Goal: Task Accomplishment & Management: Complete application form

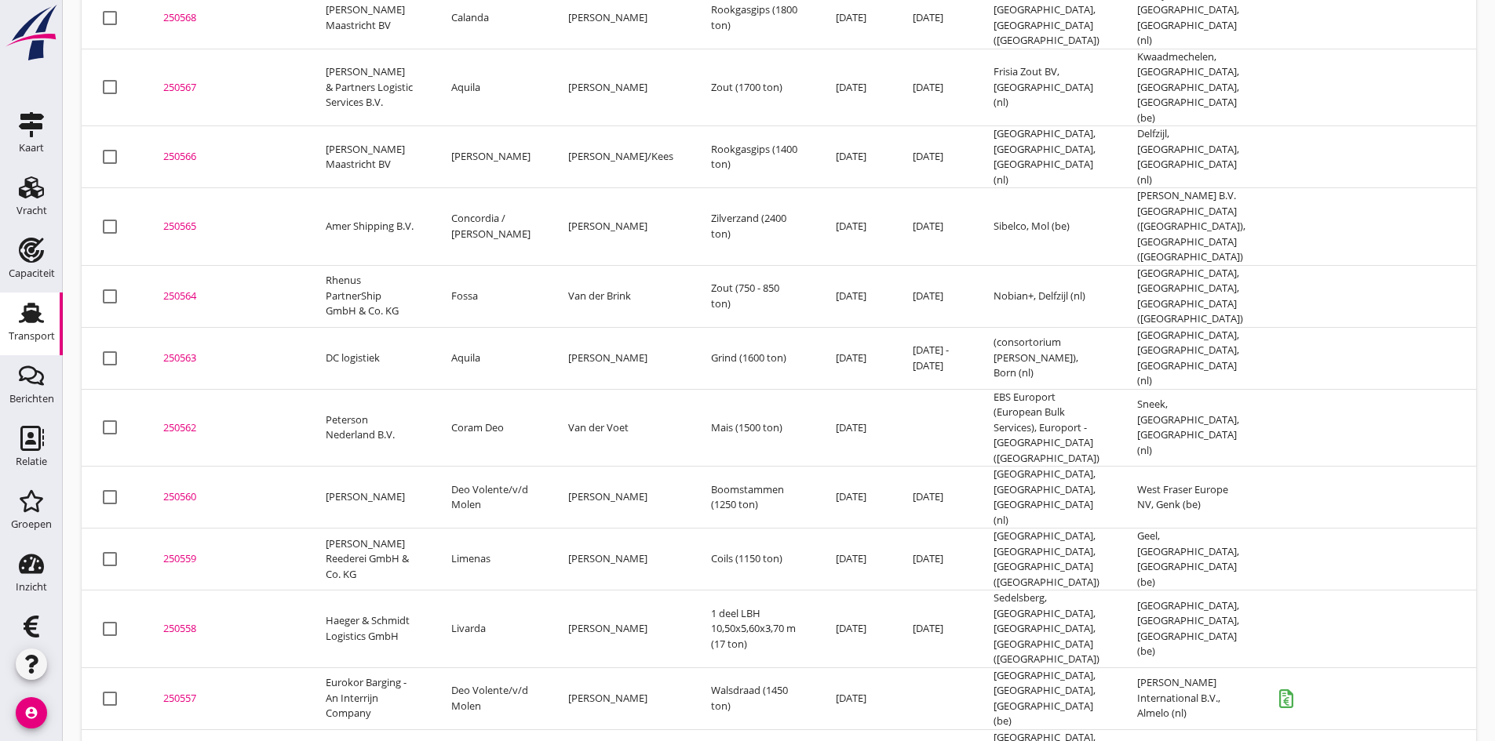
scroll to position [1412, 0]
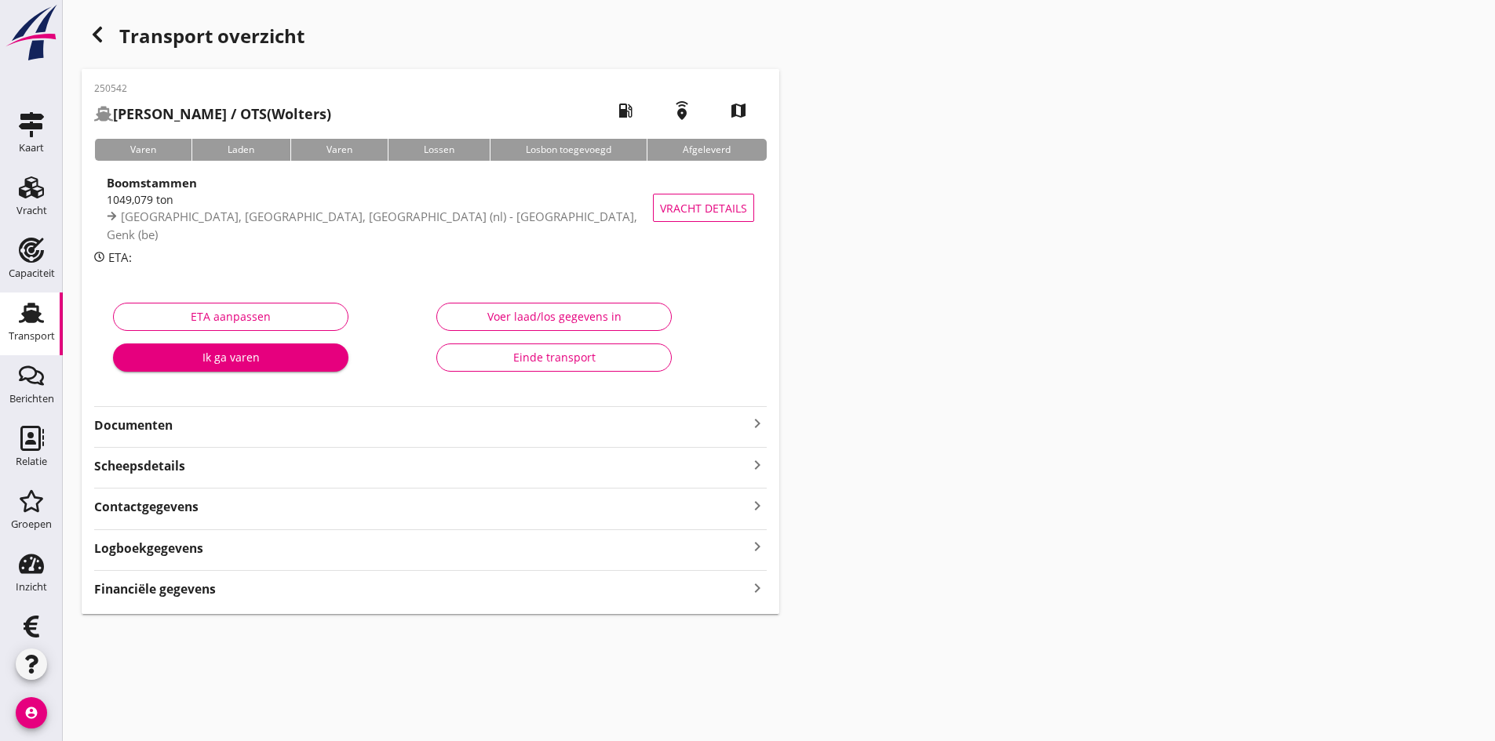
click at [195, 593] on strong "Financiële gegevens" at bounding box center [155, 590] width 122 height 18
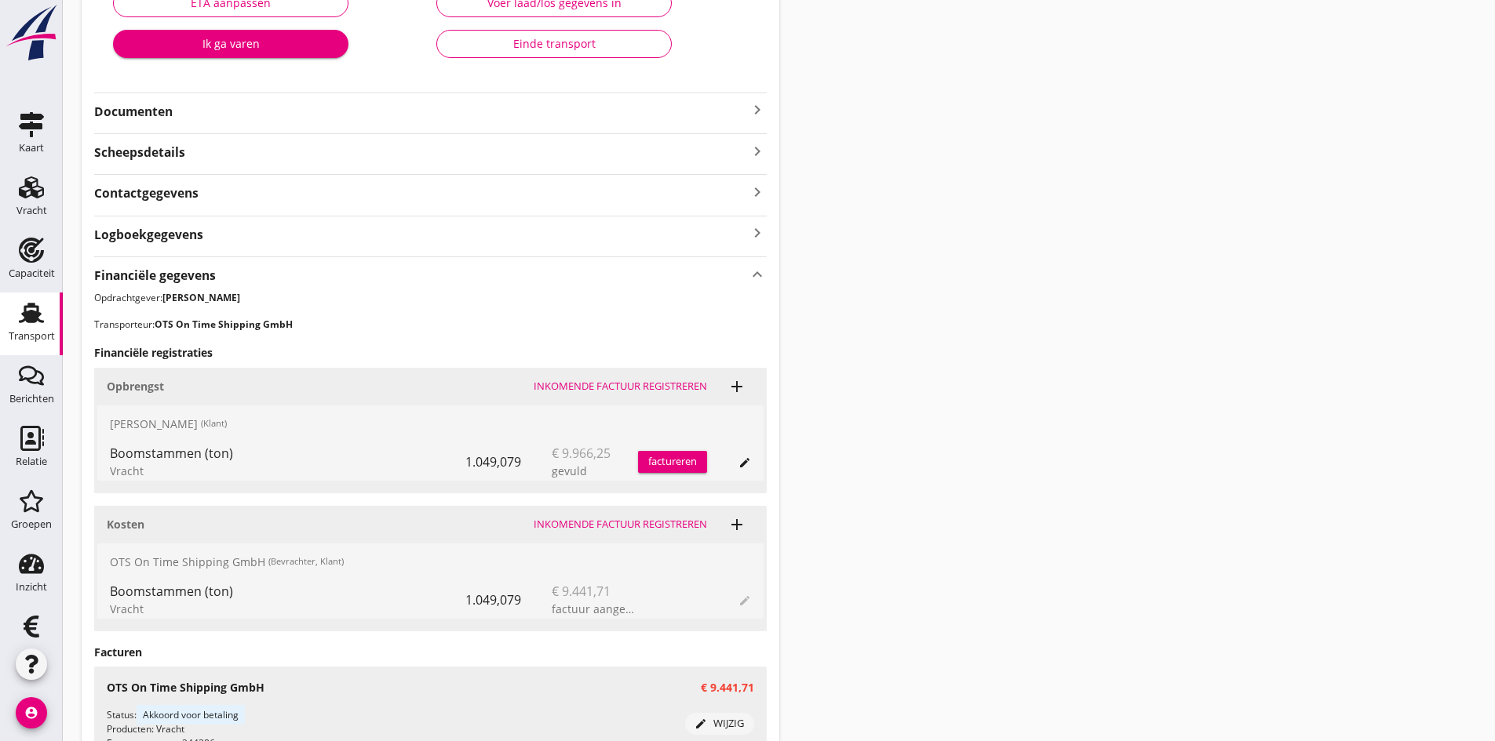
scroll to position [494, 0]
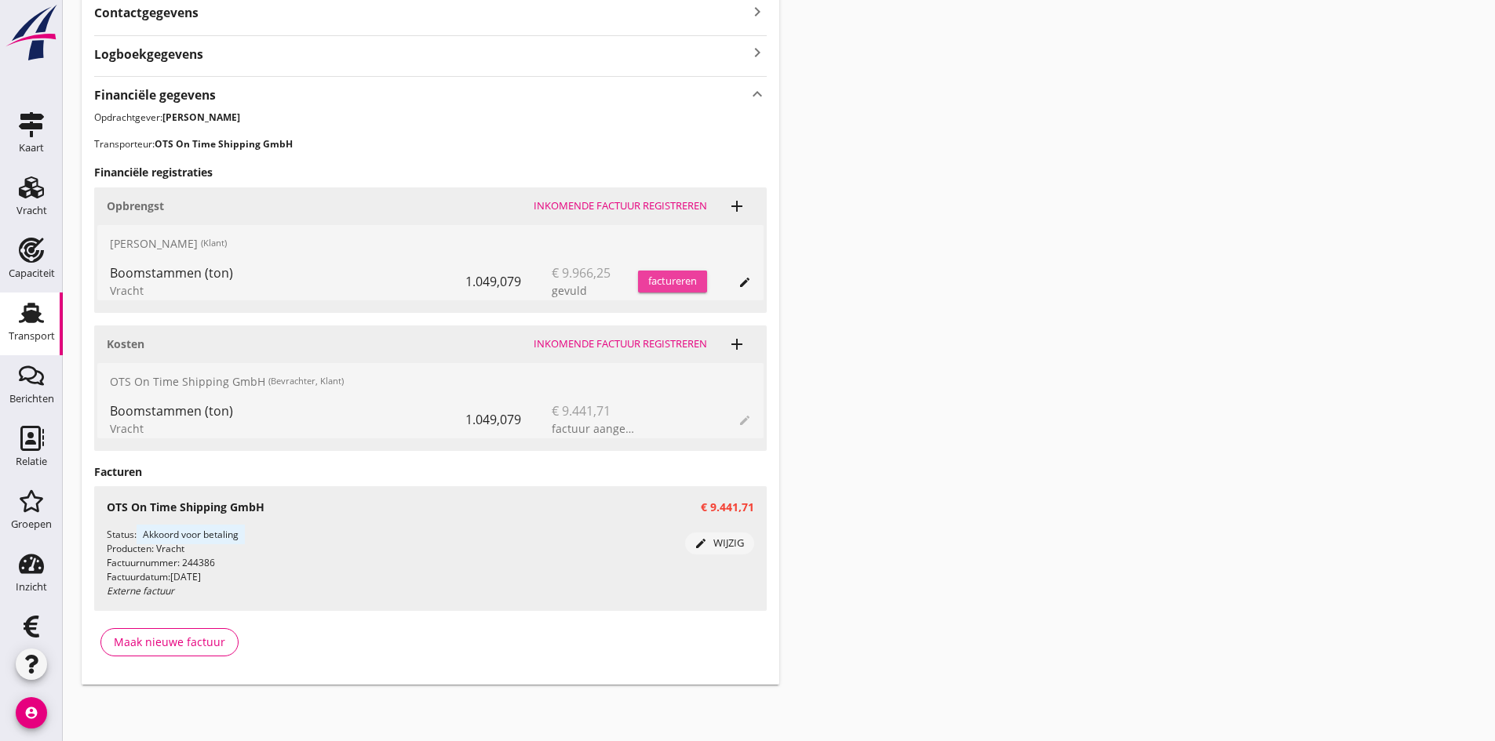
click at [646, 281] on div "factureren" at bounding box center [672, 282] width 69 height 16
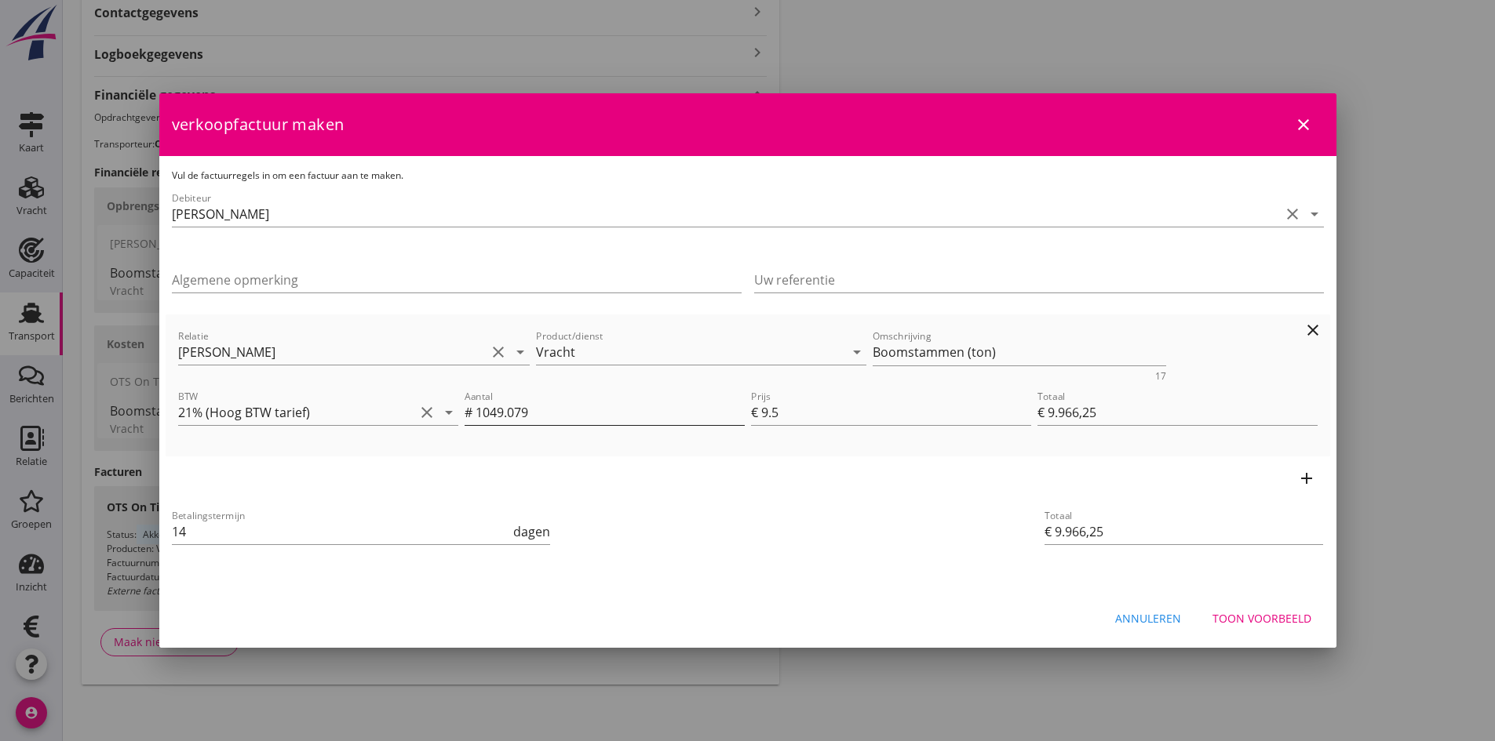
click at [547, 413] on input "1049.079" at bounding box center [609, 412] width 269 height 25
type input "1049.07"
type input "€ 9.966,16"
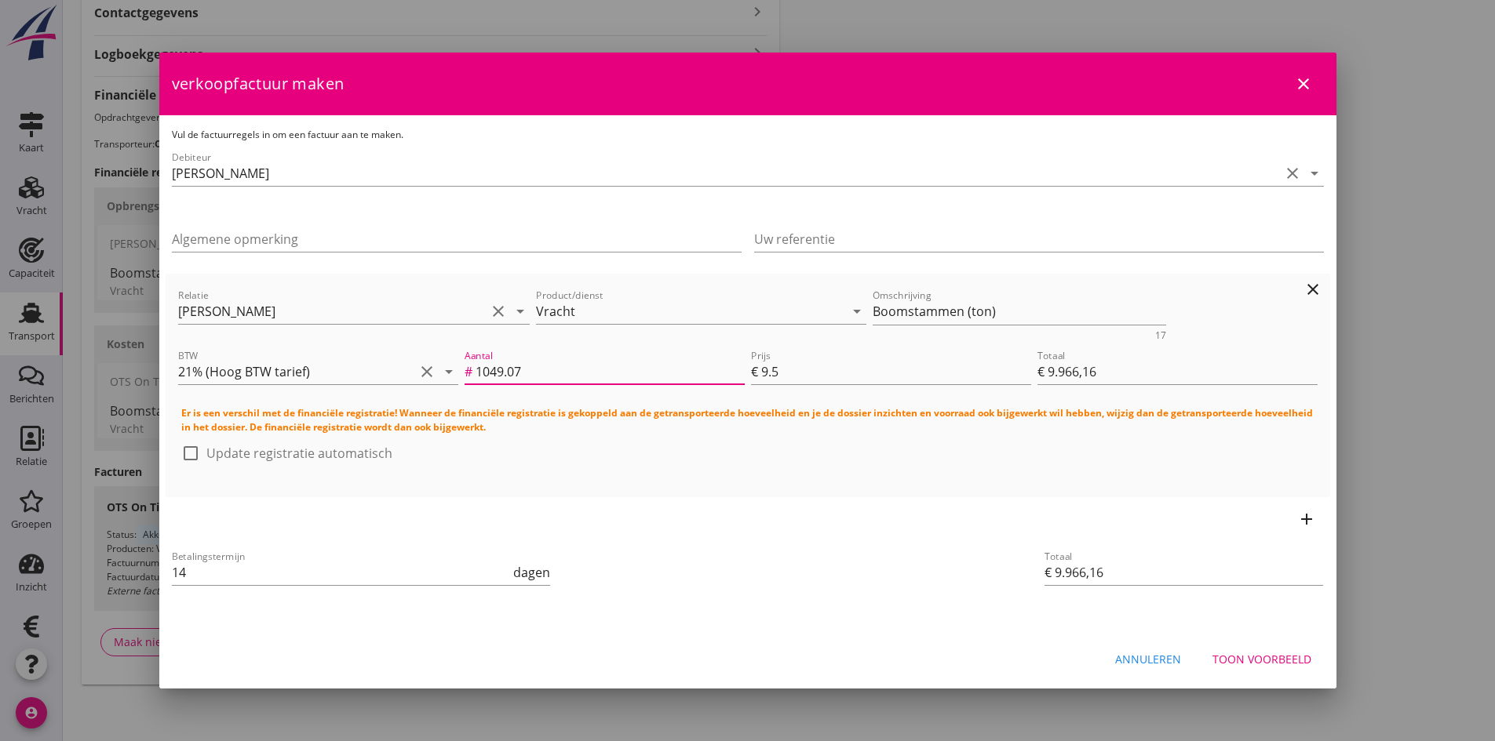
type input "1049.0"
type input "€ 9.965,50"
type input "104"
type input "€ 988,00"
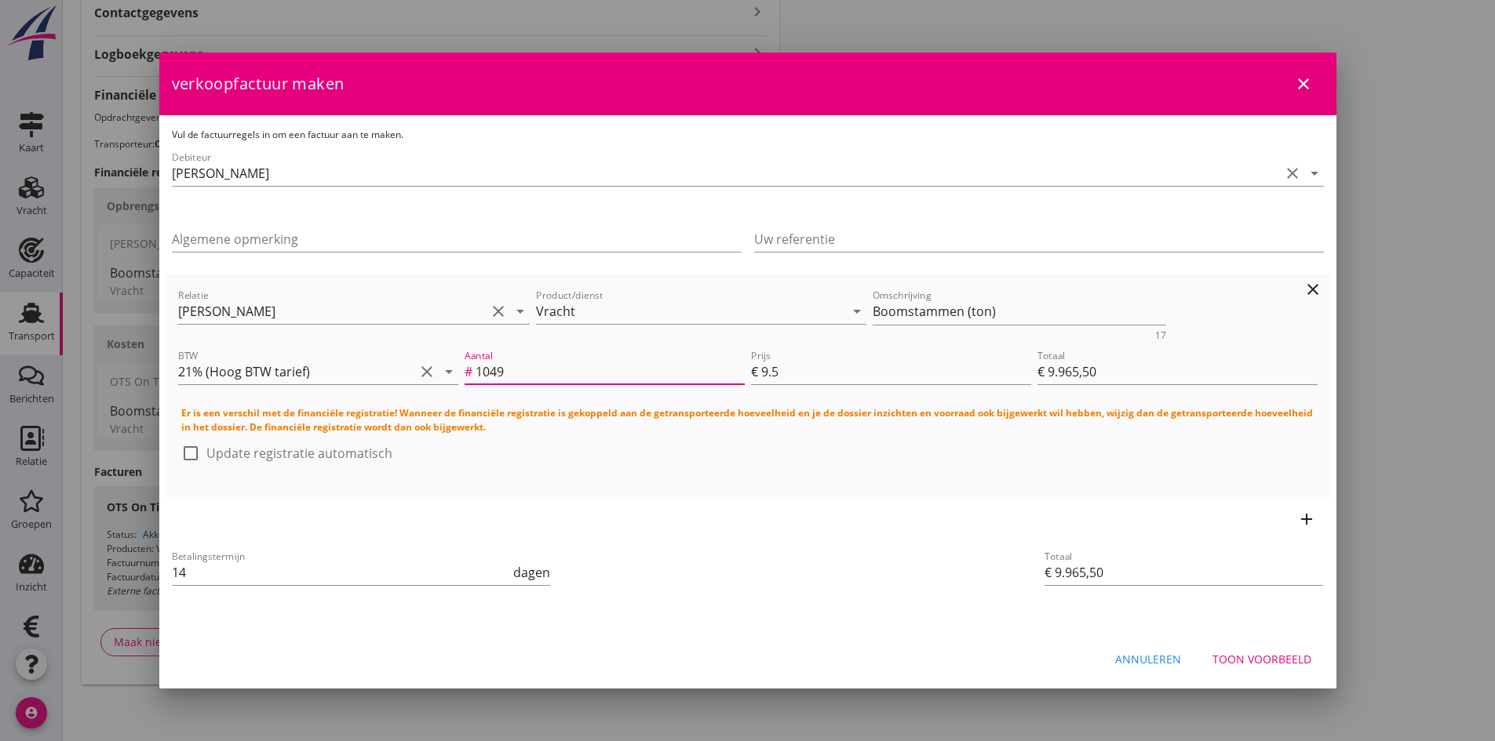
type input "€ 988,00"
type input "10"
type input "€ 95,00"
type input "1"
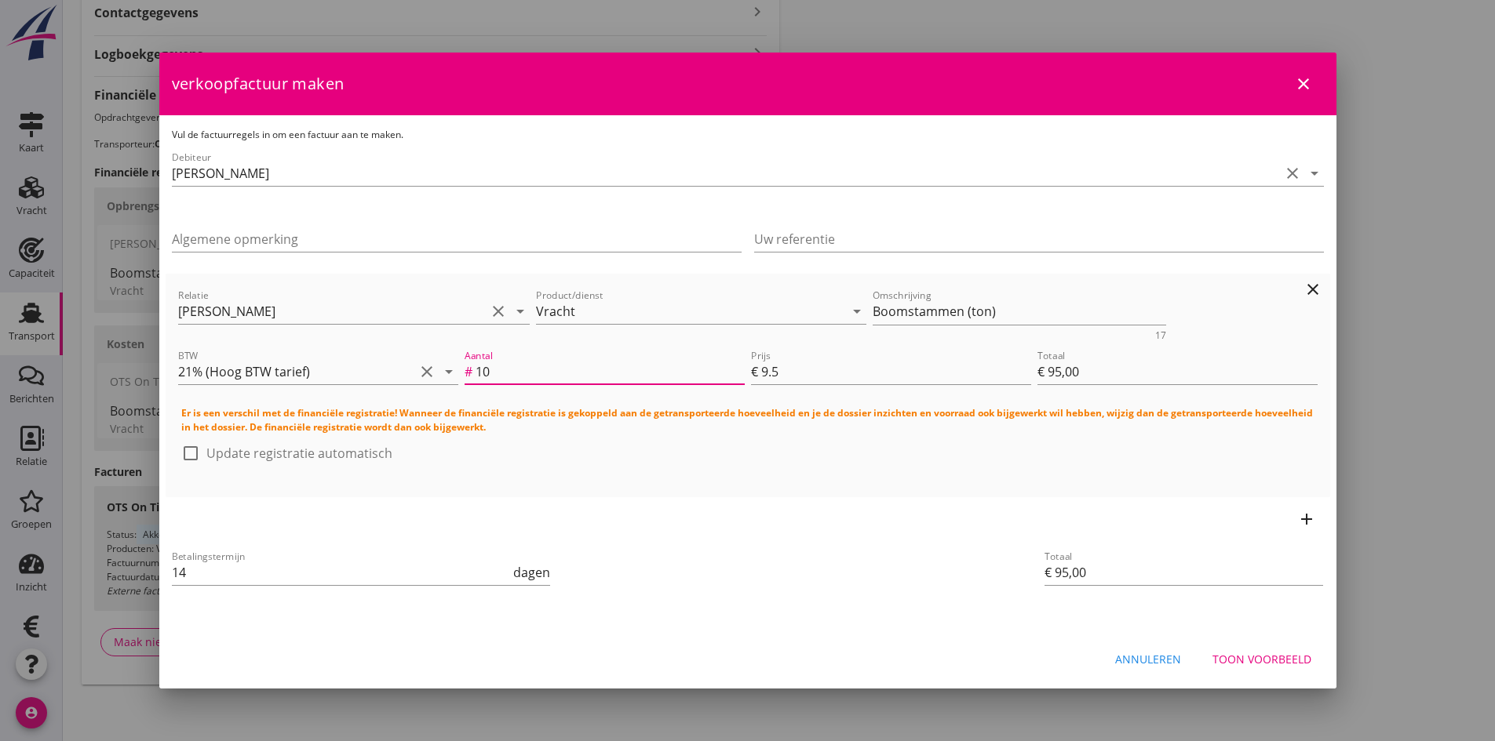
type input "€ 9,50"
type input "11"
type input "€ 104,50"
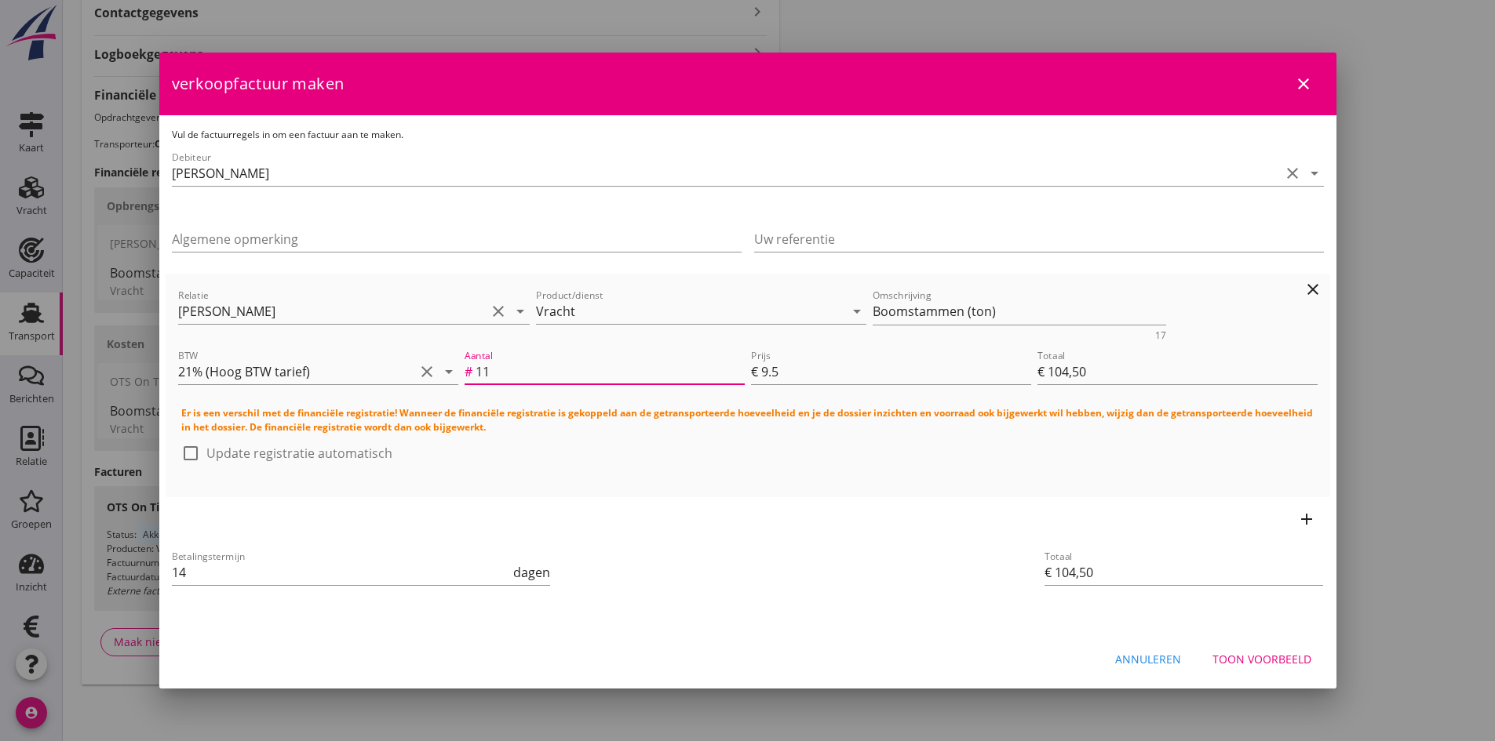
type input "110"
type input "€ 1.045,00"
type input "1100"
type input "€ 10.450,00"
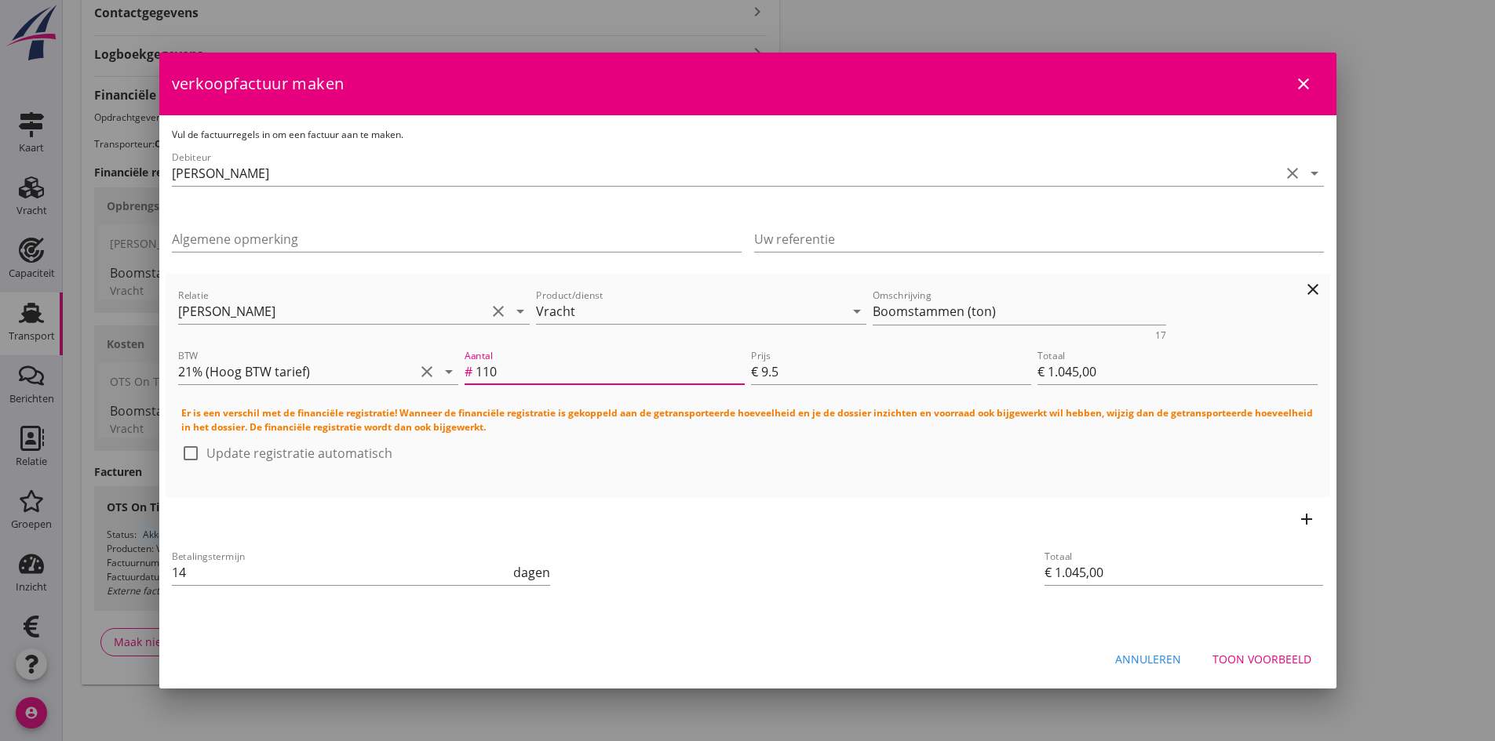
type input "€ 10.450,00"
type input "1100"
click at [1224, 656] on div "Toon voorbeeld" at bounding box center [1261, 659] width 99 height 16
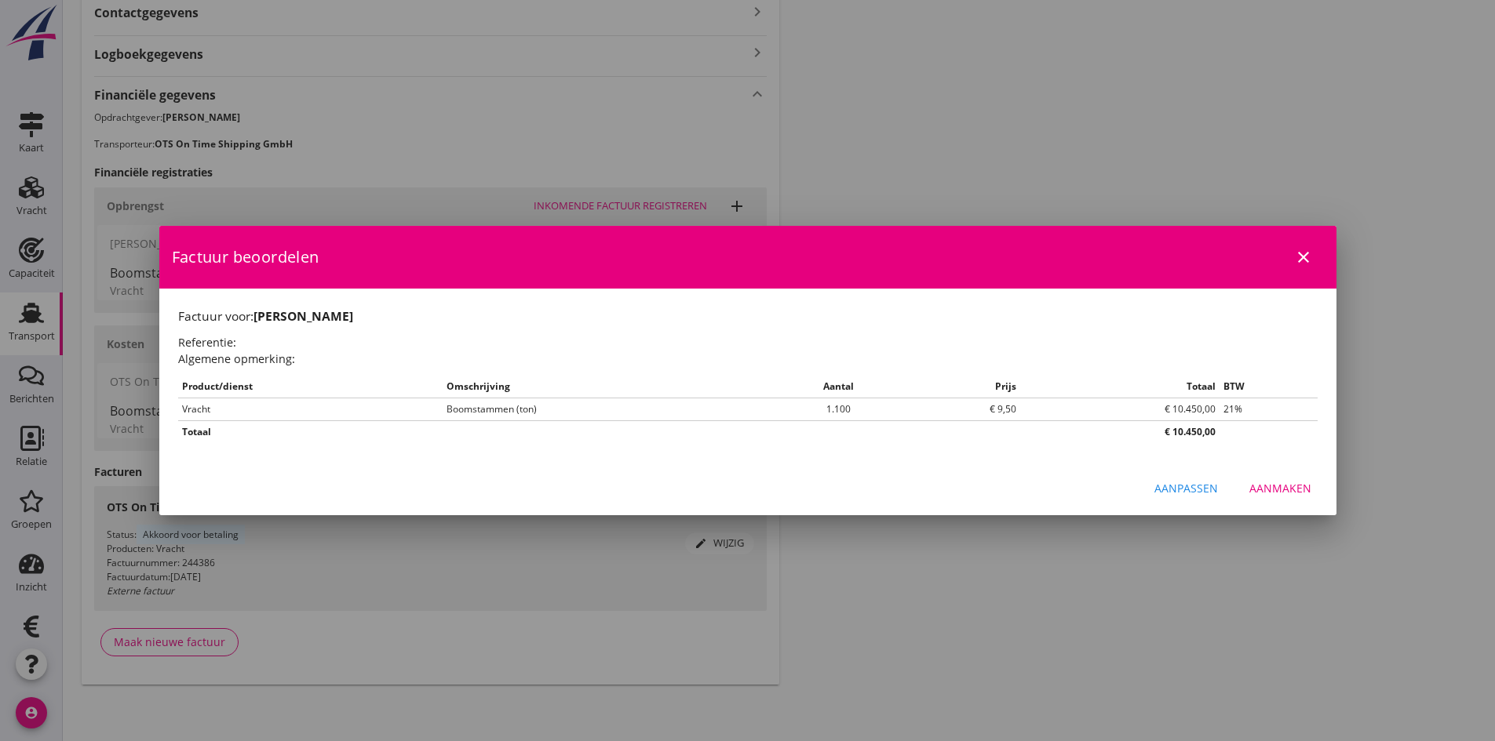
click at [1180, 490] on div "Aanpassen" at bounding box center [1186, 488] width 64 height 16
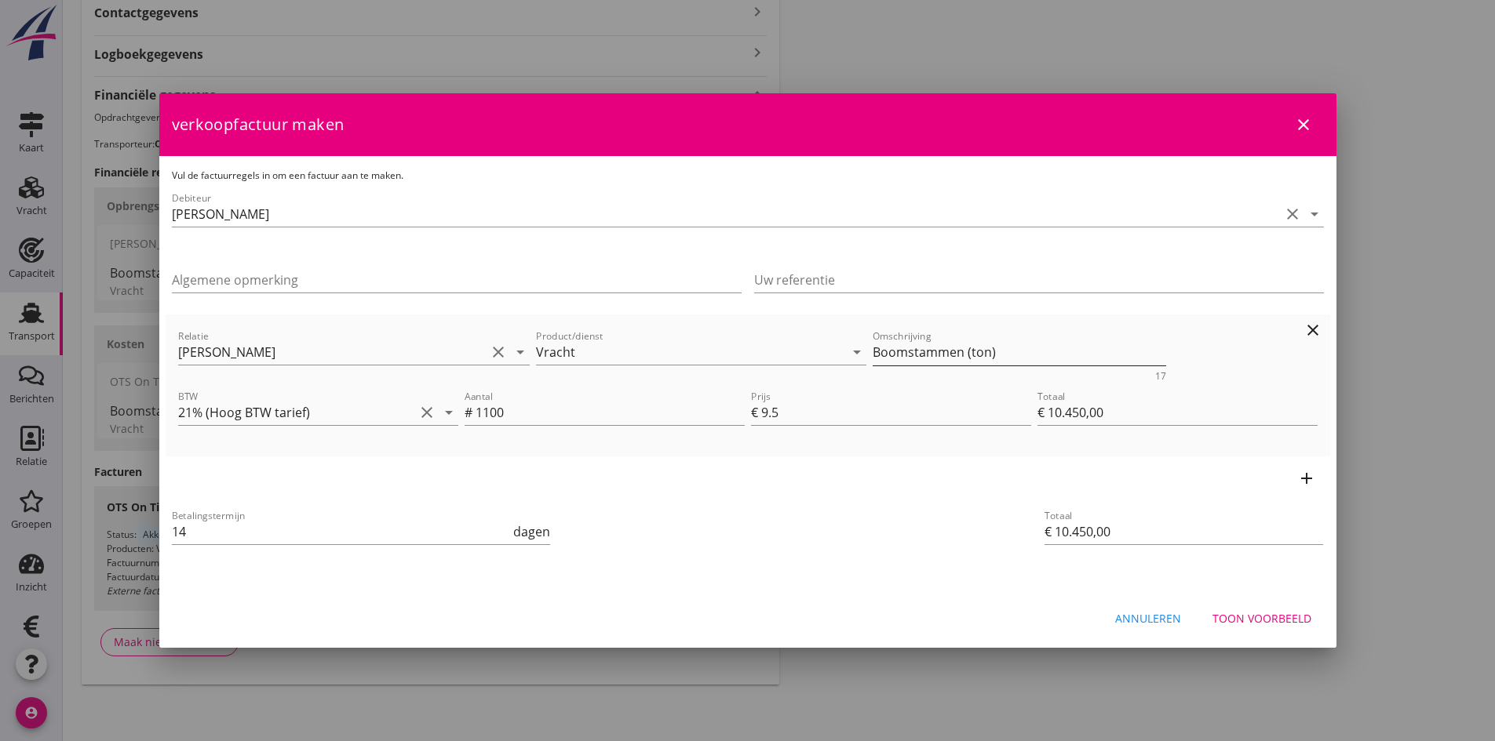
click at [1036, 355] on textarea "Boomstammen (ton)" at bounding box center [1018, 353] width 293 height 26
type textarea "Boomstammen garantievracht"
click at [1243, 617] on div "Toon voorbeeld" at bounding box center [1261, 618] width 99 height 16
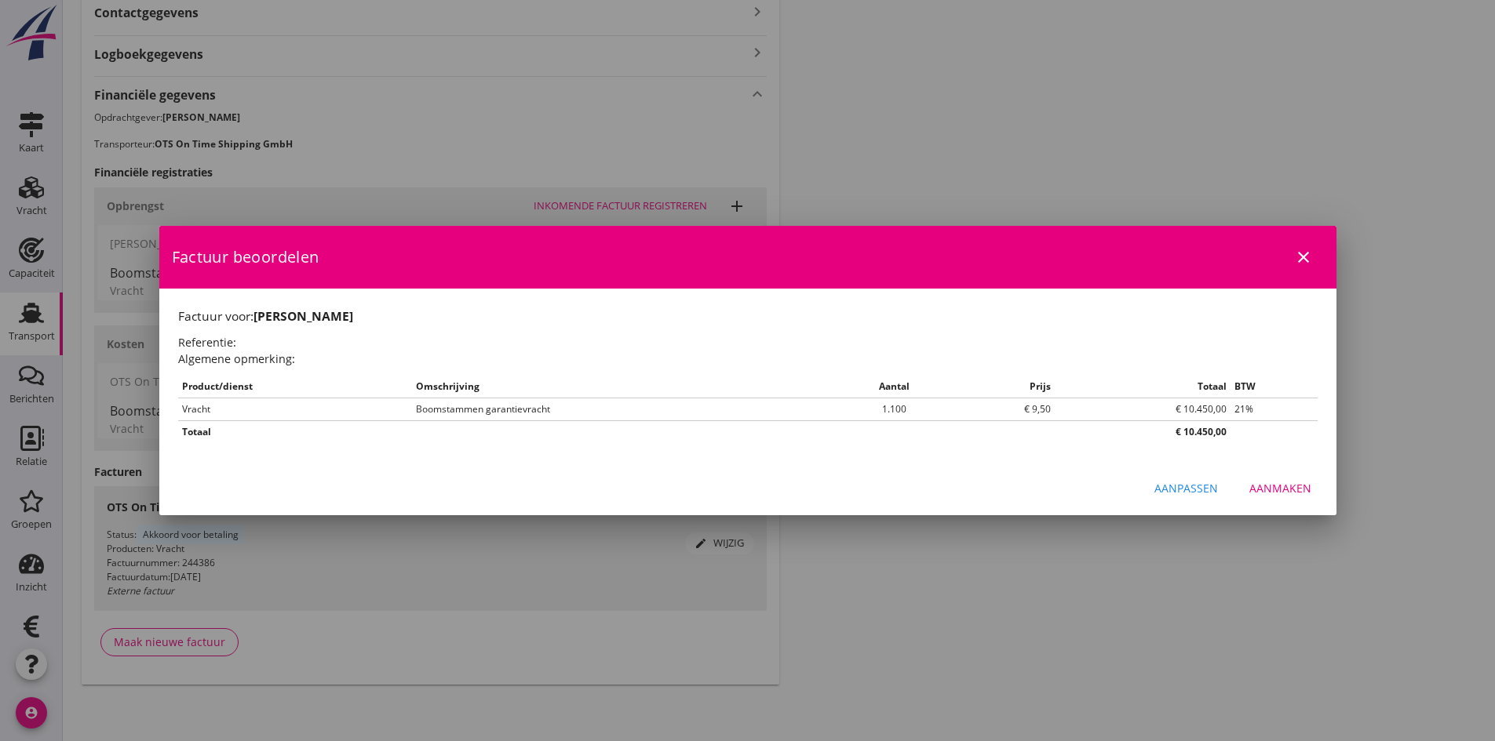
click at [1260, 482] on div "Aanmaken" at bounding box center [1280, 488] width 62 height 16
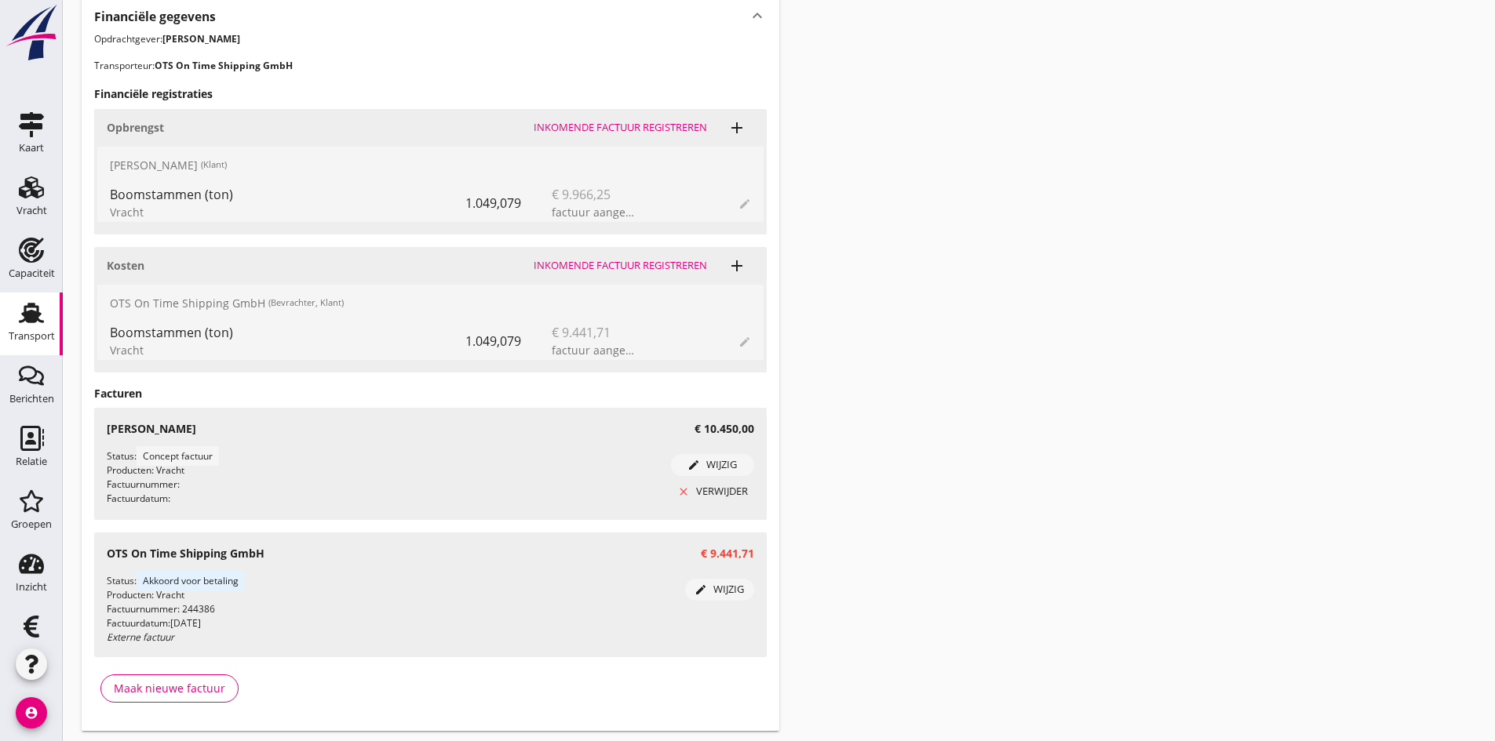
scroll to position [619, 0]
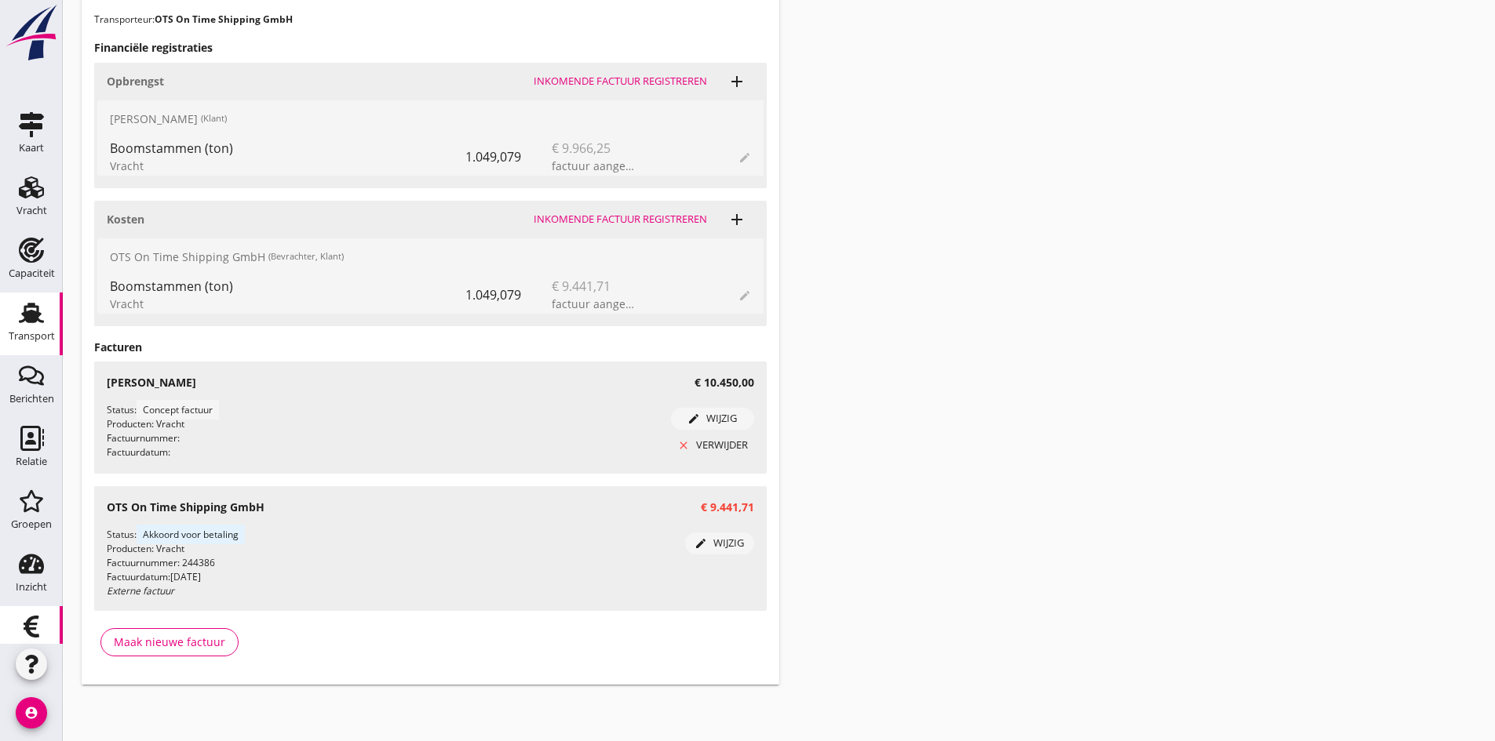
click at [28, 624] on use at bounding box center [32, 627] width 16 height 22
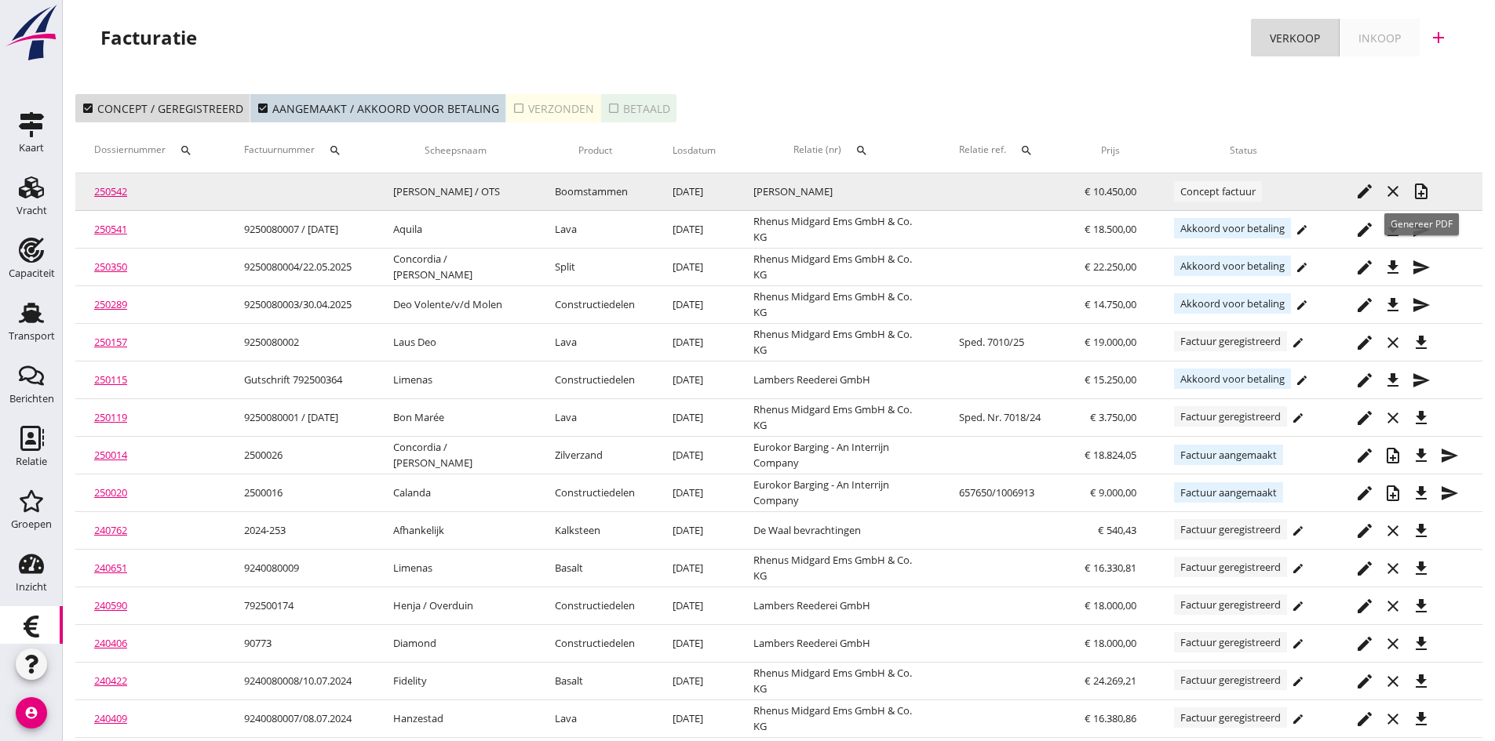
click at [1421, 188] on icon "note_add" at bounding box center [1420, 191] width 19 height 19
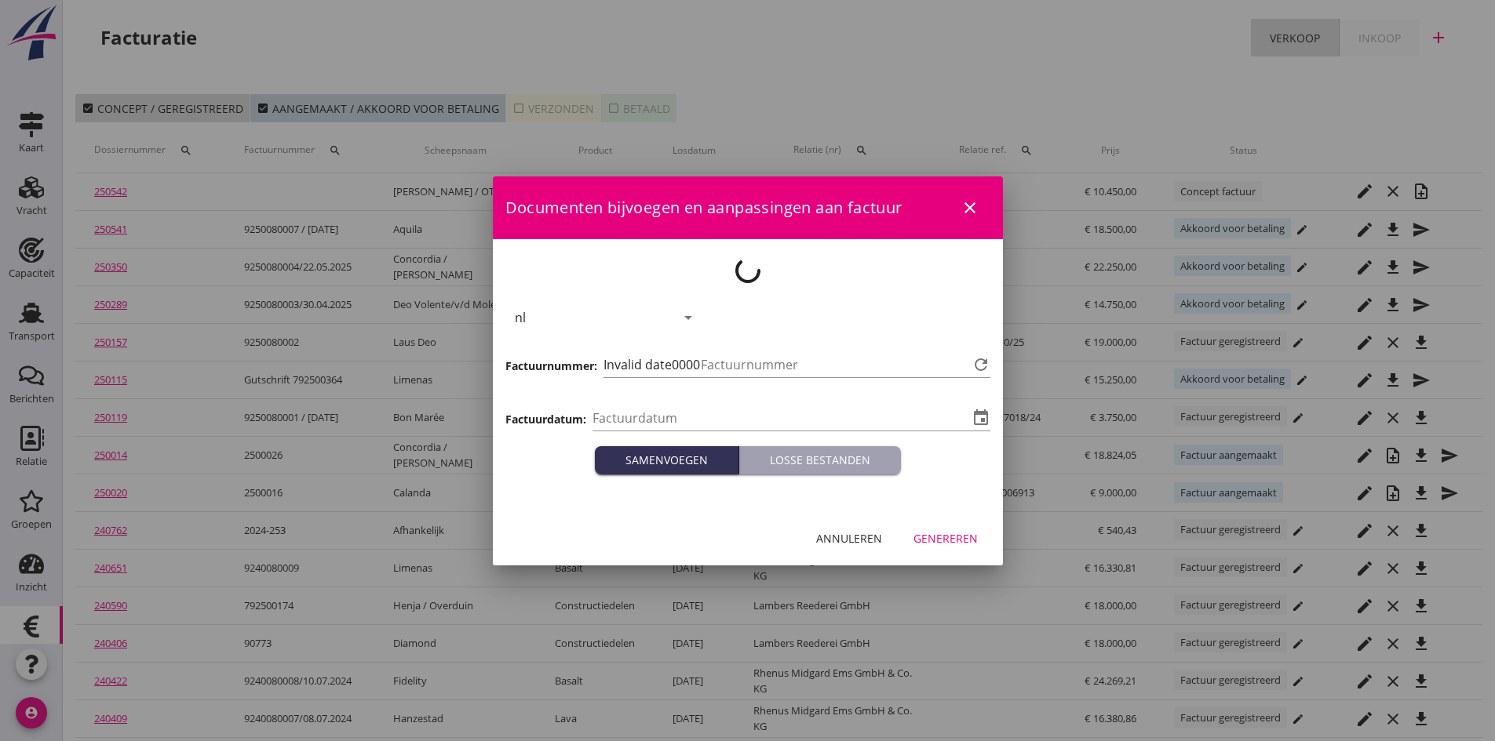
type input "[DATE]"
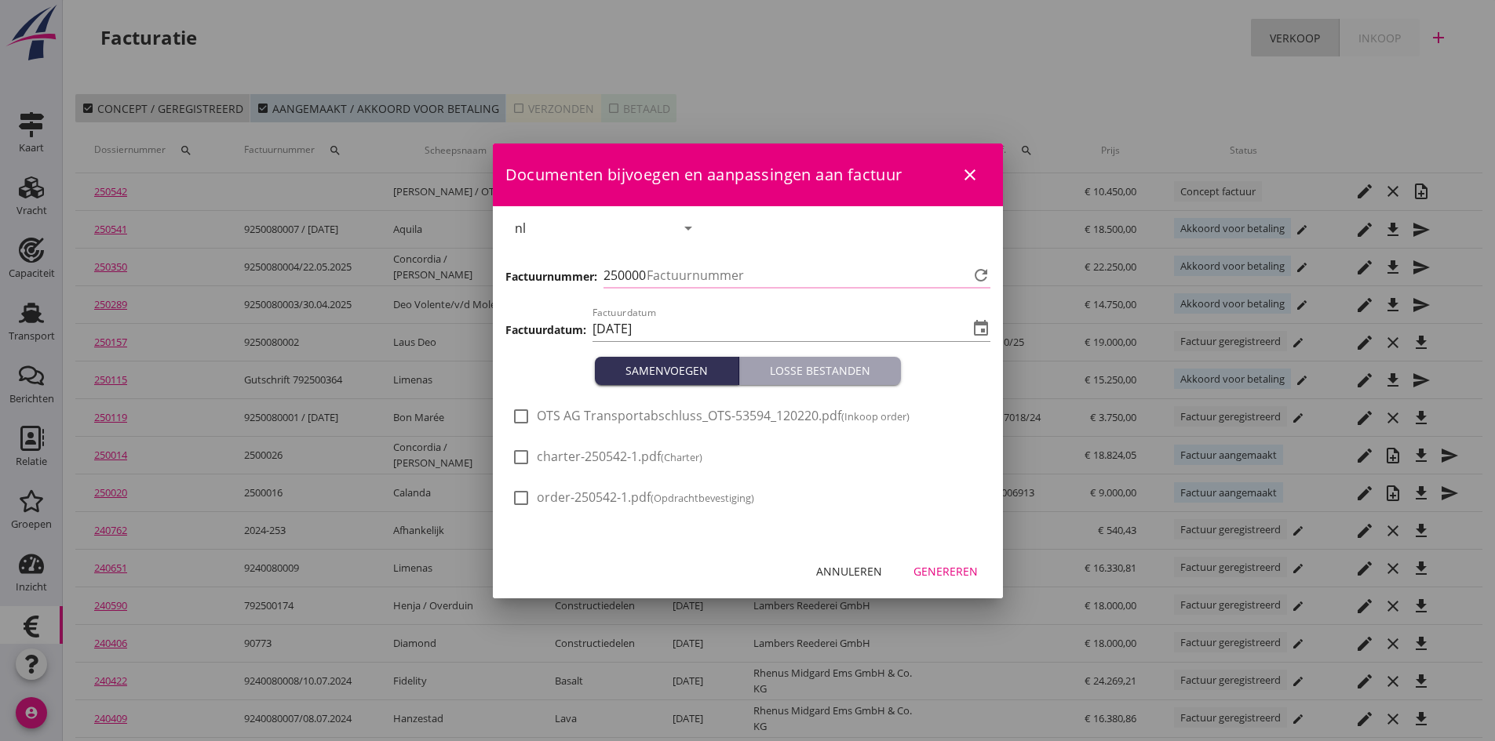
type input "718"
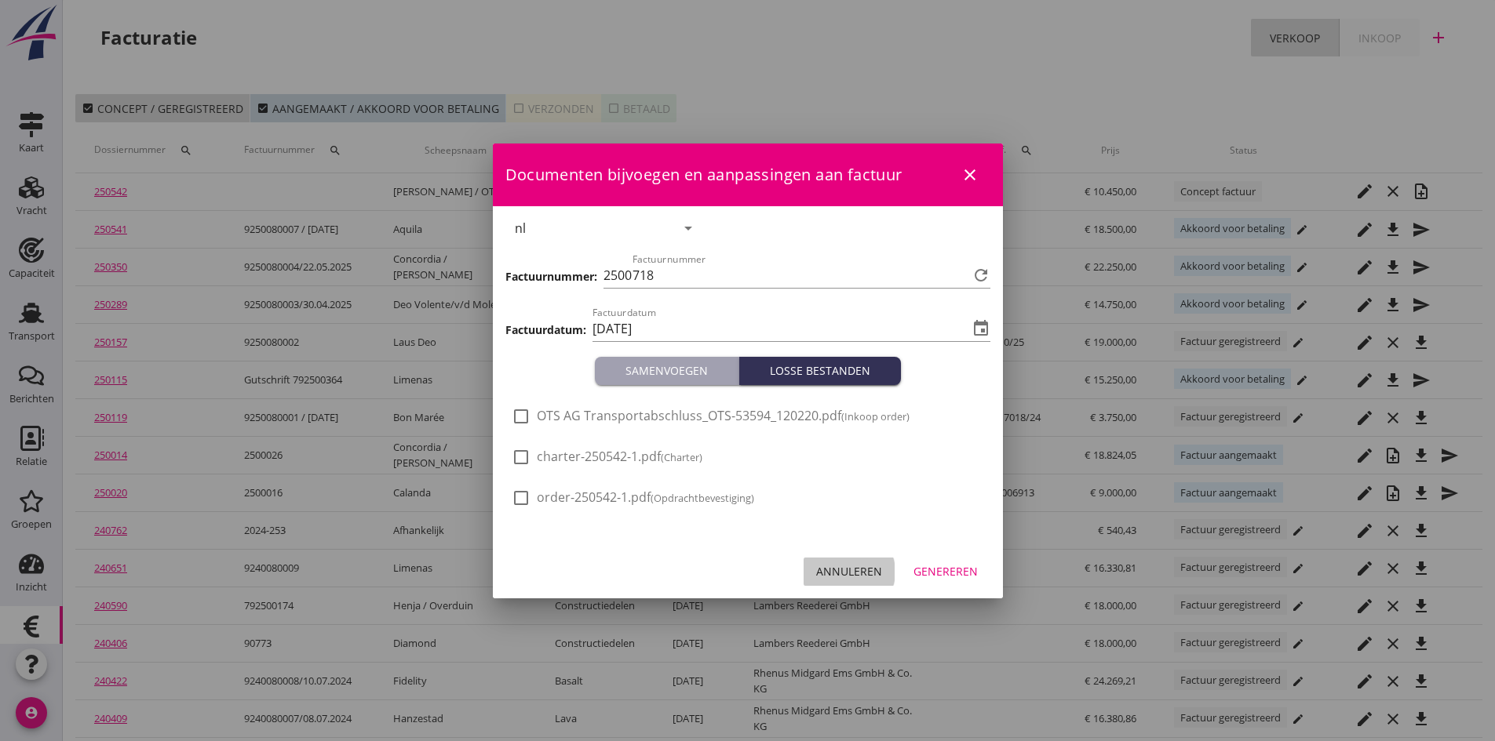
click at [849, 570] on div "Annuleren" at bounding box center [849, 571] width 66 height 16
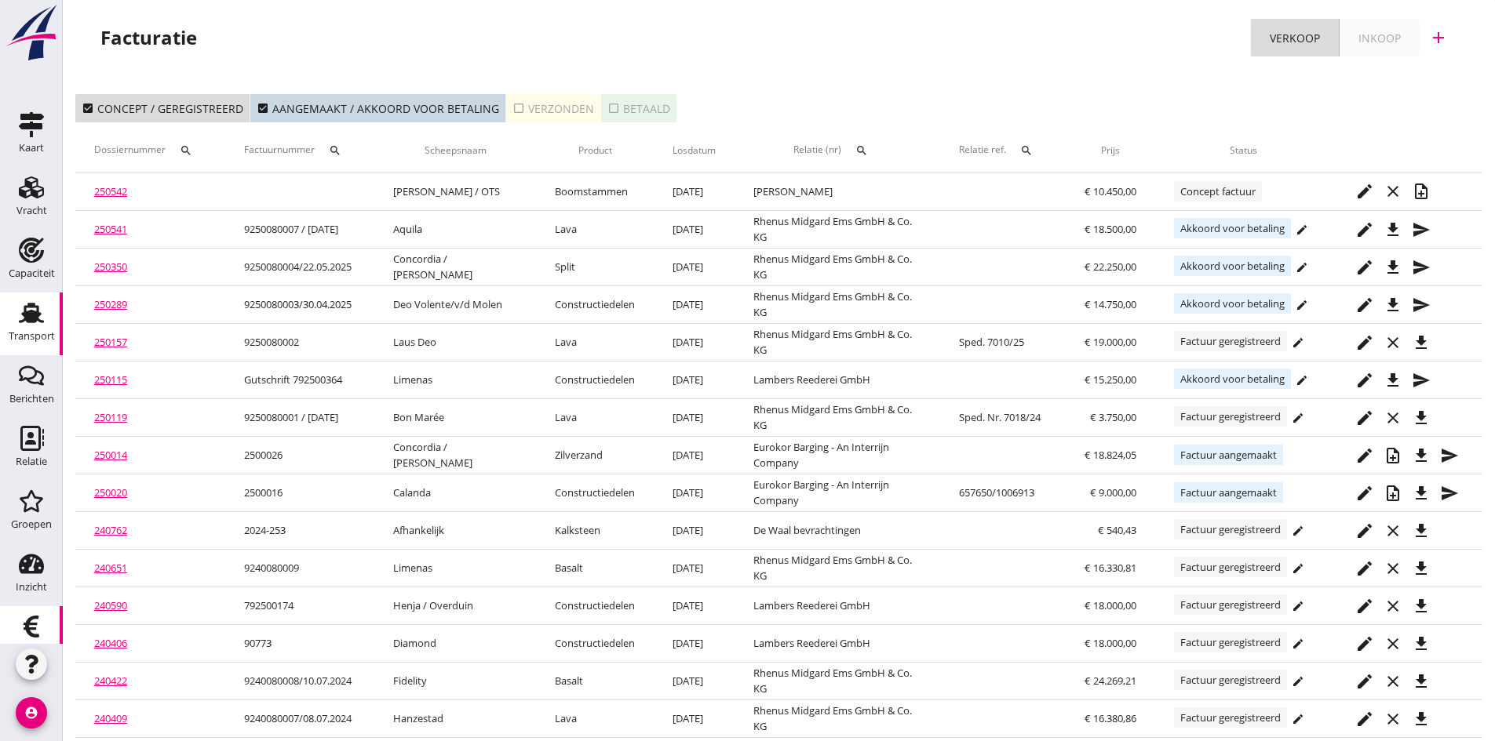
click at [23, 319] on use at bounding box center [31, 313] width 25 height 20
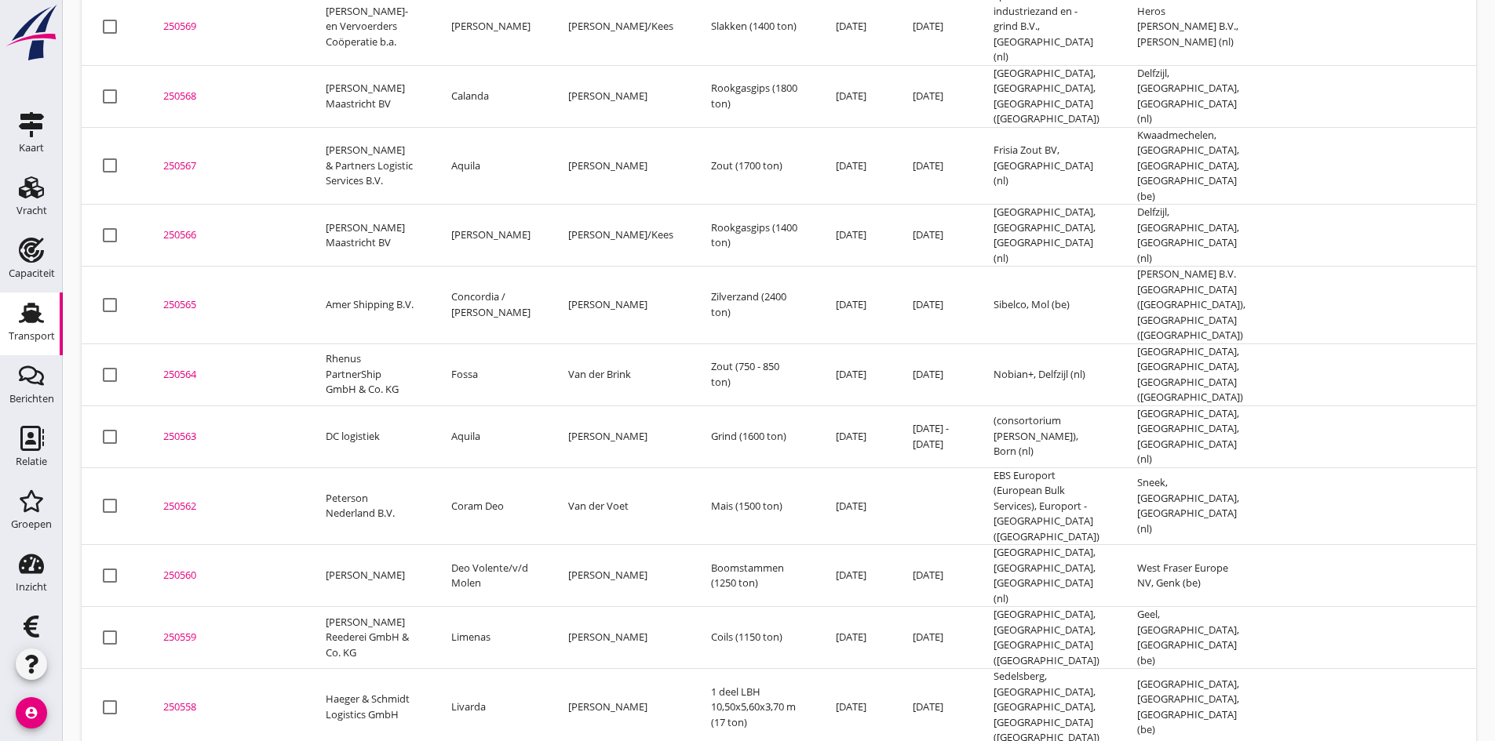
scroll to position [1412, 0]
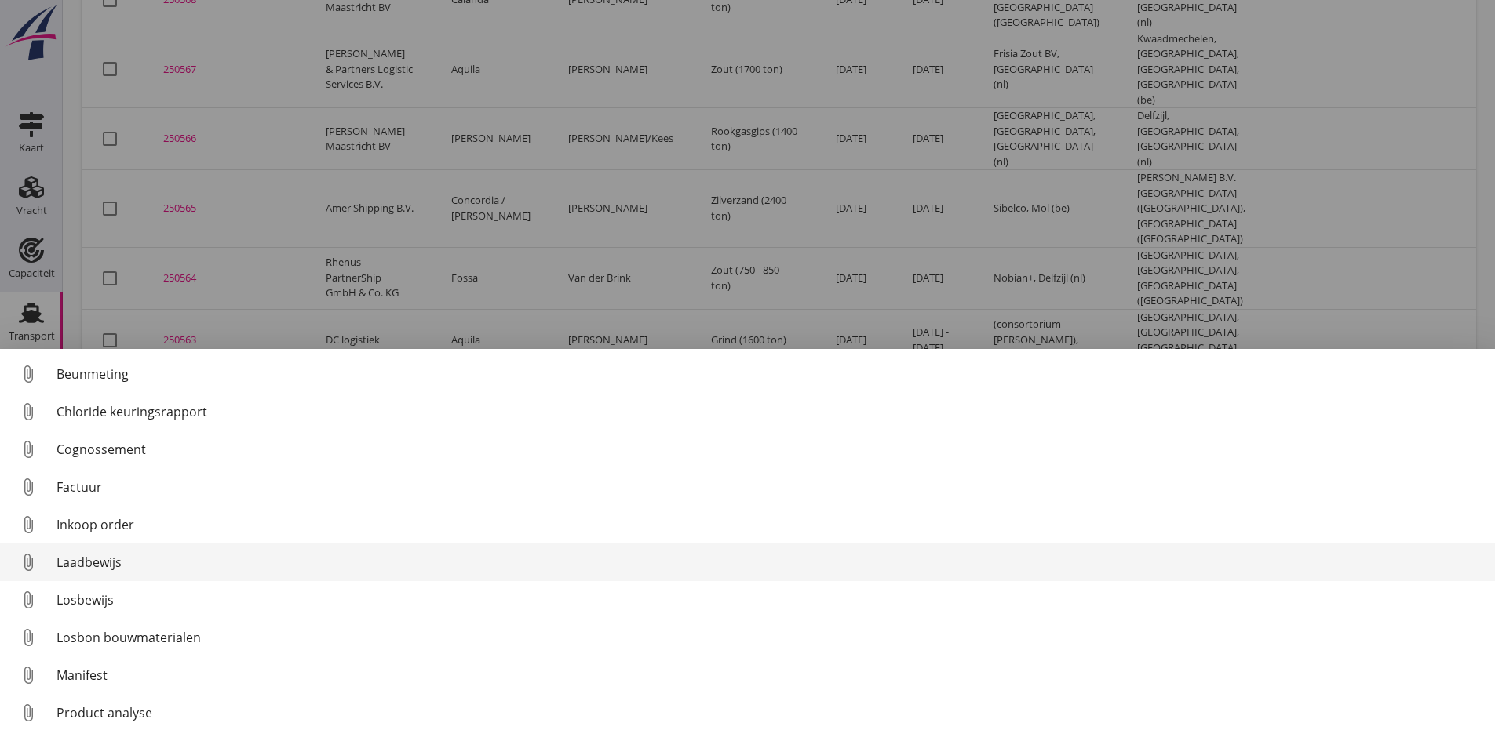
click at [101, 555] on div "Laadbewijs" at bounding box center [769, 562] width 1426 height 19
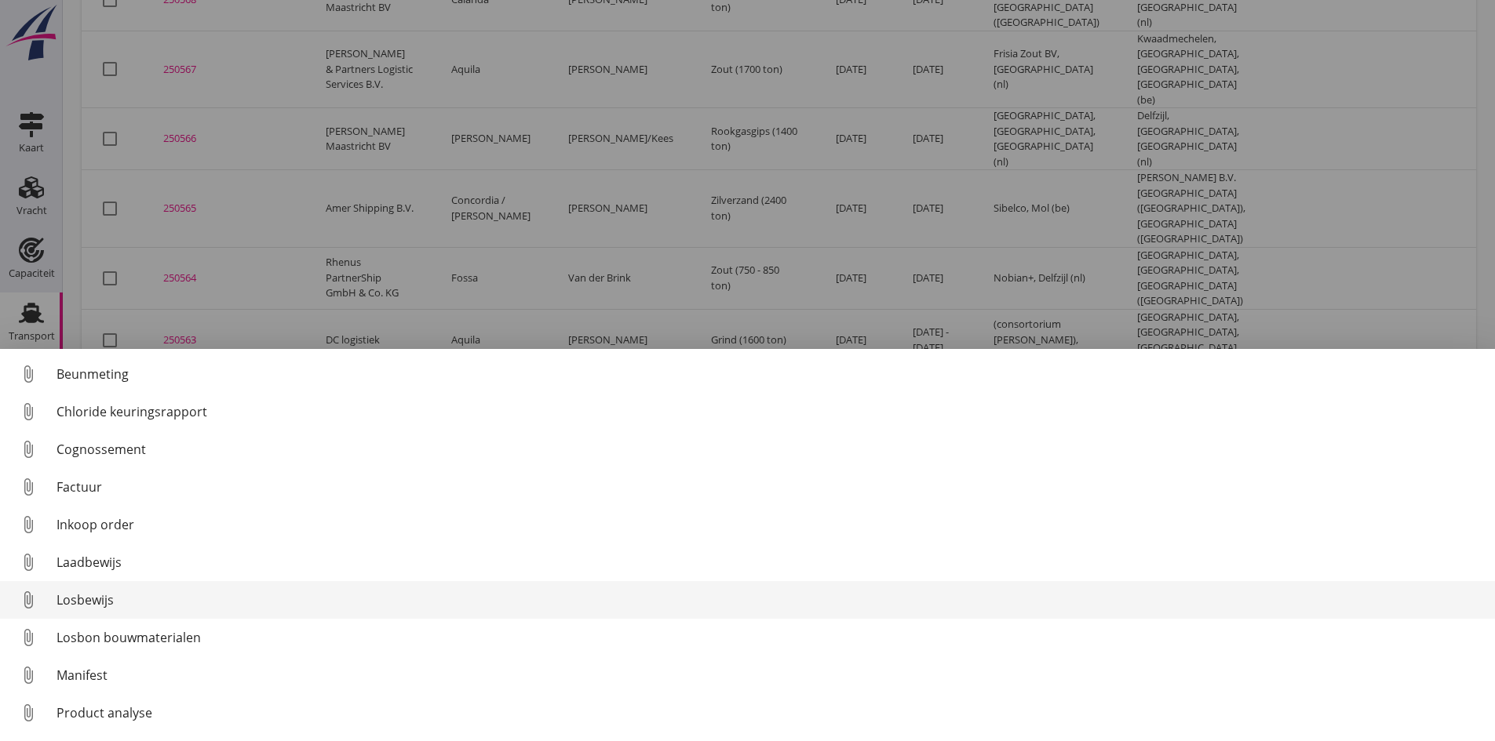
click at [99, 599] on div "Losbewijs" at bounding box center [769, 600] width 1426 height 19
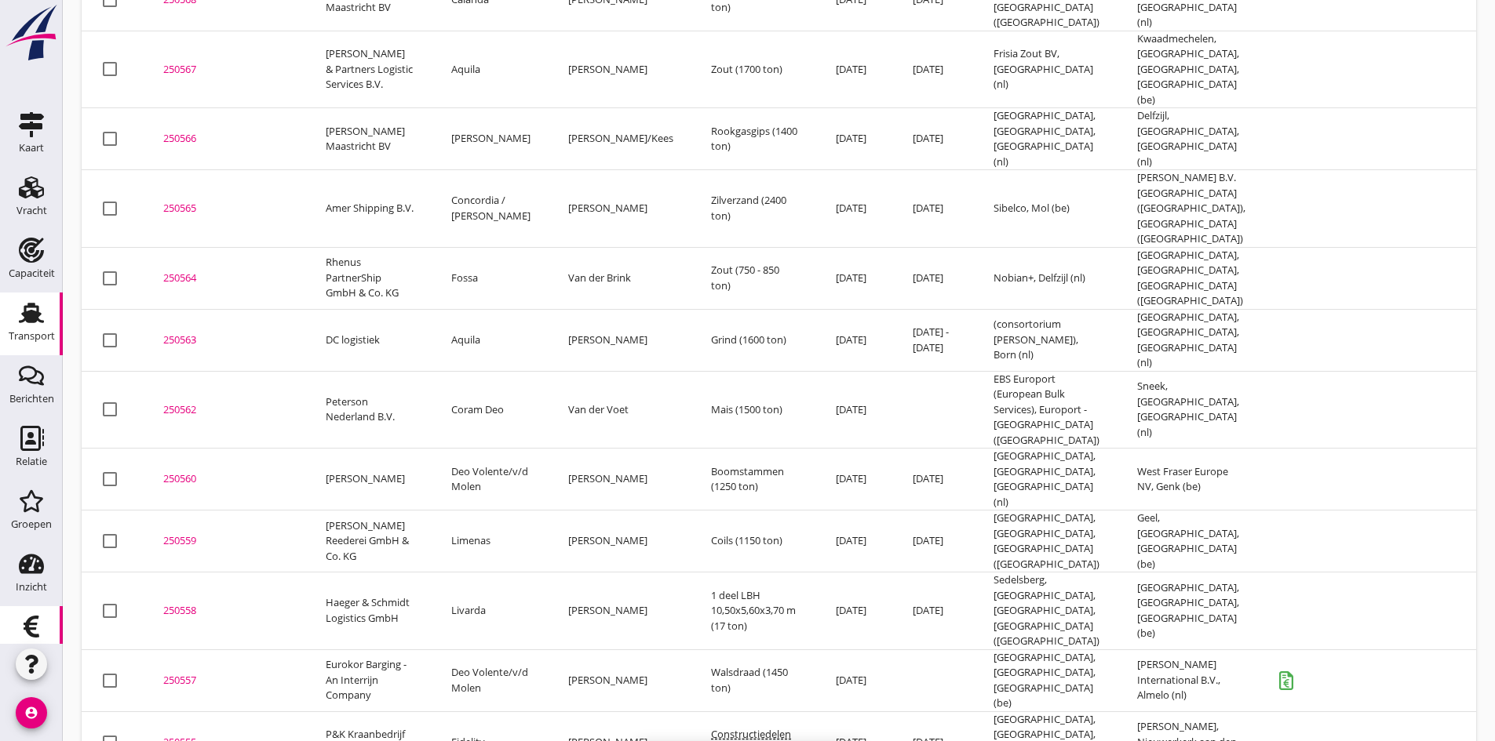
click at [27, 624] on use at bounding box center [32, 627] width 16 height 22
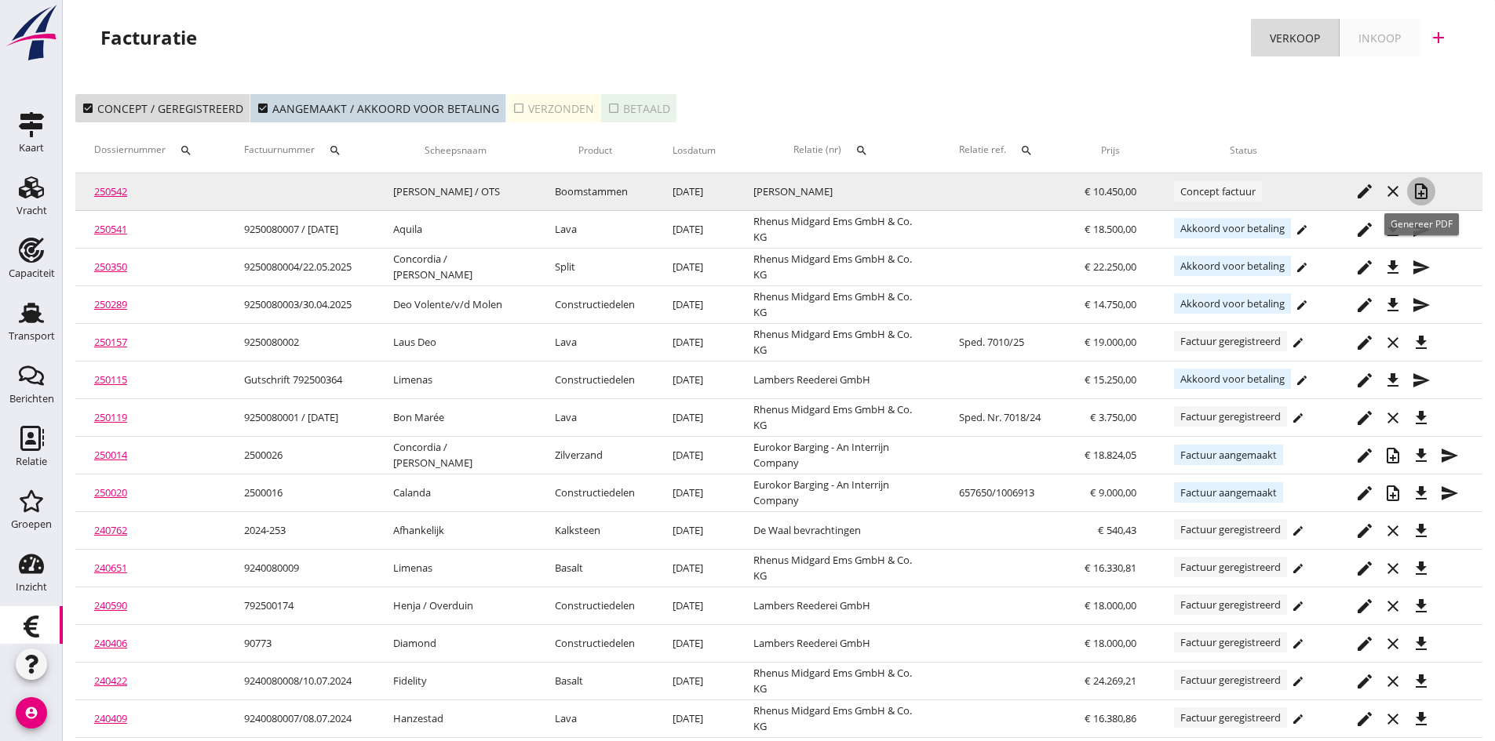
click at [1422, 188] on icon "note_add" at bounding box center [1420, 191] width 19 height 19
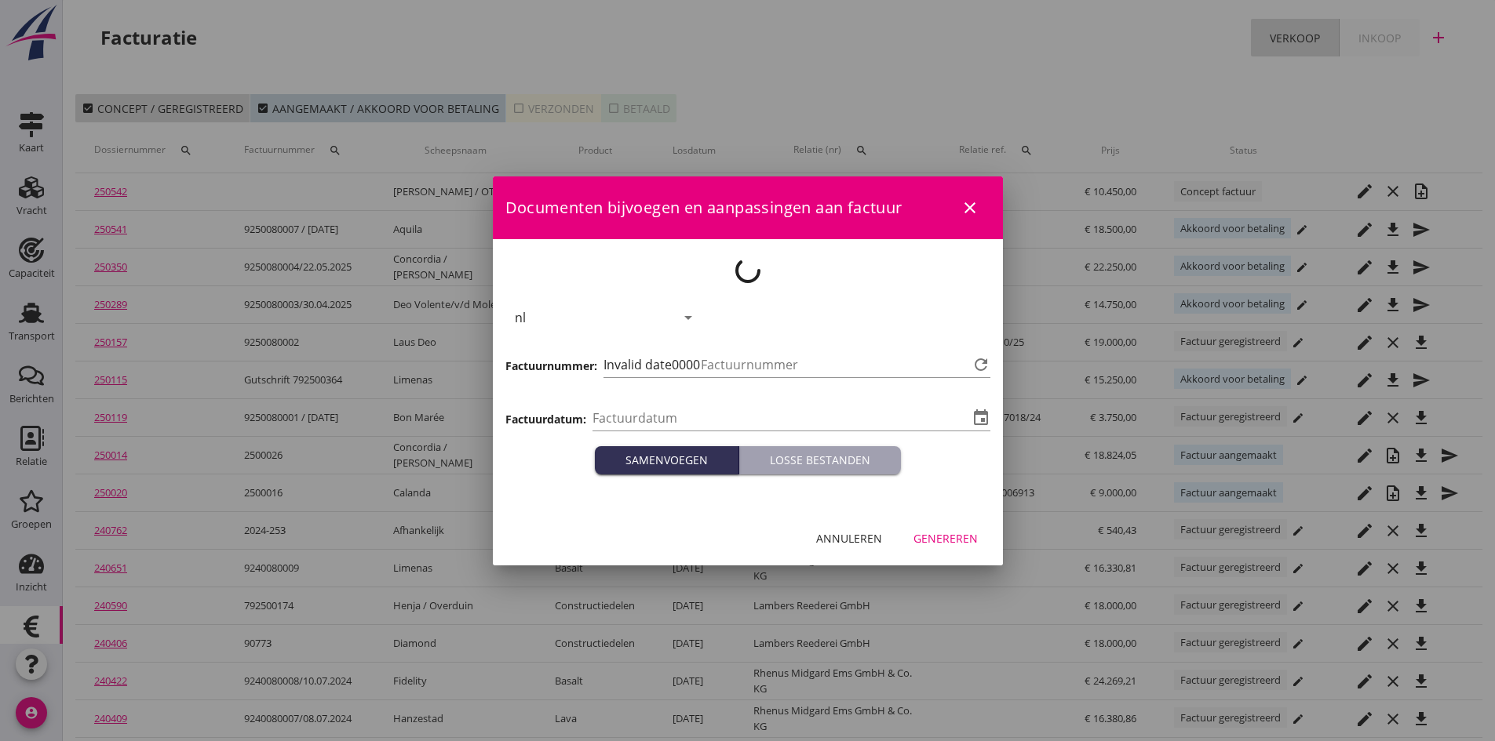
type input "[DATE]"
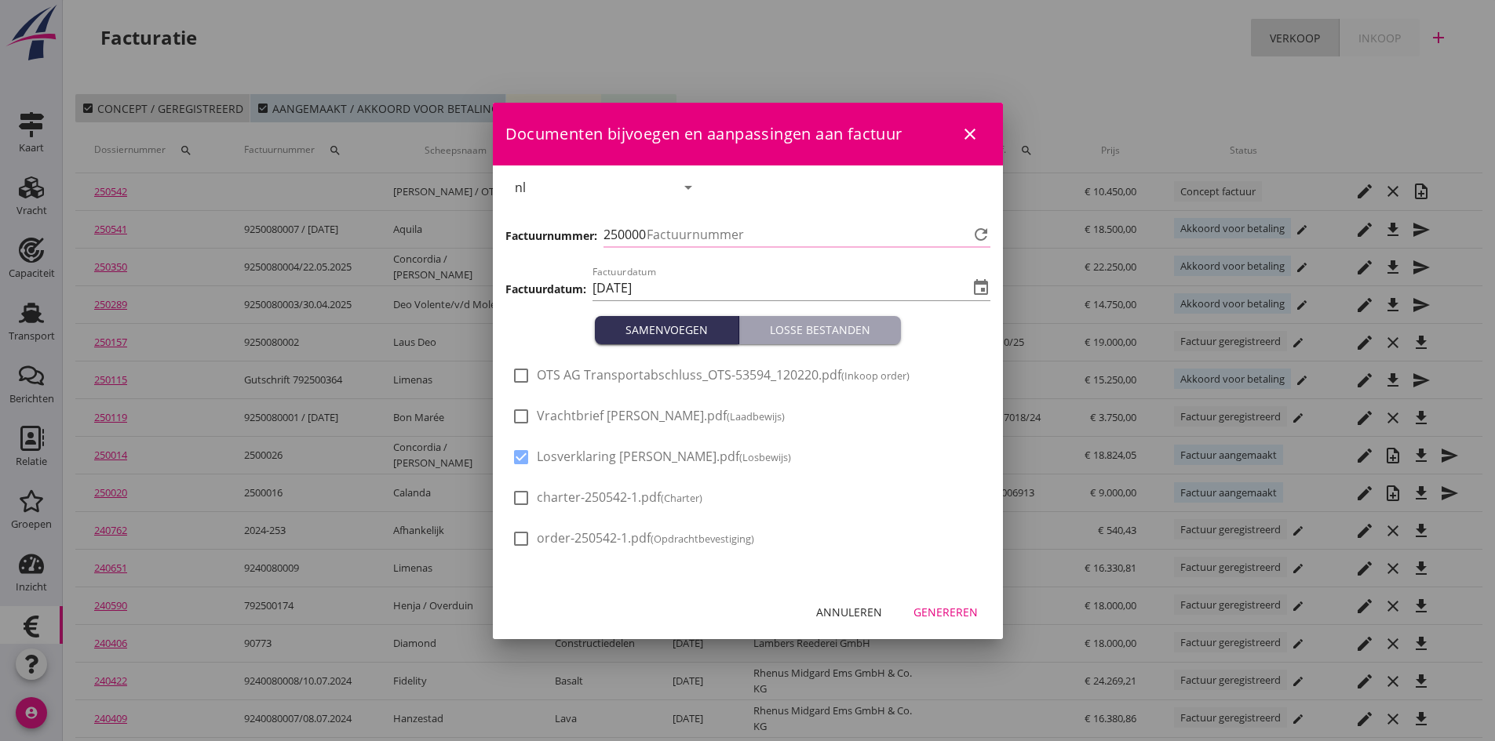
type input "718"
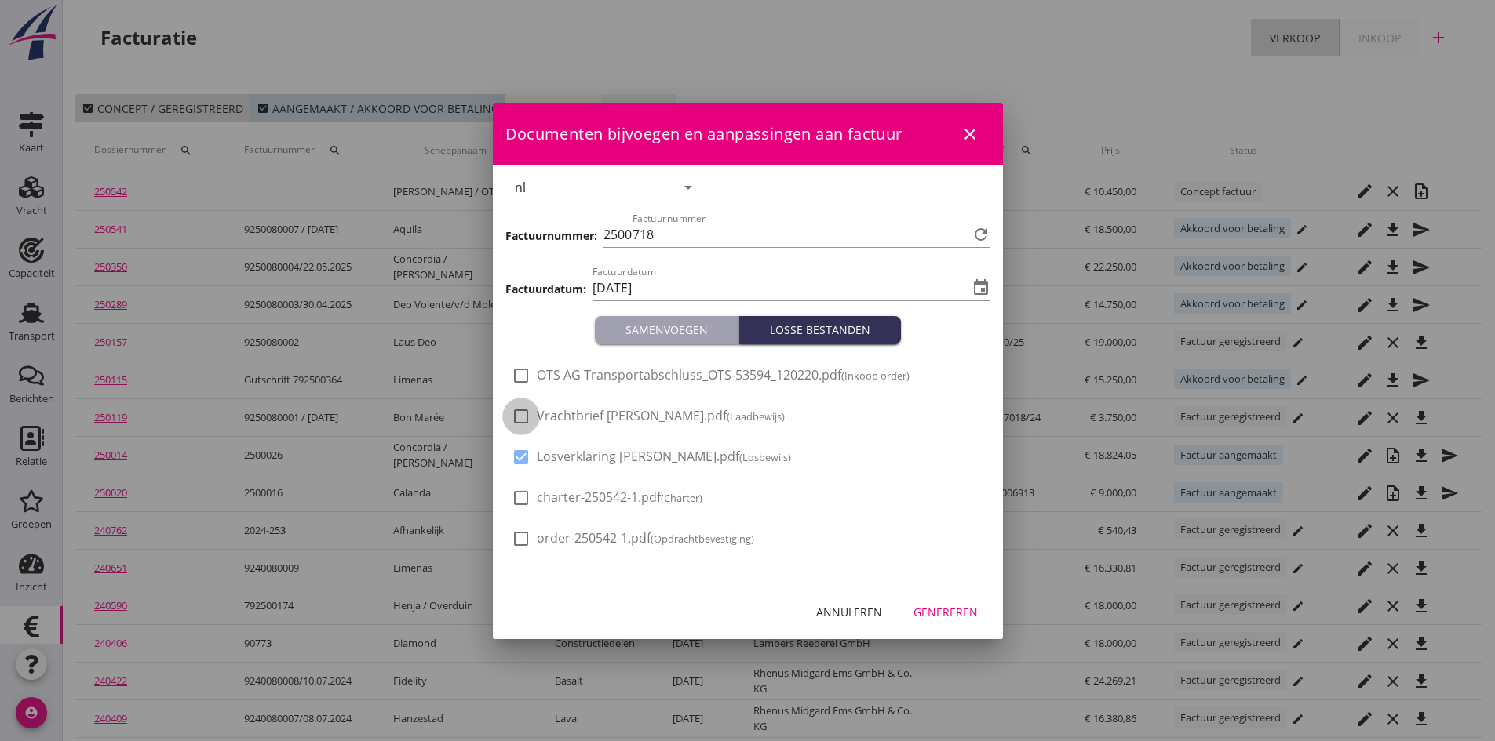
click at [516, 417] on div at bounding box center [521, 416] width 27 height 27
checkbox input "true"
click at [937, 615] on div "Genereren" at bounding box center [945, 612] width 64 height 16
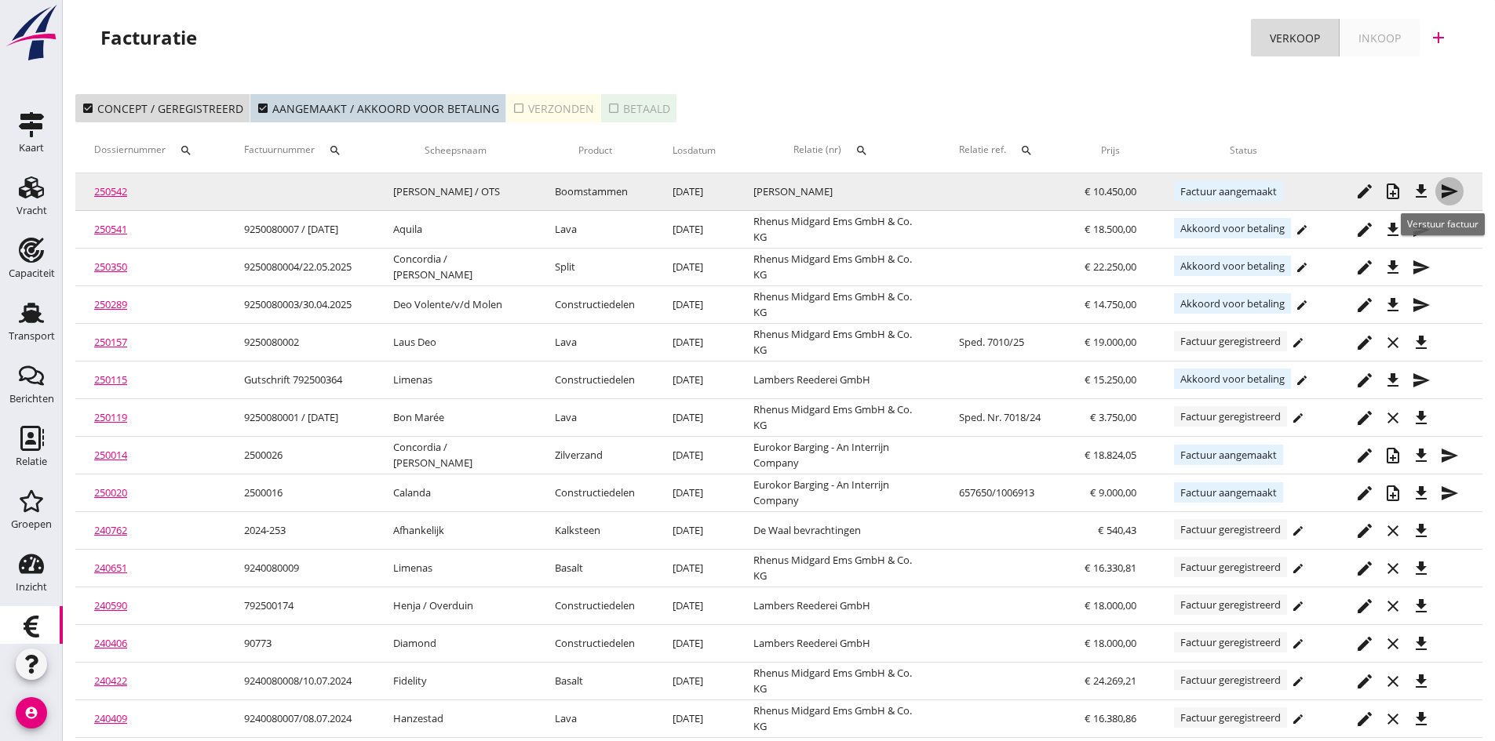
click at [1445, 191] on icon "send" at bounding box center [1449, 191] width 19 height 19
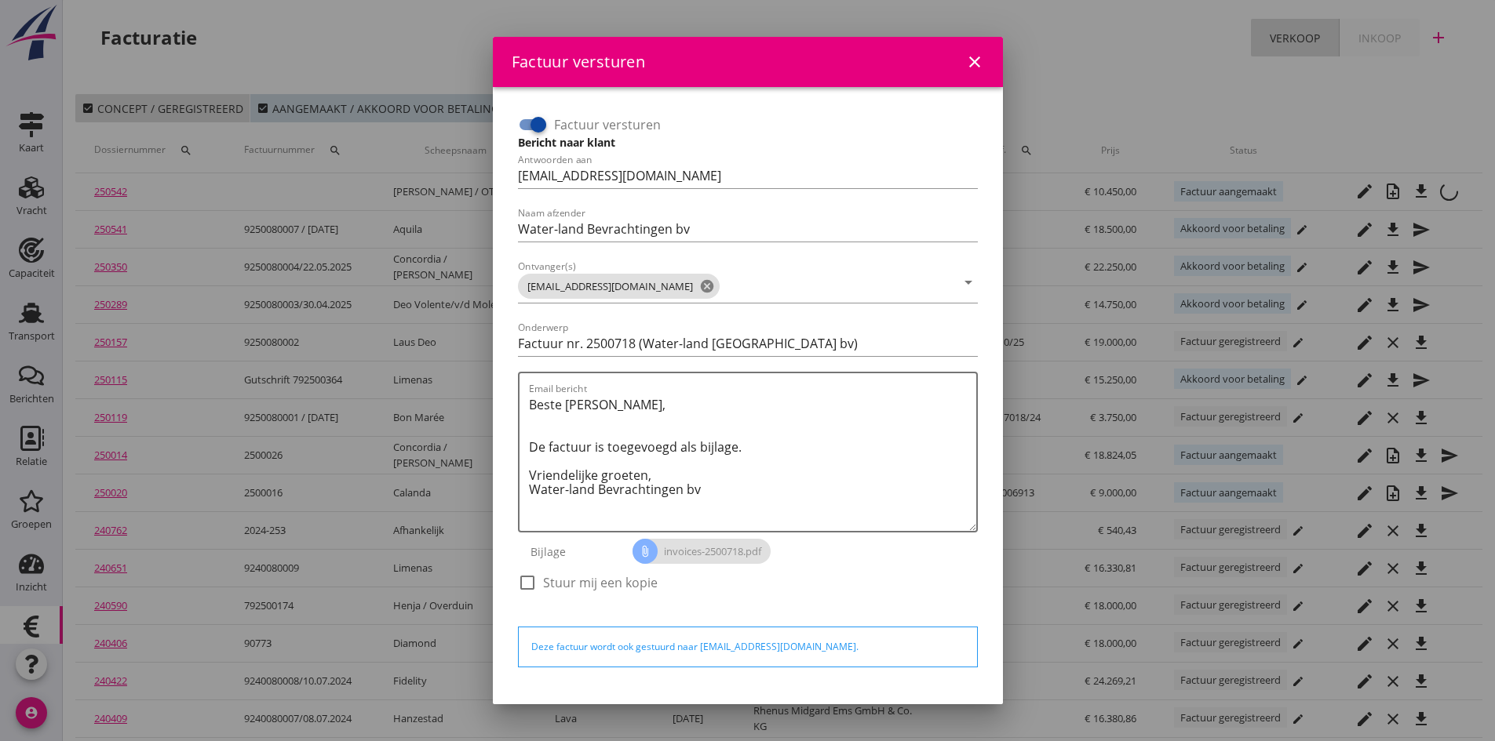
scroll to position [45, 0]
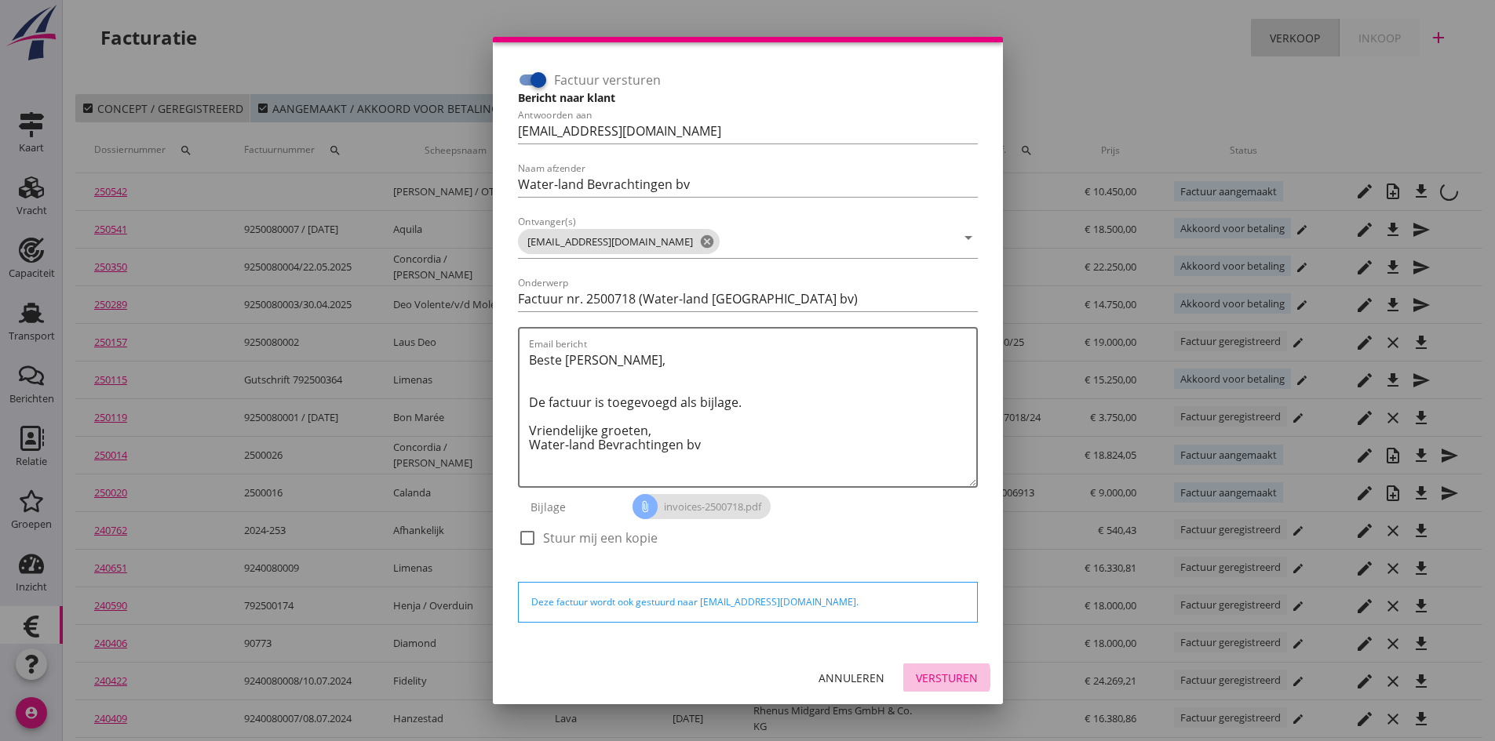
click at [919, 673] on div "Versturen" at bounding box center [947, 678] width 62 height 16
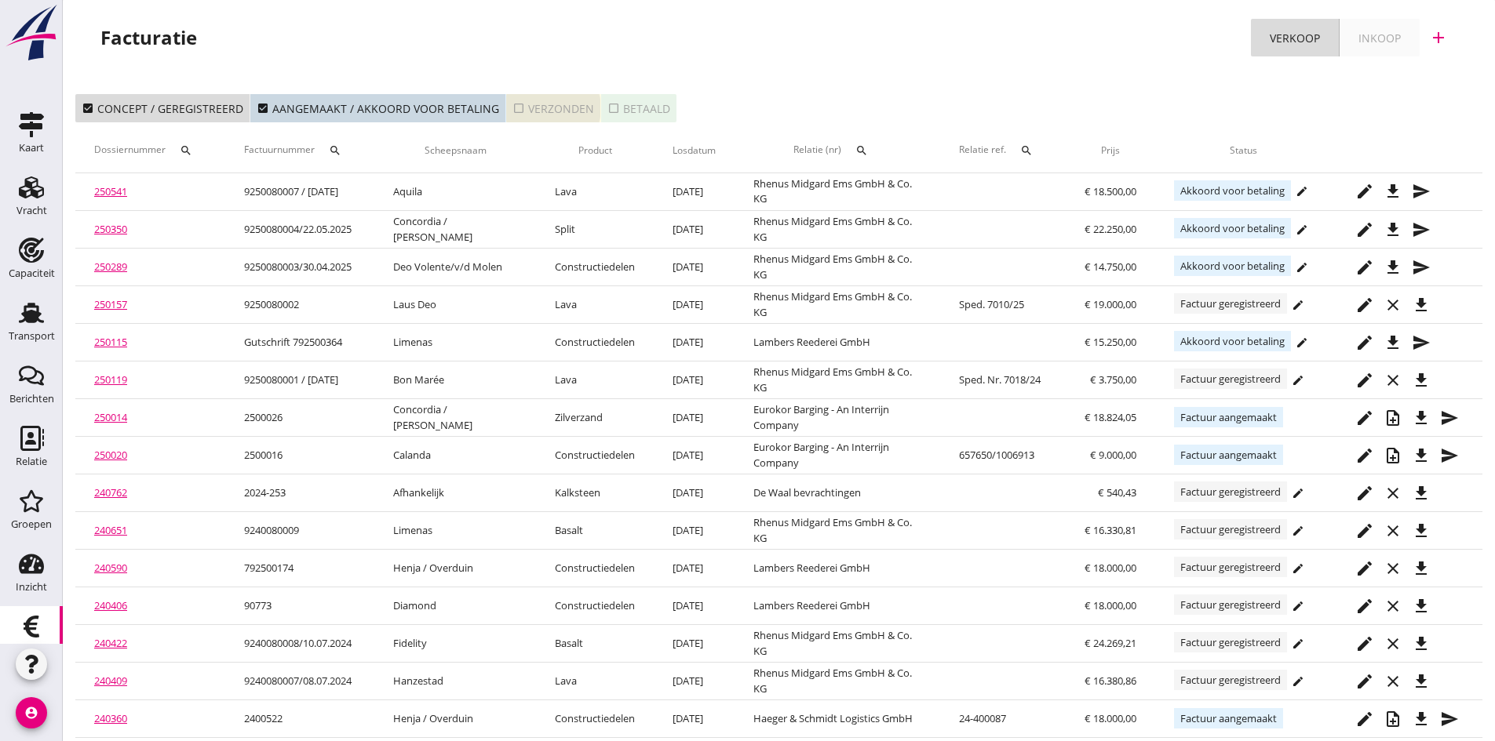
click at [555, 110] on div "check_box_outline_blank Verzonden" at bounding box center [553, 108] width 82 height 16
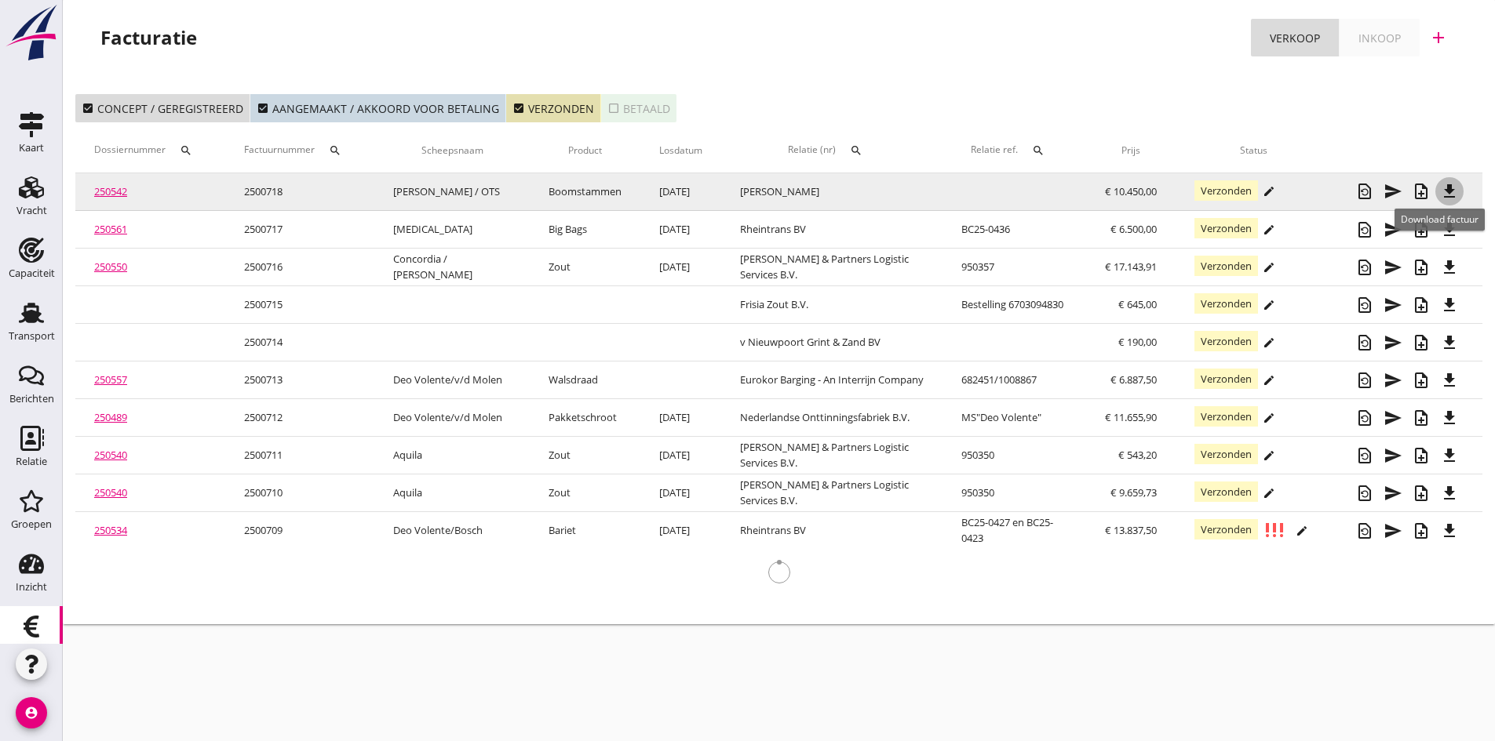
click at [1447, 189] on icon "file_download" at bounding box center [1449, 191] width 19 height 19
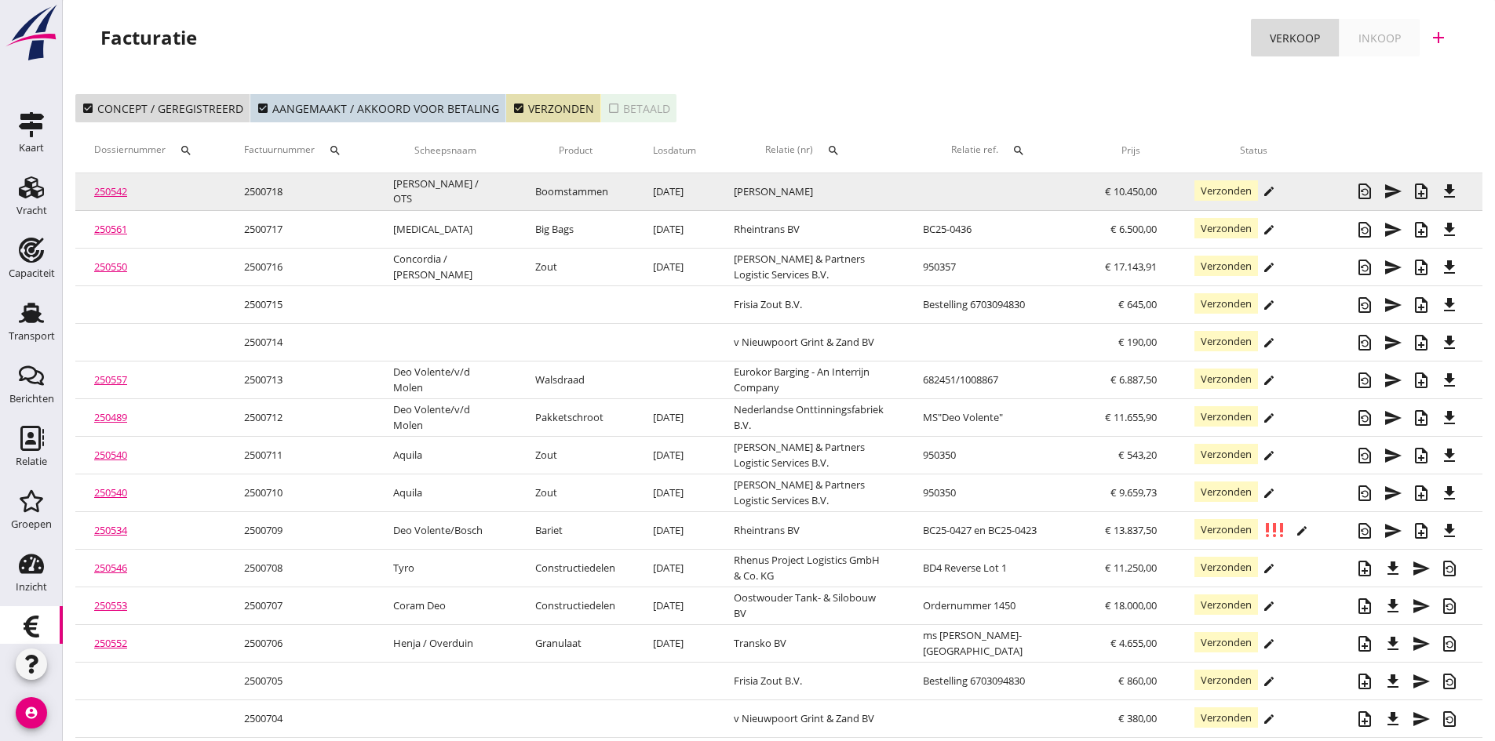
click at [104, 195] on link "250542" at bounding box center [110, 191] width 33 height 14
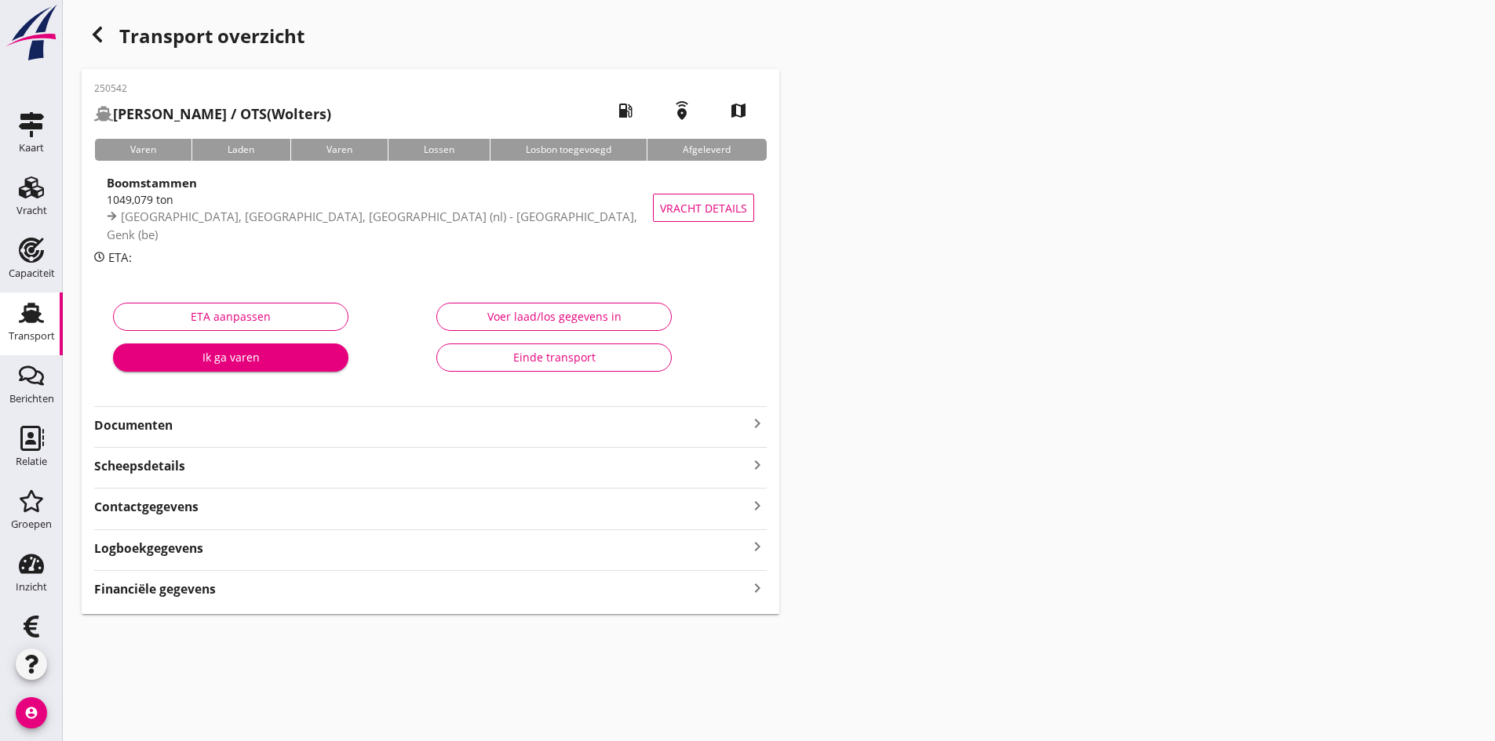
click at [129, 424] on strong "Documenten" at bounding box center [421, 426] width 654 height 18
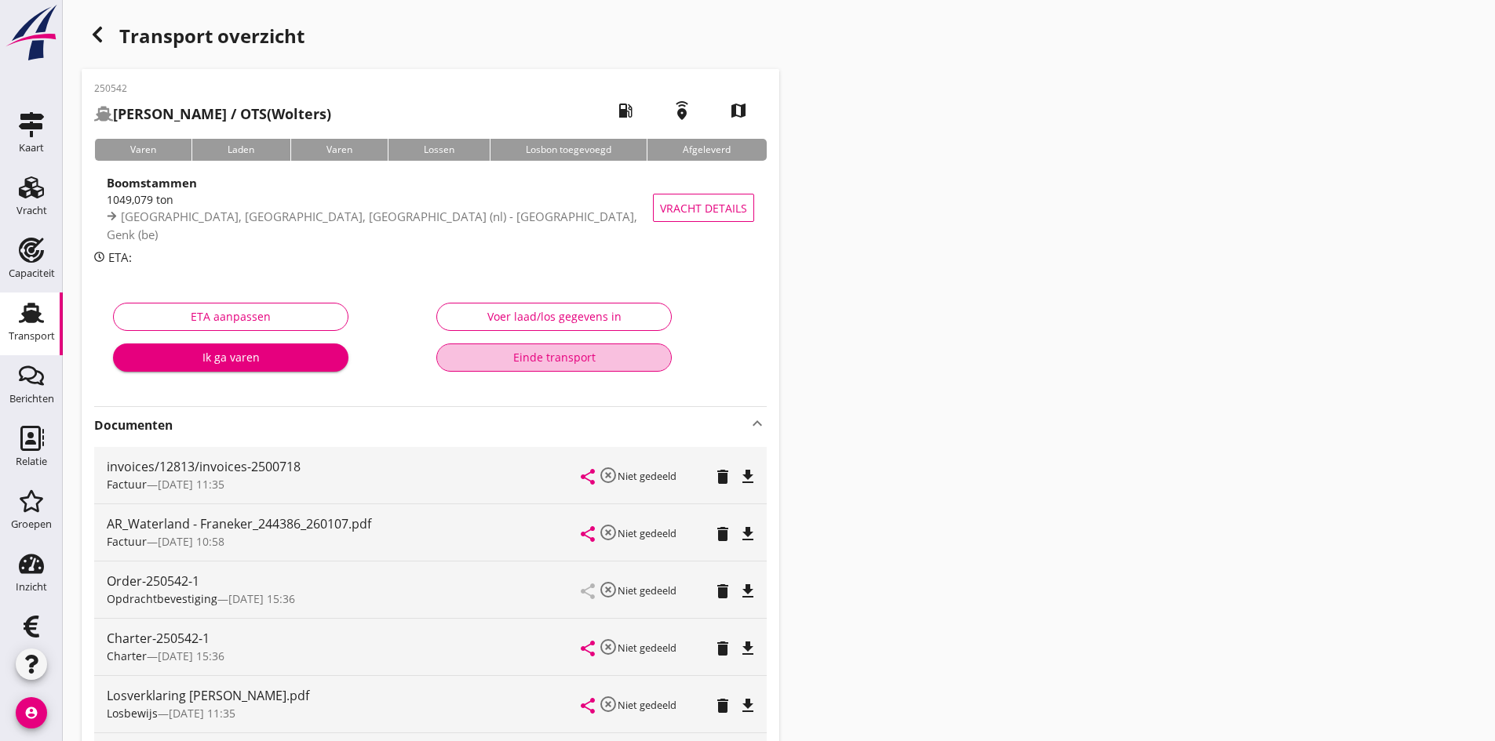
click at [552, 358] on div "Einde transport" at bounding box center [554, 357] width 209 height 16
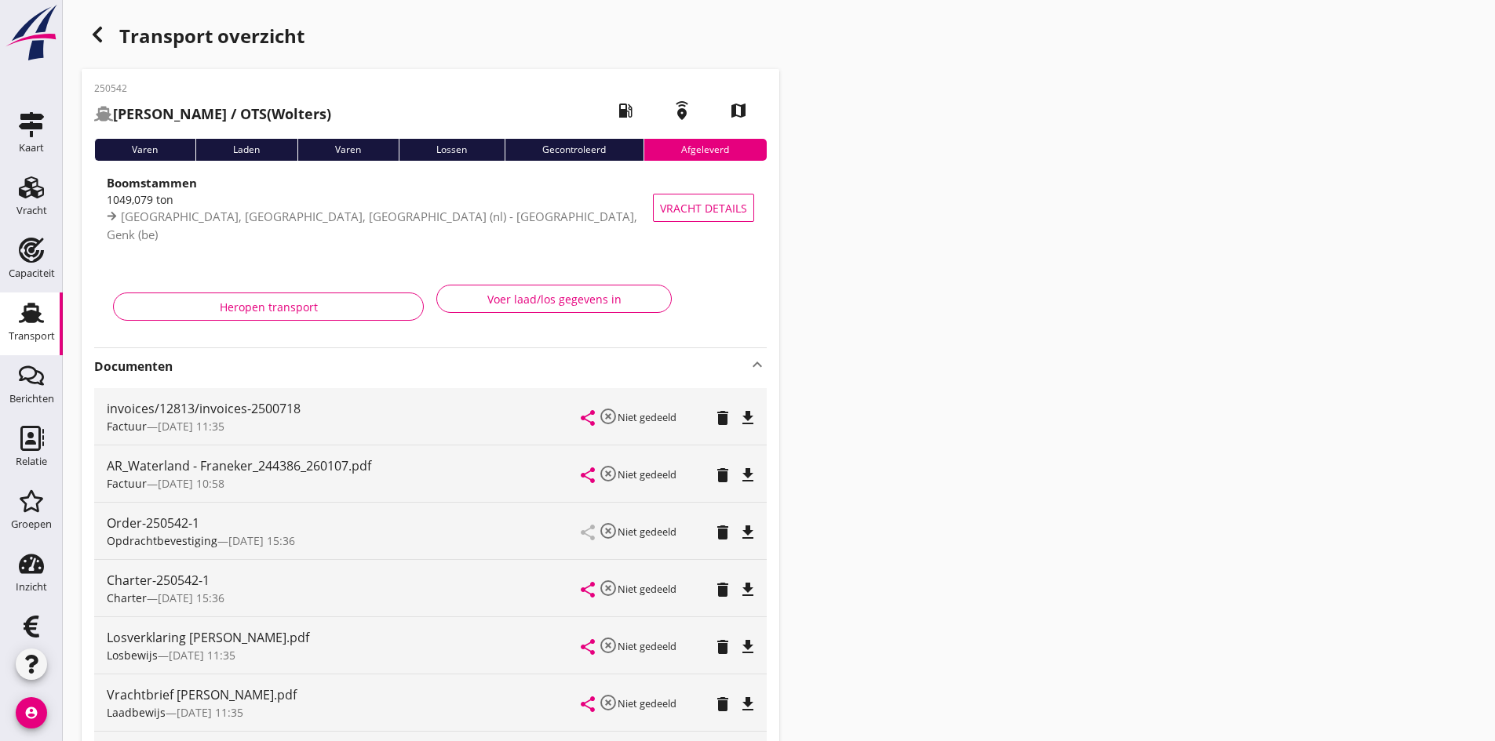
click at [26, 321] on use at bounding box center [31, 313] width 25 height 20
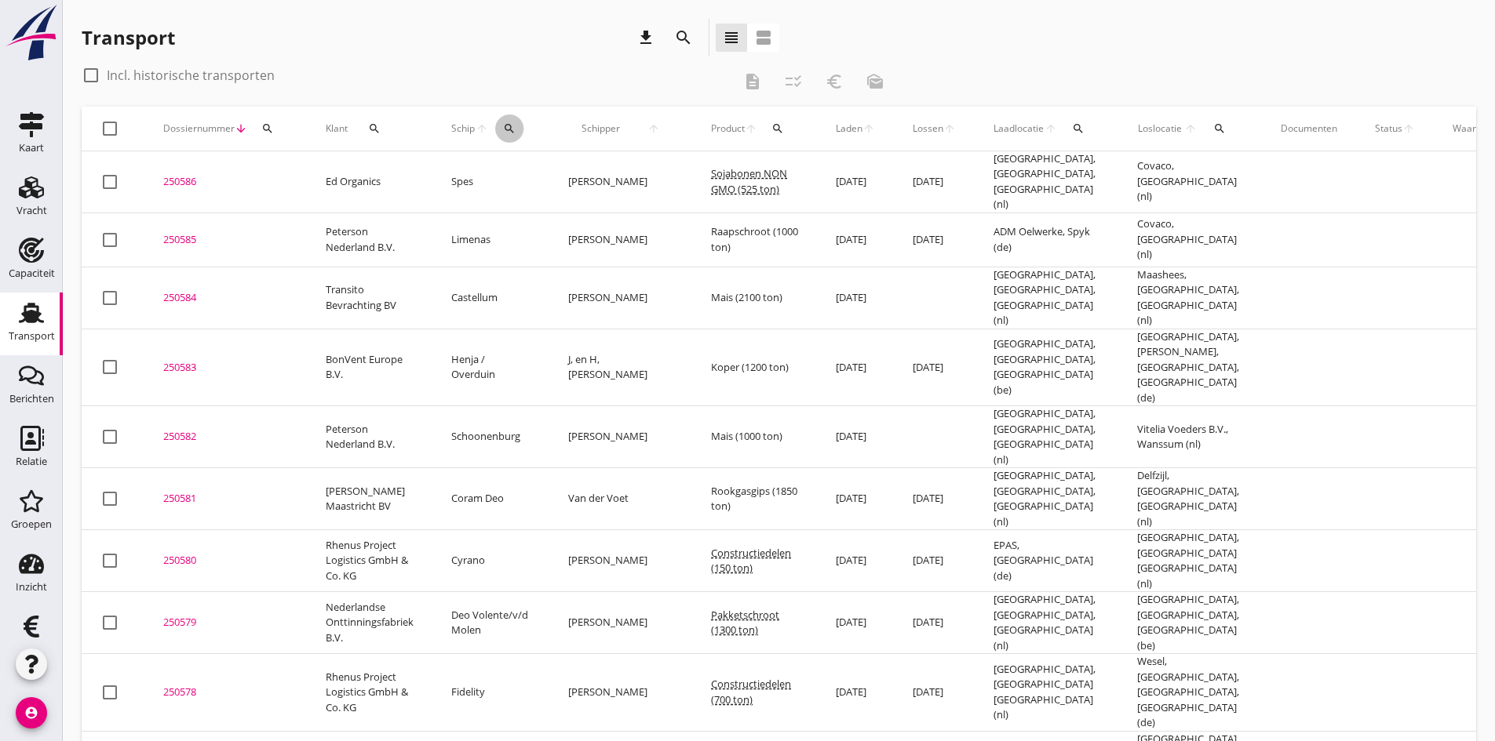
click at [510, 127] on icon "search" at bounding box center [509, 128] width 13 height 13
click at [523, 171] on input "Zoek op (scheeps)naam" at bounding box center [582, 174] width 163 height 25
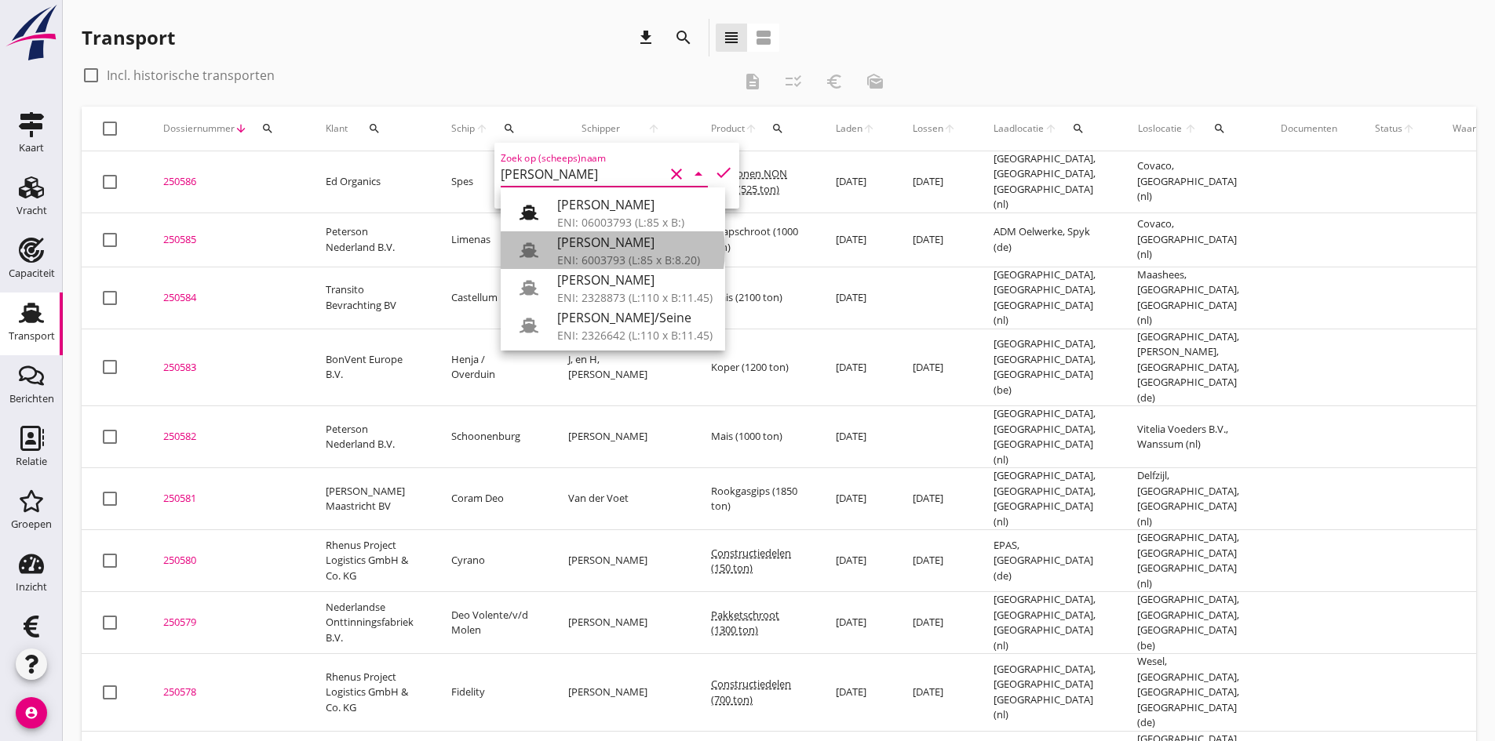
click at [573, 244] on div "[PERSON_NAME]" at bounding box center [634, 242] width 155 height 19
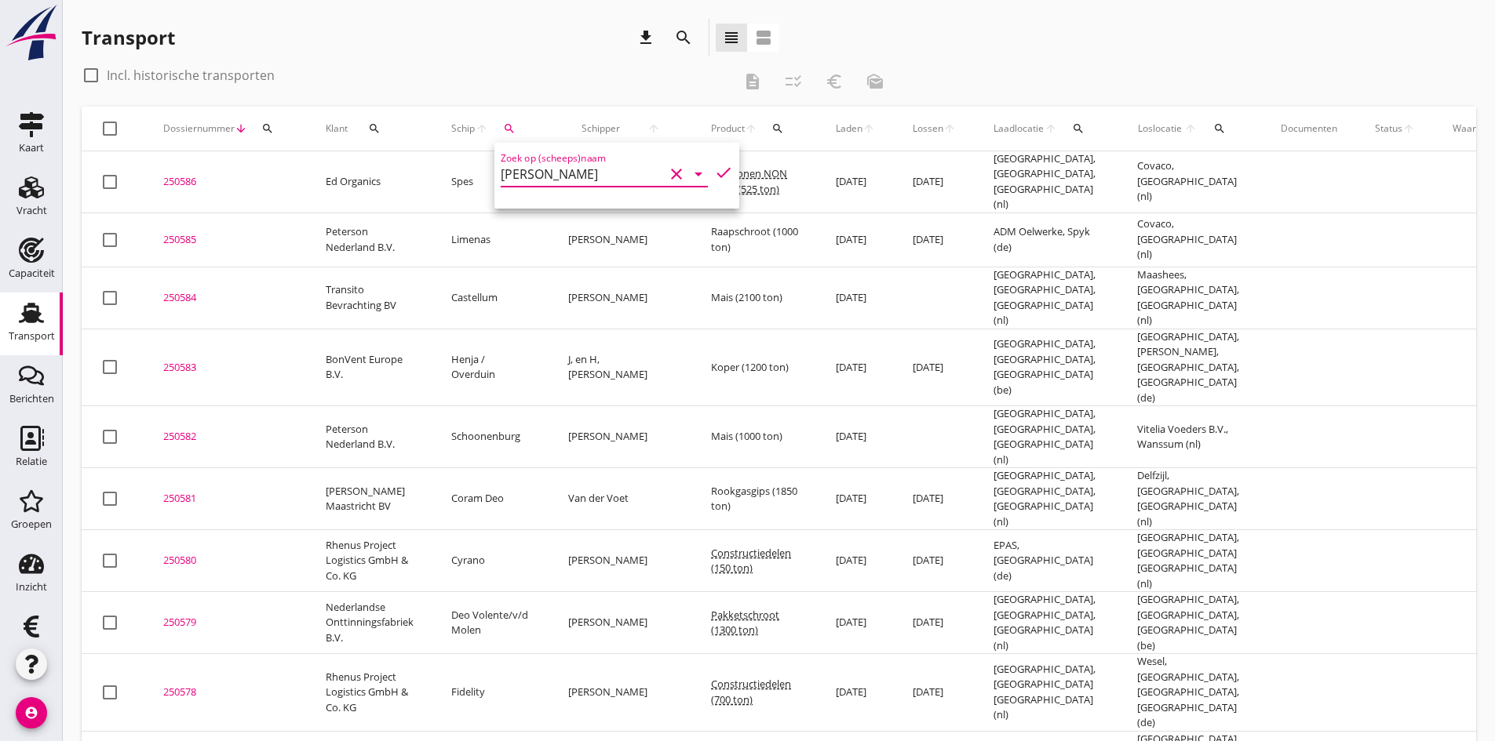
click at [714, 172] on icon "check" at bounding box center [723, 172] width 19 height 19
type input "[PERSON_NAME]"
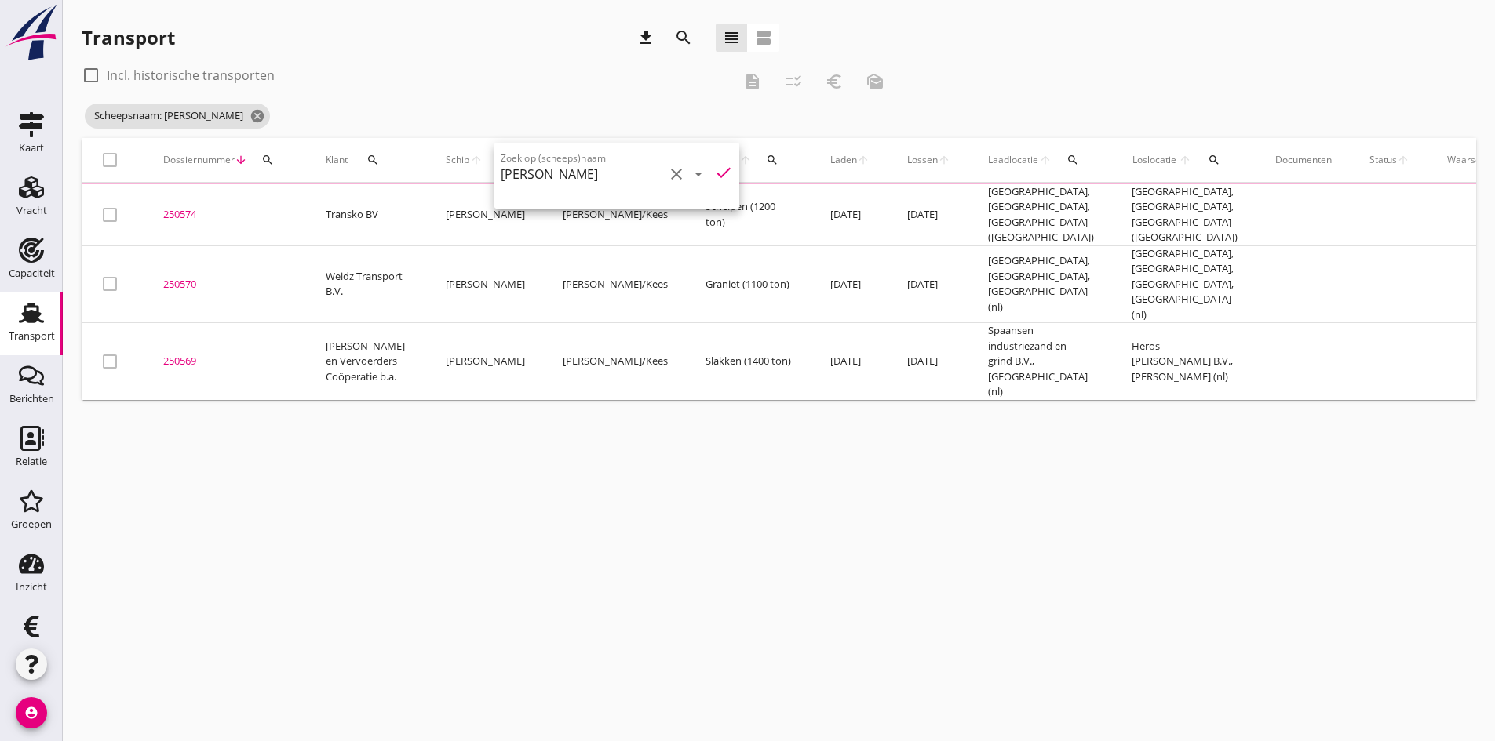
click at [333, 517] on div "cancel You are impersonating another user. Transport download search view_headl…" at bounding box center [779, 370] width 1432 height 741
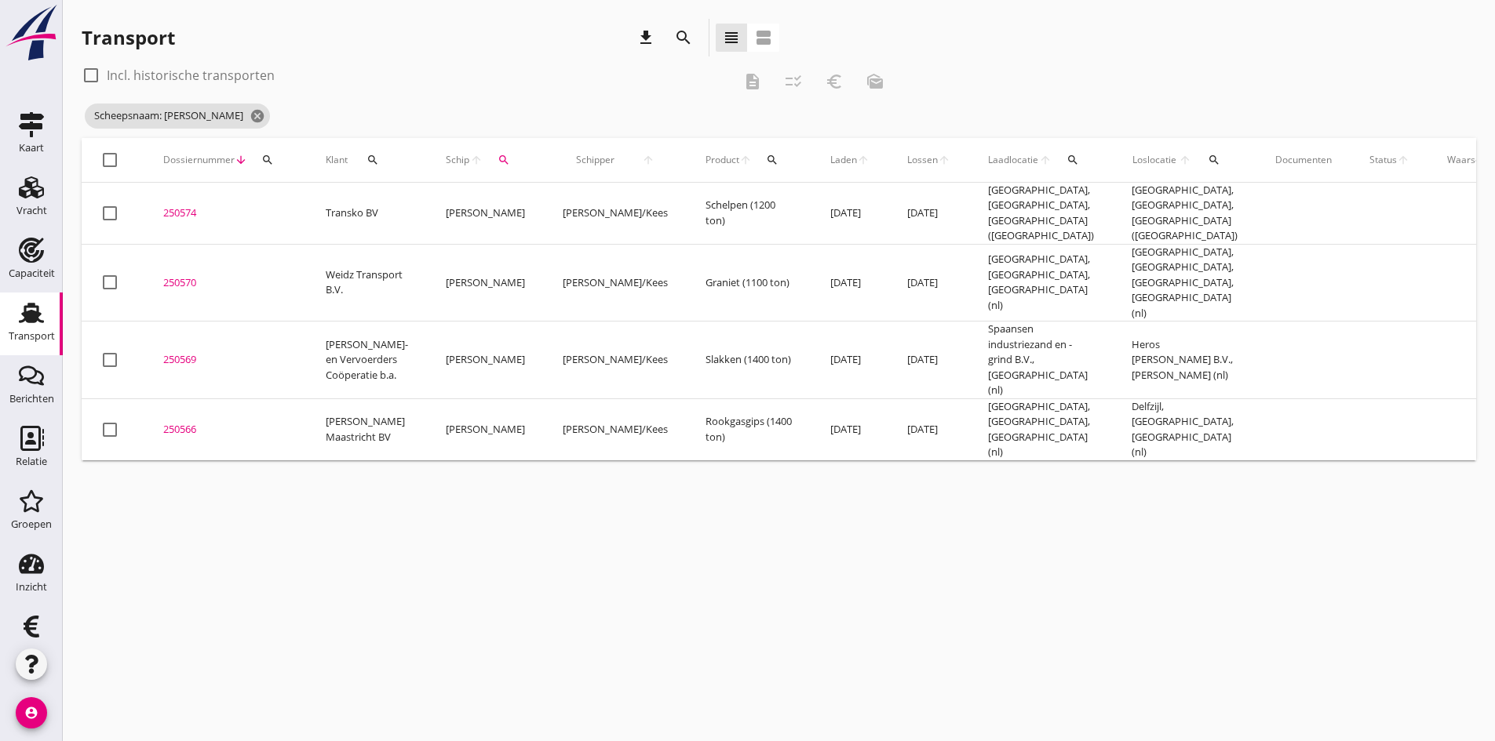
click at [190, 422] on div "250566" at bounding box center [225, 430] width 125 height 16
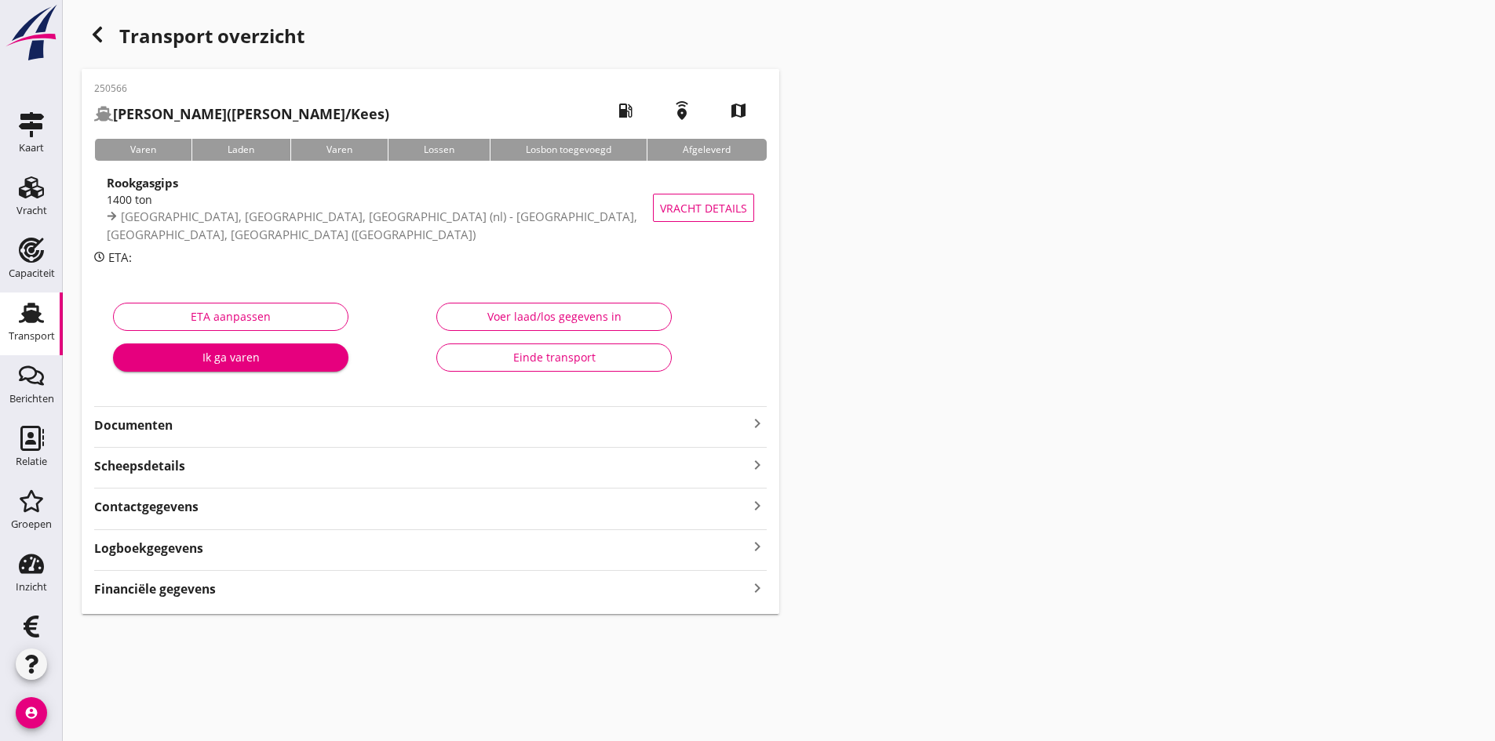
click at [754, 588] on icon "keyboard_arrow_right" at bounding box center [757, 587] width 19 height 21
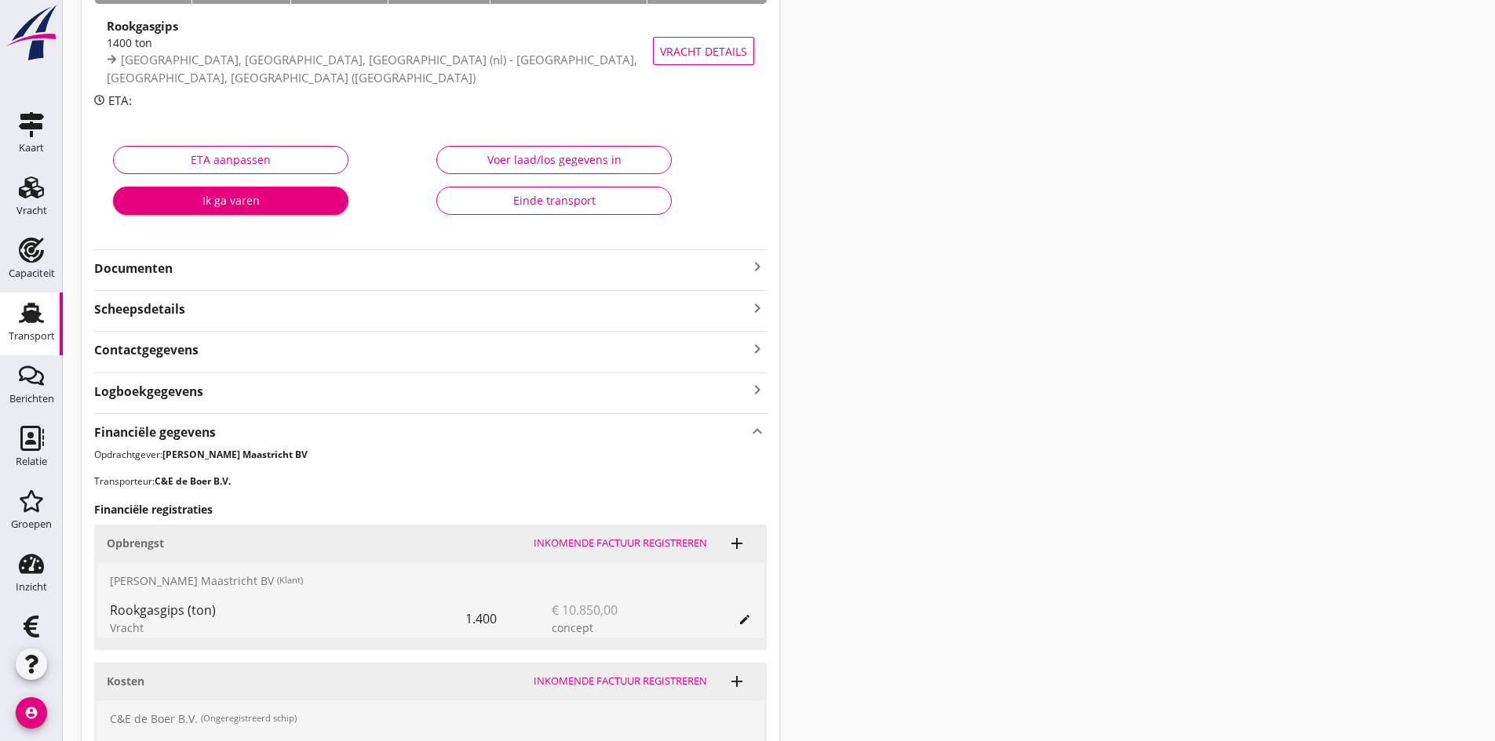
scroll to position [314, 0]
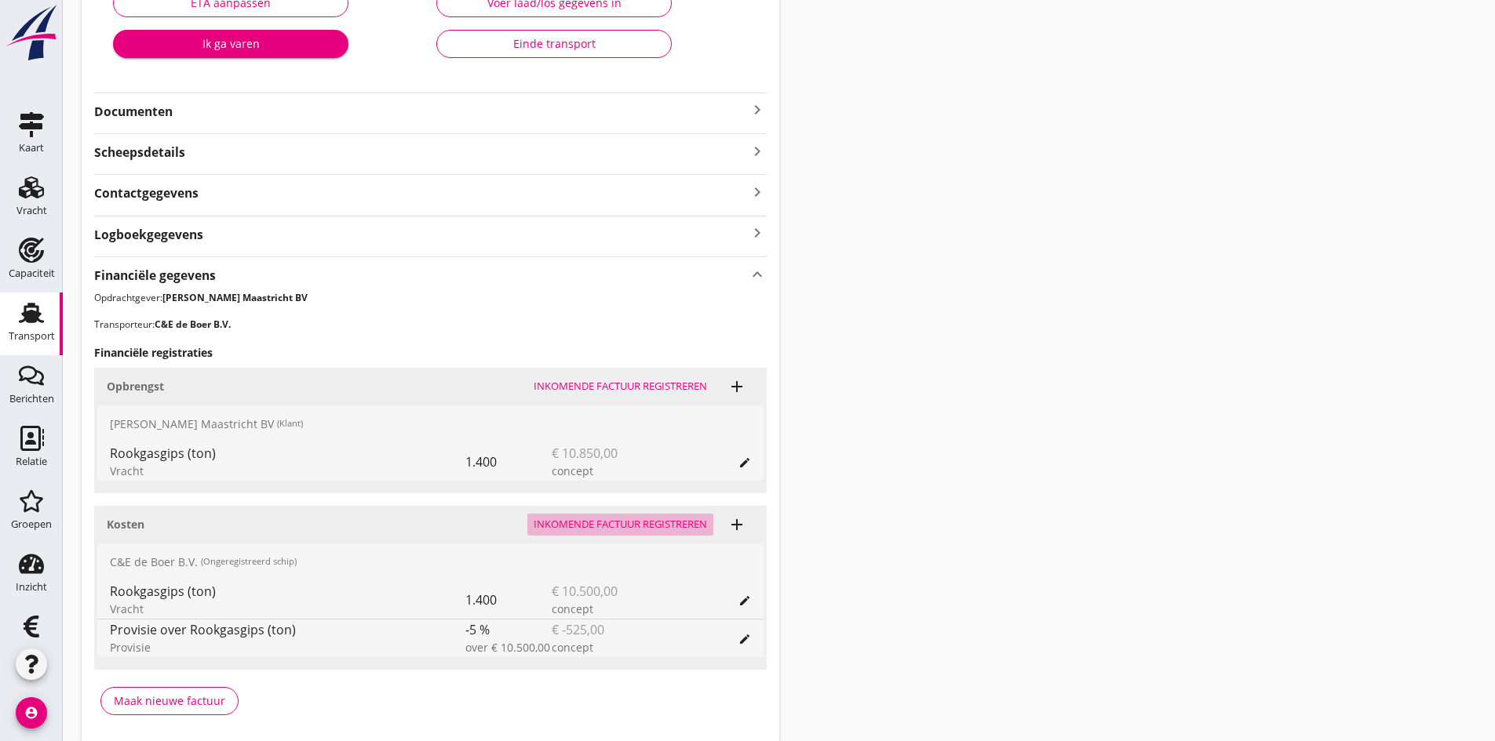
click at [570, 525] on div "Inkomende factuur registreren" at bounding box center [619, 525] width 173 height 16
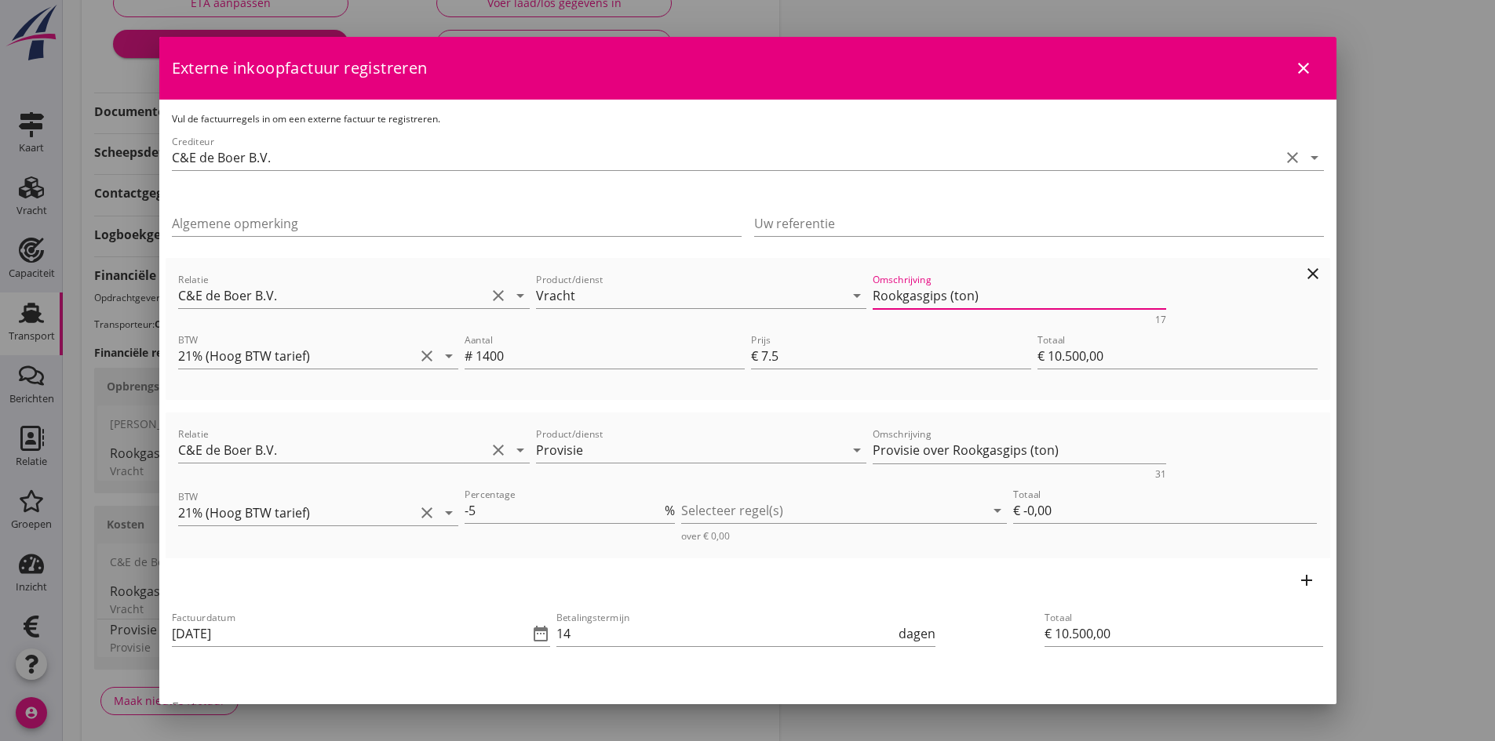
click at [993, 295] on textarea "Rookgasgips (ton)" at bounding box center [1018, 296] width 293 height 26
type textarea "Rookgasgips FOUTVRACHT geannuleerd"
click at [534, 359] on input "1400" at bounding box center [609, 356] width 269 height 25
type input "140"
type input "€ 1.050,00"
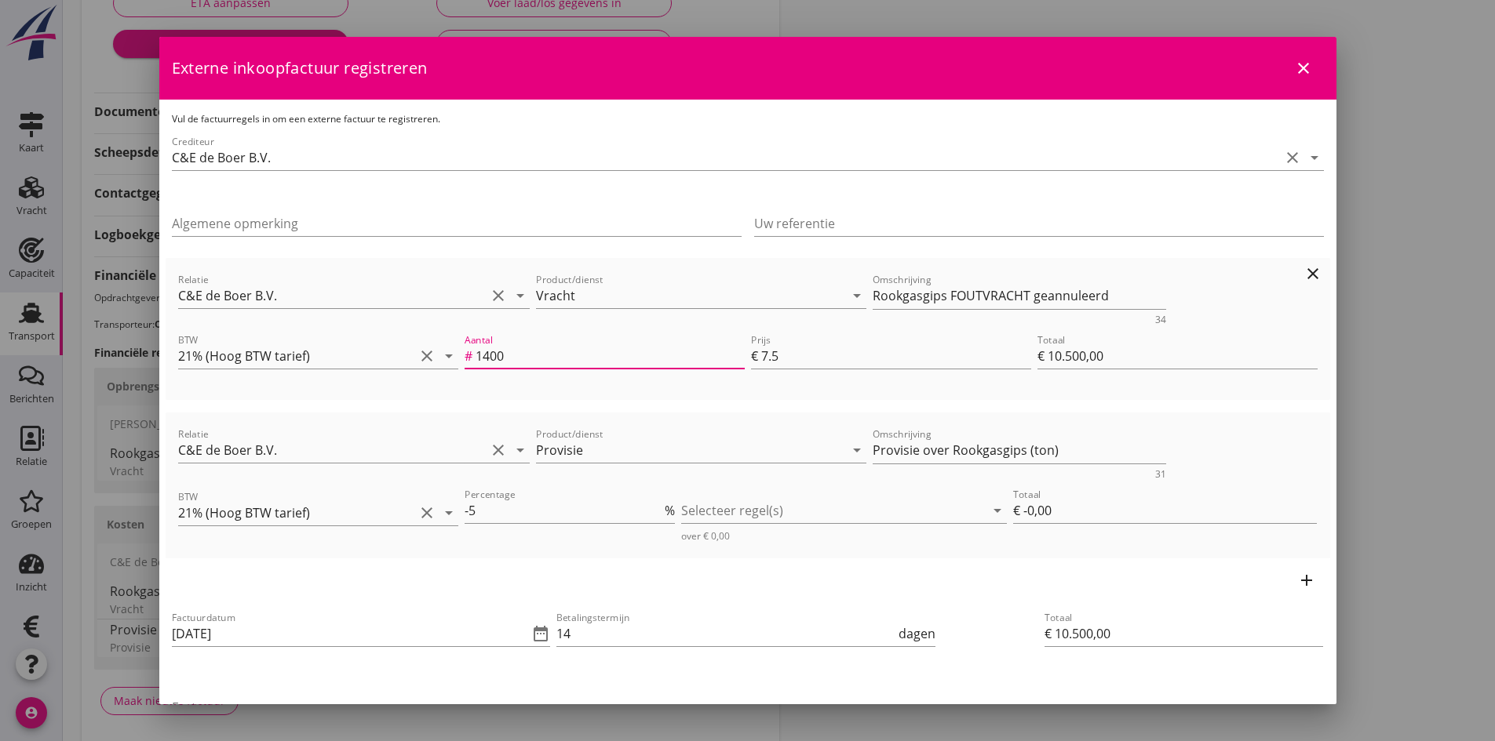
type input "€ 1.050,00"
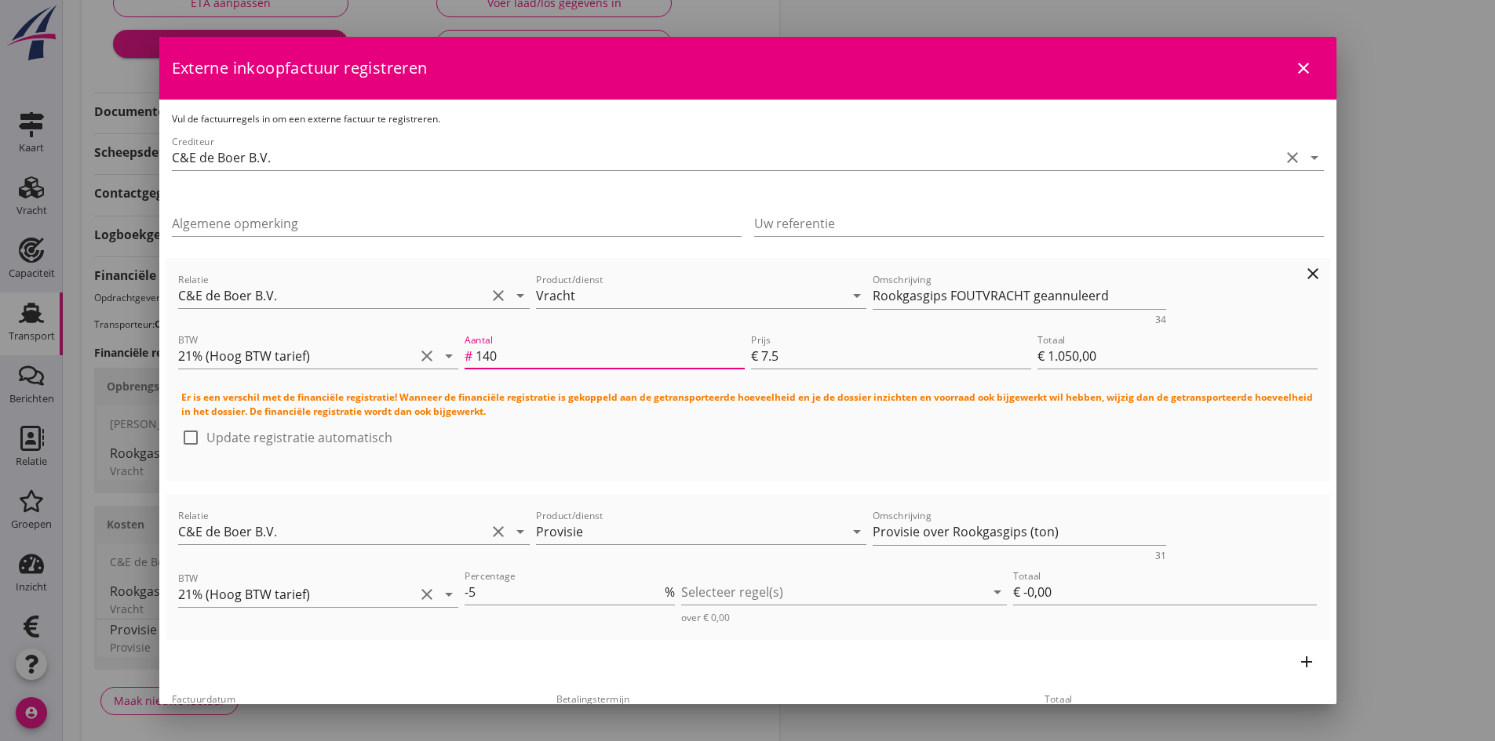
type input "14"
type input "€ 105,00"
type input "1"
type input "€ 7,50"
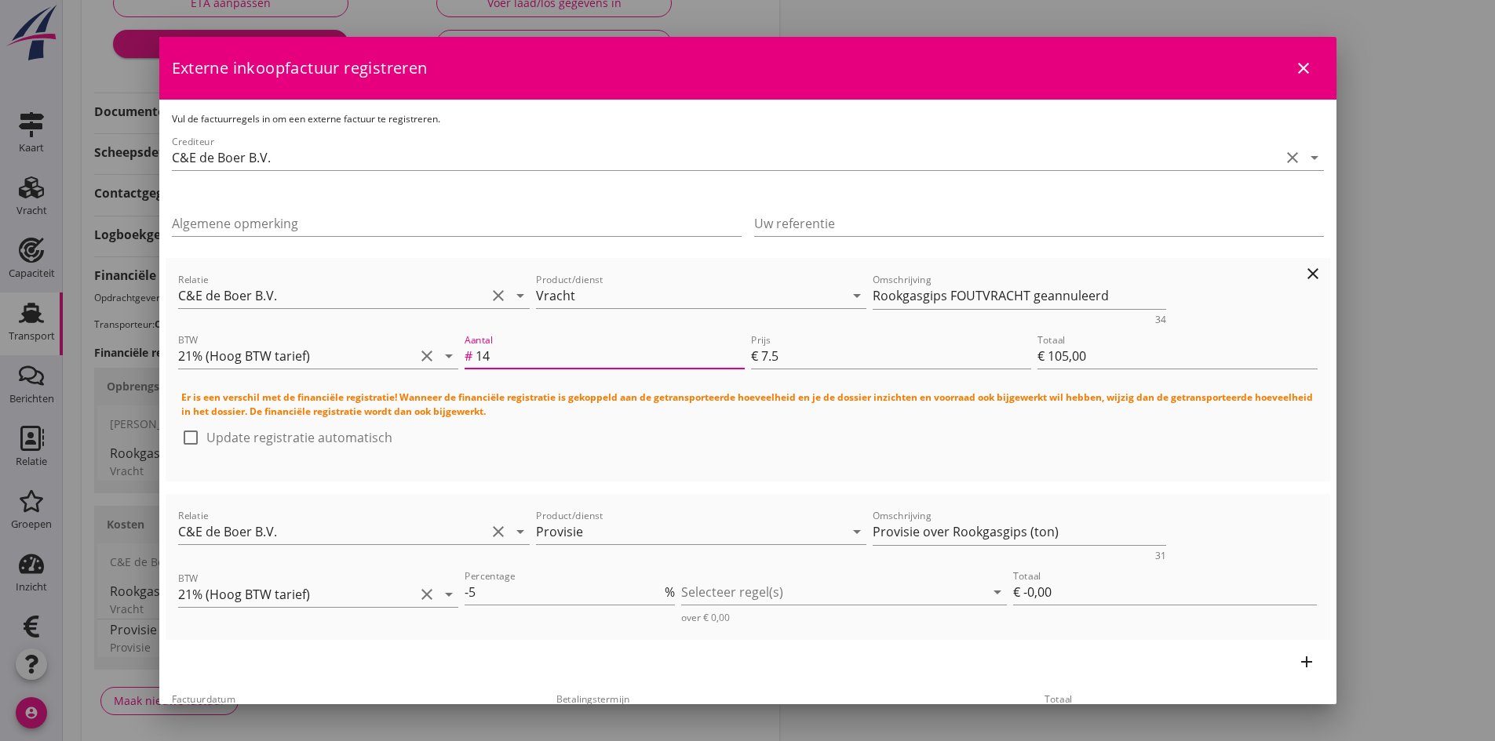
type input "€ 7,50"
type input "1"
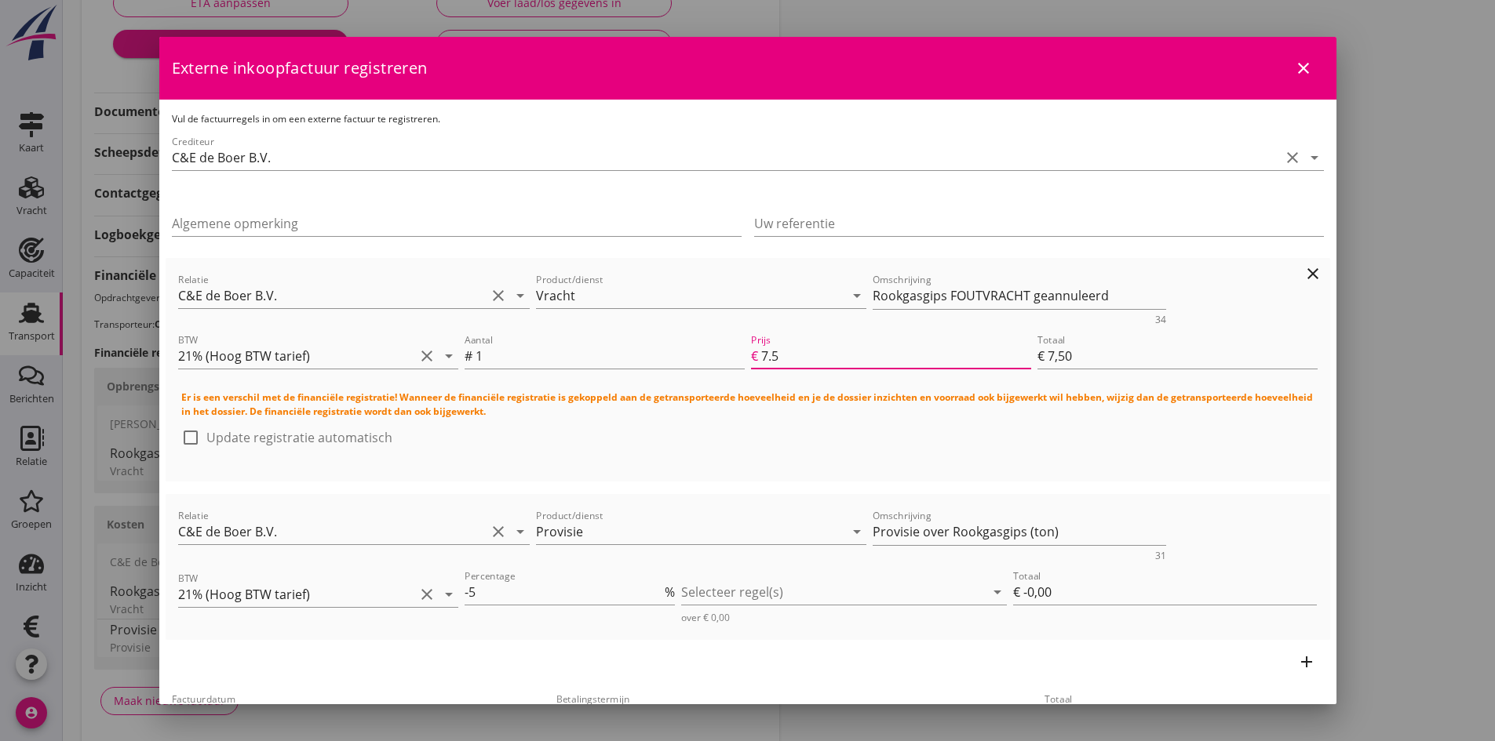
click at [781, 355] on input "7.5" at bounding box center [896, 356] width 270 height 25
type input "7"
type input "€ 7,00"
type input "€ 0,00"
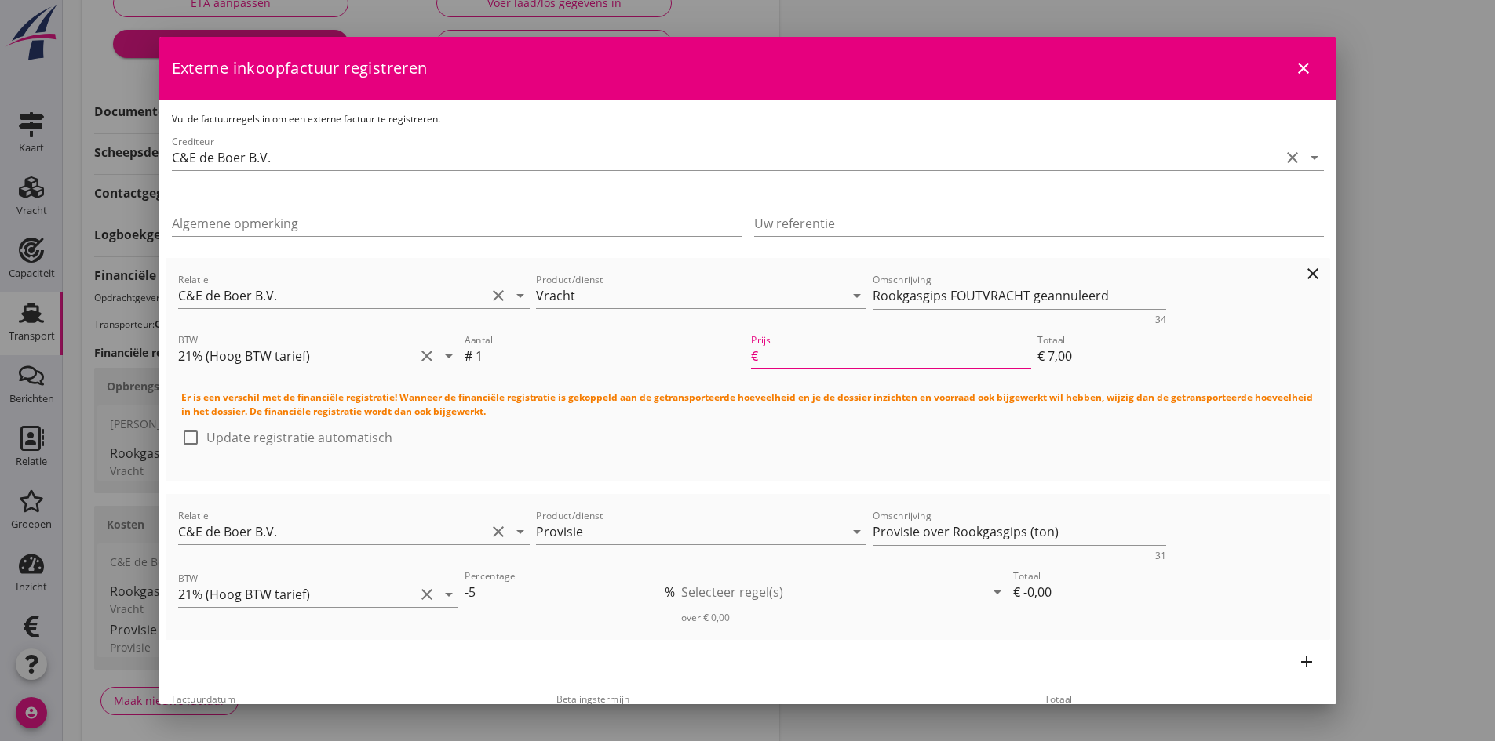
type input "€ 0,00"
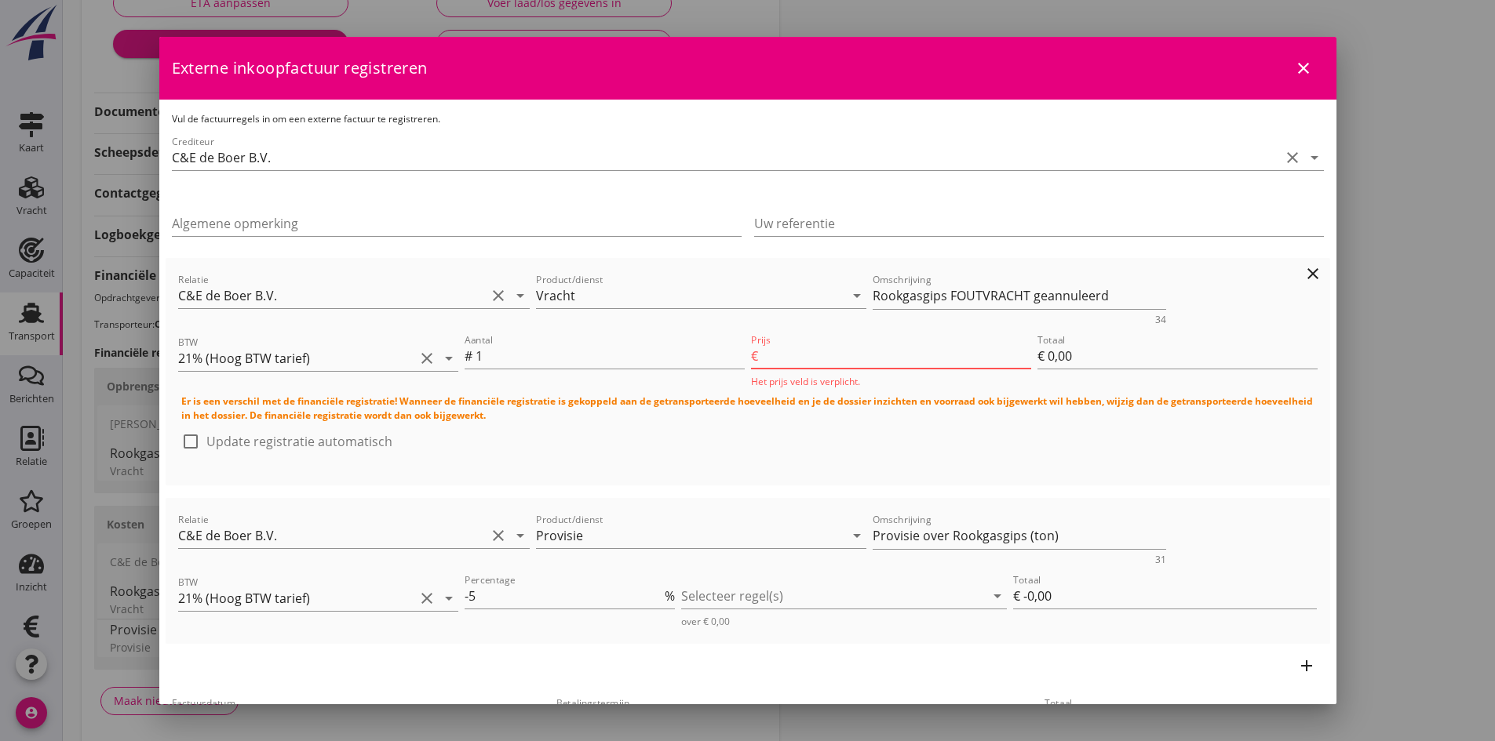
type input "5"
type input "€ 5,00"
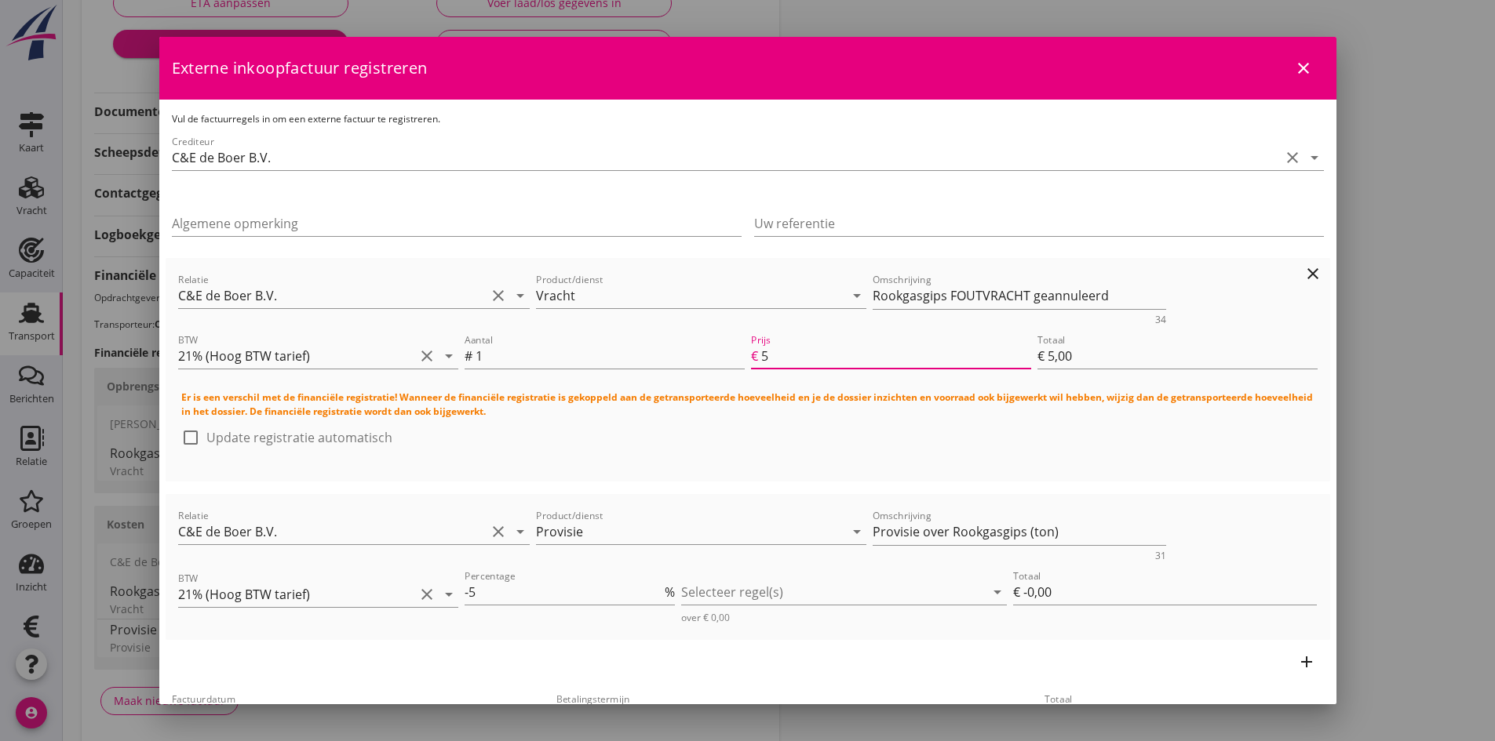
type input "50"
type input "€ 50,00"
type input "500"
type input "€ 500,00"
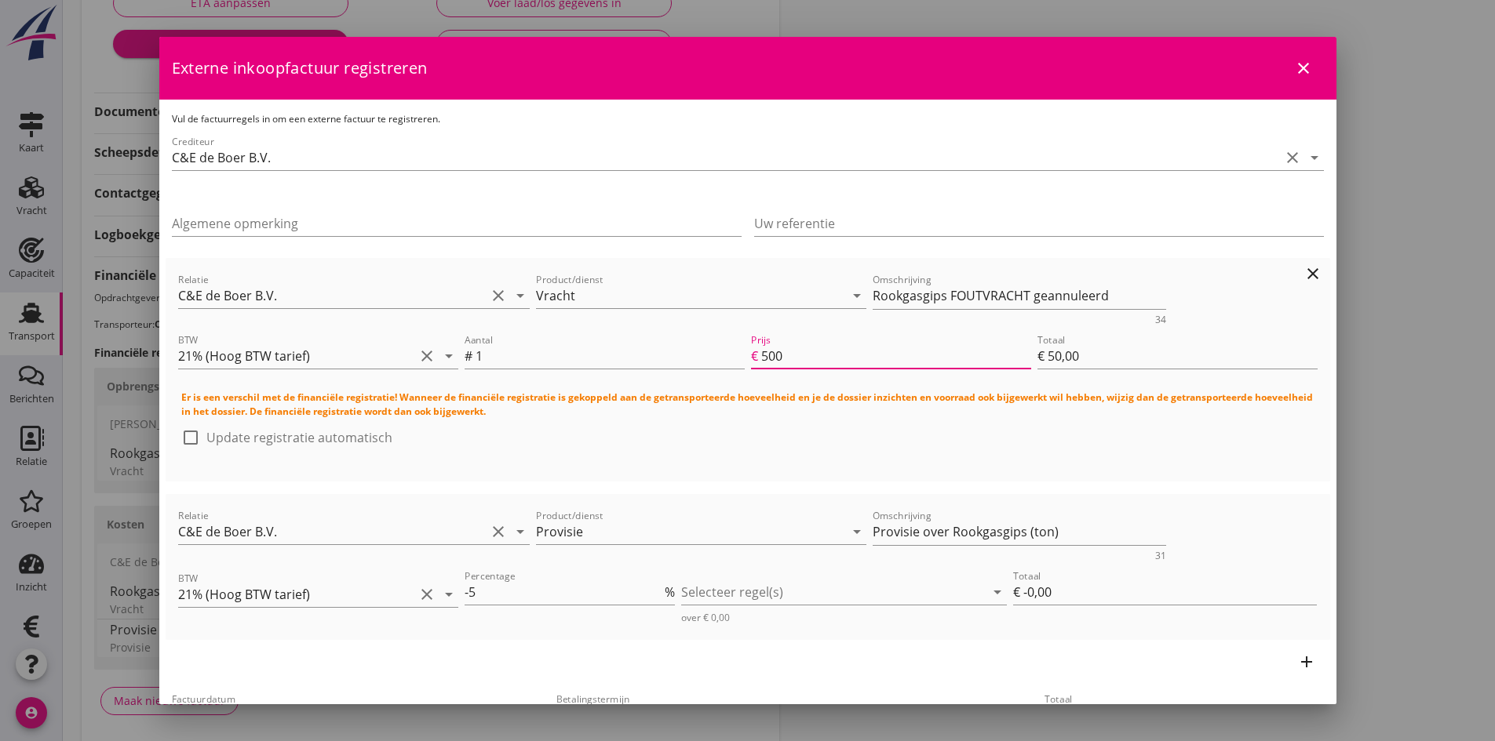
type input "€ 500,00"
type input "5000"
type input "€ 5.000,00"
type input "5000"
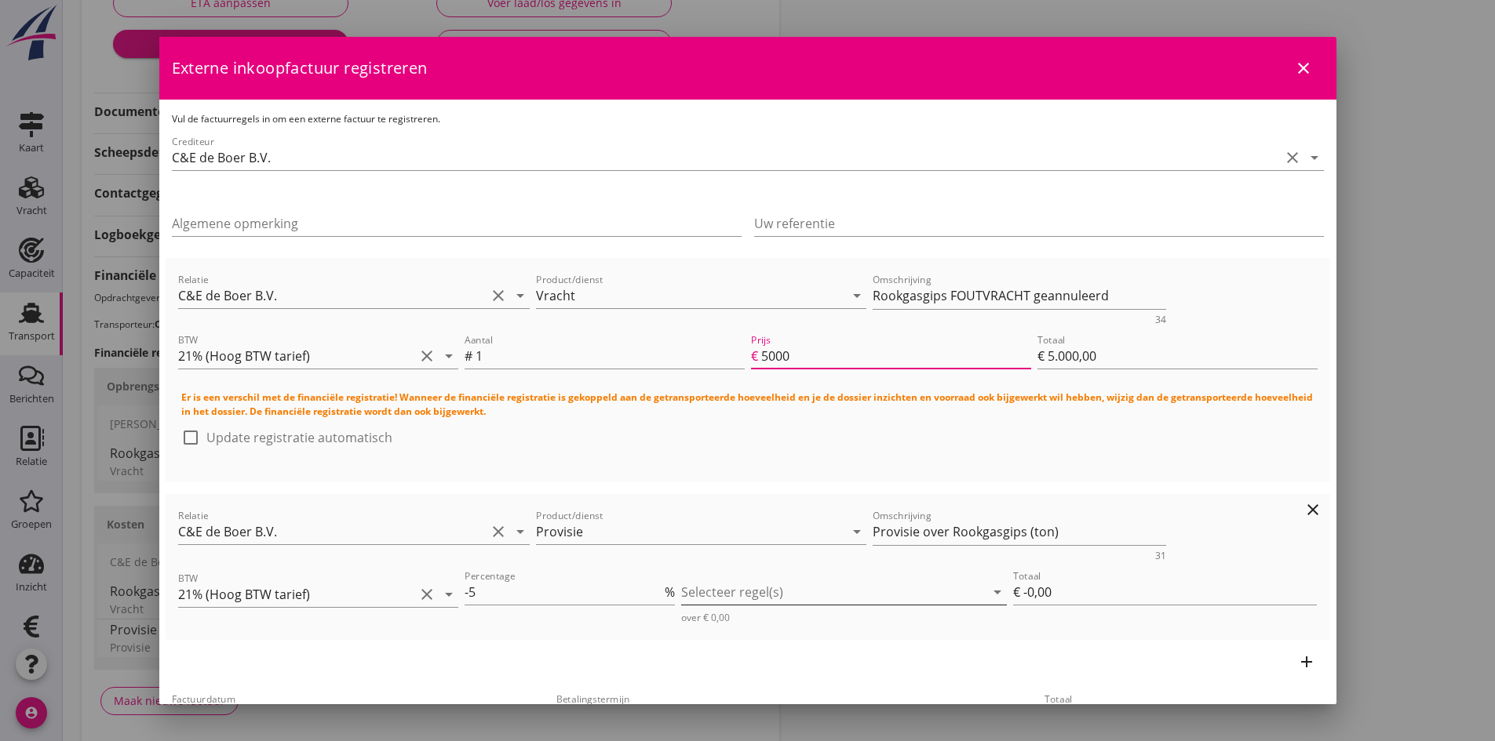
click at [748, 592] on div at bounding box center [833, 592] width 304 height 25
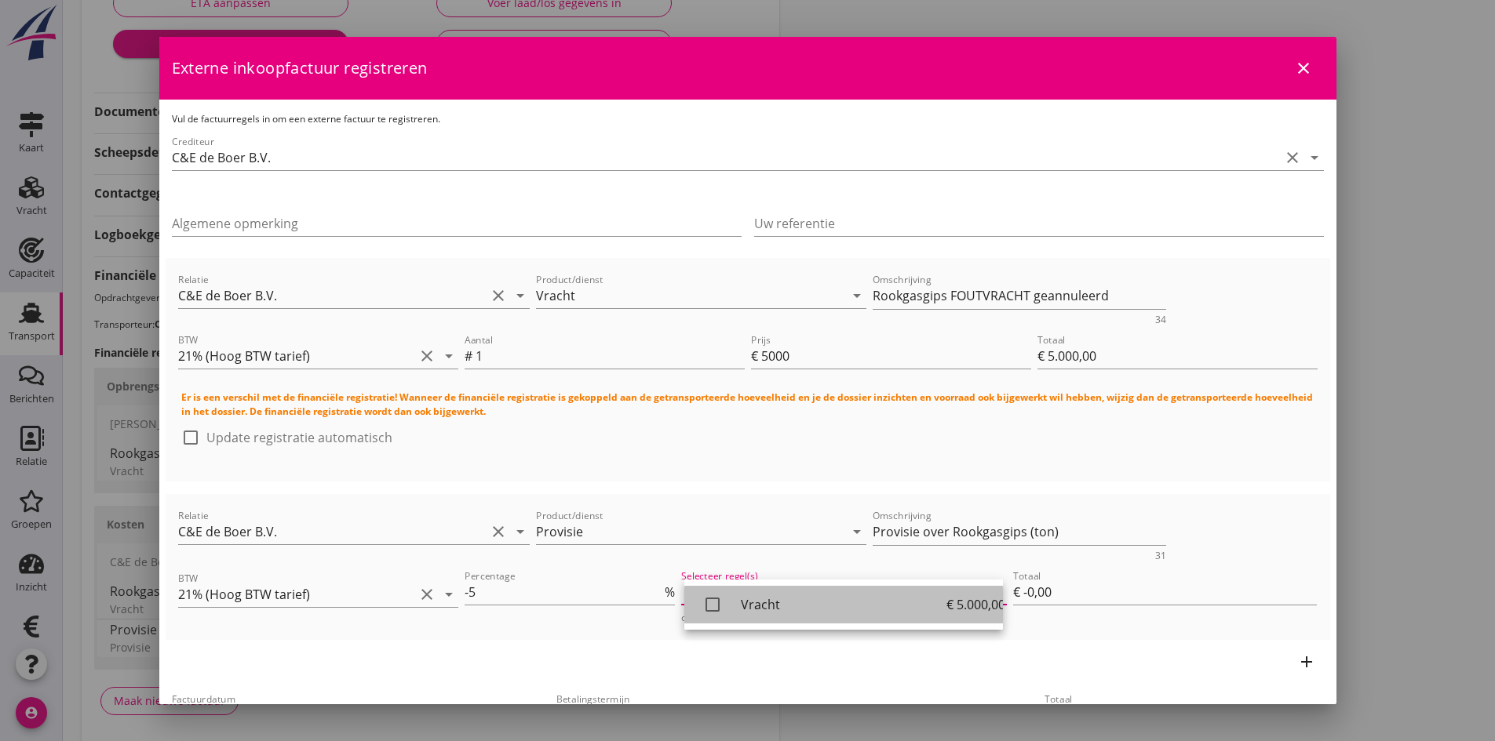
click at [716, 603] on icon "check_box_outline_blank" at bounding box center [712, 604] width 31 height 31
type input "€ -250,00"
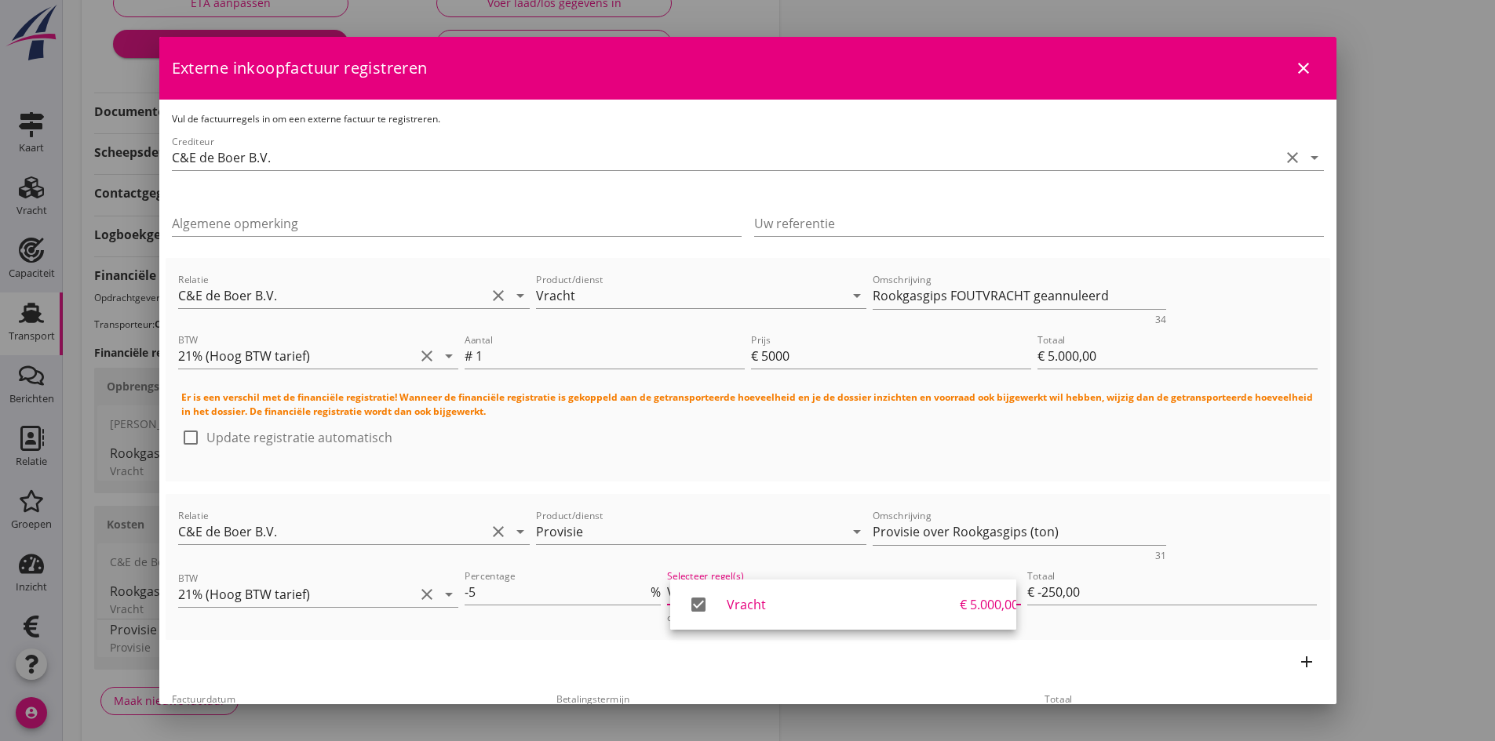
click at [1077, 643] on div "add" at bounding box center [748, 662] width 1164 height 44
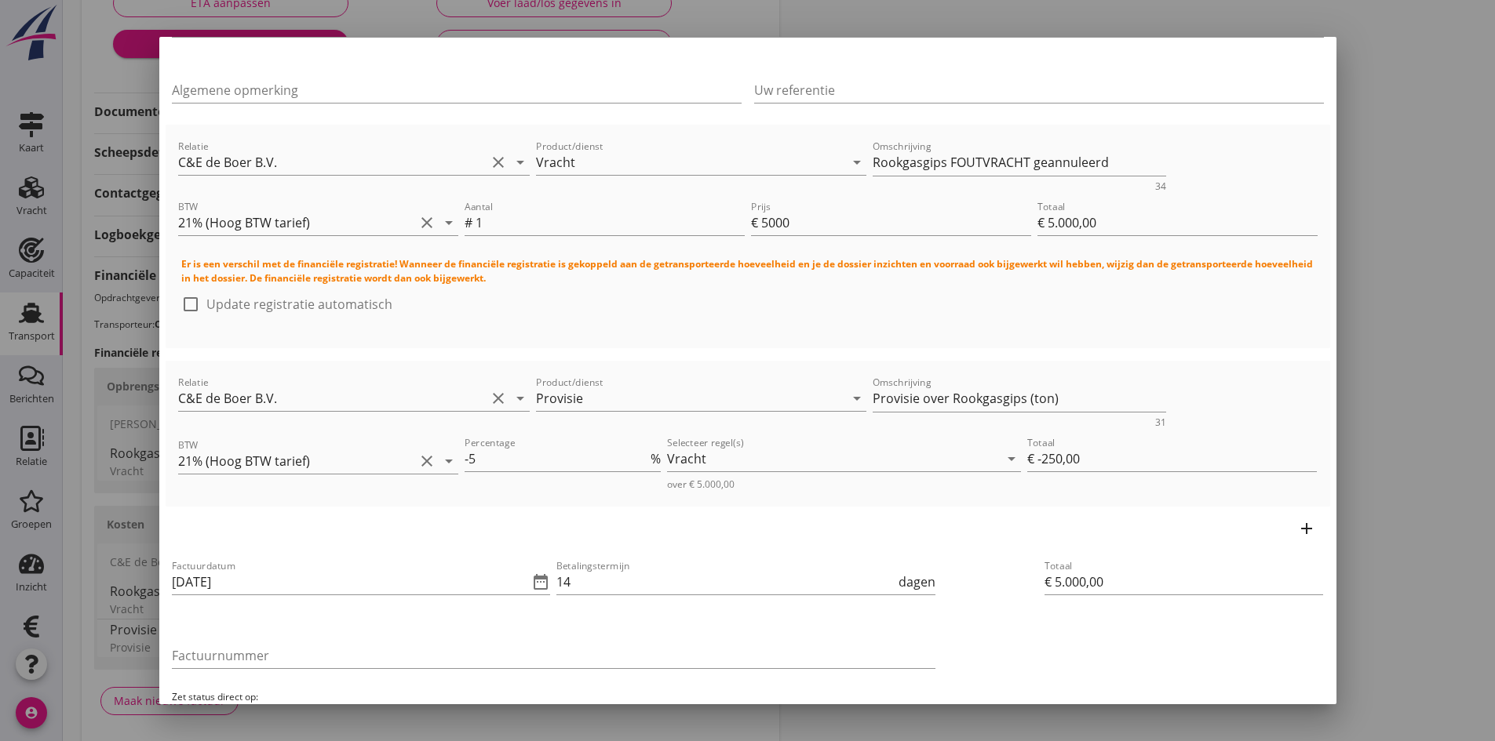
scroll to position [134, 0]
click at [279, 579] on input "[DATE]" at bounding box center [350, 581] width 357 height 25
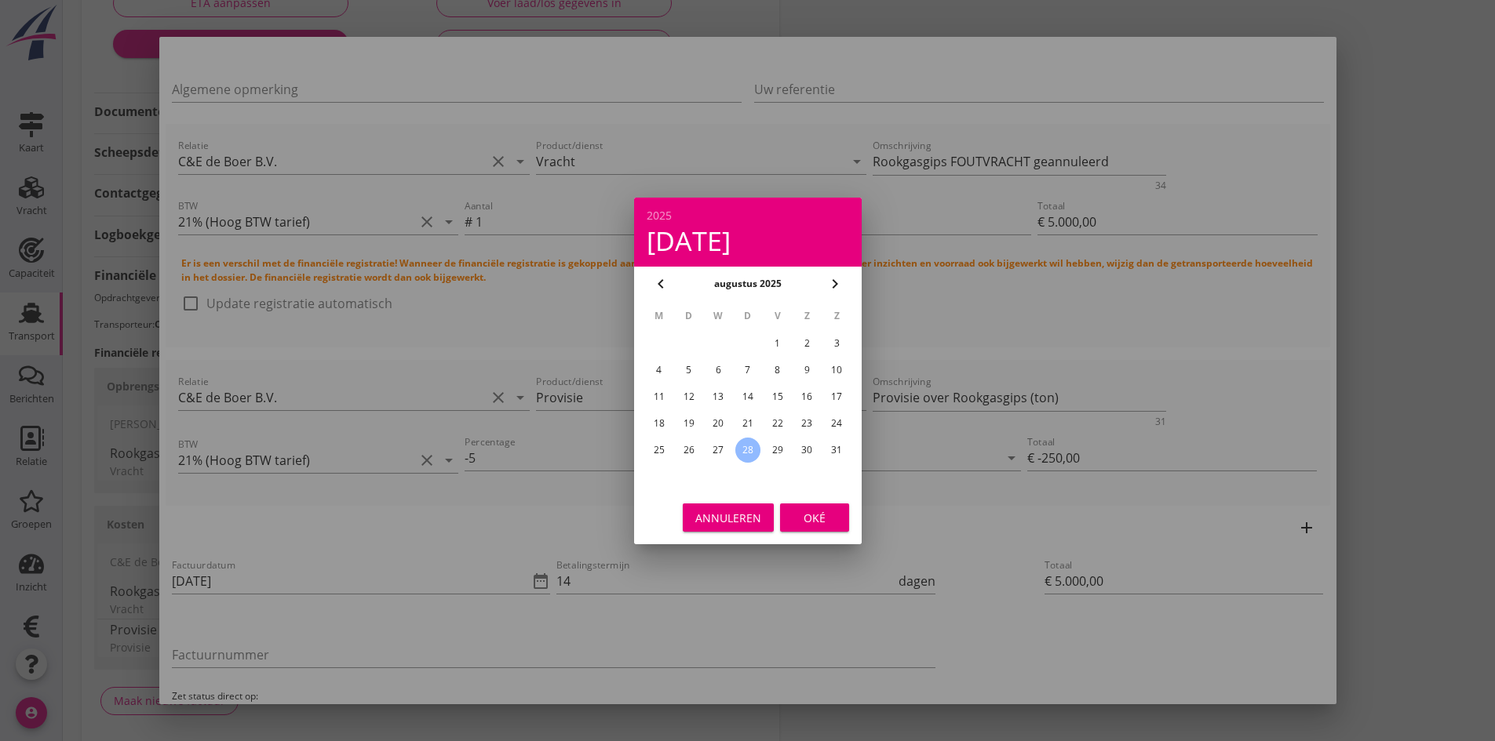
click at [683, 446] on div "26" at bounding box center [687, 450] width 25 height 25
type input "[DATE]"
drag, startPoint x: 799, startPoint y: 513, endPoint x: 705, endPoint y: 548, distance: 99.8
click at [799, 514] on div "Oké" at bounding box center [814, 517] width 44 height 16
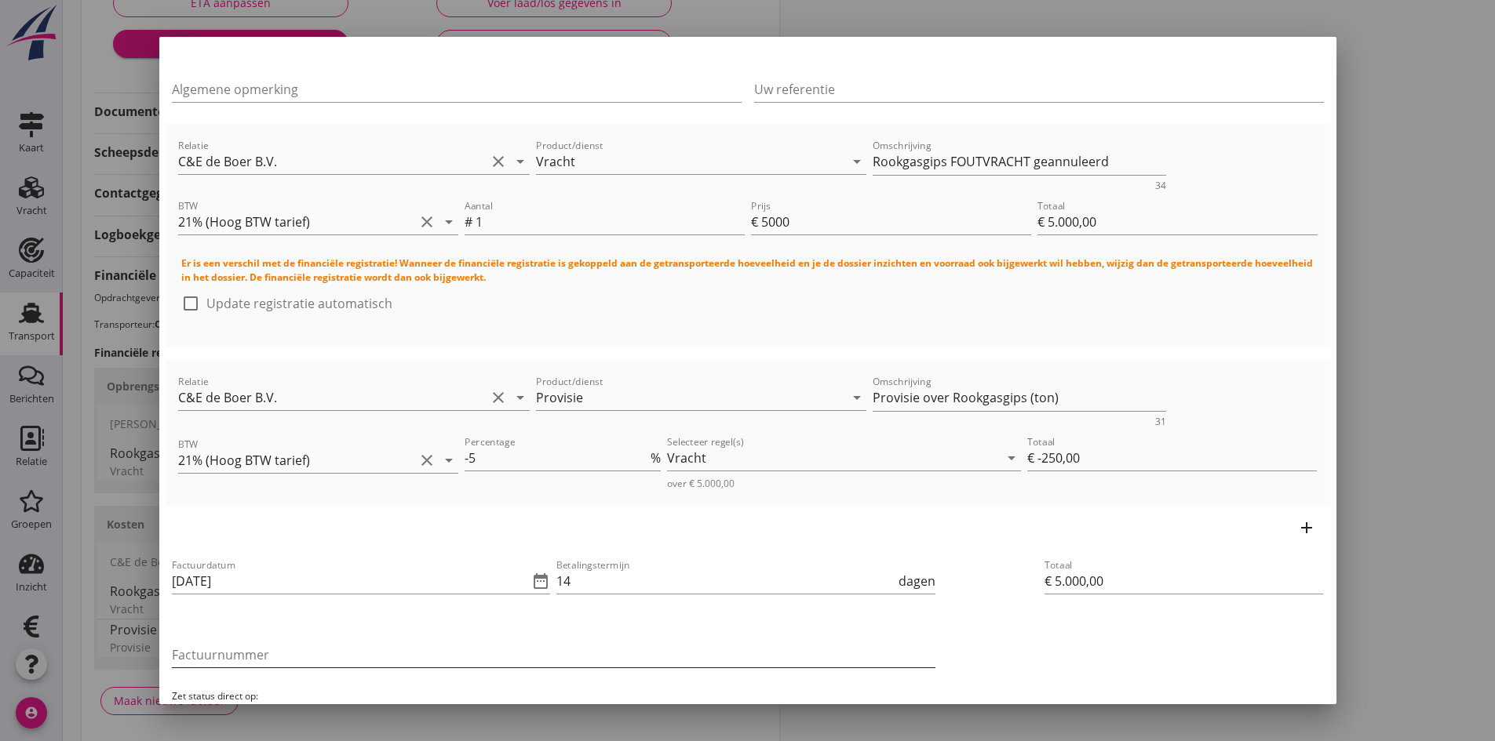
click at [286, 650] on input "Factuurnummer" at bounding box center [553, 655] width 763 height 25
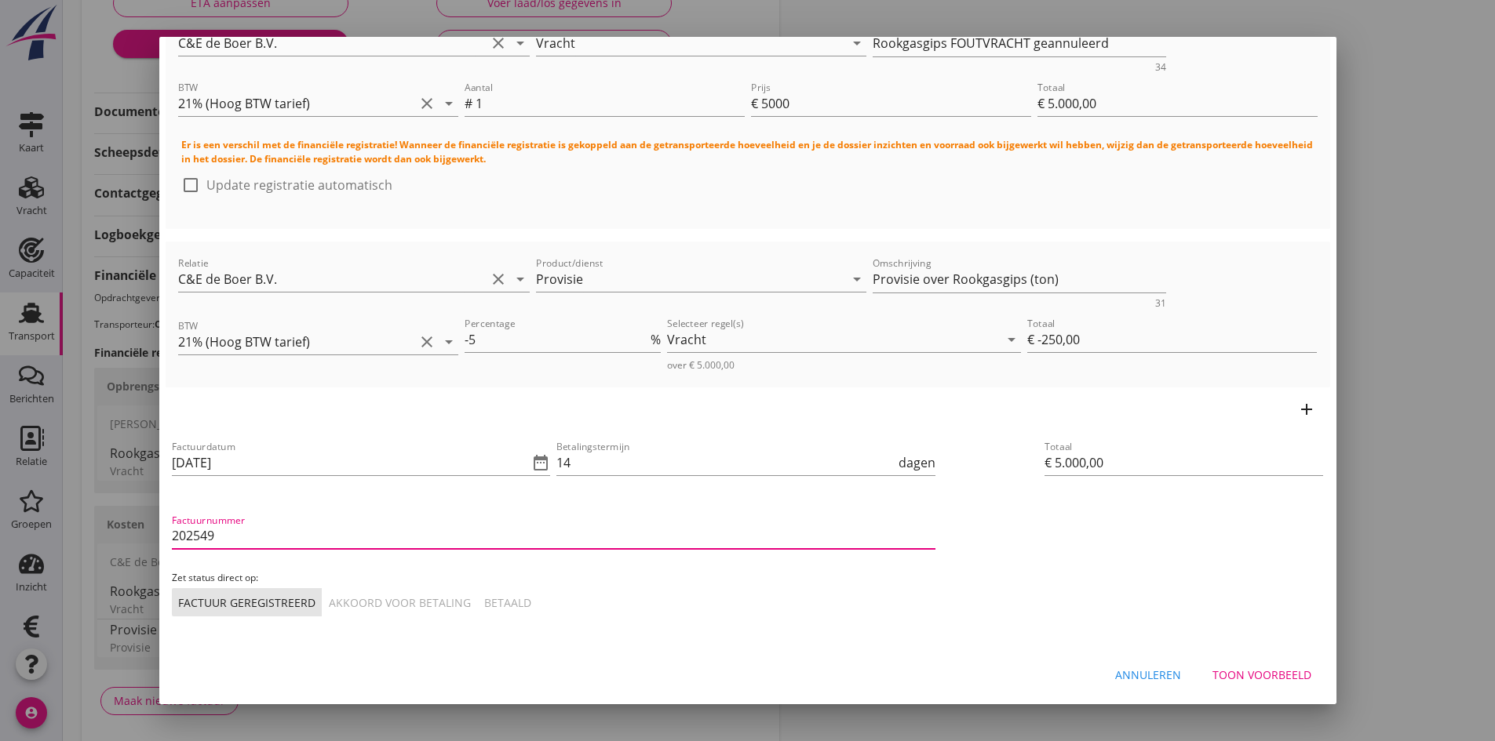
type input "202549"
click at [393, 600] on div "Akkoord voor betaling" at bounding box center [400, 603] width 142 height 16
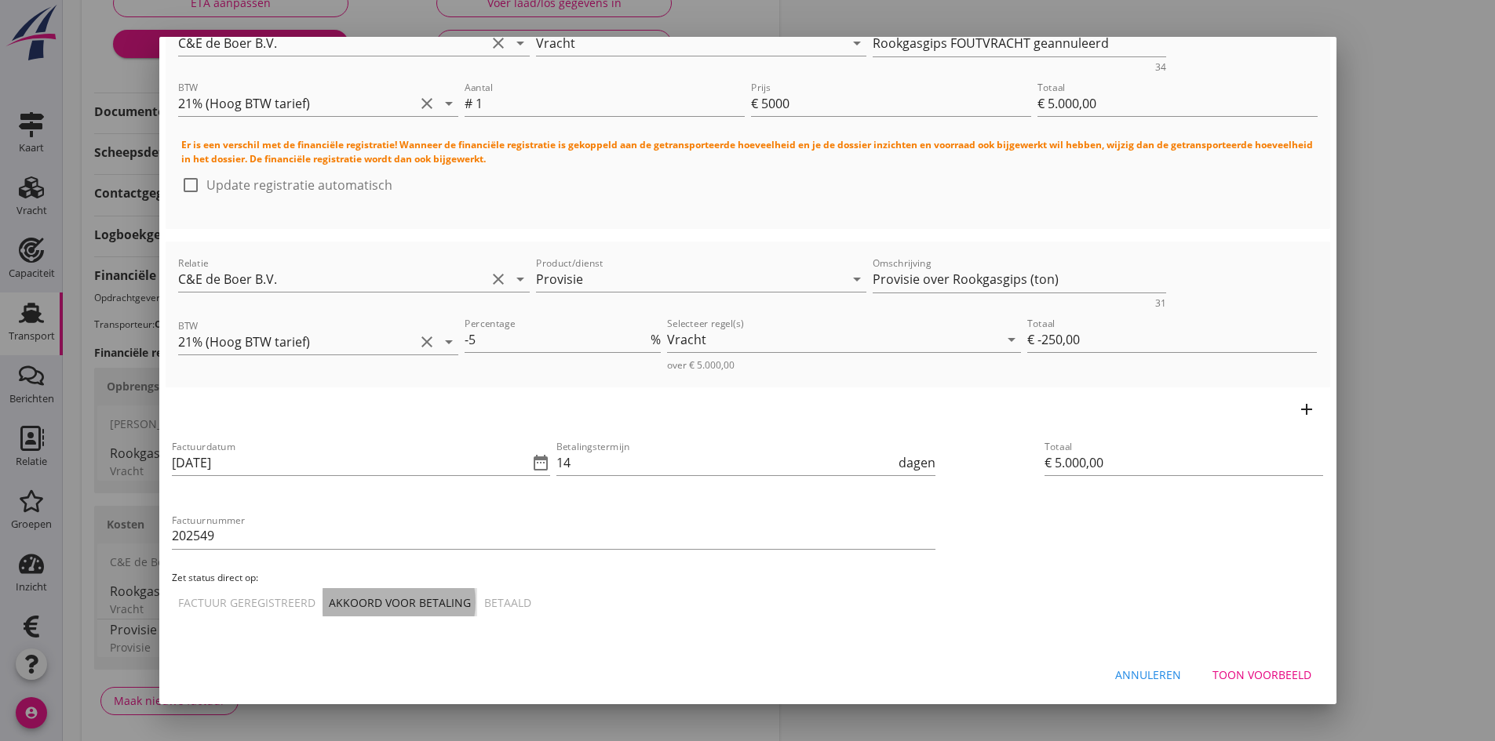
scroll to position [0, 0]
click at [1262, 667] on div "Toon voorbeeld" at bounding box center [1261, 675] width 99 height 16
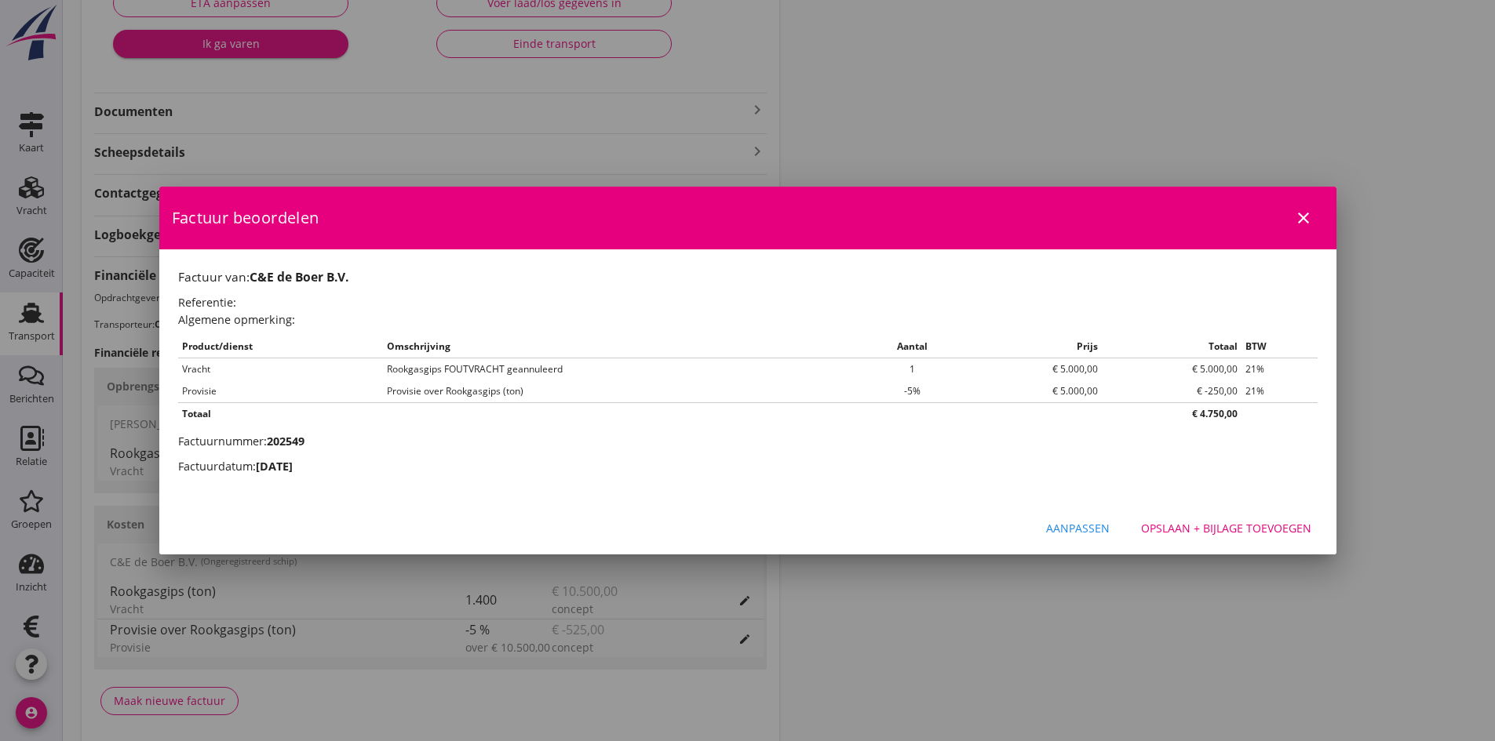
click at [1205, 527] on div "Opslaan + bijlage toevoegen" at bounding box center [1226, 528] width 170 height 16
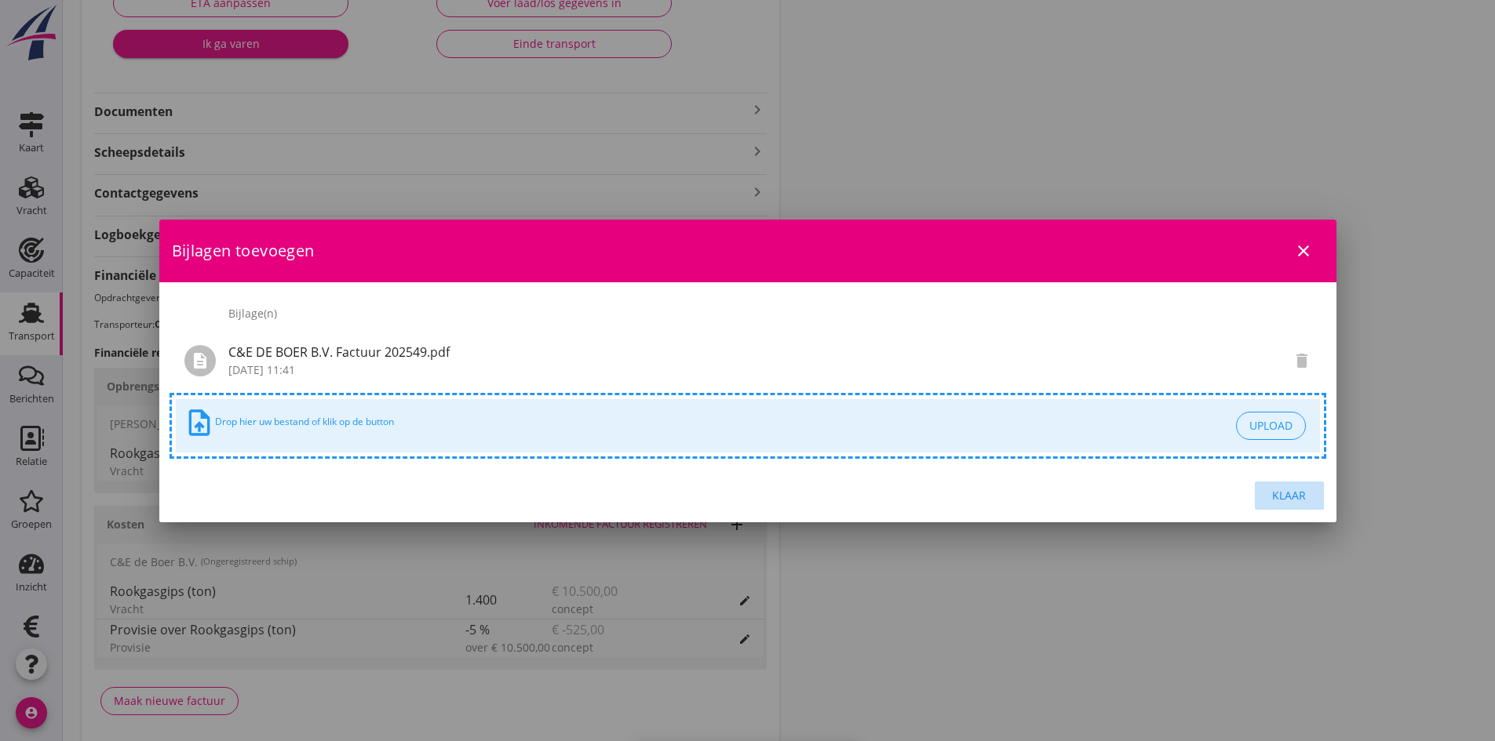
click at [1281, 493] on div "Klaar" at bounding box center [1289, 495] width 44 height 16
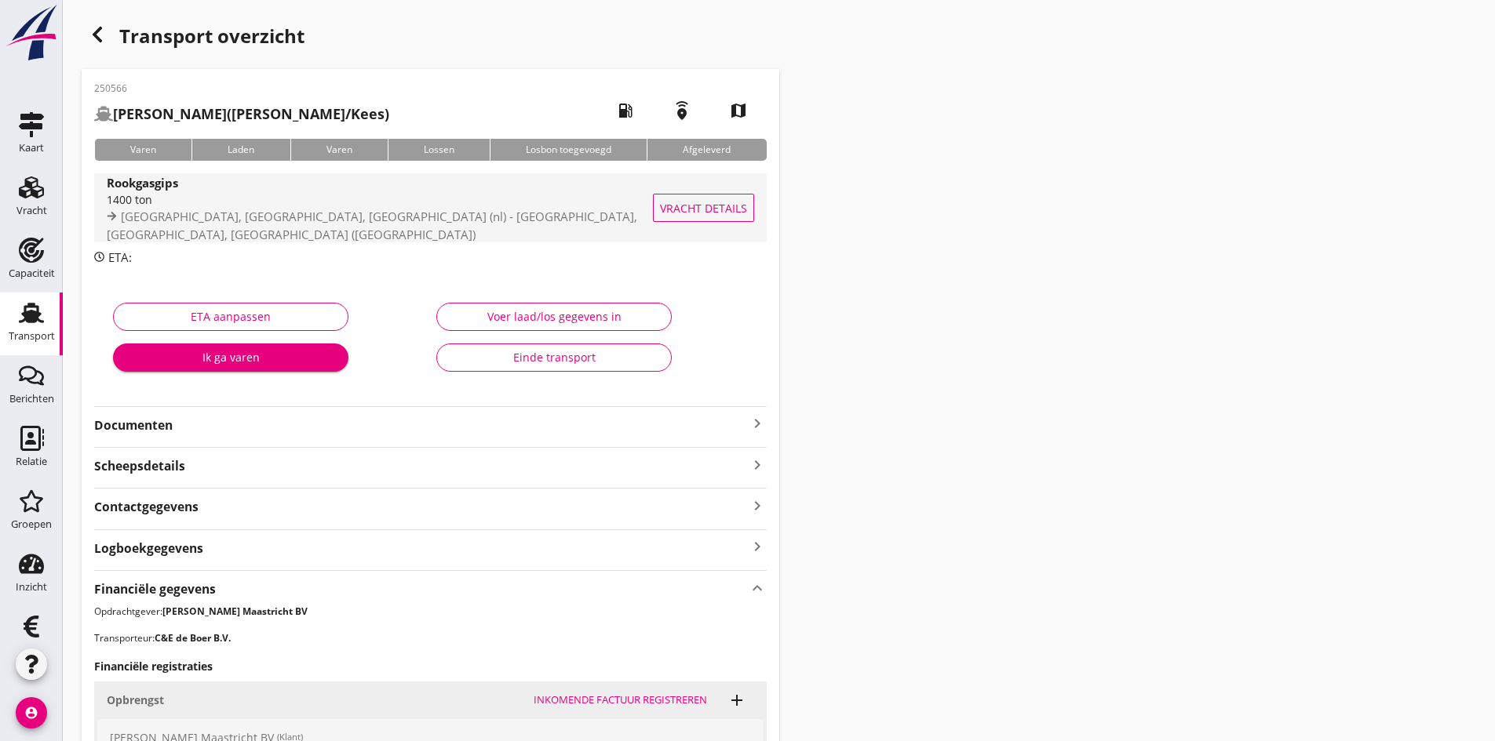
click at [123, 206] on div "1400 ton" at bounding box center [397, 199] width 581 height 16
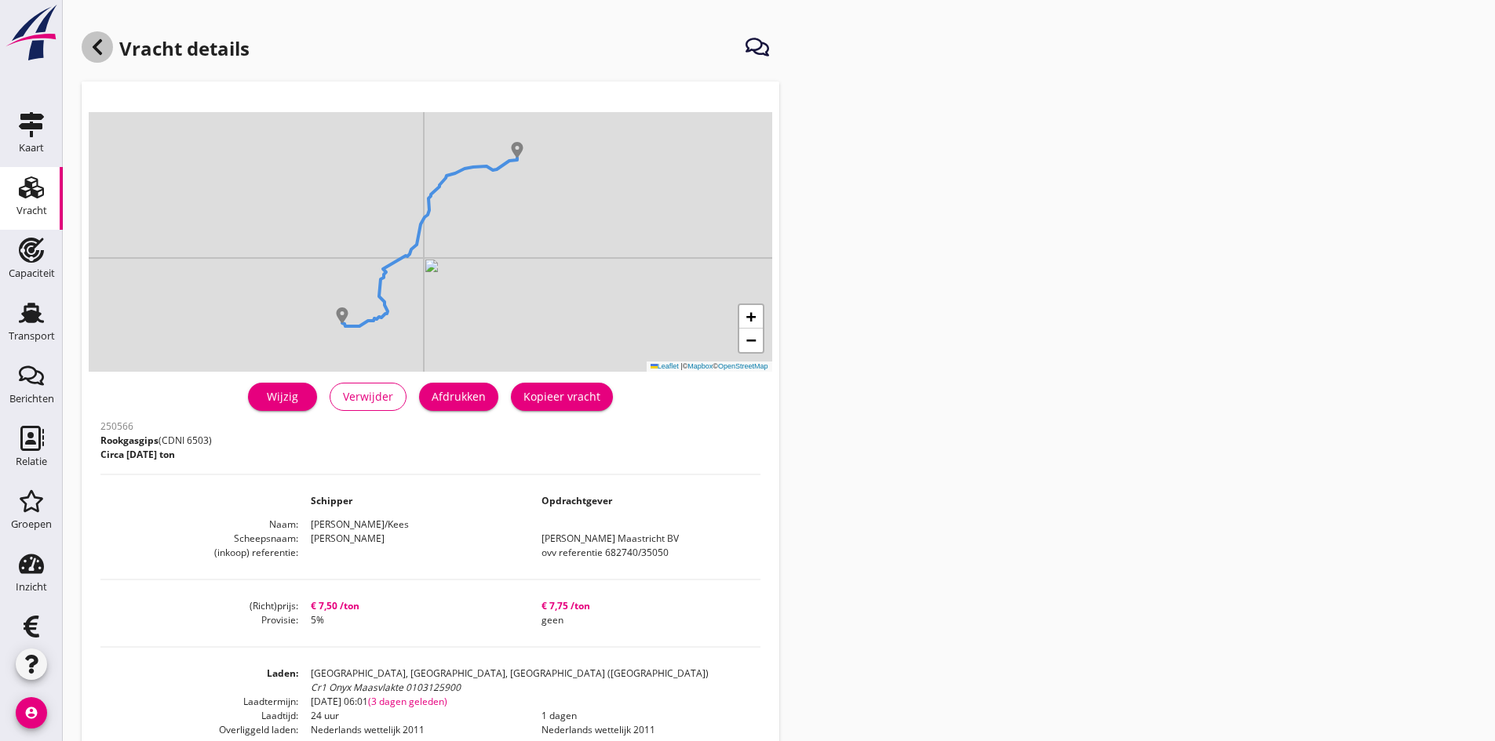
click at [100, 46] on icon at bounding box center [97, 47] width 19 height 19
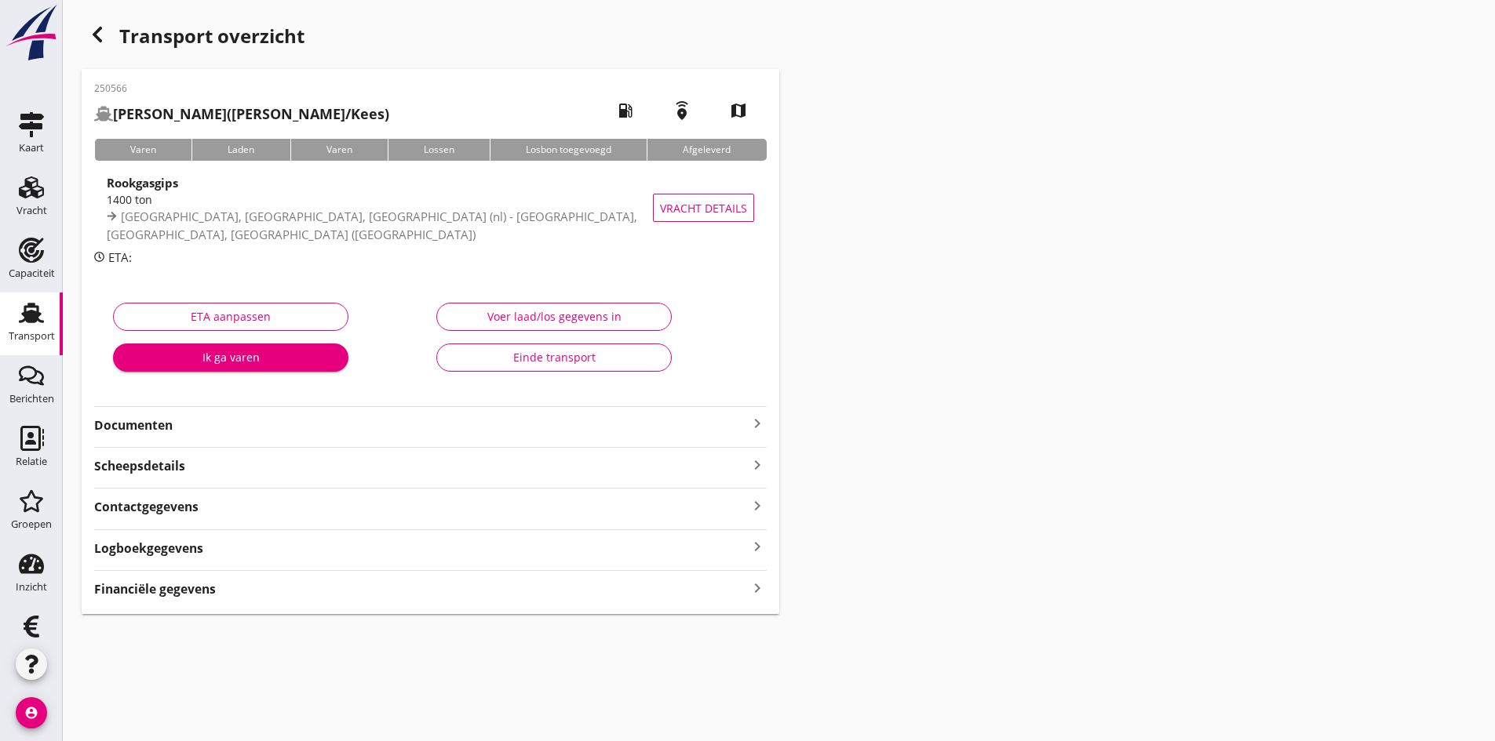
click at [755, 589] on icon "keyboard_arrow_right" at bounding box center [757, 587] width 19 height 21
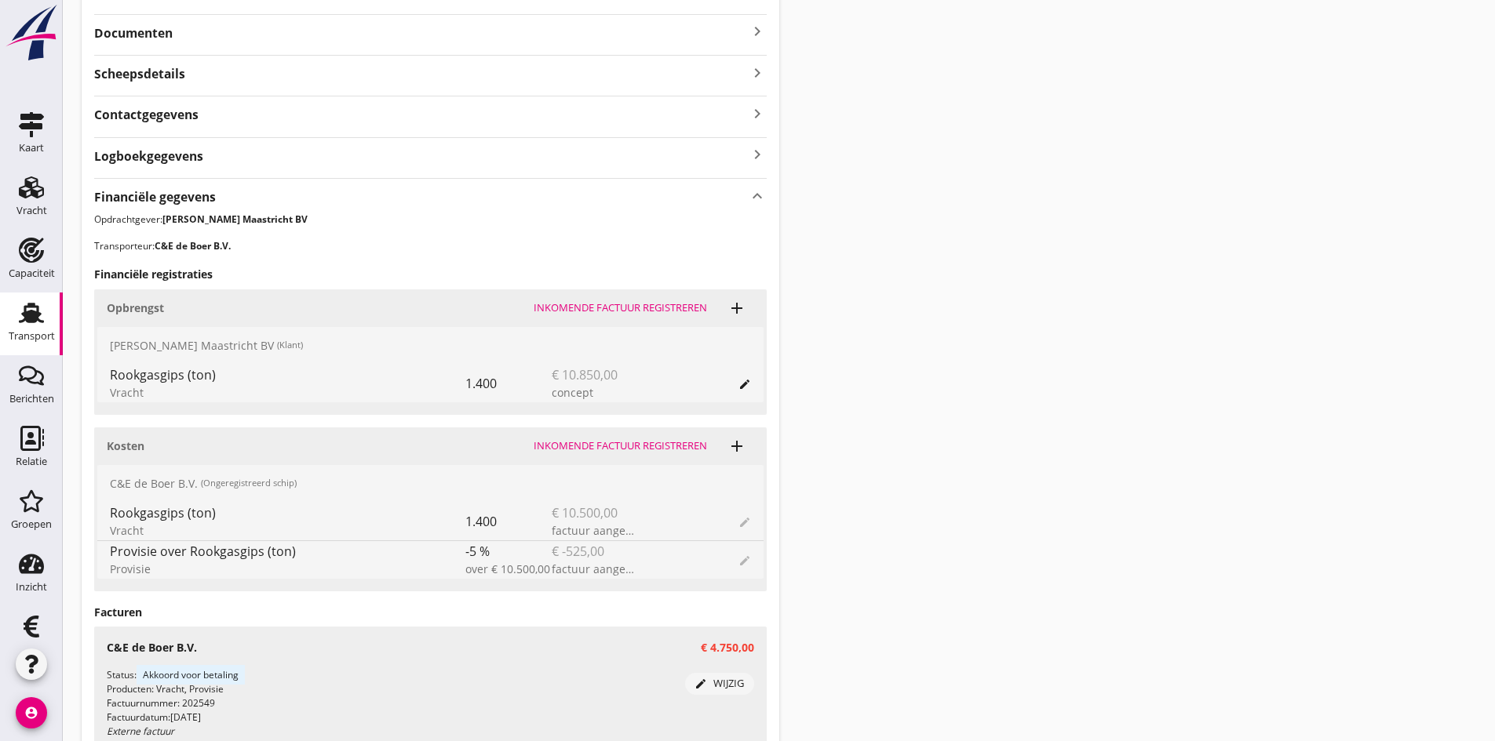
scroll to position [471, 0]
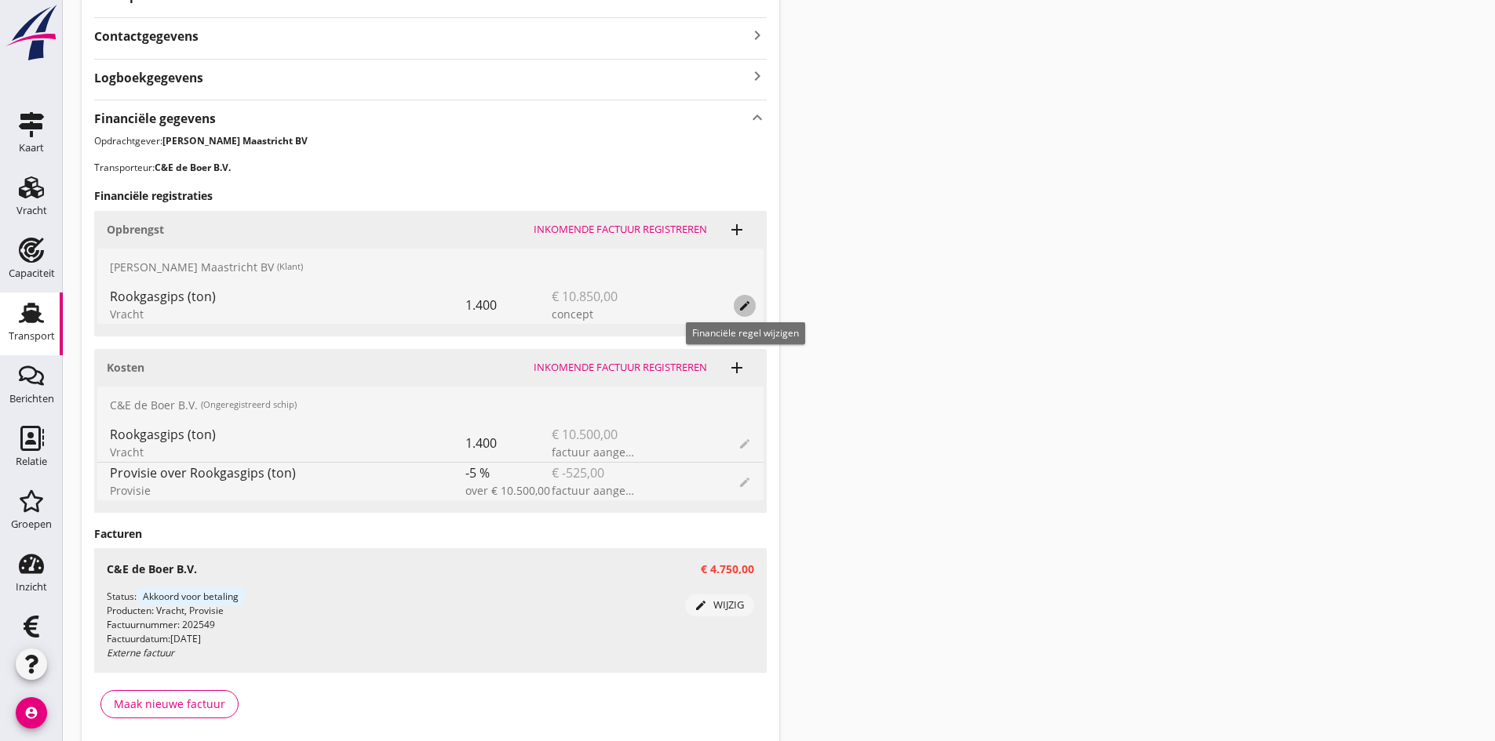
click at [741, 303] on icon "edit" at bounding box center [744, 306] width 13 height 13
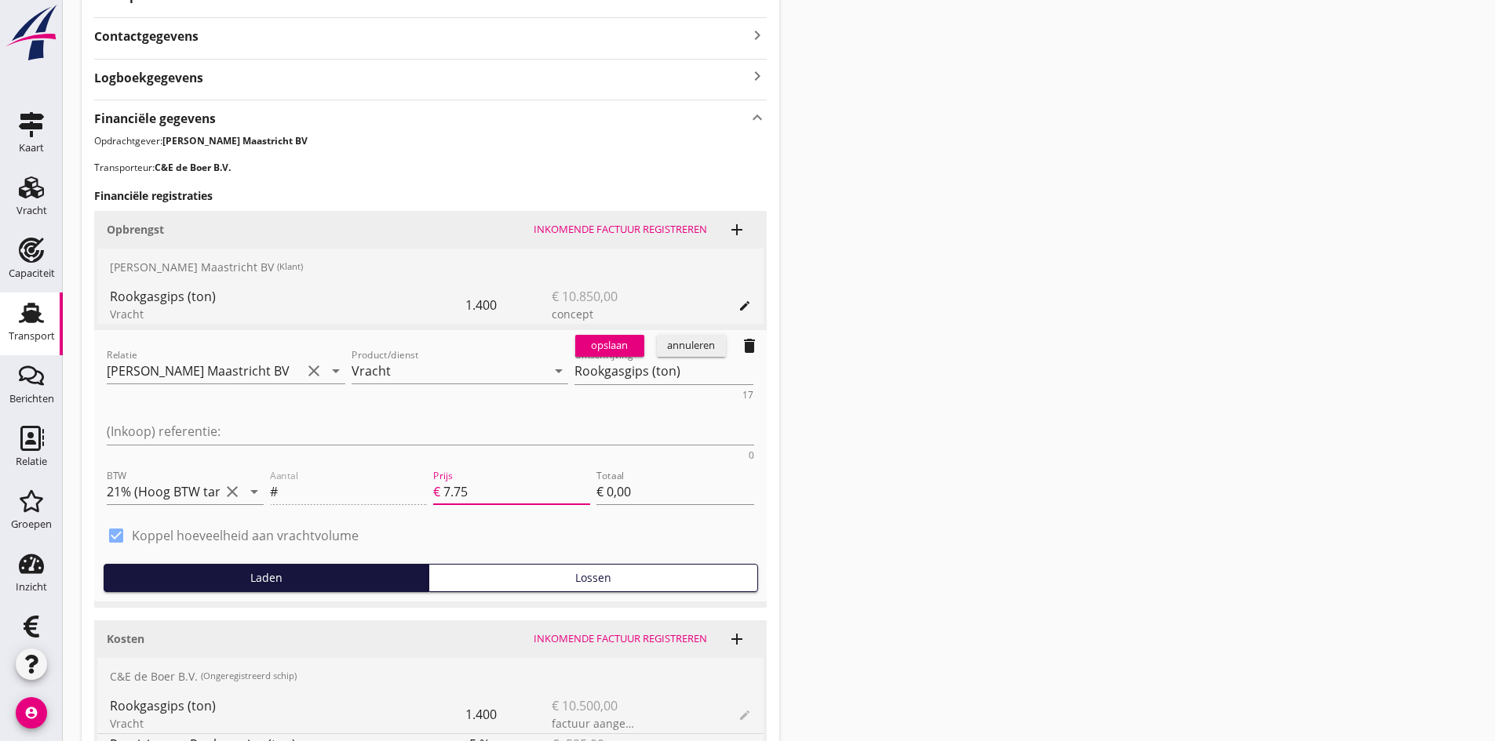
click at [477, 479] on input "7.75" at bounding box center [516, 491] width 147 height 25
type input "7"
type input "5000"
click at [877, 425] on div "Transport overzicht 250566 [PERSON_NAME] ([PERSON_NAME]/Kees) local_gas_station…" at bounding box center [779, 283] width 1432 height 1508
click at [613, 345] on div "opslaan" at bounding box center [609, 346] width 56 height 16
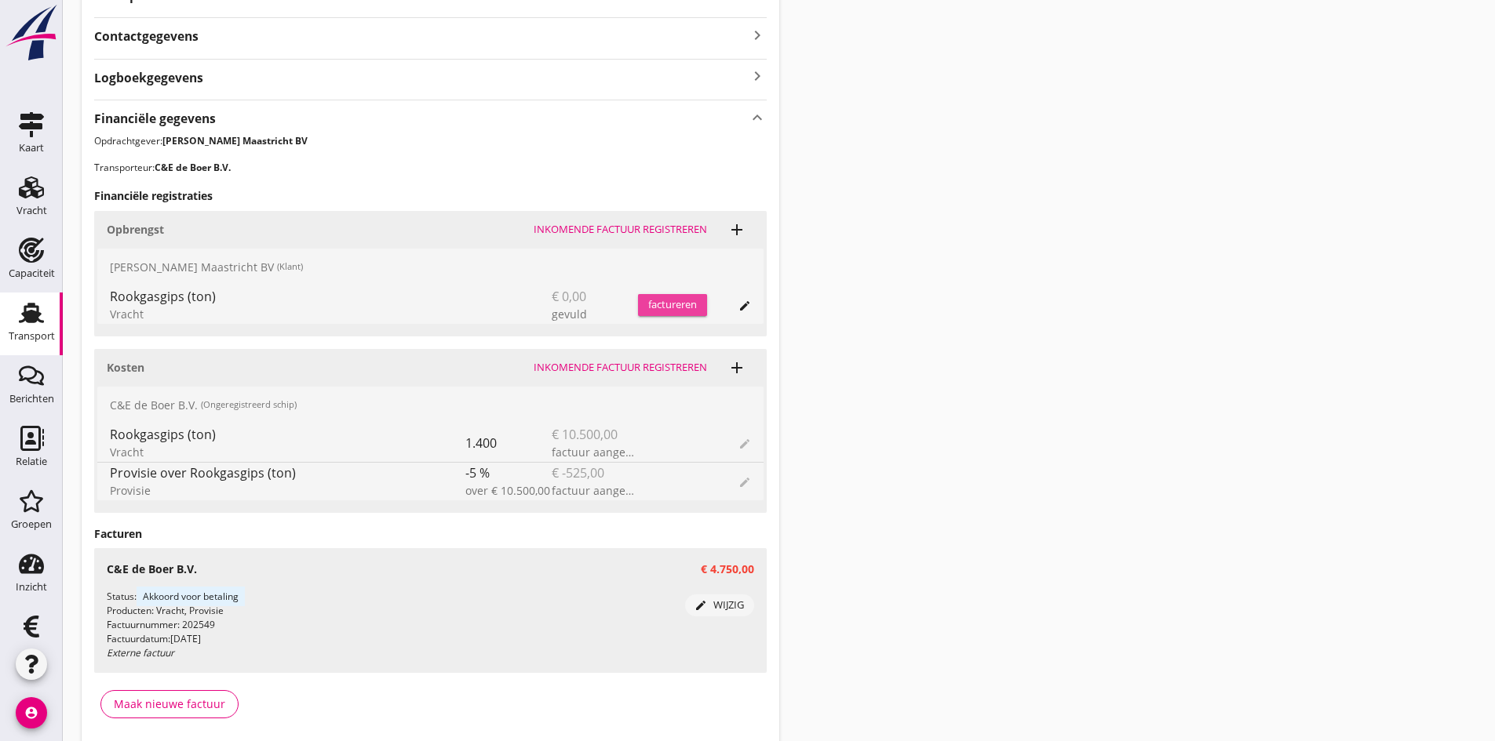
click at [665, 304] on div "factureren" at bounding box center [672, 305] width 69 height 16
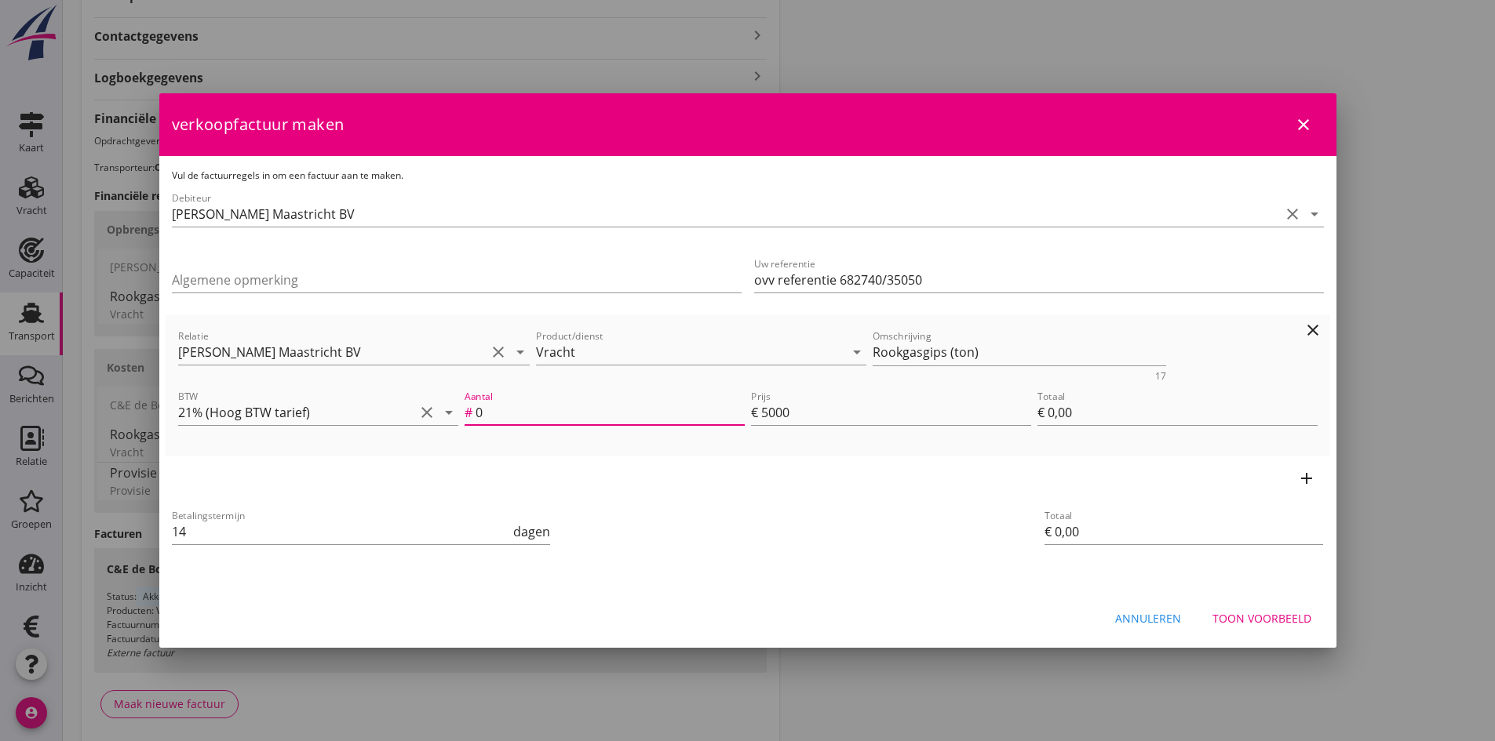
click at [515, 415] on input "0" at bounding box center [609, 412] width 269 height 25
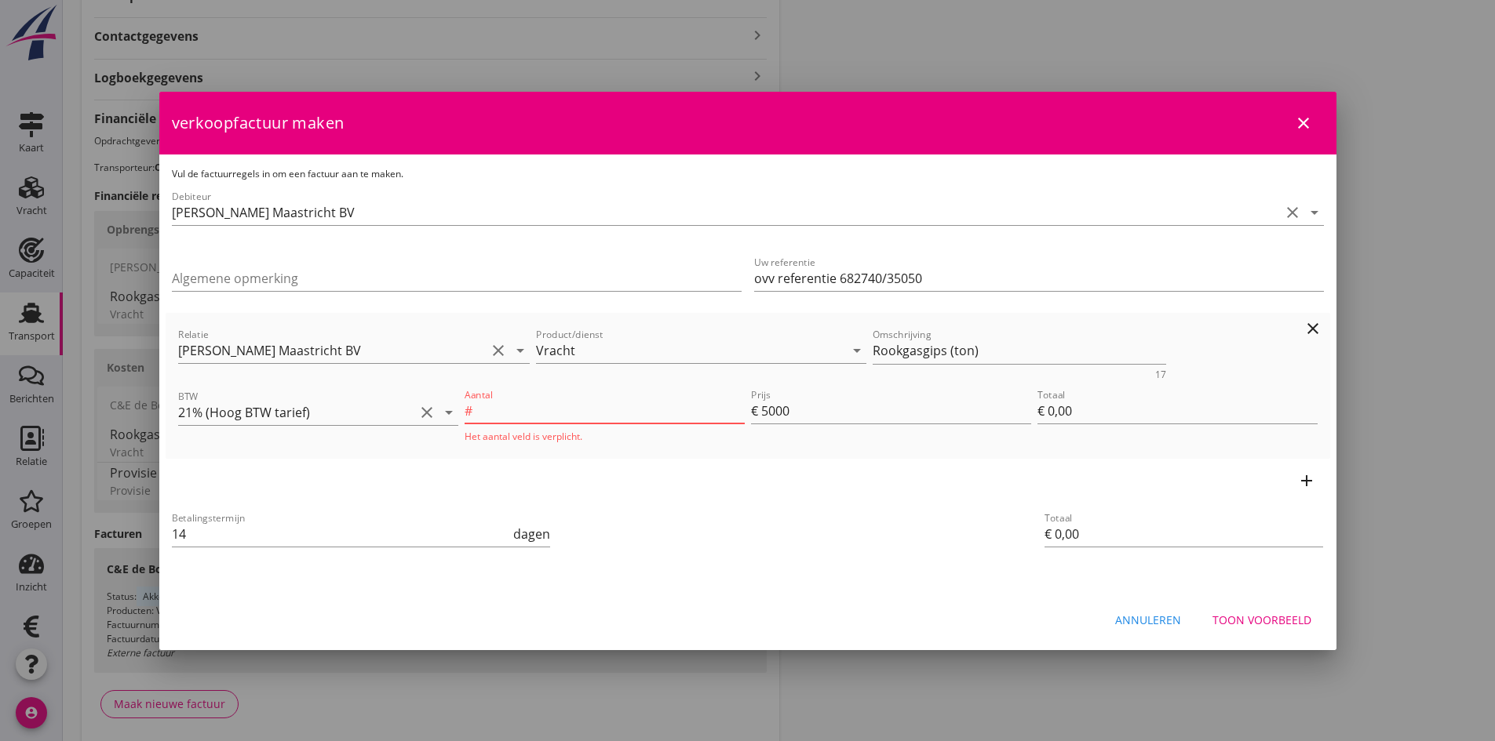
type input "1"
type input "€ 5.000,00"
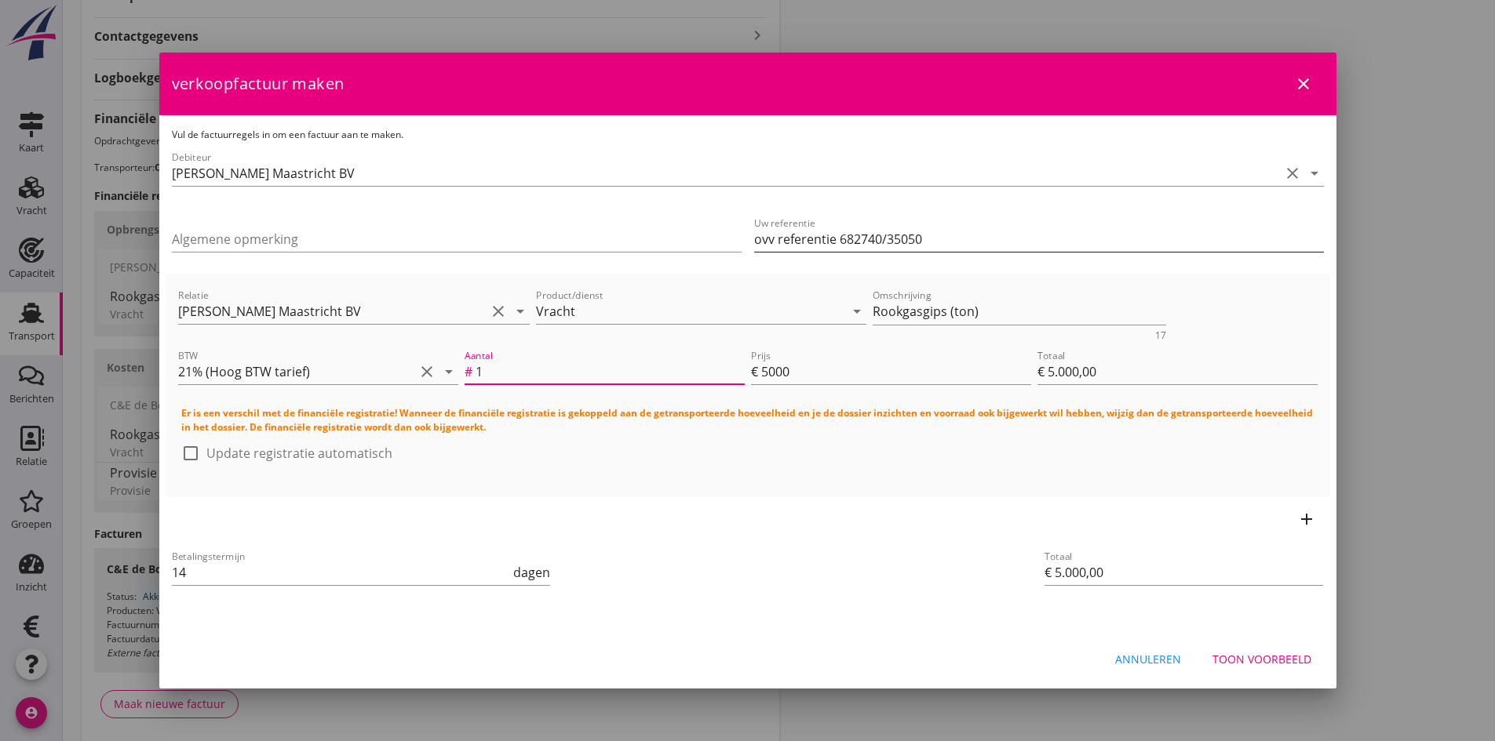
type input "1"
click at [833, 245] on input "ovv referentie 682740/35050" at bounding box center [1039, 239] width 570 height 25
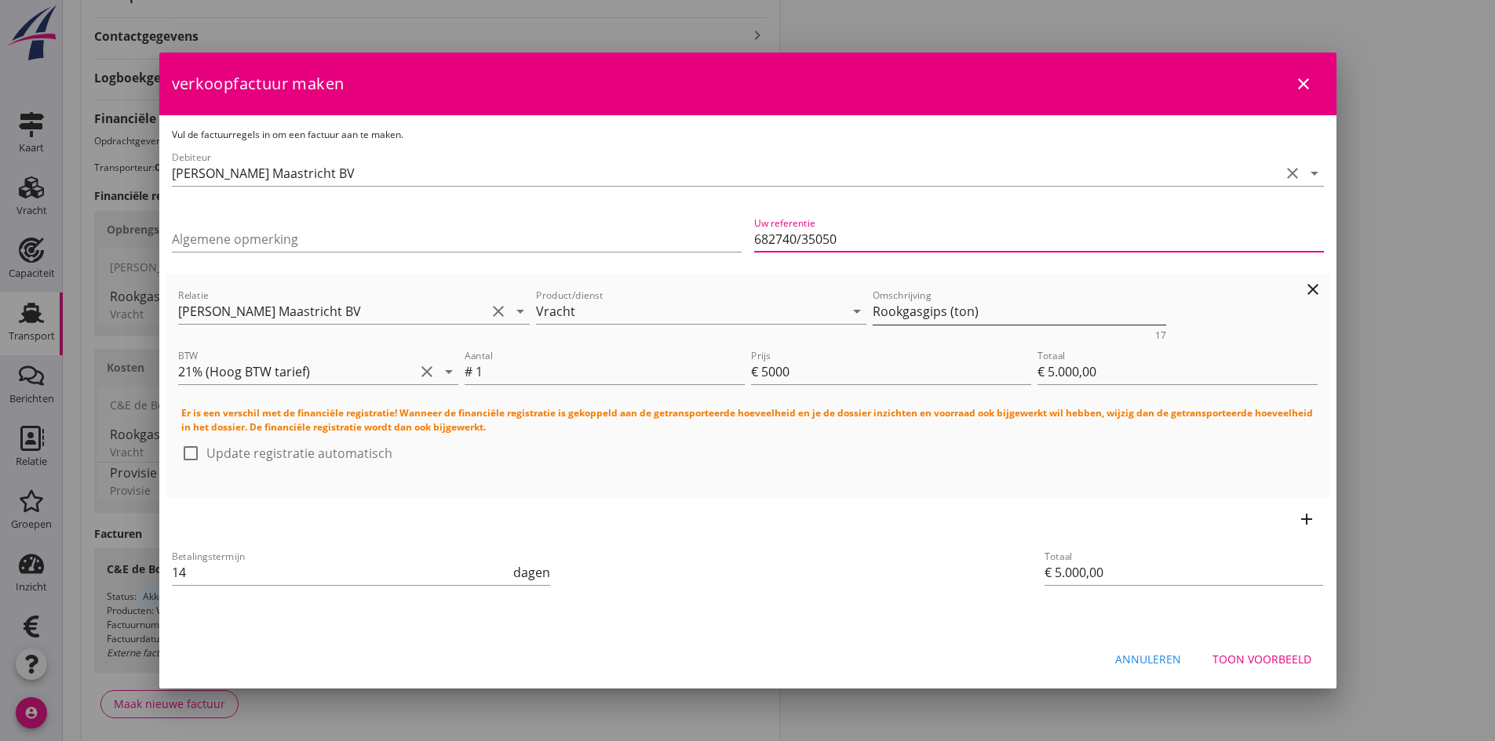
type input "682740/35050"
click at [985, 312] on textarea "Rookgasgips (ton)" at bounding box center [1018, 312] width 293 height 26
click at [978, 311] on textarea "Rookgasgips" at bounding box center [1018, 312] width 293 height 26
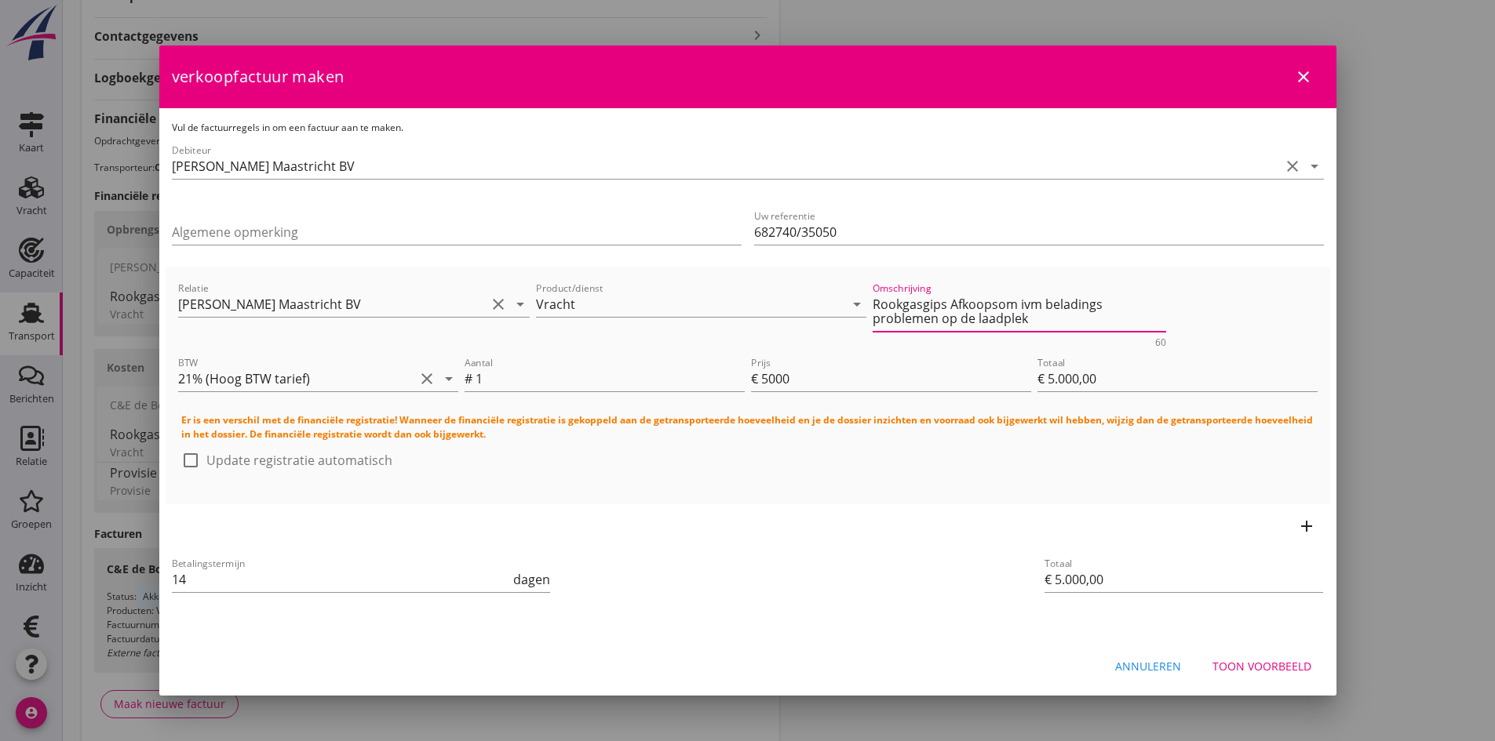
type textarea "Rookgasgips Afkoopsom ivm beladings problemen op de laadplek"
click at [1226, 664] on div "Toon voorbeeld" at bounding box center [1261, 666] width 99 height 16
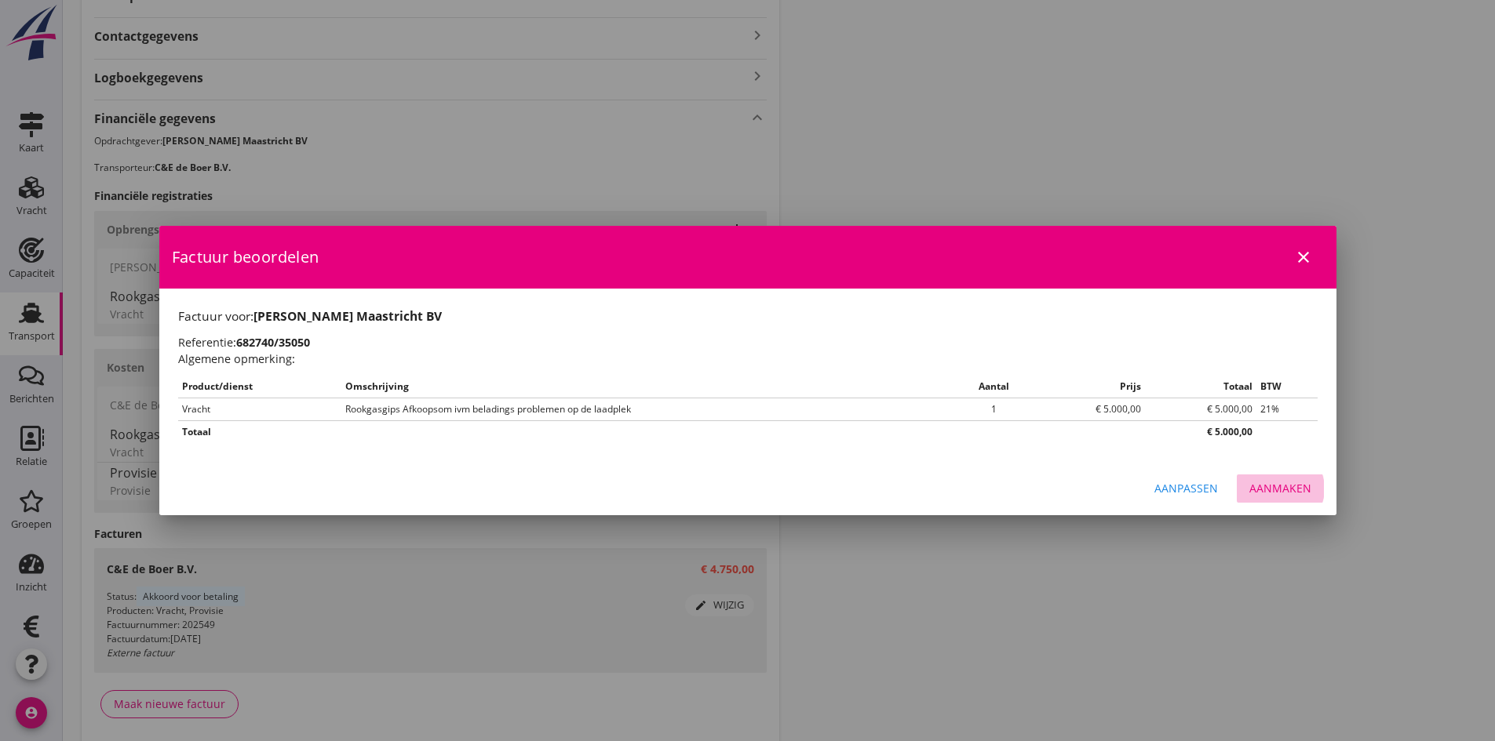
click at [1276, 482] on div "Aanmaken" at bounding box center [1280, 488] width 62 height 16
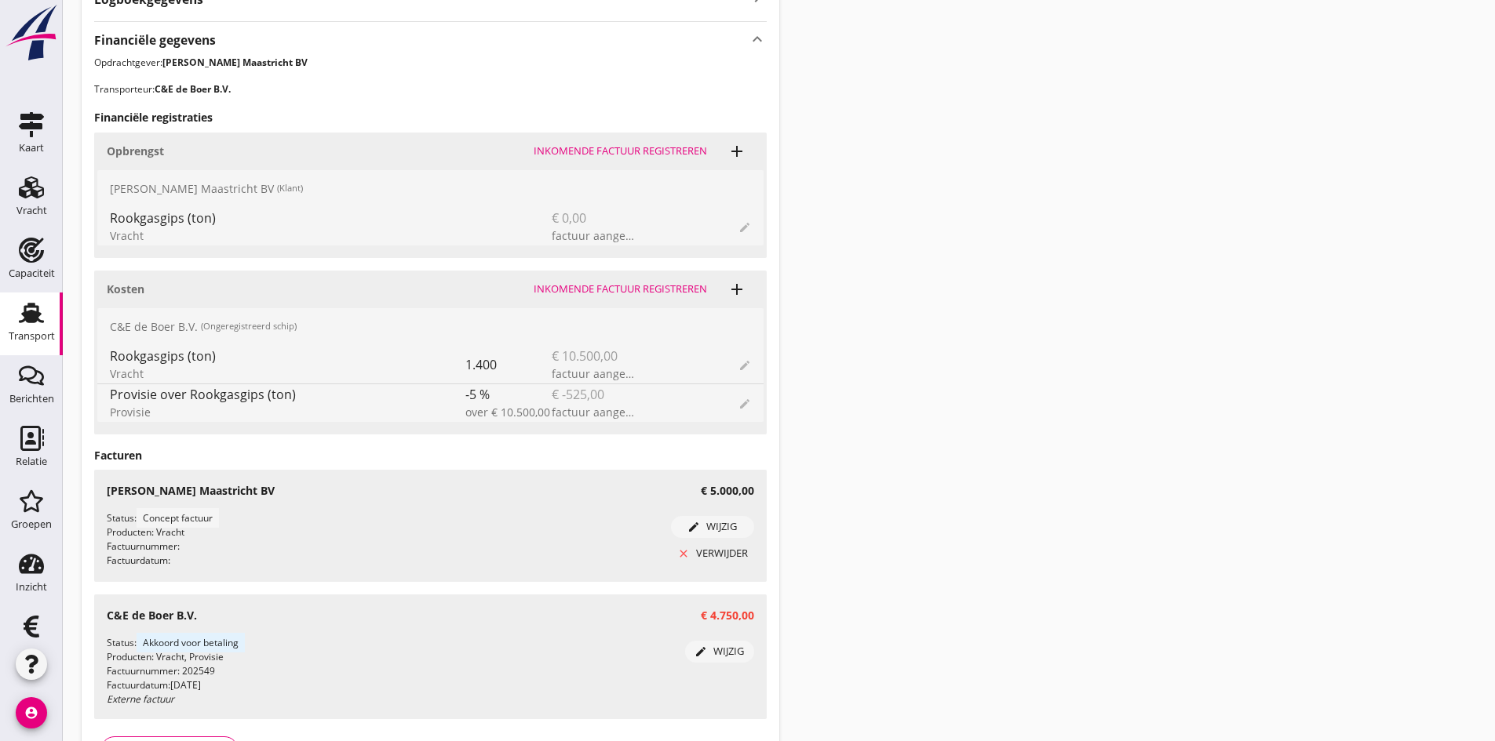
scroll to position [628, 0]
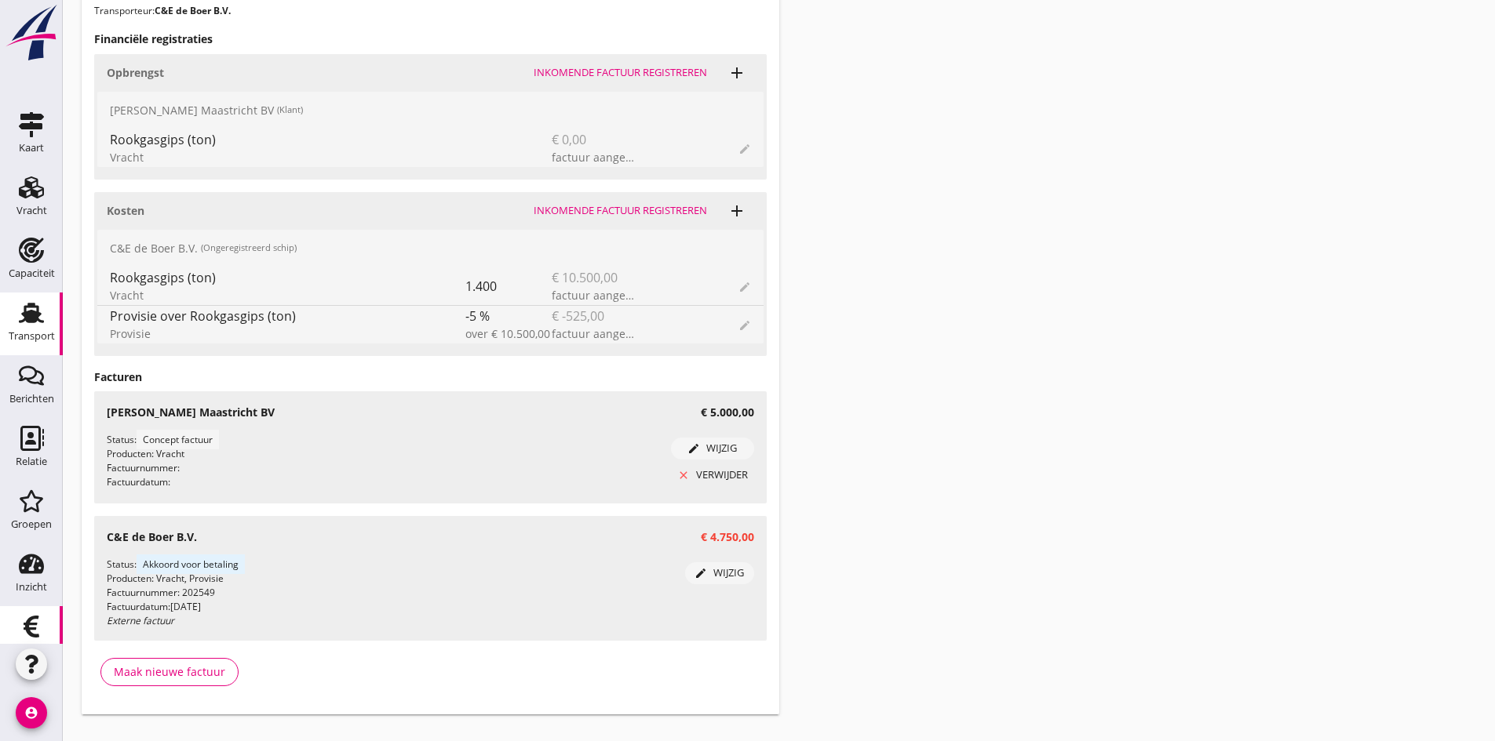
click at [22, 620] on icon "Financieel" at bounding box center [31, 626] width 25 height 25
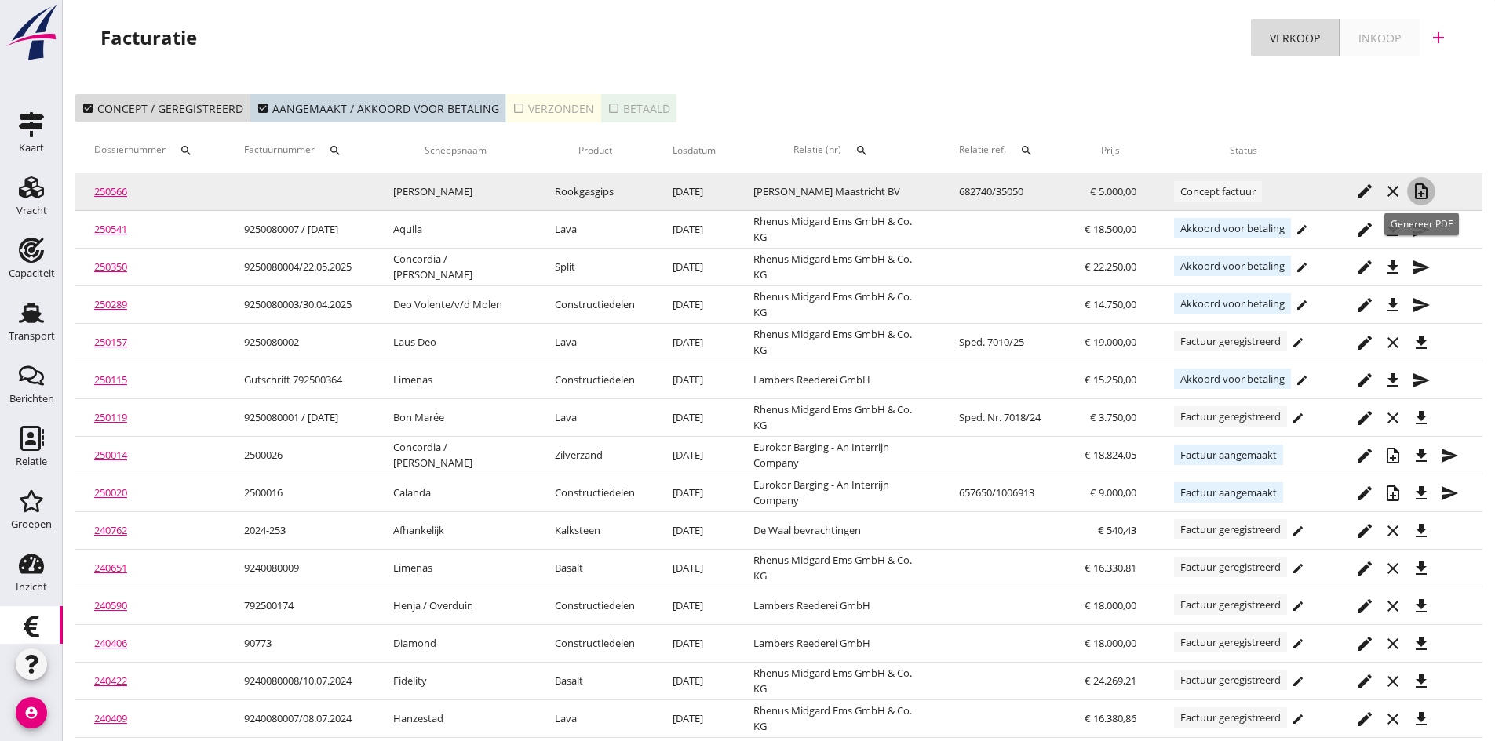
click at [1422, 191] on icon "note_add" at bounding box center [1420, 191] width 19 height 19
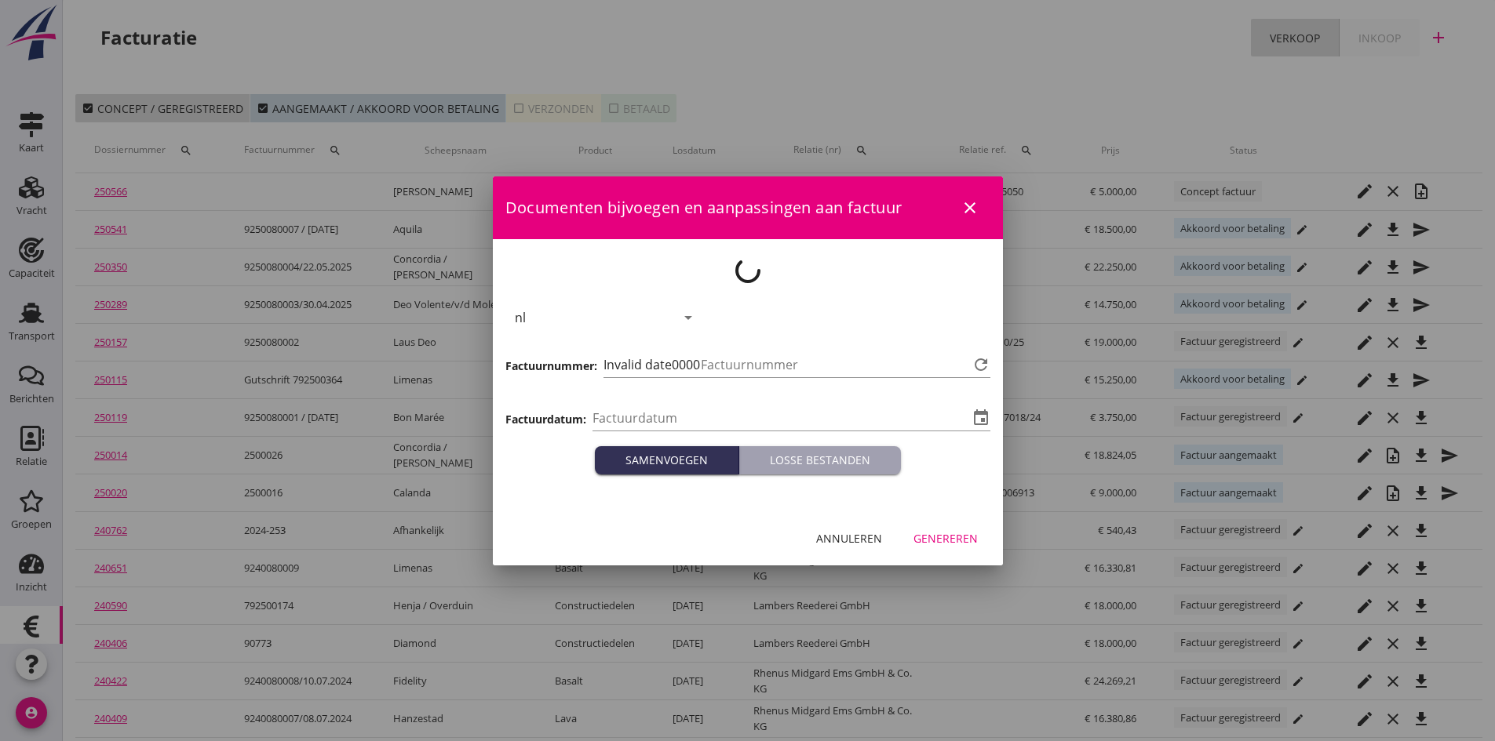
type input "[DATE]"
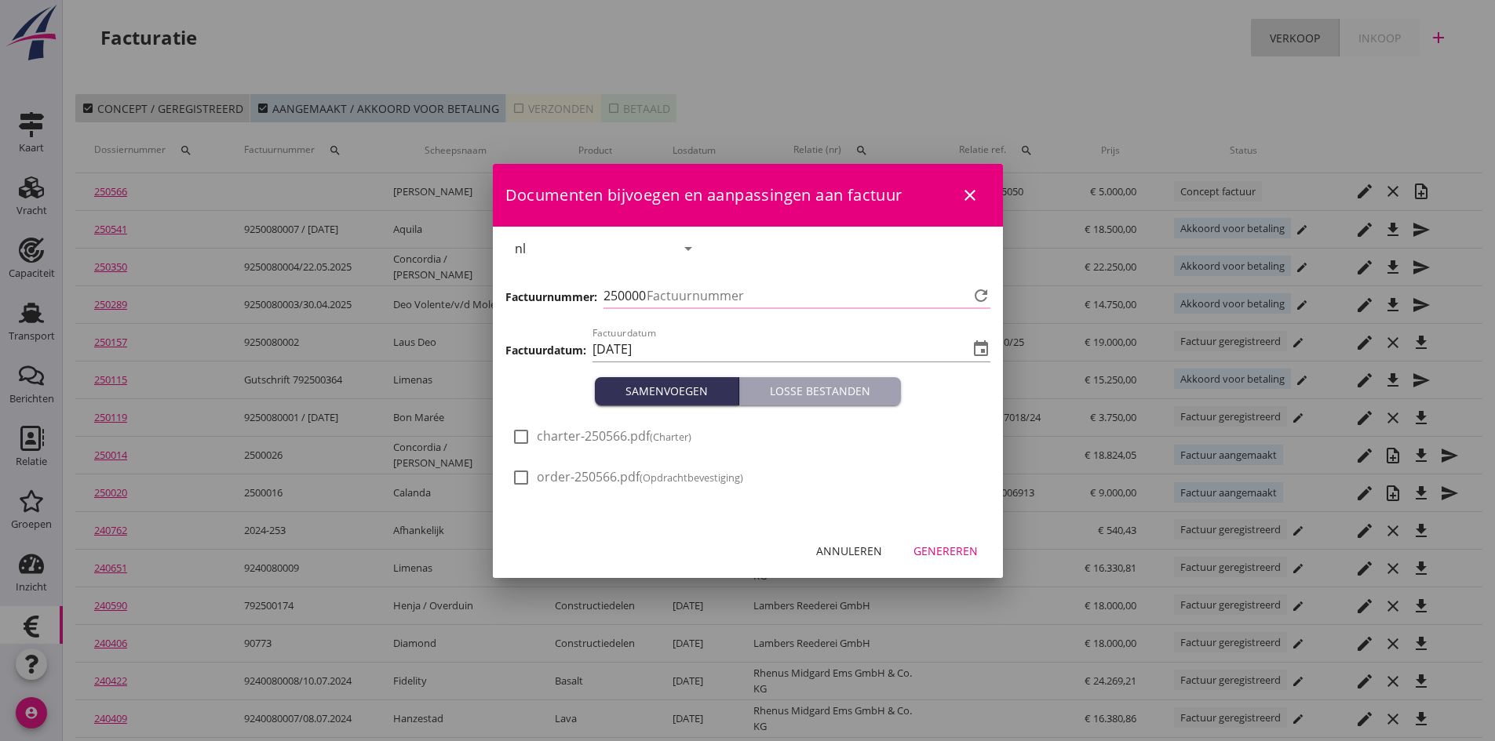
type input "719"
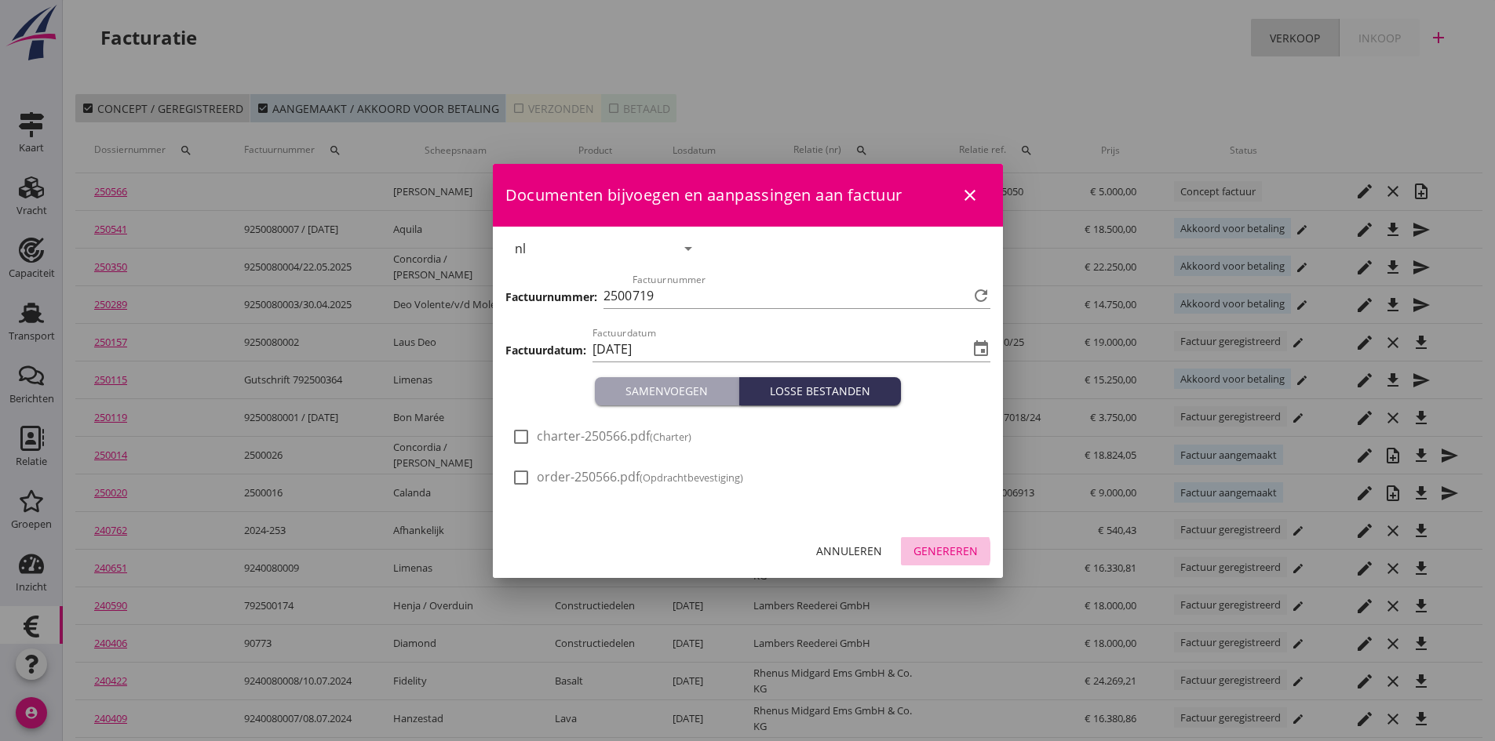
click at [961, 548] on div "Genereren" at bounding box center [945, 551] width 64 height 16
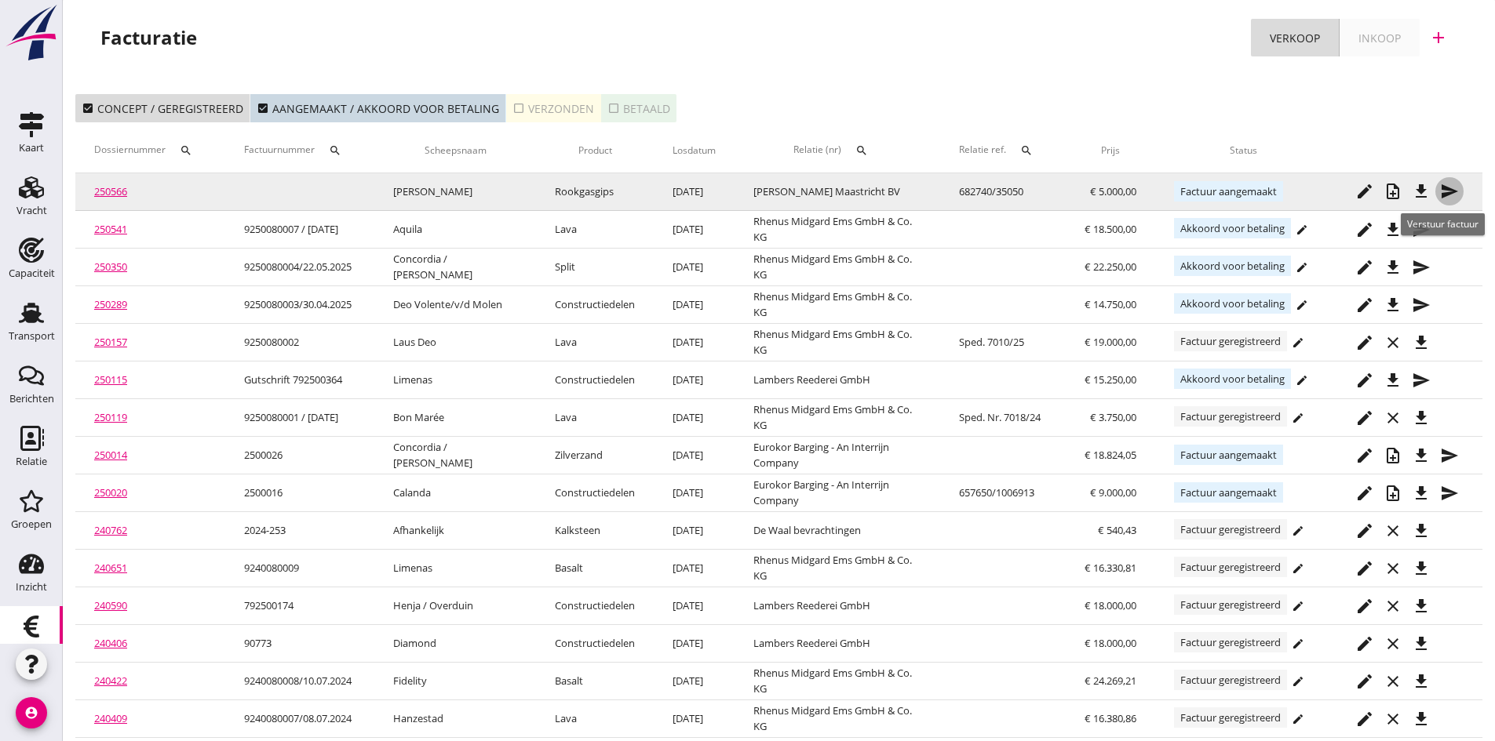
click at [1445, 185] on icon "send" at bounding box center [1449, 191] width 19 height 19
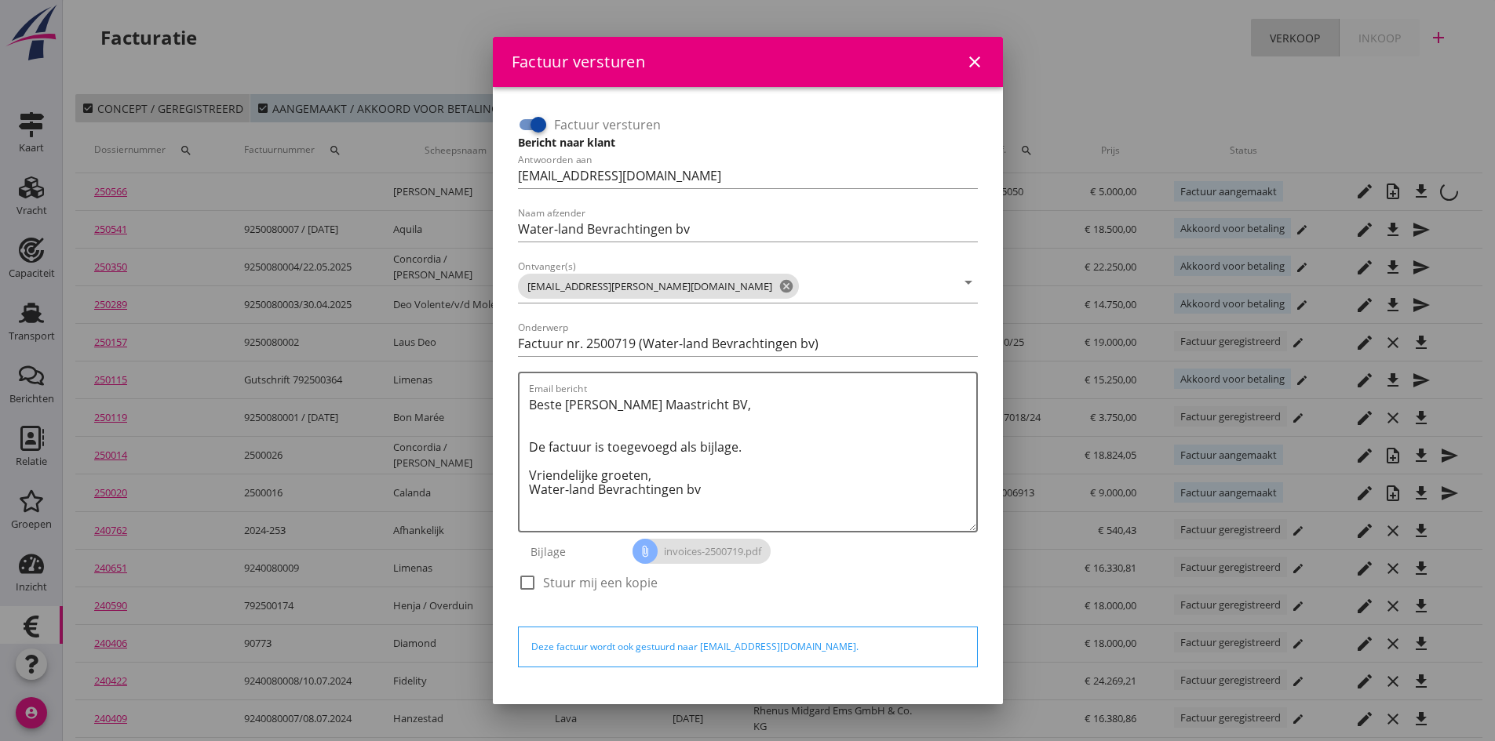
scroll to position [45, 0]
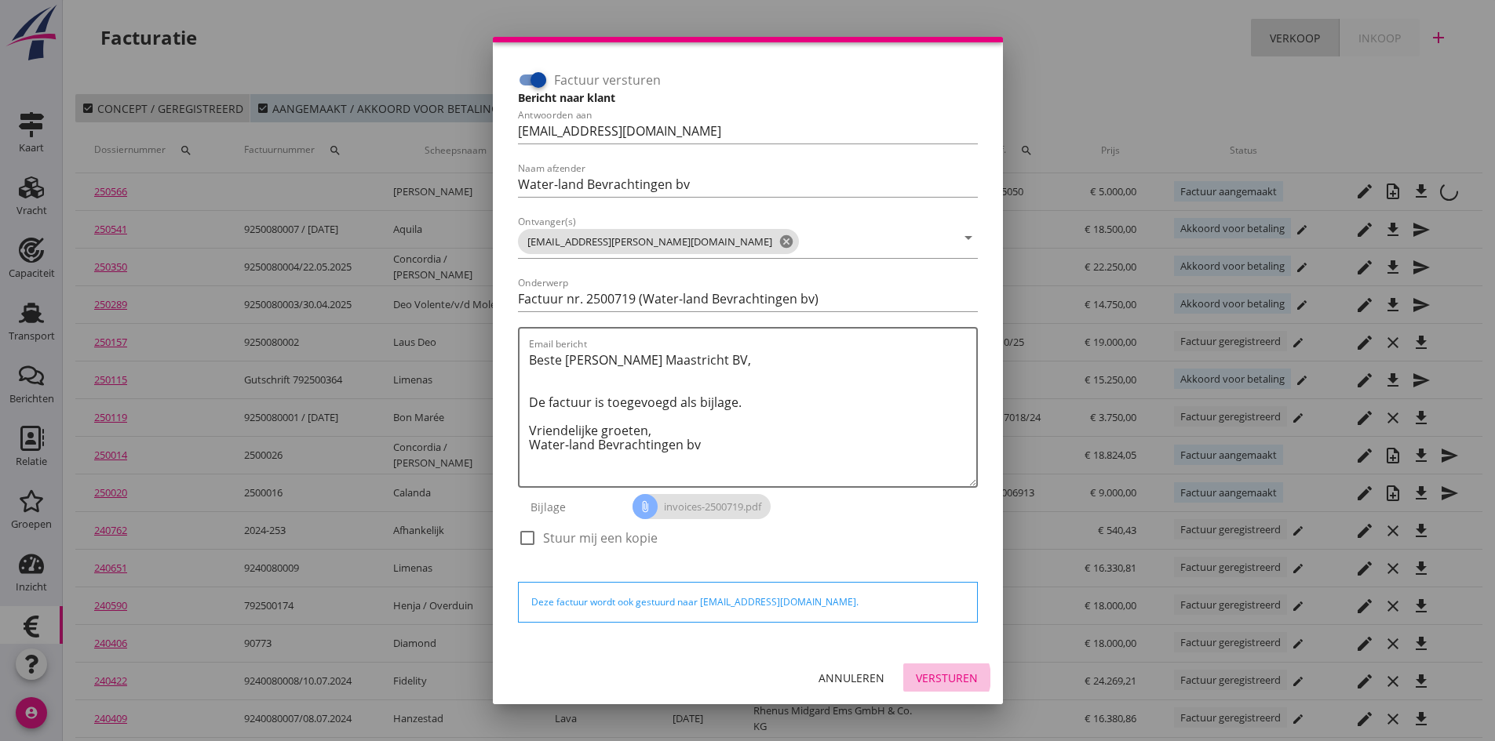
click at [928, 681] on div "Versturen" at bounding box center [947, 678] width 62 height 16
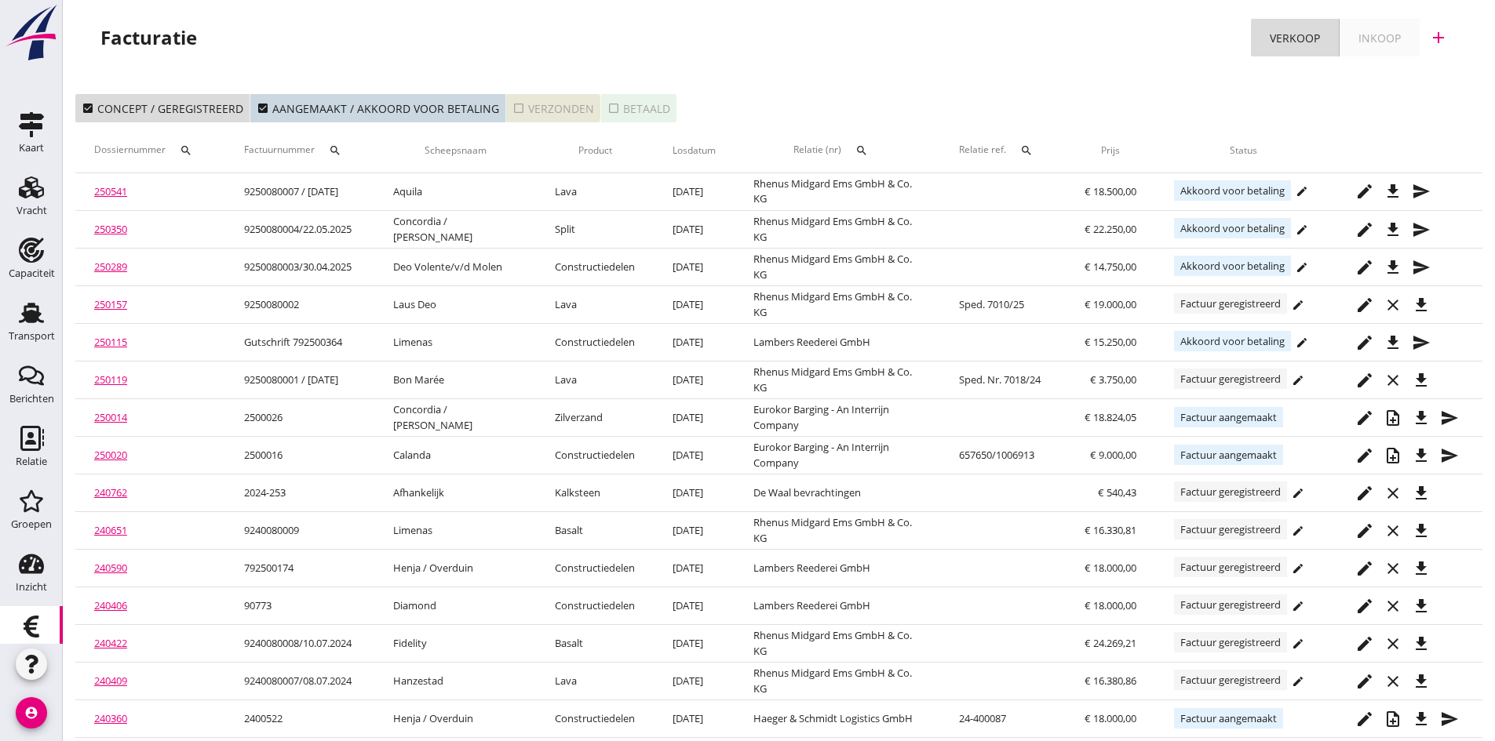
click at [545, 107] on div "check_box_outline_blank Verzonden" at bounding box center [553, 108] width 82 height 16
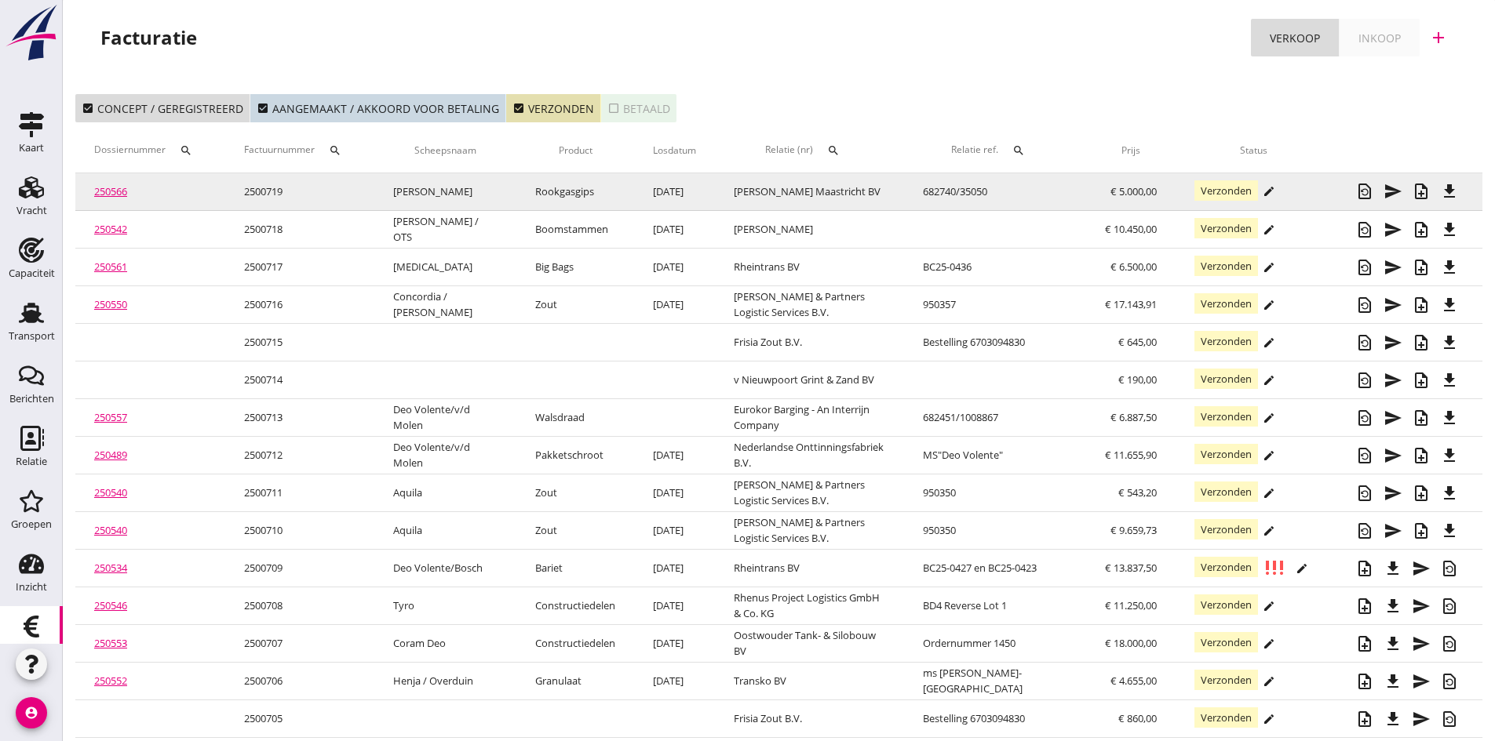
click at [110, 192] on link "250566" at bounding box center [110, 191] width 33 height 14
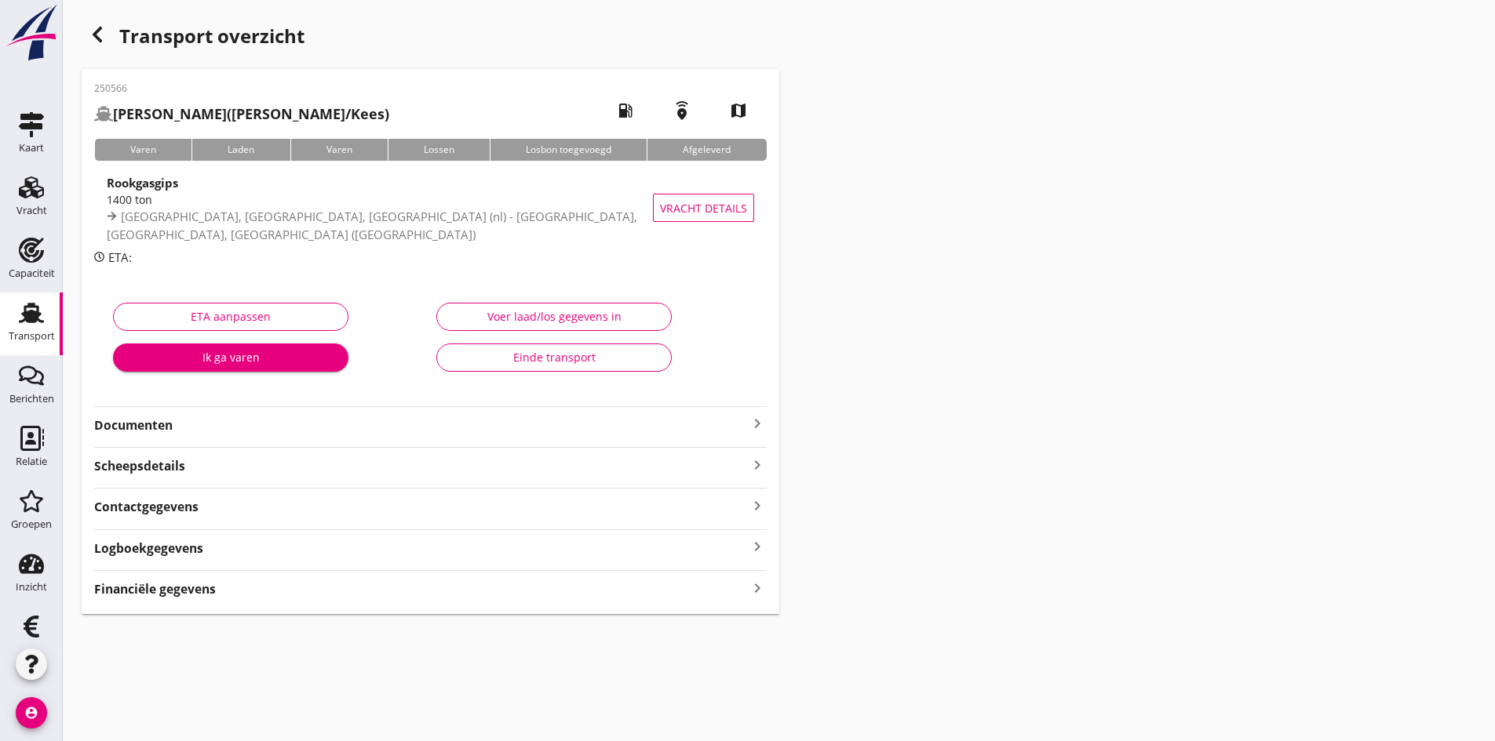
click at [175, 424] on strong "Documenten" at bounding box center [421, 426] width 654 height 18
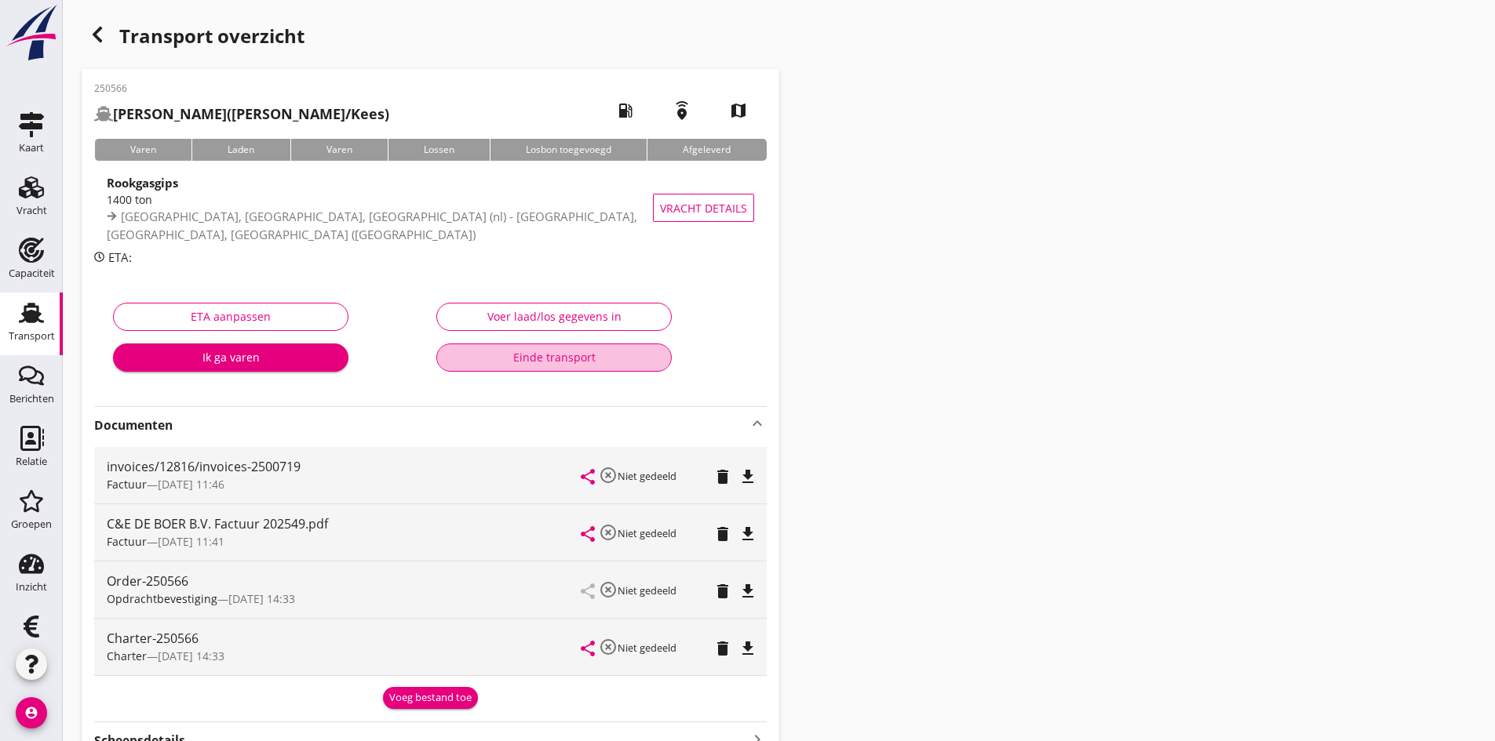
click at [549, 355] on div "Einde transport" at bounding box center [554, 357] width 209 height 16
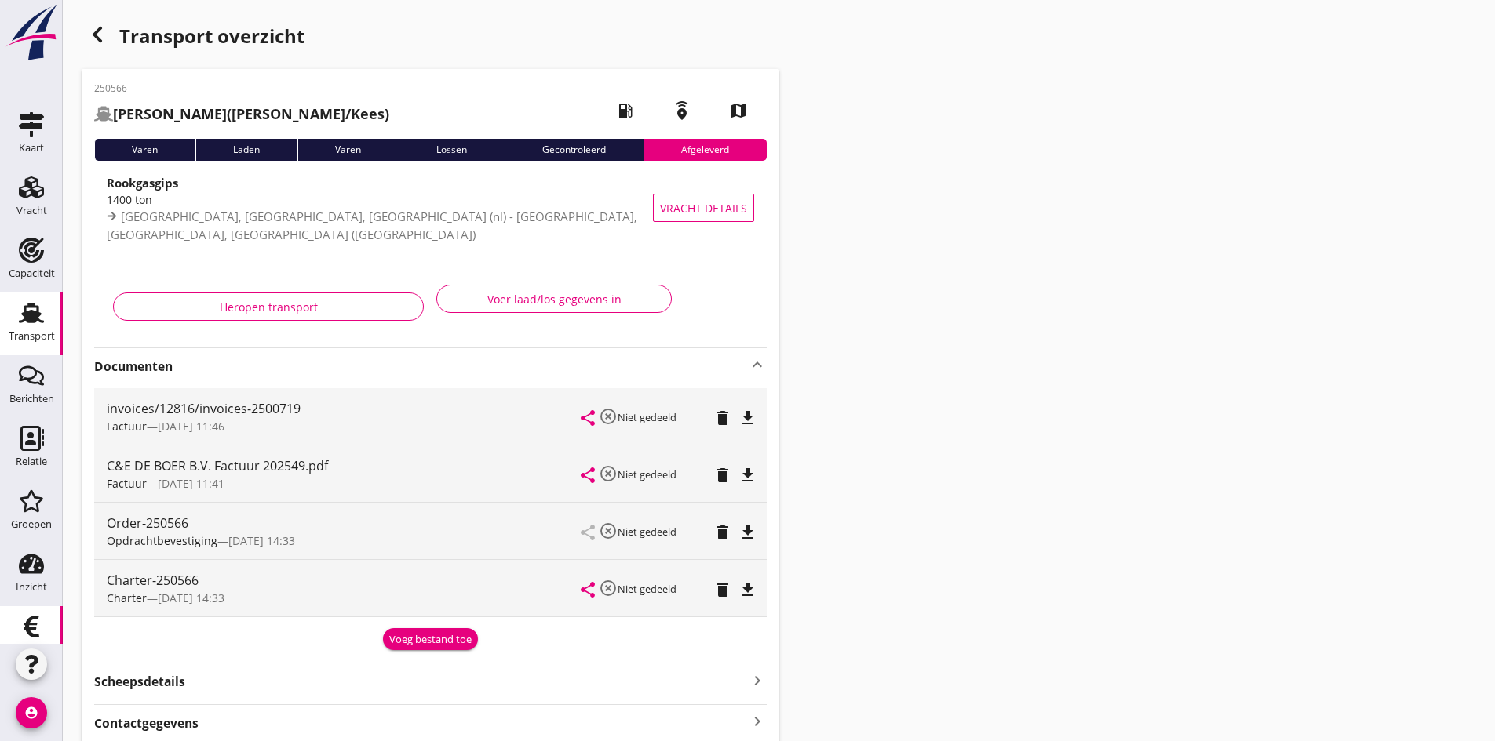
click at [24, 624] on use at bounding box center [32, 627] width 16 height 22
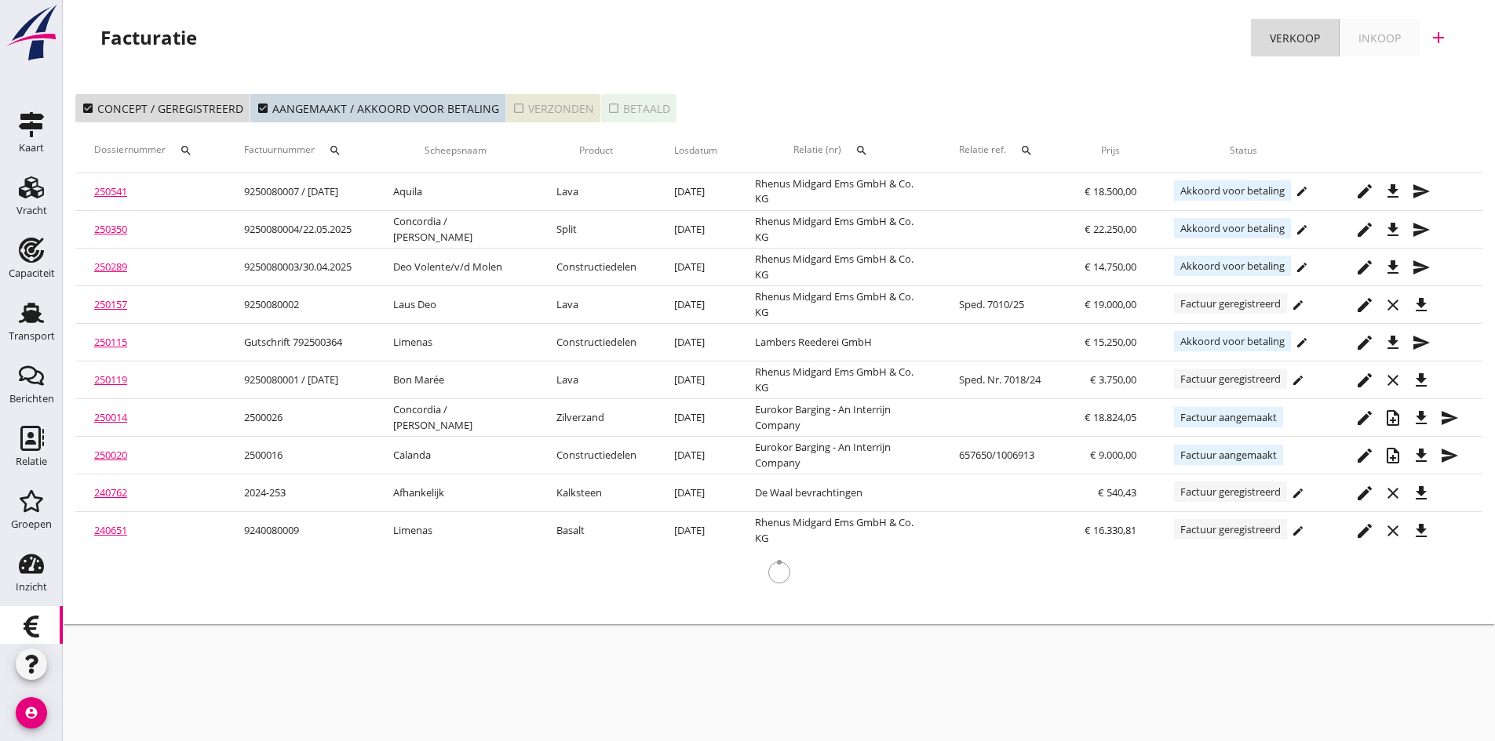
click at [541, 110] on div "check_box_outline_blank Verzonden" at bounding box center [553, 108] width 82 height 16
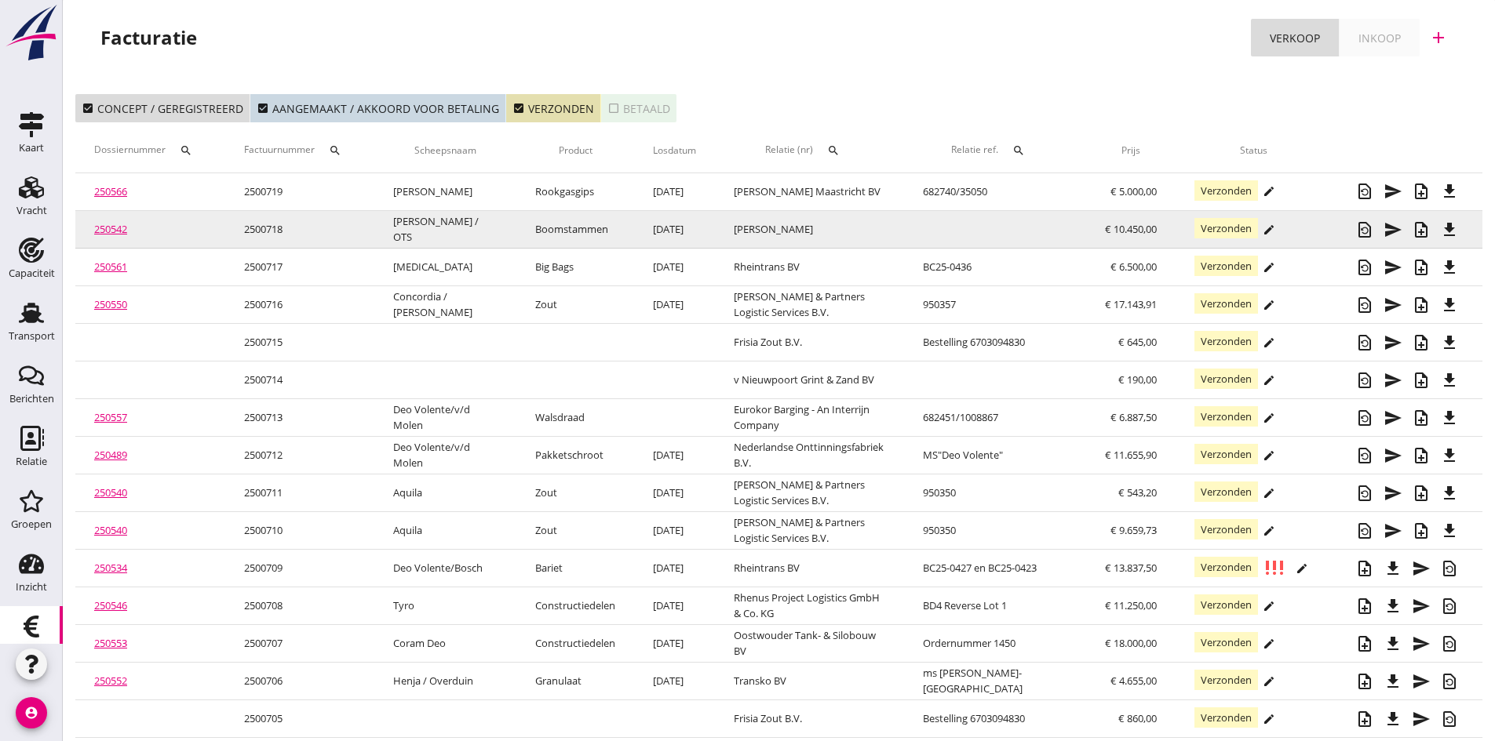
click at [124, 231] on link "250542" at bounding box center [110, 229] width 33 height 14
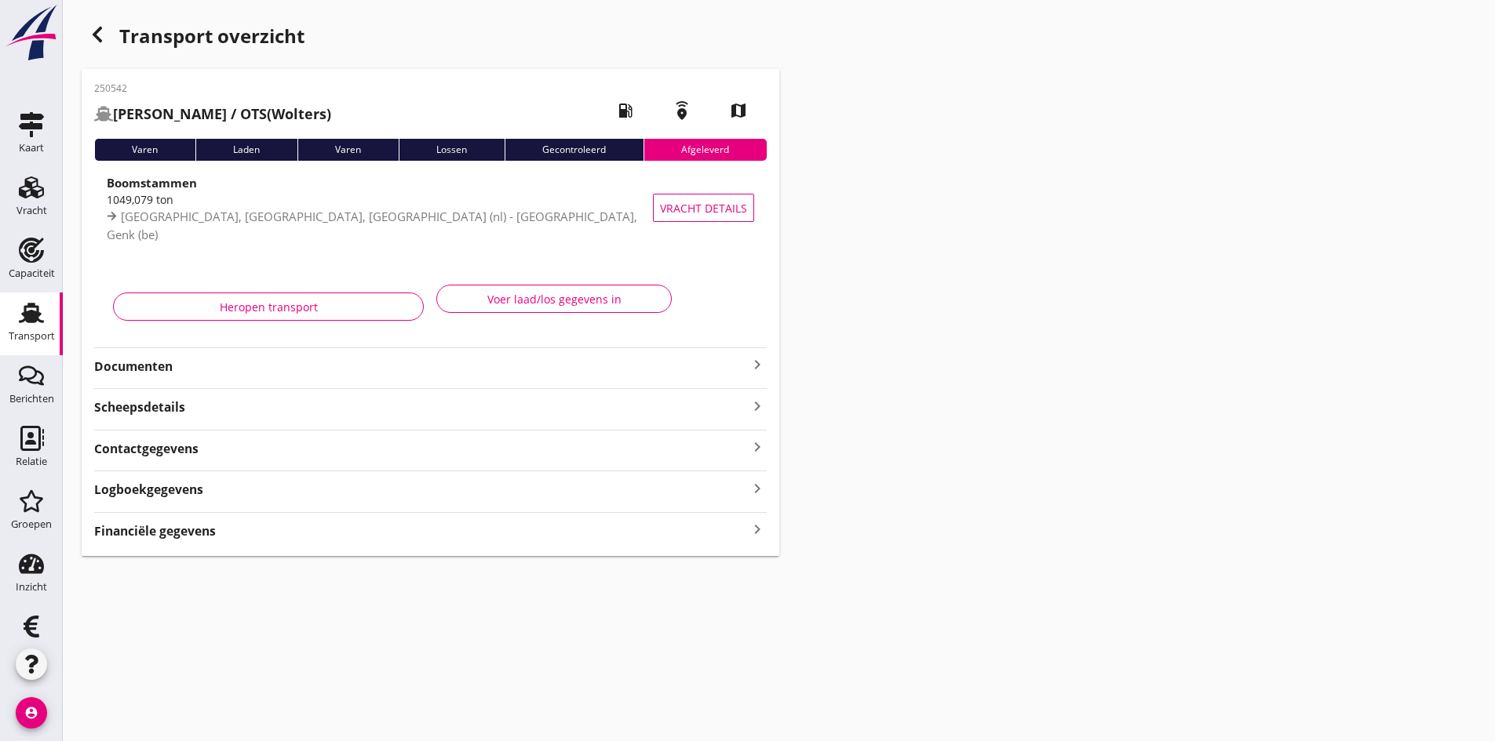
type input "1049.079"
click at [496, 300] on div "Voer laad/los gegevens in" at bounding box center [554, 299] width 209 height 16
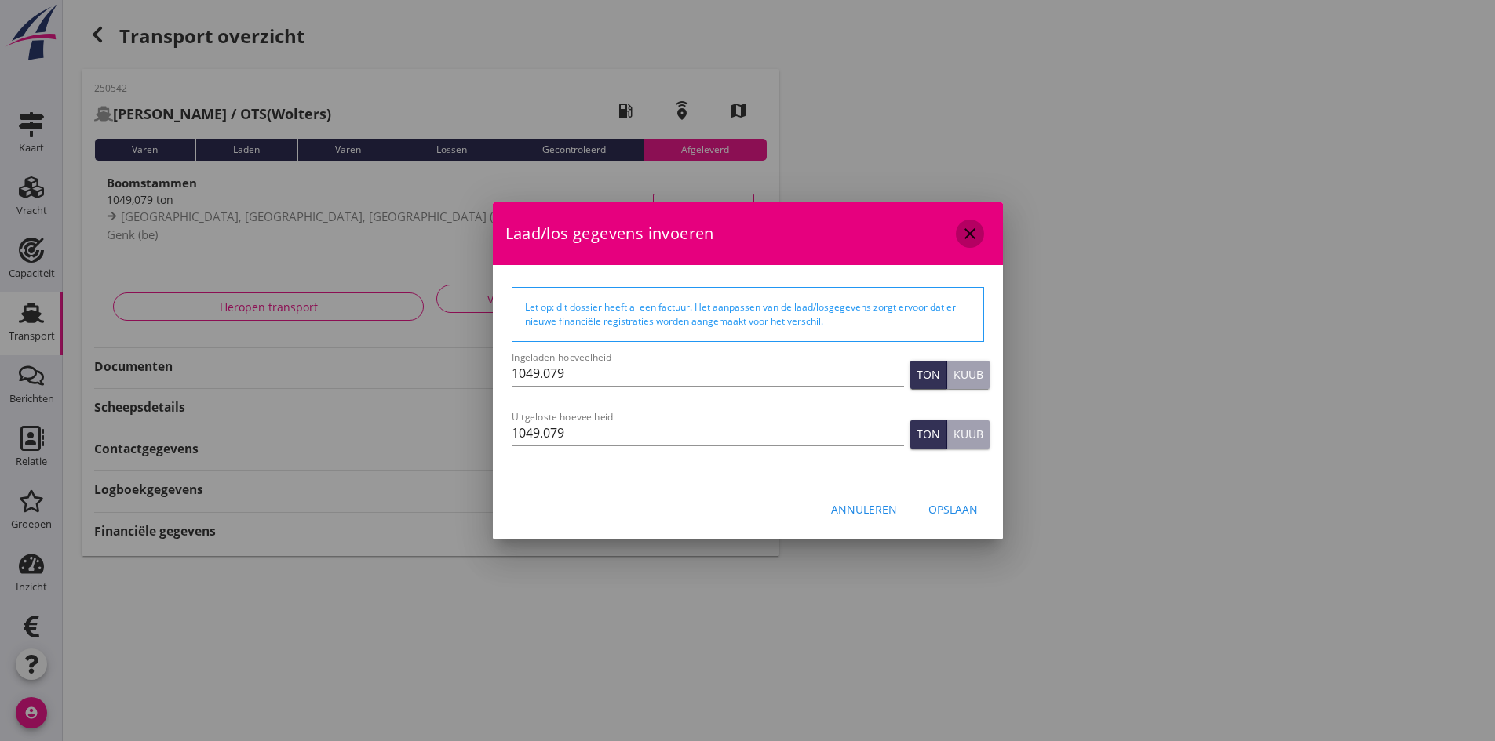
click at [964, 230] on icon "close" at bounding box center [969, 233] width 19 height 19
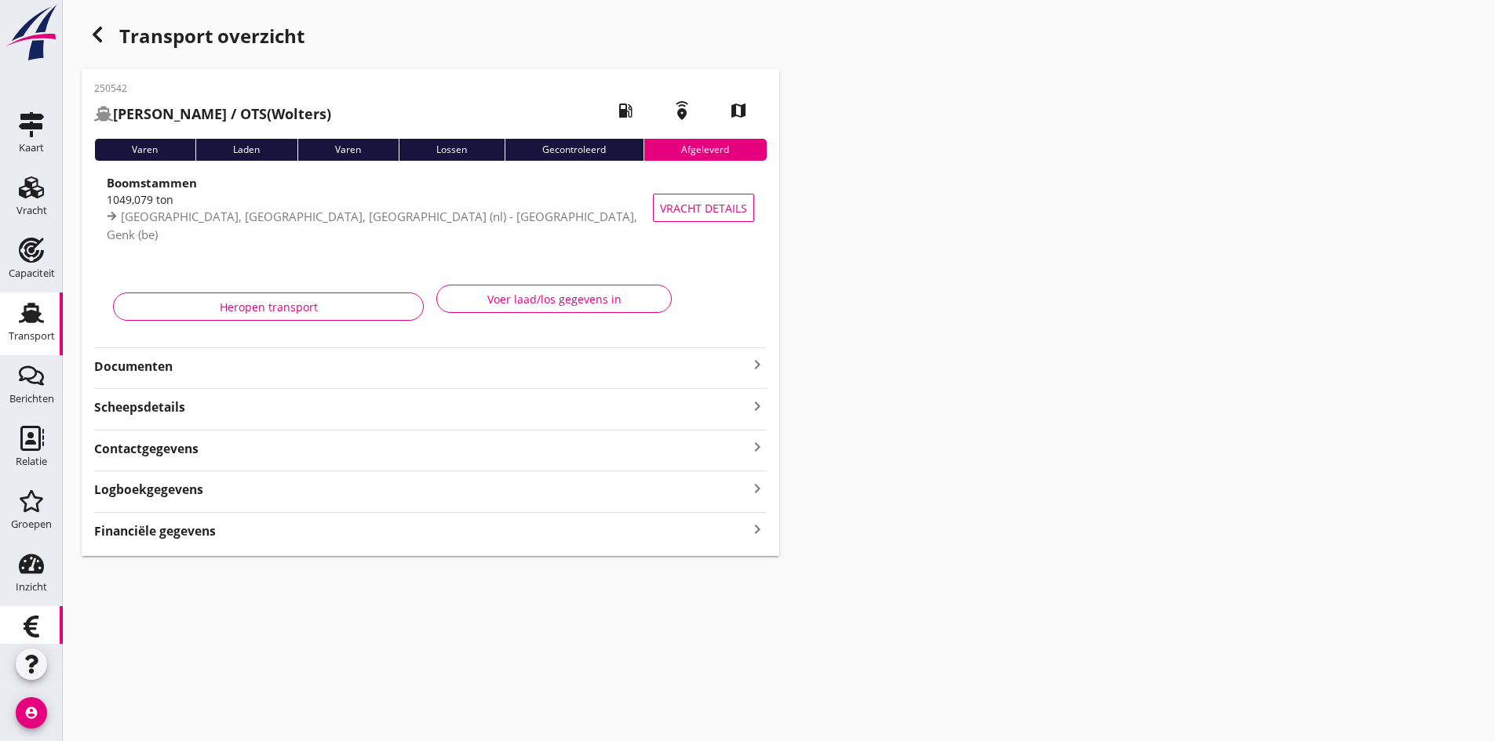
click at [27, 627] on icon "Financieel" at bounding box center [31, 626] width 25 height 25
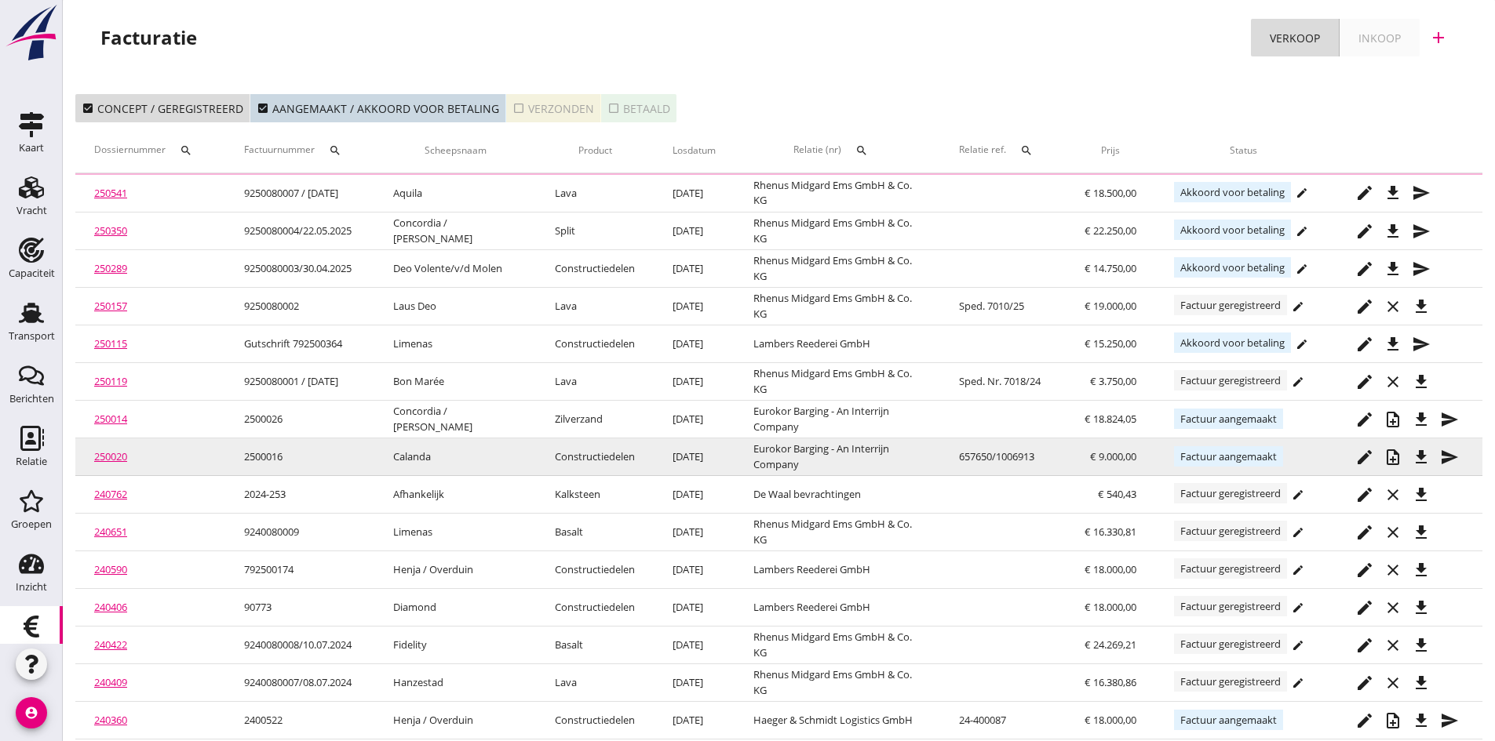
click at [565, 106] on div "check_box_outline_blank Verzonden" at bounding box center [553, 108] width 82 height 16
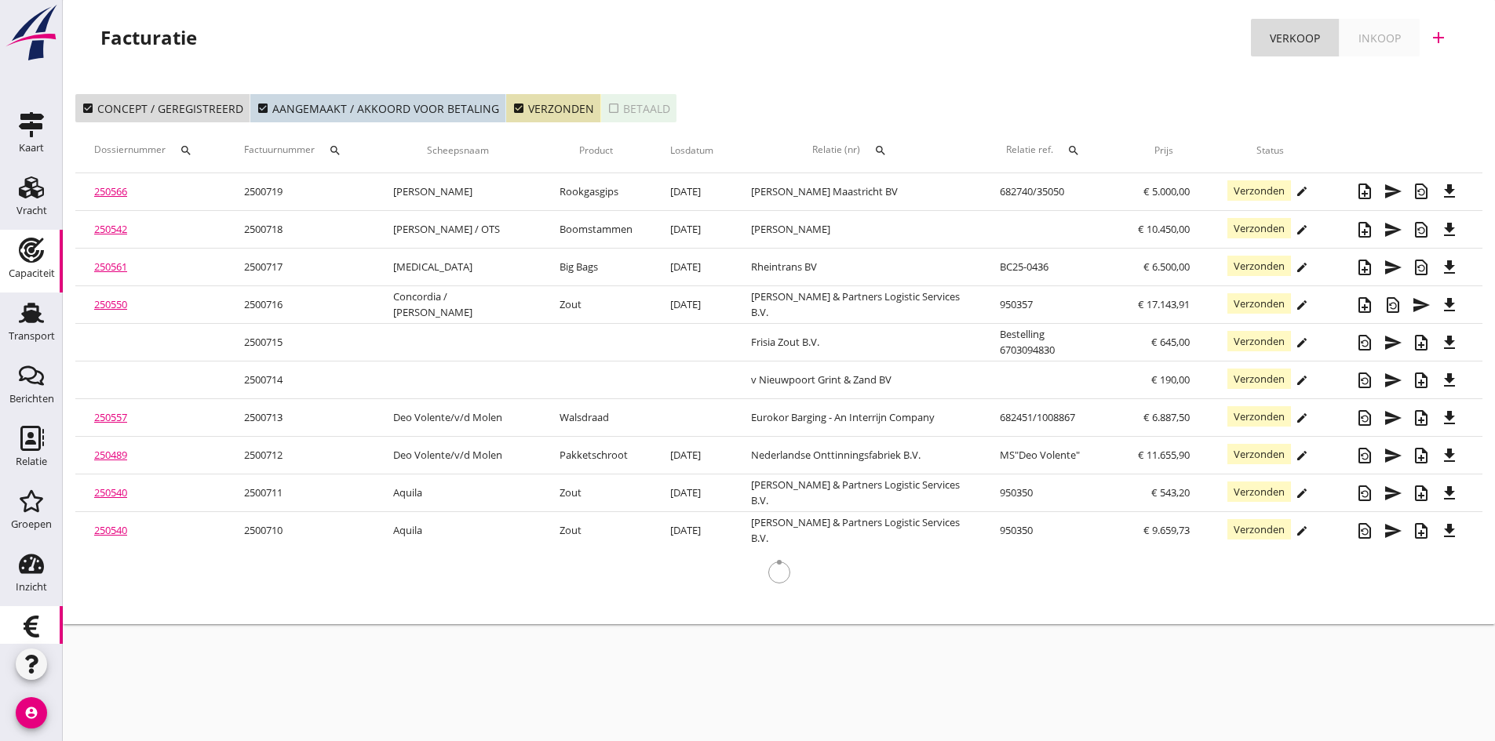
drag, startPoint x: 27, startPoint y: 313, endPoint x: 2, endPoint y: 246, distance: 71.0
click at [27, 313] on use at bounding box center [31, 313] width 25 height 20
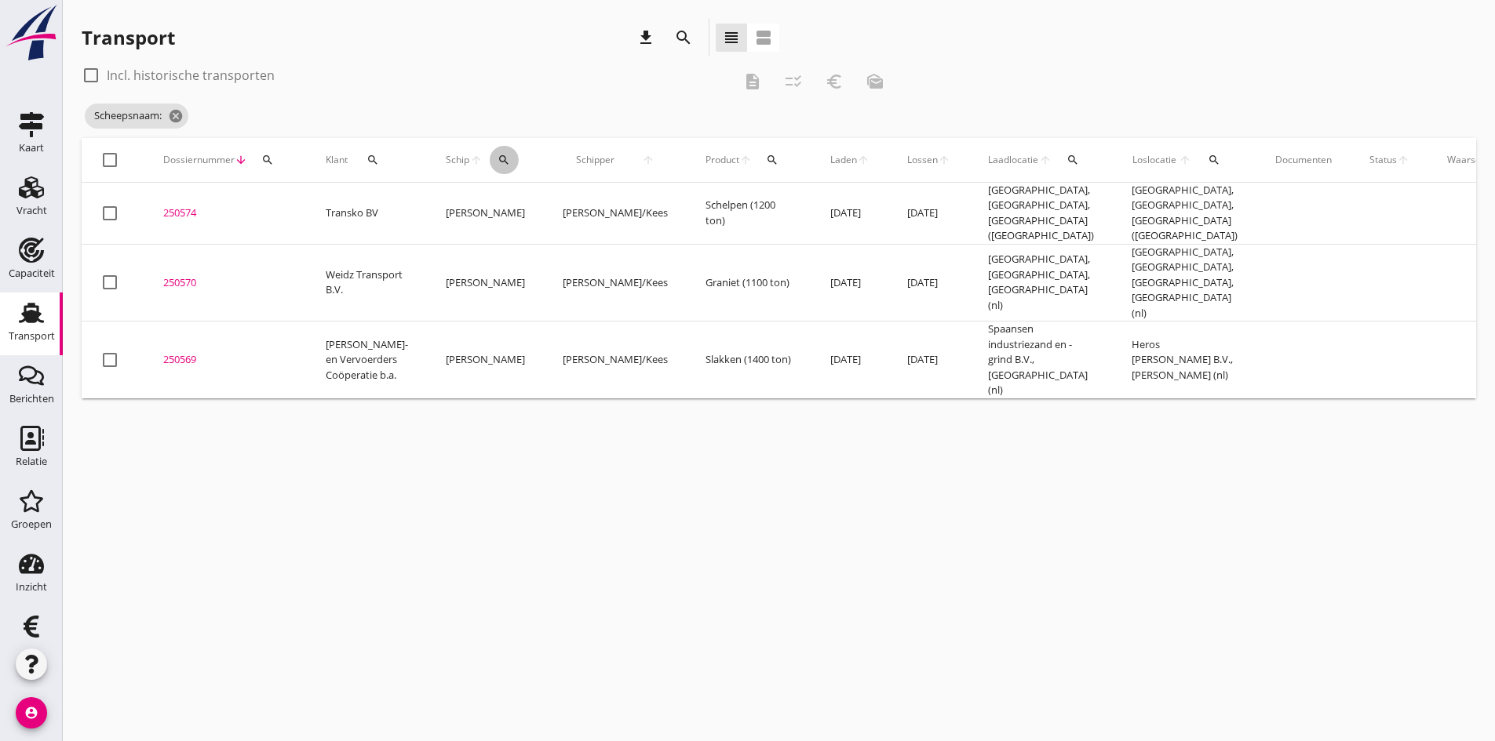
click at [497, 157] on icon "search" at bounding box center [503, 160] width 13 height 13
click at [493, 201] on input "Zoek op (scheeps)naam" at bounding box center [556, 205] width 163 height 25
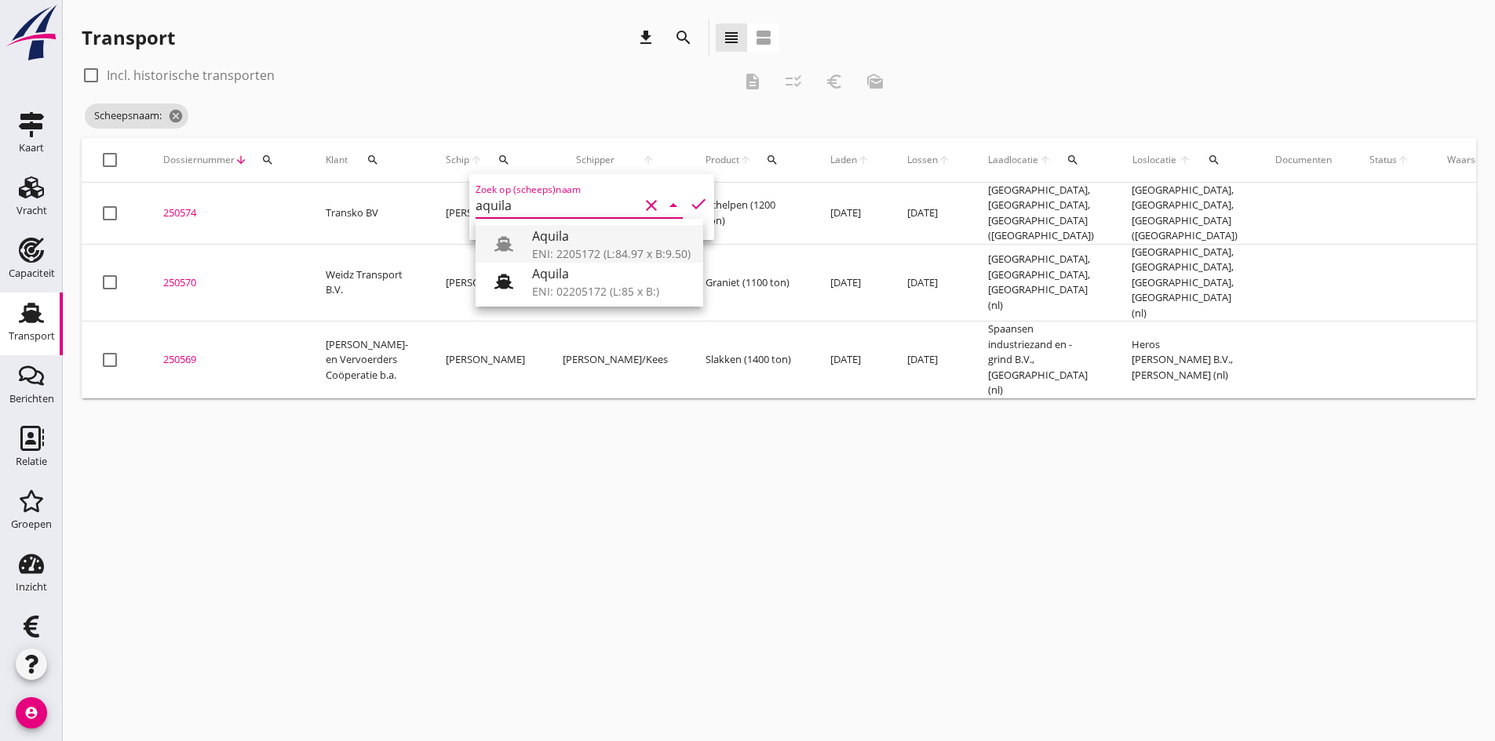
click at [546, 250] on div "ENI: 2205172 (L:84.97 x B:9.50)" at bounding box center [611, 254] width 158 height 16
click at [689, 203] on icon "check" at bounding box center [698, 204] width 19 height 19
type input "Aquila"
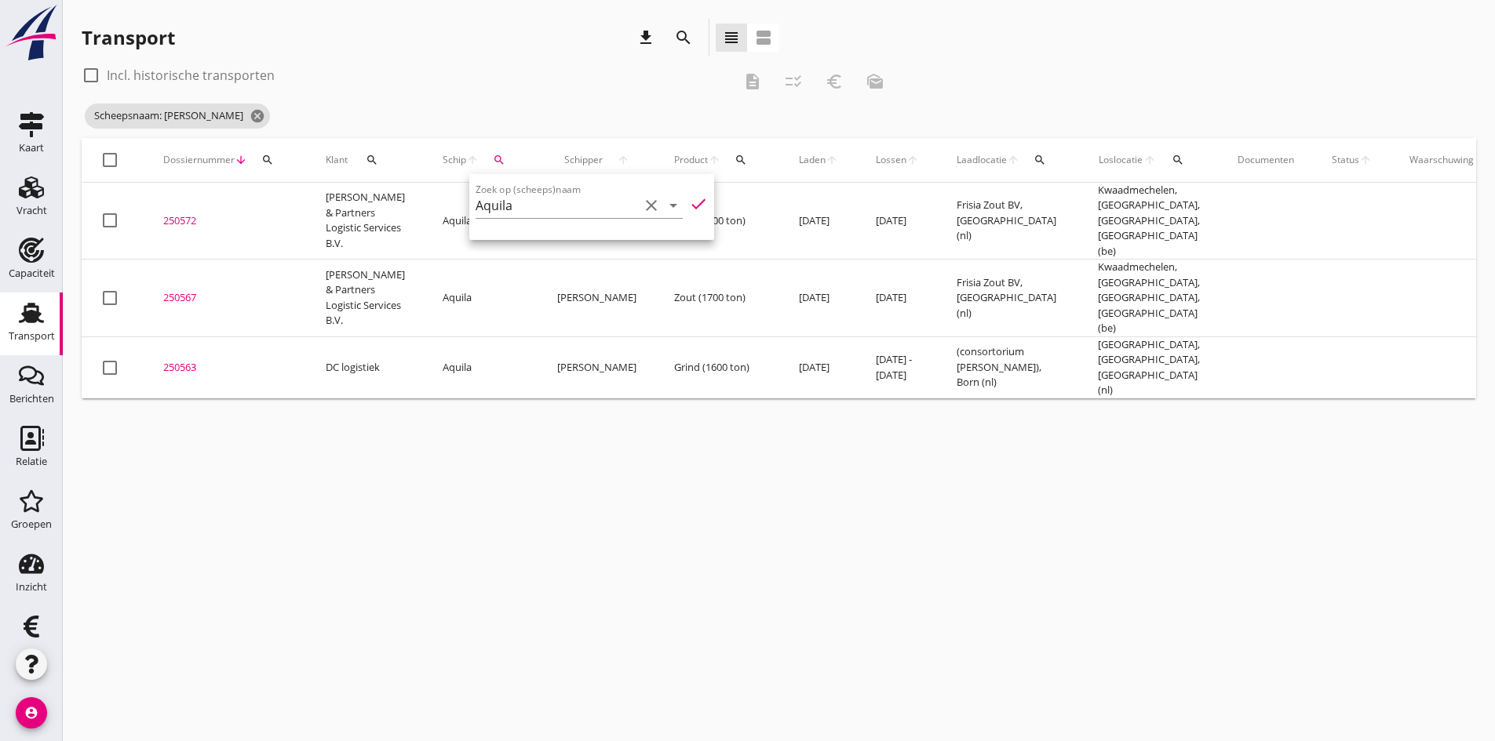
click at [369, 545] on div "cancel You are impersonating another user. Transport download search view_headl…" at bounding box center [779, 370] width 1432 height 741
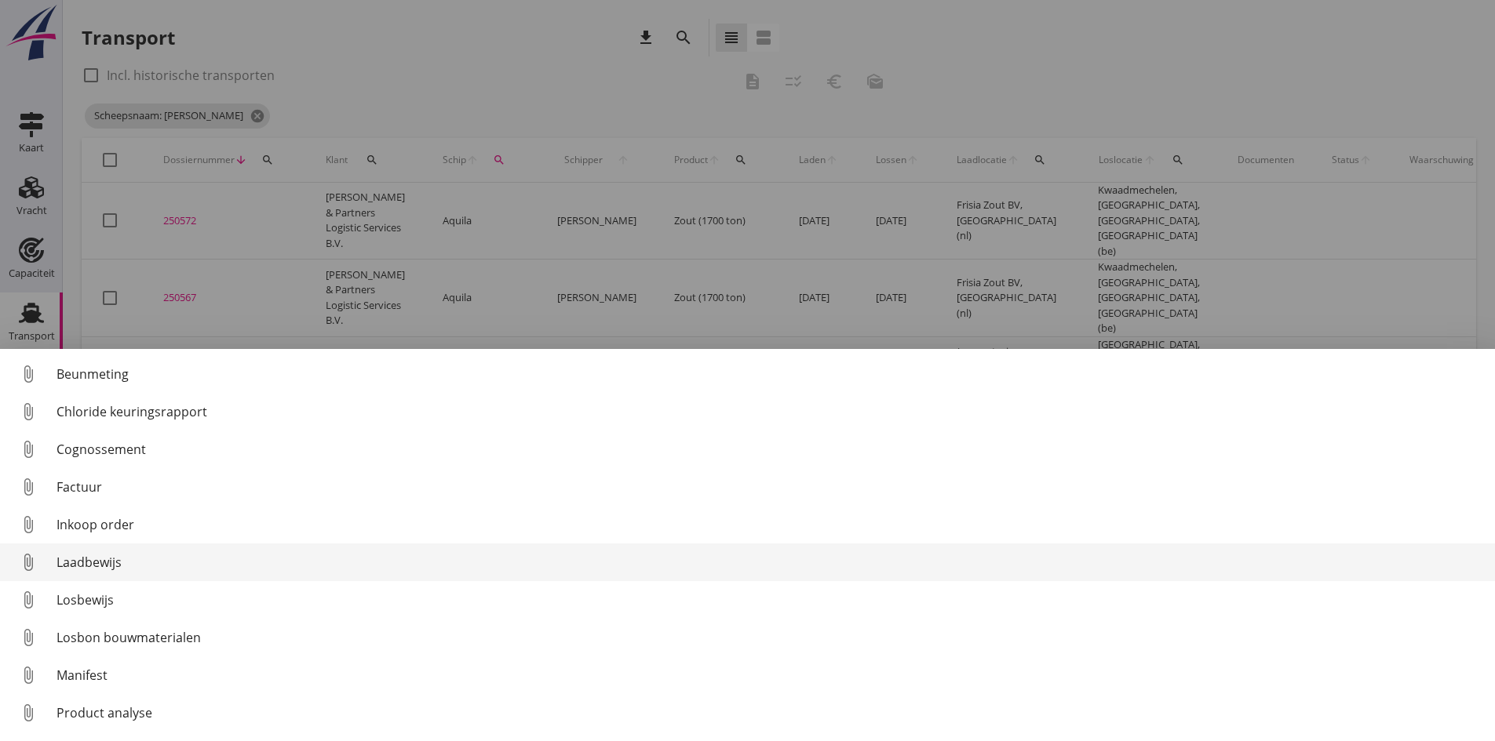
click at [102, 565] on div "Laadbewijs" at bounding box center [769, 562] width 1426 height 19
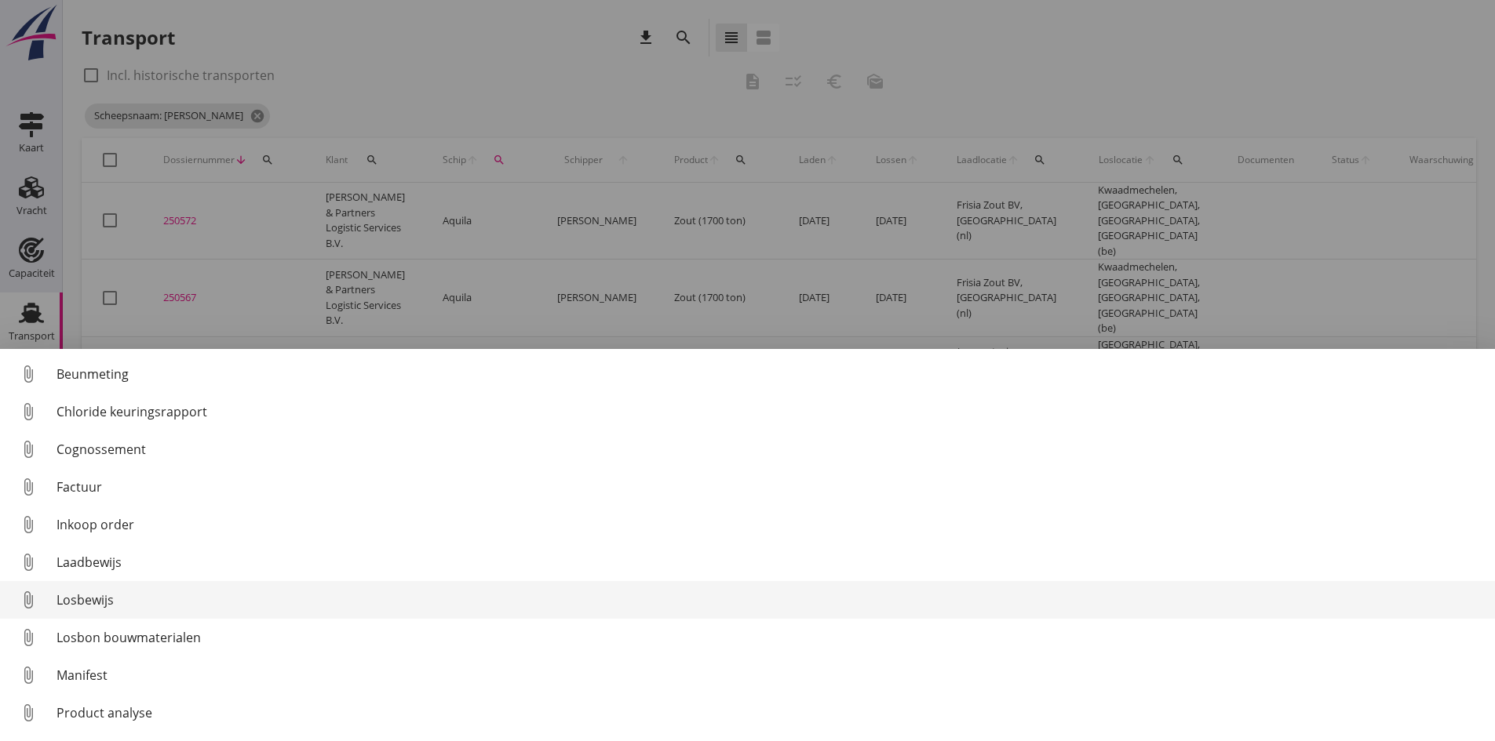
click at [96, 601] on div "Losbewijs" at bounding box center [769, 600] width 1426 height 19
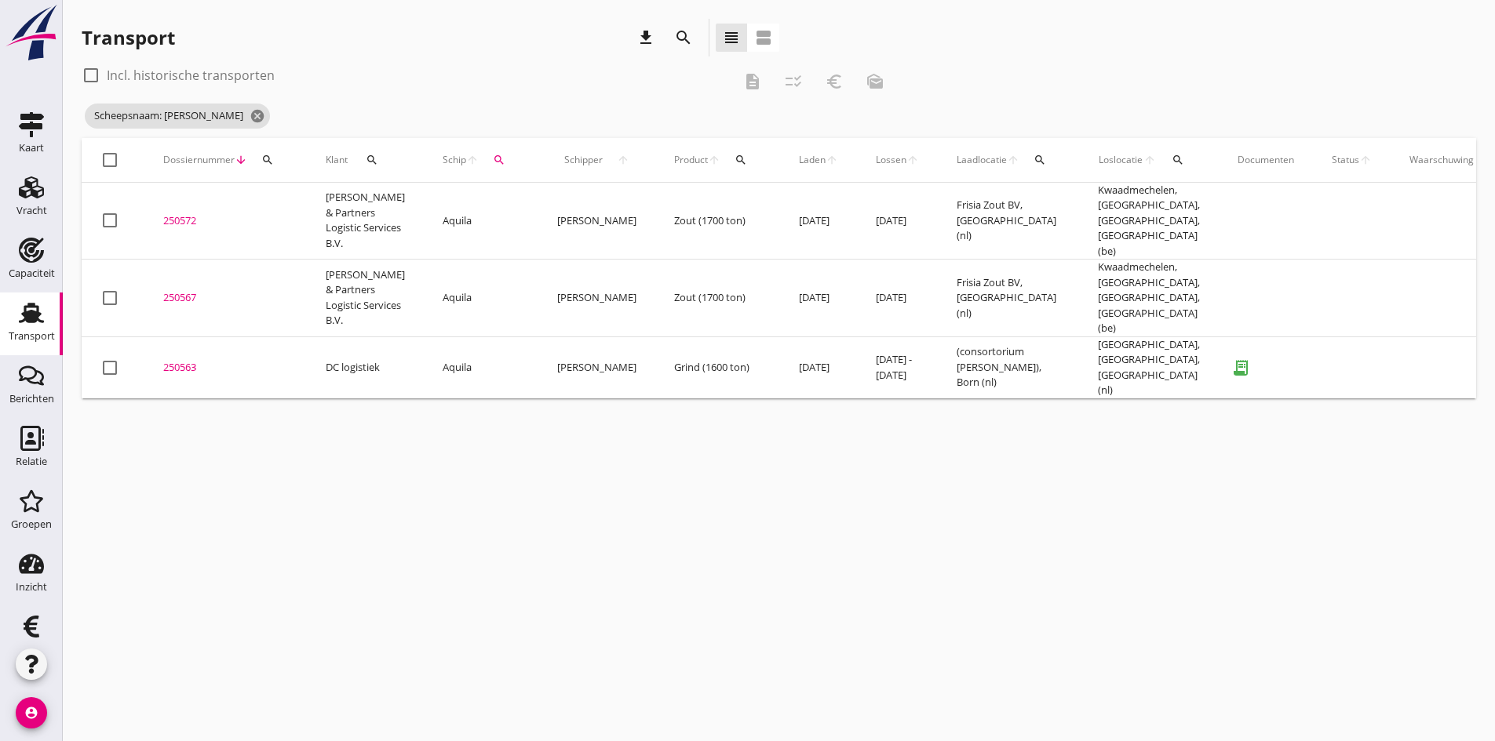
click at [178, 360] on div "250563" at bounding box center [225, 368] width 125 height 16
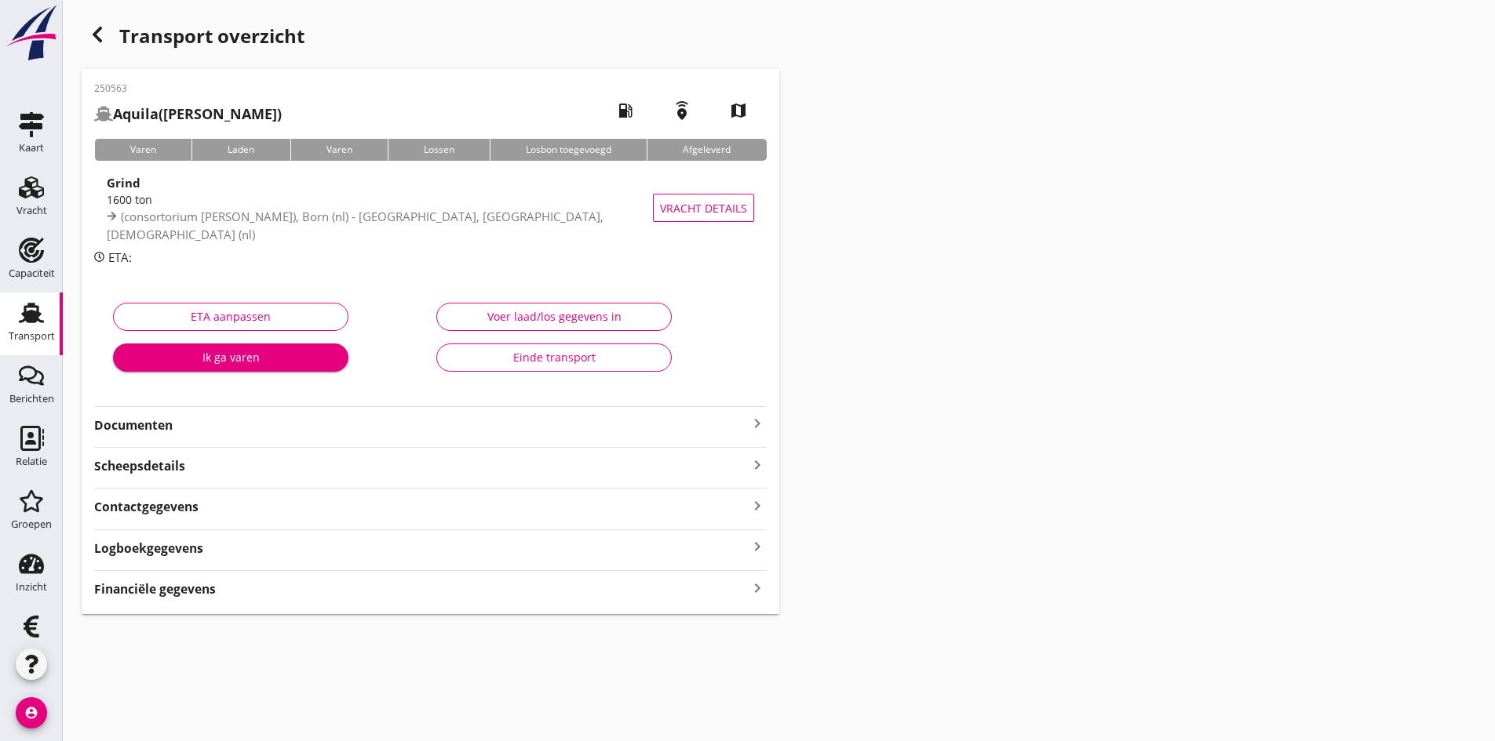
drag, startPoint x: 576, startPoint y: 322, endPoint x: 549, endPoint y: 322, distance: 26.7
click at [570, 322] on div "Voer laad/los gegevens in" at bounding box center [554, 316] width 209 height 16
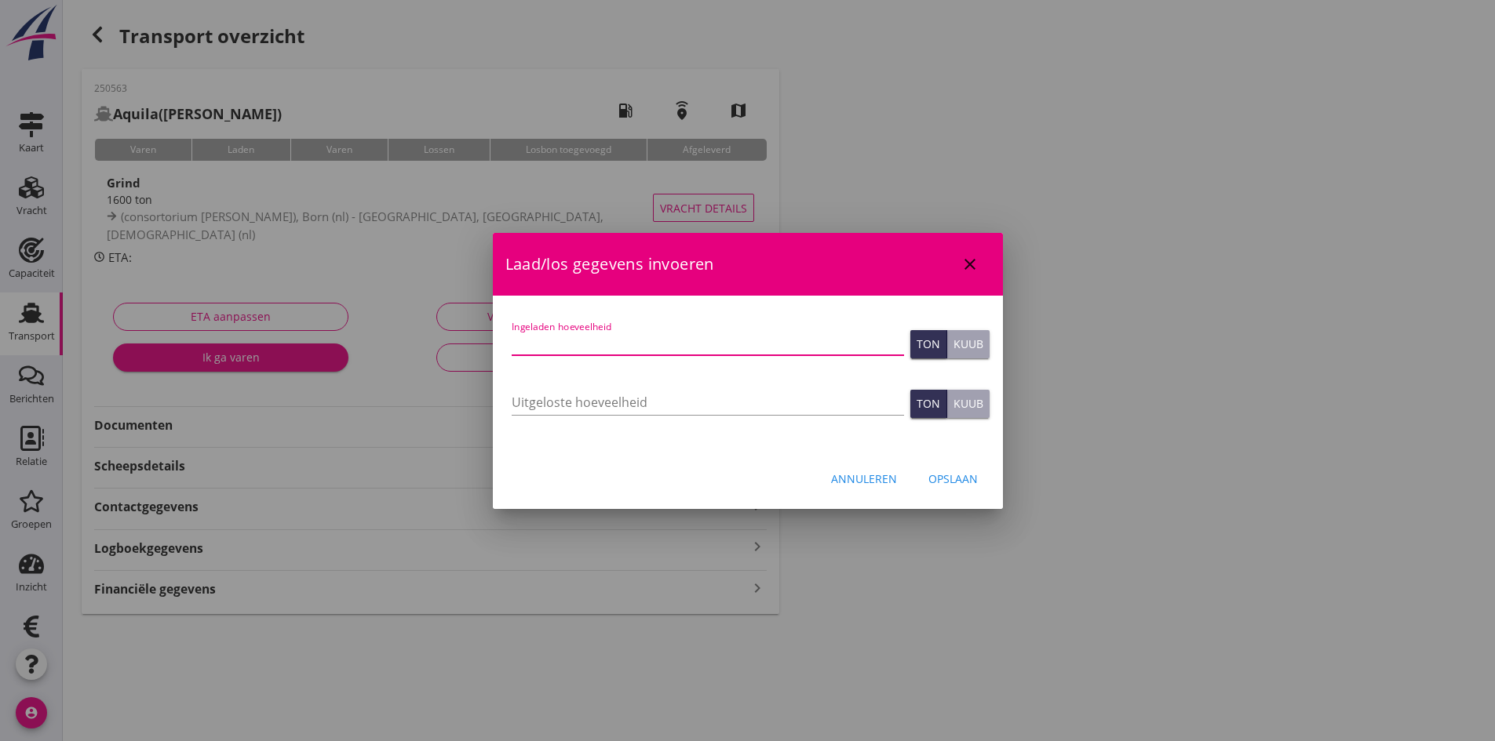
click at [647, 347] on input "Ingeladen hoeveelheid" at bounding box center [708, 342] width 392 height 25
type input "1268"
click at [545, 402] on input "Uitgeloste hoeveelheid" at bounding box center [708, 402] width 392 height 25
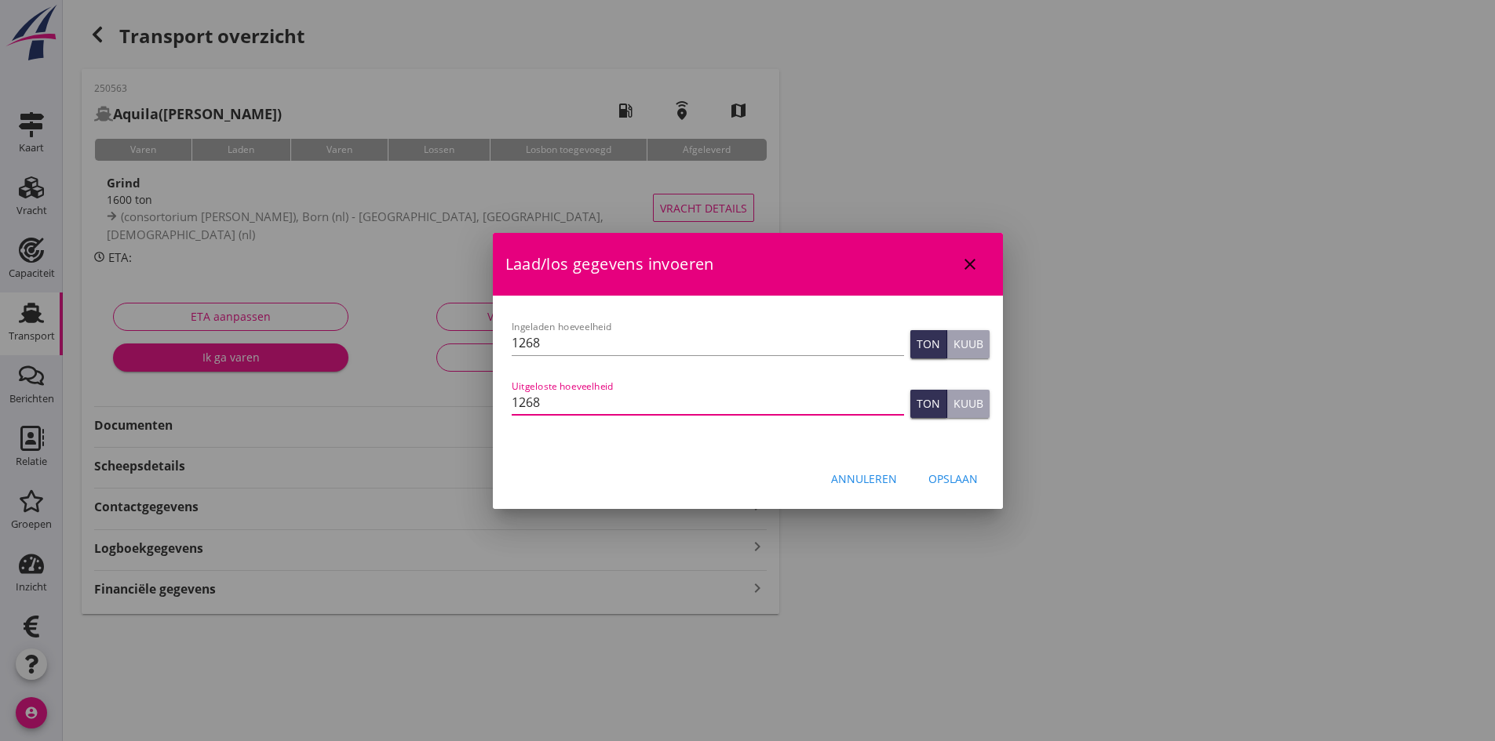
type input "1268"
click at [944, 476] on div "Opslaan" at bounding box center [952, 479] width 49 height 16
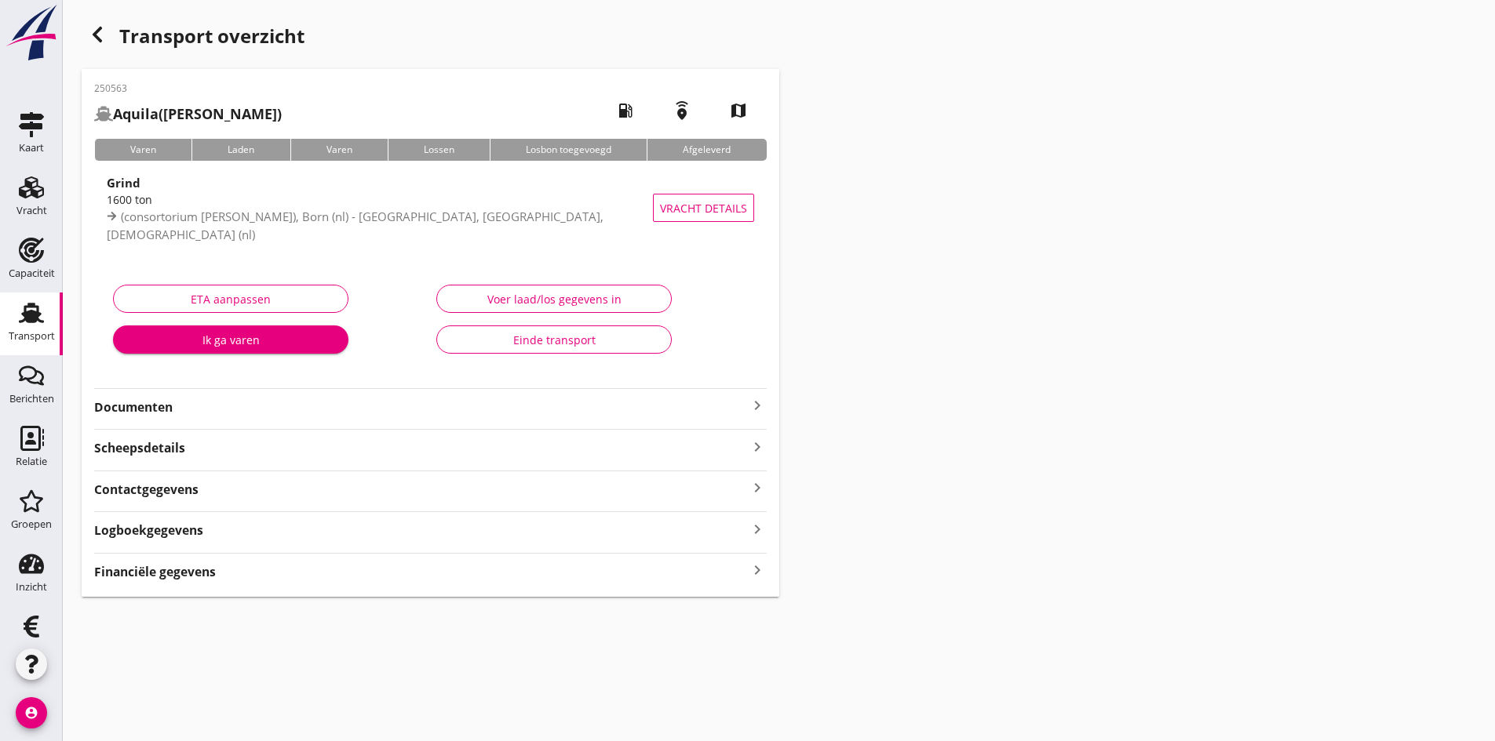
click at [27, 324] on icon "Transport" at bounding box center [31, 312] width 25 height 25
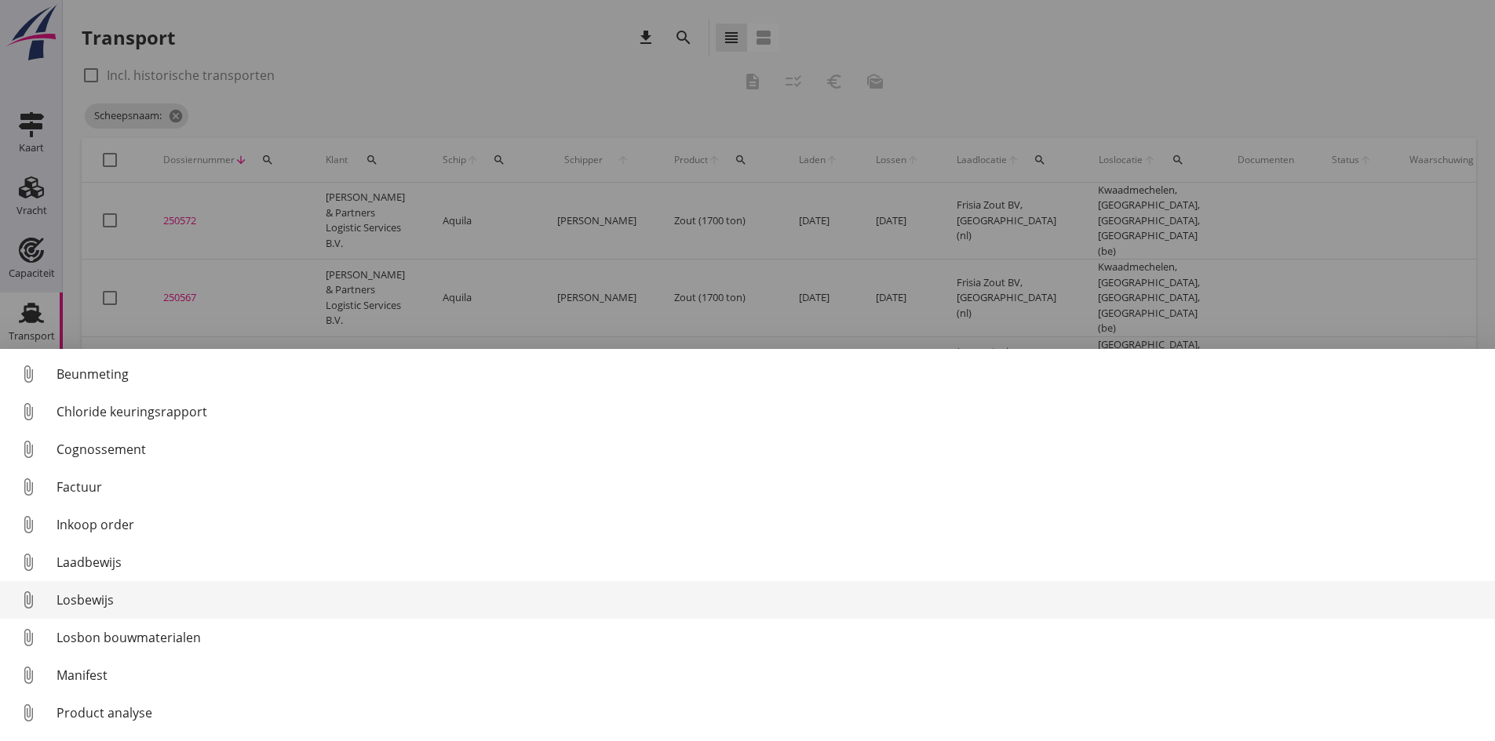
click at [91, 599] on div "Losbewijs" at bounding box center [769, 600] width 1426 height 19
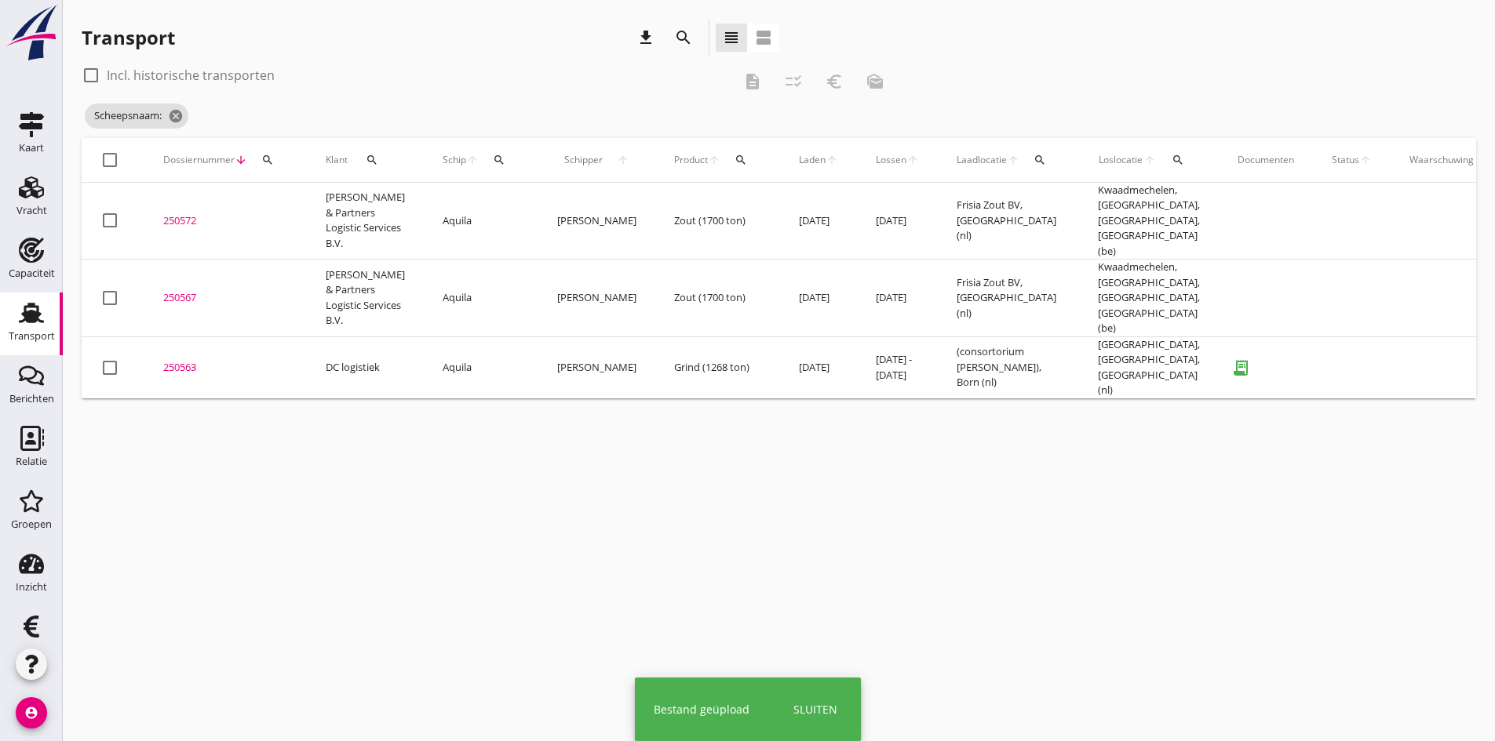
click at [180, 360] on div "250563" at bounding box center [225, 368] width 125 height 16
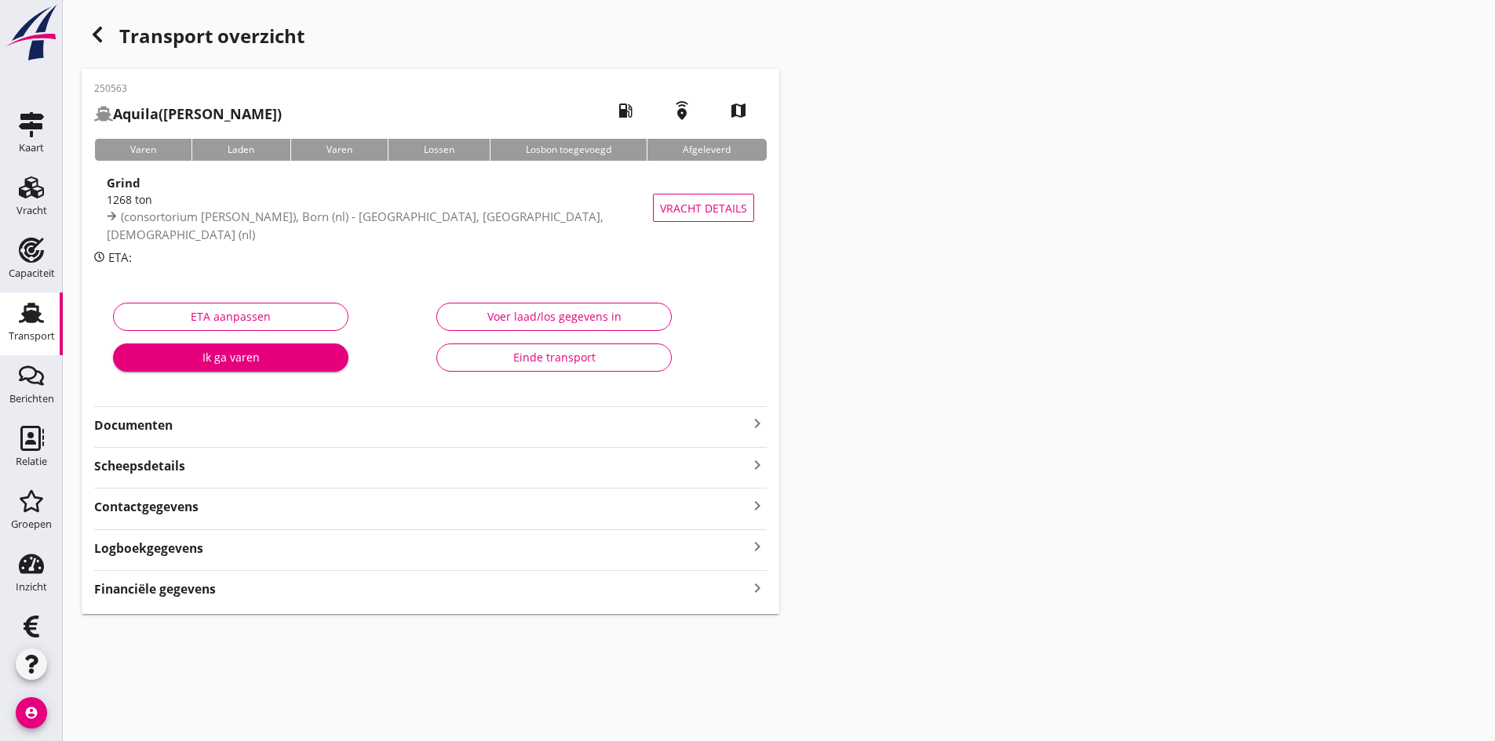
click at [158, 425] on strong "Documenten" at bounding box center [421, 426] width 654 height 18
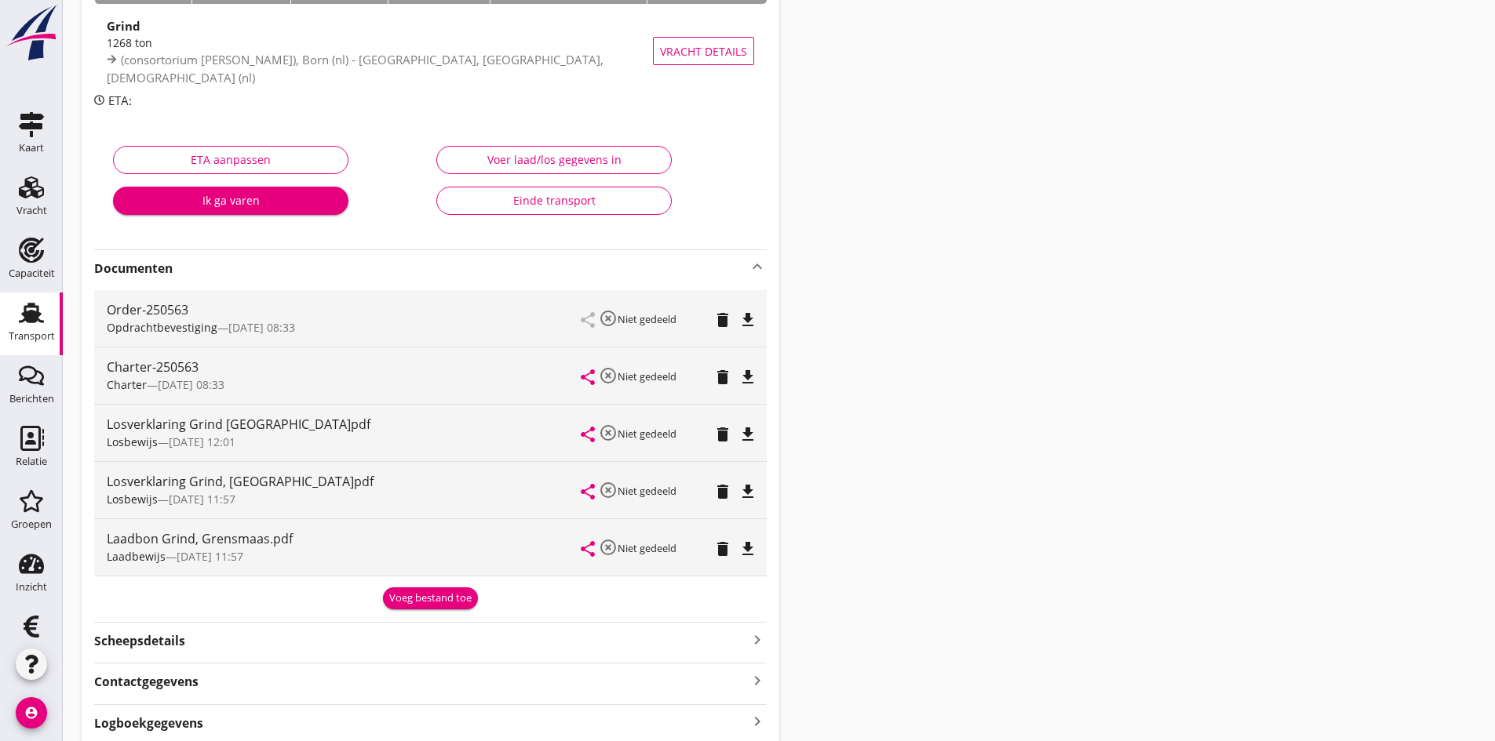
scroll to position [235, 0]
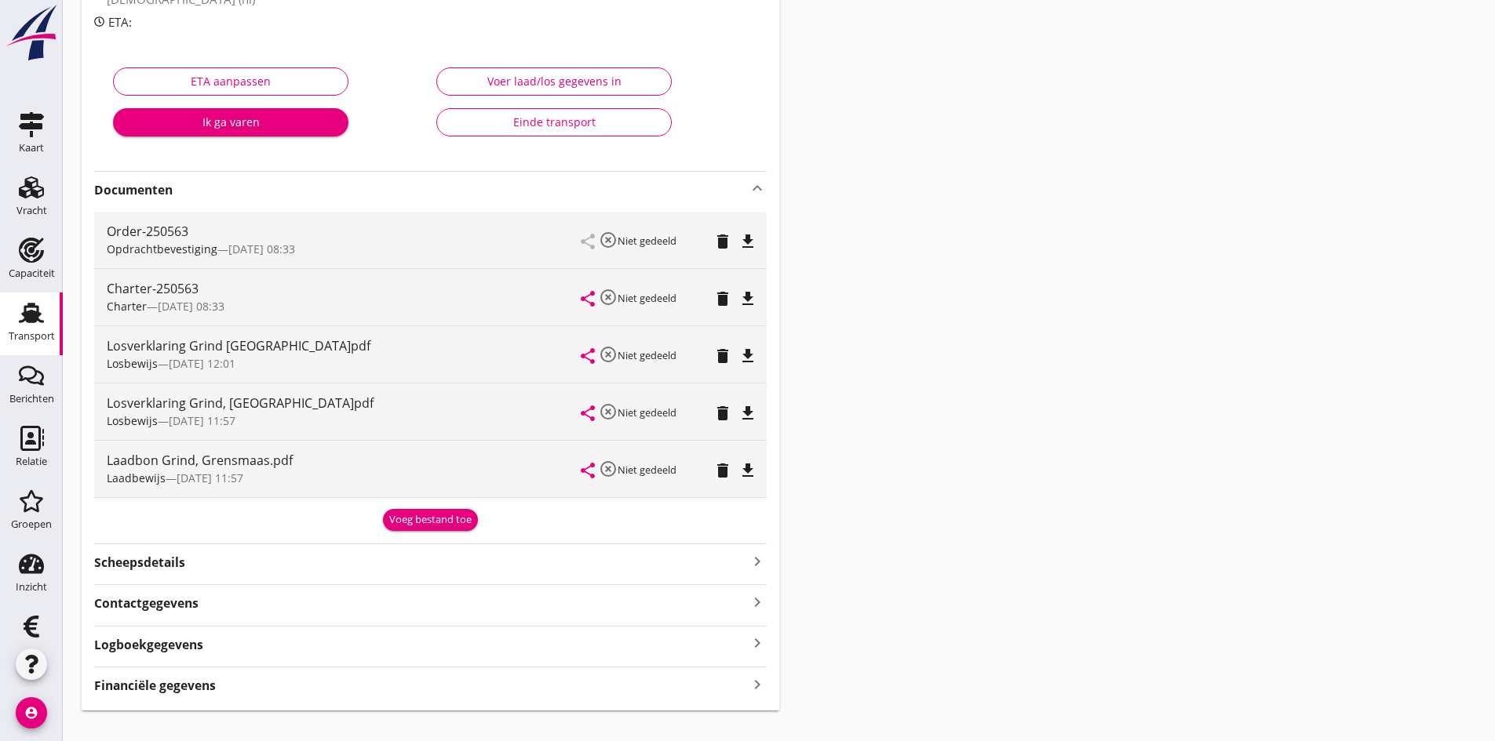
click at [721, 414] on icon "delete" at bounding box center [722, 413] width 19 height 19
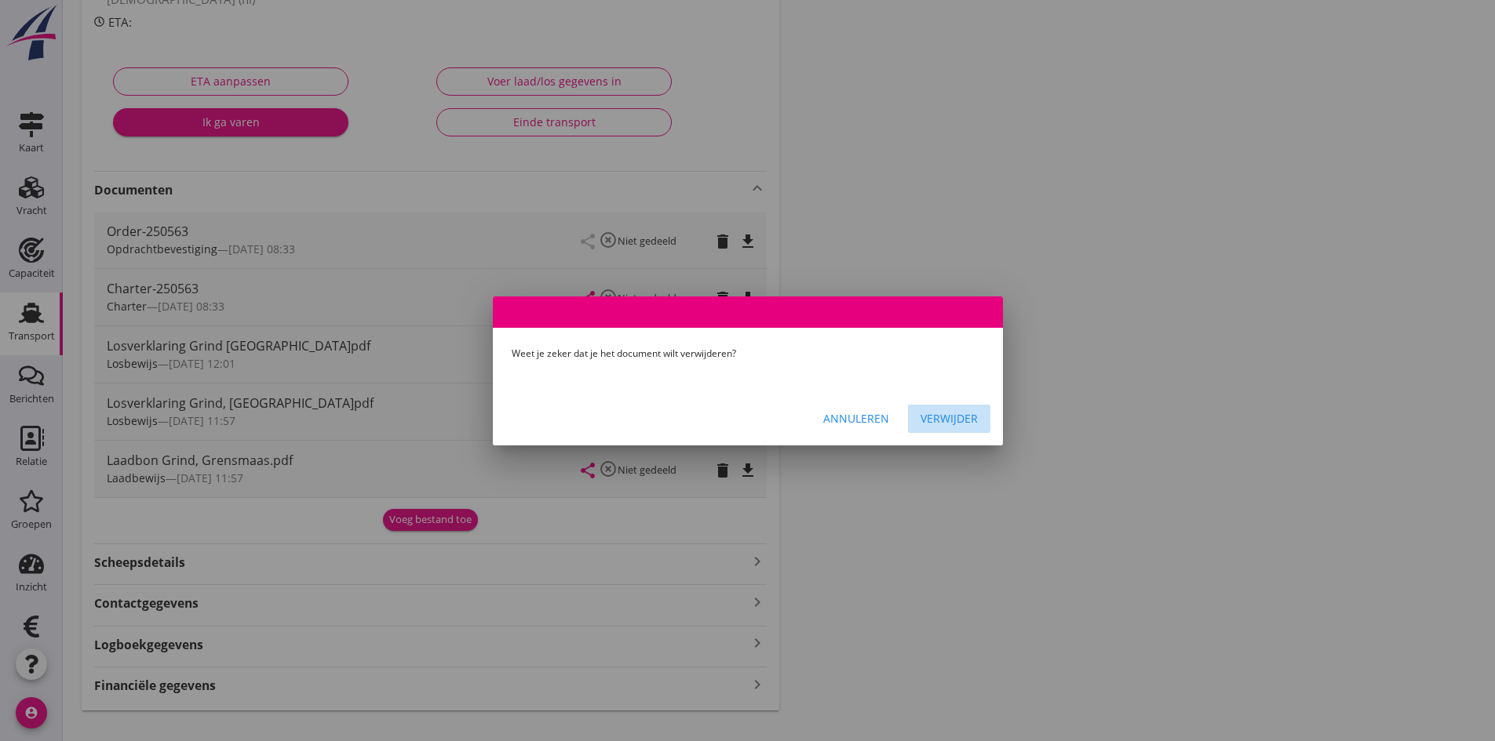
click at [941, 417] on div "Verwijder" at bounding box center [948, 418] width 57 height 16
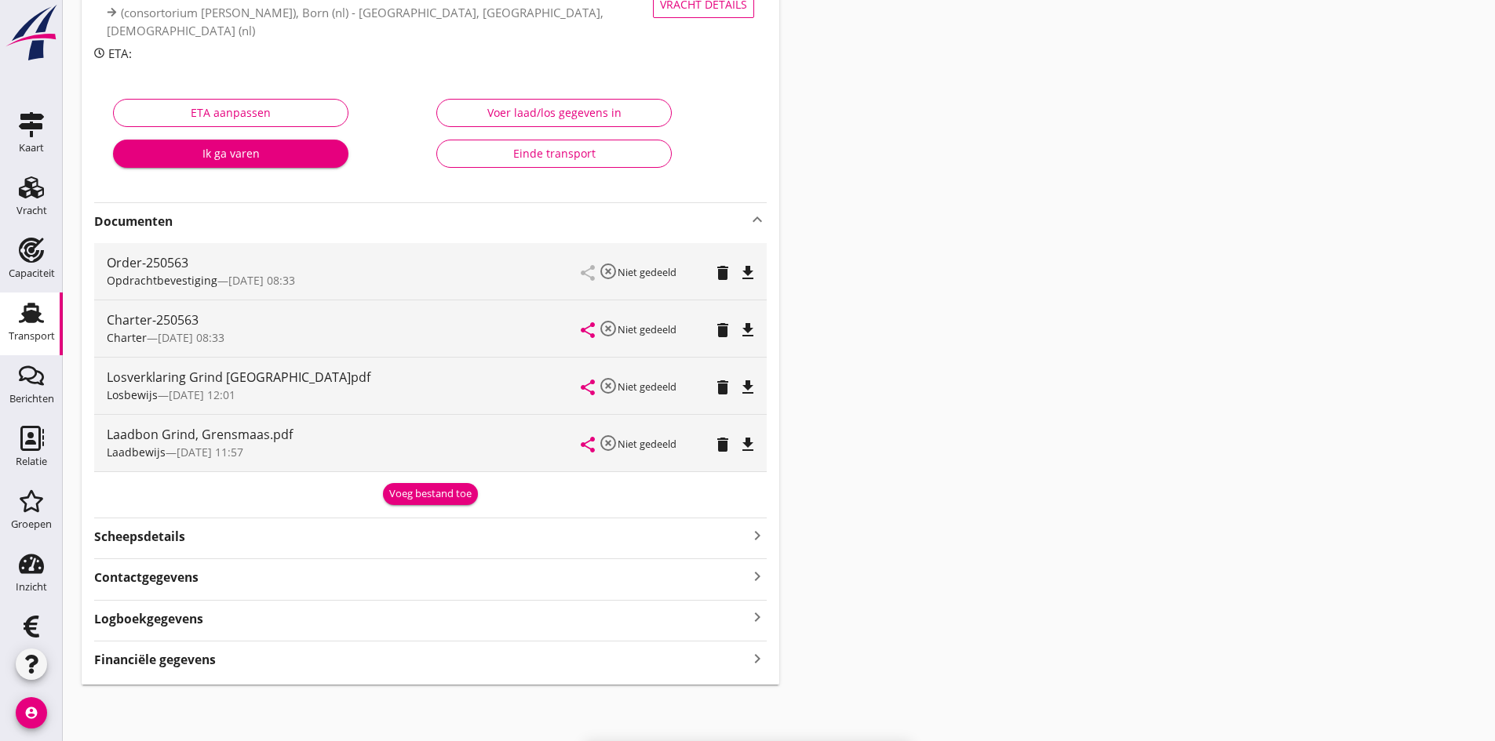
scroll to position [204, 0]
click at [755, 659] on icon "keyboard_arrow_right" at bounding box center [757, 658] width 19 height 21
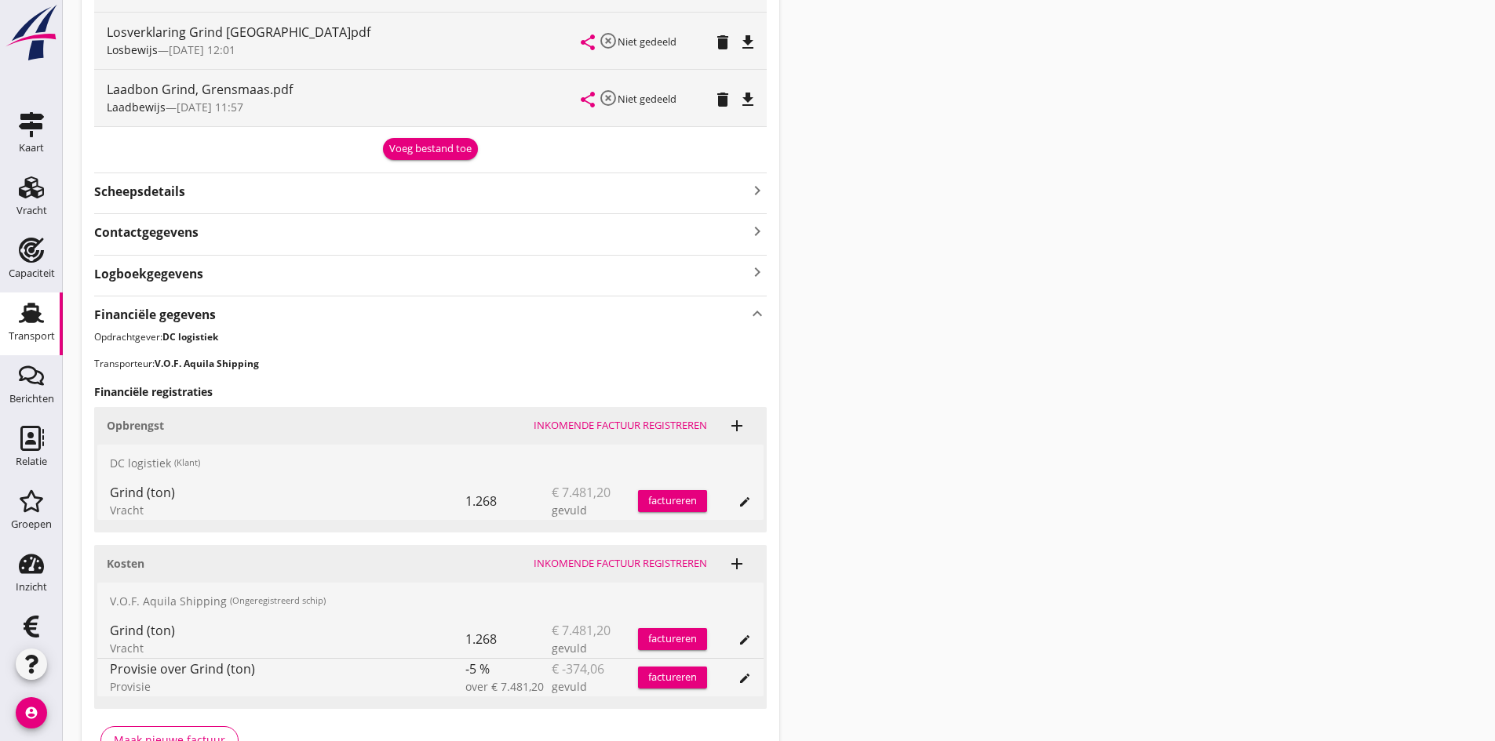
scroll to position [647, 0]
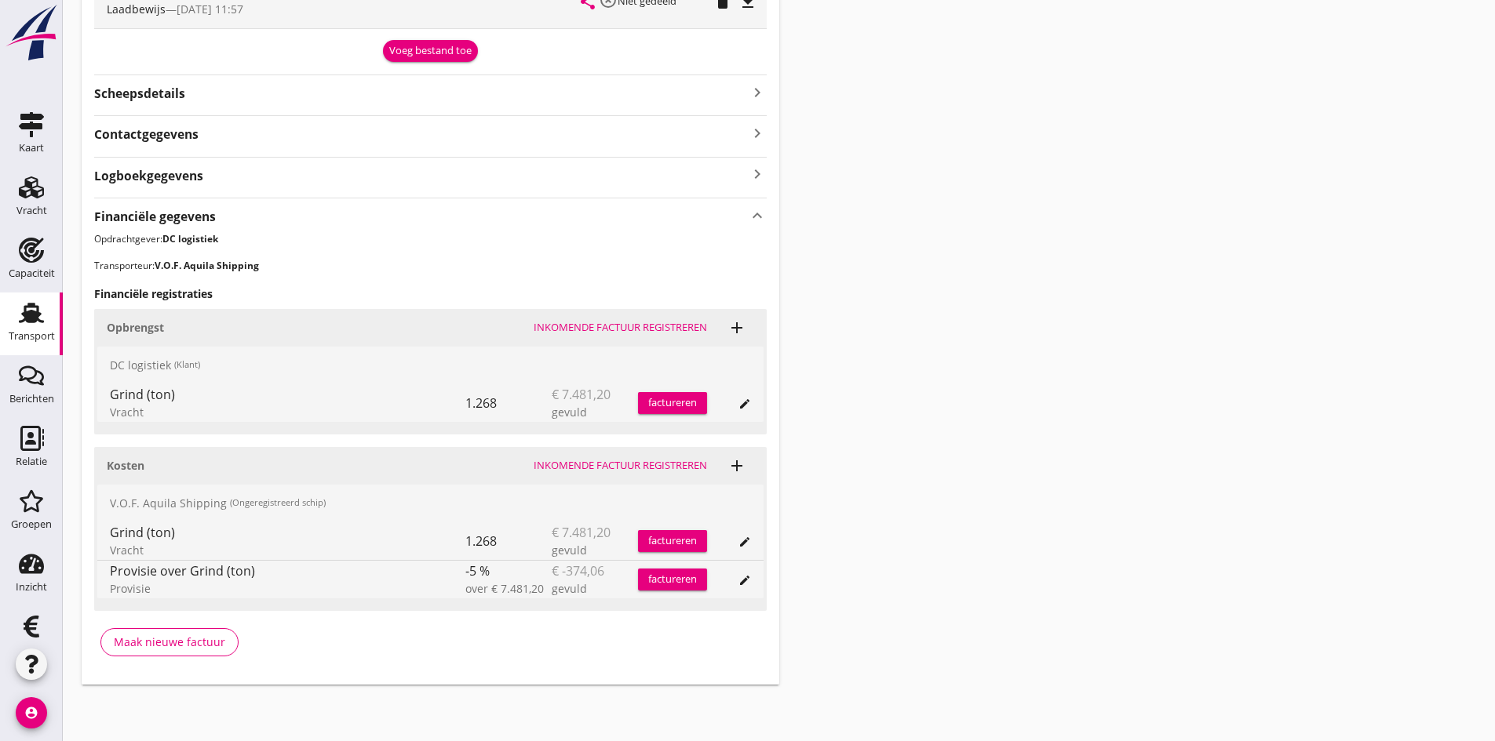
click at [591, 464] on div "Inkomende factuur registreren" at bounding box center [619, 466] width 173 height 16
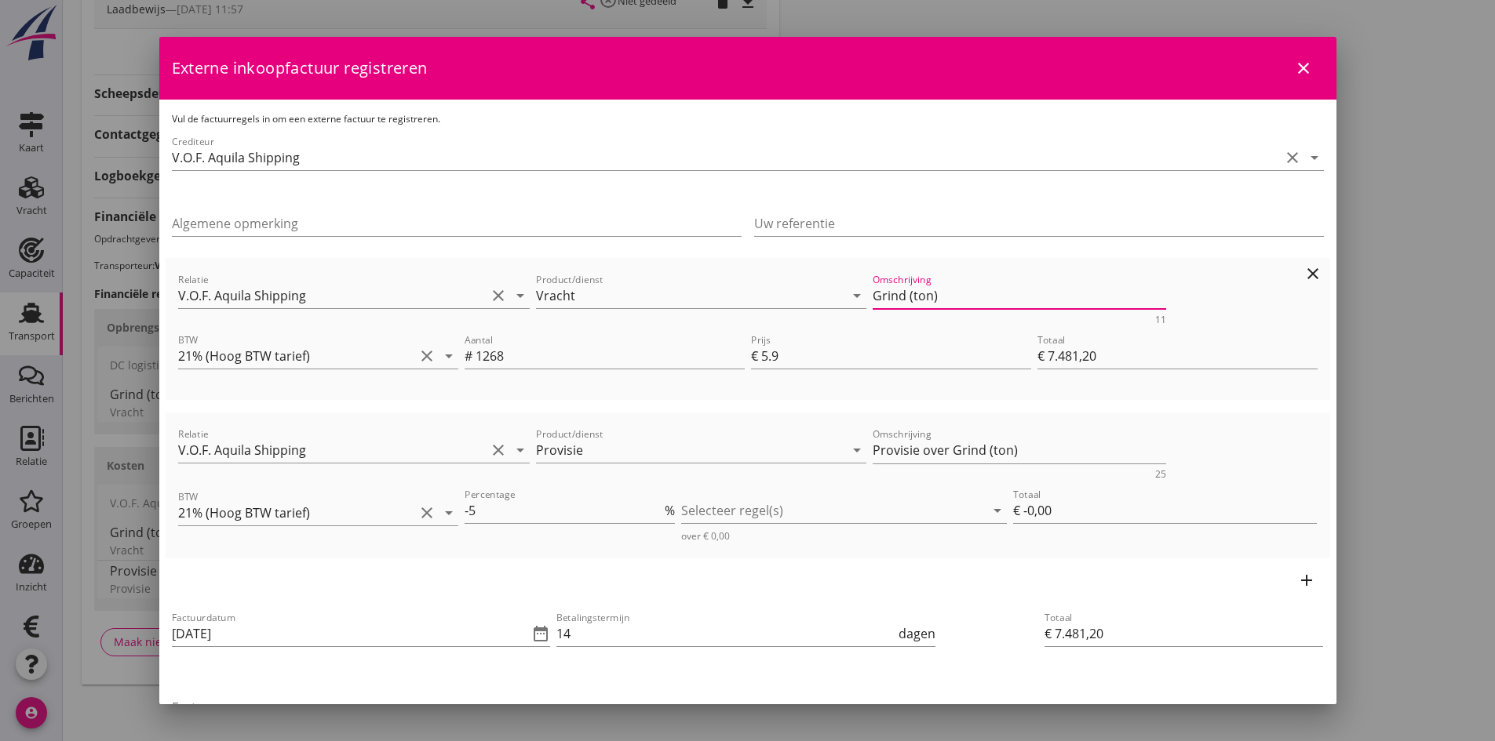
click at [945, 300] on textarea "Grind (ton)" at bounding box center [1018, 296] width 293 height 26
type textarea "Grind garantie"
click at [547, 355] on input "1268" at bounding box center [609, 356] width 269 height 25
type input "126"
type input "€ 743,40"
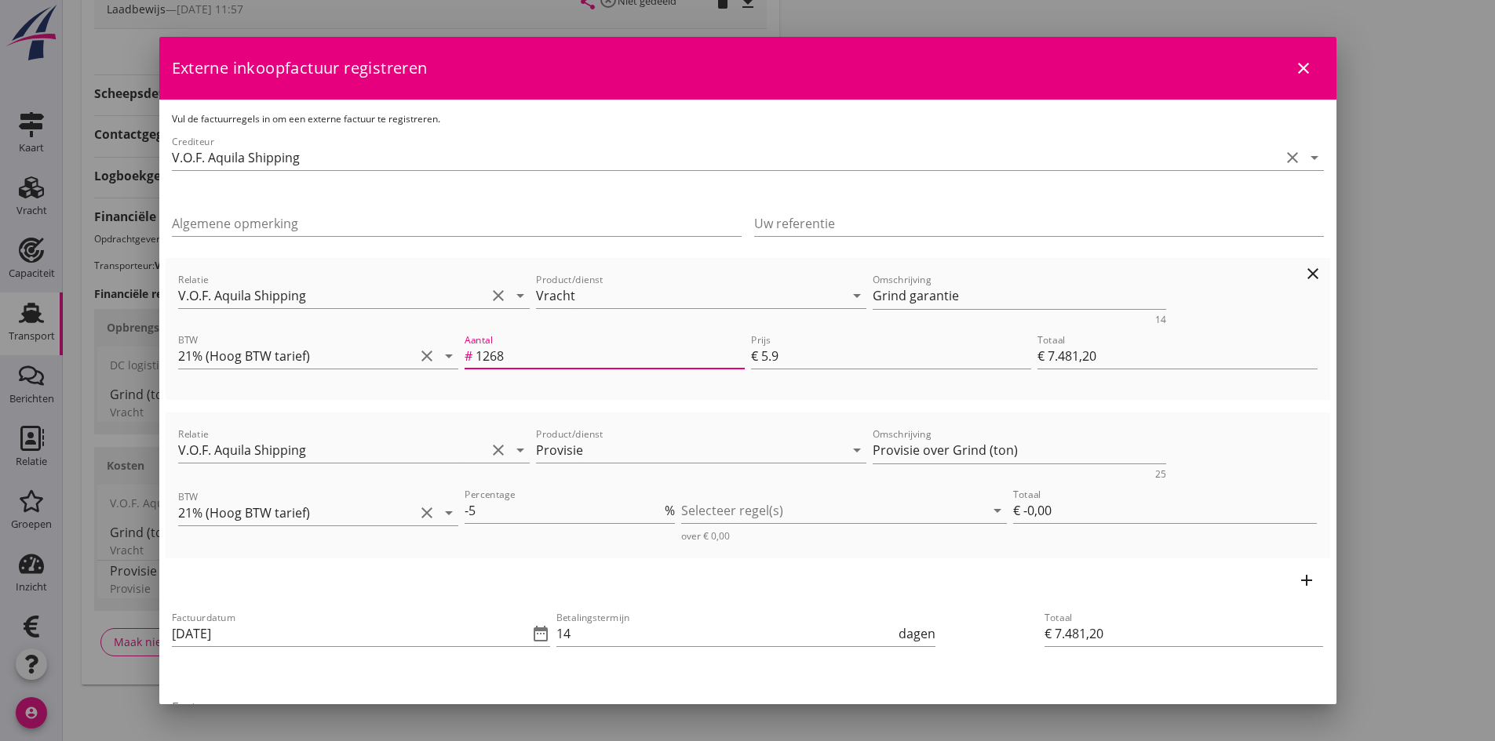
type input "€ 743,40"
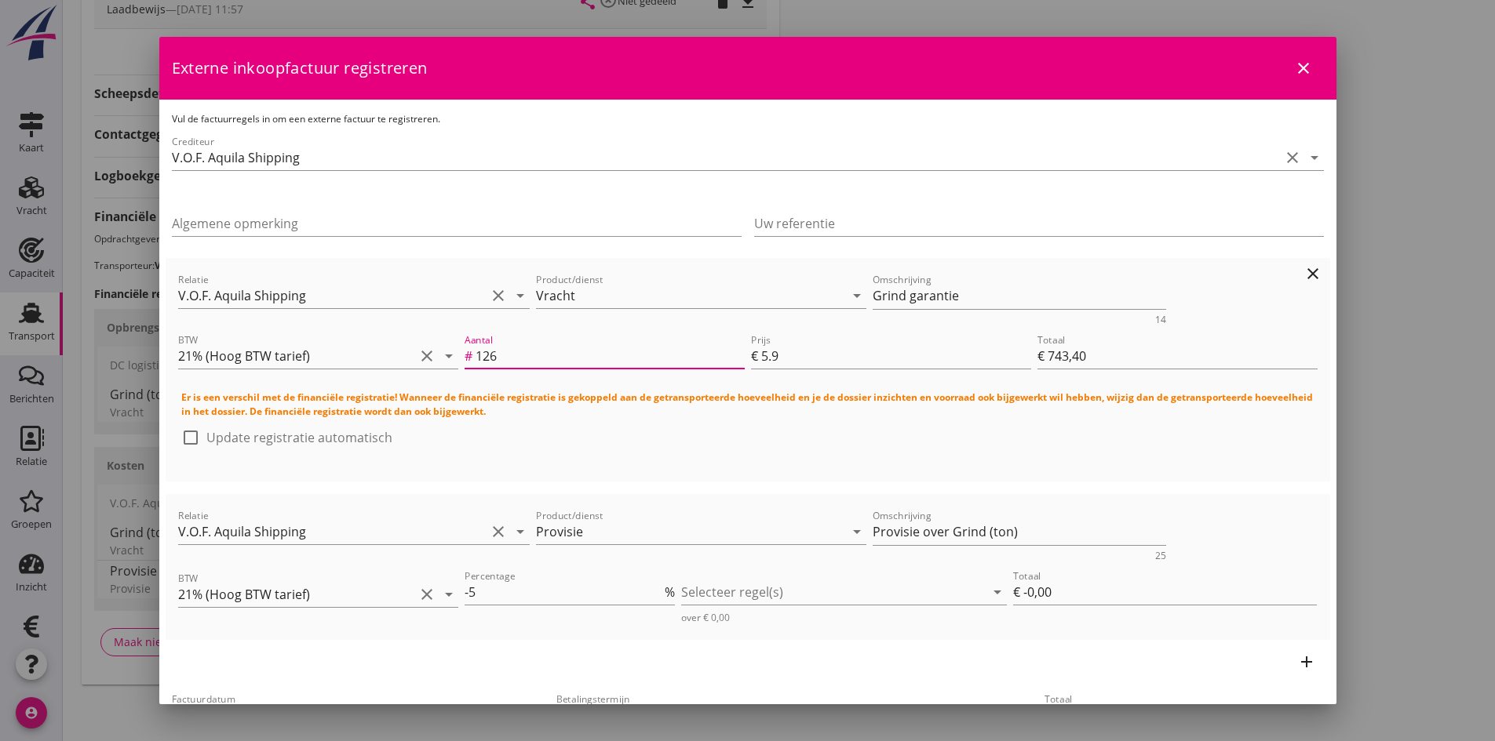
type input "12"
type input "€ 70,80"
type input "1"
type input "€ 5,90"
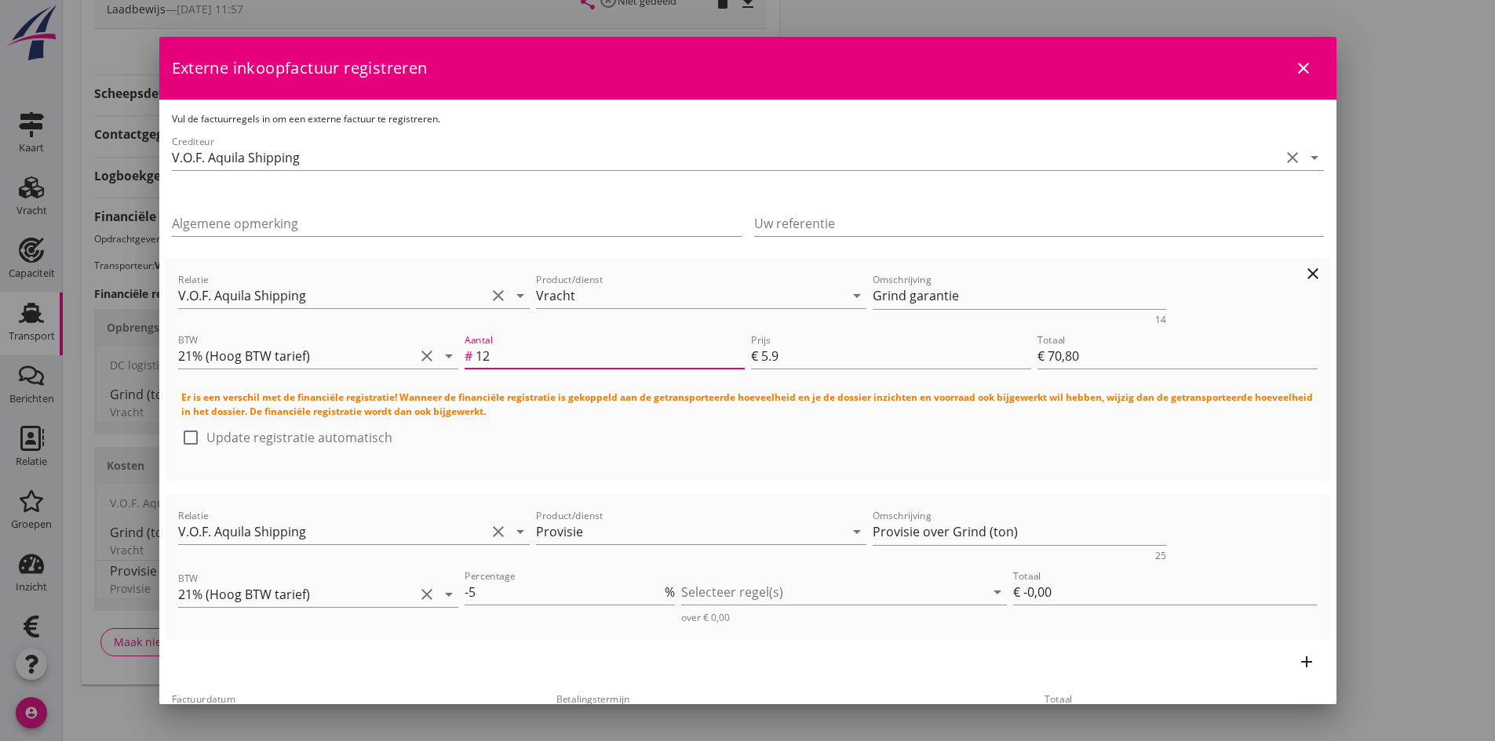
type input "€ 5,90"
type input "16"
type input "€ 94,40"
type input "160"
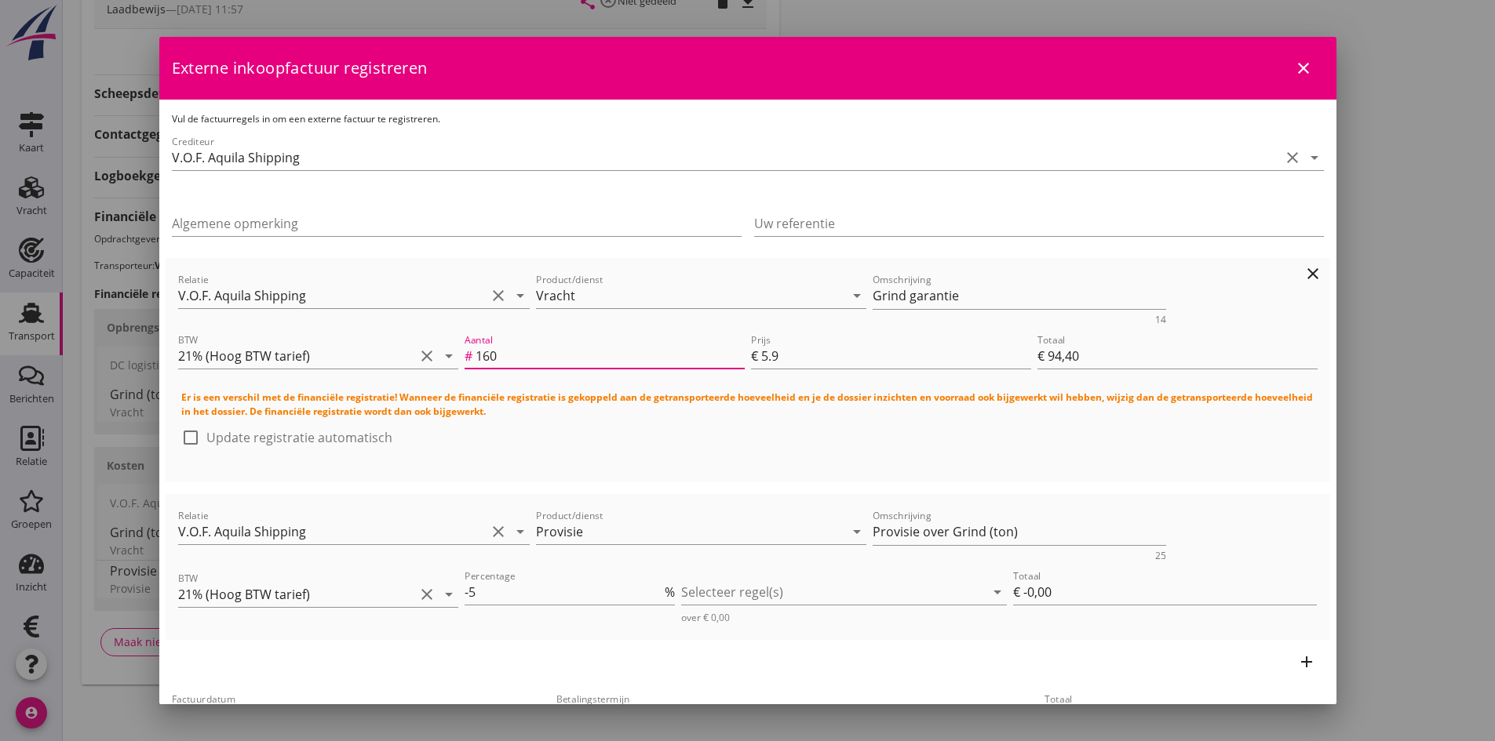
type input "€ 944,00"
type input "1600"
type input "€ 9.440,00"
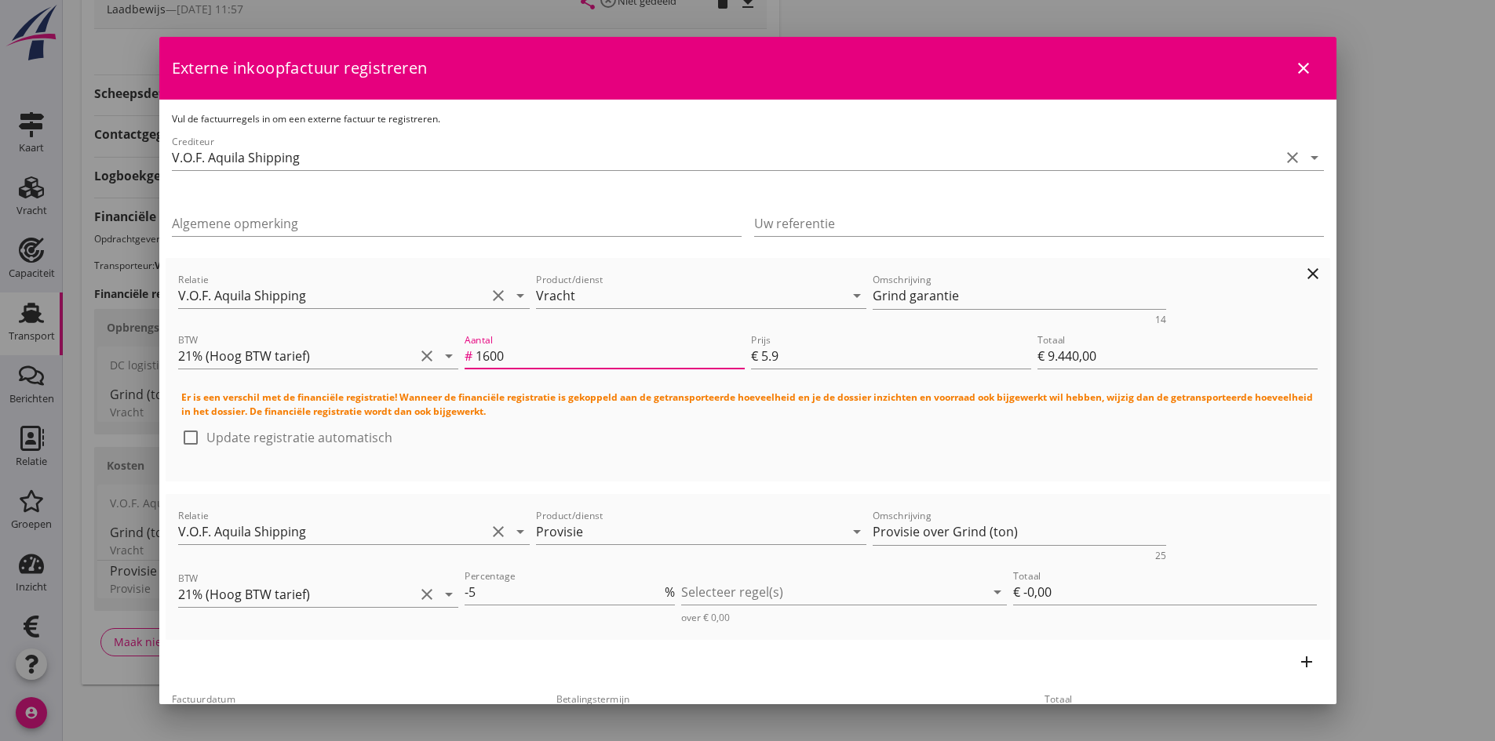
type input "1600"
click at [191, 435] on div at bounding box center [190, 437] width 27 height 27
checkbox input "true"
click at [756, 594] on div at bounding box center [833, 592] width 304 height 25
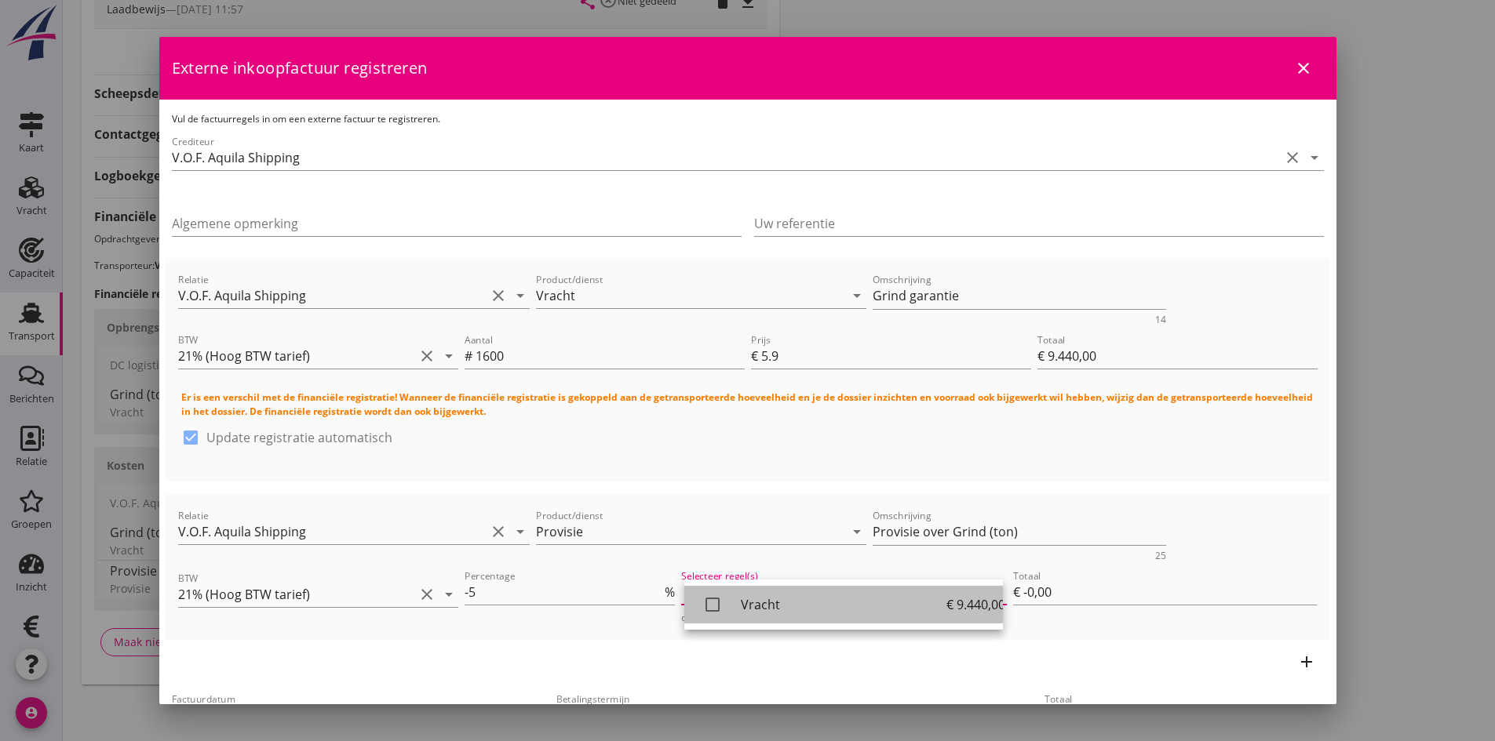
click at [710, 604] on icon "check_box_outline_blank" at bounding box center [712, 604] width 31 height 31
type input "€ -472,00"
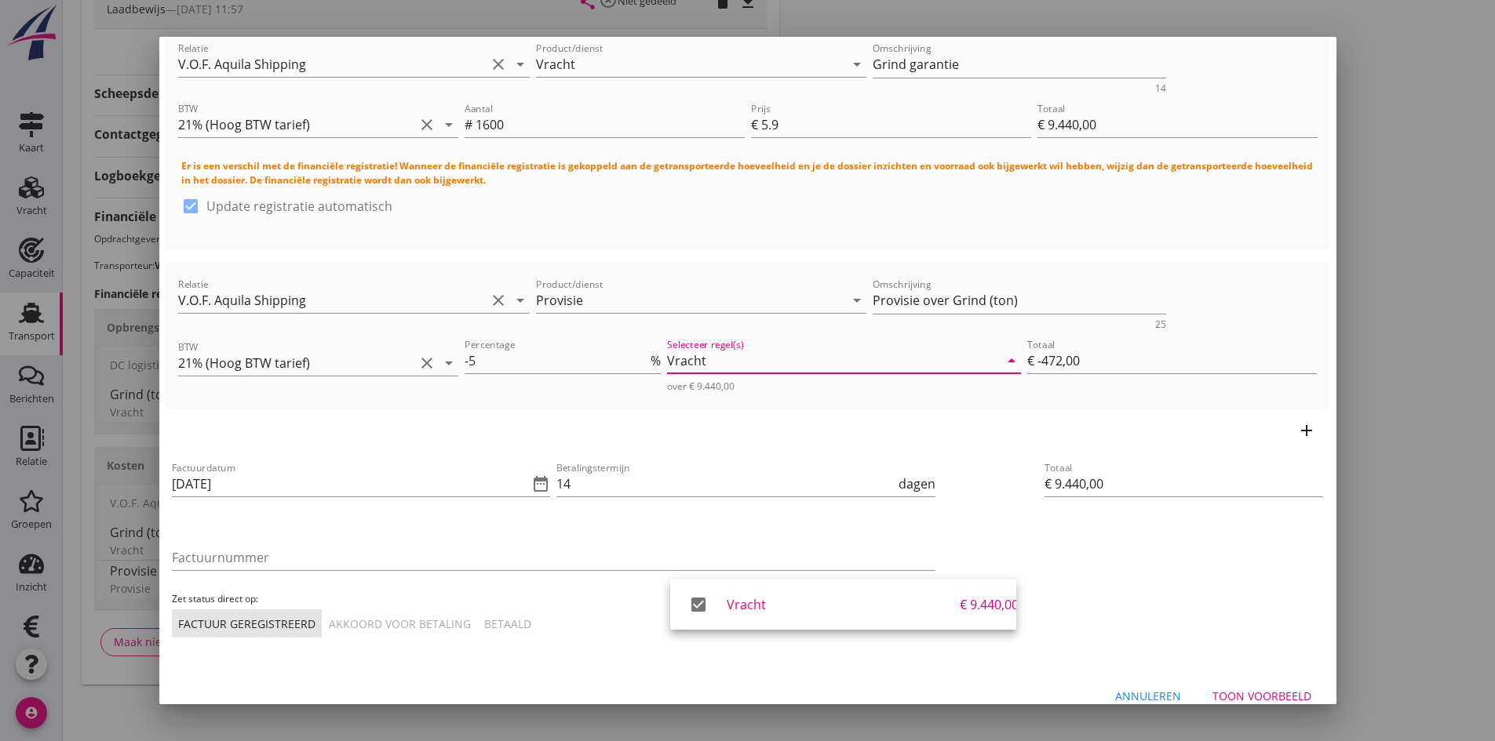
scroll to position [244, 0]
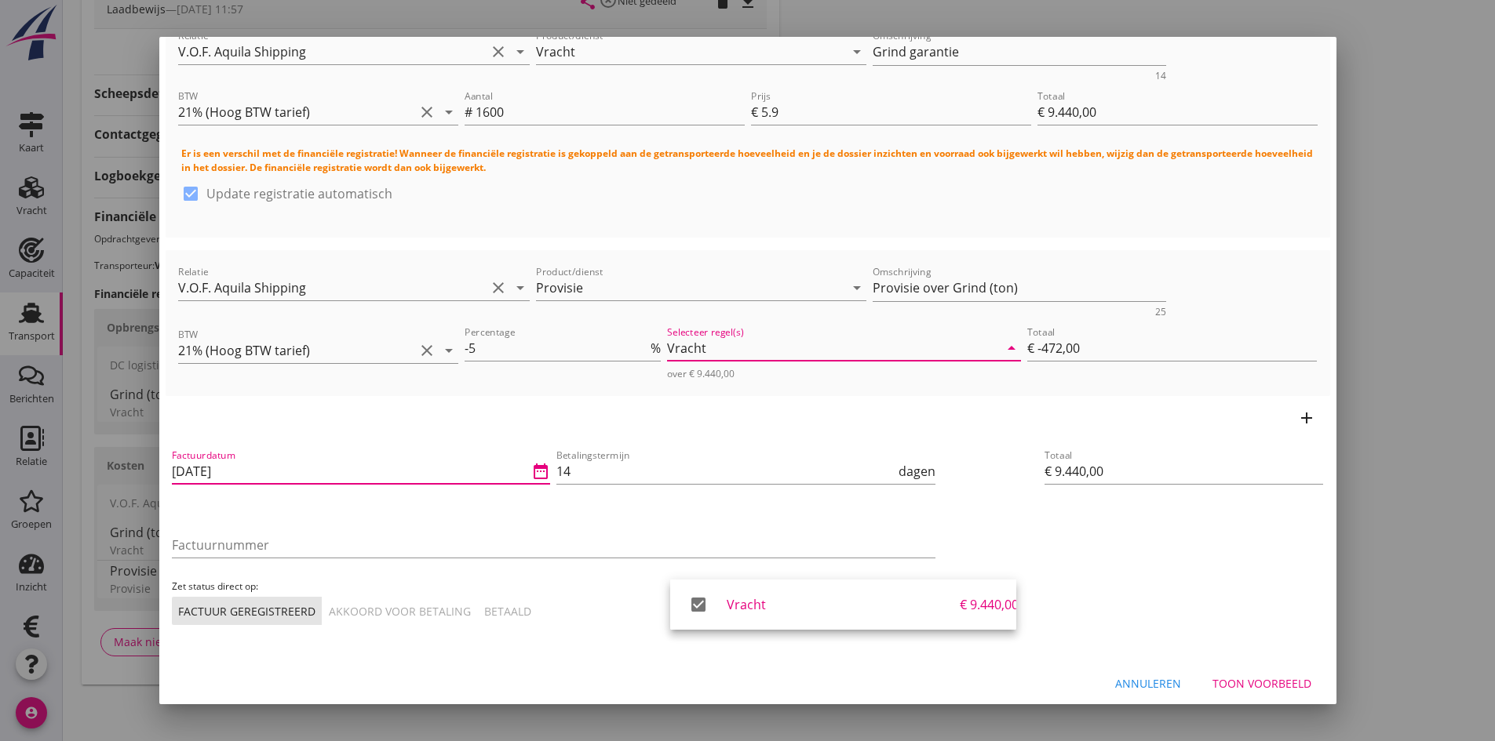
click at [280, 475] on input "[DATE]" at bounding box center [350, 471] width 357 height 25
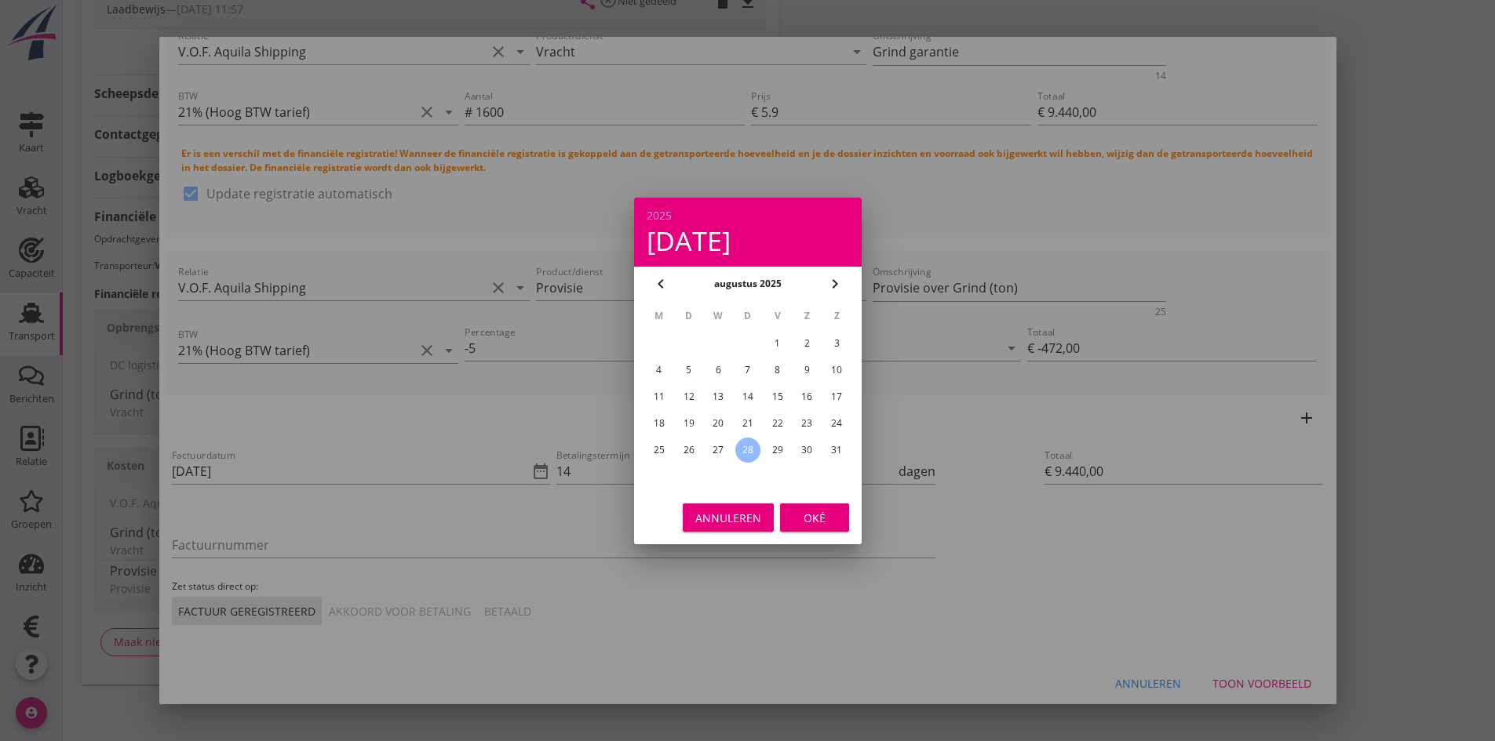
click at [712, 444] on div "27" at bounding box center [717, 450] width 25 height 25
type input "[DATE]"
click at [806, 516] on div "Oké" at bounding box center [814, 517] width 44 height 16
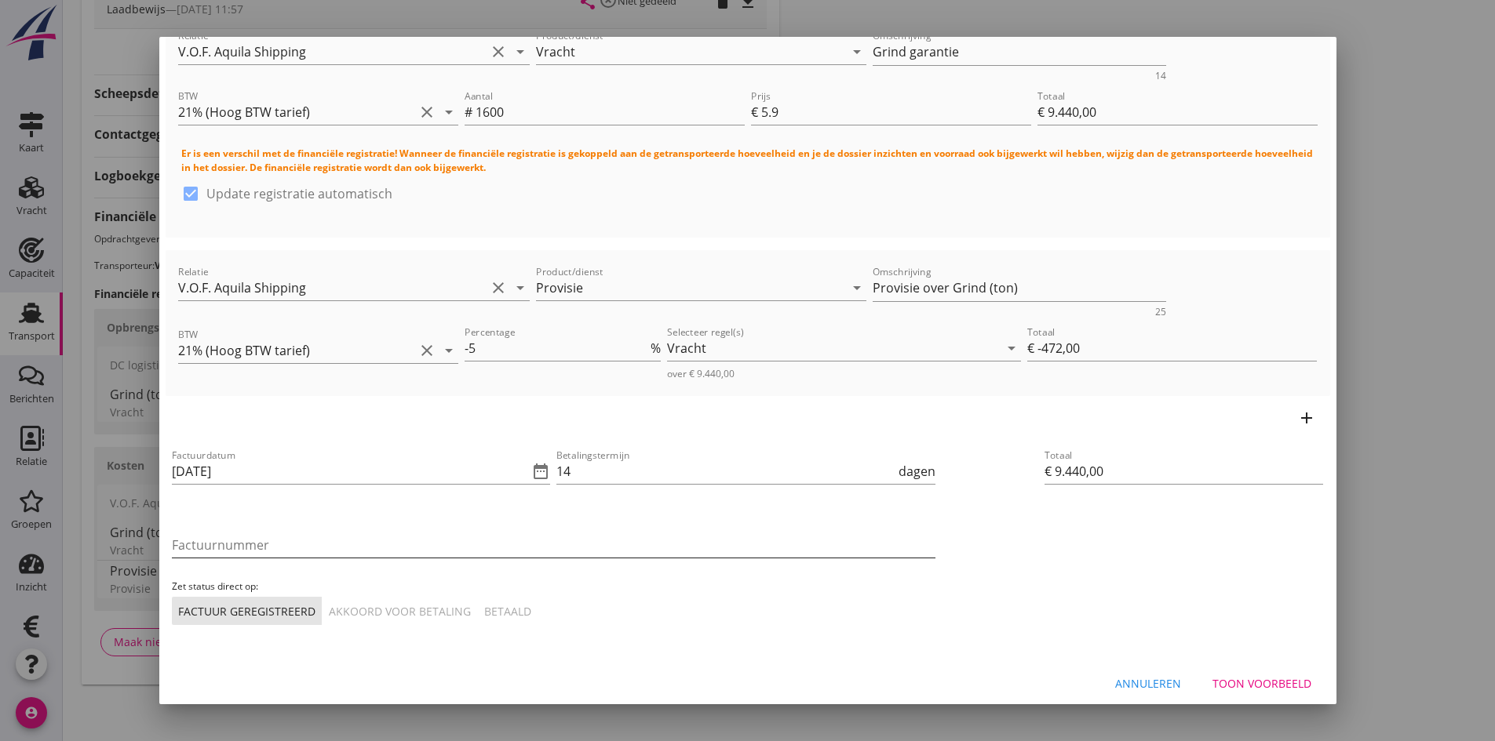
click at [282, 546] on input "Factuurnummer" at bounding box center [553, 545] width 763 height 25
type input "202537"
click at [380, 606] on div "Akkoord voor betaling" at bounding box center [400, 611] width 142 height 16
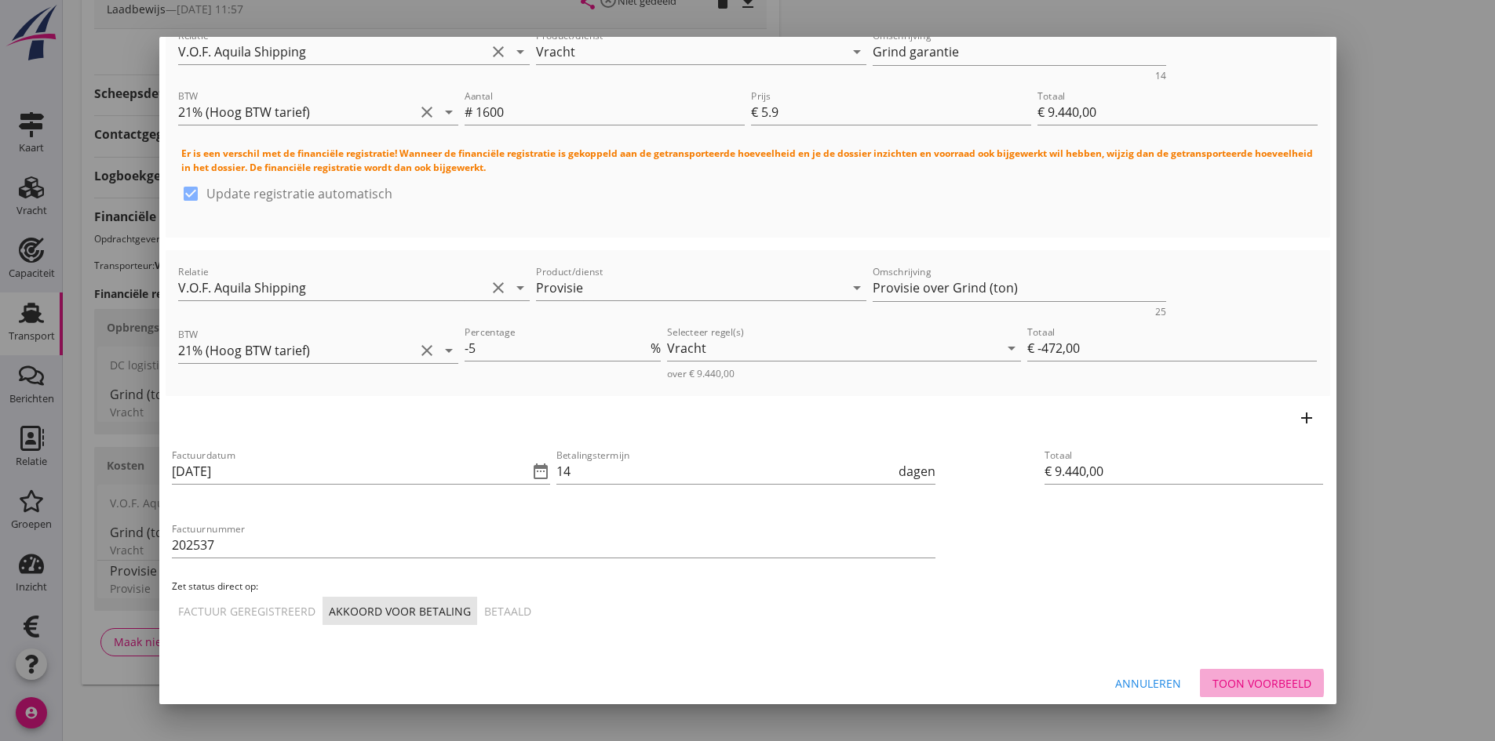
click at [1213, 679] on div "Toon voorbeeld" at bounding box center [1261, 683] width 99 height 16
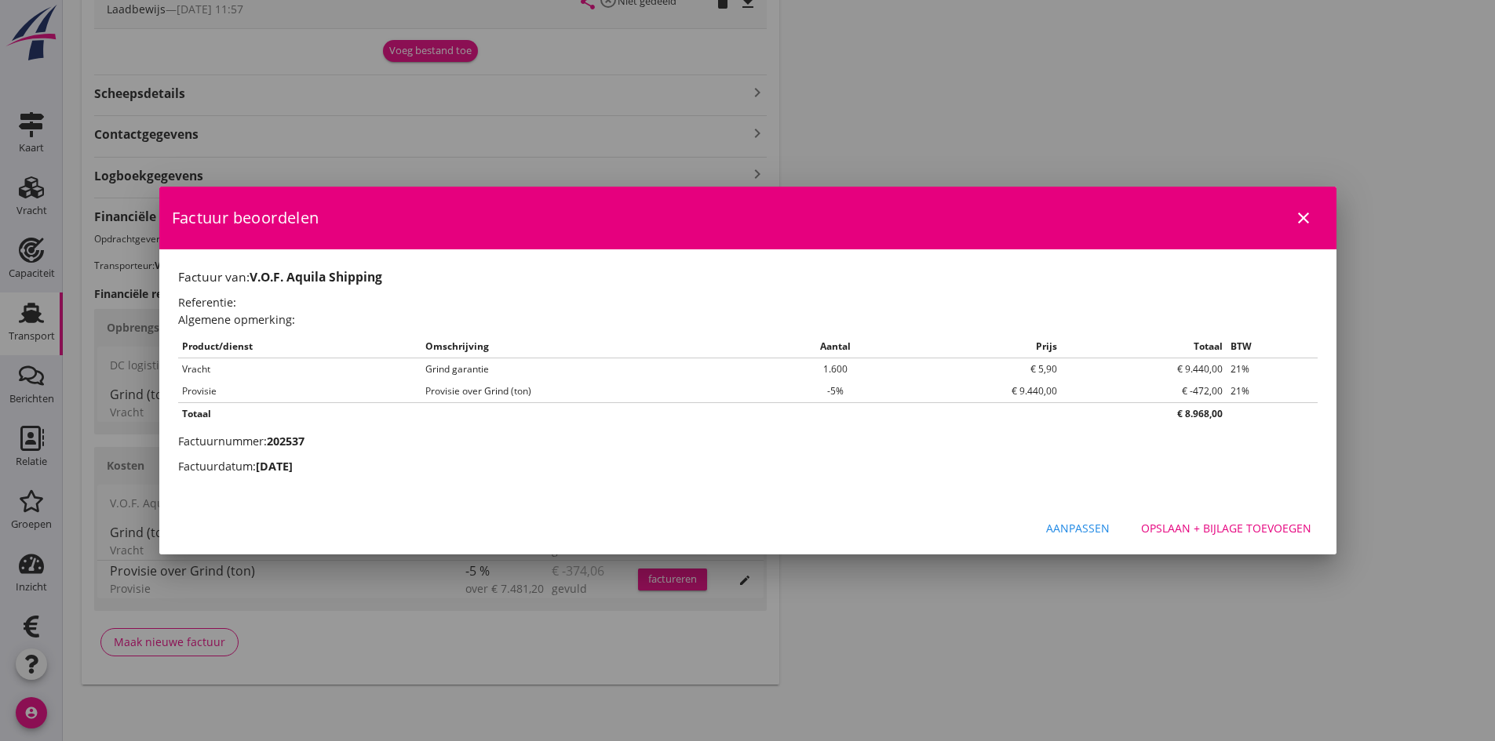
scroll to position [0, 0]
click at [1235, 529] on div "Opslaan + bijlage toevoegen" at bounding box center [1226, 528] width 170 height 16
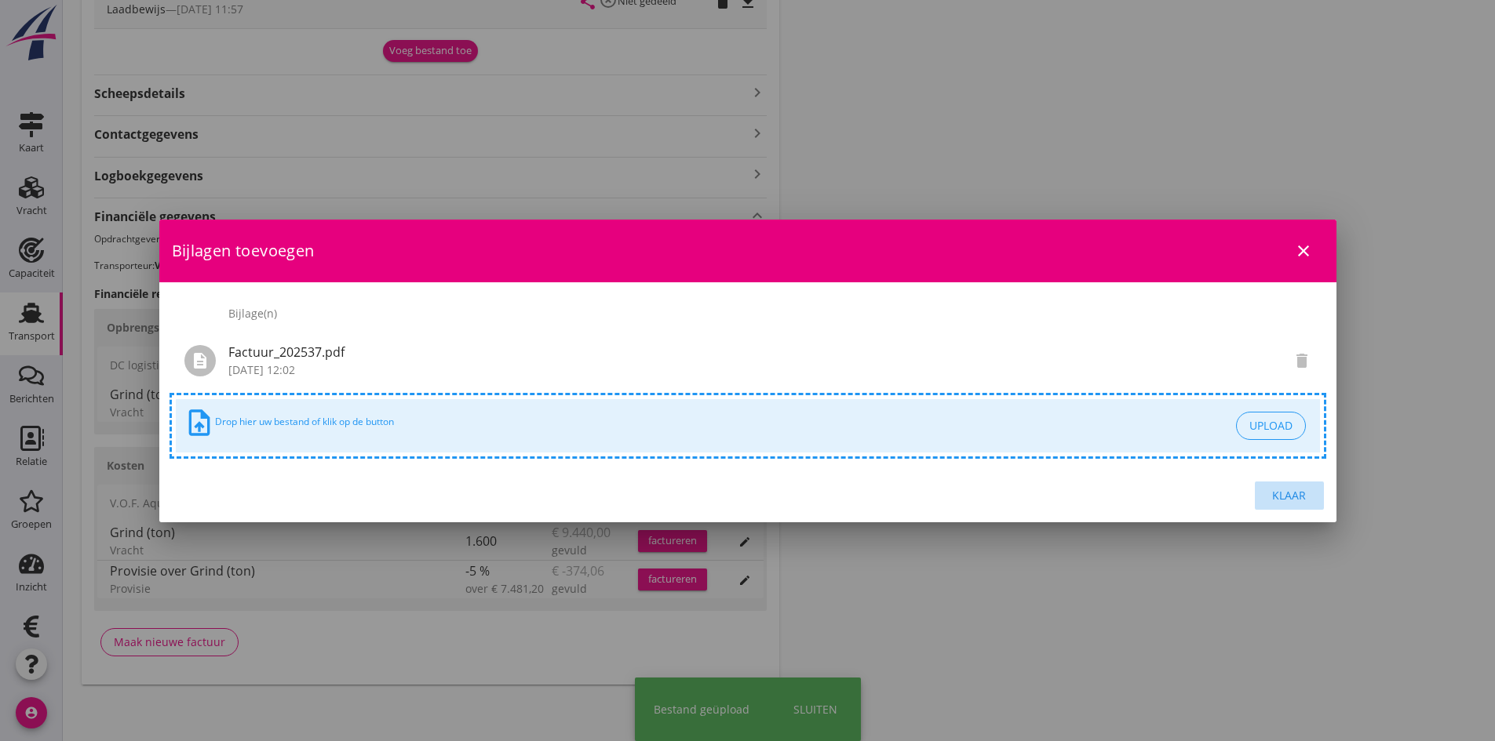
click at [1290, 490] on div "Klaar" at bounding box center [1289, 495] width 44 height 16
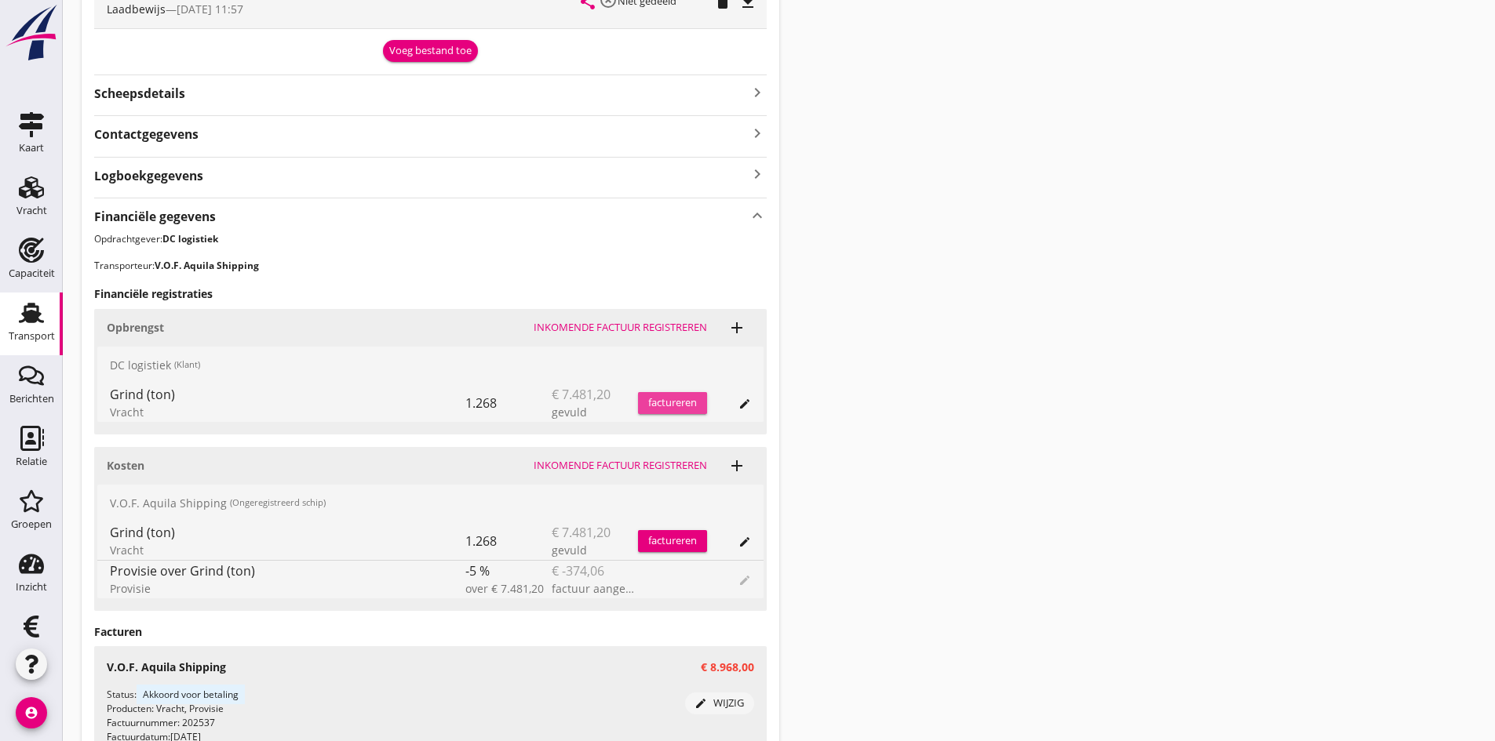
click at [648, 404] on div "factureren" at bounding box center [672, 403] width 69 height 16
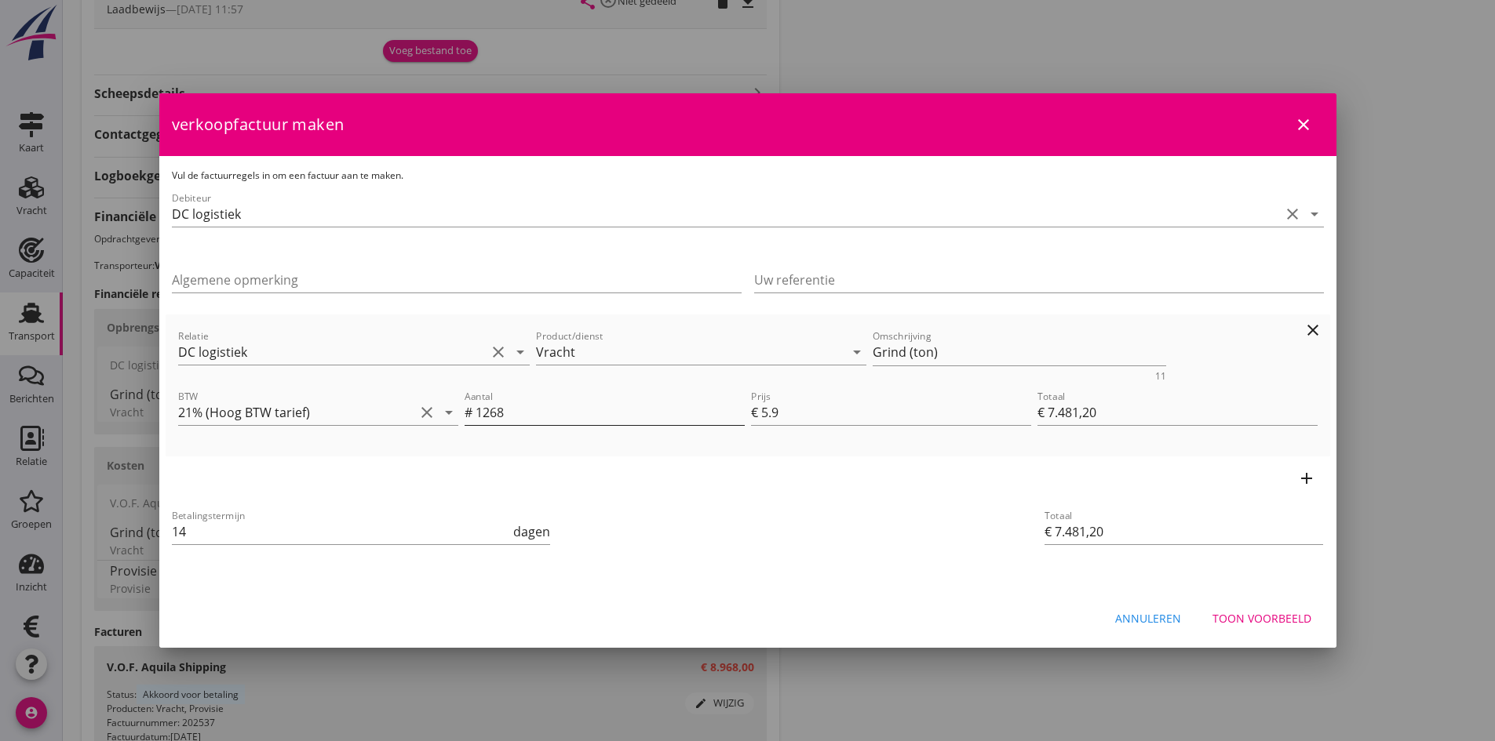
click at [520, 413] on input "1268" at bounding box center [609, 412] width 269 height 25
type input "126"
type input "€ 743,40"
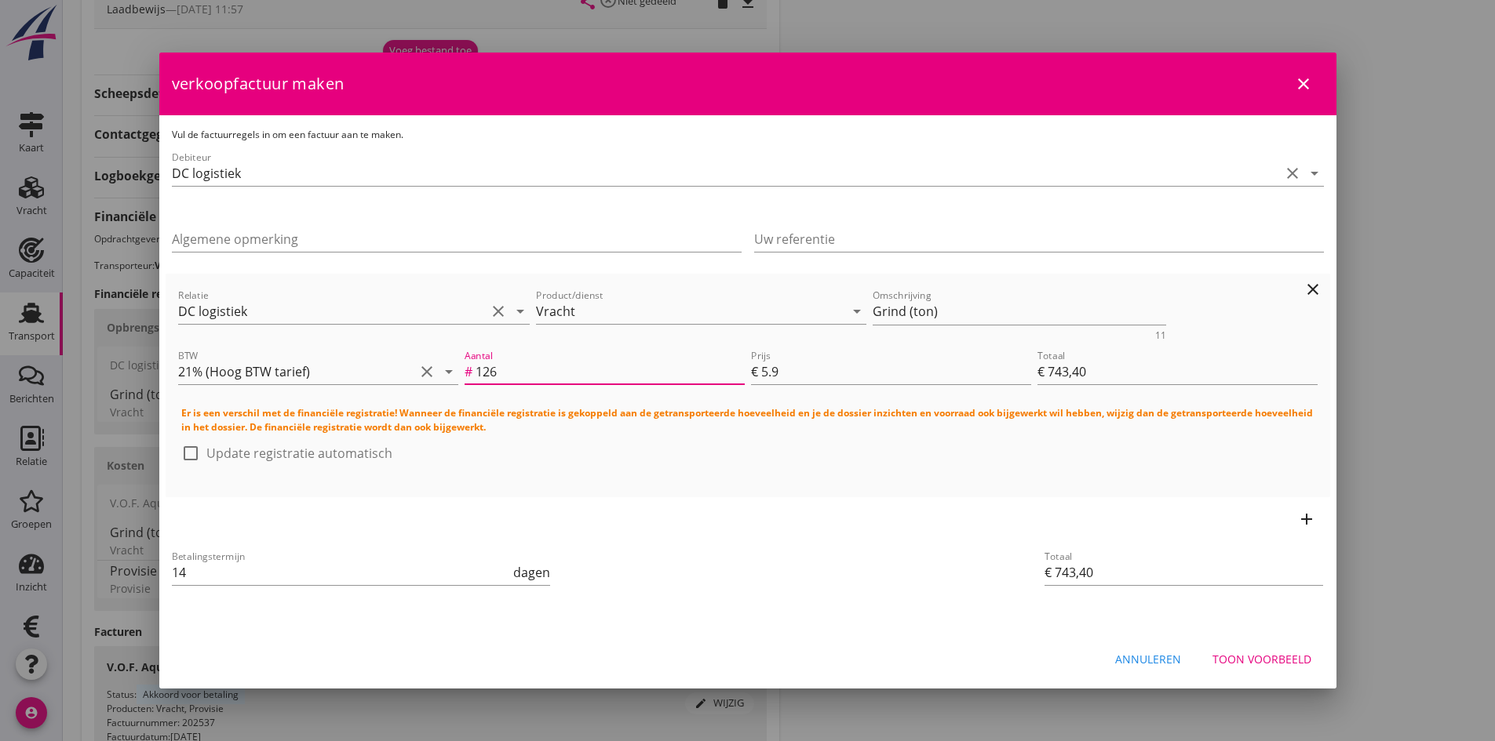
type input "12"
type input "€ 70,80"
type input "1"
type input "€ 5,90"
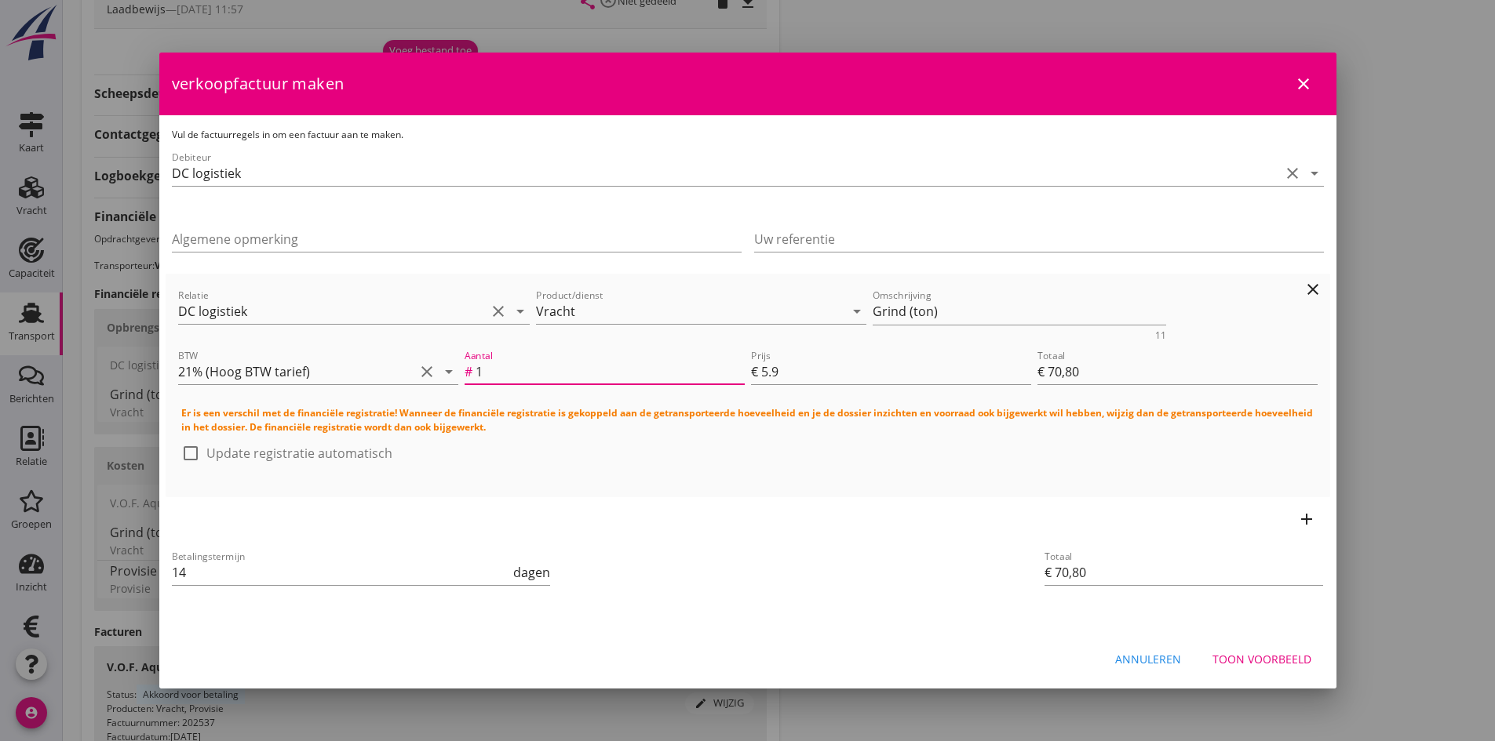
type input "€ 5,90"
type input "16"
type input "€ 94,40"
type input "160"
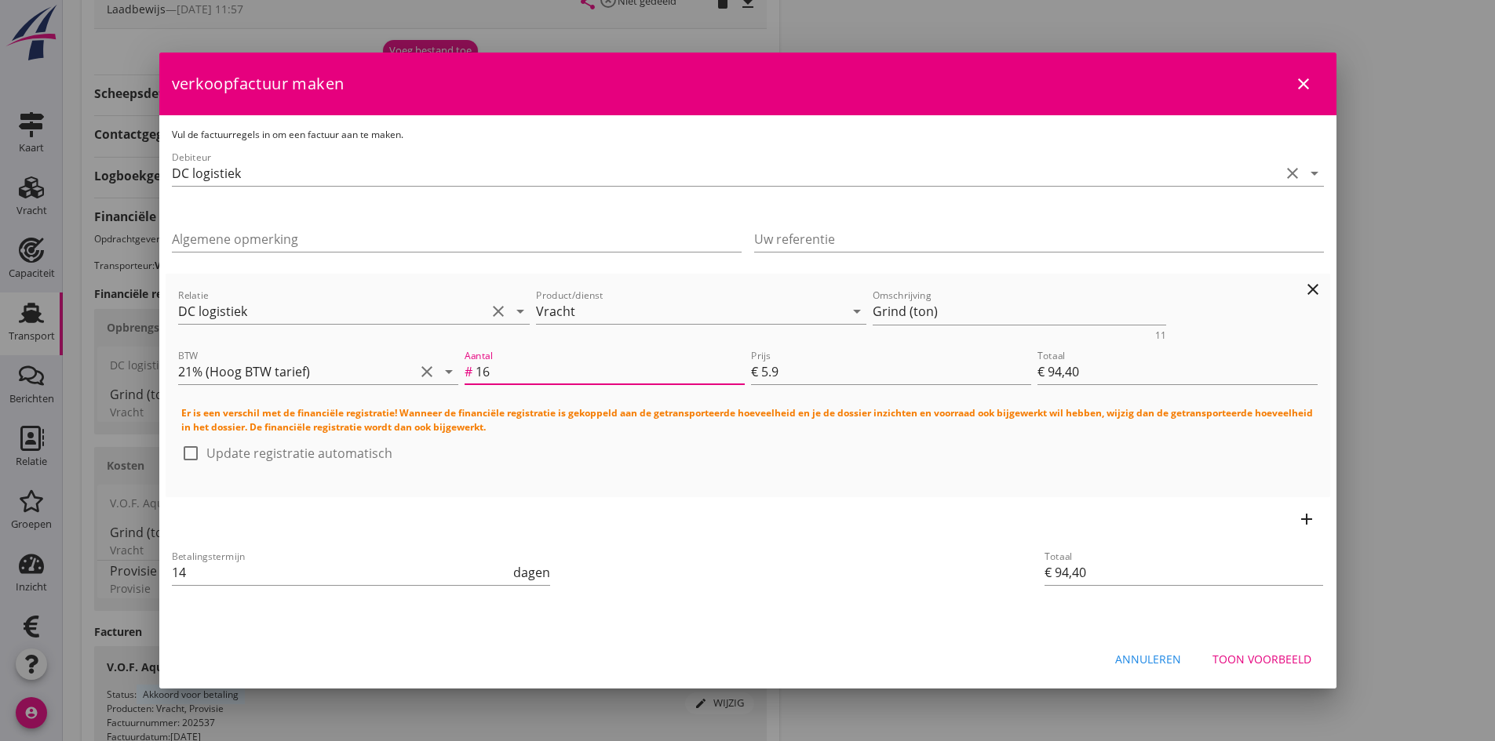
type input "€ 944,00"
type input "1600"
type input "€ 9.440,00"
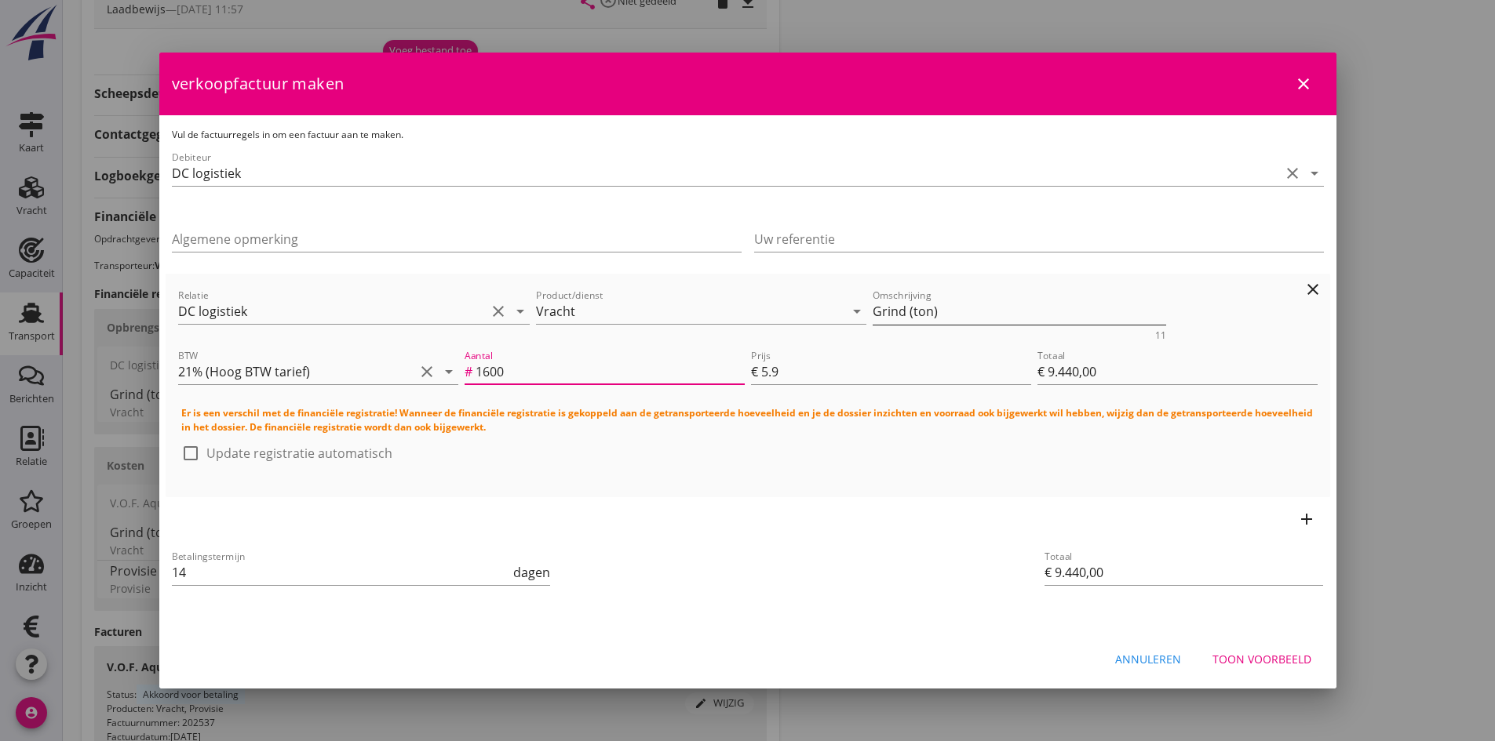
type input "1600"
click at [938, 308] on textarea "Grind (ton)" at bounding box center [1018, 312] width 293 height 26
type textarea "Grind garantievracht"
click at [1255, 654] on div "Toon voorbeeld" at bounding box center [1261, 659] width 99 height 16
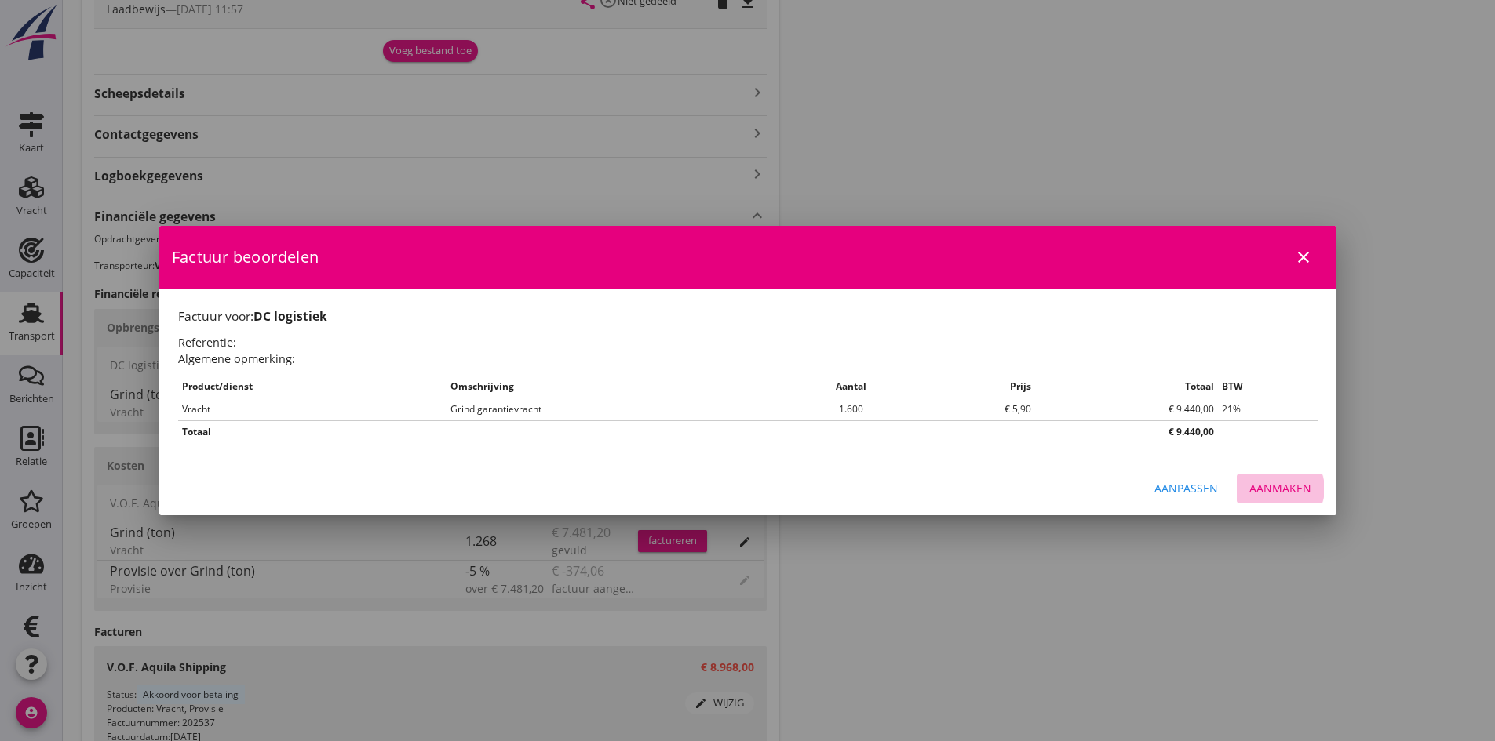
click at [1285, 489] on div "Aanmaken" at bounding box center [1280, 488] width 62 height 16
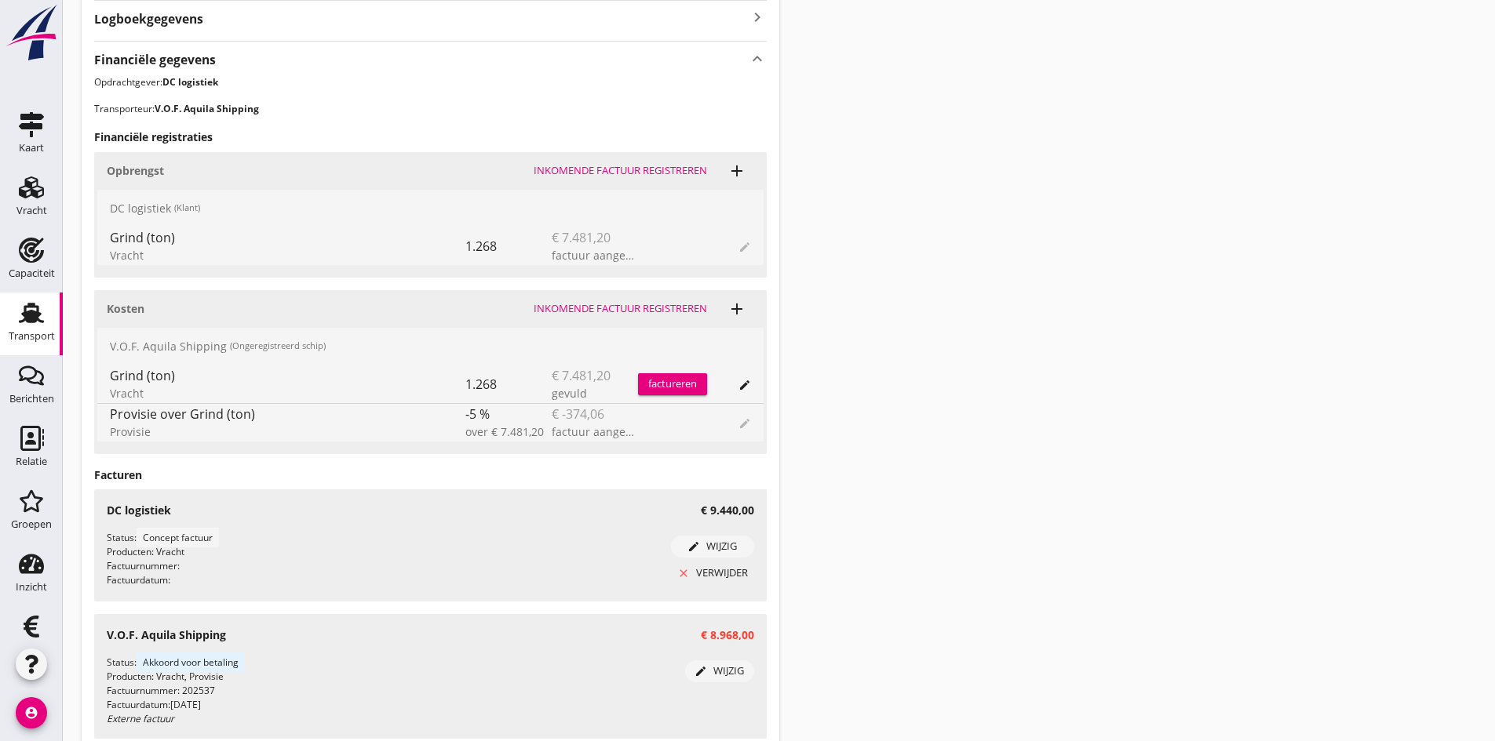
scroll to position [883, 0]
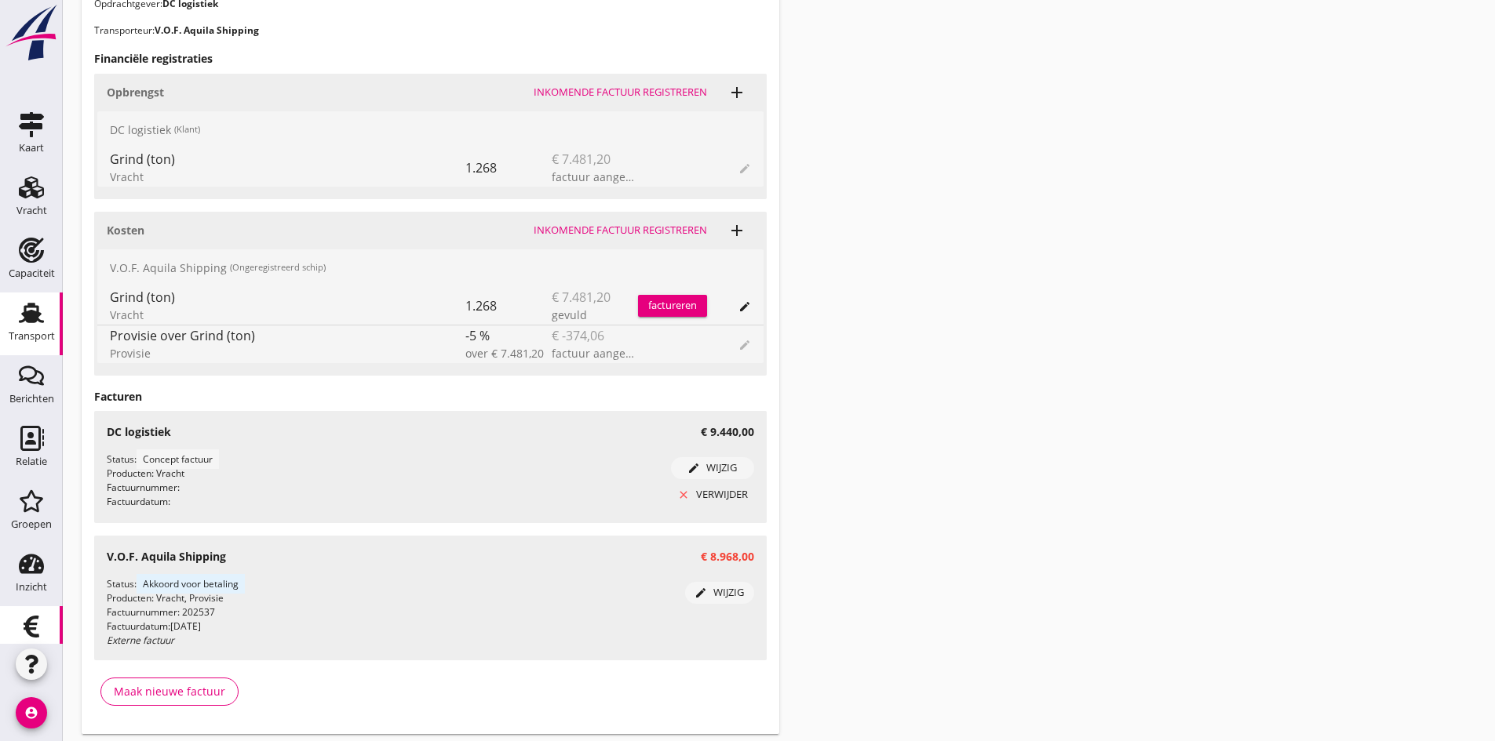
click at [33, 623] on icon "Financieel" at bounding box center [31, 626] width 25 height 25
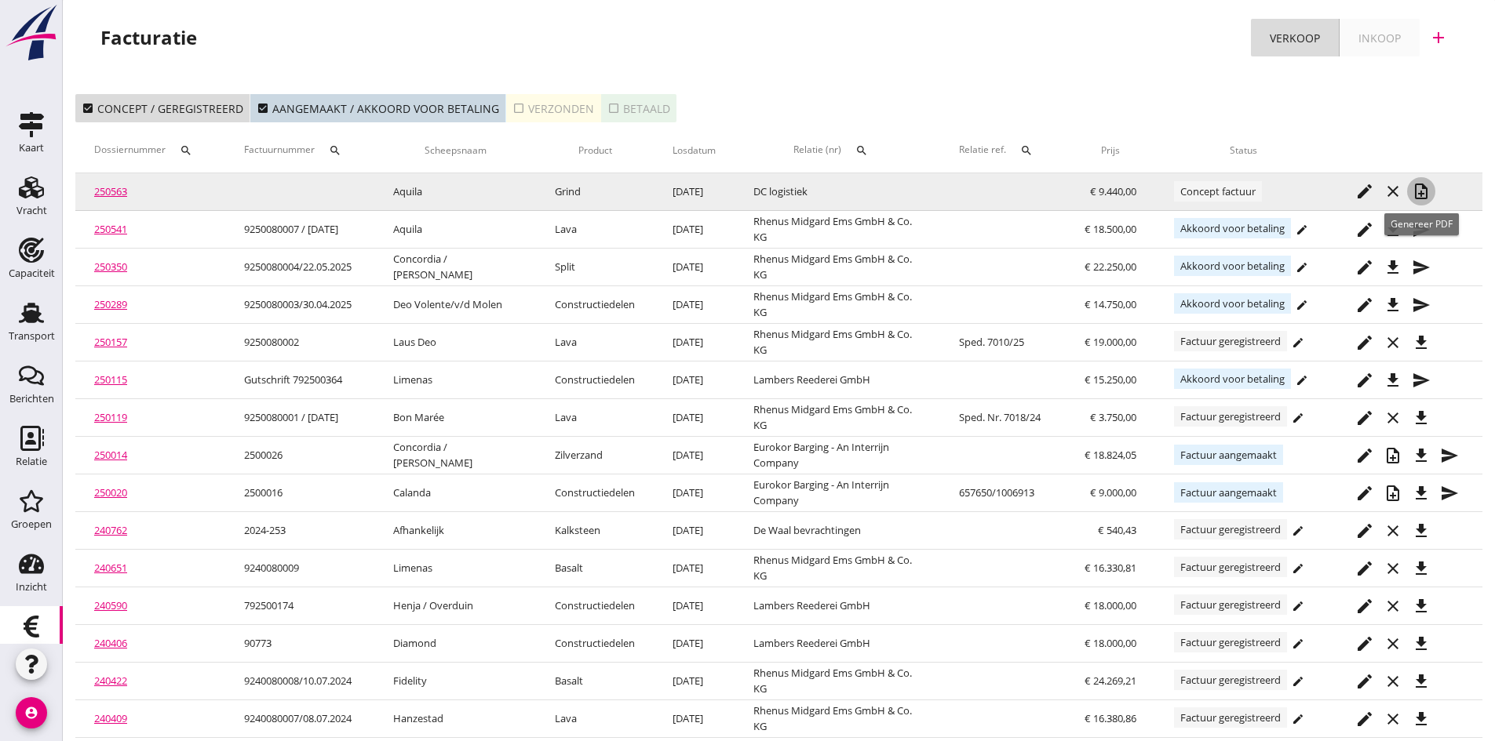
click at [1419, 187] on icon "note_add" at bounding box center [1420, 191] width 19 height 19
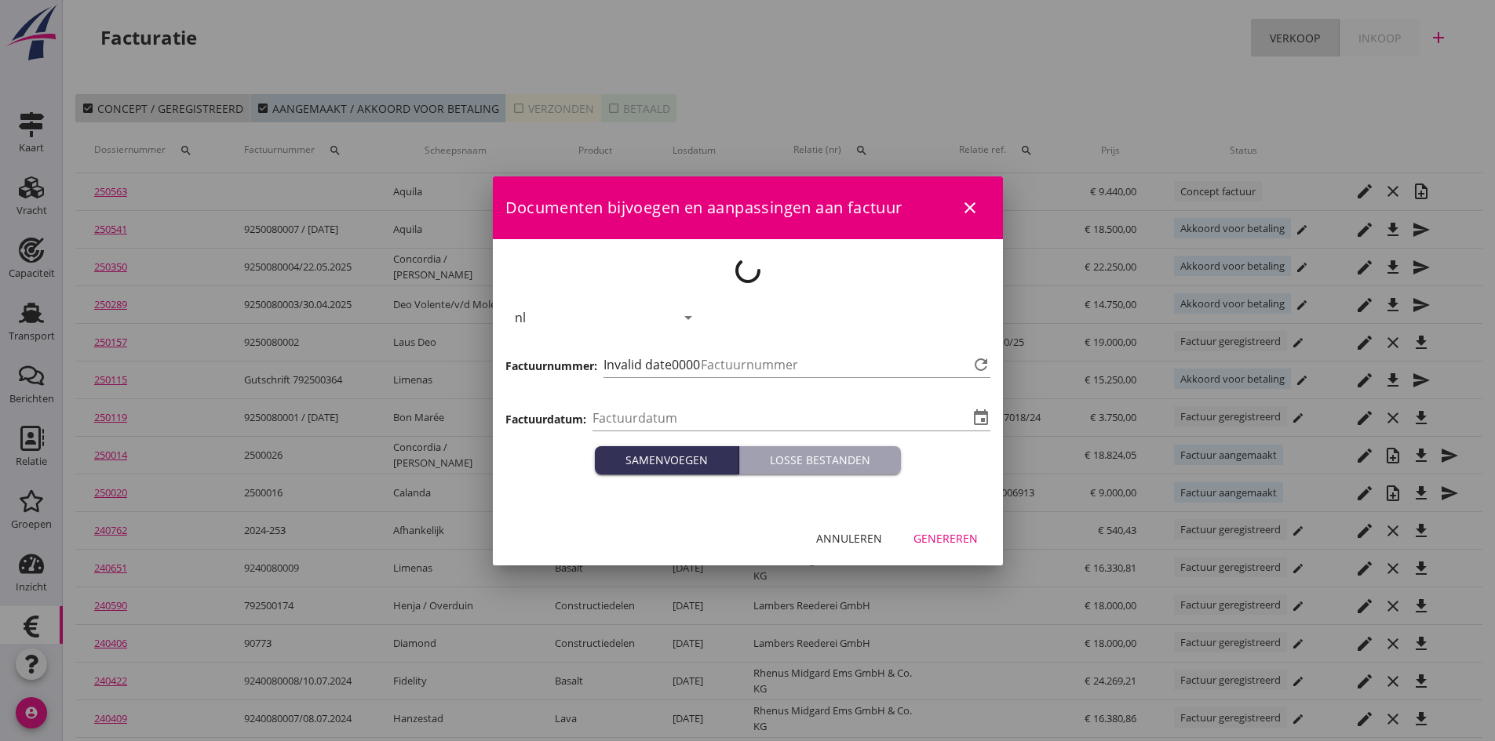
type input "[DATE]"
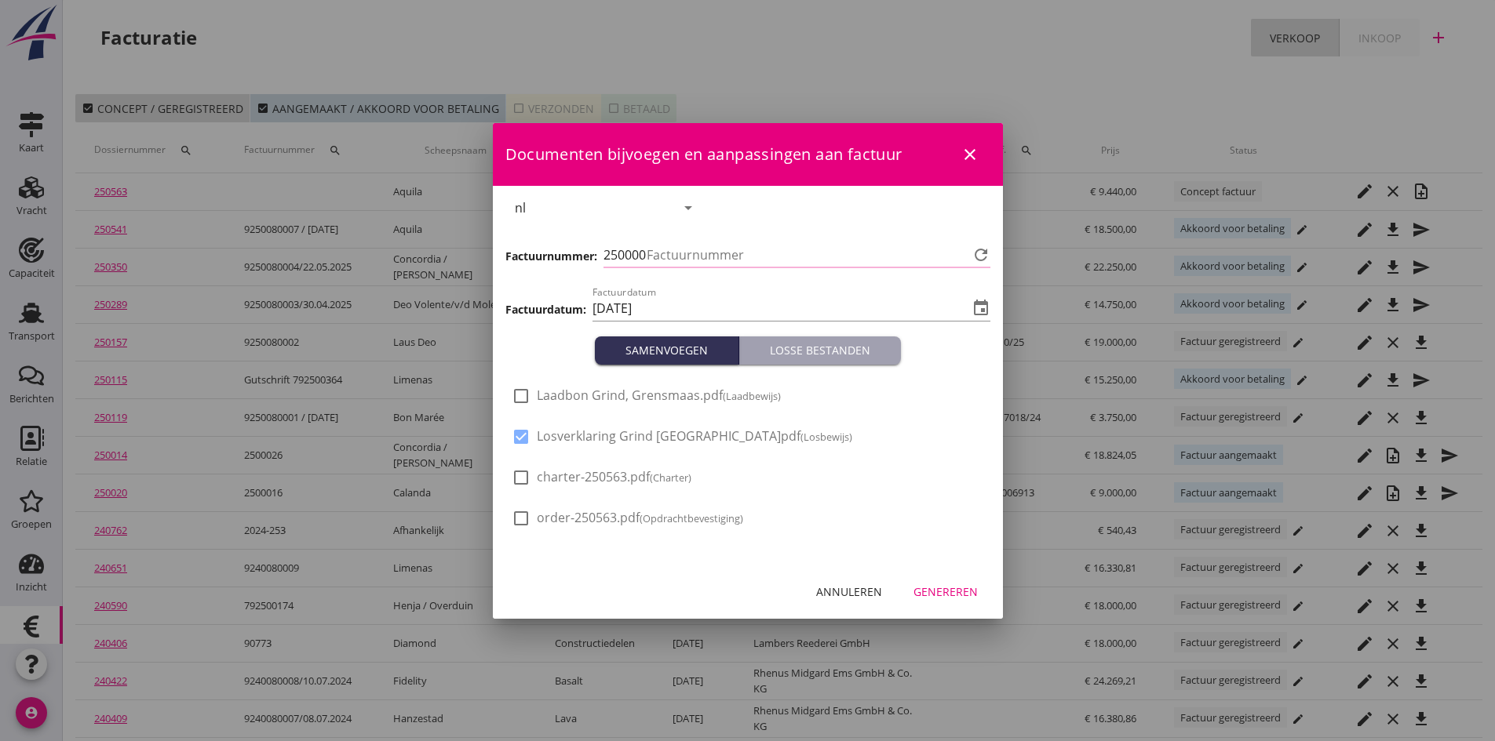
type input "720"
click at [515, 397] on div at bounding box center [521, 396] width 27 height 27
checkbox input "true"
click at [934, 593] on div "Genereren" at bounding box center [945, 592] width 64 height 16
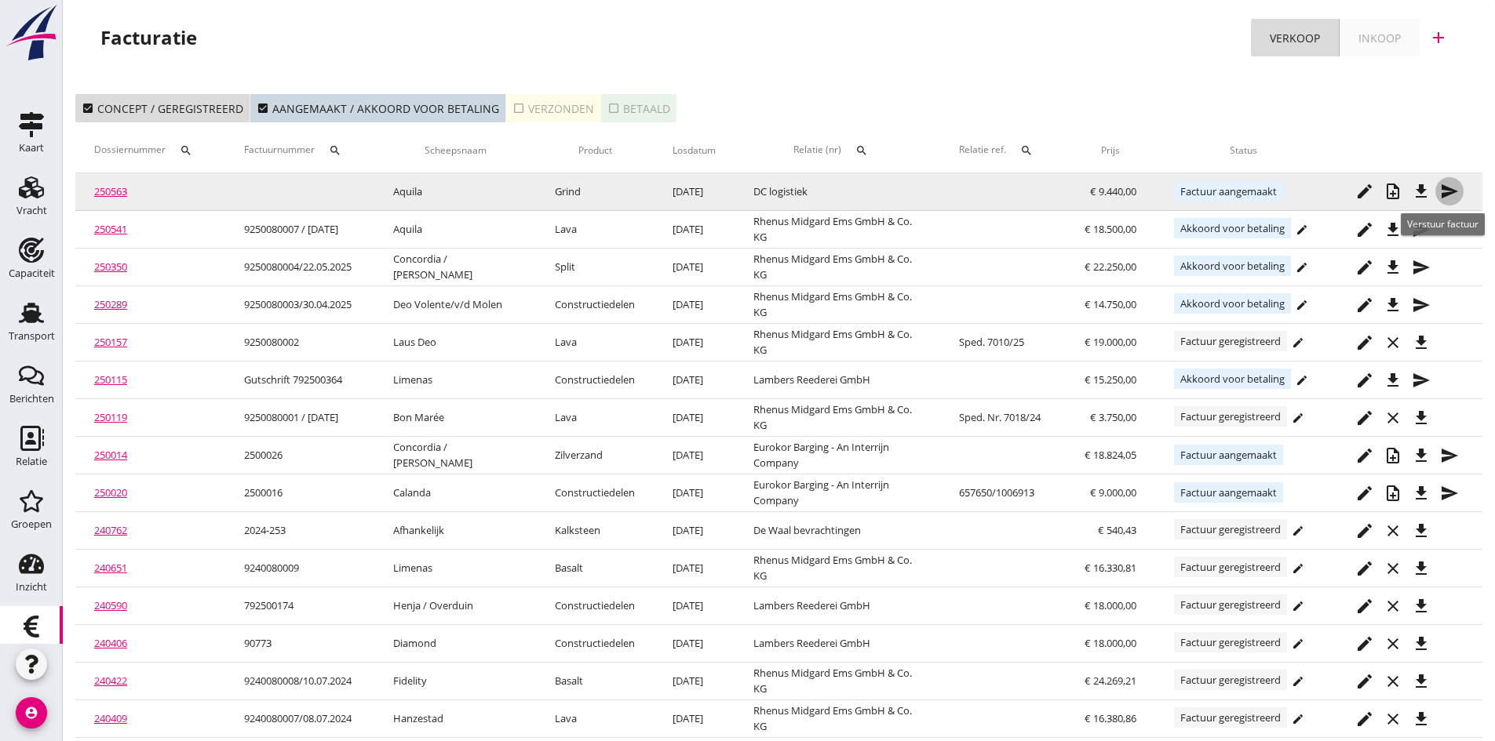
click at [1444, 190] on icon "send" at bounding box center [1449, 191] width 19 height 19
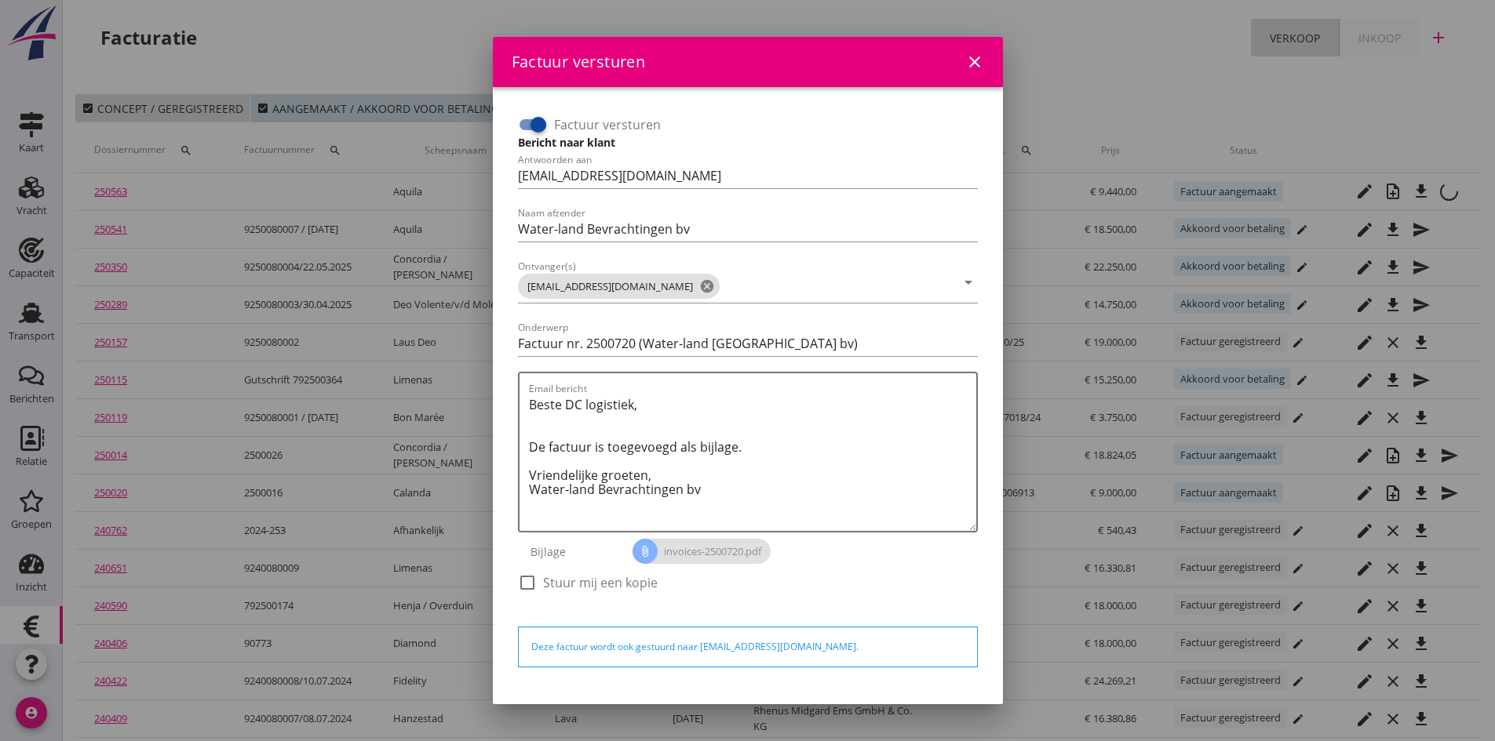
scroll to position [45, 0]
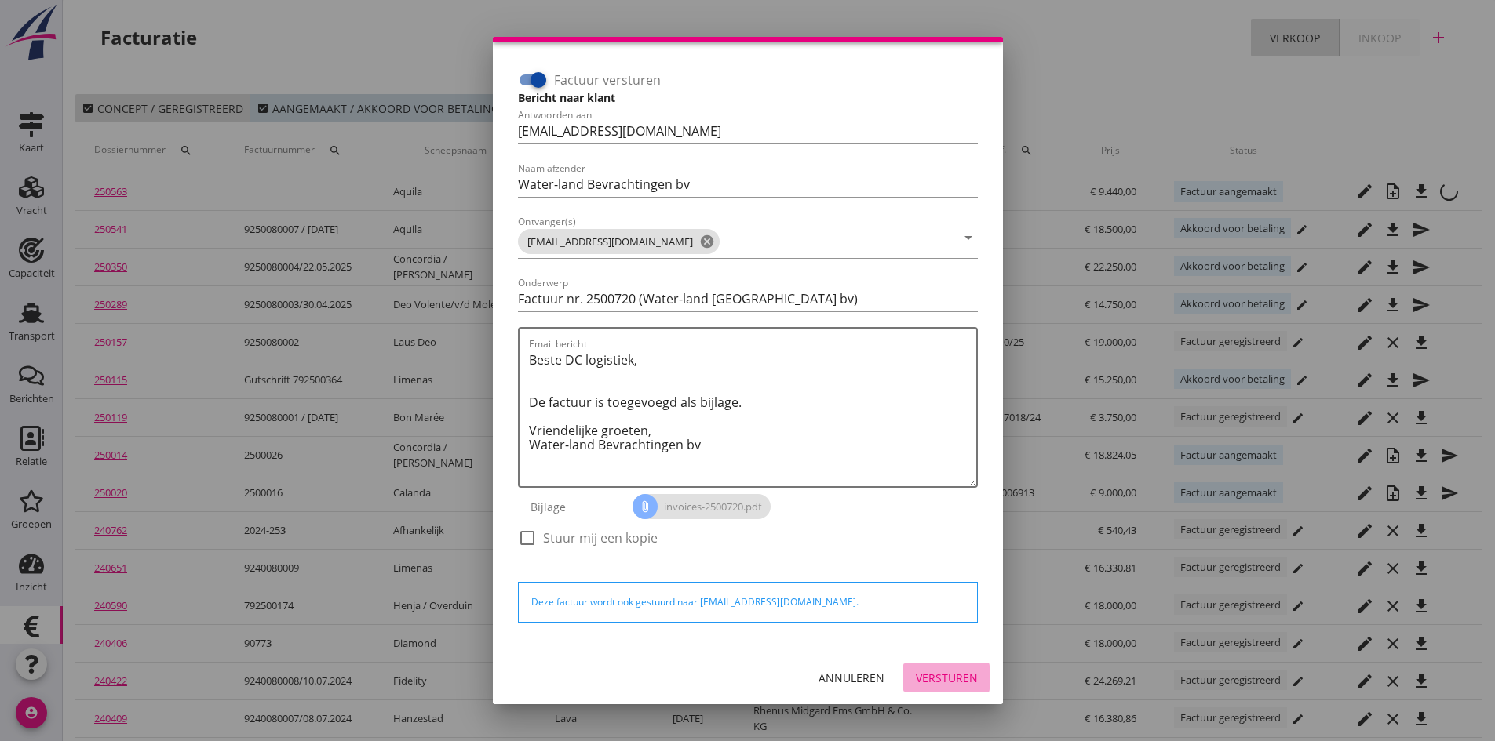
click at [916, 678] on div "Versturen" at bounding box center [947, 678] width 62 height 16
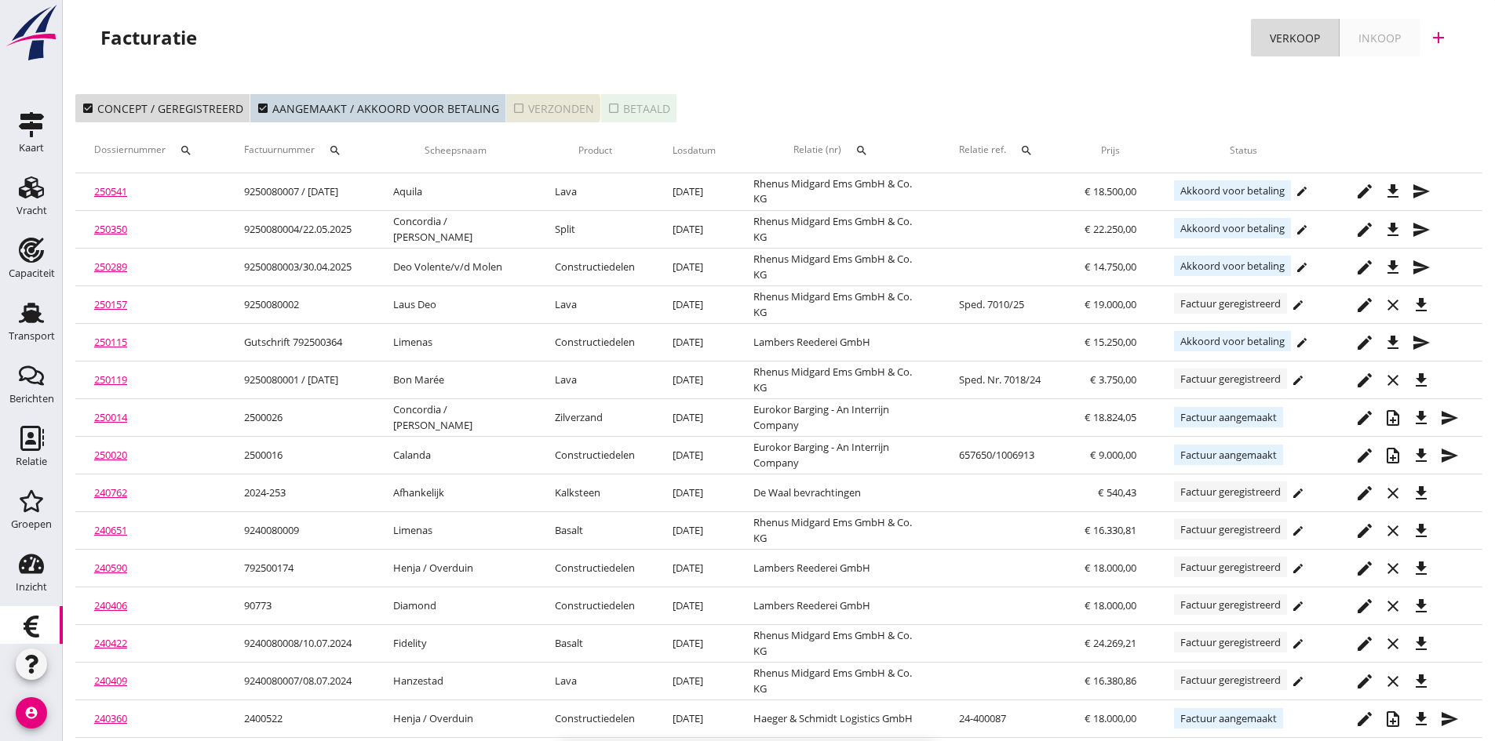
click at [542, 108] on div "check_box_outline_blank Verzonden" at bounding box center [553, 108] width 82 height 16
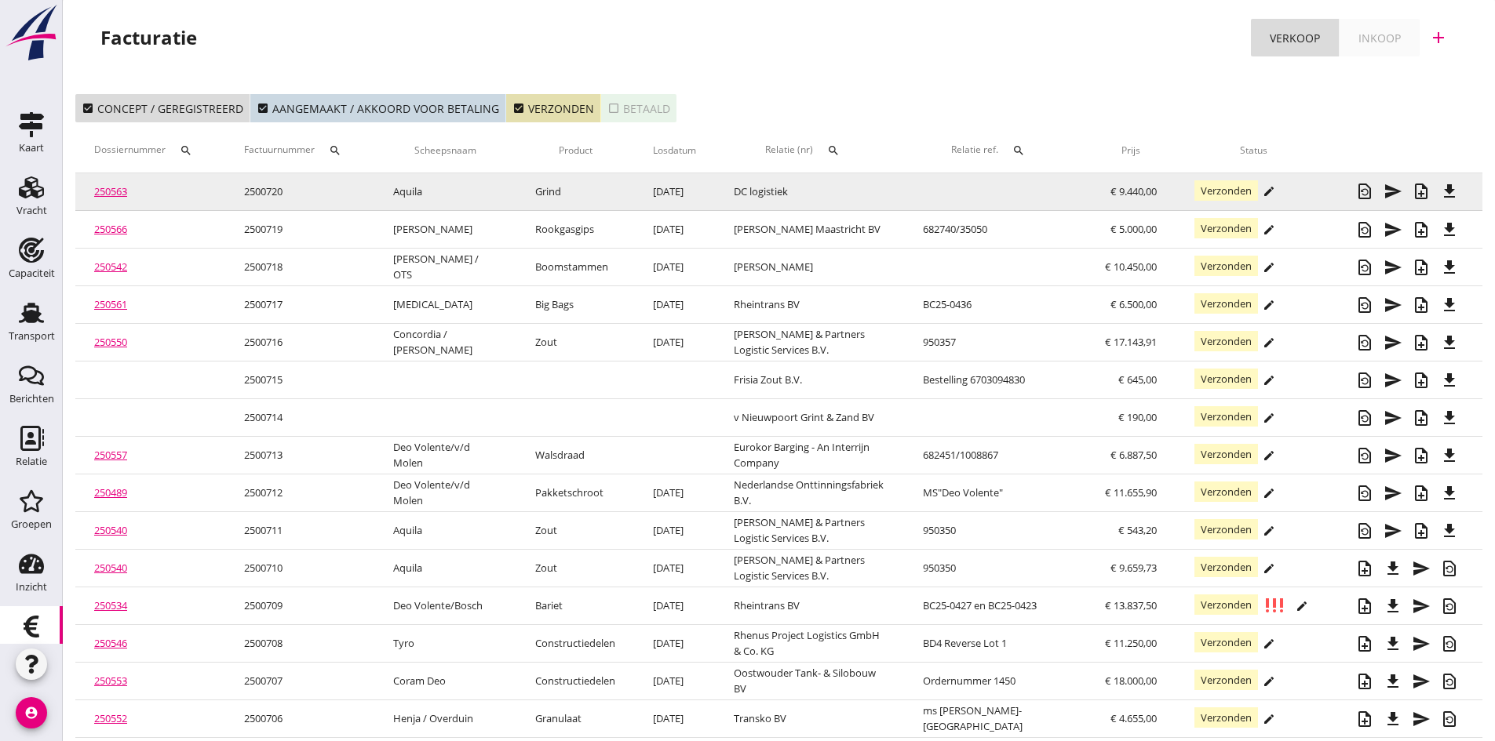
click at [113, 191] on link "250563" at bounding box center [110, 191] width 33 height 14
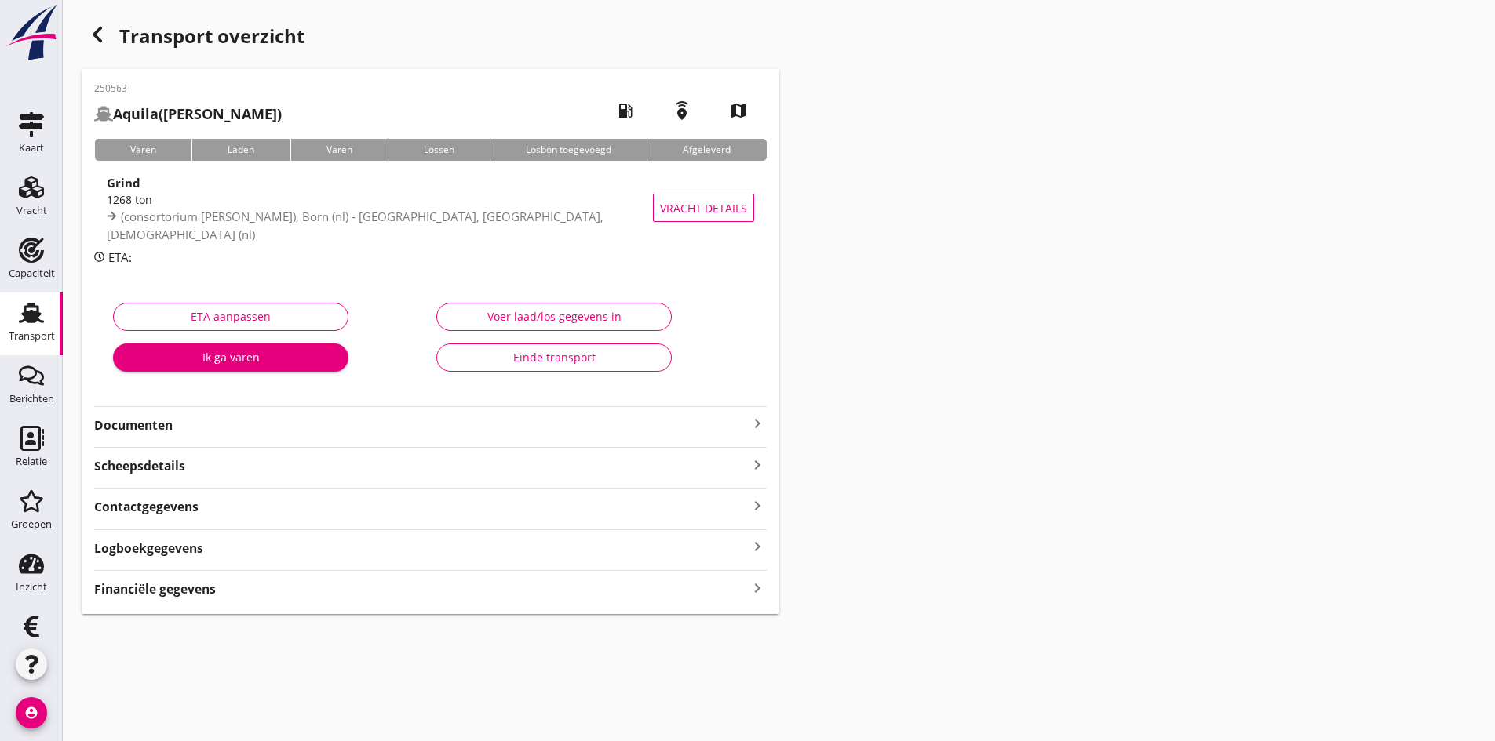
click at [147, 424] on strong "Documenten" at bounding box center [421, 426] width 654 height 18
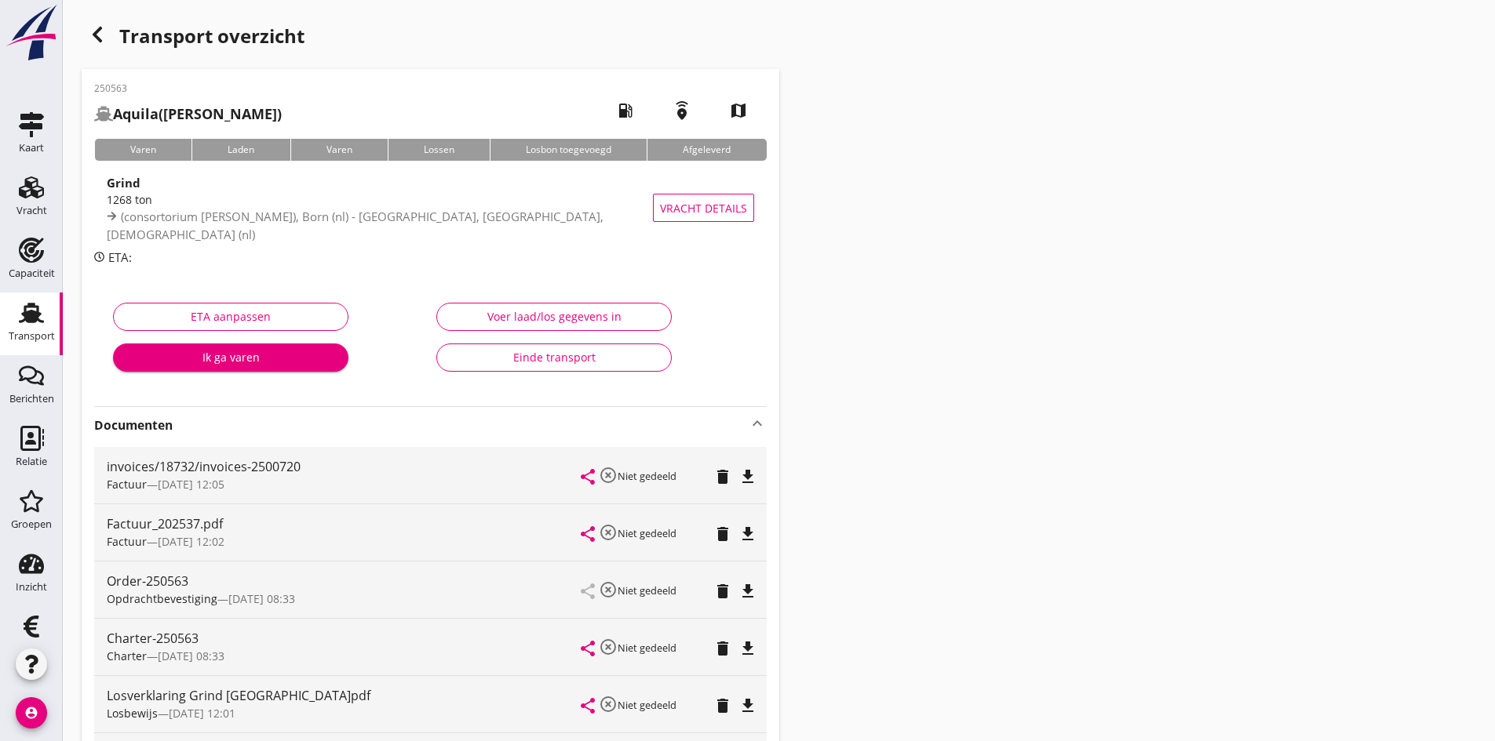
click at [553, 362] on div "Einde transport" at bounding box center [554, 357] width 209 height 16
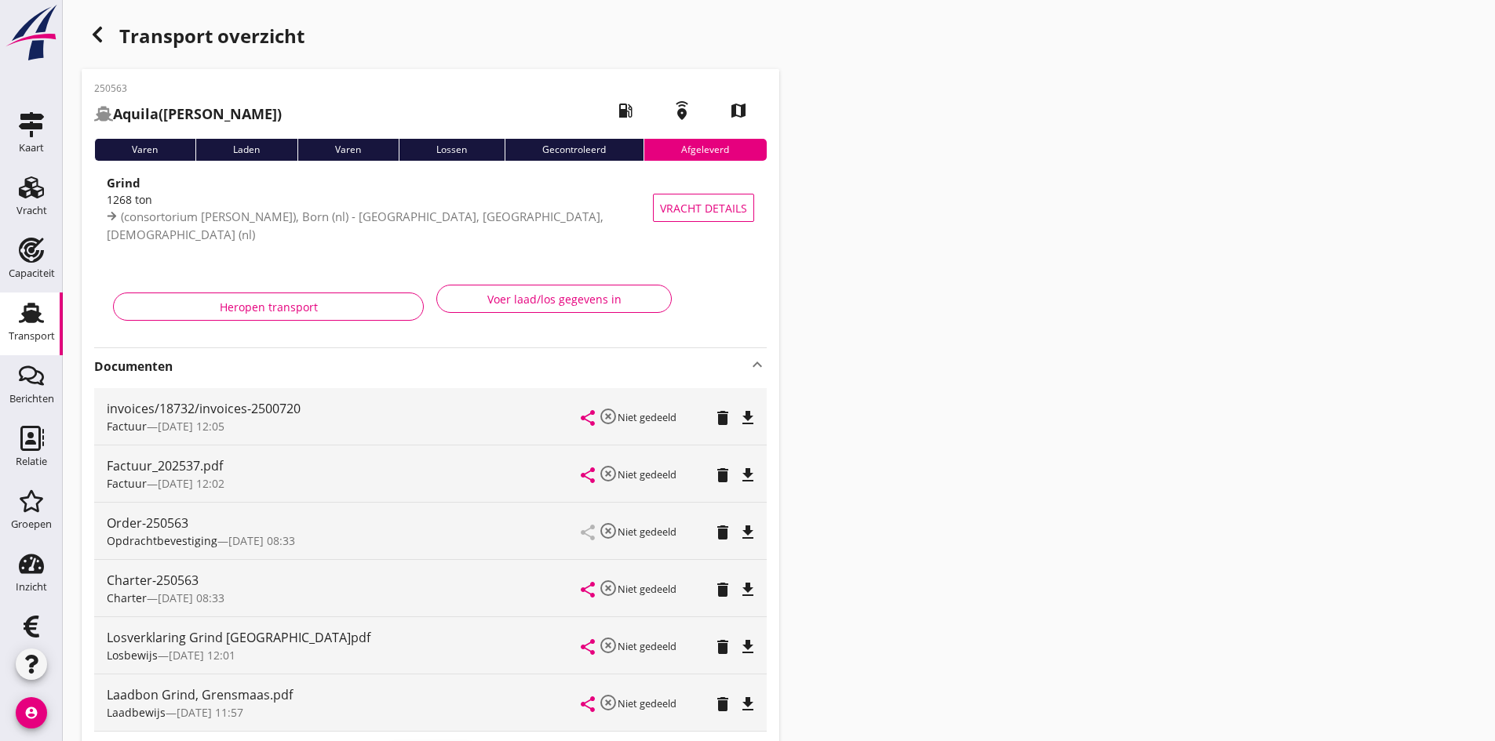
click at [519, 299] on div "Voer laad/los gegevens in" at bounding box center [554, 299] width 209 height 16
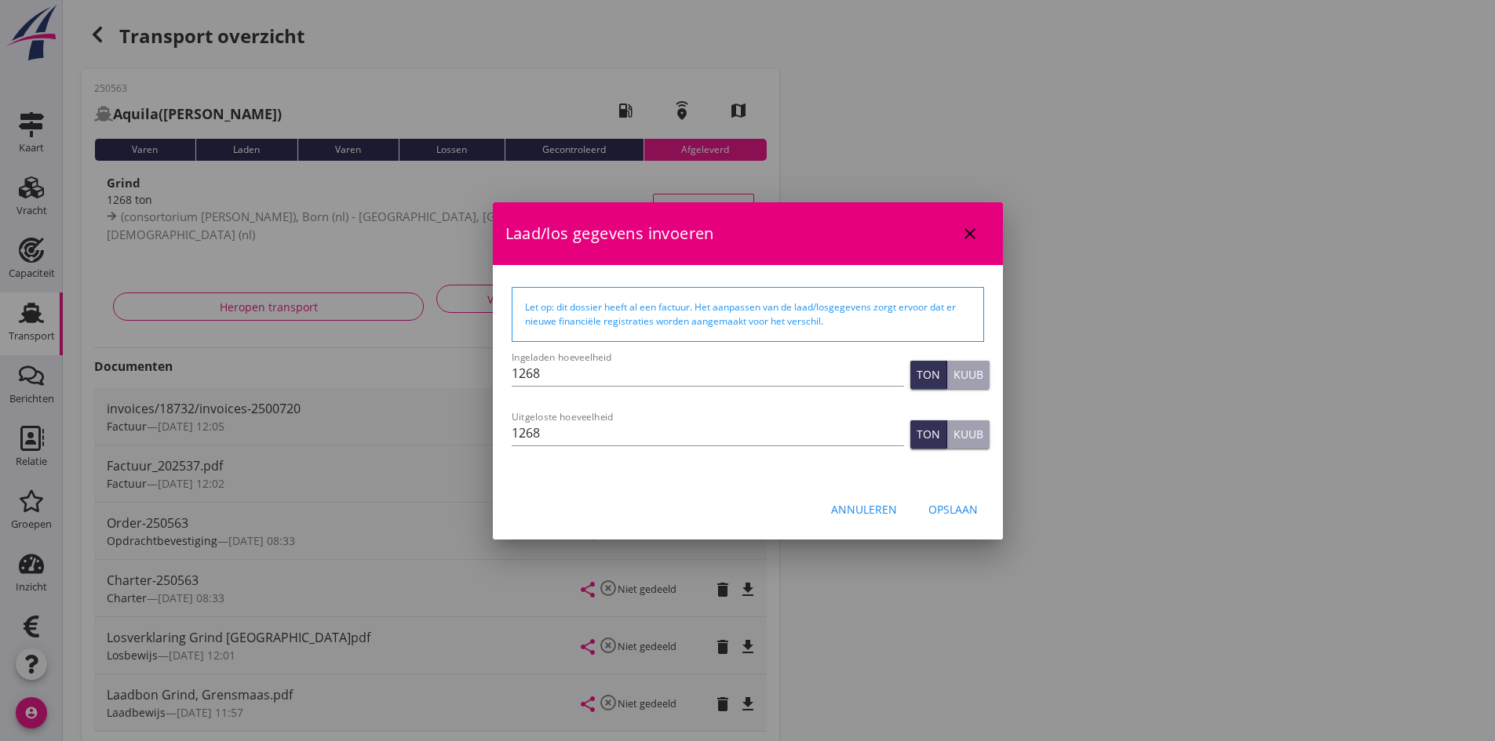
click at [871, 507] on div "Annuleren" at bounding box center [864, 509] width 66 height 16
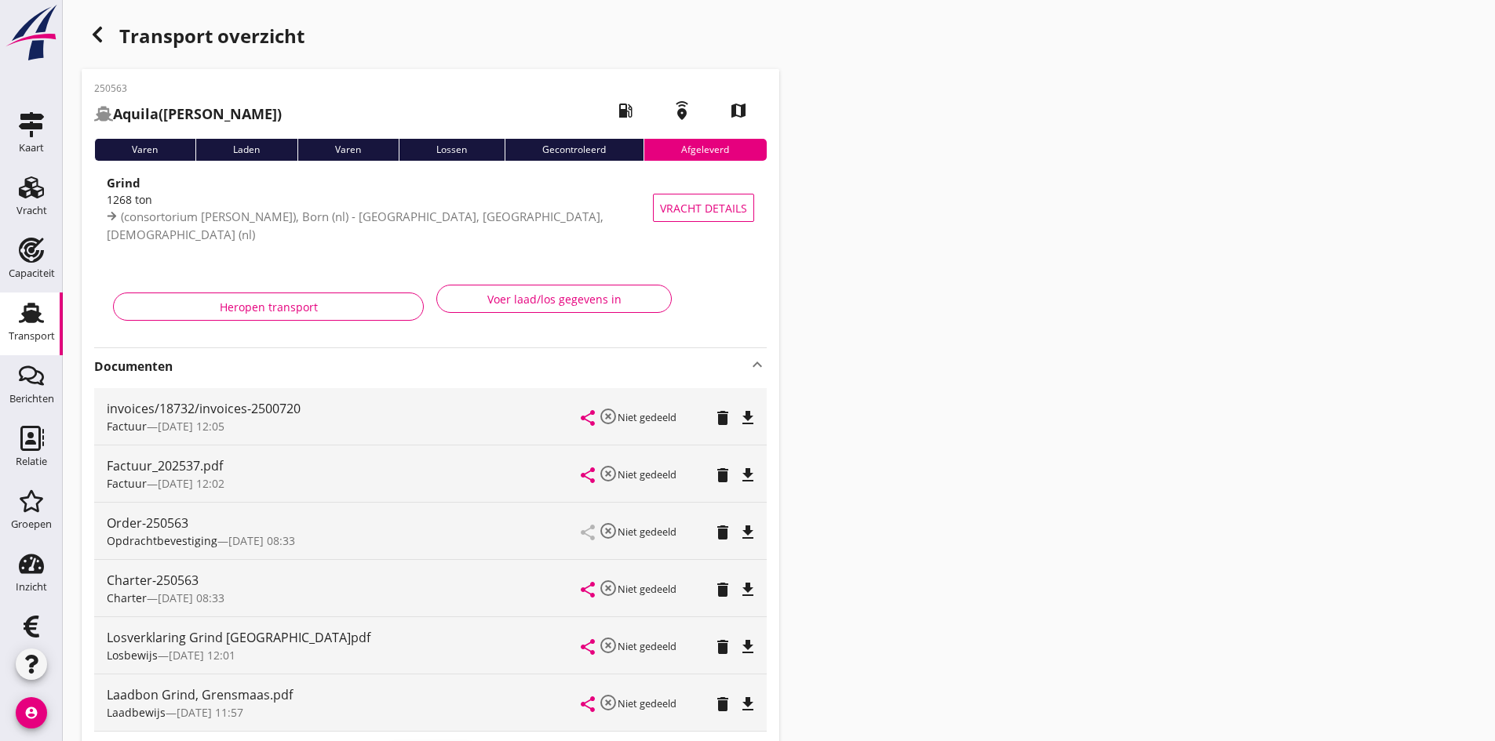
click at [21, 319] on use at bounding box center [31, 313] width 25 height 20
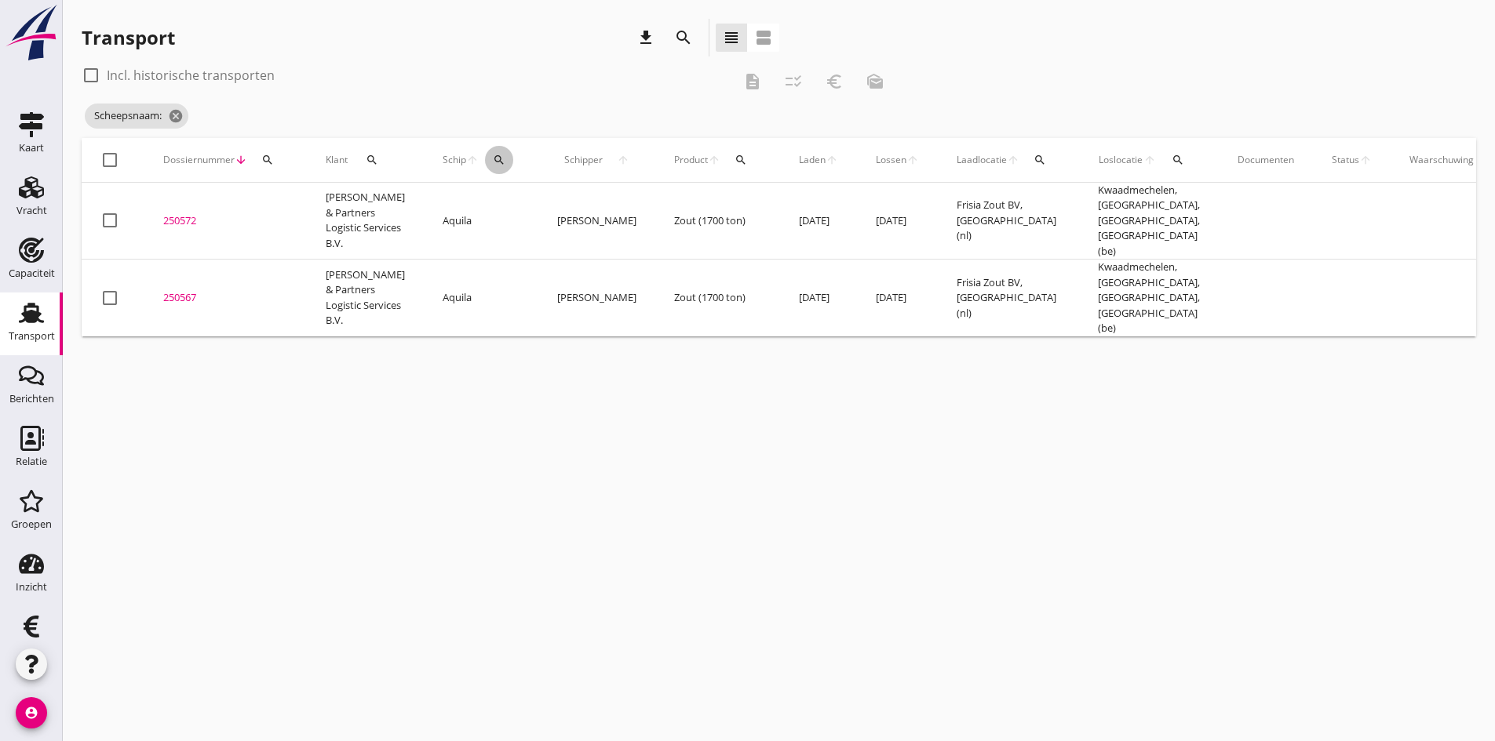
click at [493, 165] on icon "search" at bounding box center [499, 160] width 13 height 13
click at [486, 205] on input "Zoek op (scheeps)naam" at bounding box center [556, 205] width 163 height 25
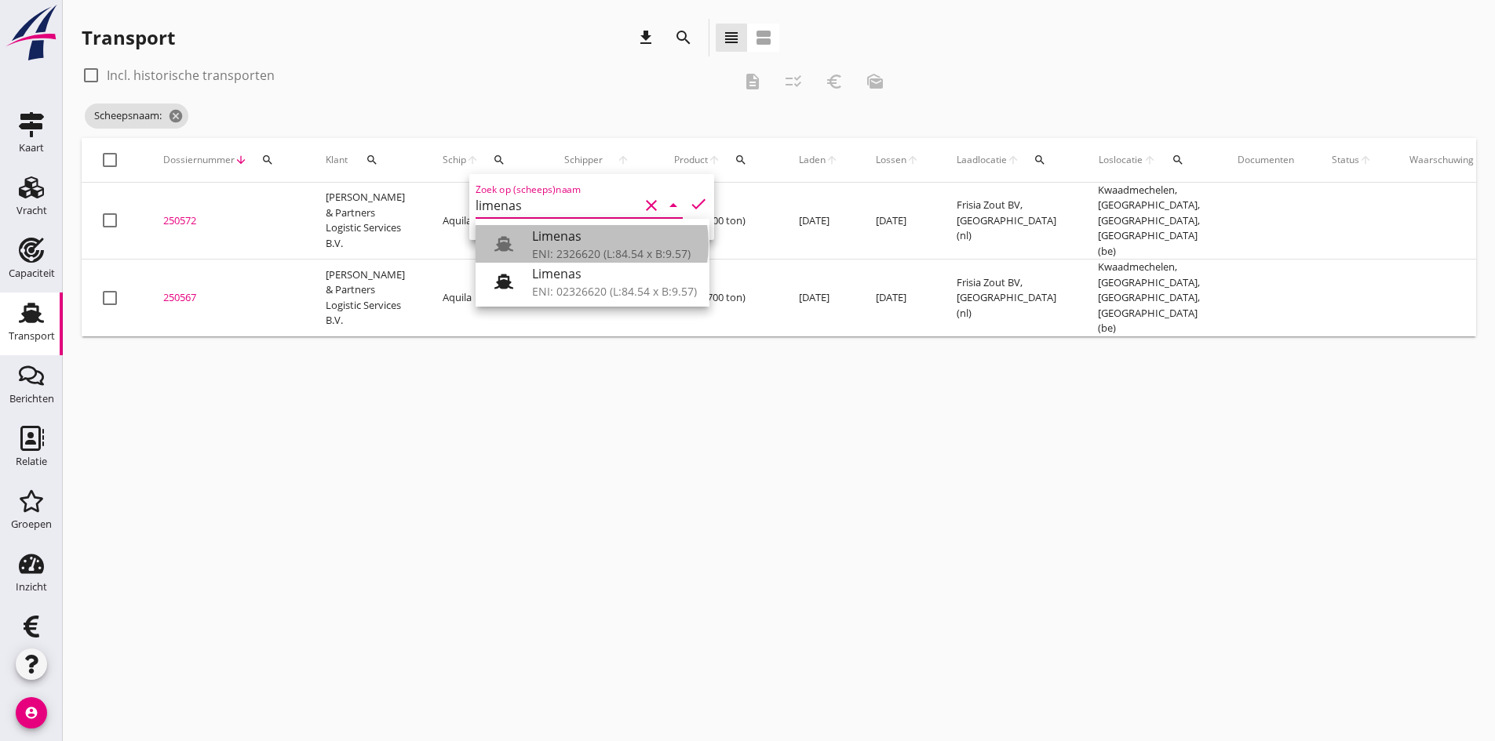
click at [533, 238] on div "Limenas" at bounding box center [614, 236] width 165 height 19
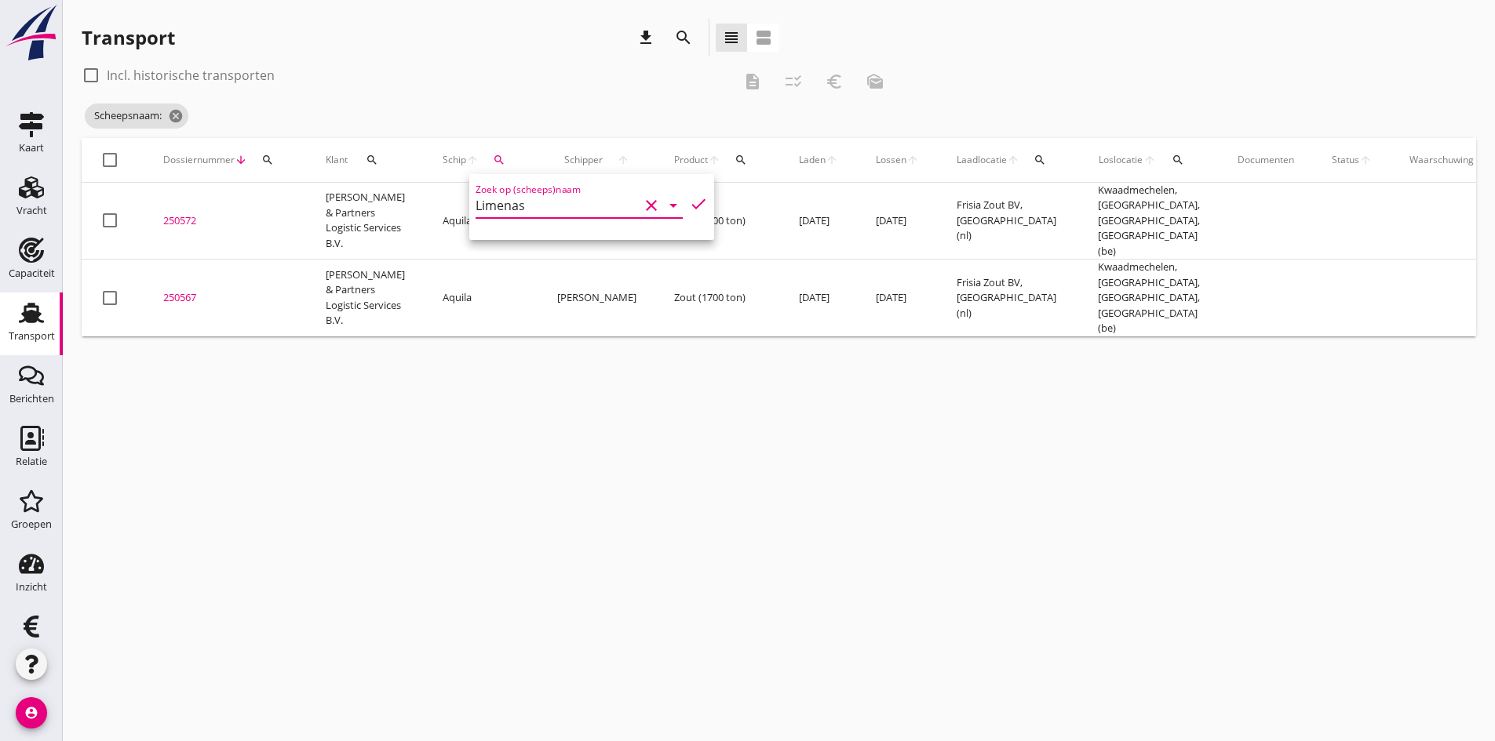
drag, startPoint x: 679, startPoint y: 202, endPoint x: 674, endPoint y: 215, distance: 13.4
click at [689, 203] on icon "check" at bounding box center [698, 204] width 19 height 19
type input "Limenas"
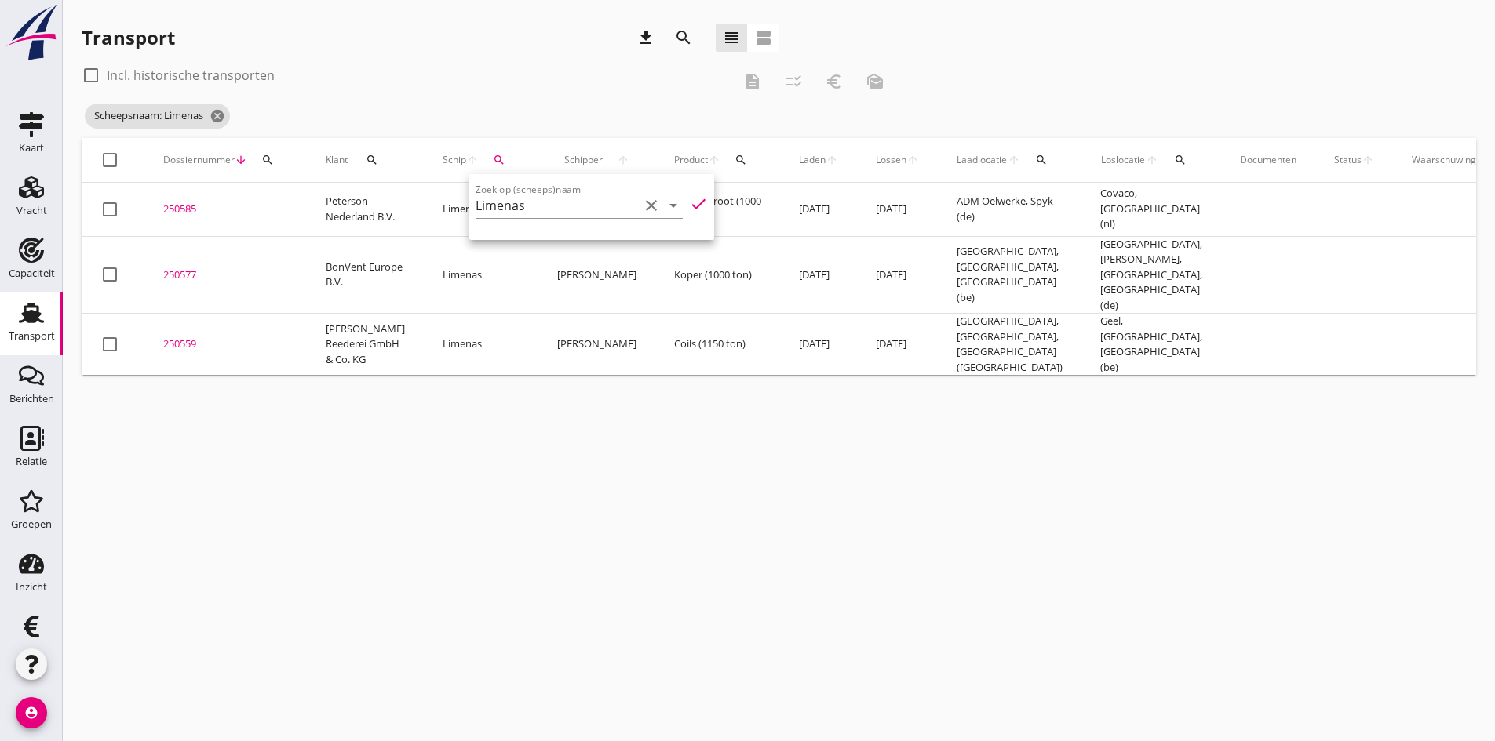
click at [366, 513] on div "cancel You are impersonating another user. Transport download search view_headl…" at bounding box center [779, 370] width 1432 height 741
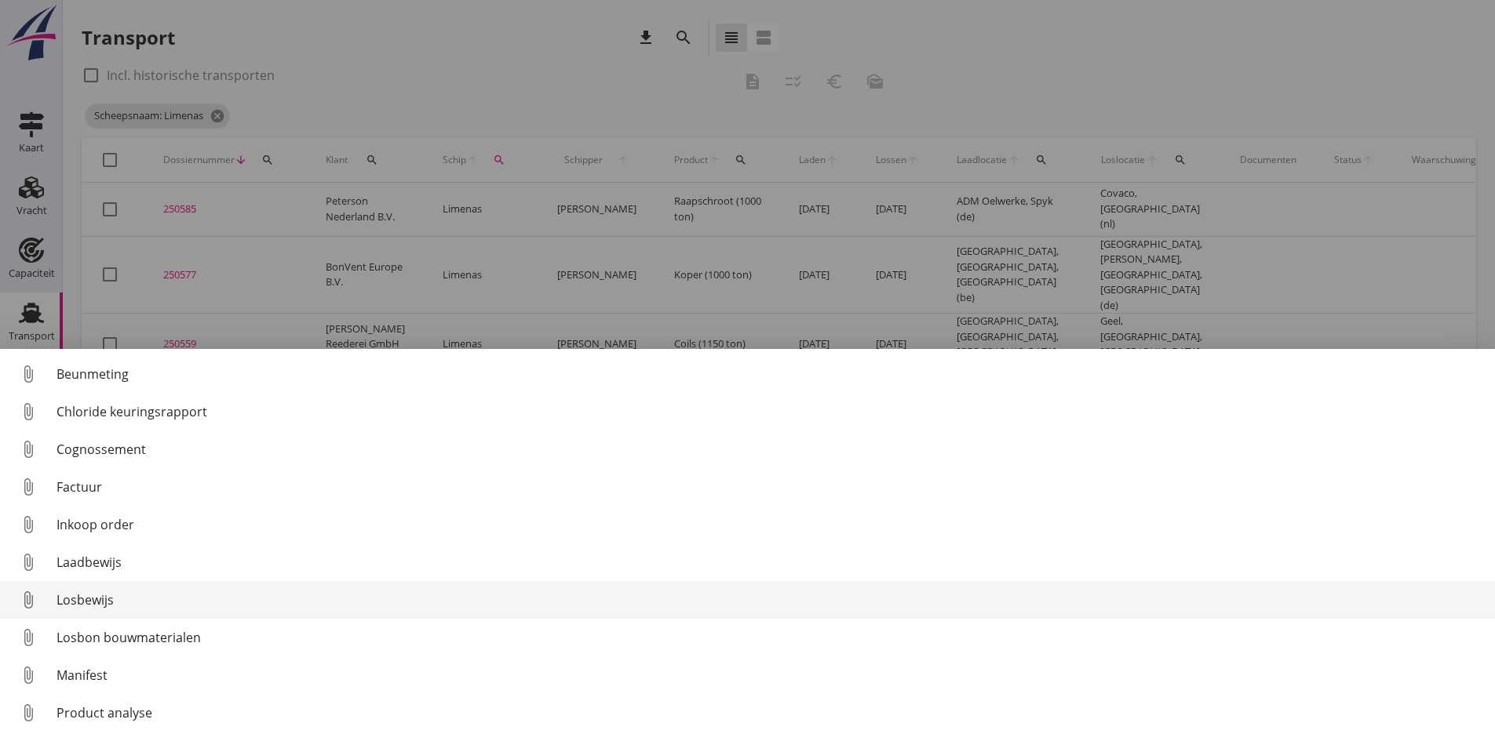
click at [73, 595] on div "Losbewijs" at bounding box center [769, 600] width 1426 height 19
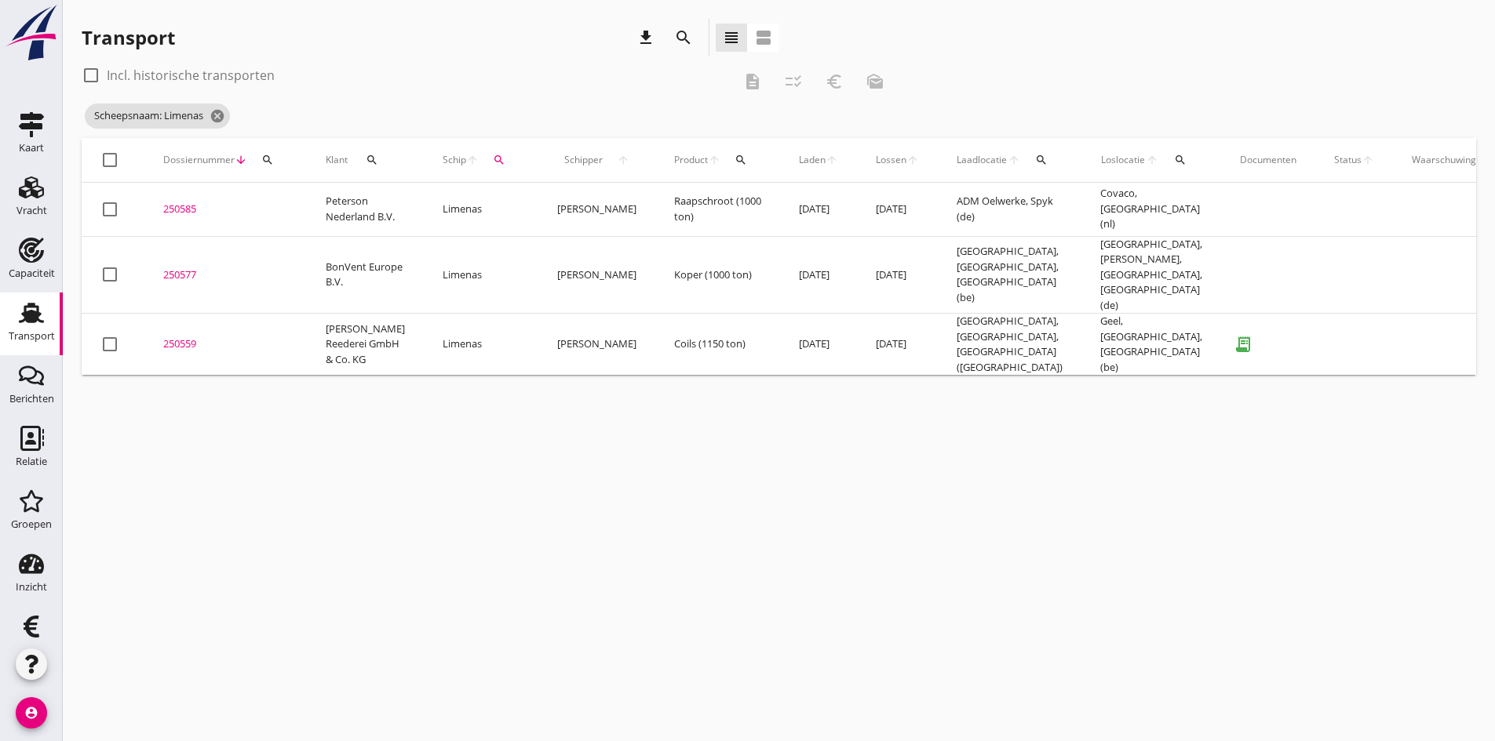
click at [182, 340] on div "250559" at bounding box center [225, 345] width 125 height 16
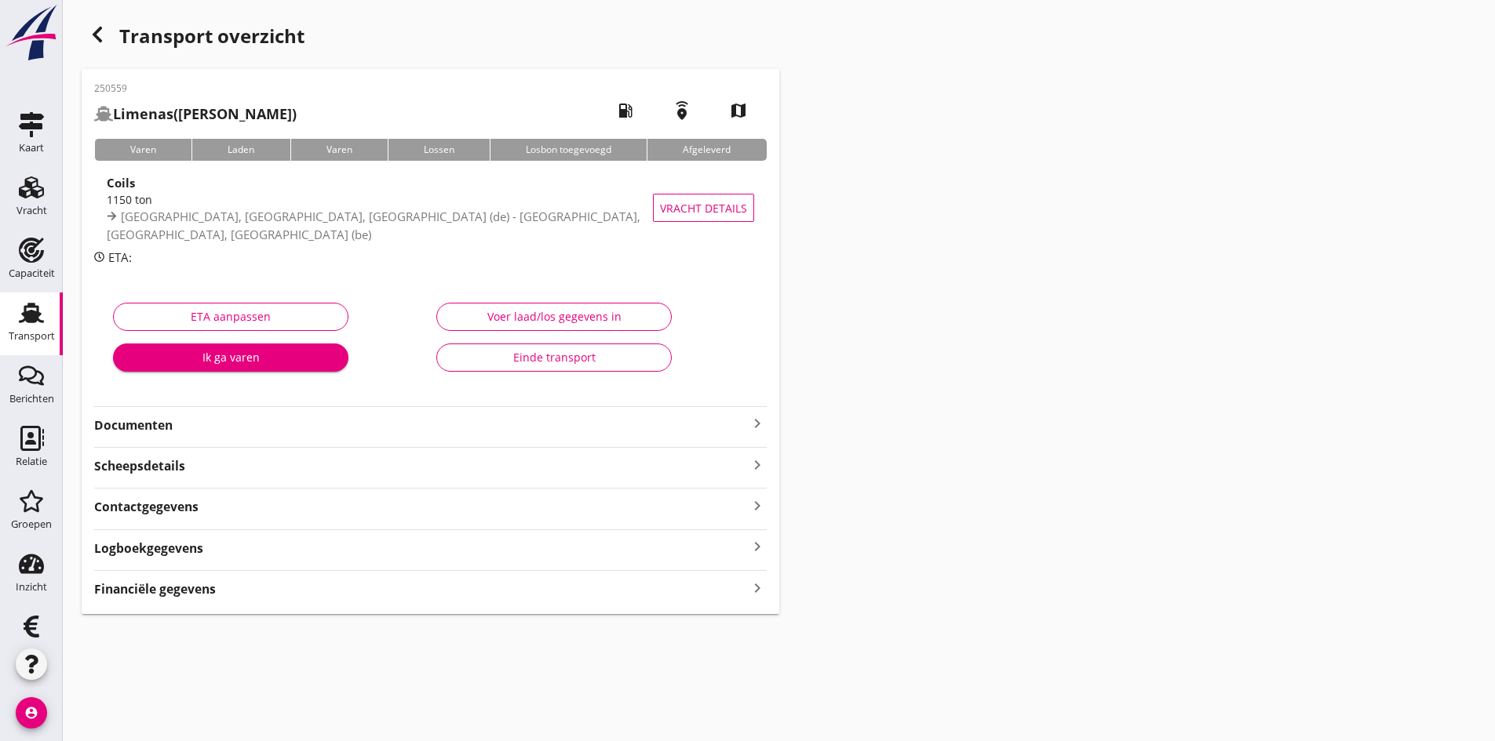
click at [497, 315] on div "Voer laad/los gegevens in" at bounding box center [554, 316] width 209 height 16
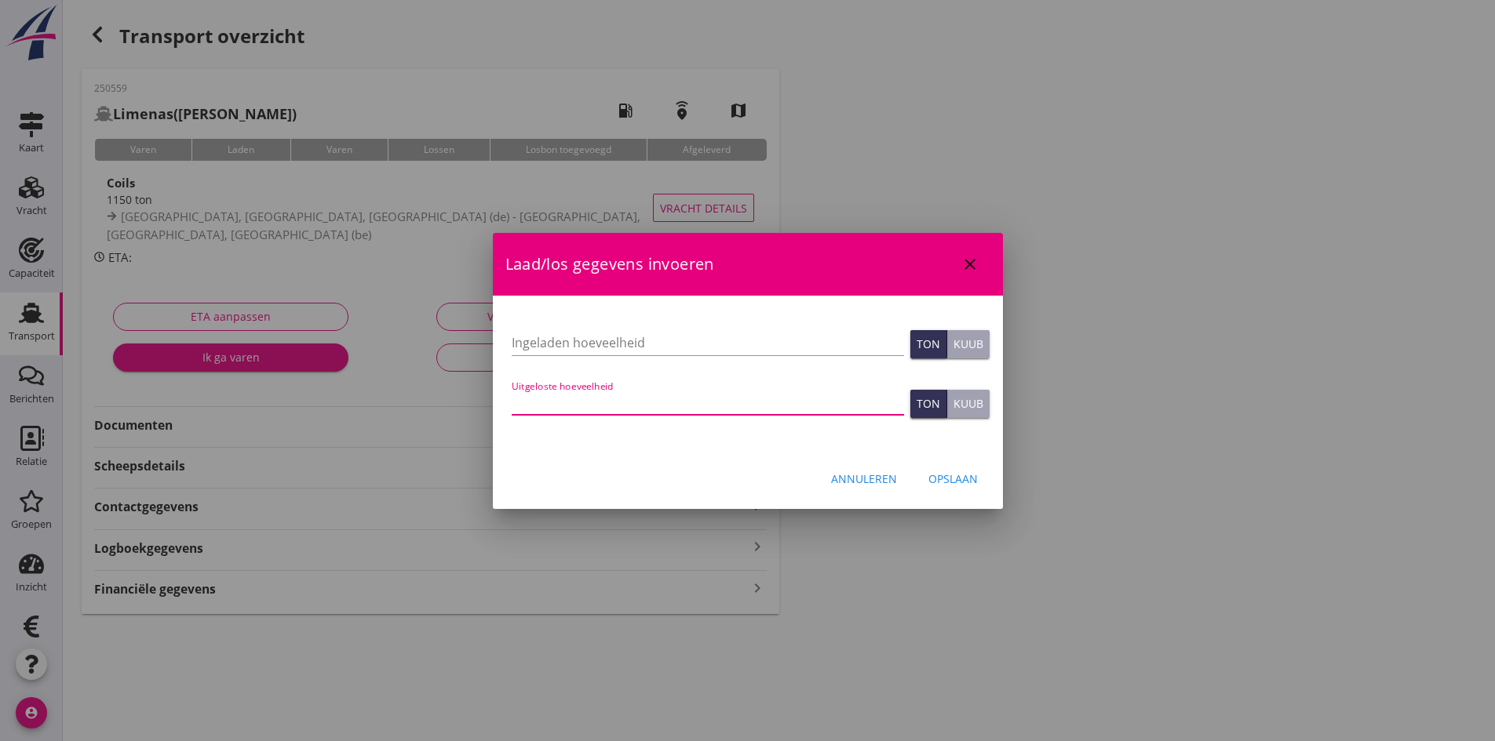
click at [536, 402] on input "Uitgeloste hoeveelheid" at bounding box center [708, 402] width 392 height 25
type input "1146"
type input "1146.475"
click at [554, 347] on input "Ingeladen hoeveelheid" at bounding box center [708, 342] width 392 height 25
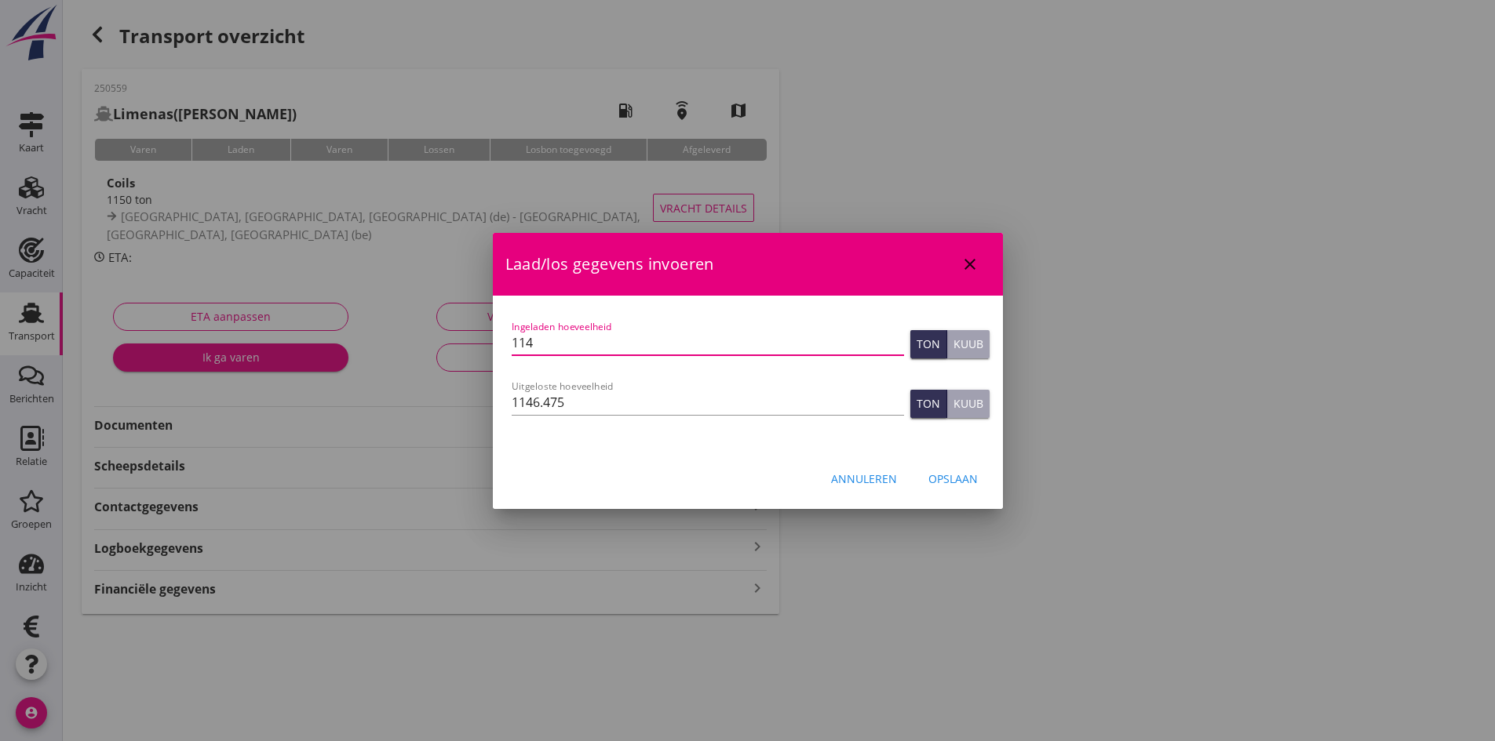
type input "1146"
type input "1146.475"
click at [944, 480] on div "Opslaan" at bounding box center [952, 479] width 49 height 16
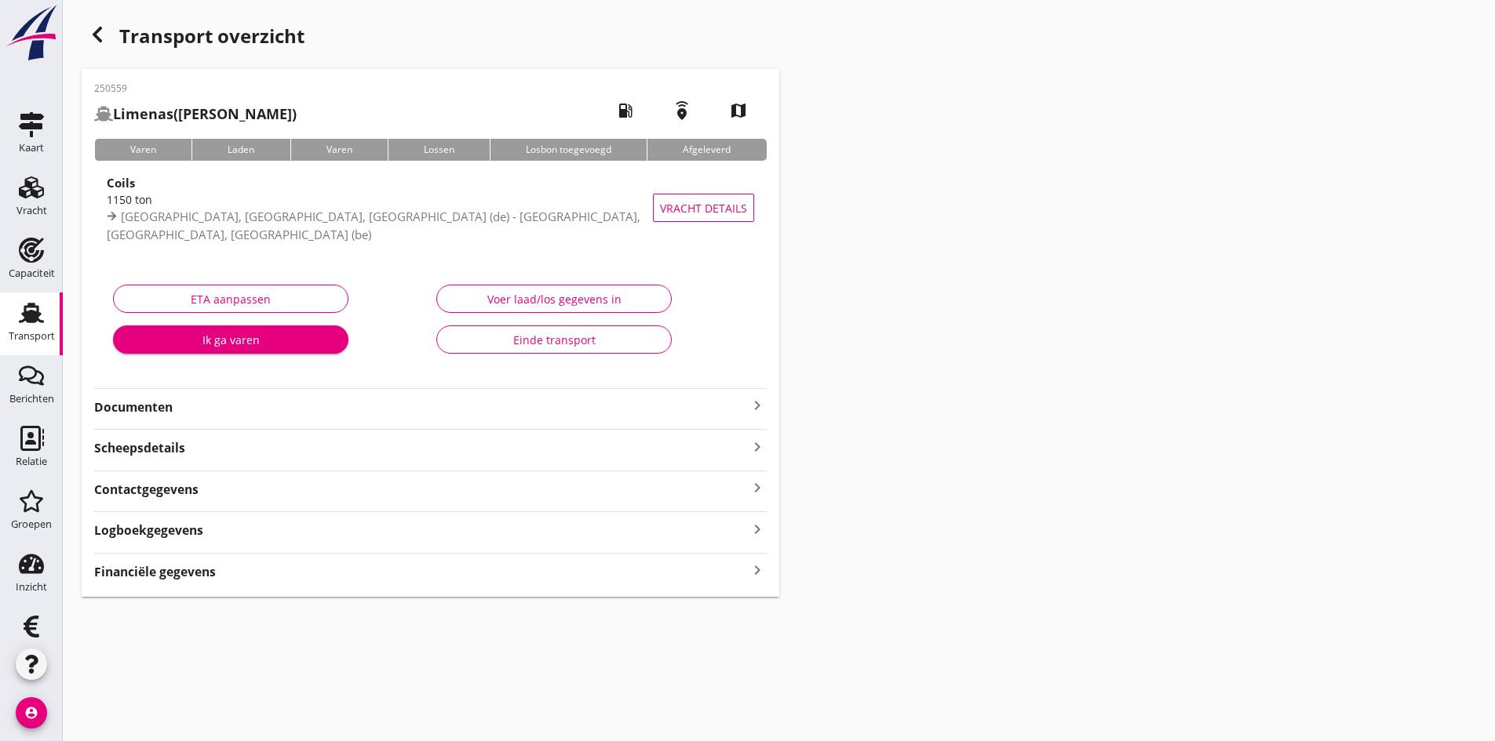
click at [755, 571] on icon "keyboard_arrow_right" at bounding box center [757, 570] width 19 height 21
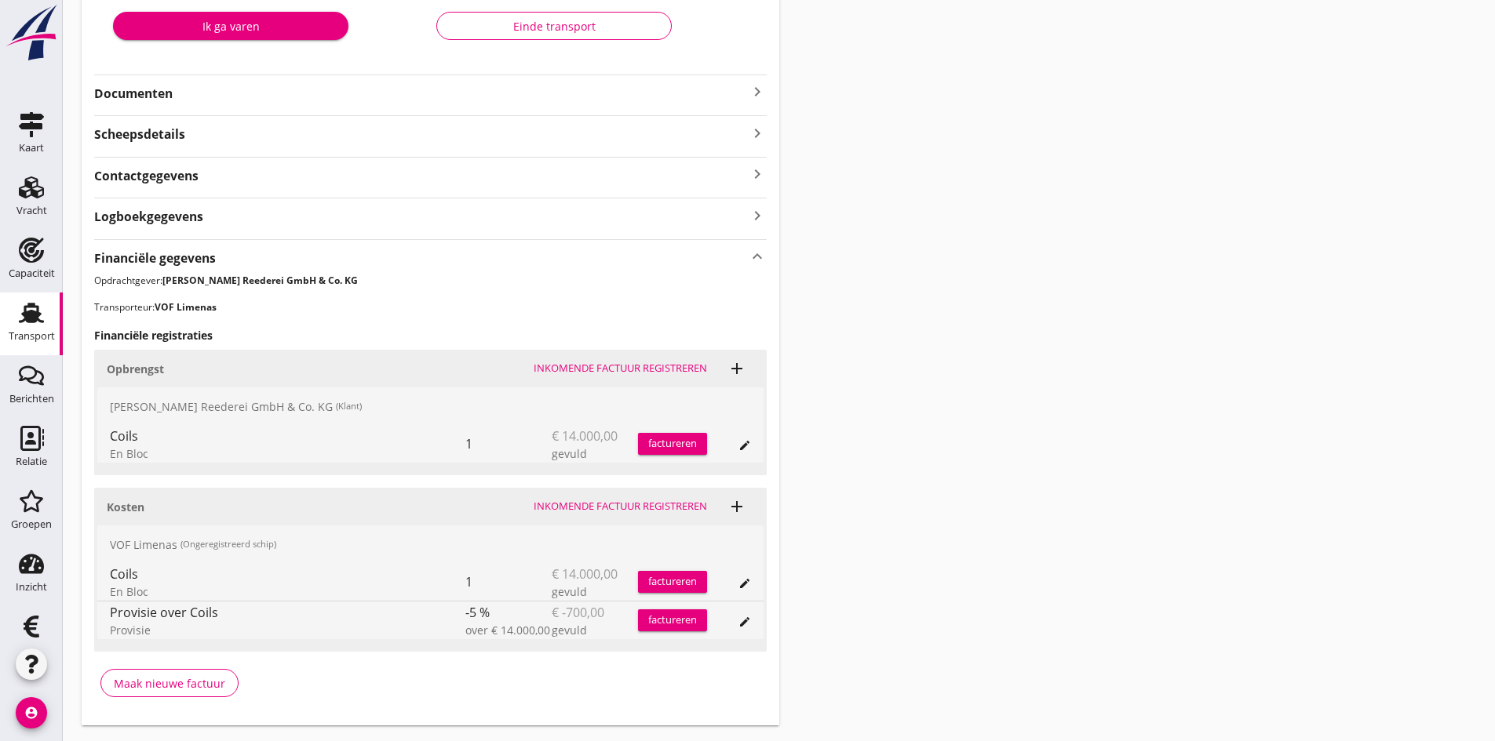
scroll to position [355, 0]
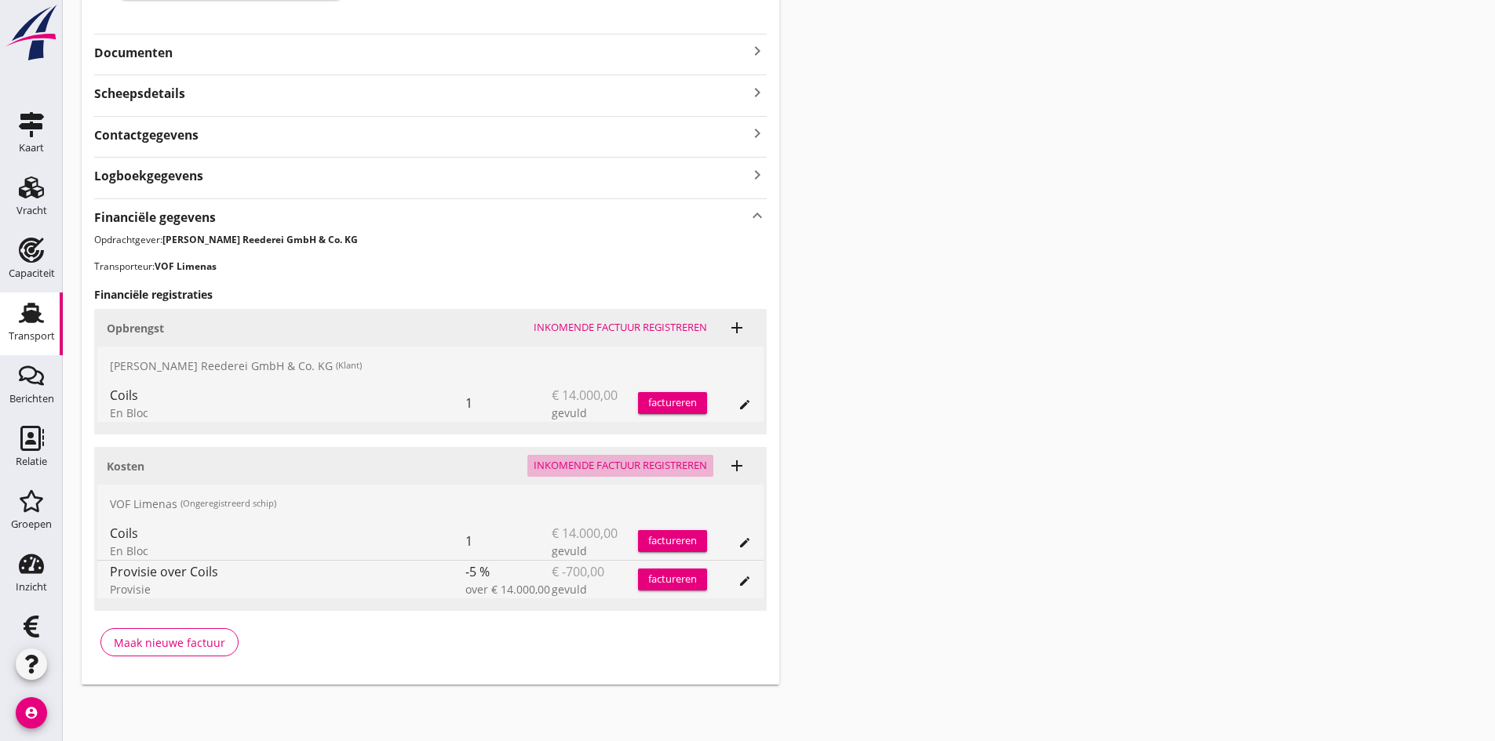
click at [605, 465] on div "Inkomende factuur registreren" at bounding box center [619, 466] width 173 height 16
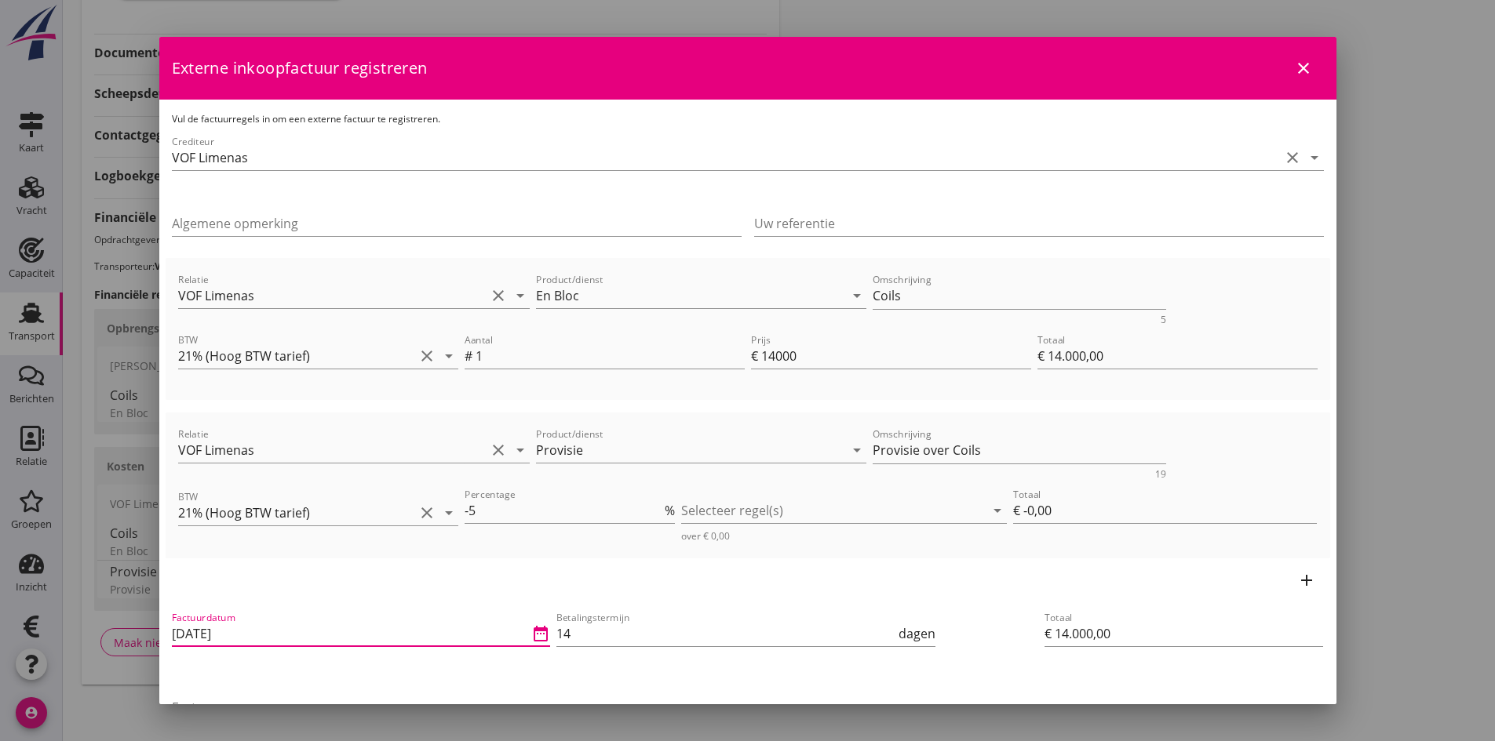
click at [253, 635] on input "[DATE]" at bounding box center [350, 633] width 357 height 25
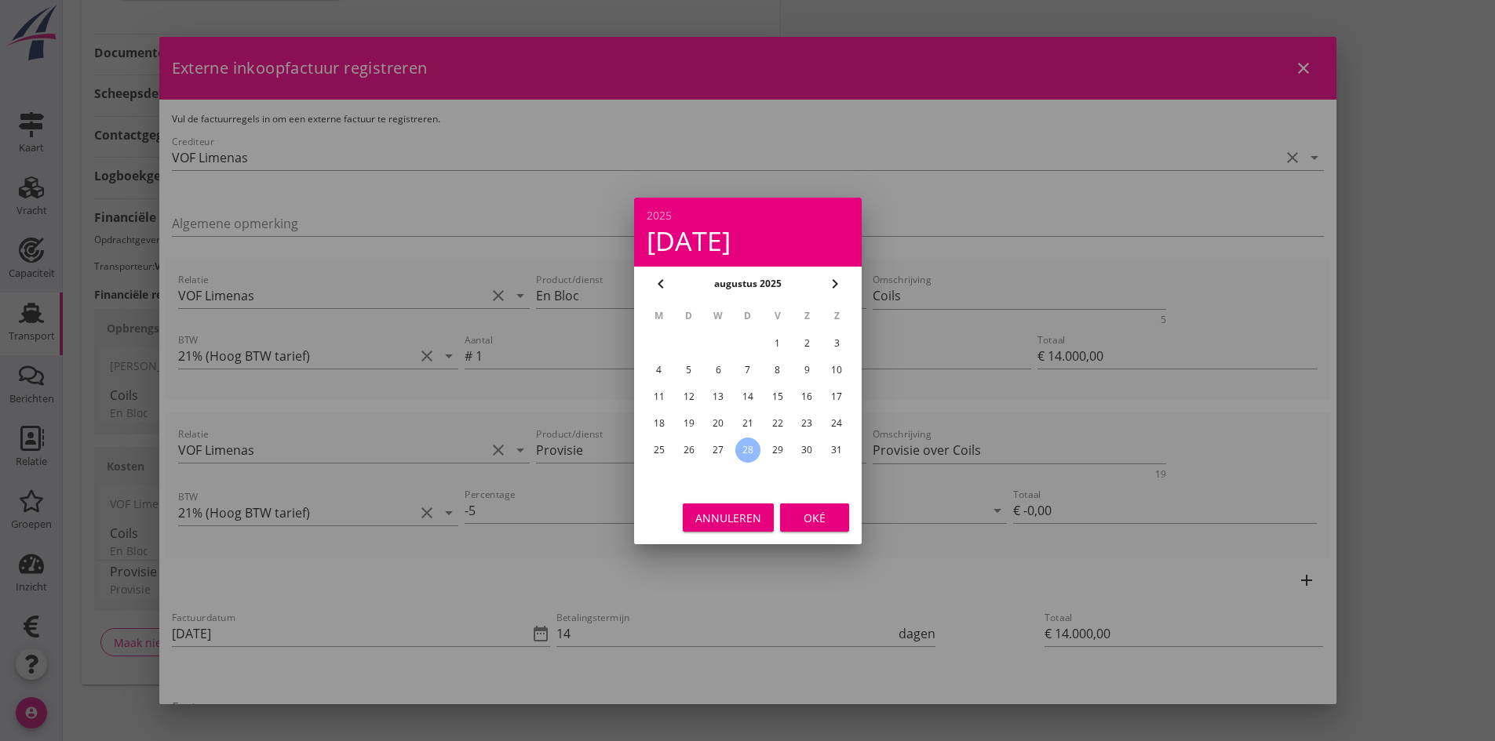
click at [686, 449] on div "26" at bounding box center [687, 450] width 25 height 25
type input "[DATE]"
click at [799, 514] on div "Oké" at bounding box center [814, 517] width 44 height 16
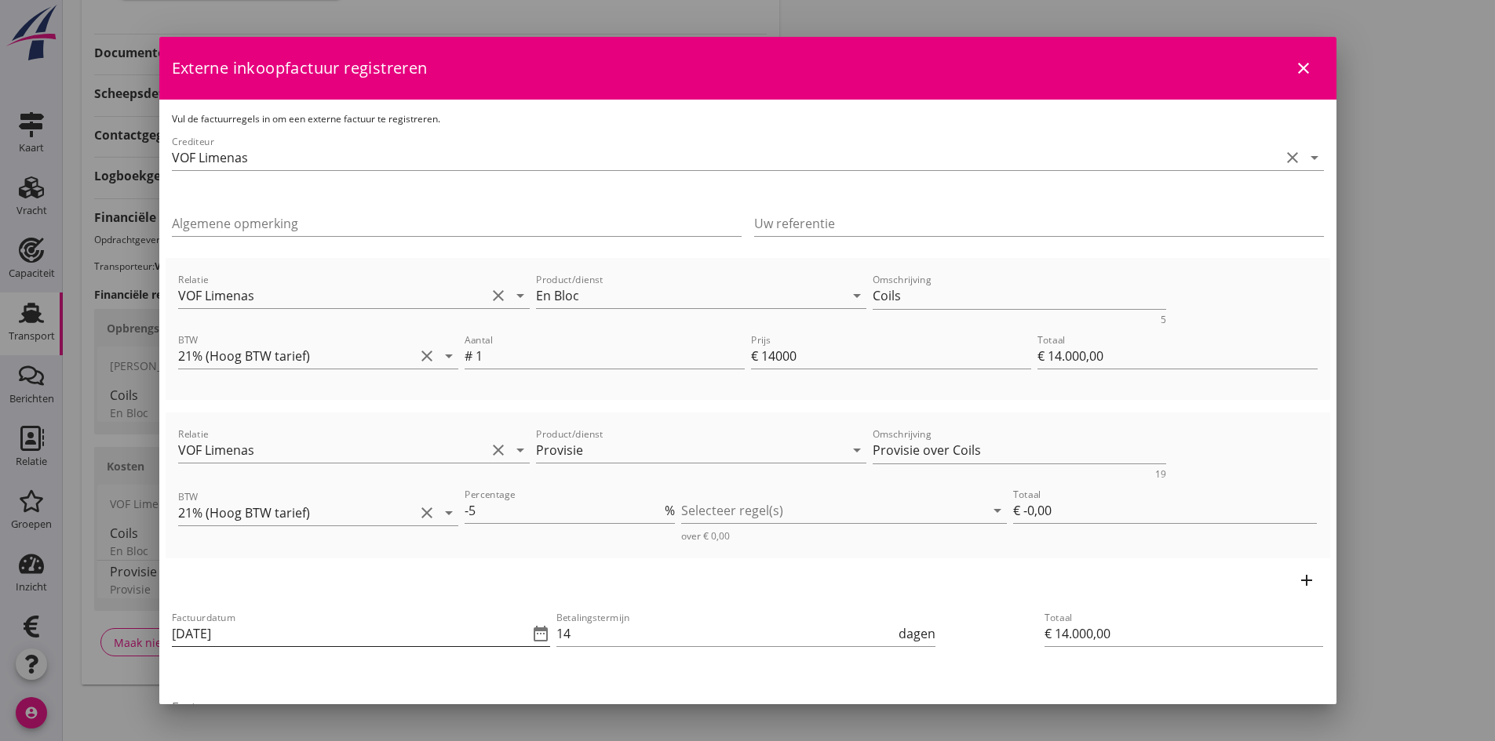
scroll to position [78, 0]
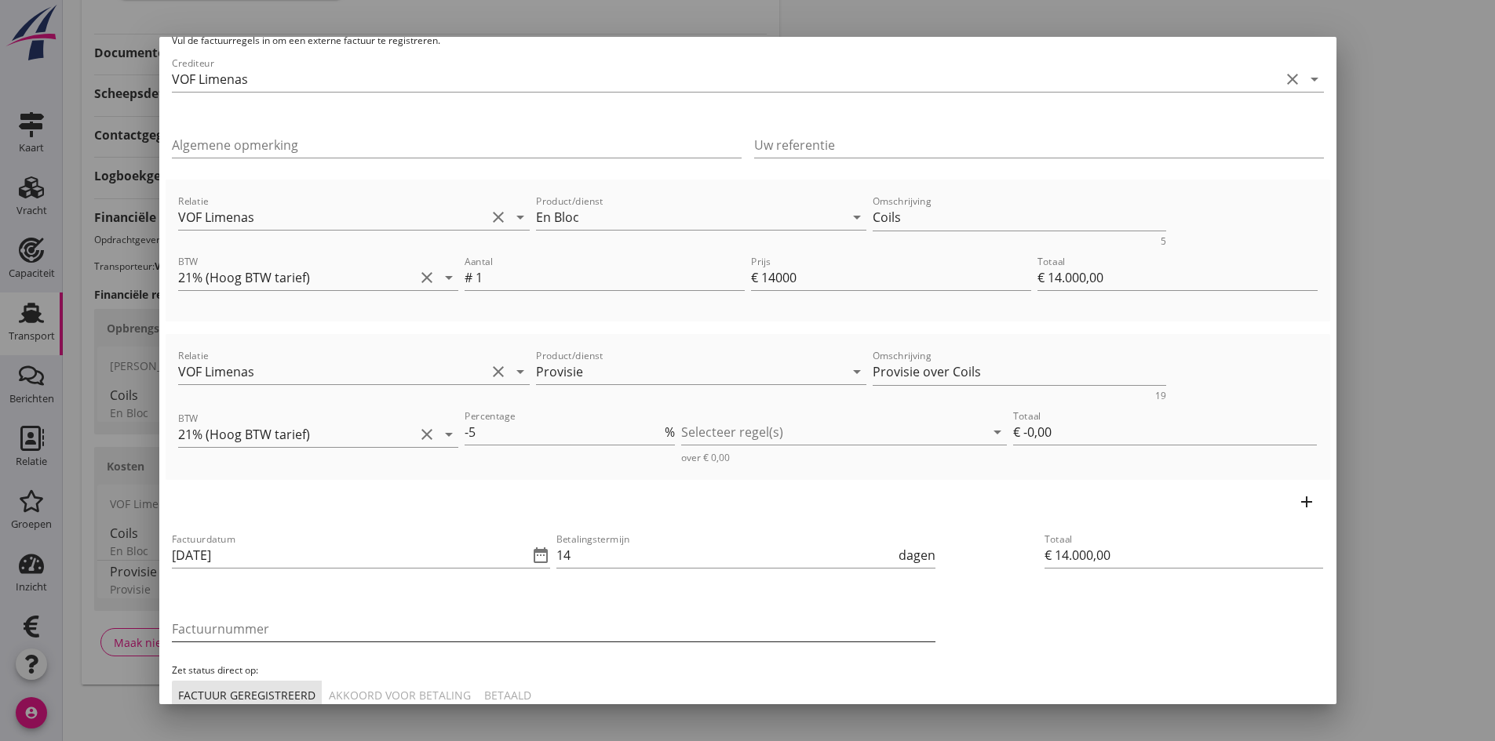
click at [301, 631] on input "Factuurnummer" at bounding box center [553, 629] width 763 height 25
type input "20250033"
click at [383, 690] on div "Akkoord voor betaling" at bounding box center [400, 695] width 142 height 16
click at [777, 431] on div at bounding box center [833, 432] width 304 height 25
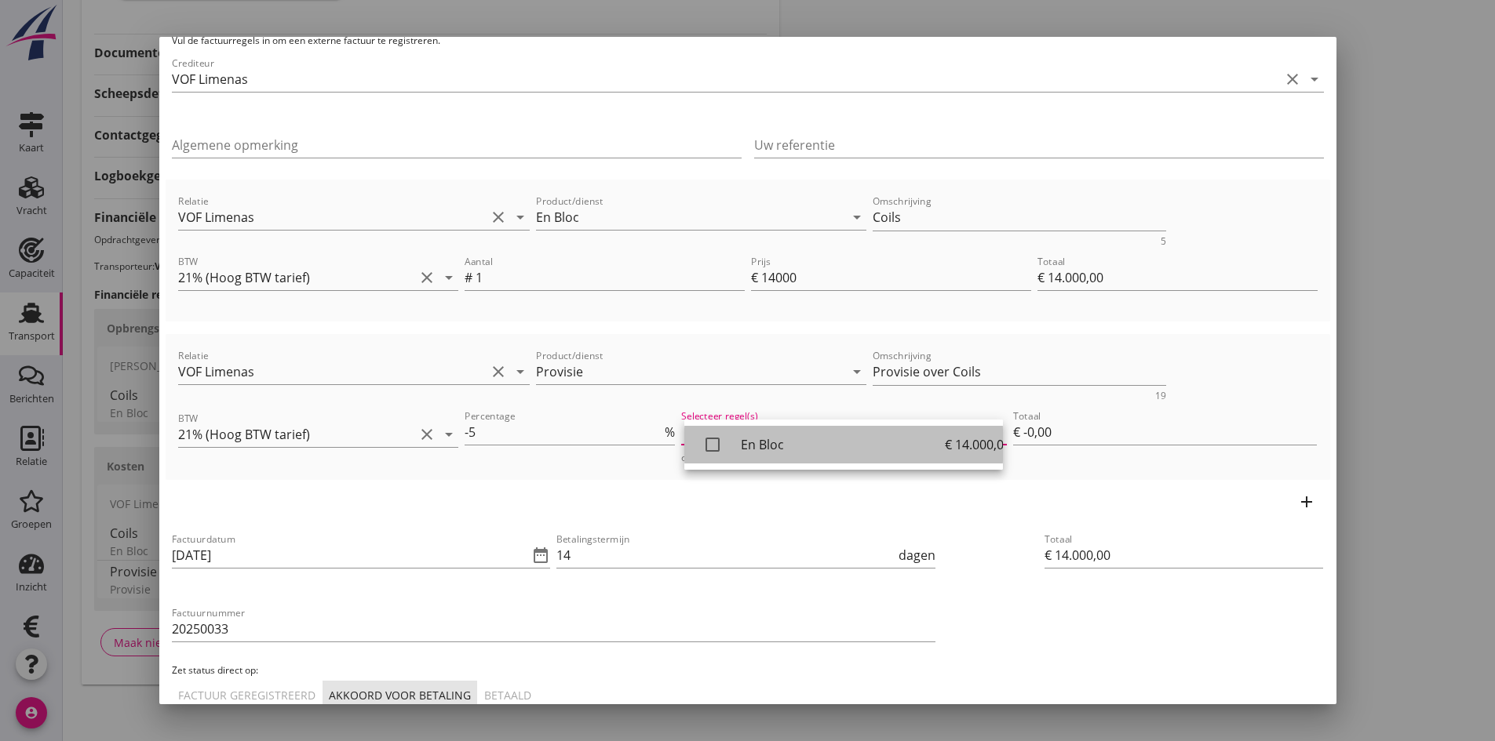
click at [709, 446] on icon "check_box_outline_blank" at bounding box center [712, 444] width 31 height 31
type input "€ -700,00"
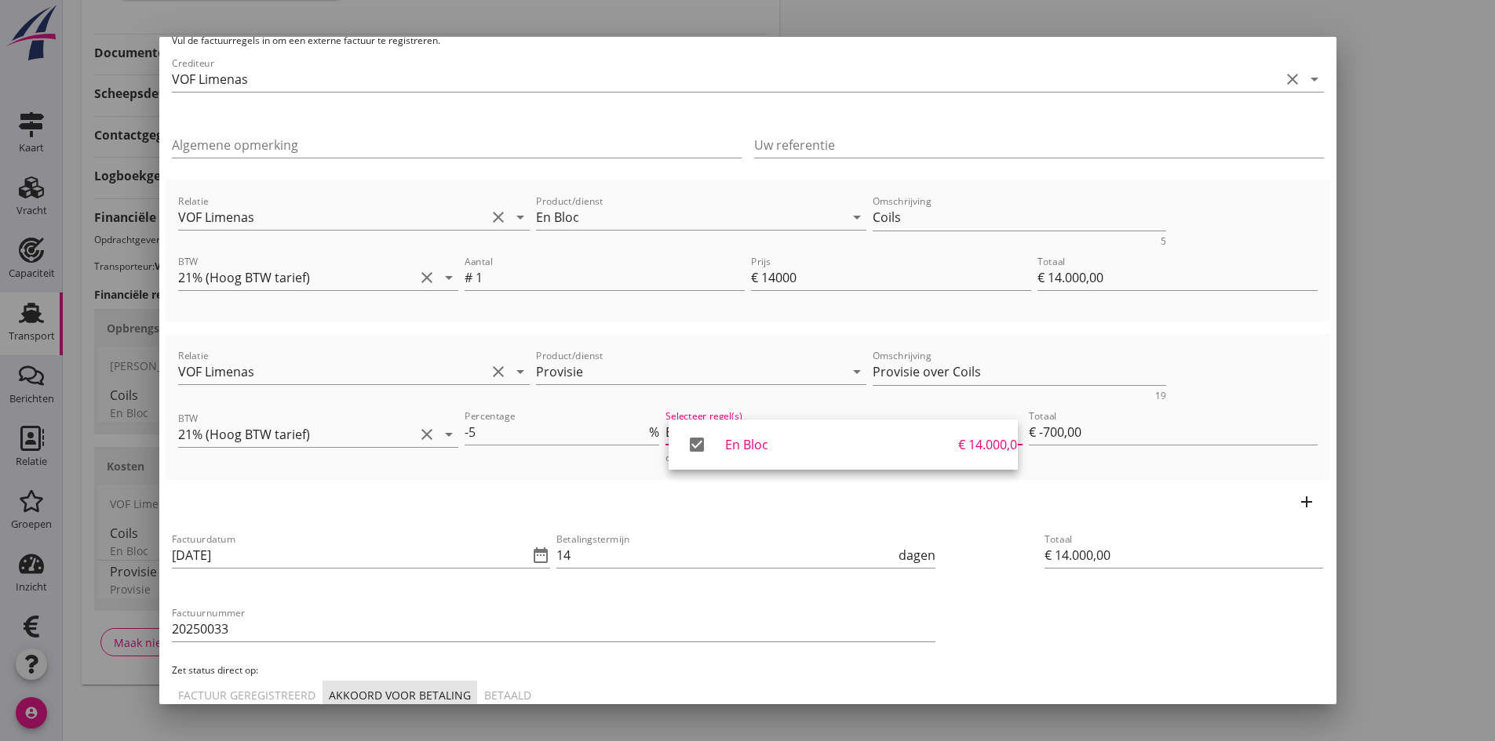
click at [1168, 605] on div "Totaal € 14.000,00" at bounding box center [1183, 619] width 291 height 191
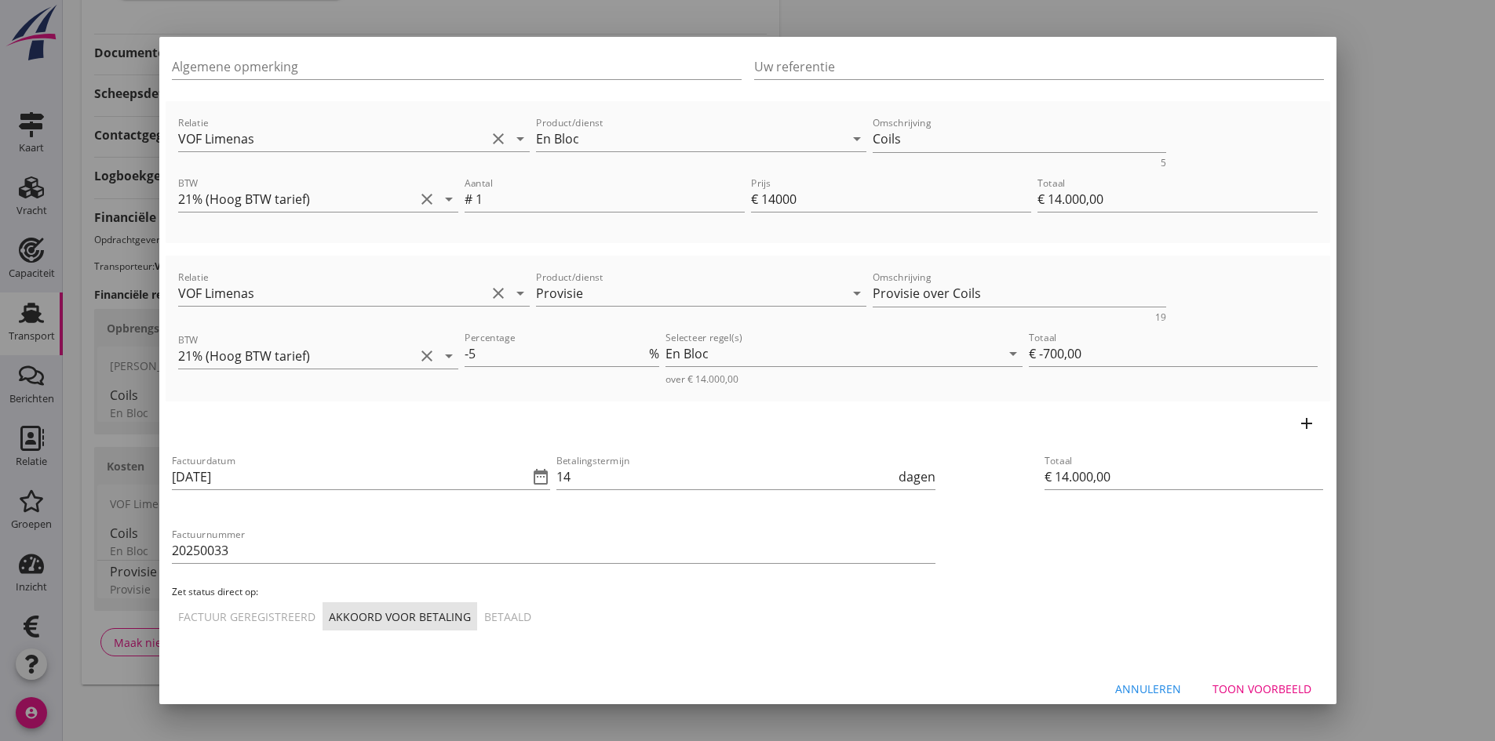
scroll to position [171, 0]
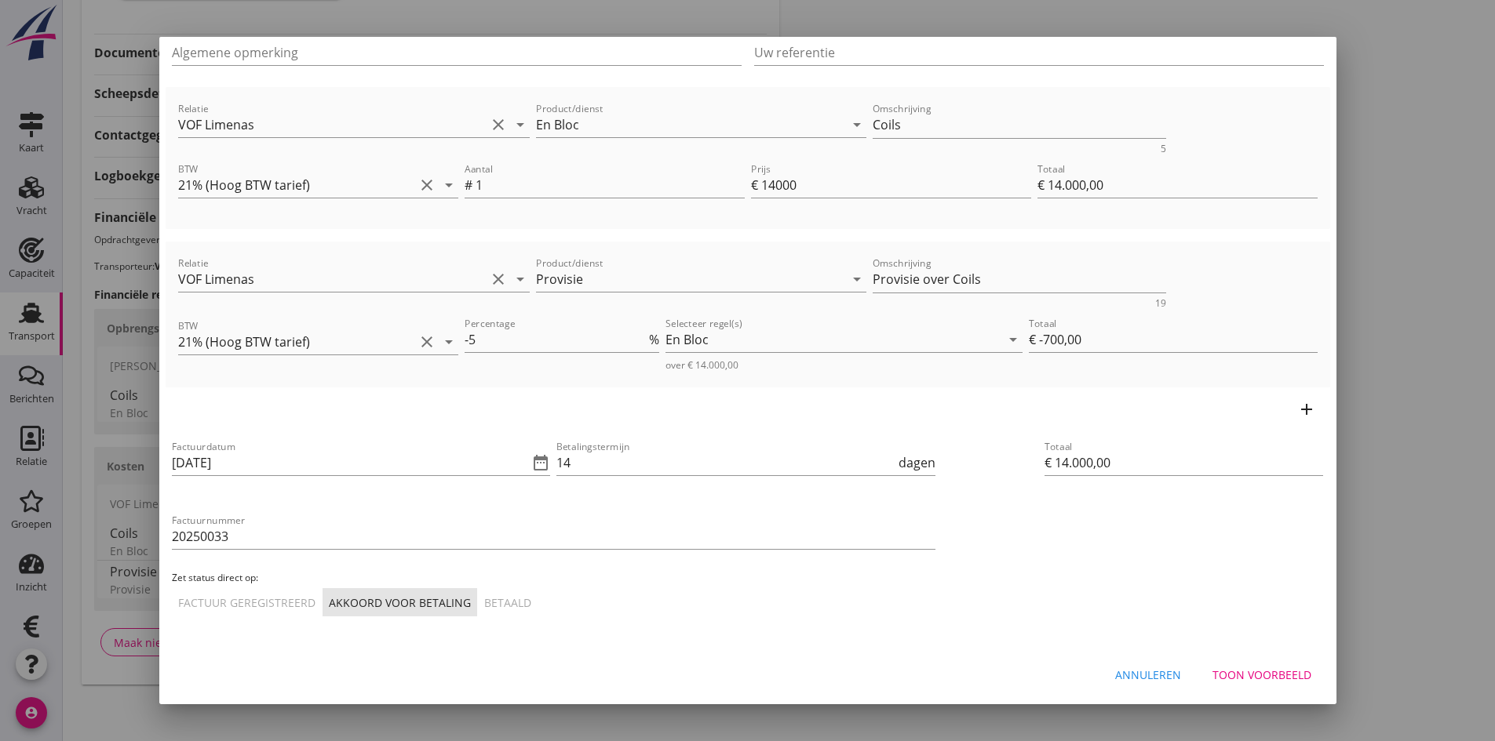
click at [1226, 671] on div "Toon voorbeeld" at bounding box center [1261, 675] width 99 height 16
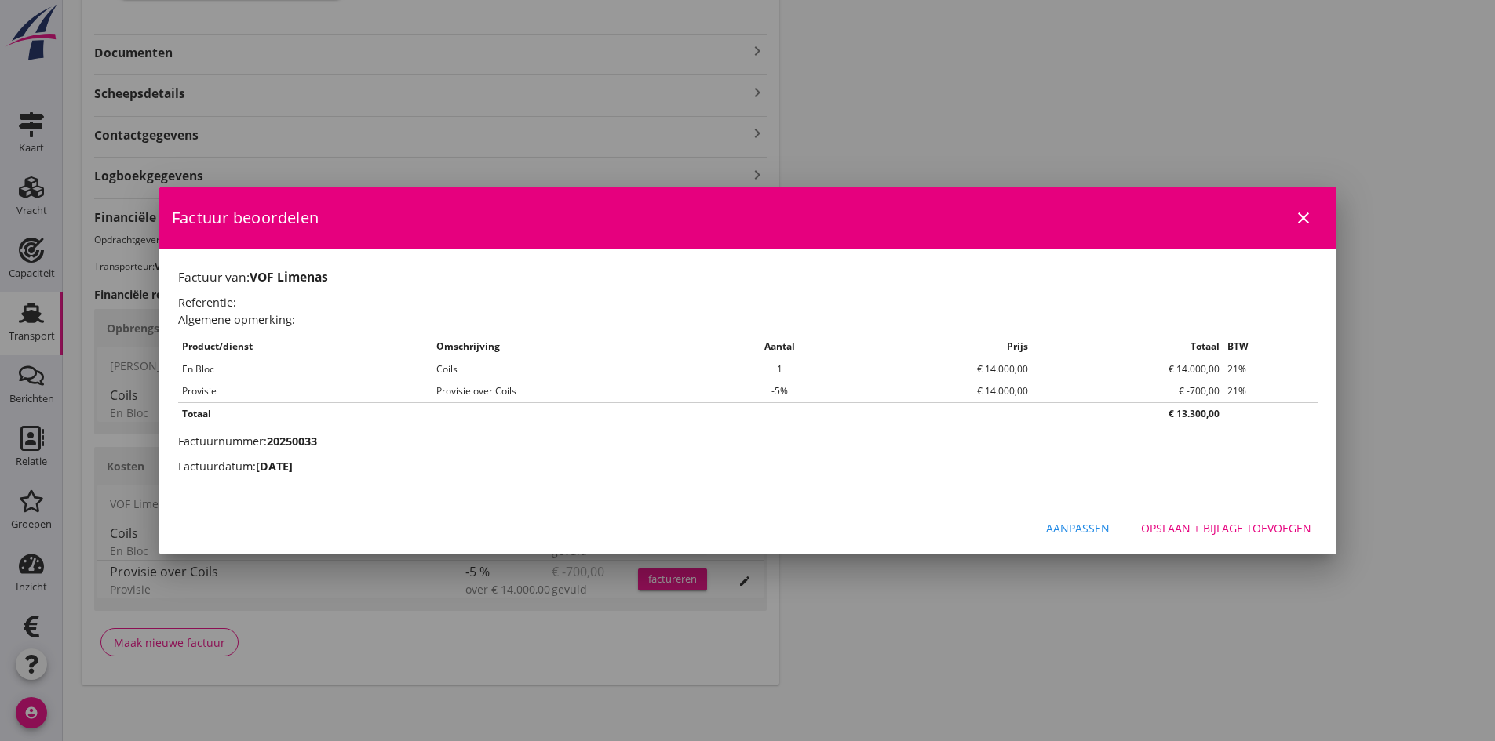
scroll to position [0, 0]
click at [1161, 531] on div "Opslaan + bijlage toevoegen" at bounding box center [1226, 528] width 170 height 16
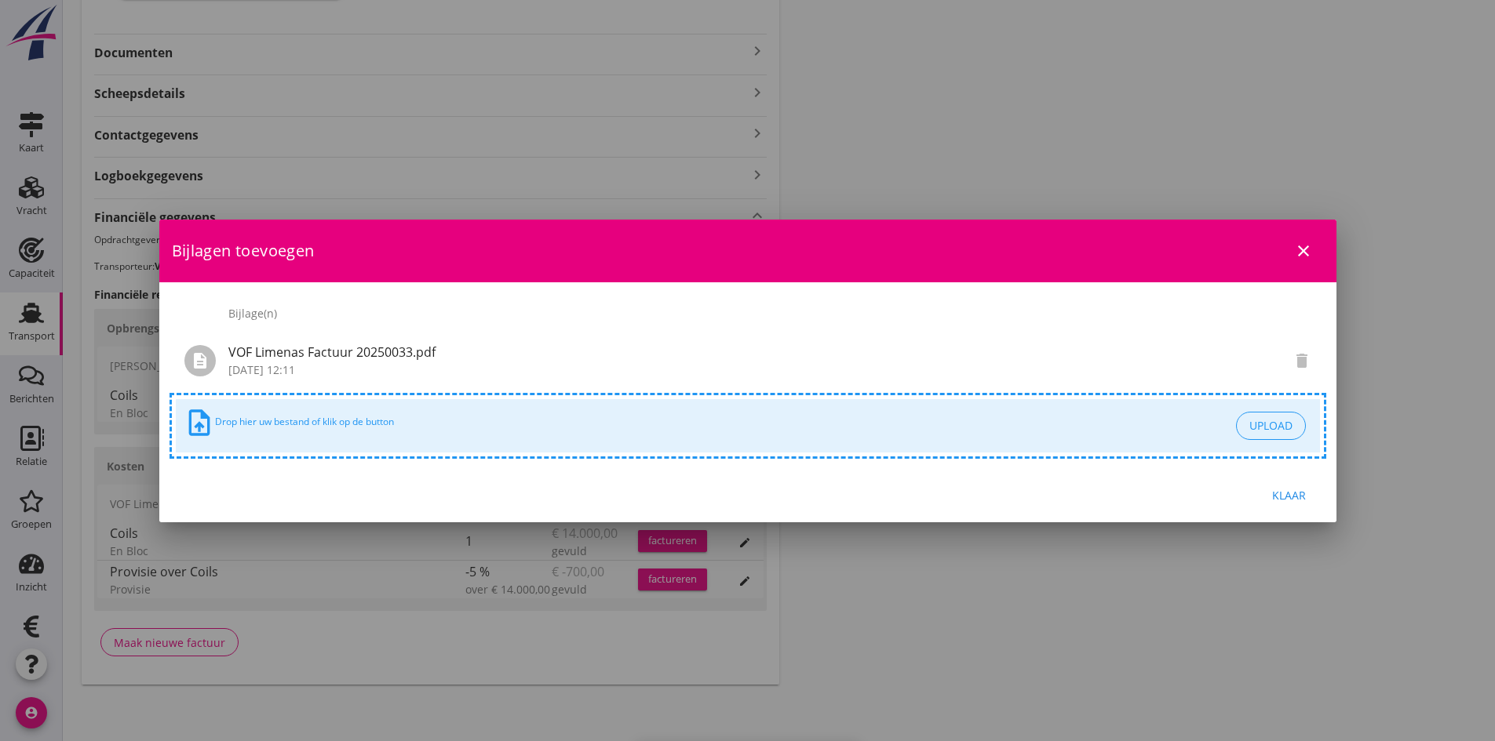
click at [1289, 493] on div "Klaar" at bounding box center [1289, 495] width 44 height 16
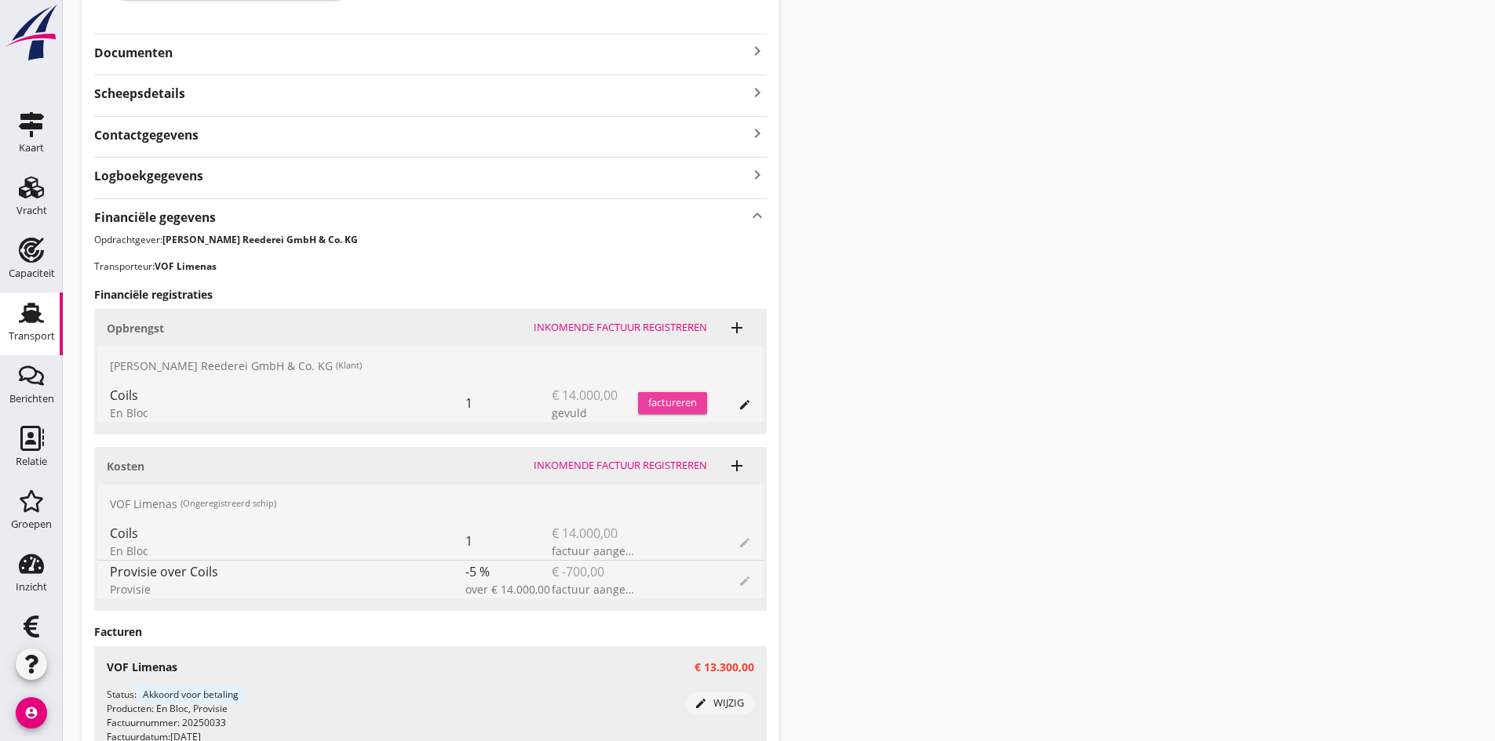
click at [668, 401] on div "factureren" at bounding box center [672, 403] width 69 height 16
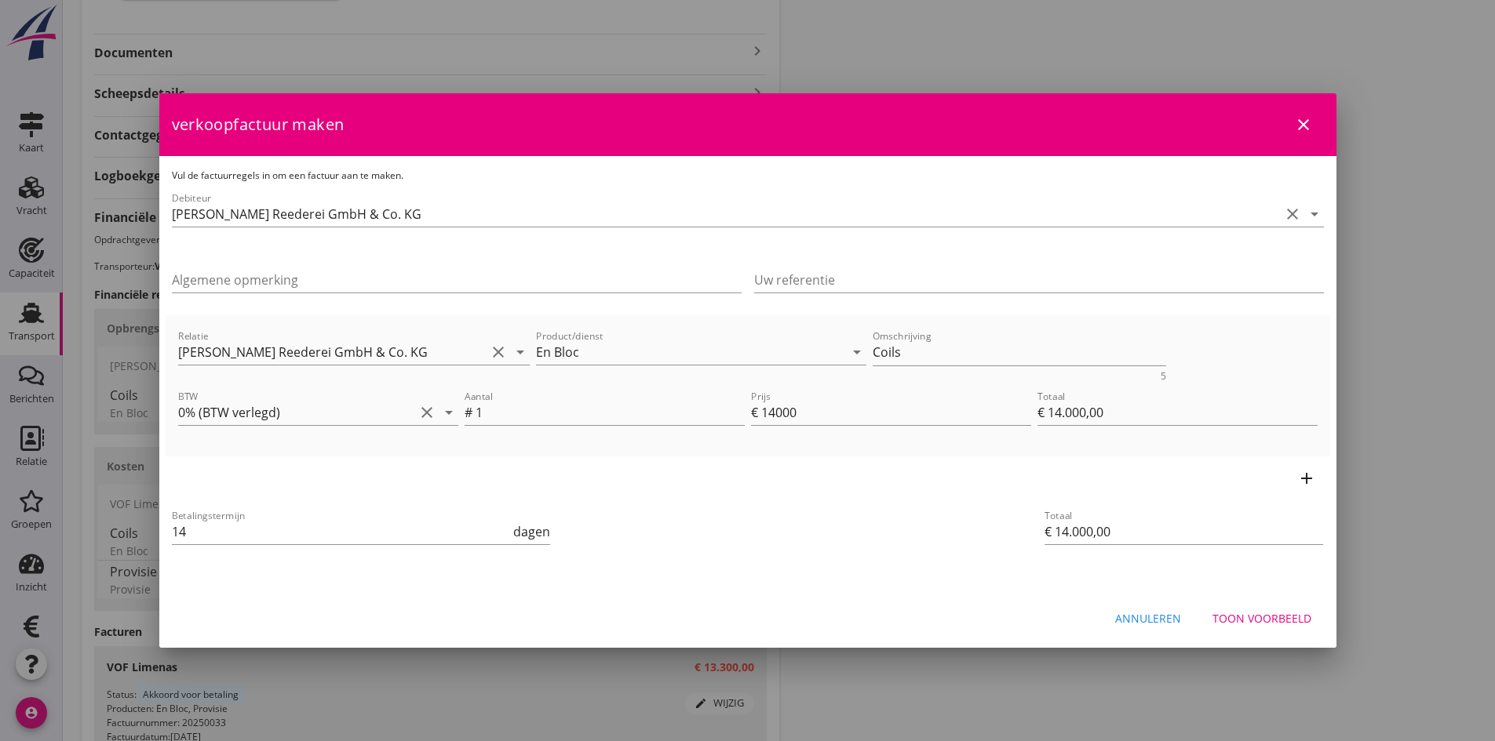
click at [1226, 615] on div "Toon voorbeeld" at bounding box center [1261, 618] width 99 height 16
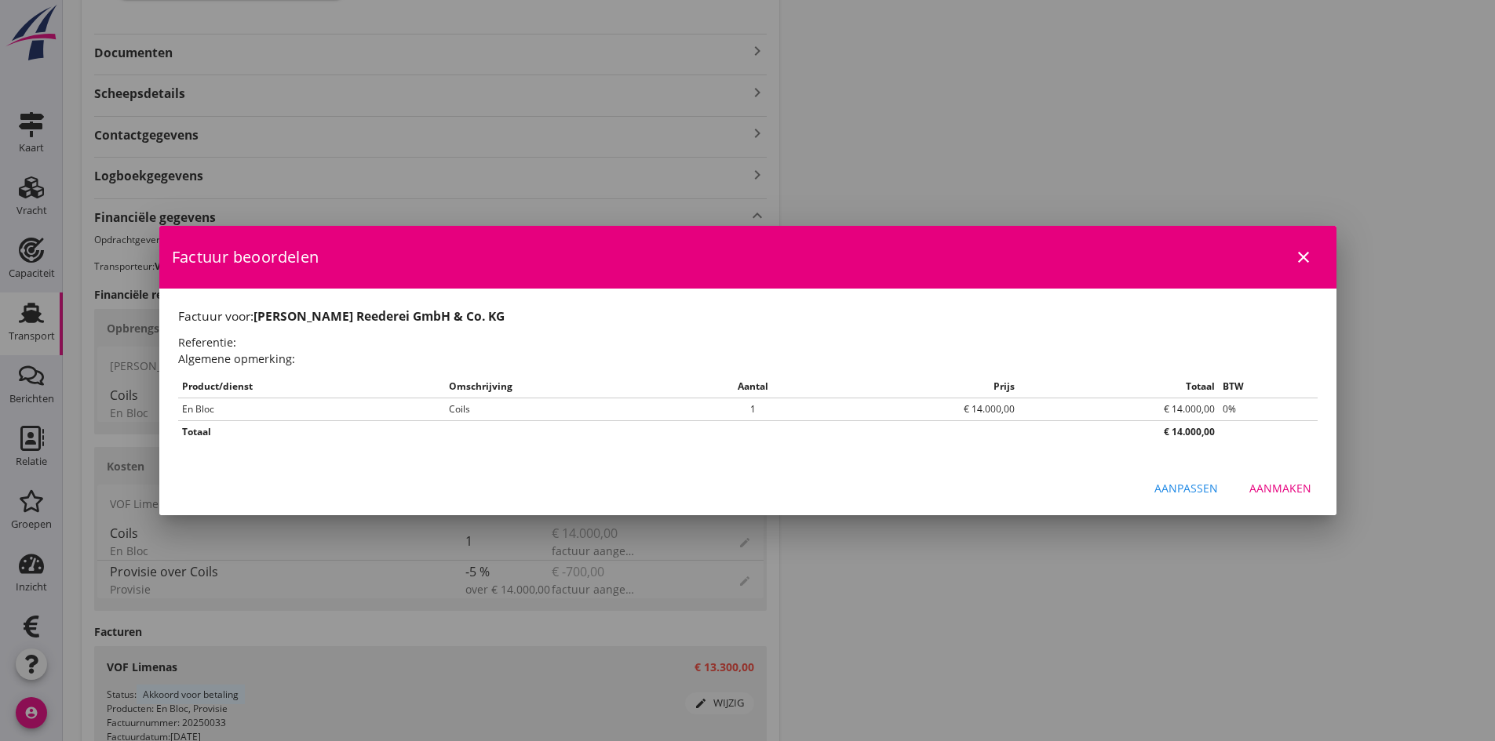
click at [1280, 481] on div "Aanmaken" at bounding box center [1280, 488] width 62 height 16
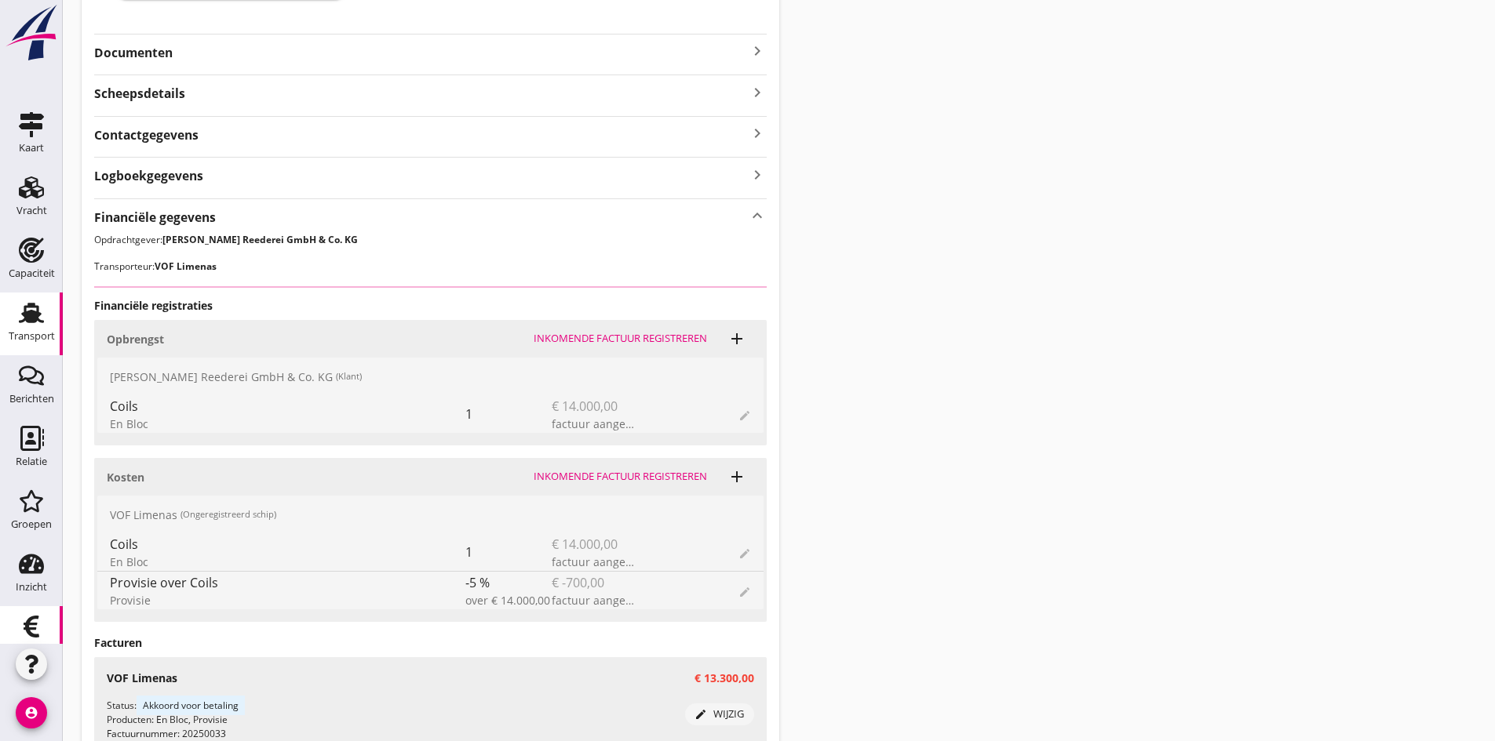
click at [25, 618] on use at bounding box center [32, 627] width 16 height 22
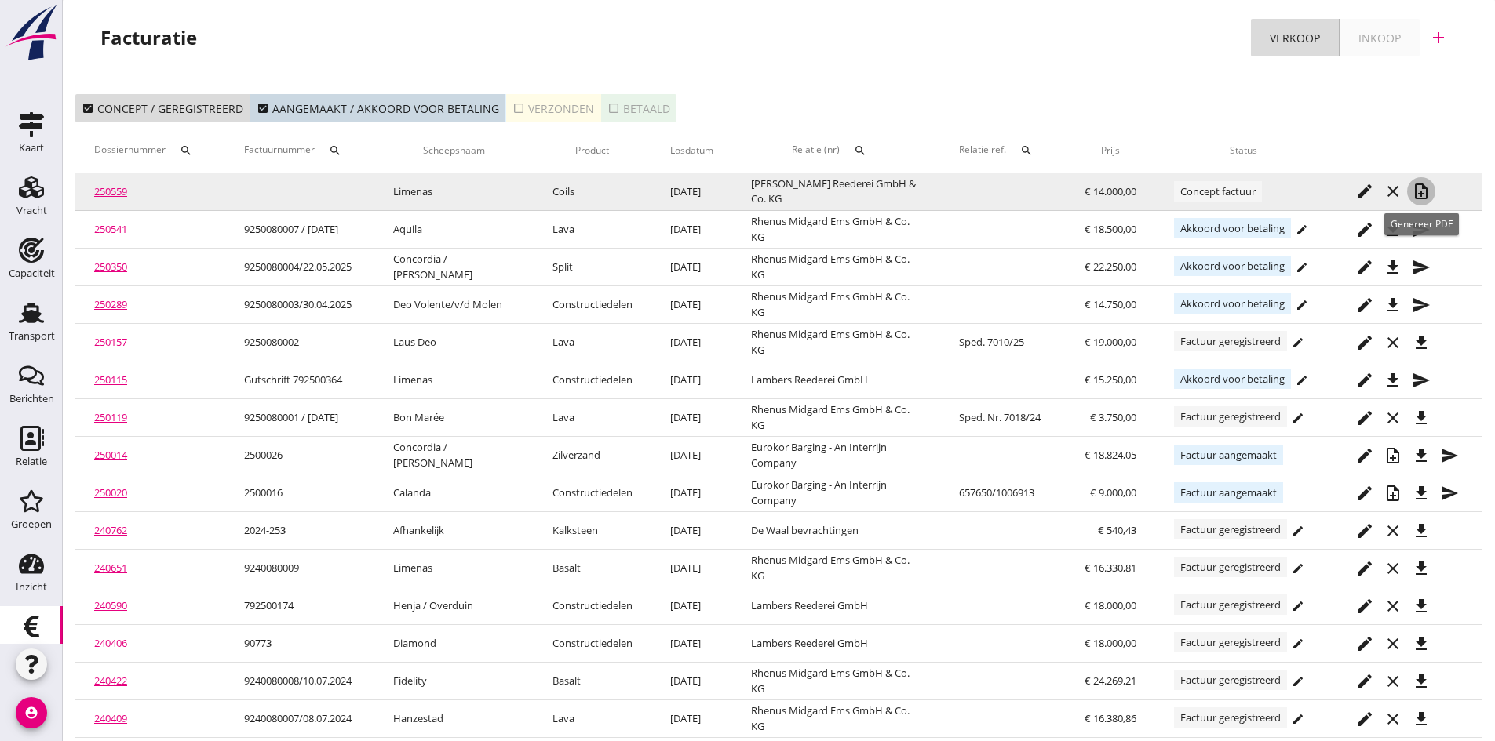
click at [1419, 187] on icon "note_add" at bounding box center [1420, 191] width 19 height 19
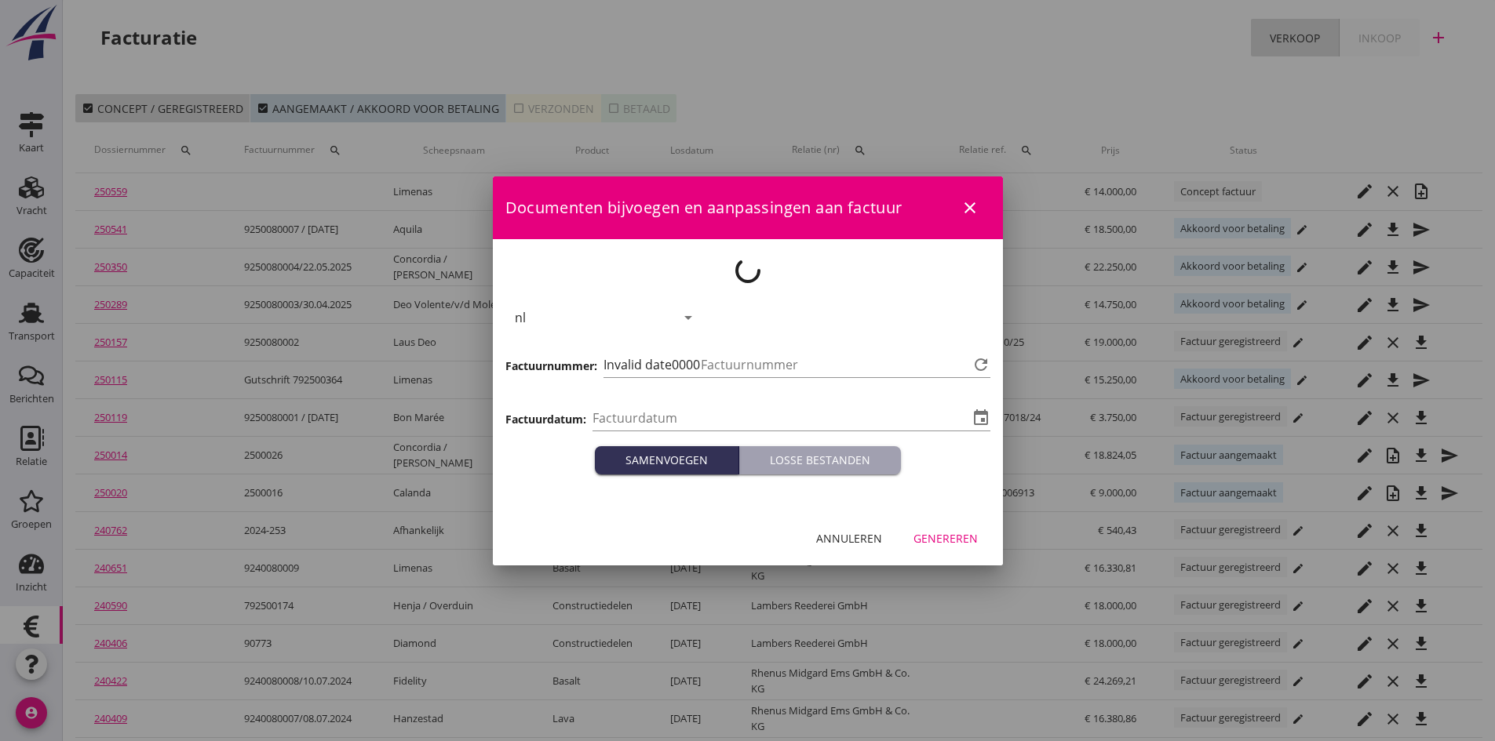
type input "[DATE]"
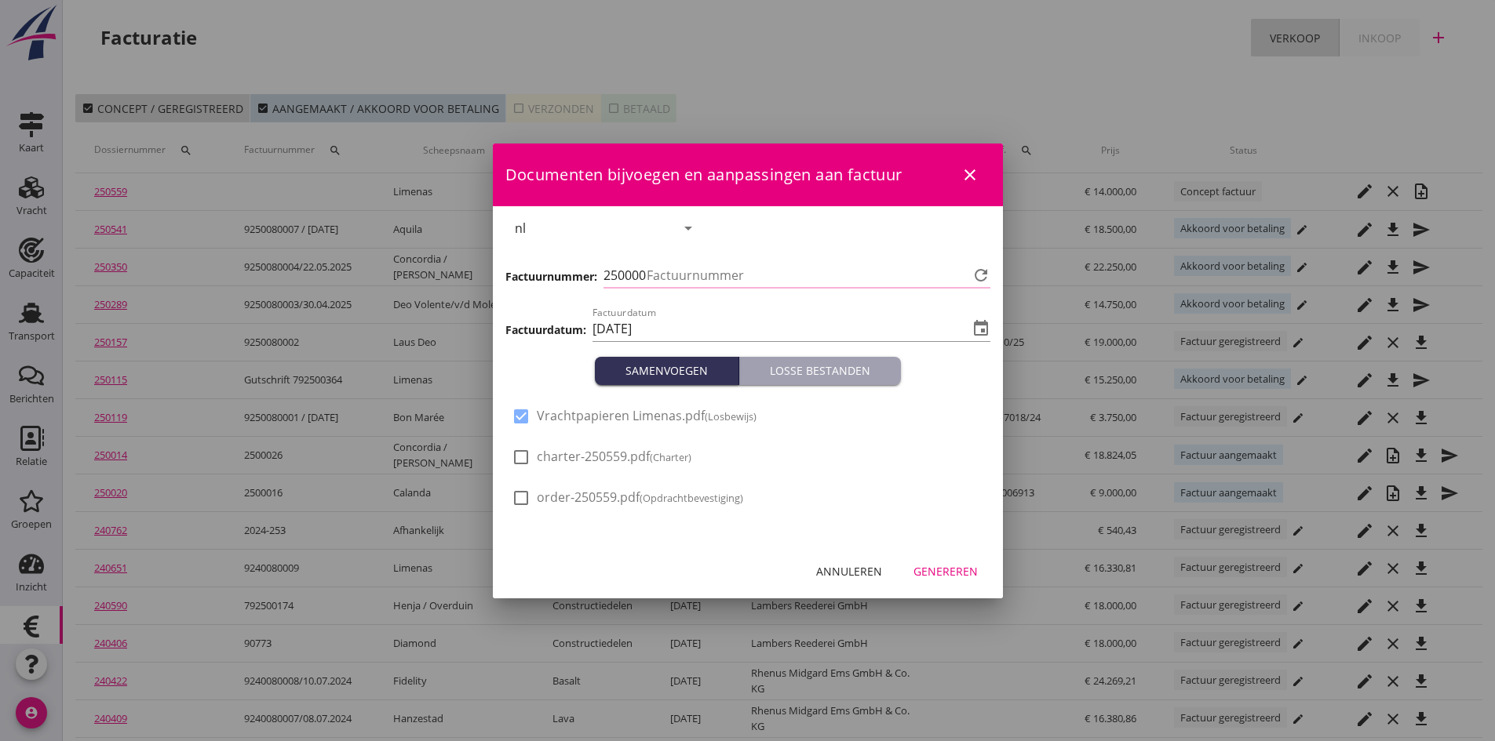
type input "721"
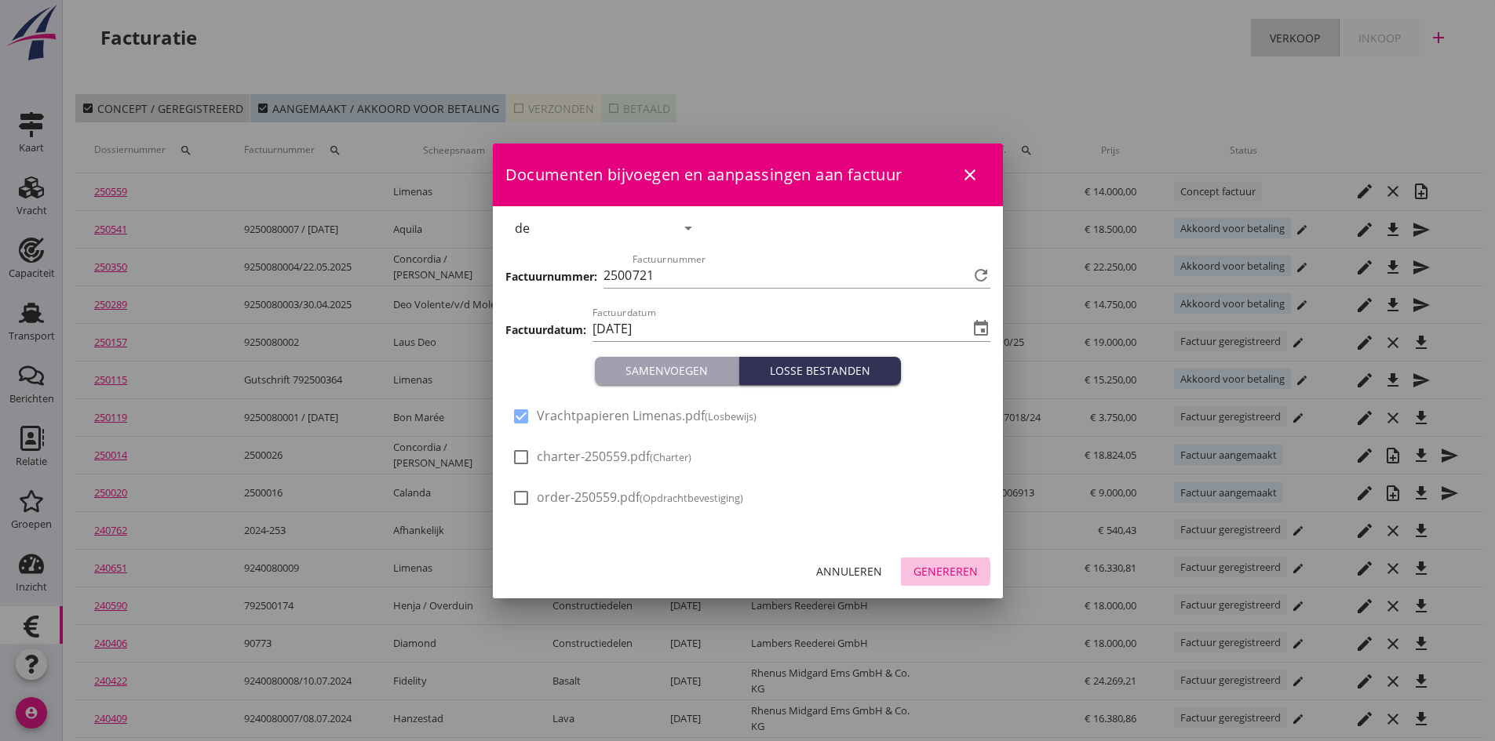
click at [949, 570] on div "Genereren" at bounding box center [945, 571] width 64 height 16
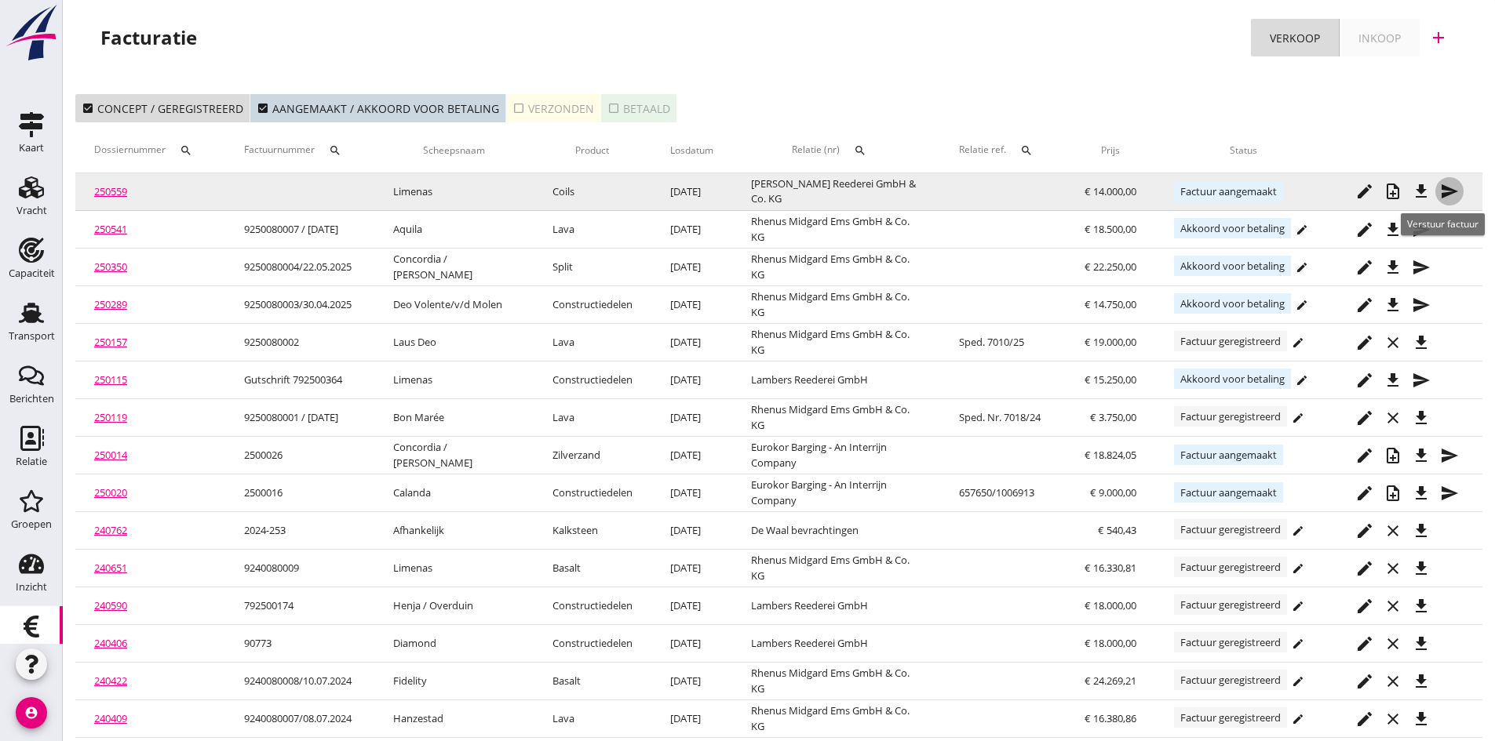
click at [1447, 188] on icon "send" at bounding box center [1449, 191] width 19 height 19
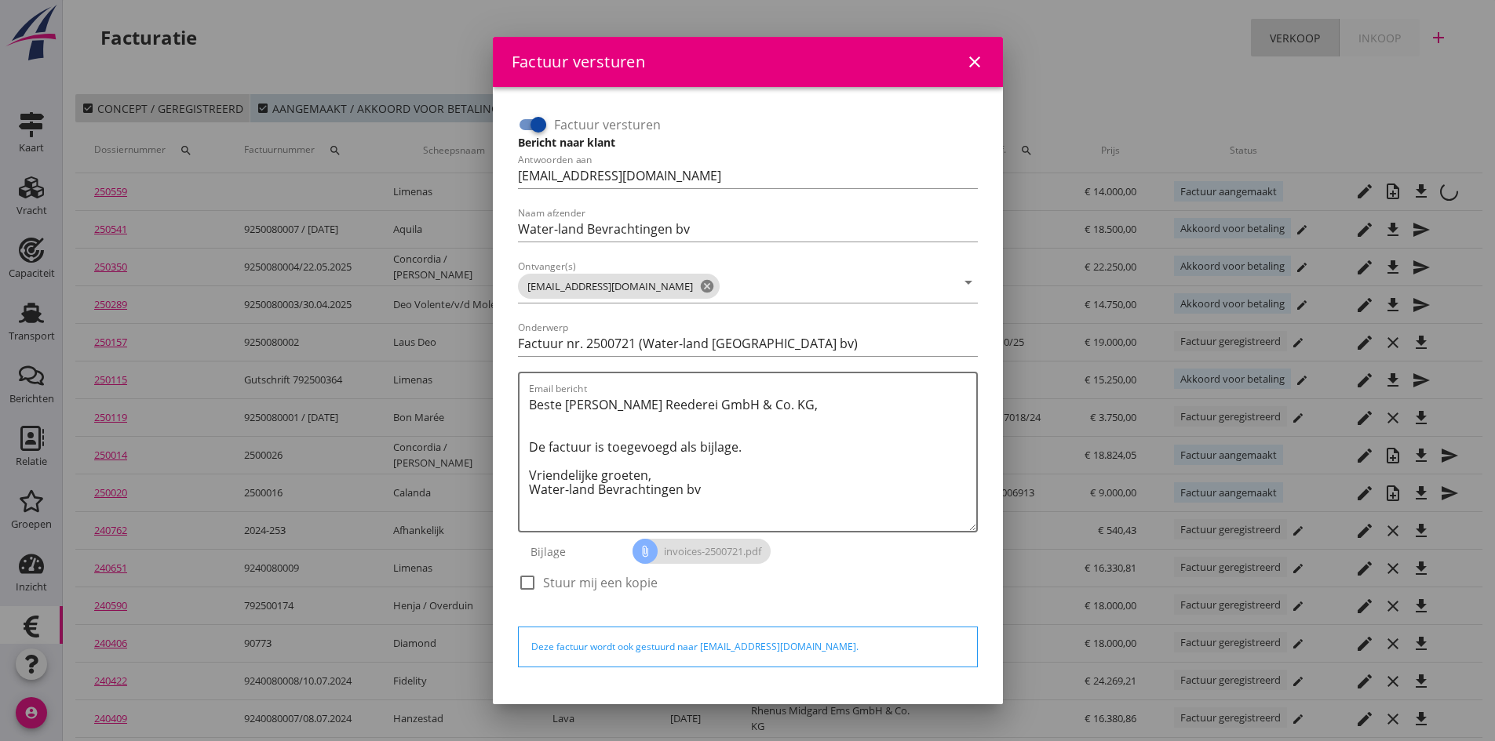
scroll to position [45, 0]
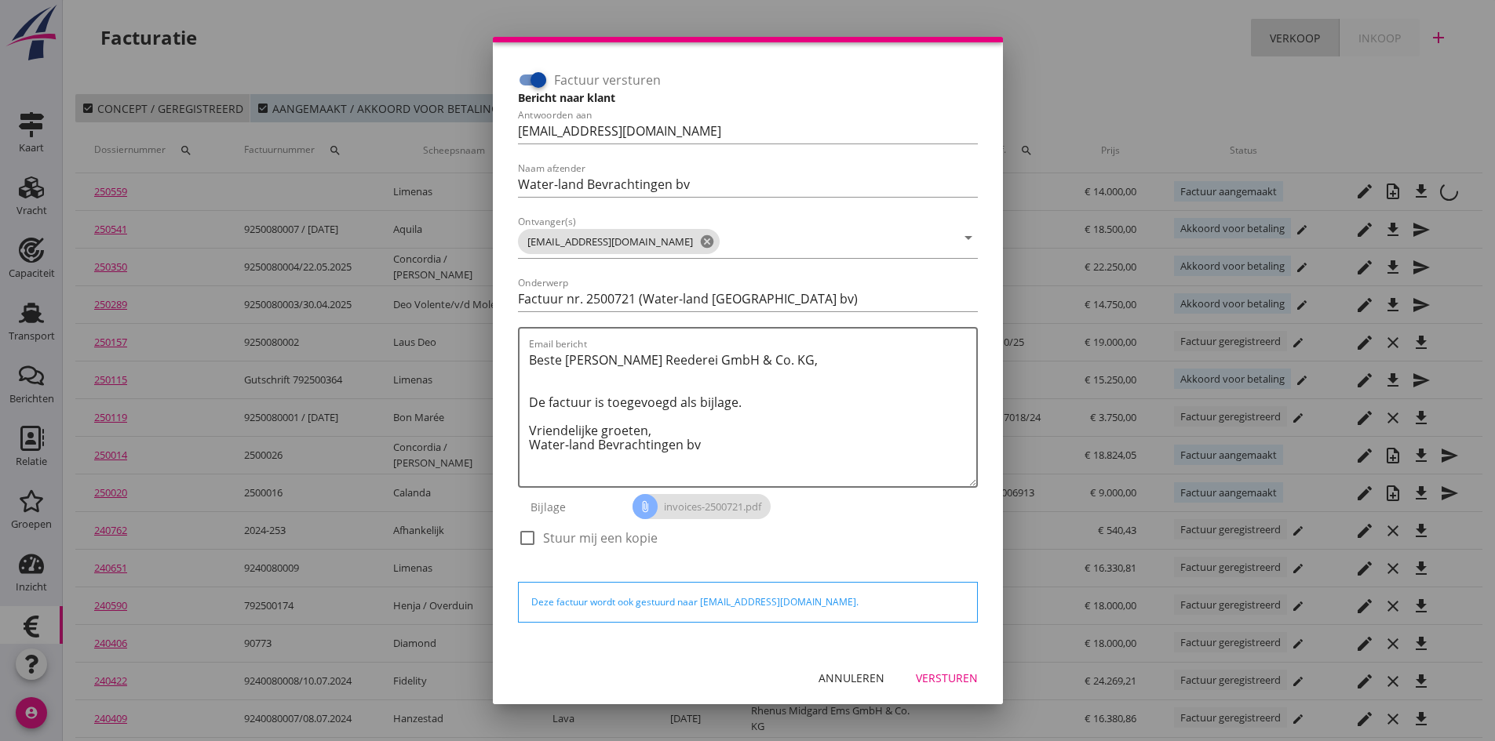
click at [938, 675] on div "Versturen" at bounding box center [947, 678] width 62 height 16
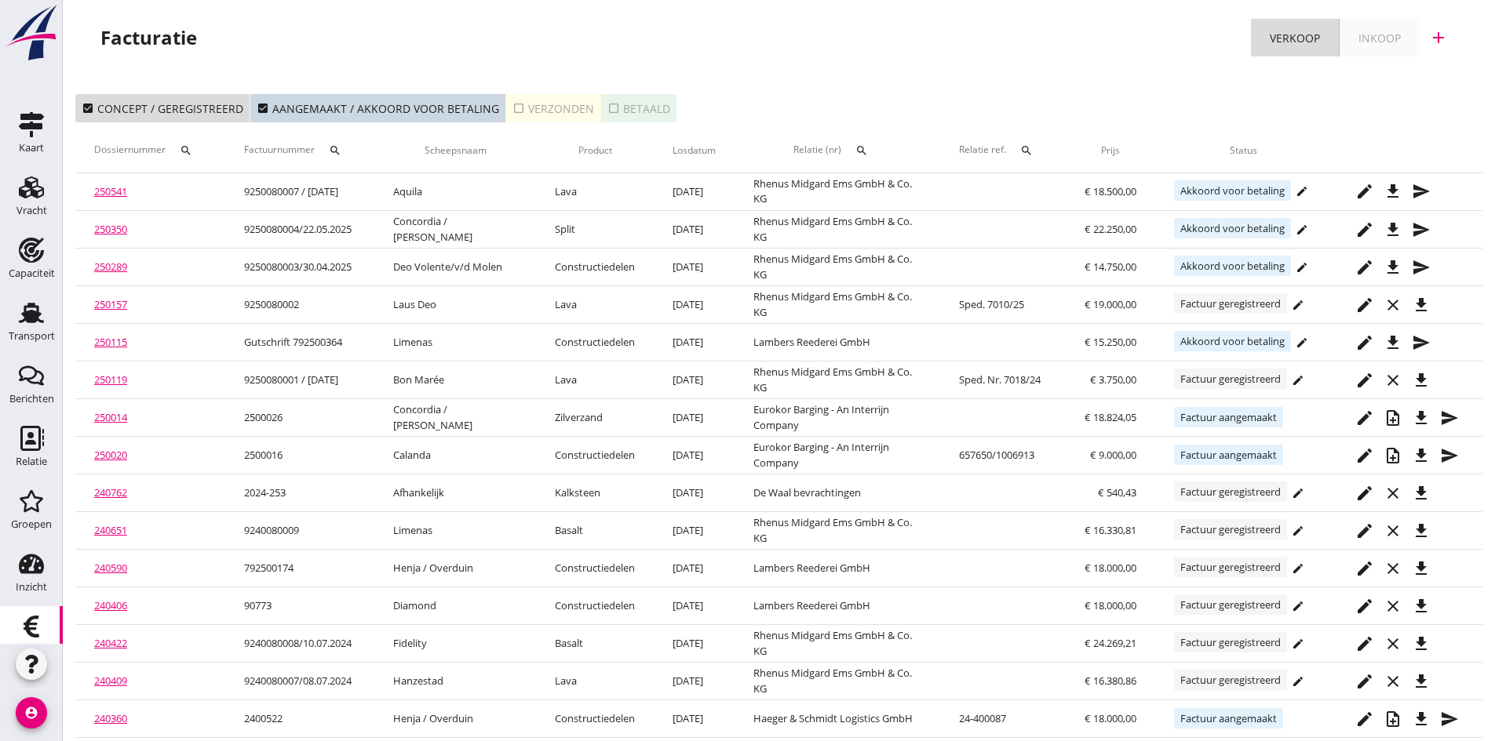
click at [538, 111] on div "check_box_outline_blank Verzonden" at bounding box center [553, 108] width 82 height 16
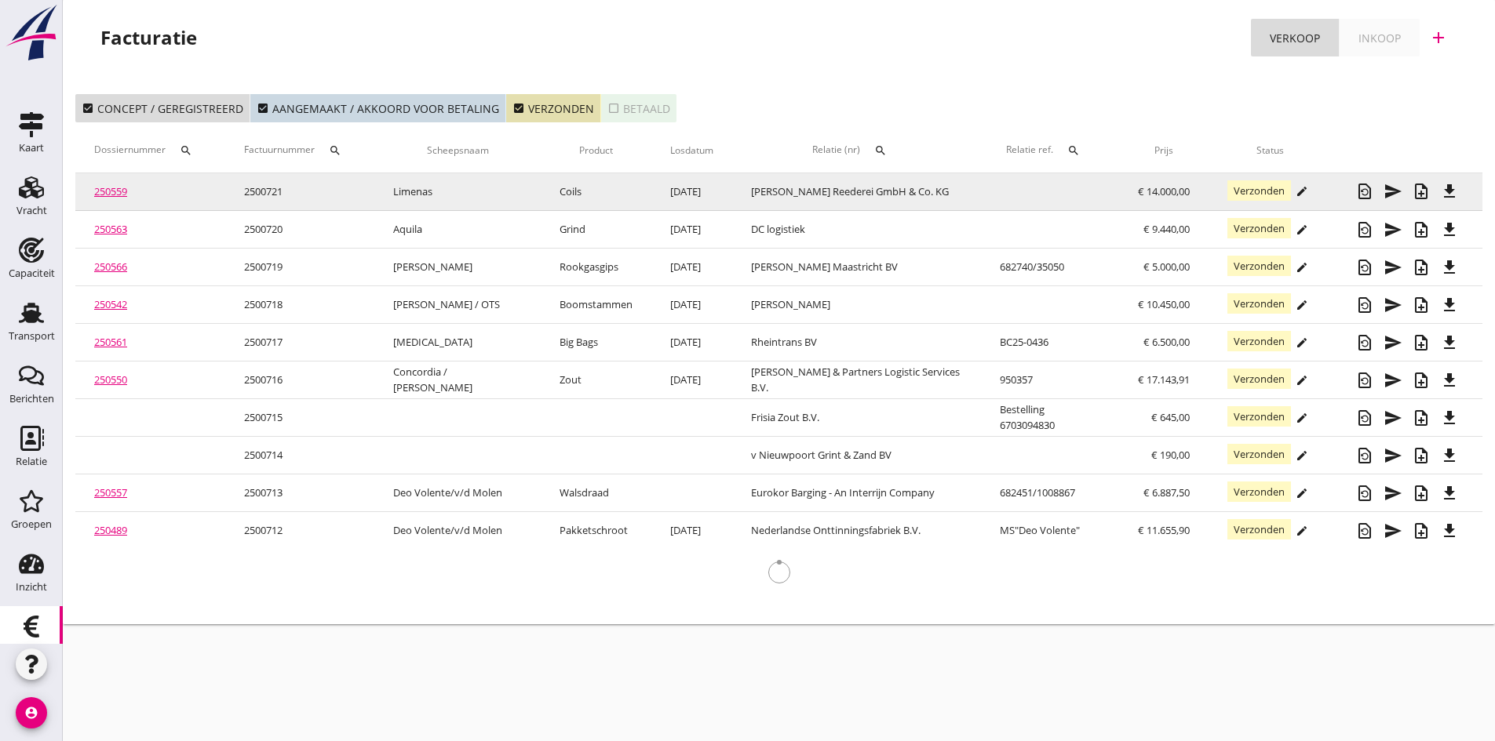
click at [104, 194] on link "250559" at bounding box center [110, 191] width 33 height 14
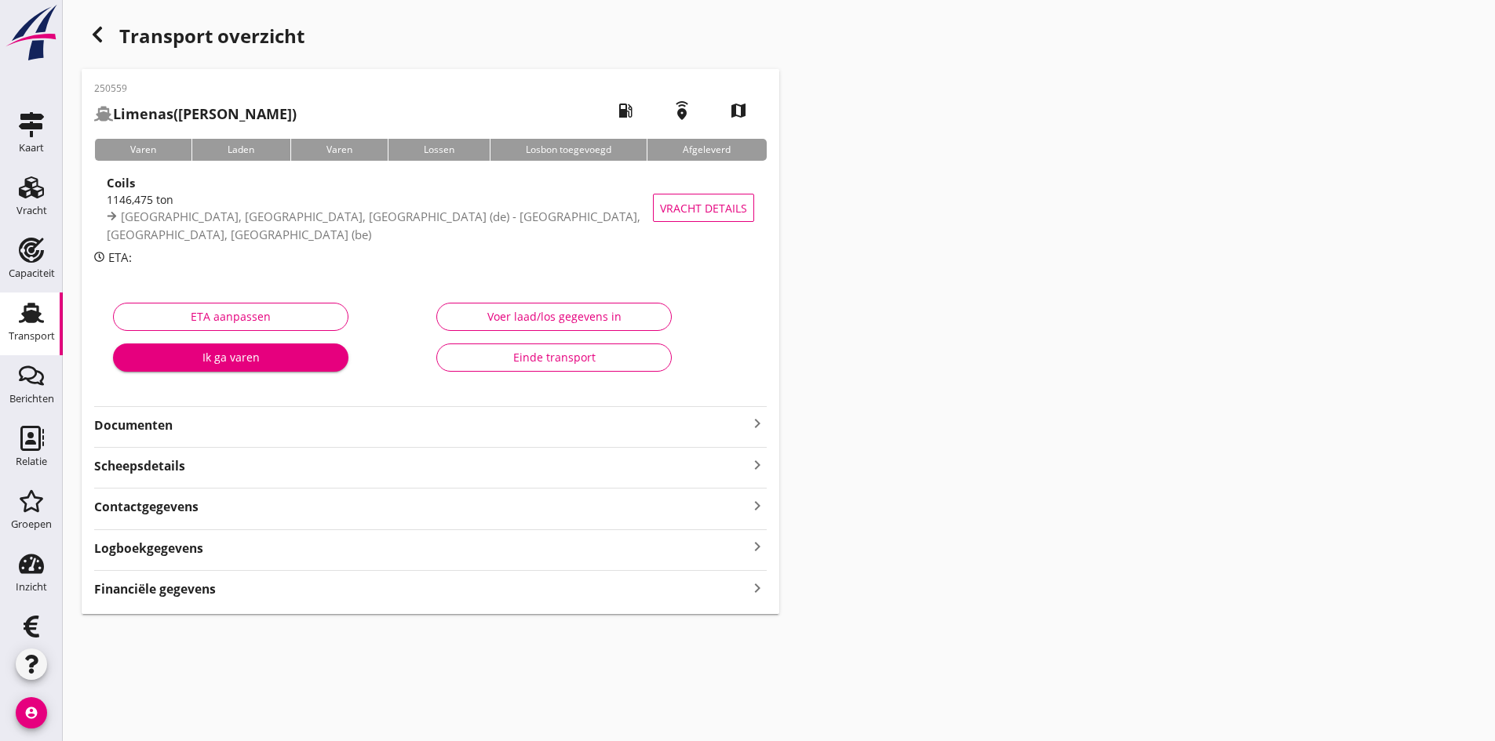
click at [141, 424] on strong "Documenten" at bounding box center [421, 426] width 654 height 18
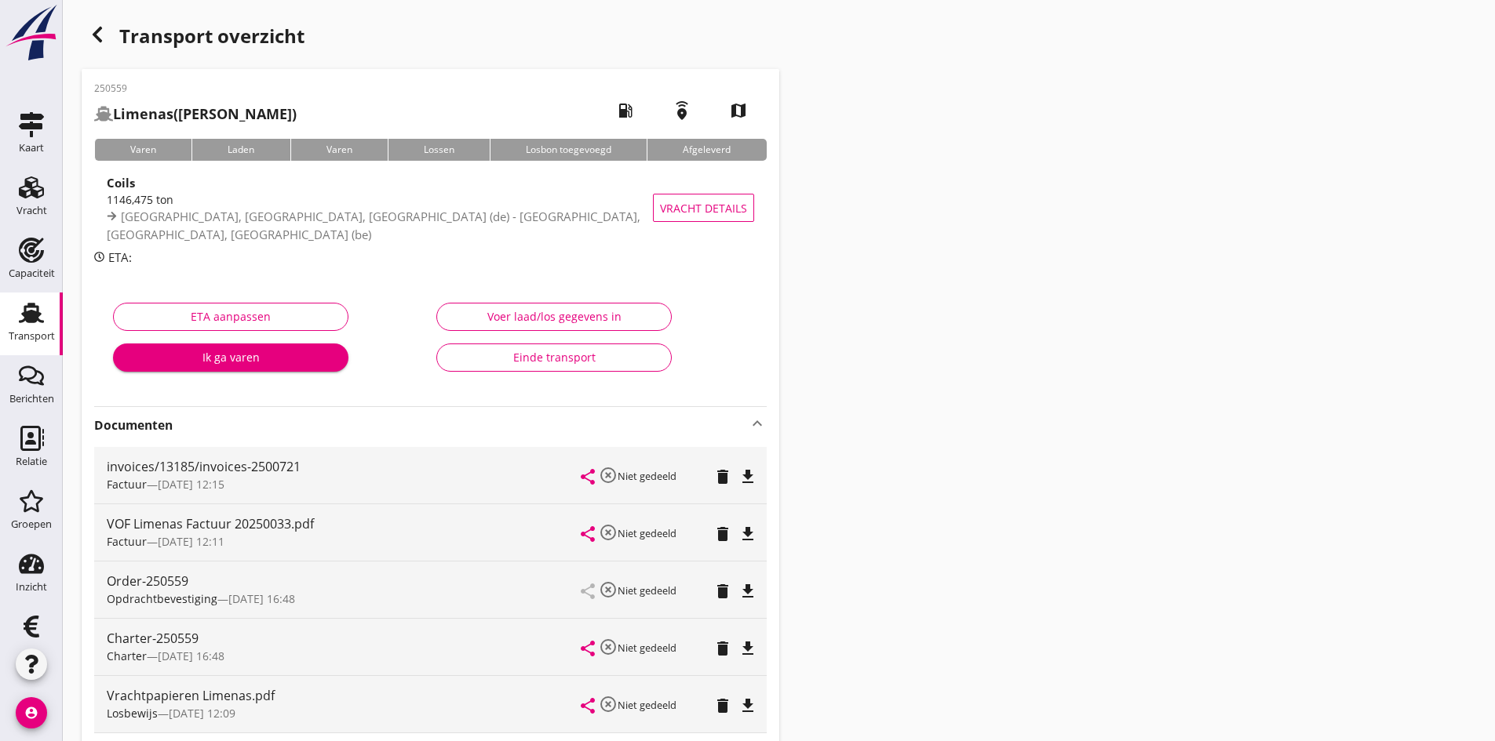
scroll to position [78, 0]
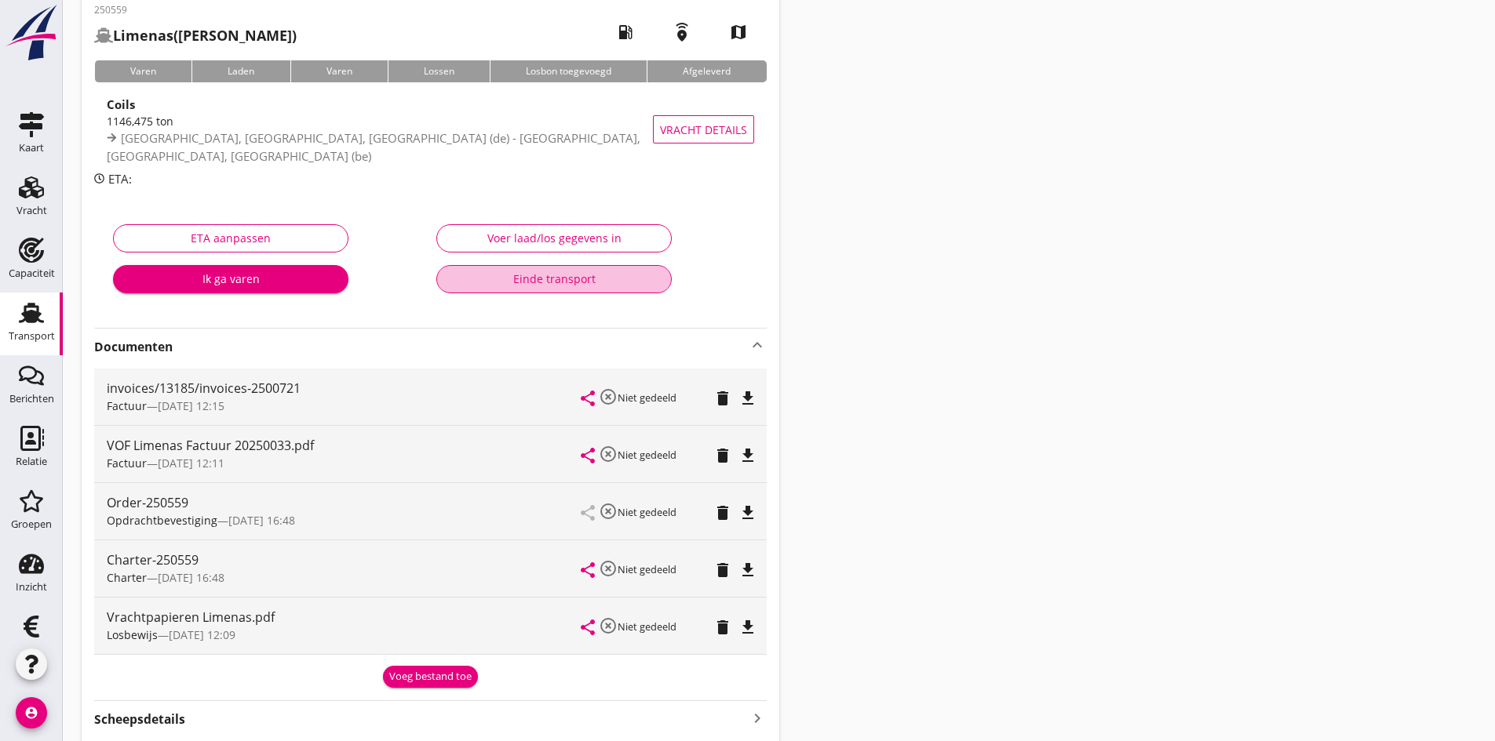
click at [561, 278] on div "Einde transport" at bounding box center [554, 279] width 209 height 16
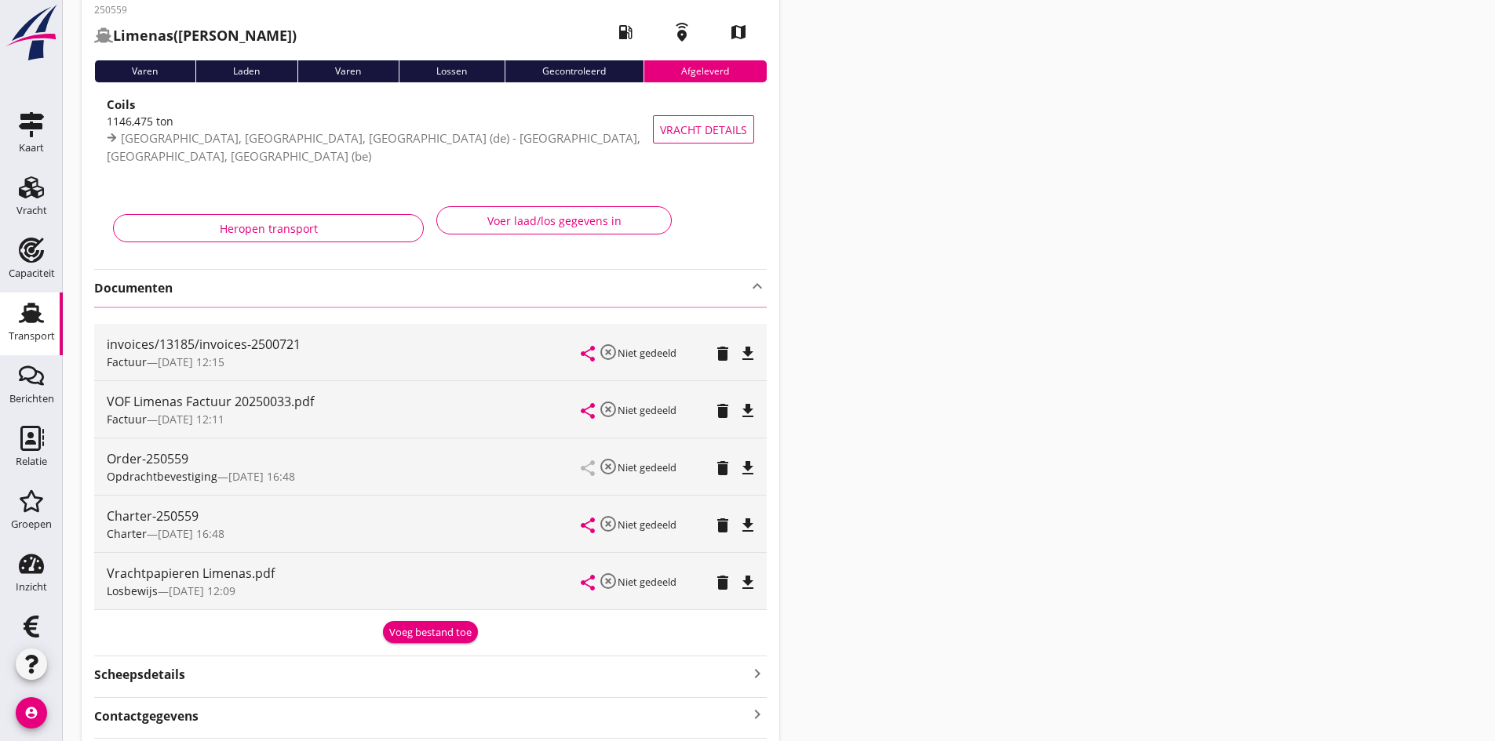
click at [22, 312] on use at bounding box center [31, 313] width 25 height 20
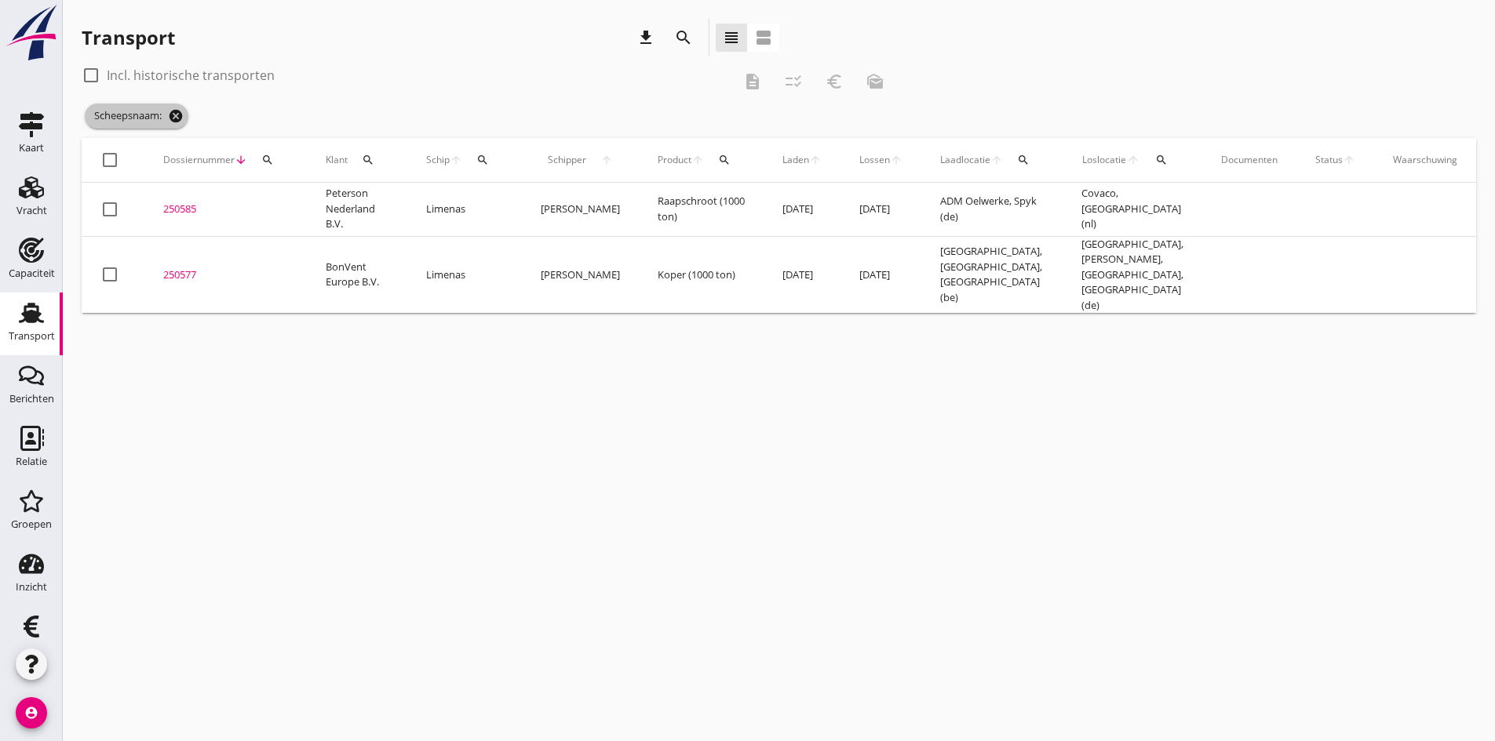
click at [175, 116] on icon "cancel" at bounding box center [176, 116] width 16 height 16
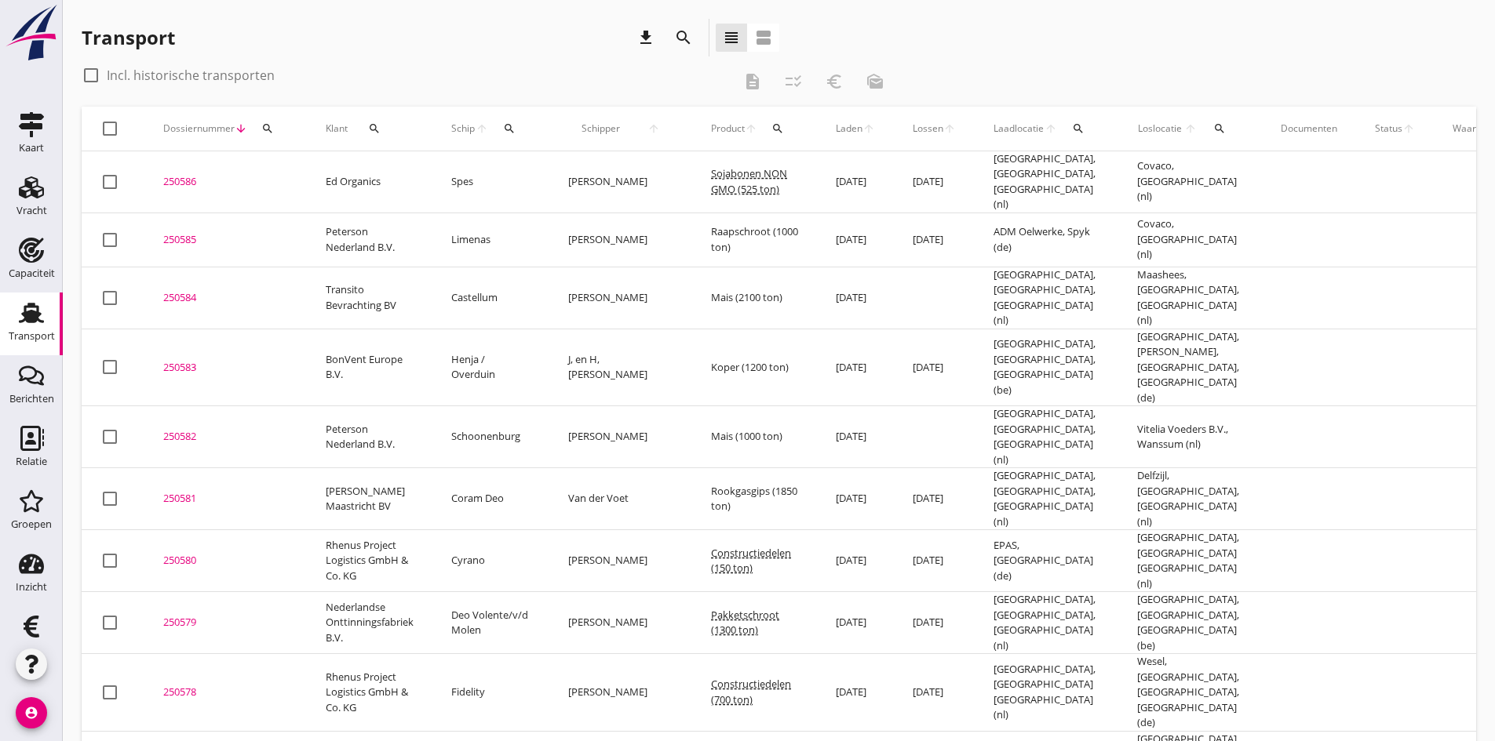
click at [177, 290] on div "250584" at bounding box center [225, 298] width 125 height 16
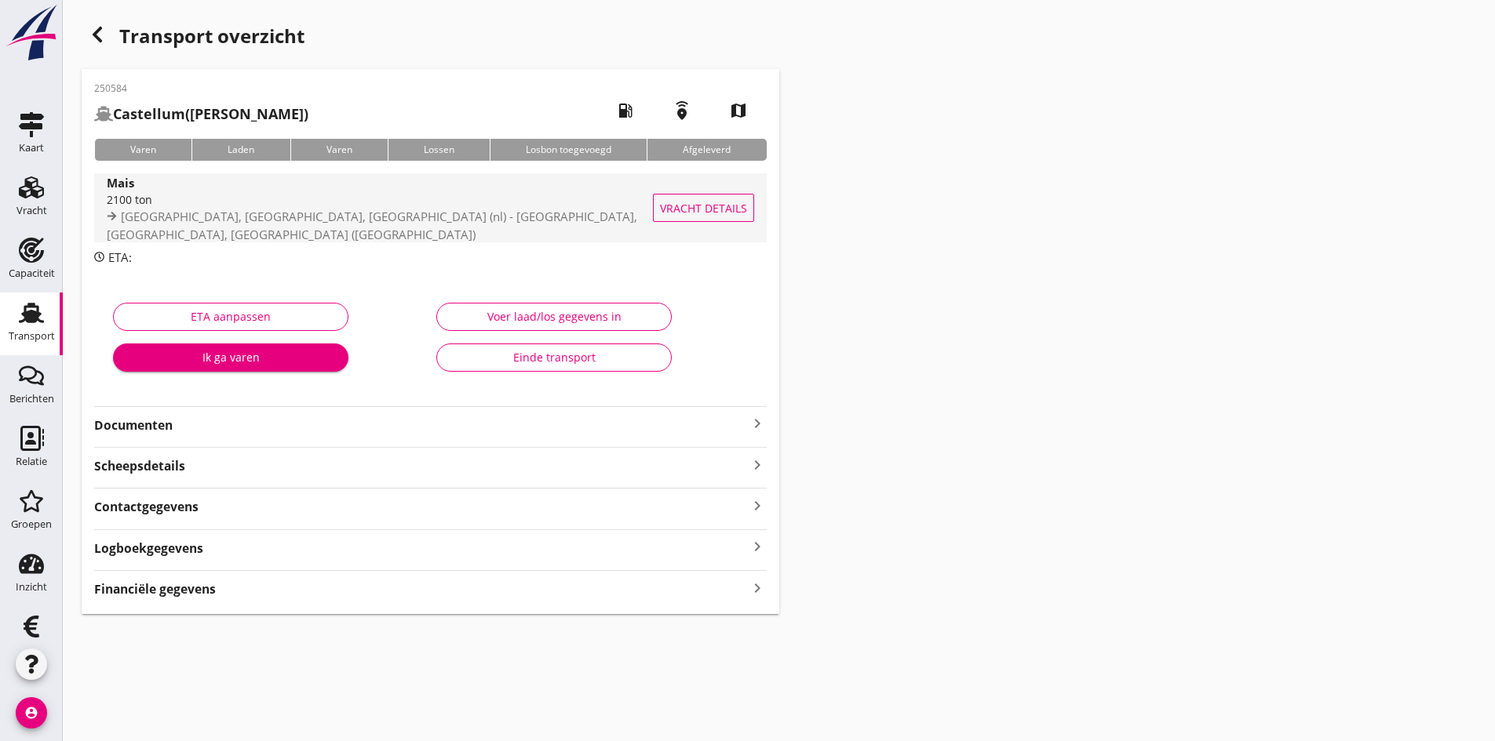
click at [137, 208] on div "2100 ton" at bounding box center [397, 199] width 581 height 16
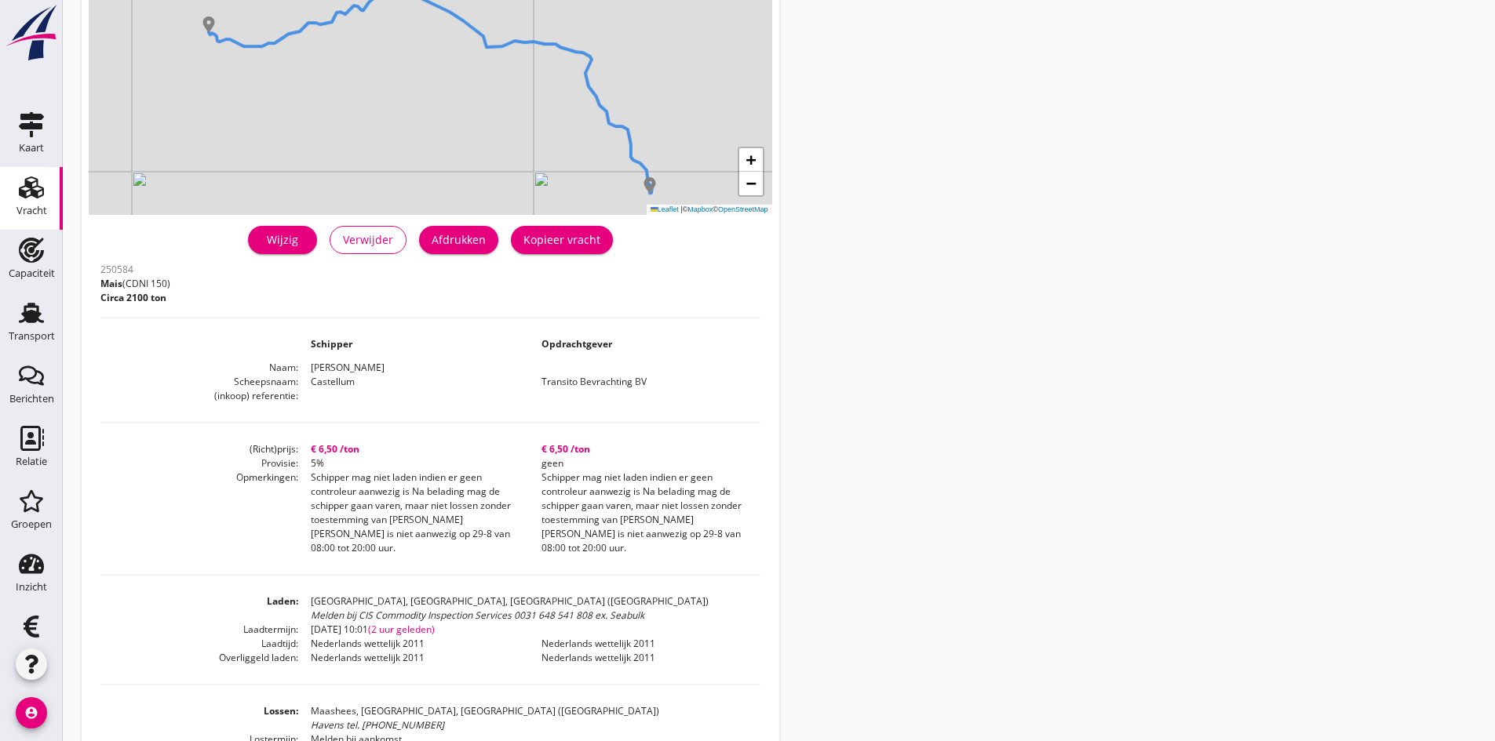
scroll to position [235, 0]
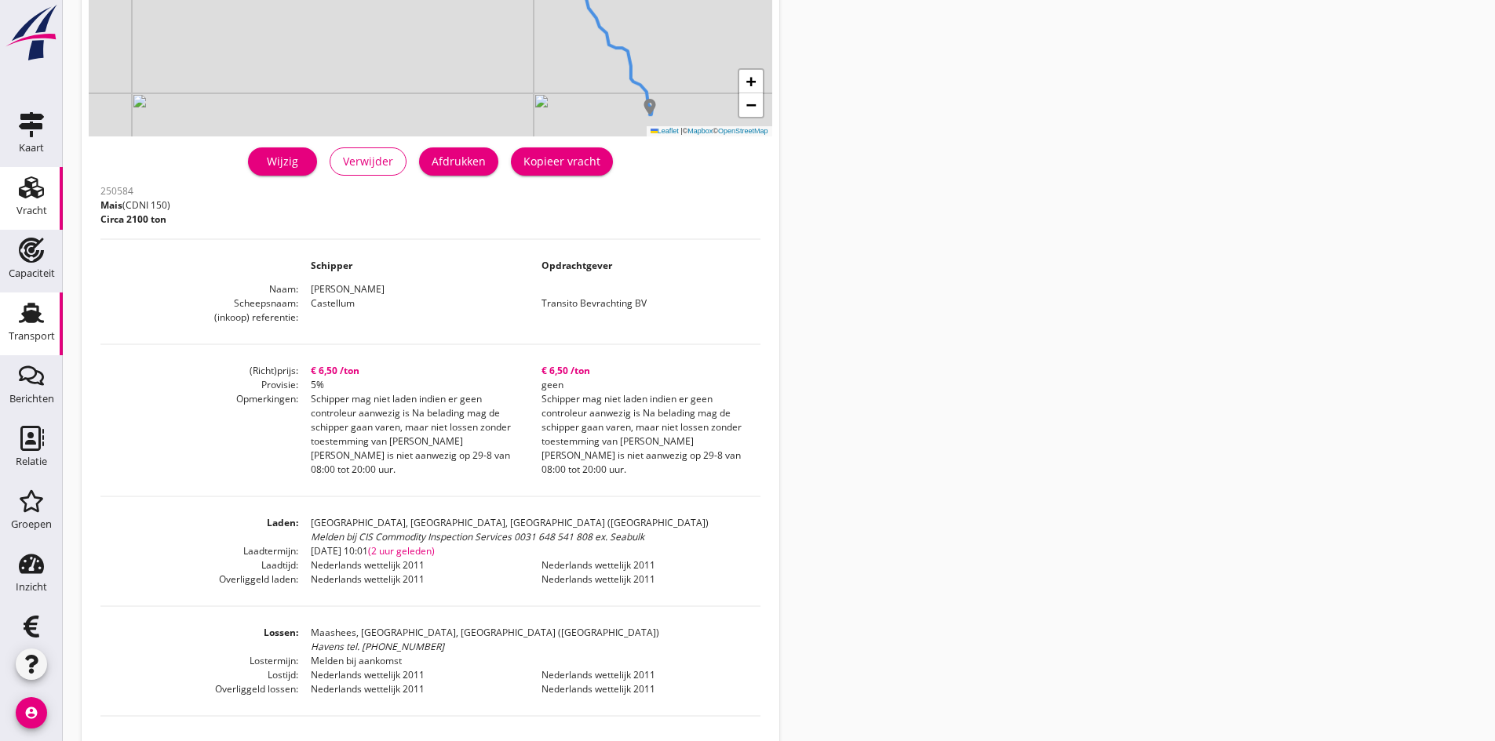
click at [30, 320] on use at bounding box center [31, 313] width 25 height 20
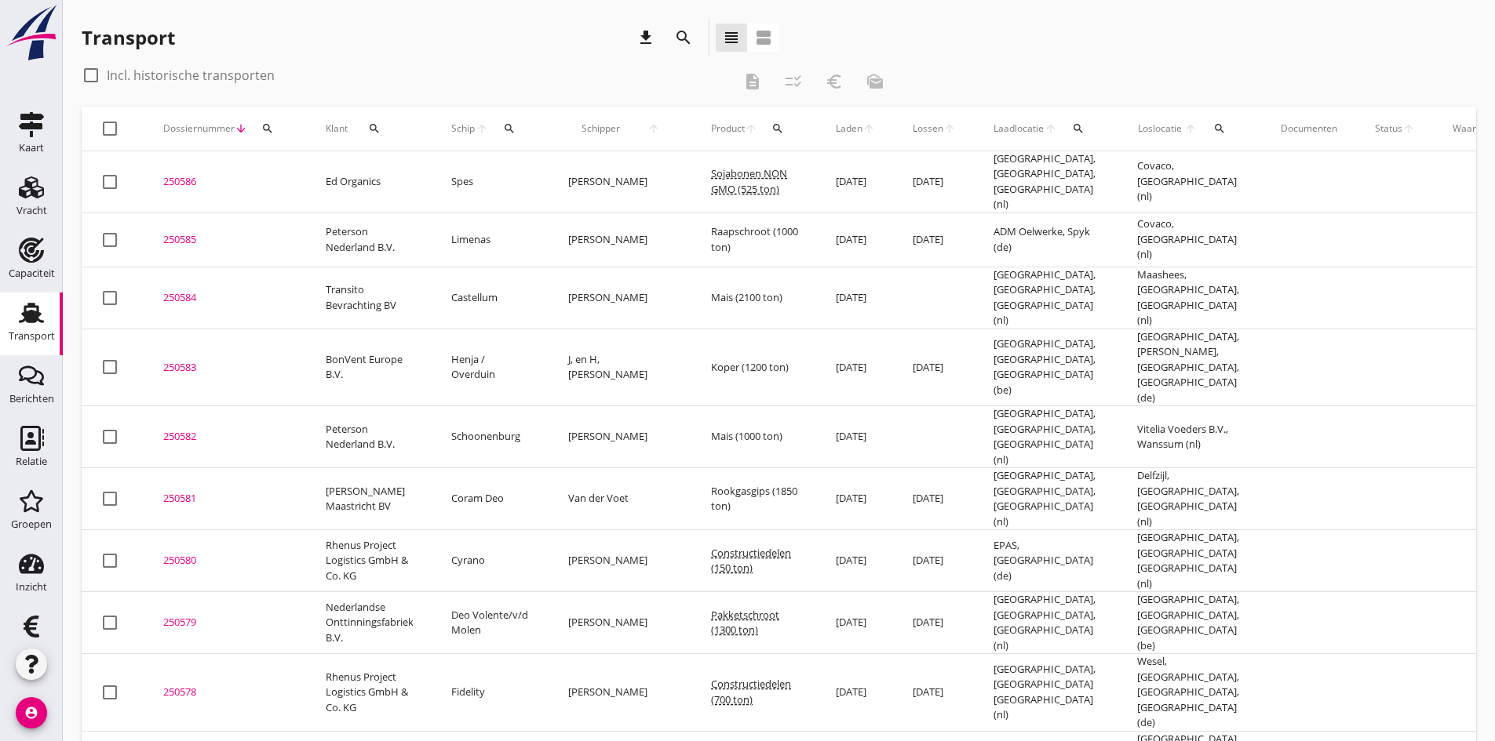
click at [173, 232] on div "250585" at bounding box center [225, 240] width 125 height 16
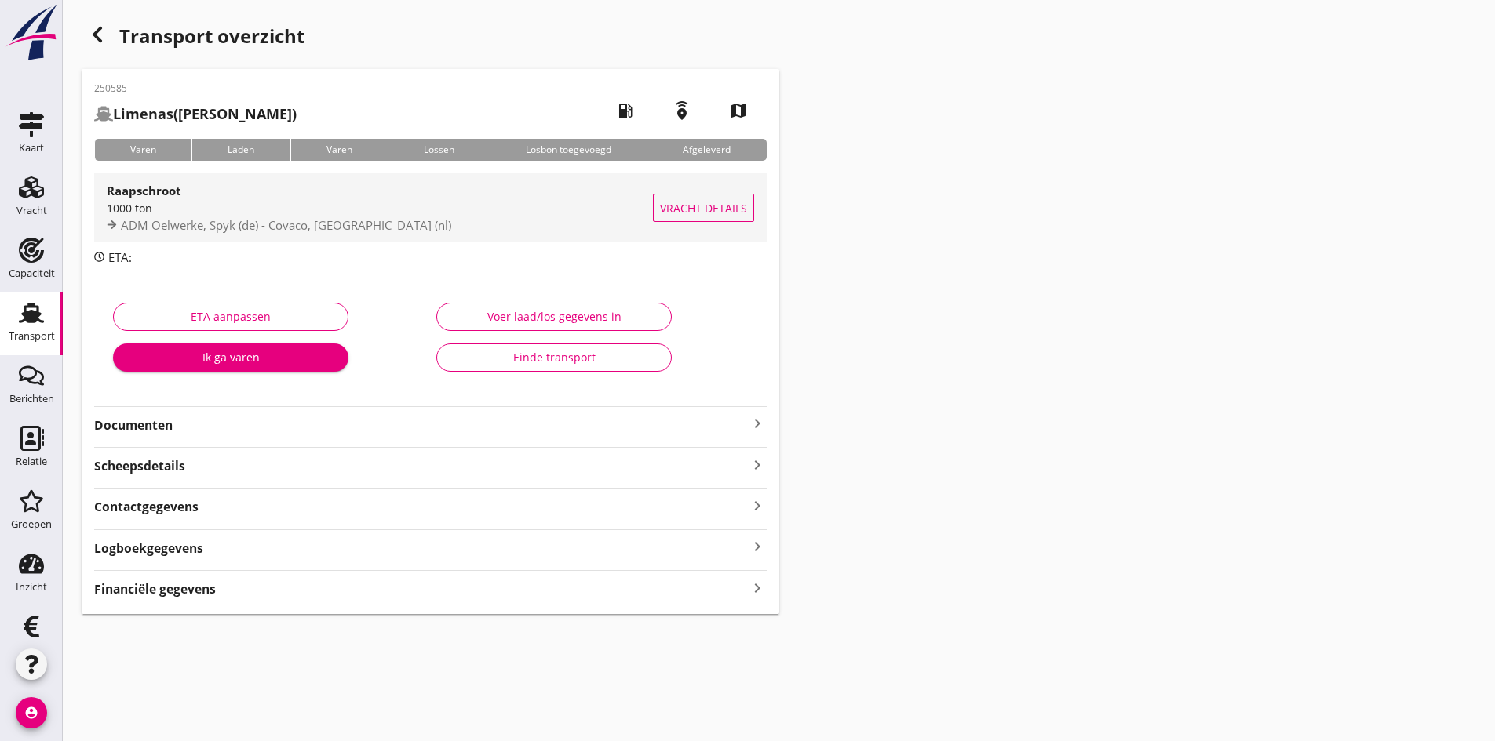
click at [148, 215] on div "1000 ton" at bounding box center [380, 208] width 546 height 16
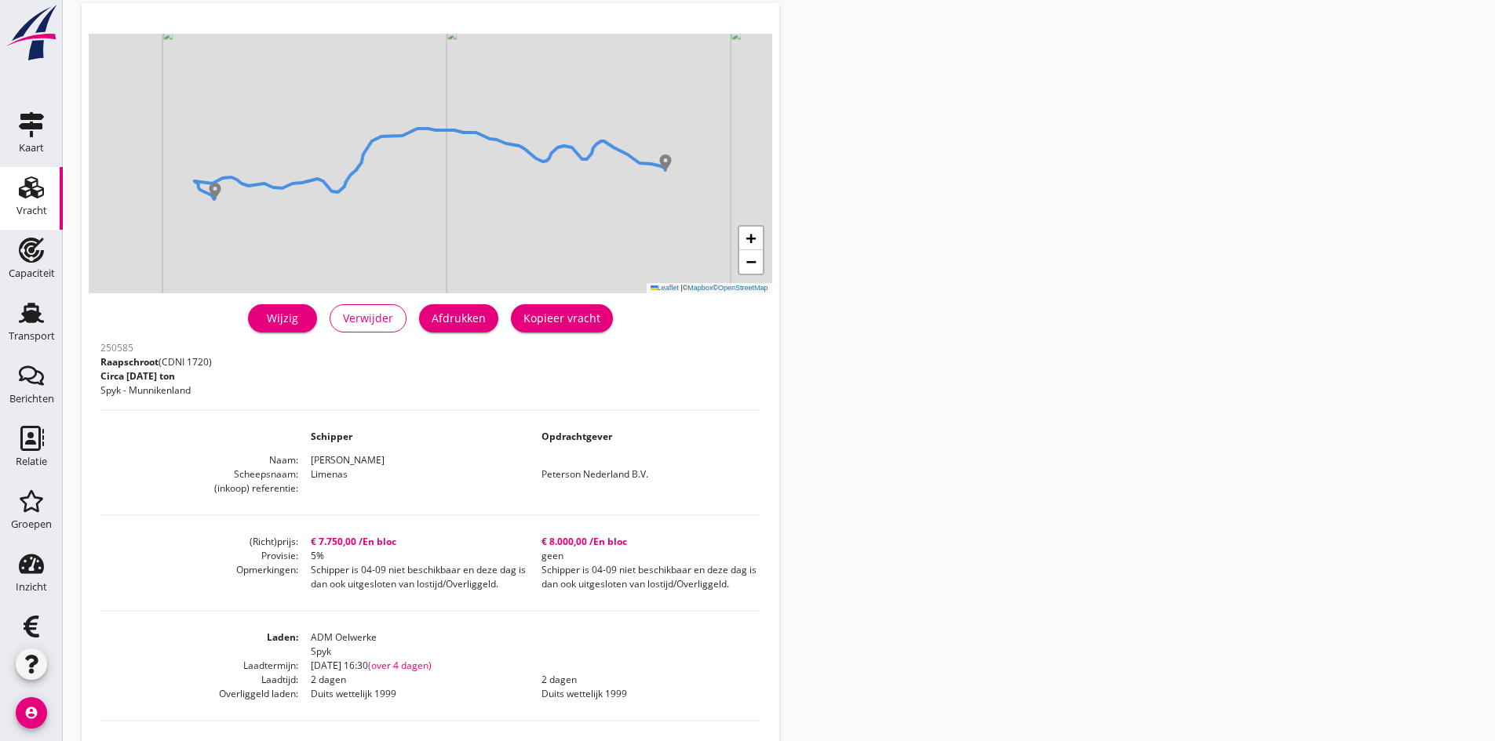
scroll to position [157, 0]
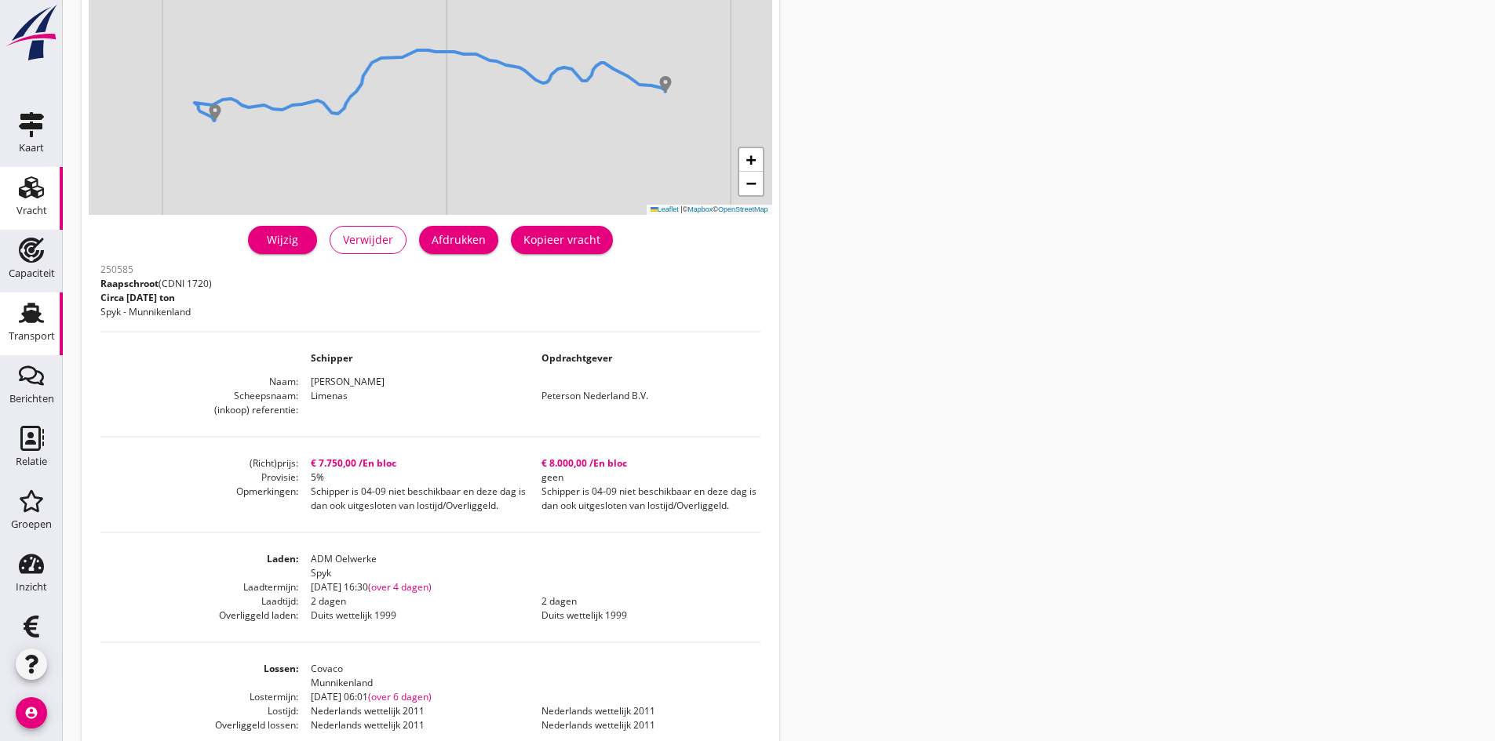
click at [27, 314] on use at bounding box center [31, 313] width 25 height 20
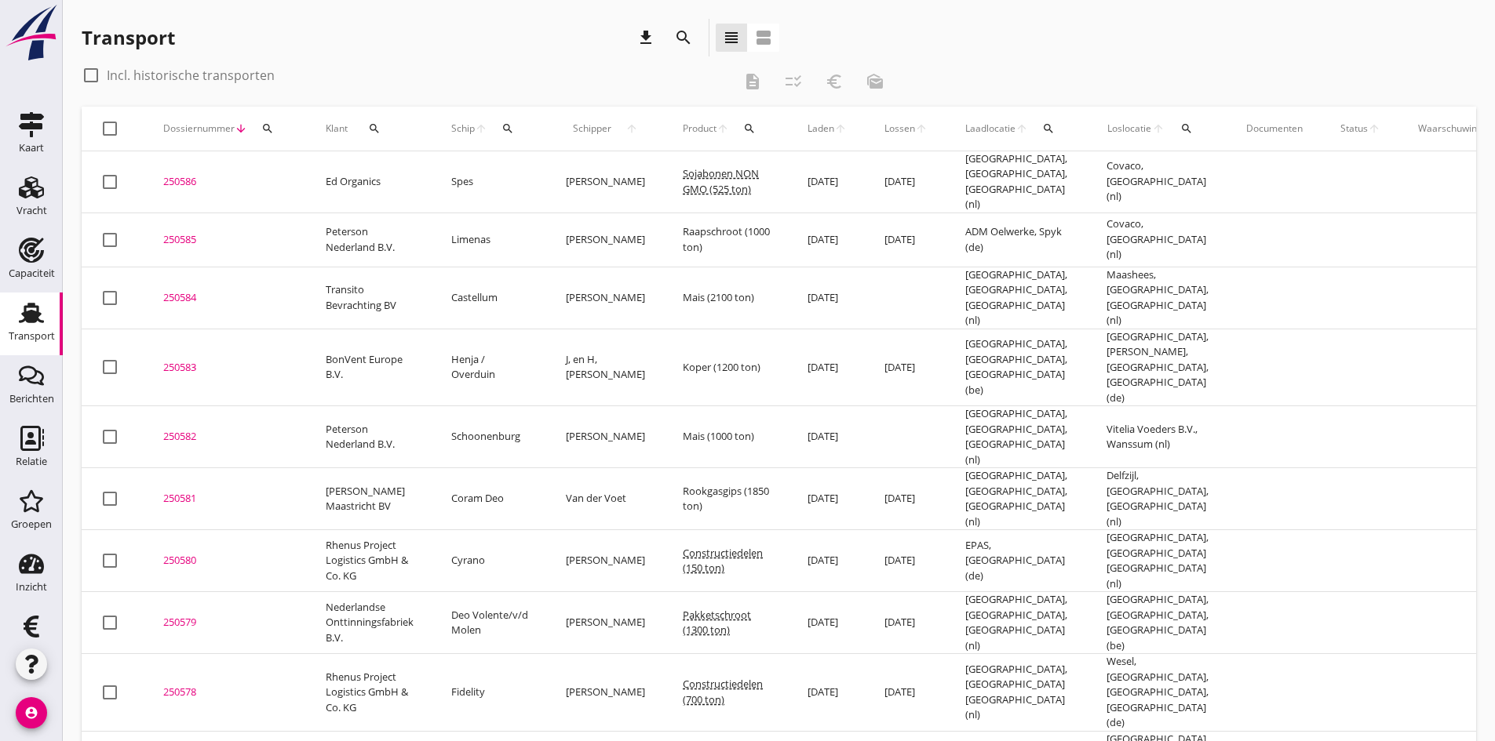
click at [179, 177] on div "250586" at bounding box center [225, 182] width 125 height 16
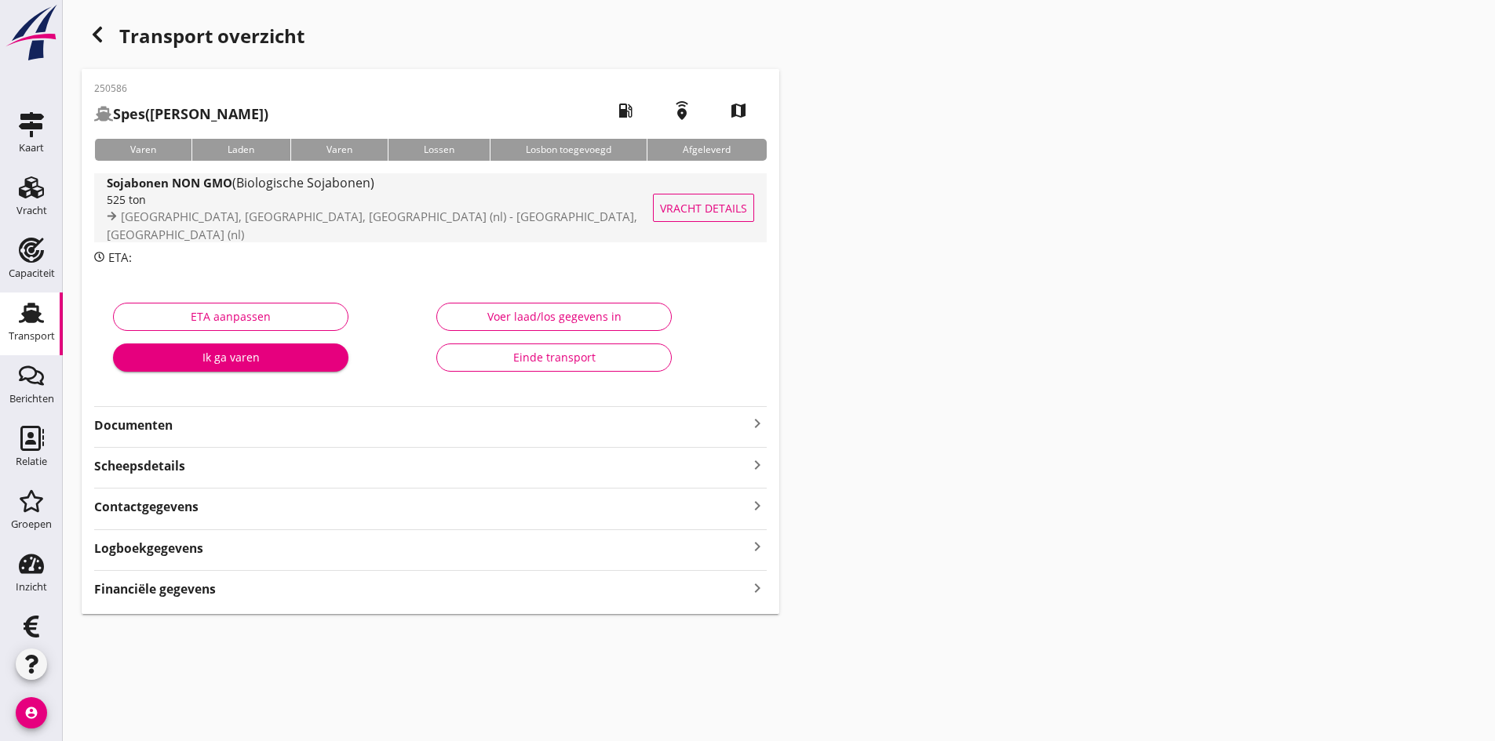
click at [162, 208] on div "525 ton" at bounding box center [388, 199] width 562 height 16
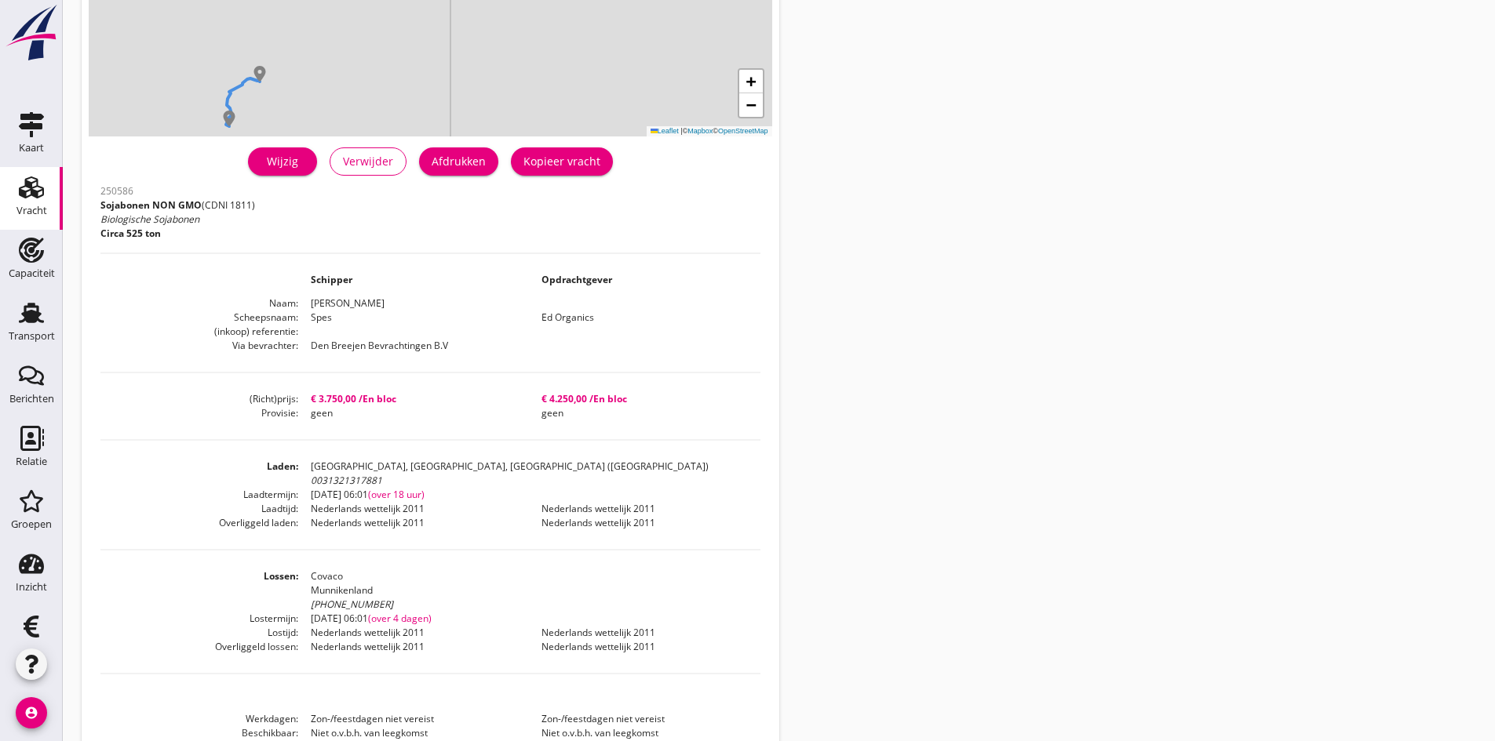
scroll to position [314, 0]
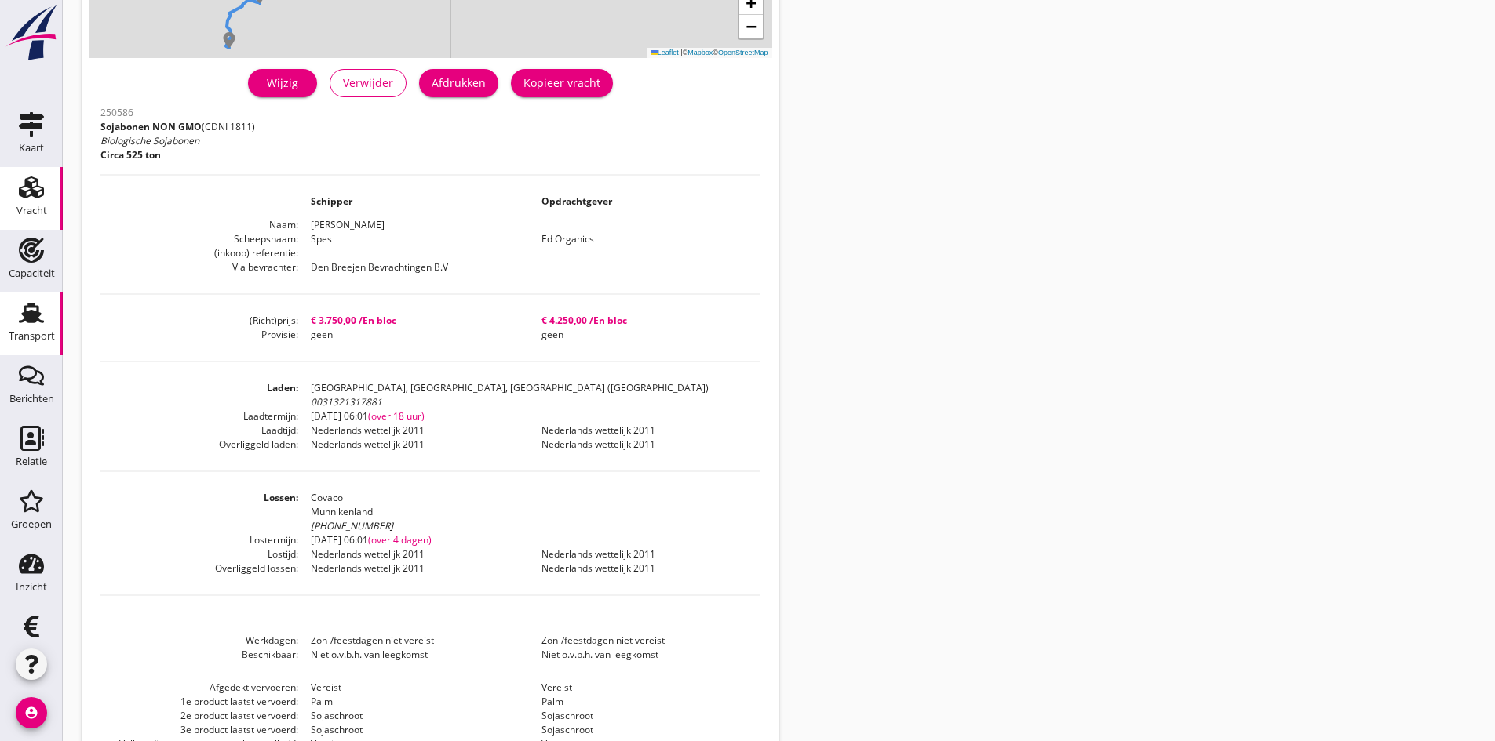
click at [23, 319] on use at bounding box center [31, 313] width 25 height 20
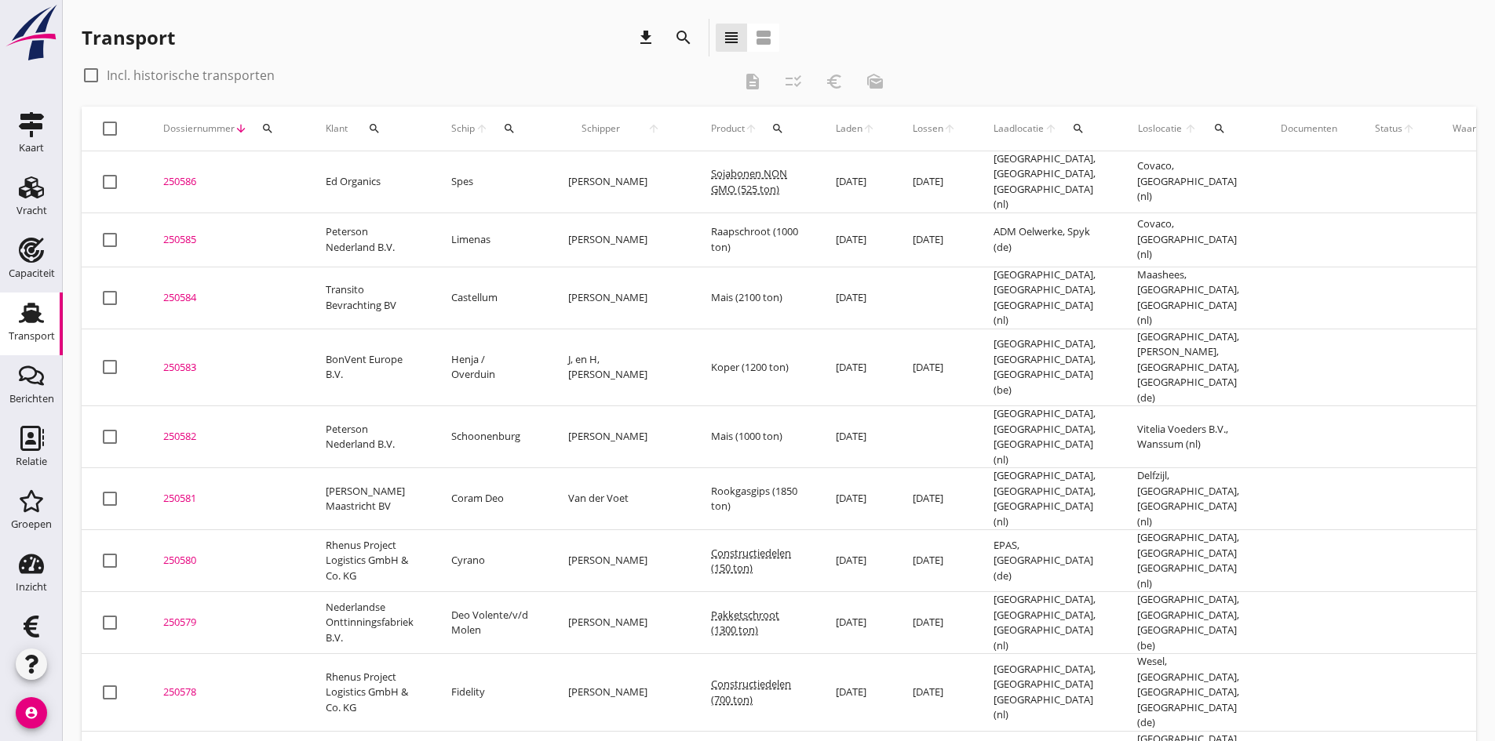
click at [181, 290] on div "250584" at bounding box center [225, 298] width 125 height 16
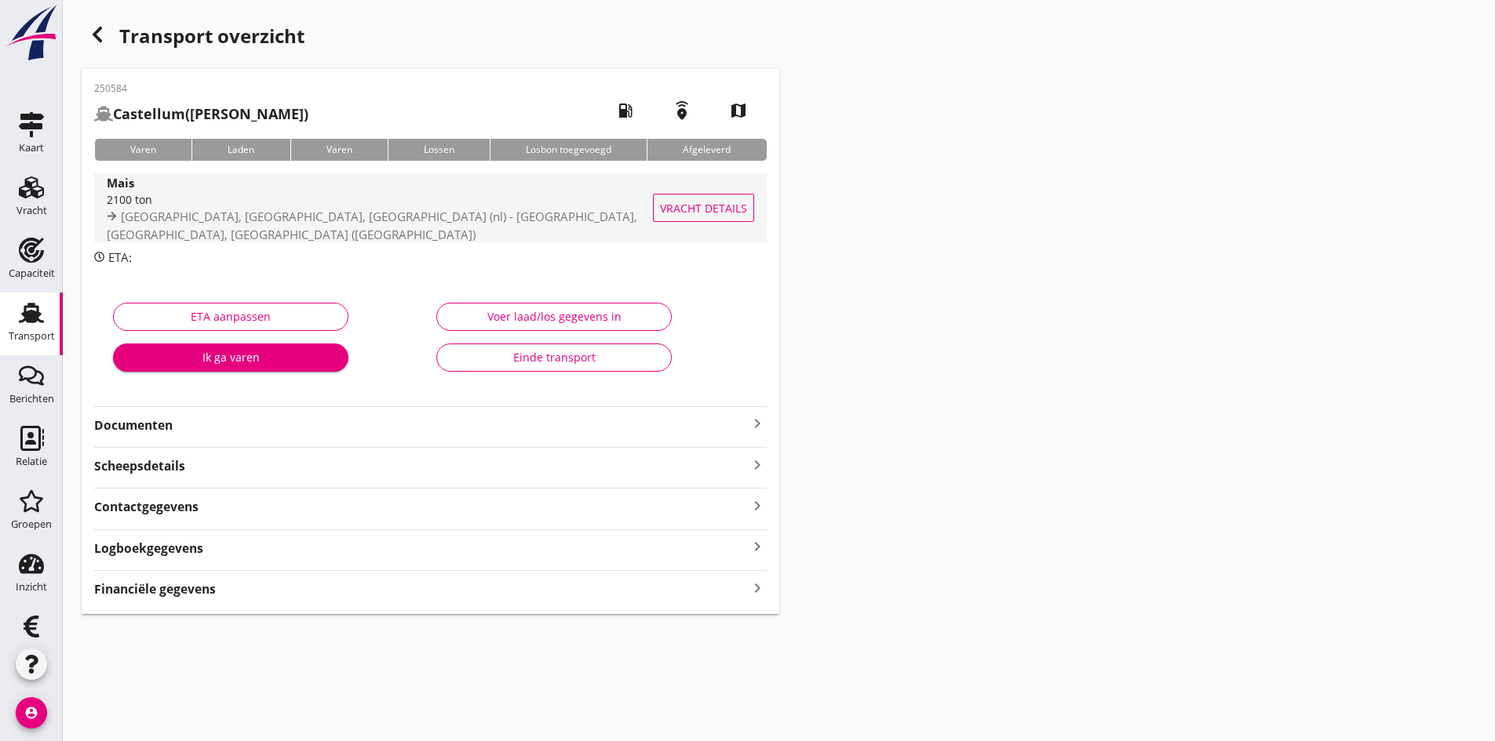
click at [168, 223] on span "[GEOGRAPHIC_DATA], [GEOGRAPHIC_DATA], [GEOGRAPHIC_DATA] (nl) - [GEOGRAPHIC_DATA…" at bounding box center [372, 226] width 530 height 34
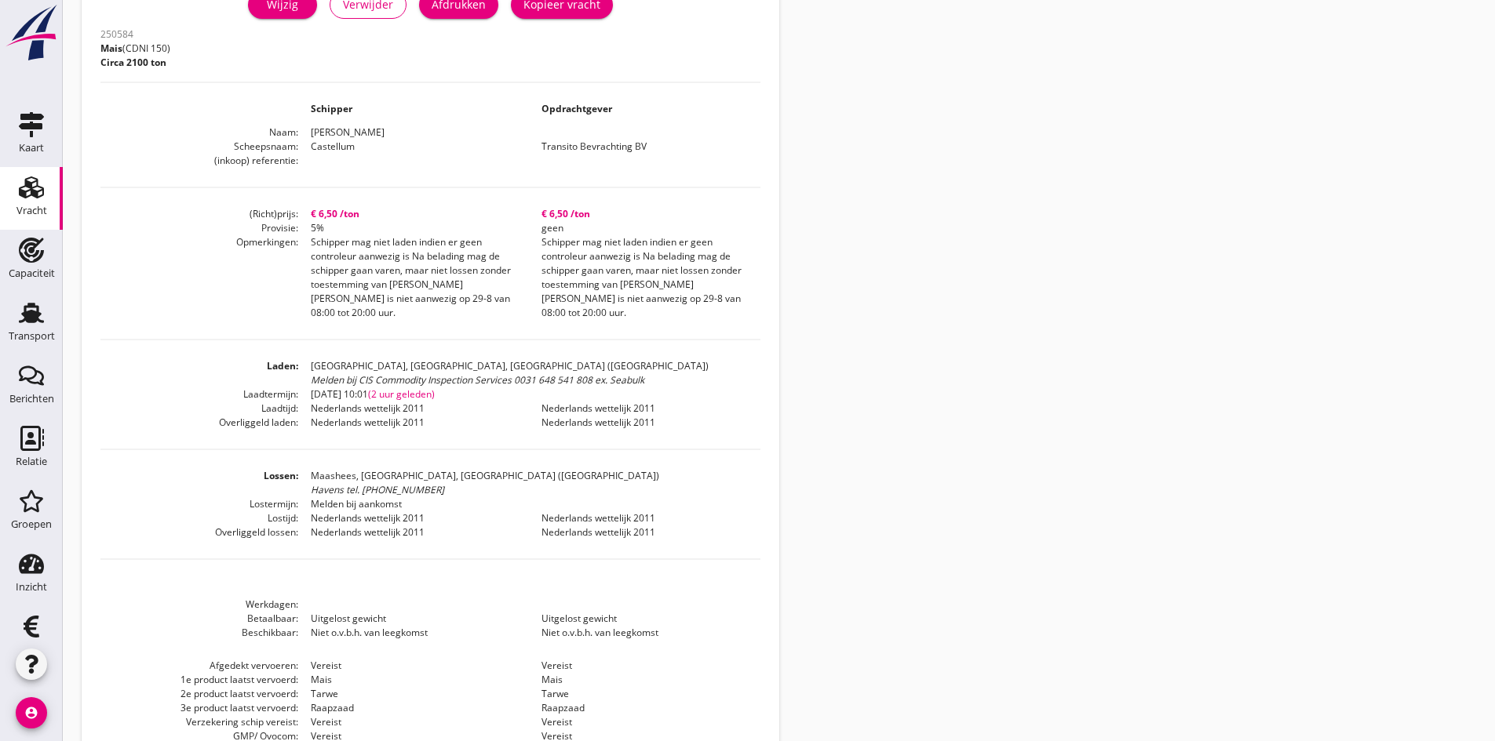
scroll to position [437, 0]
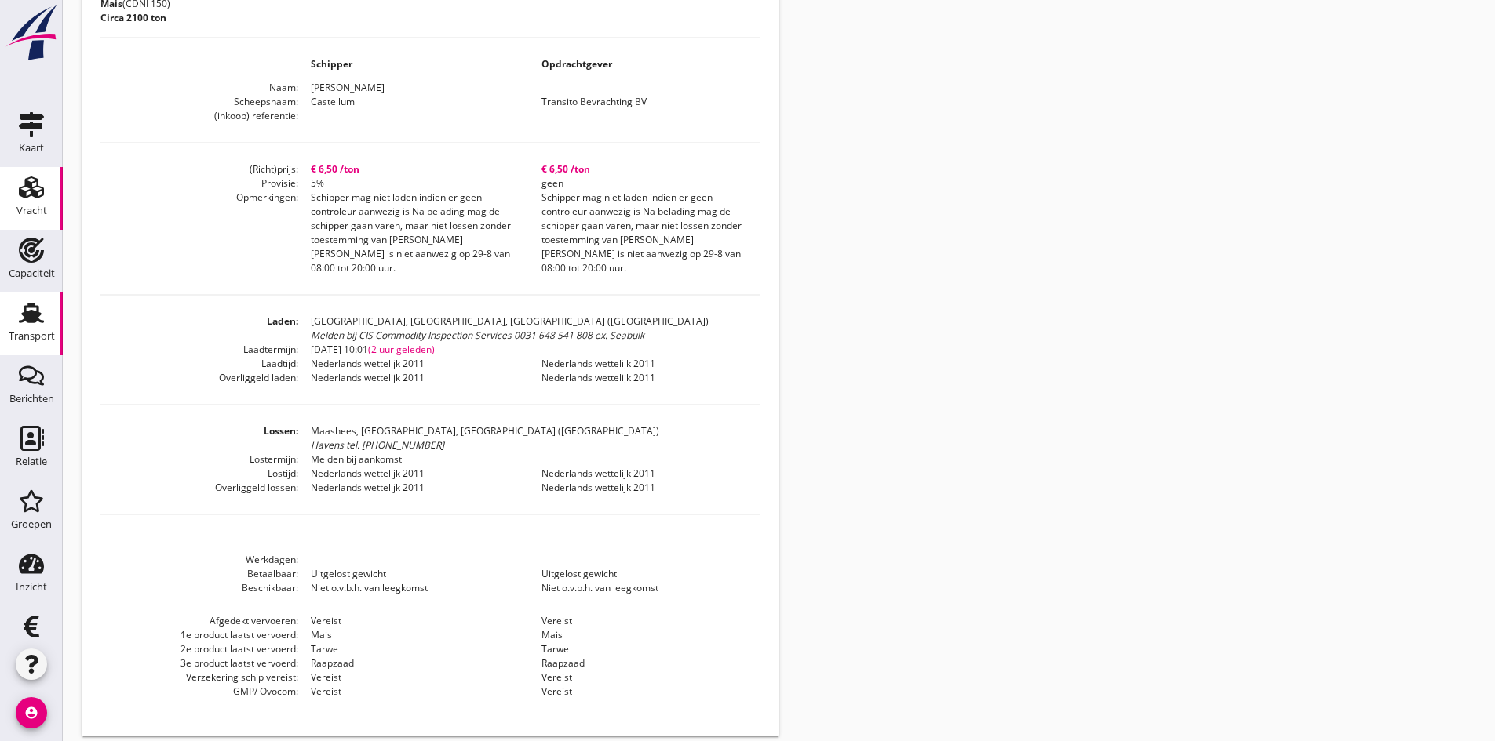
click at [23, 312] on use at bounding box center [31, 313] width 25 height 20
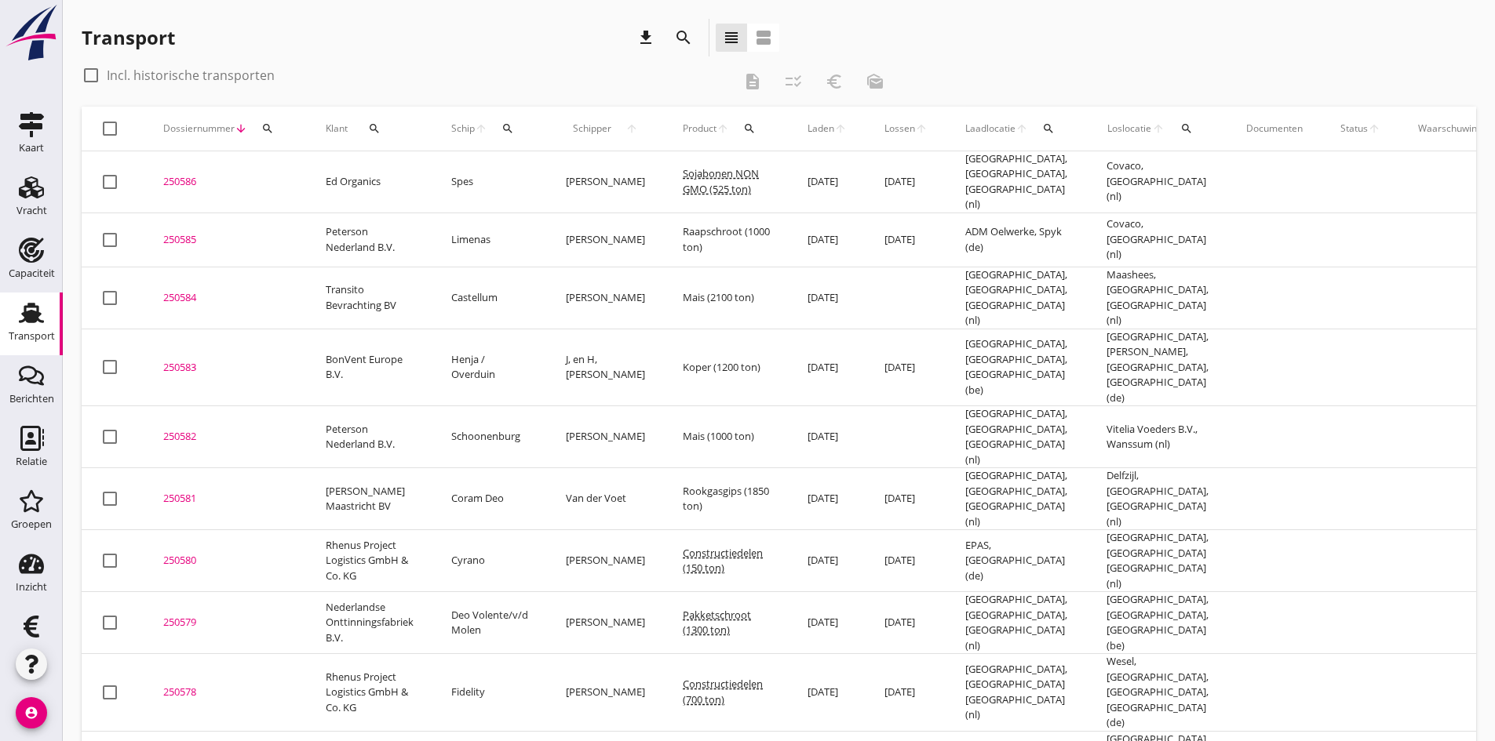
click at [178, 232] on div "250585" at bounding box center [225, 240] width 125 height 16
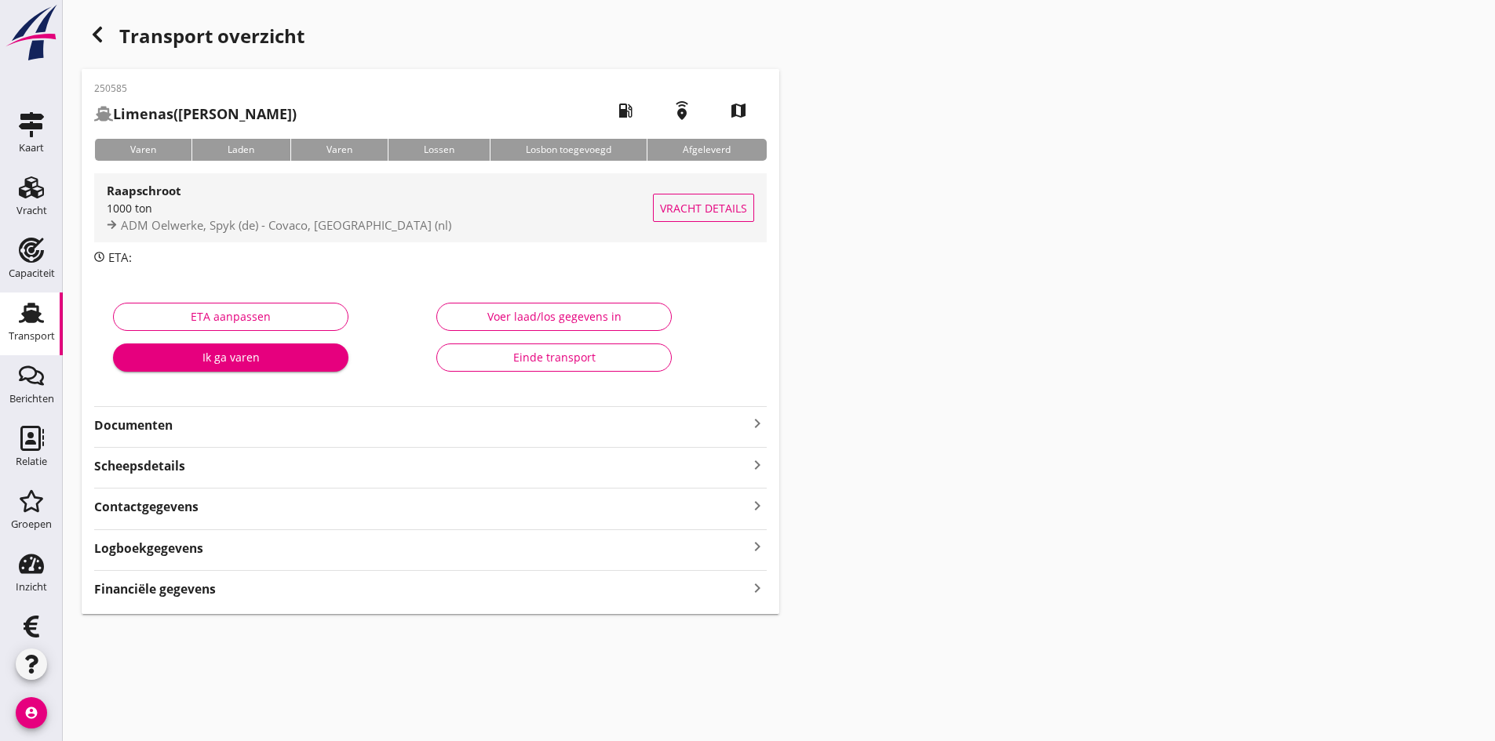
click at [250, 201] on div "1000 ton" at bounding box center [380, 208] width 546 height 16
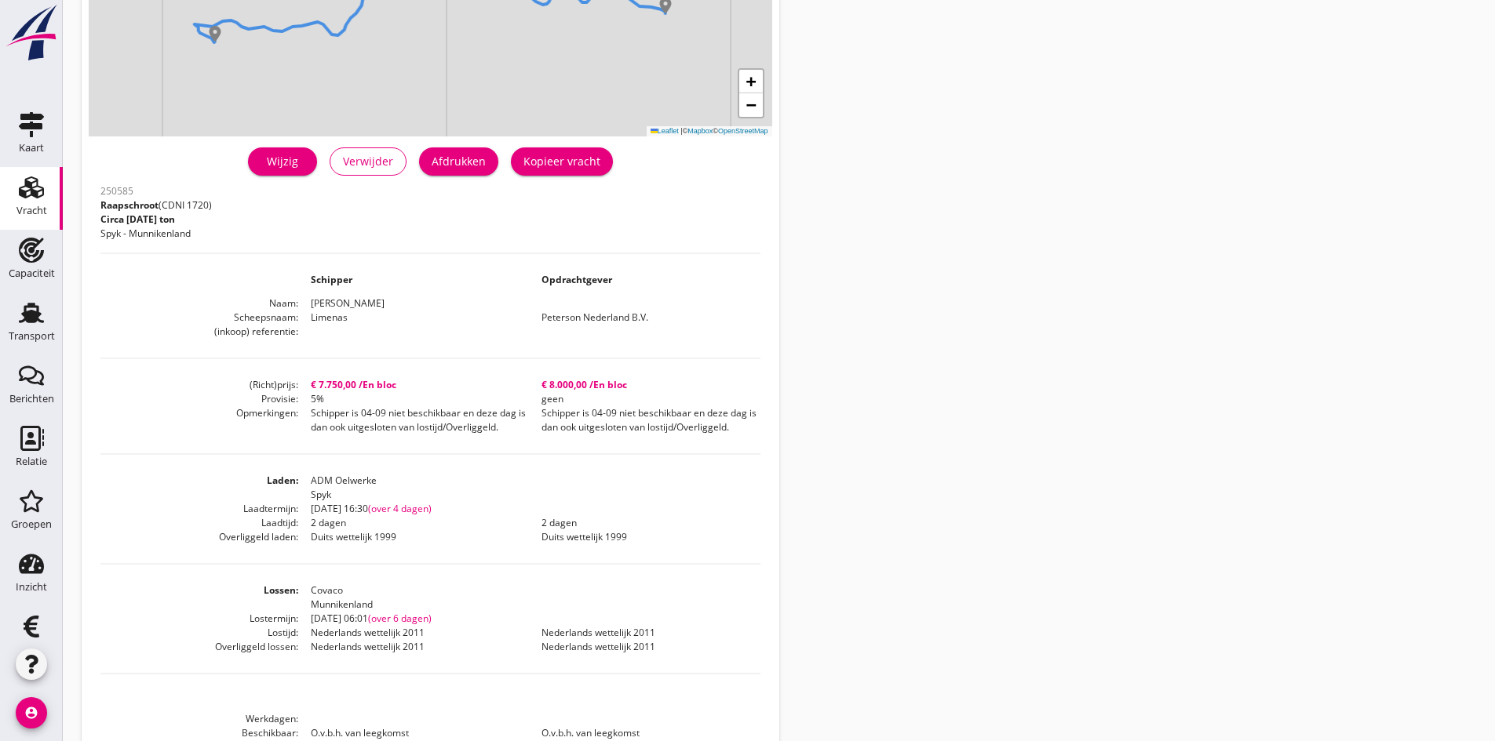
scroll to position [409, 0]
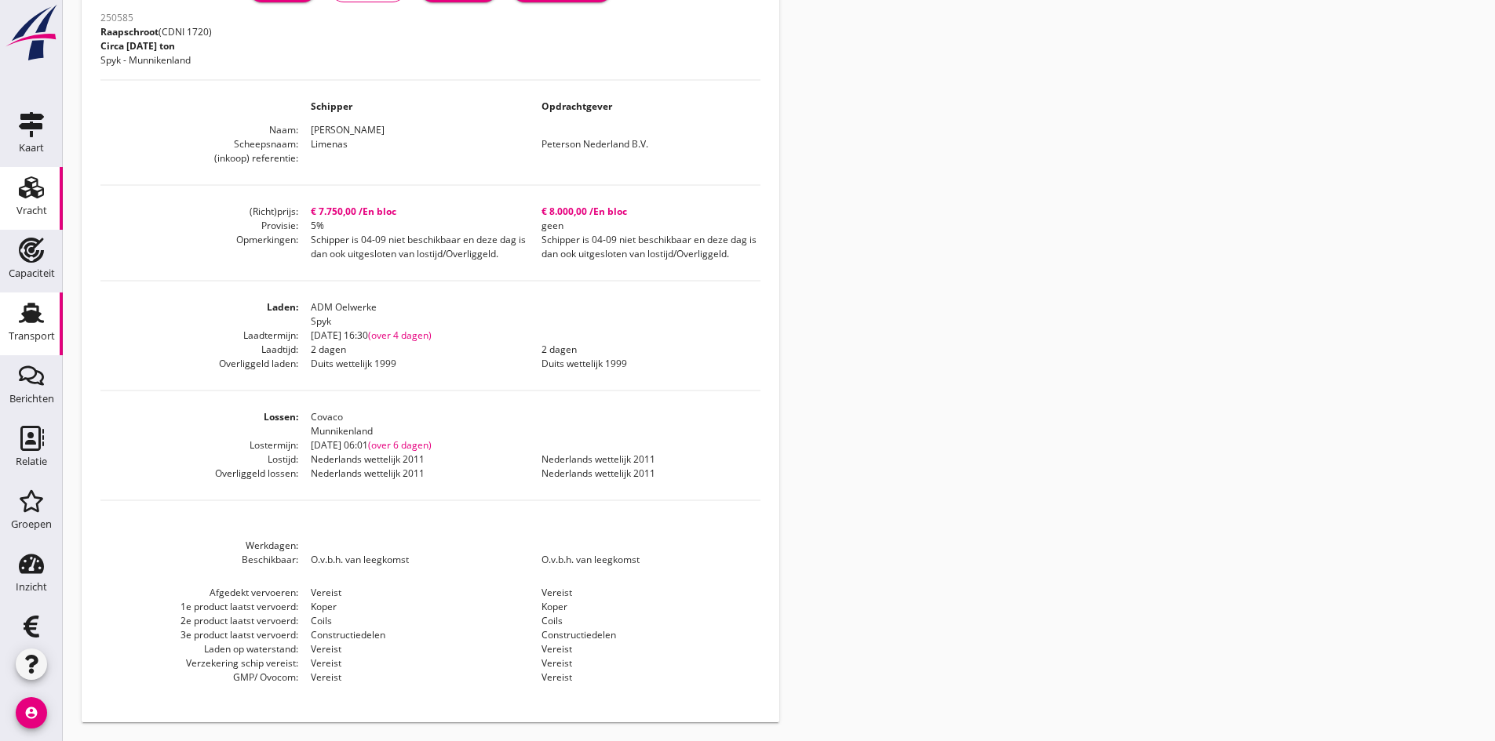
click at [27, 317] on use at bounding box center [31, 313] width 25 height 20
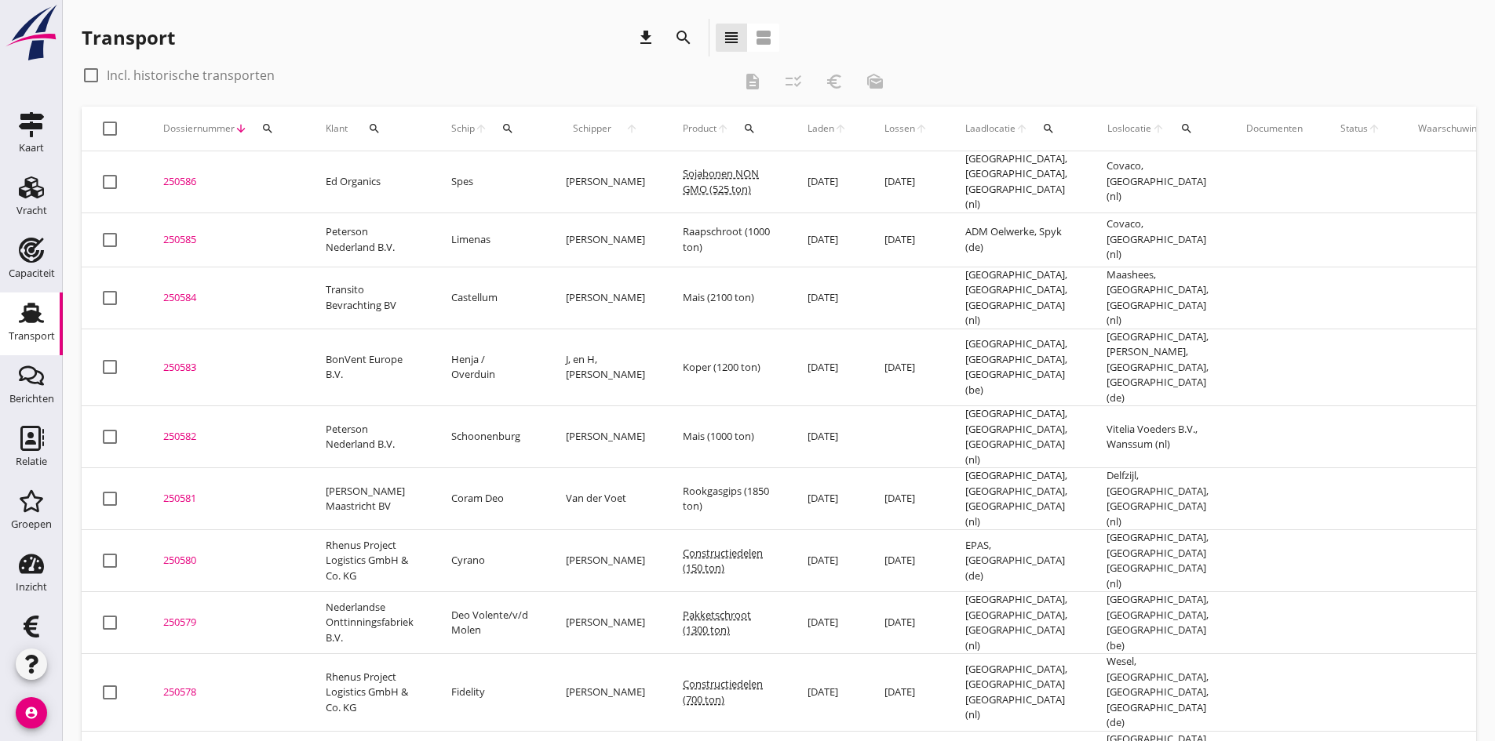
click at [180, 178] on div "250586" at bounding box center [225, 182] width 125 height 16
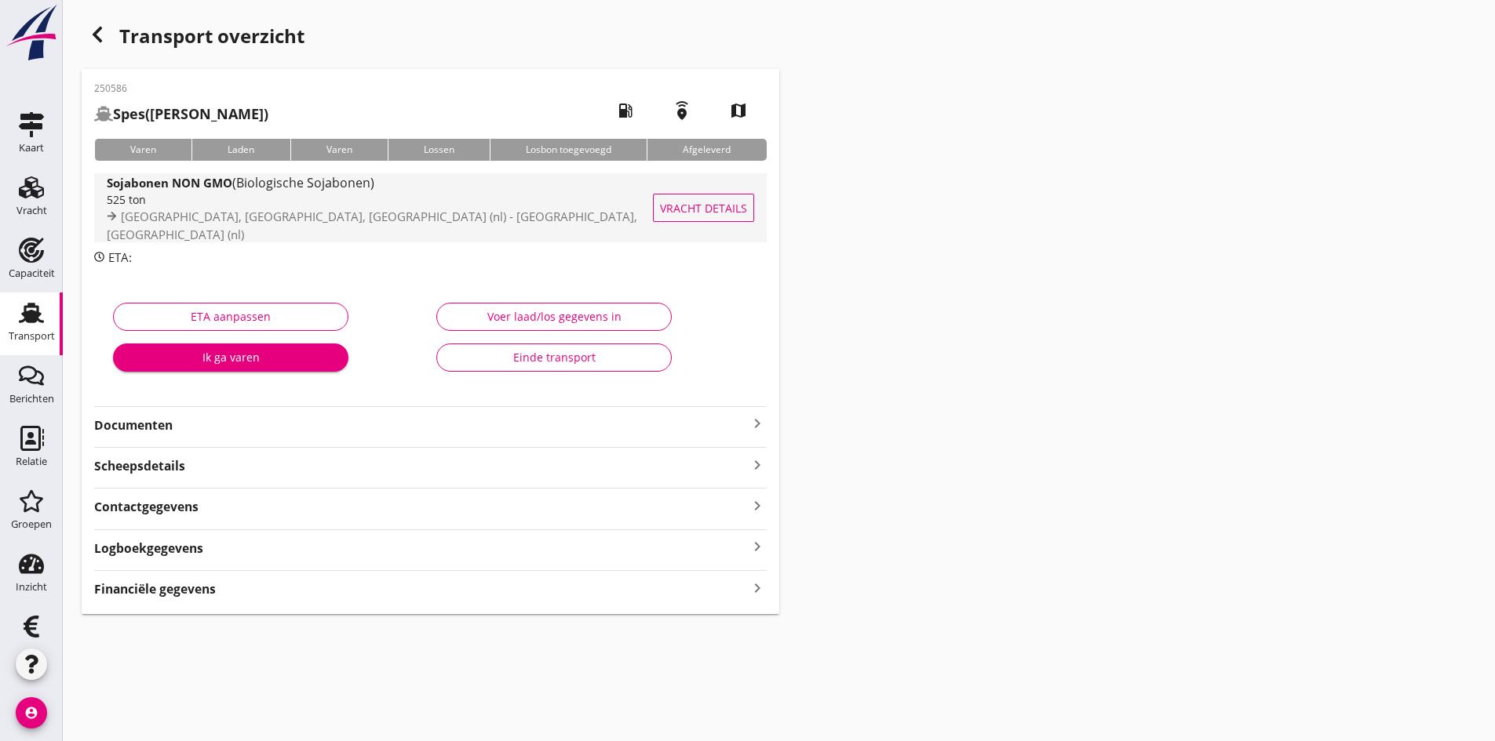
click at [325, 206] on div "525 ton" at bounding box center [388, 199] width 562 height 16
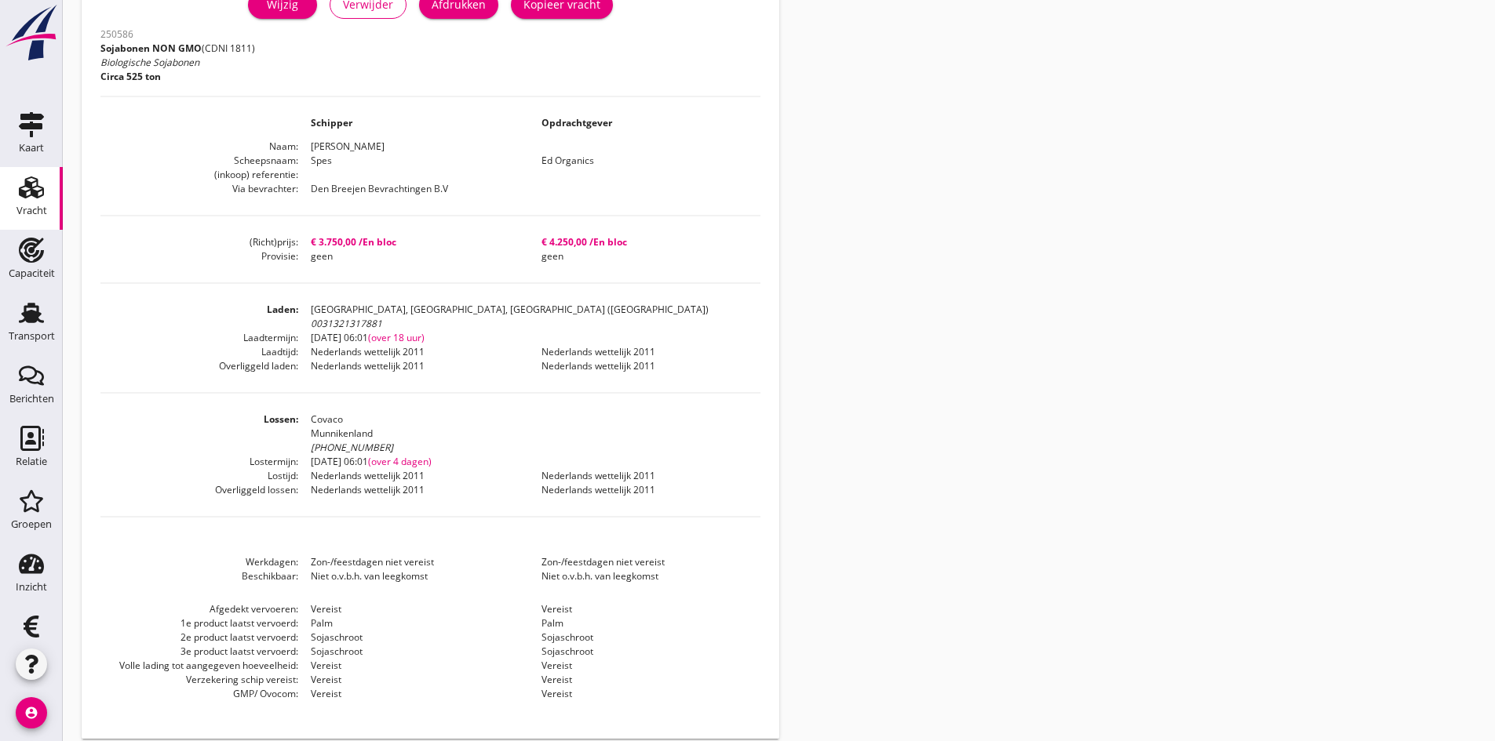
scroll to position [409, 0]
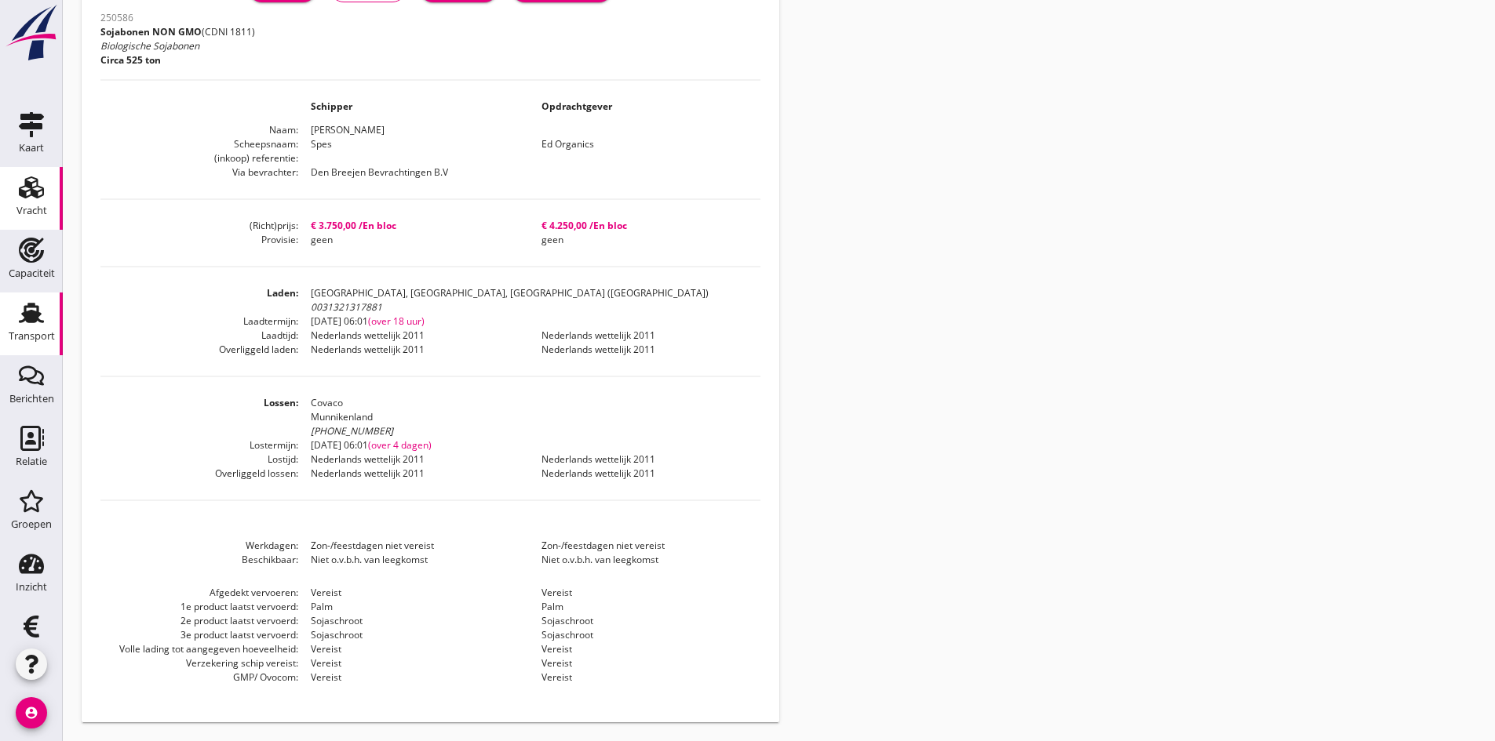
click at [24, 322] on use at bounding box center [31, 313] width 25 height 20
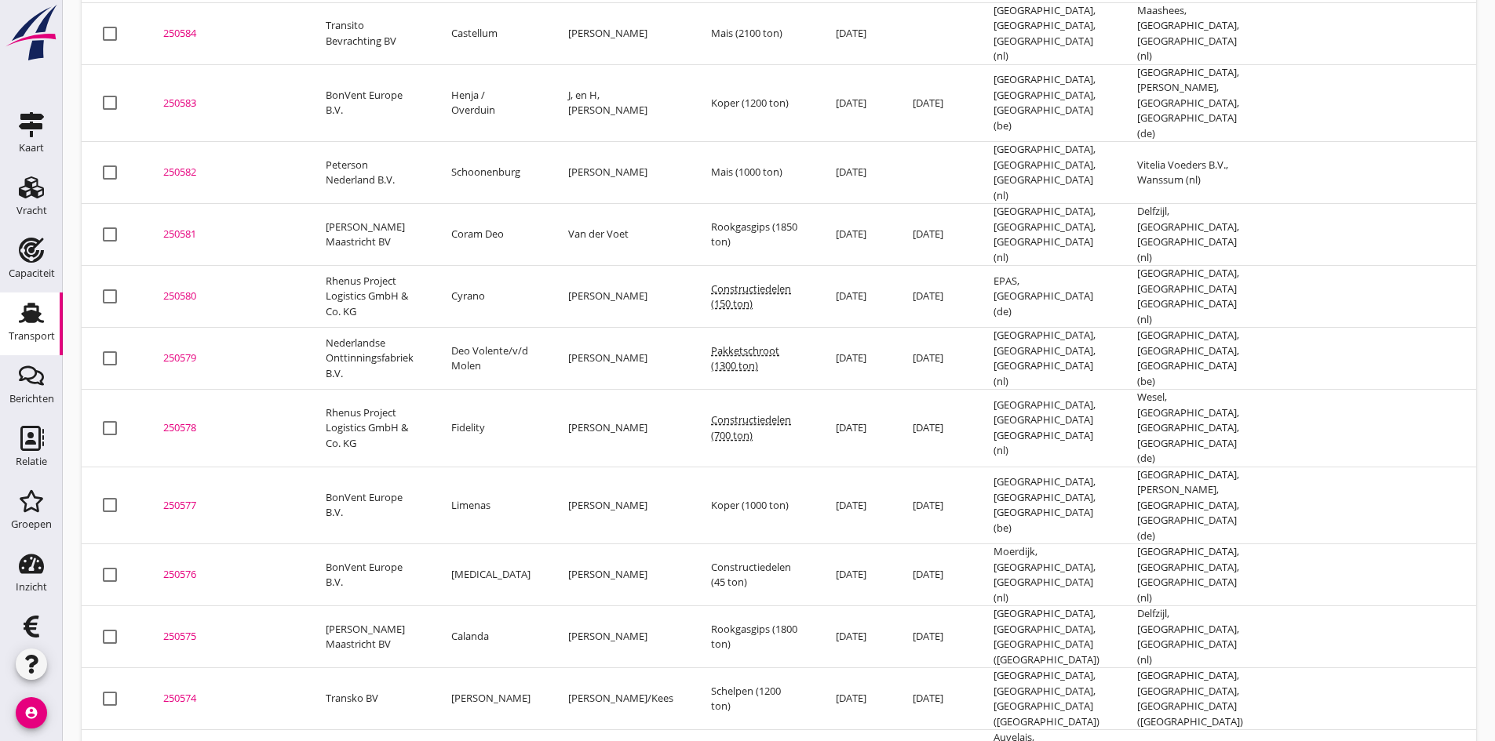
scroll to position [343, 0]
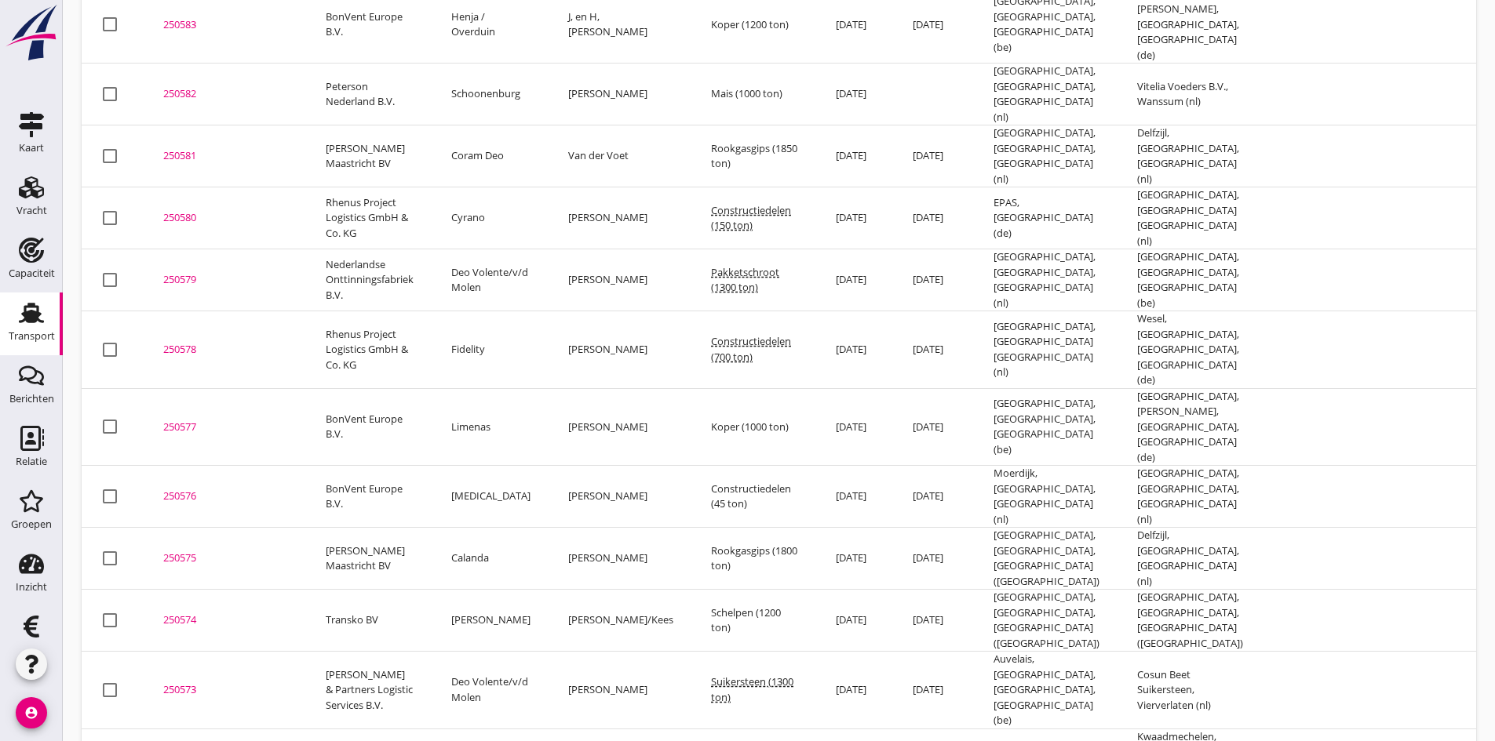
click at [186, 613] on div "250574" at bounding box center [225, 621] width 125 height 16
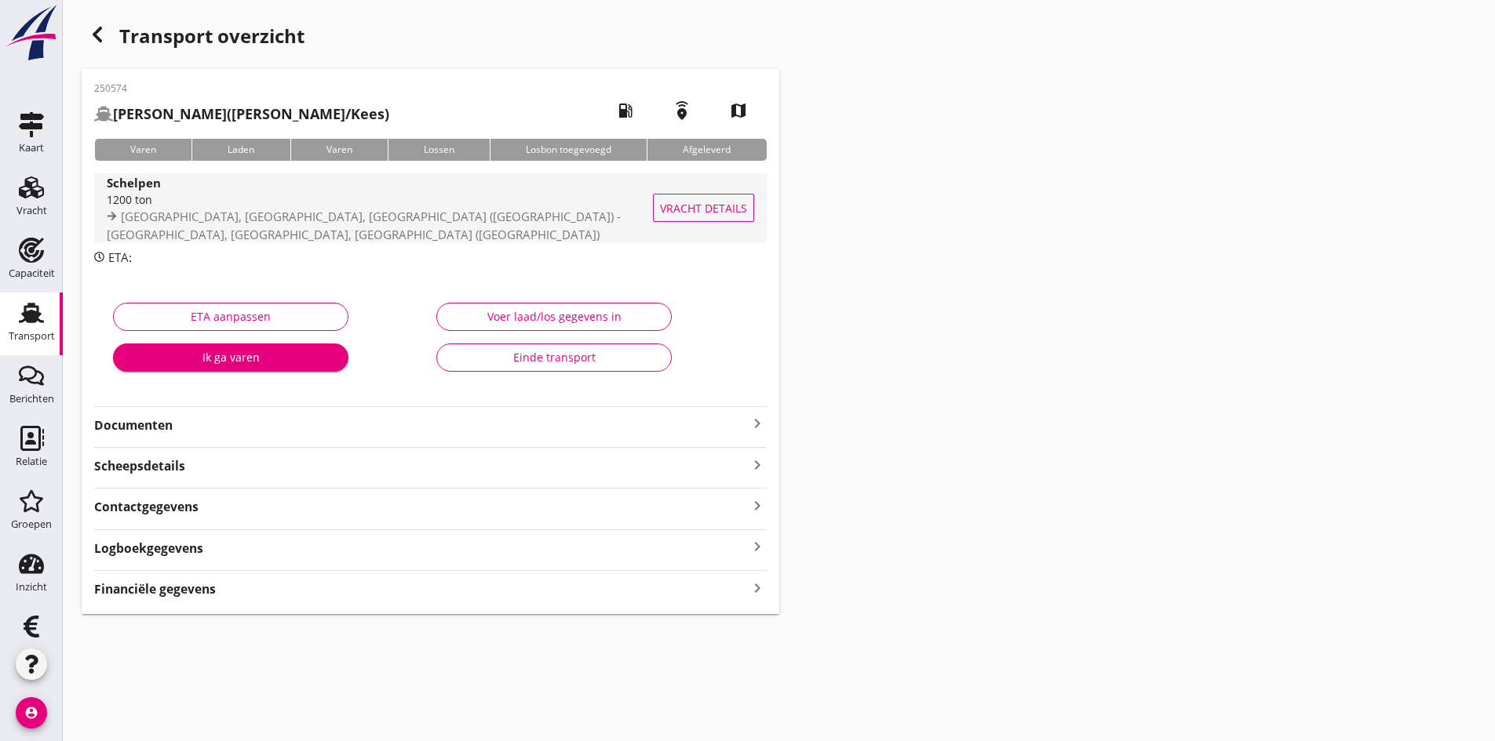
click at [203, 208] on div "1200 ton" at bounding box center [401, 199] width 588 height 16
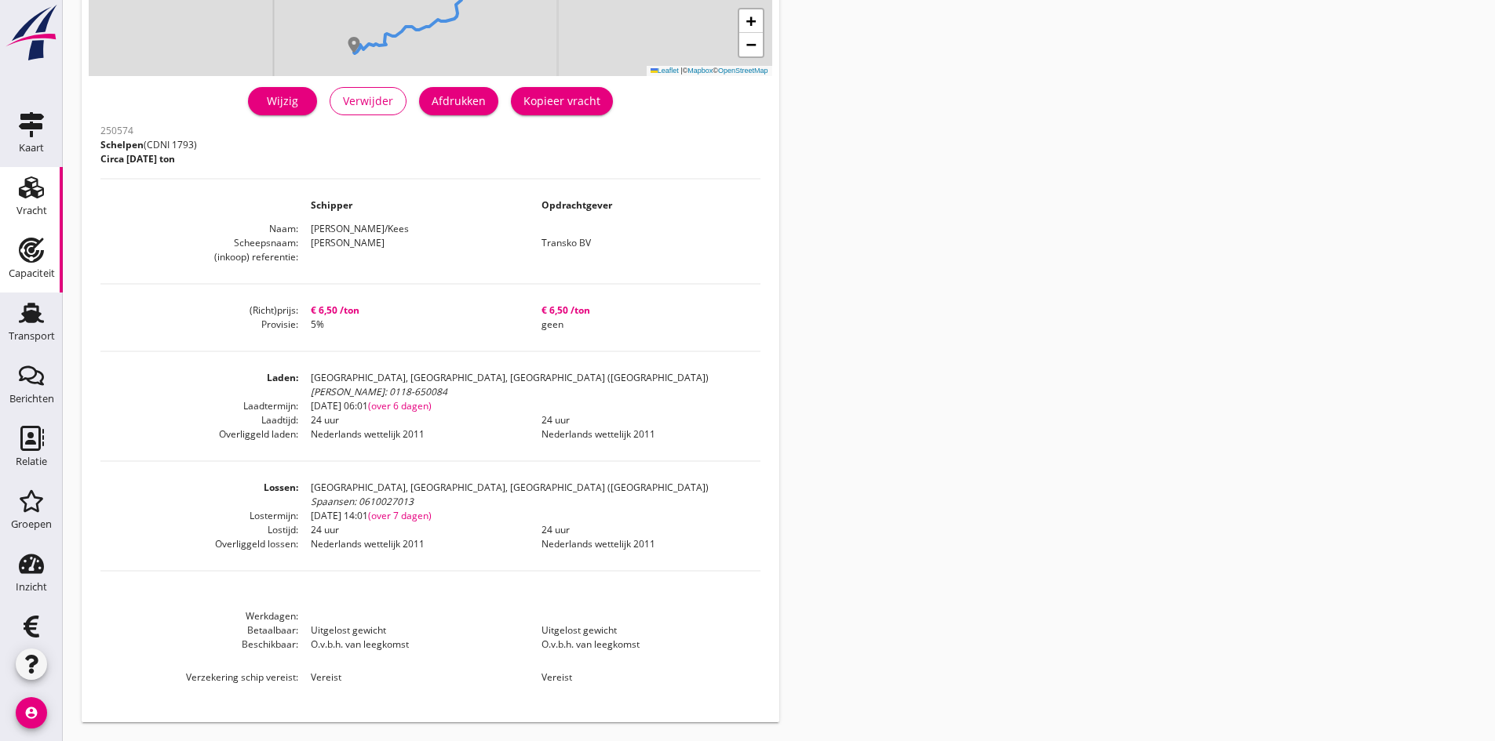
scroll to position [31, 0]
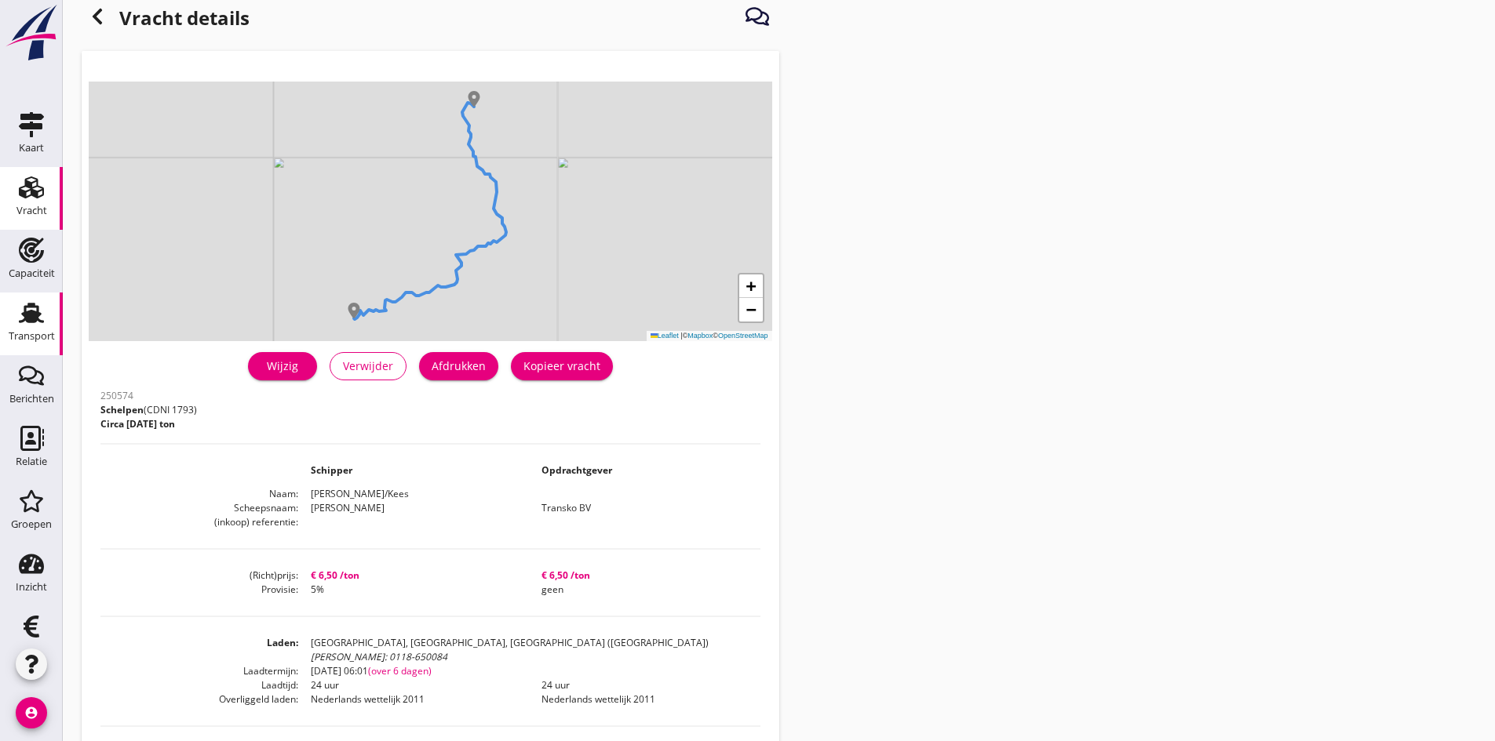
click at [23, 321] on use at bounding box center [31, 313] width 25 height 20
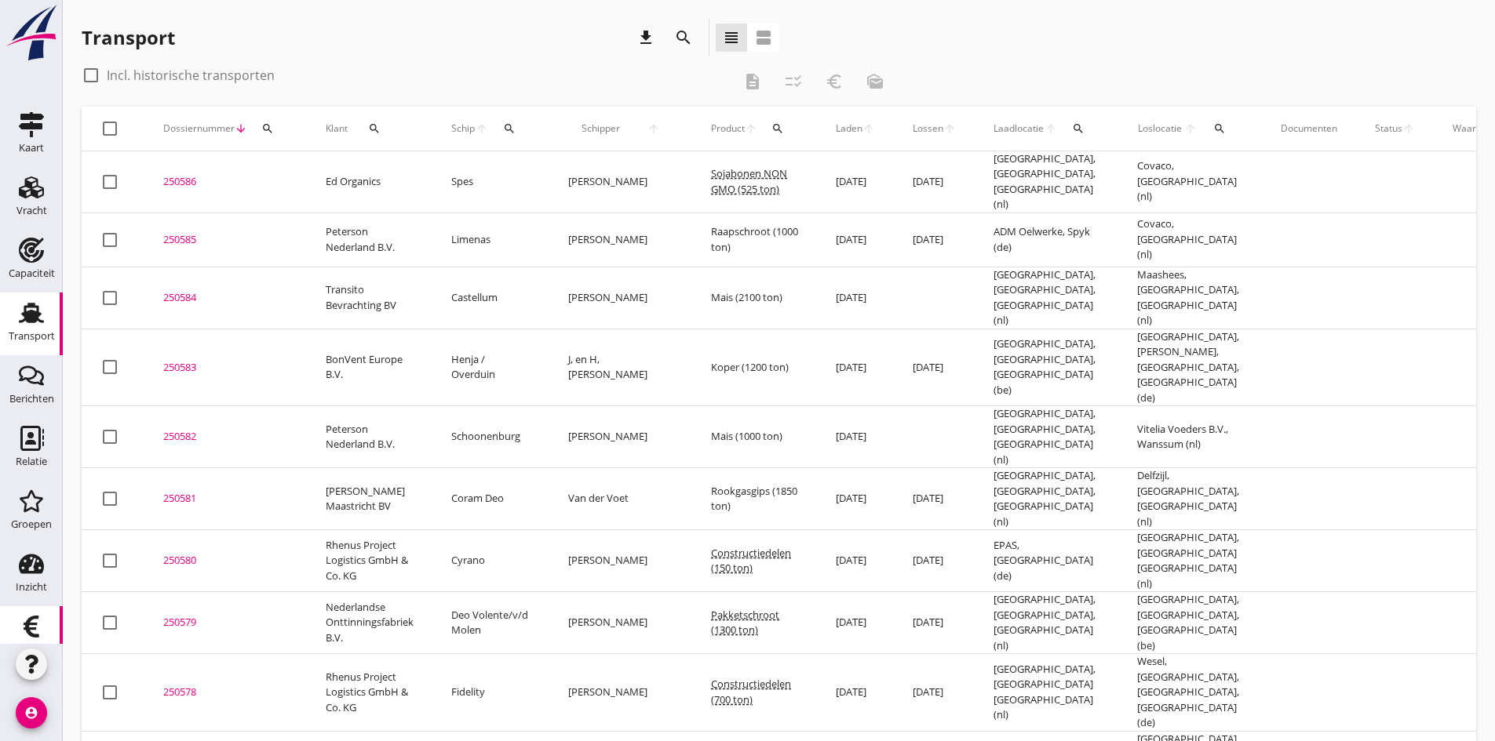
click at [24, 630] on use at bounding box center [32, 627] width 16 height 22
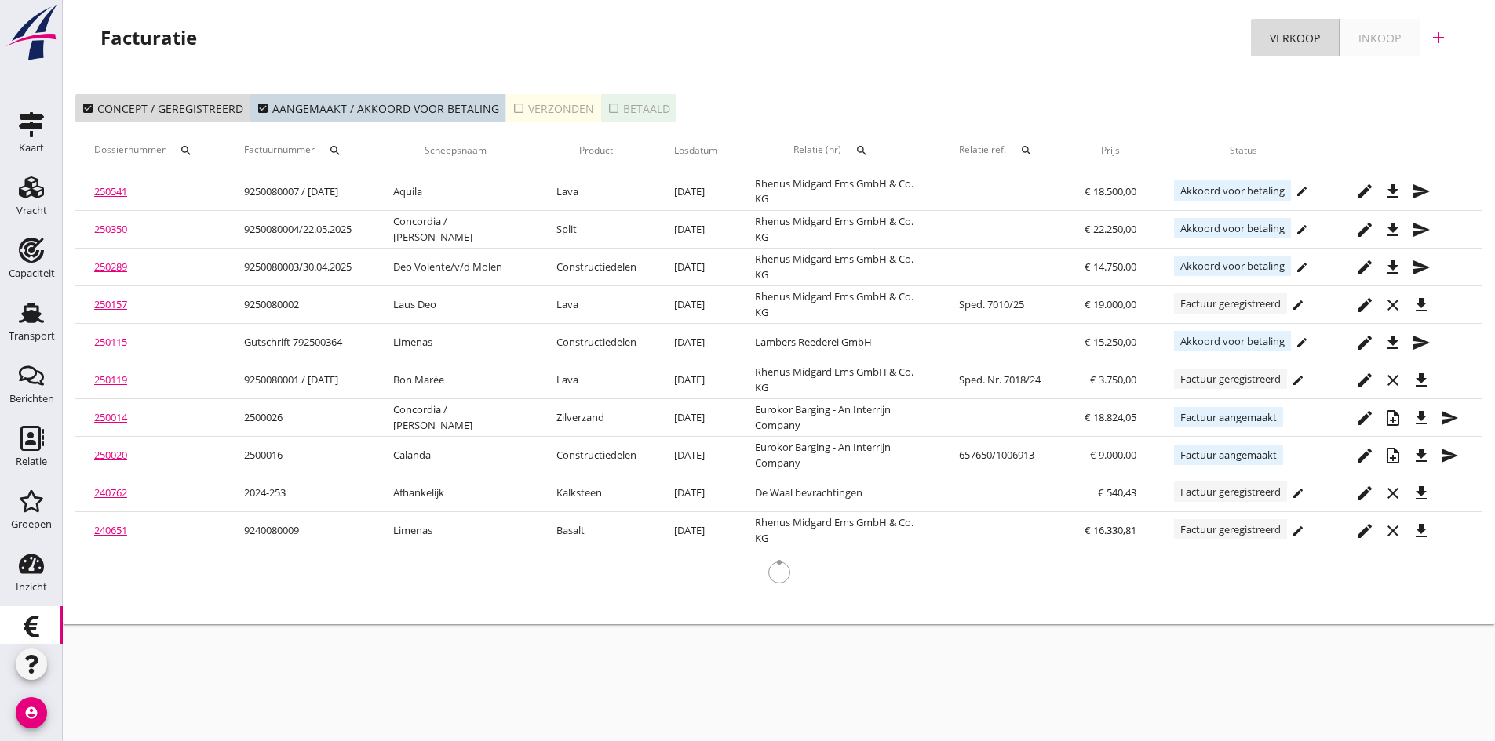
click at [1434, 39] on icon "add" at bounding box center [1438, 37] width 19 height 19
click at [1407, 79] on div "Verkoopfactuur" at bounding box center [1428, 76] width 93 height 19
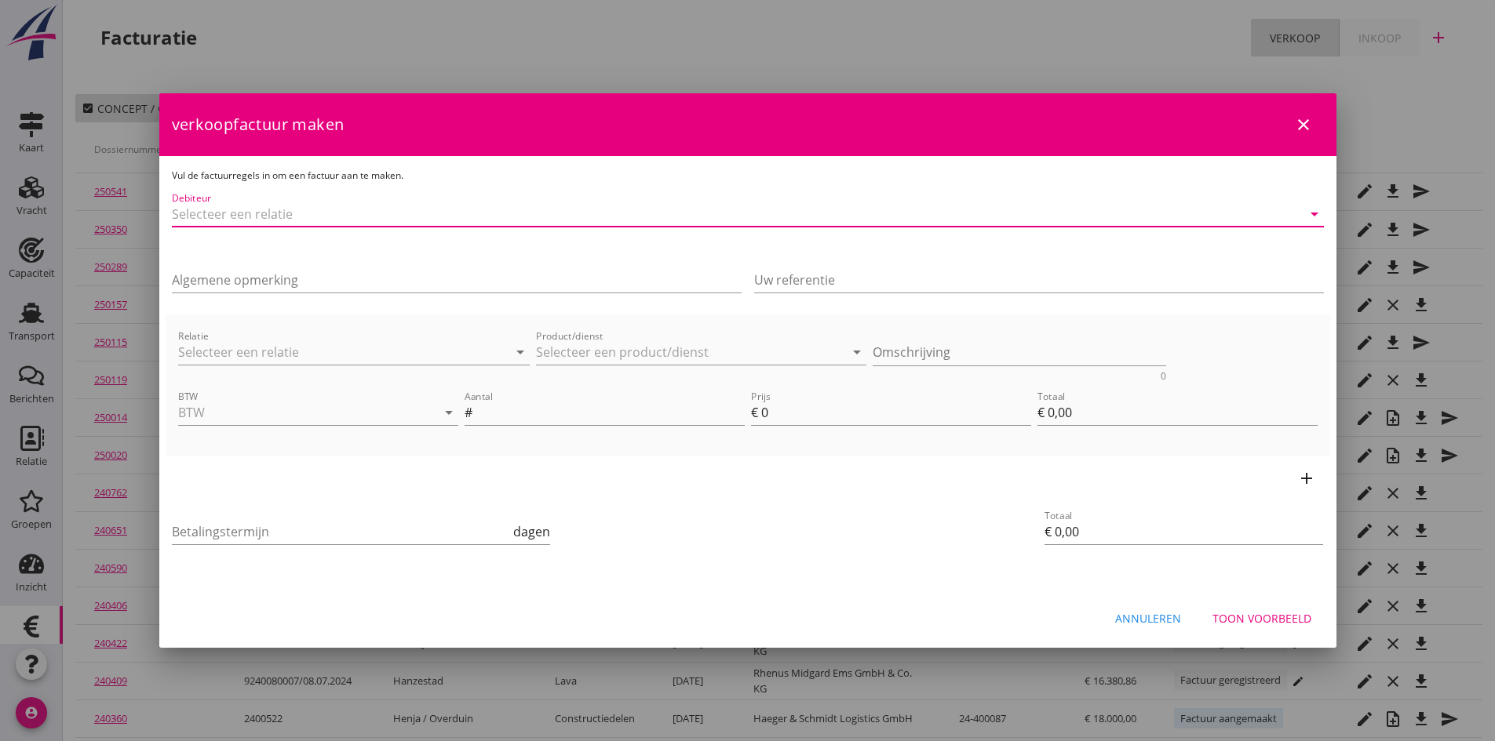
click at [243, 215] on input "Debiteur" at bounding box center [726, 214] width 1108 height 25
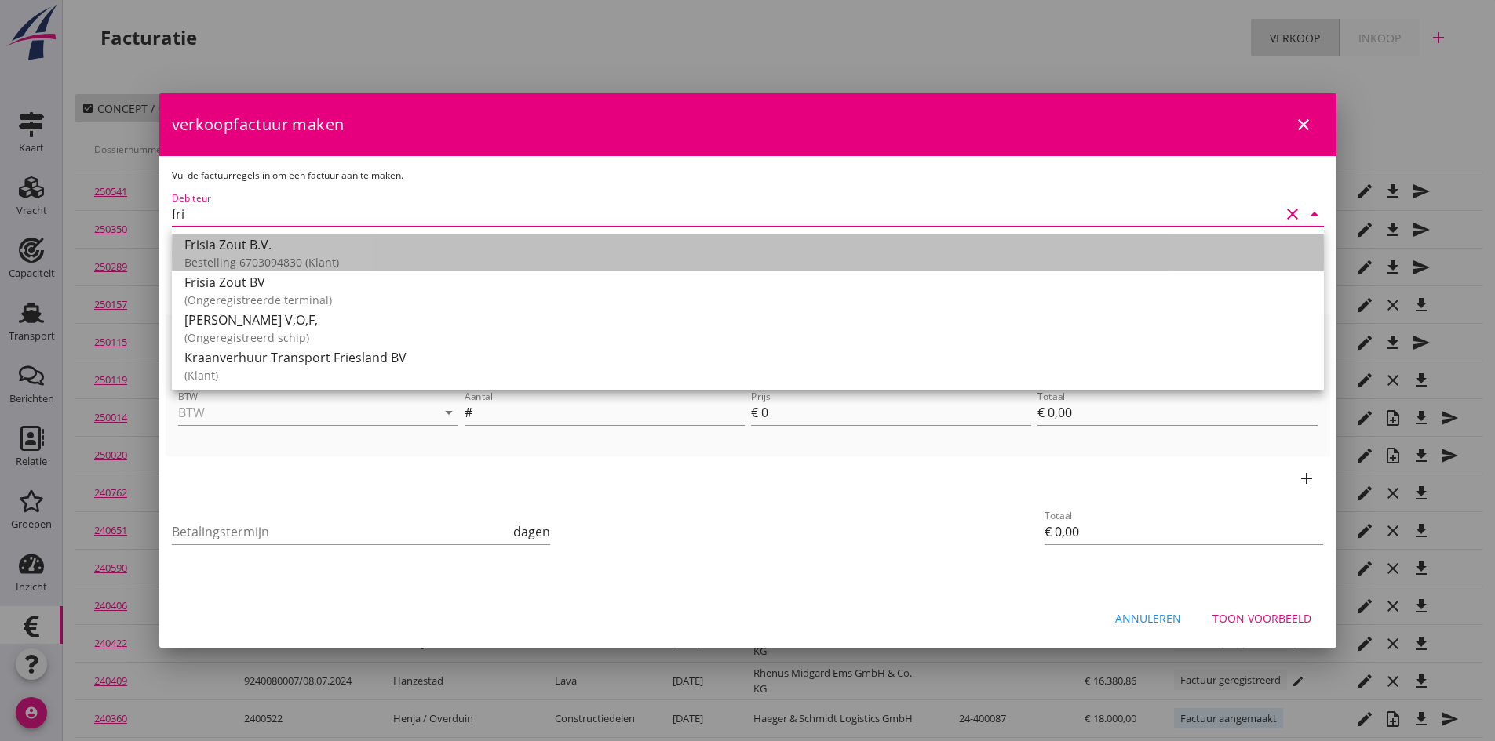
click at [237, 244] on div "Frisia Zout B.V." at bounding box center [747, 244] width 1127 height 19
type input "Frisia Zout B.V. (Bestelling 6703094830)"
type input "14"
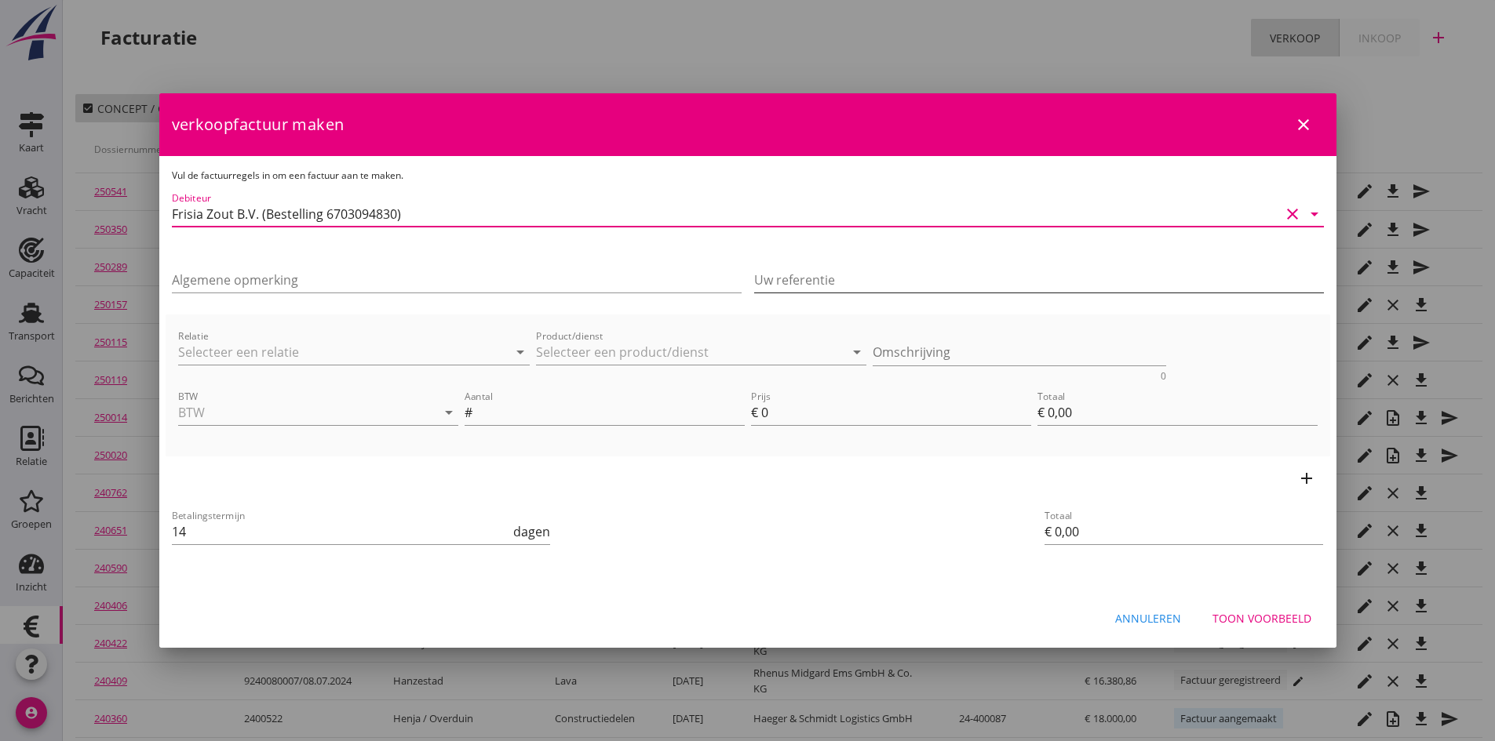
type input "Frisia Zout B.V. (Bestelling 6703094830)"
click at [819, 272] on input "Uw referentie" at bounding box center [1039, 280] width 570 height 25
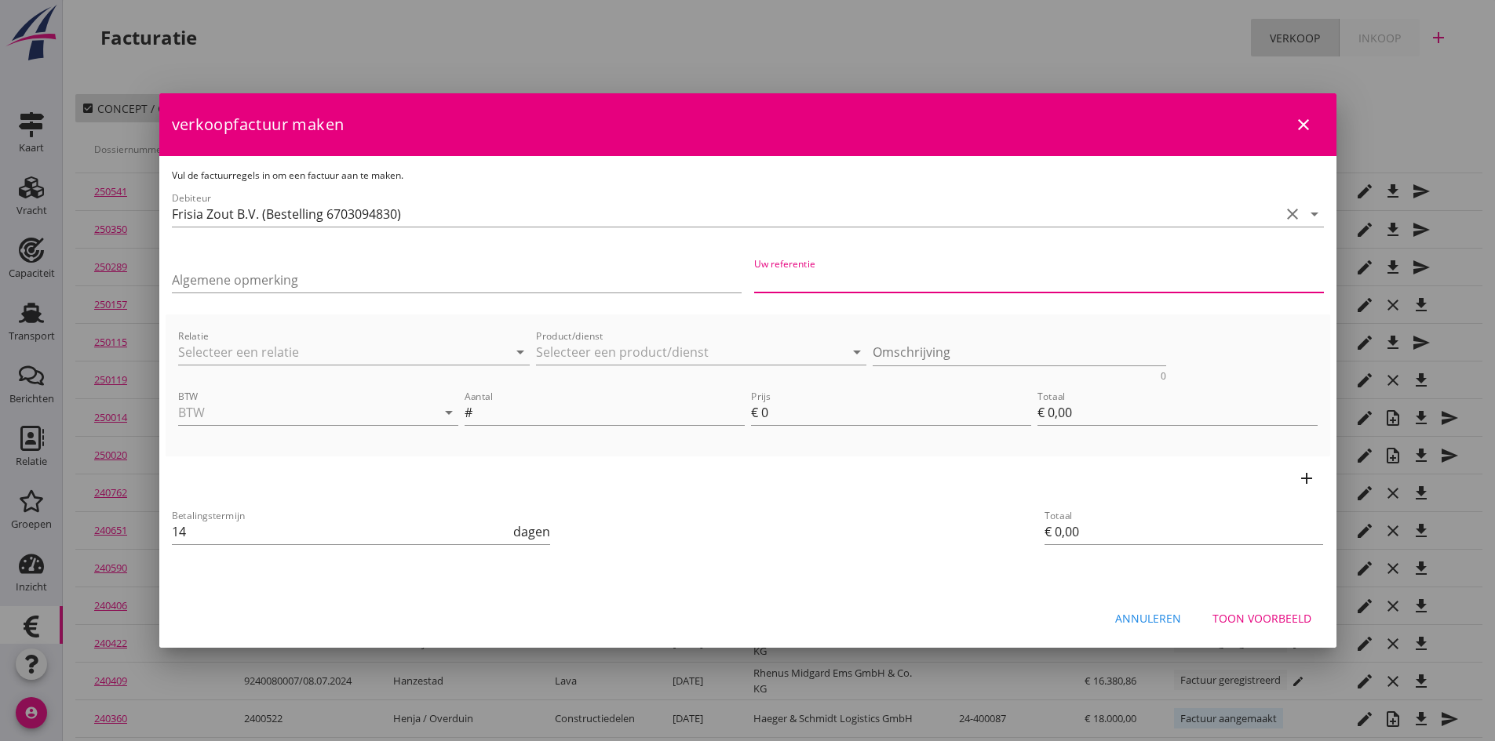
type input "Bestelling 6703094830"
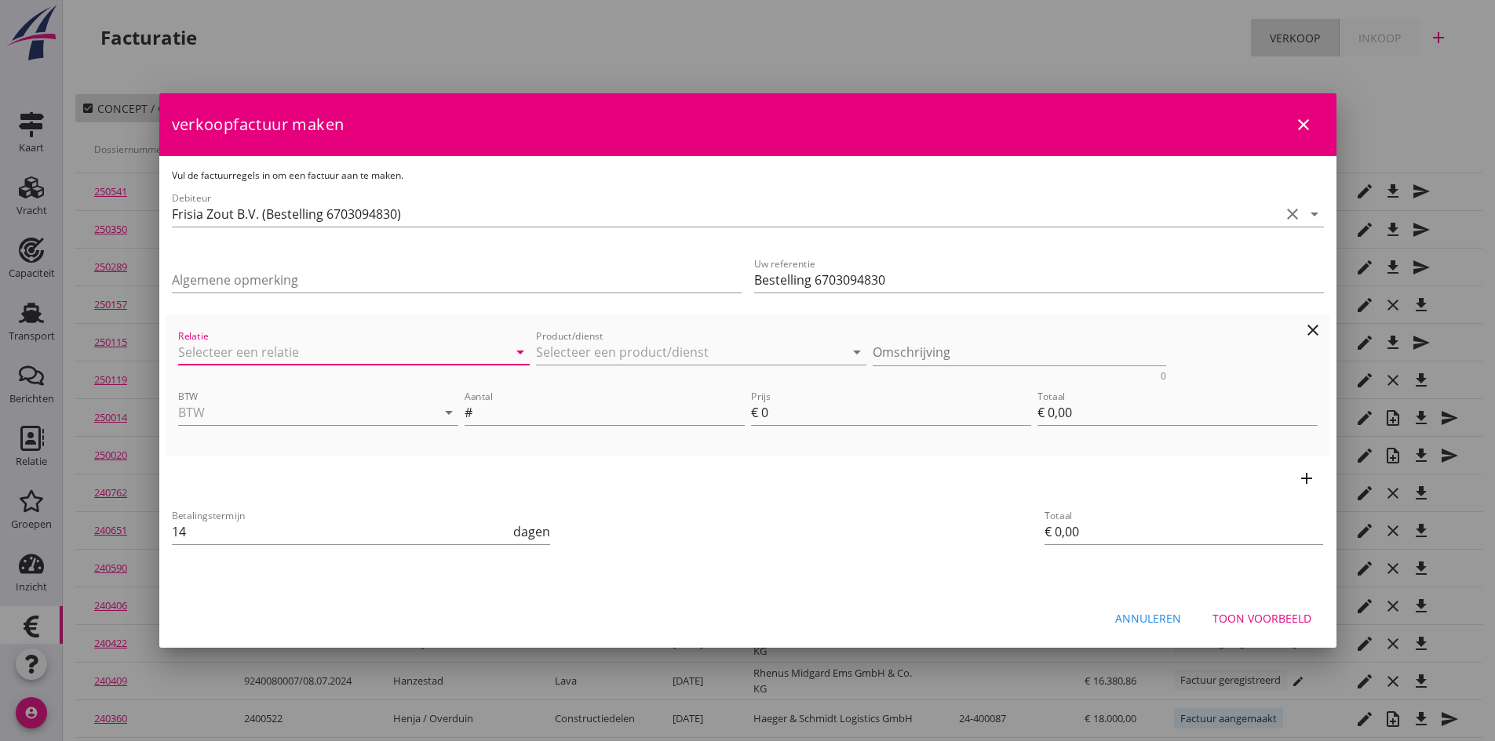
click at [345, 356] on input "Relatie" at bounding box center [332, 352] width 308 height 25
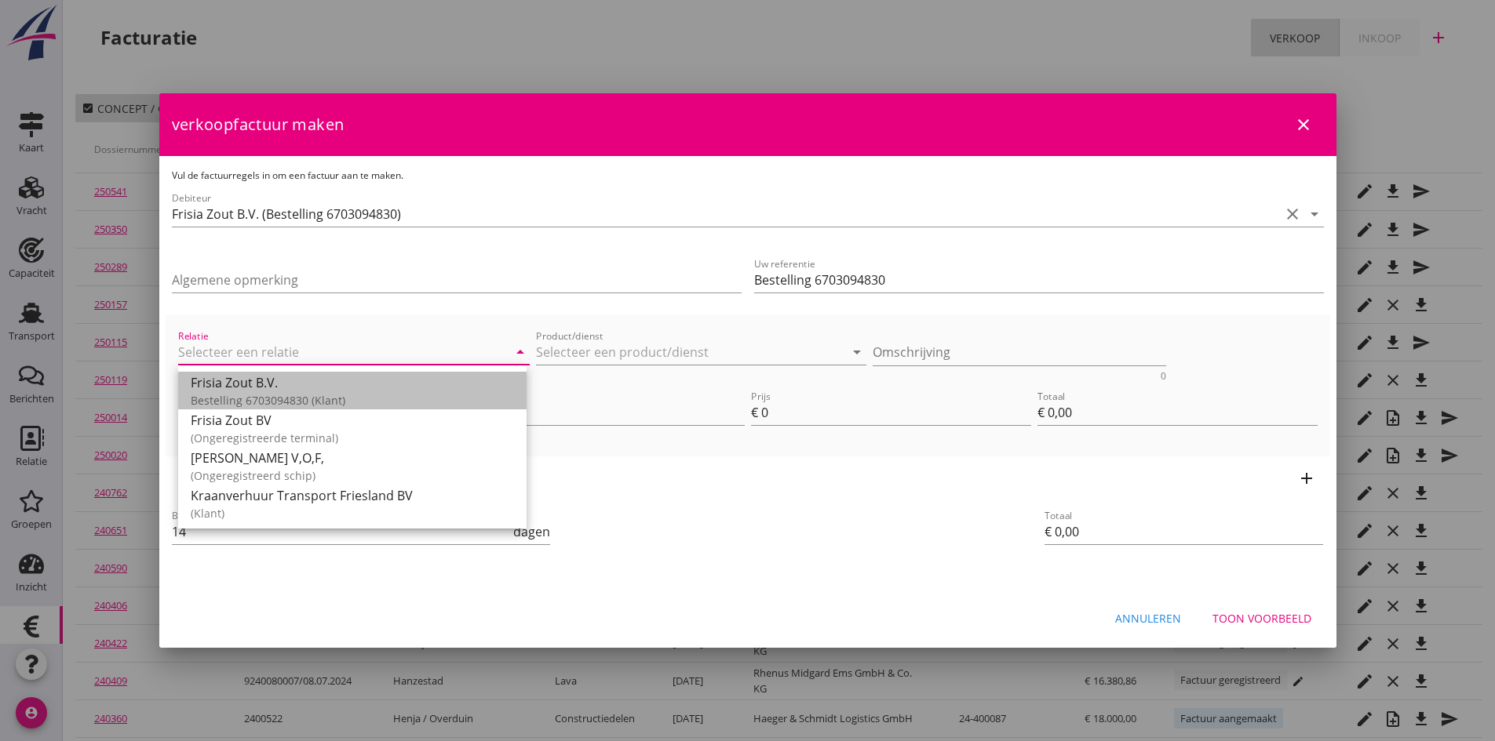
click at [308, 388] on div "Frisia Zout B.V." at bounding box center [352, 382] width 323 height 19
type input "Frisia Zout B.V. (Bestelling 6703094830)"
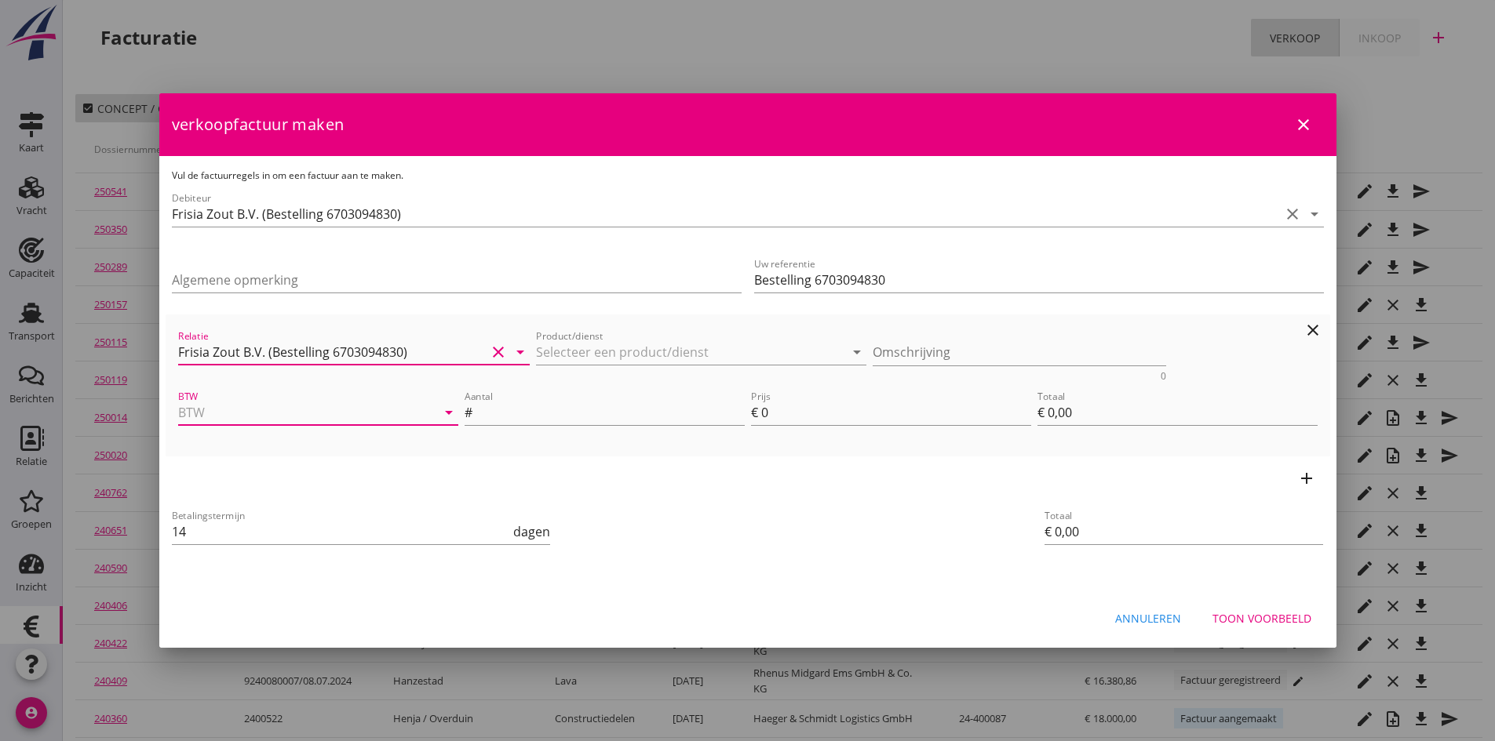
click at [302, 419] on input "BTW" at bounding box center [296, 412] width 236 height 25
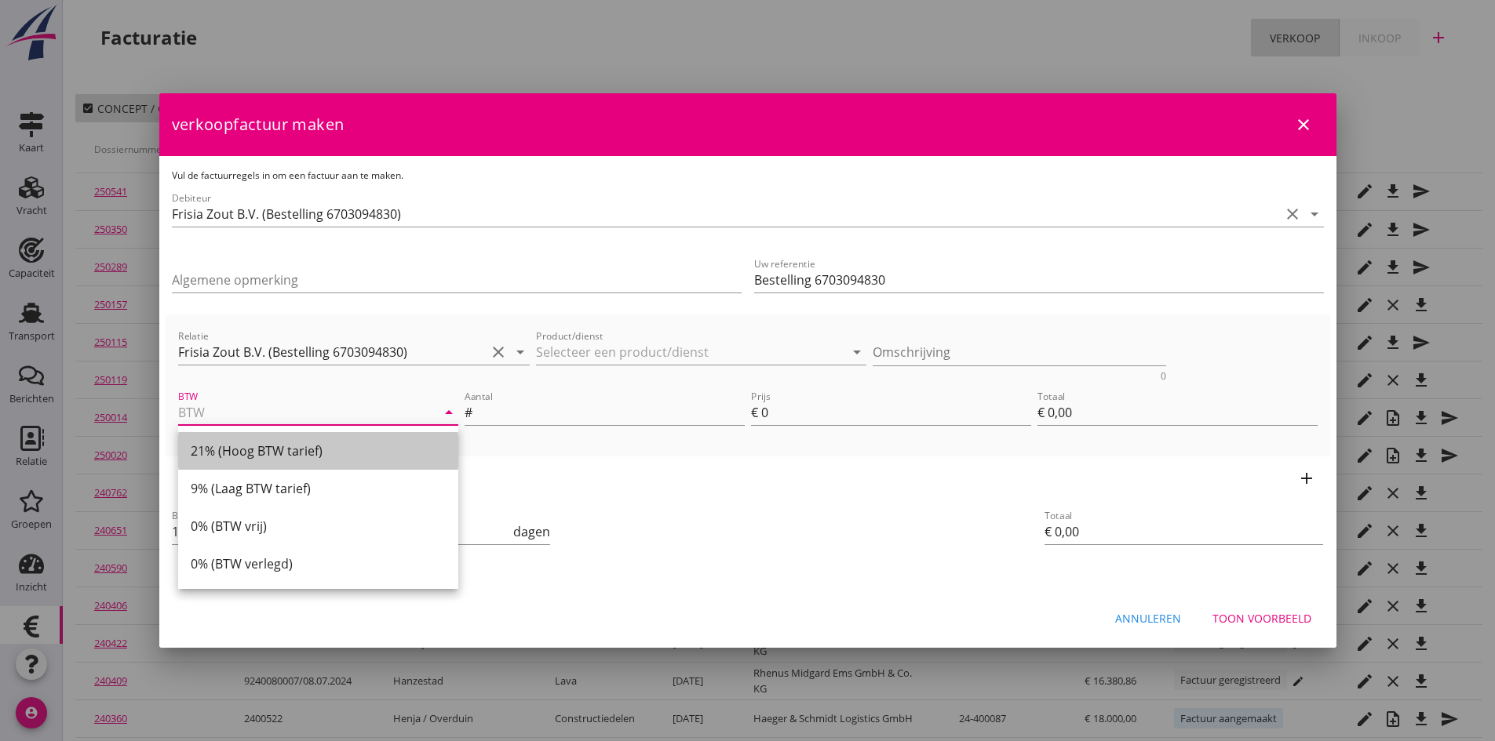
drag, startPoint x: 291, startPoint y: 453, endPoint x: 308, endPoint y: 443, distance: 19.7
click at [293, 453] on div "21% (Hoog BTW tarief)" at bounding box center [318, 451] width 255 height 19
type input "21% (Hoog BTW tarief)"
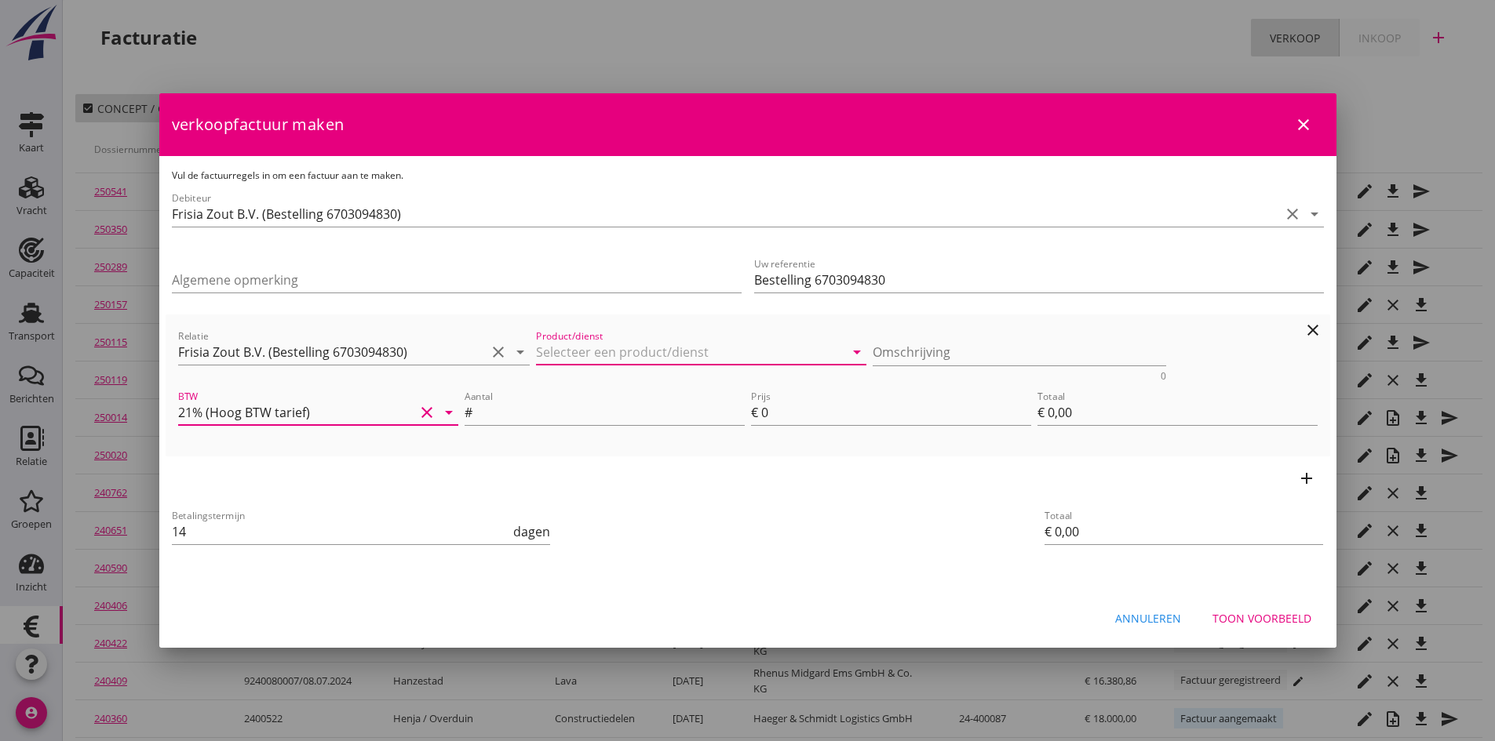
click at [574, 348] on input "Product/dienst" at bounding box center [690, 352] width 308 height 25
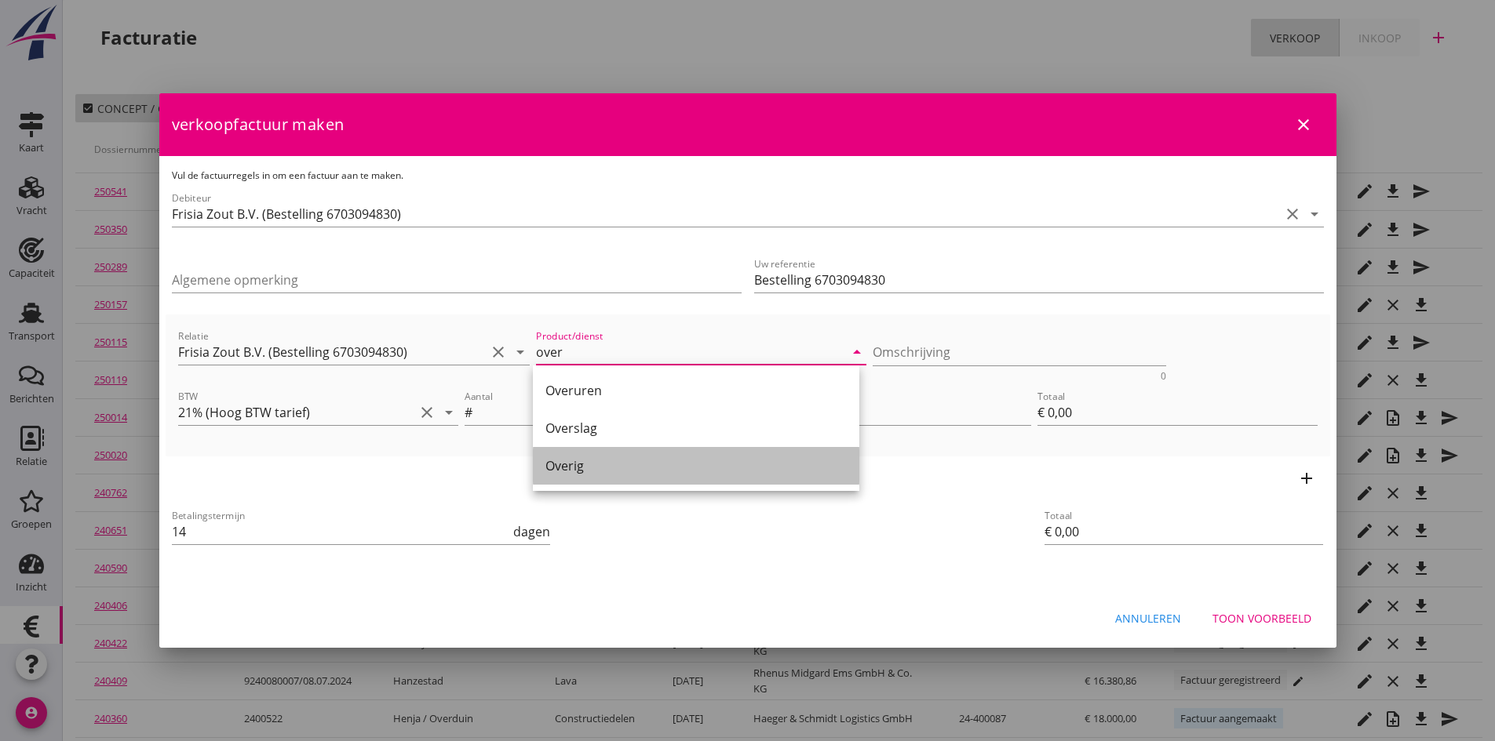
click at [574, 461] on div "Overig" at bounding box center [695, 466] width 301 height 19
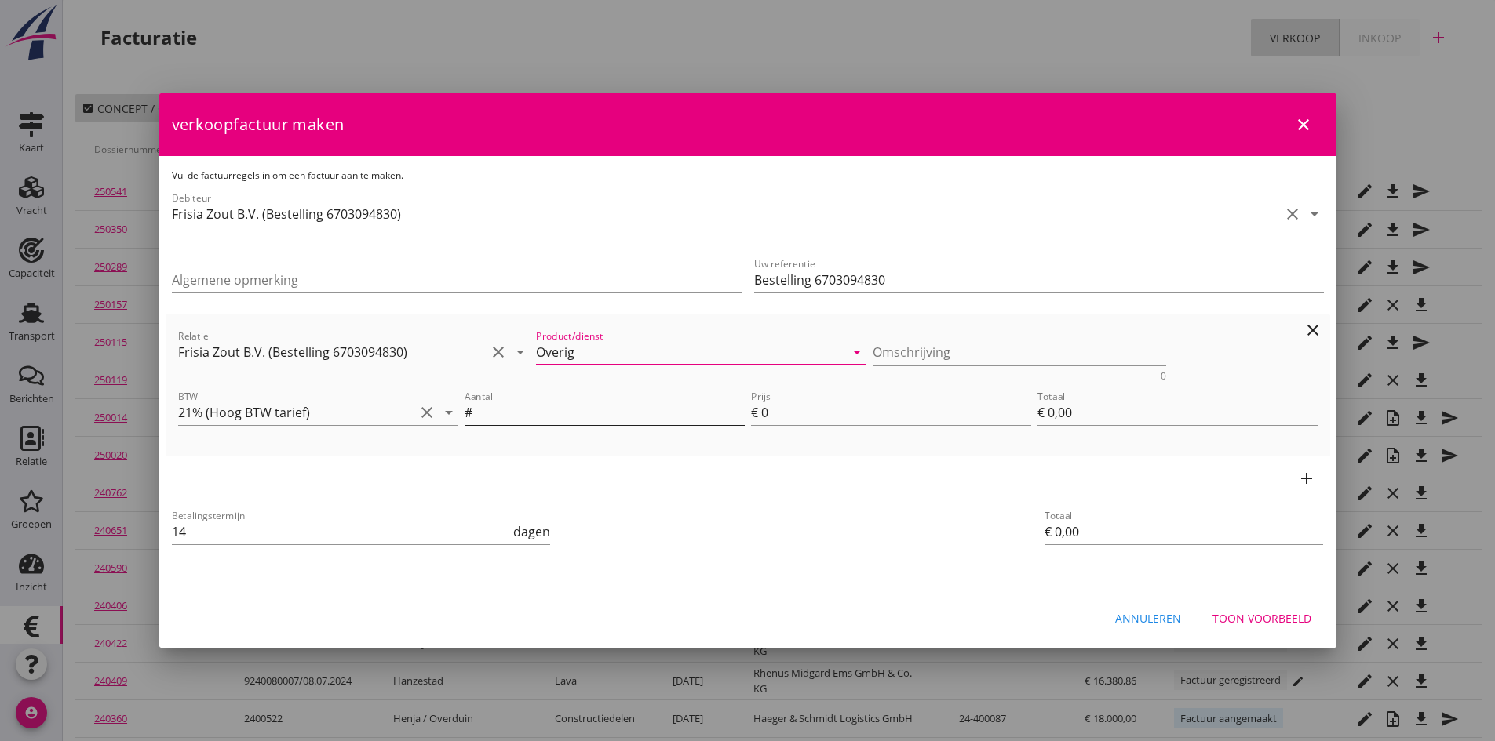
type input "Overig"
click at [514, 409] on input "Aantal" at bounding box center [609, 412] width 269 height 25
type input "1"
type input "2"
type input "€ 2,00"
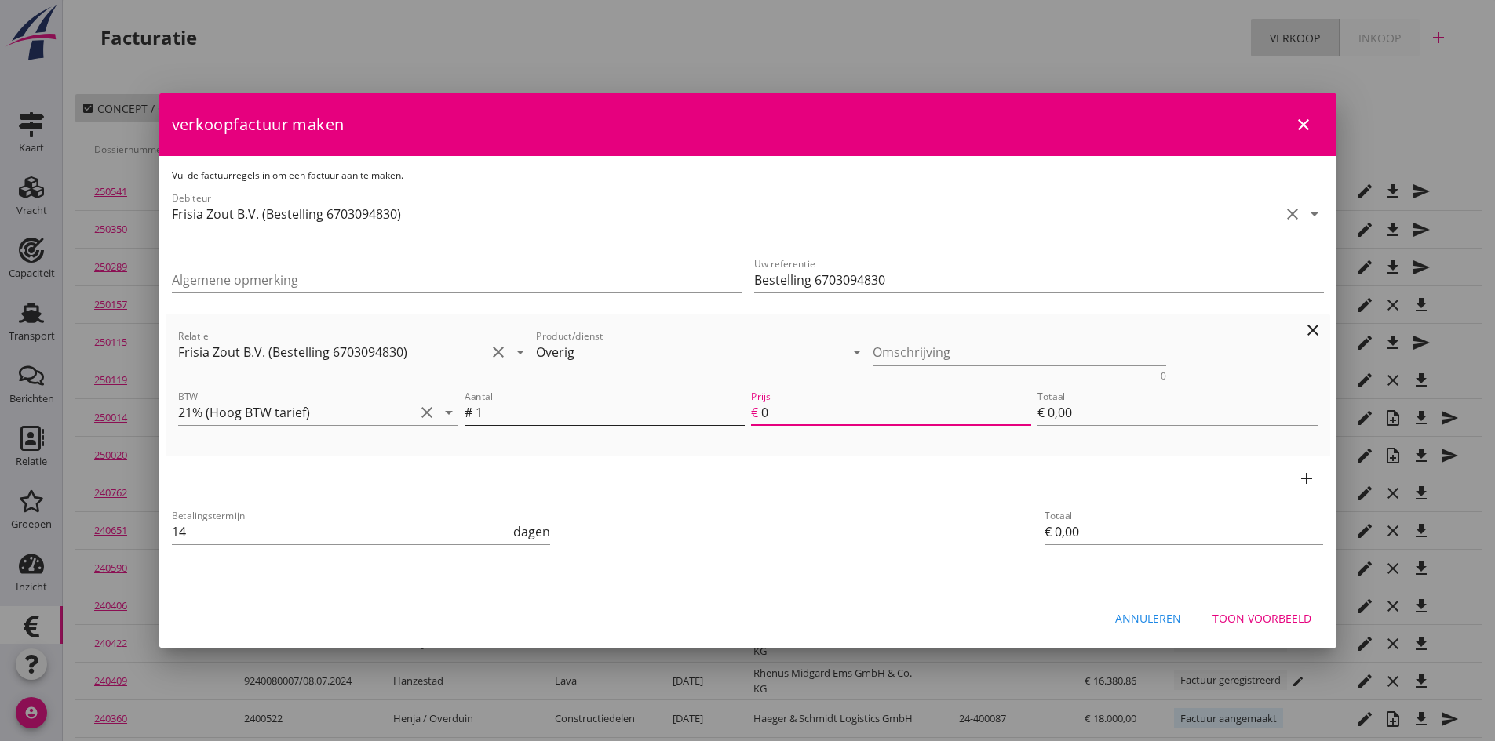
type input "€ 2,00"
type input "21"
type input "€ 21,00"
type input "215"
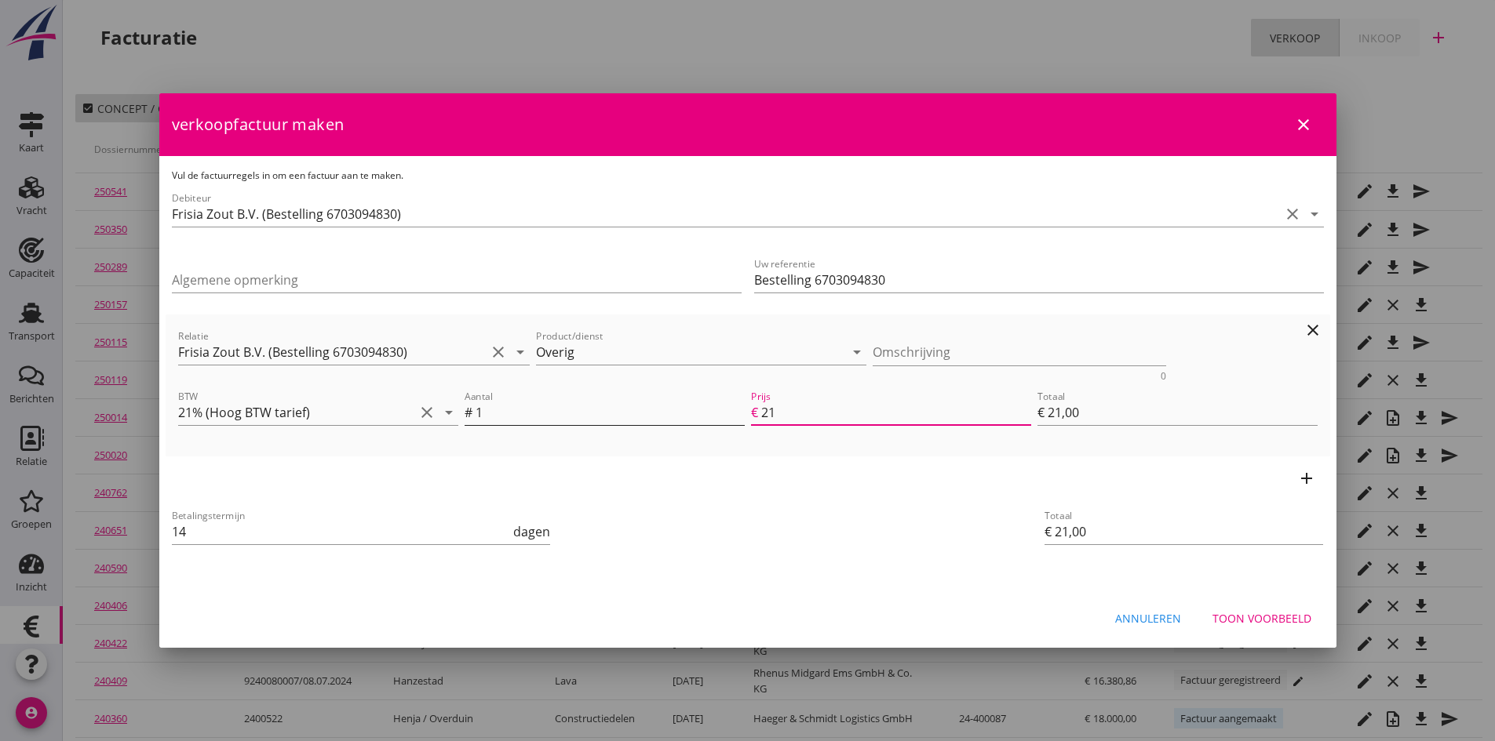
type input "€ 215,00"
type input "215"
click at [908, 351] on textarea "Omschrijving" at bounding box center [1018, 353] width 293 height 26
click at [980, 348] on textarea "ijken m/s" at bounding box center [1018, 353] width 293 height 26
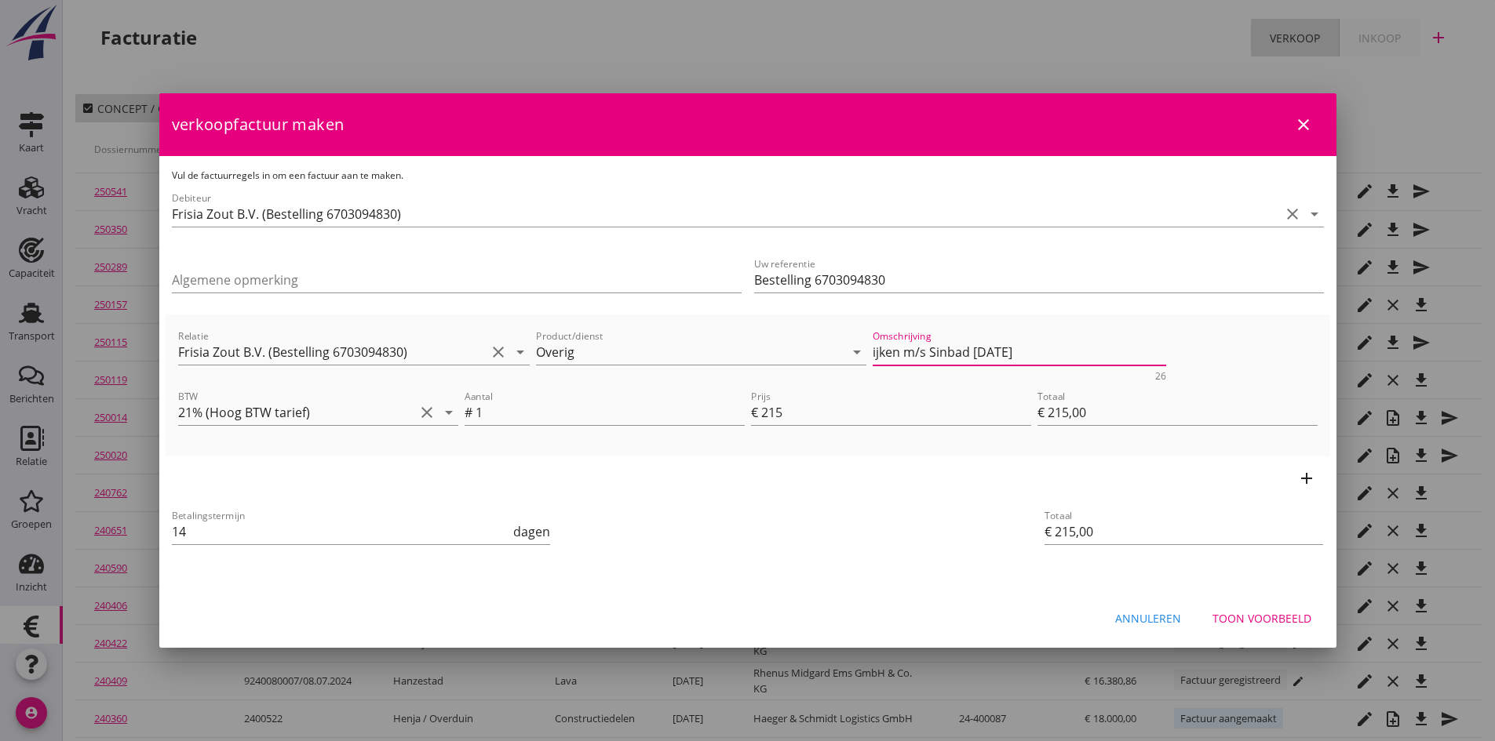
type textarea "ijken m/s Sinbad [DATE]"
click at [1304, 477] on icon "add" at bounding box center [1306, 478] width 19 height 19
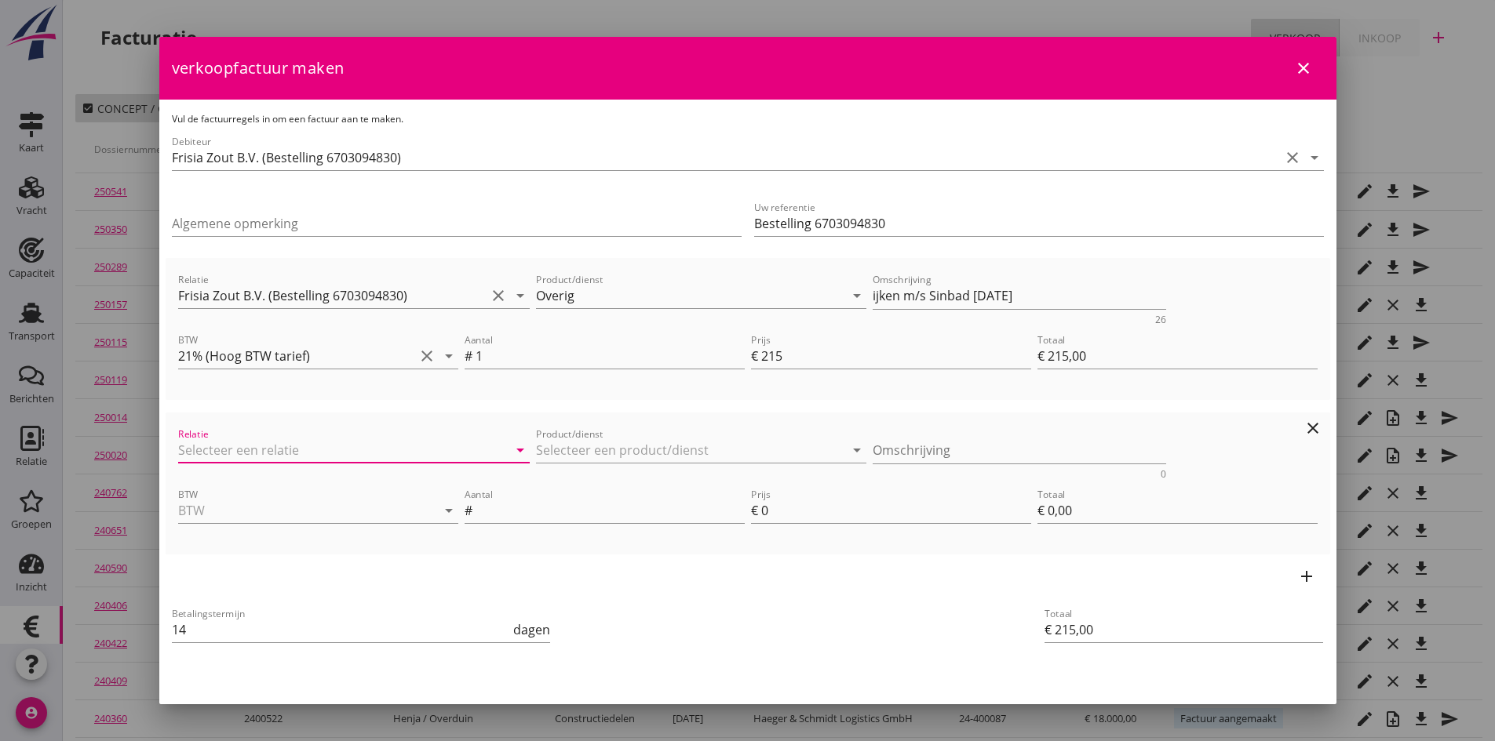
click at [328, 448] on input "Relatie" at bounding box center [332, 450] width 308 height 25
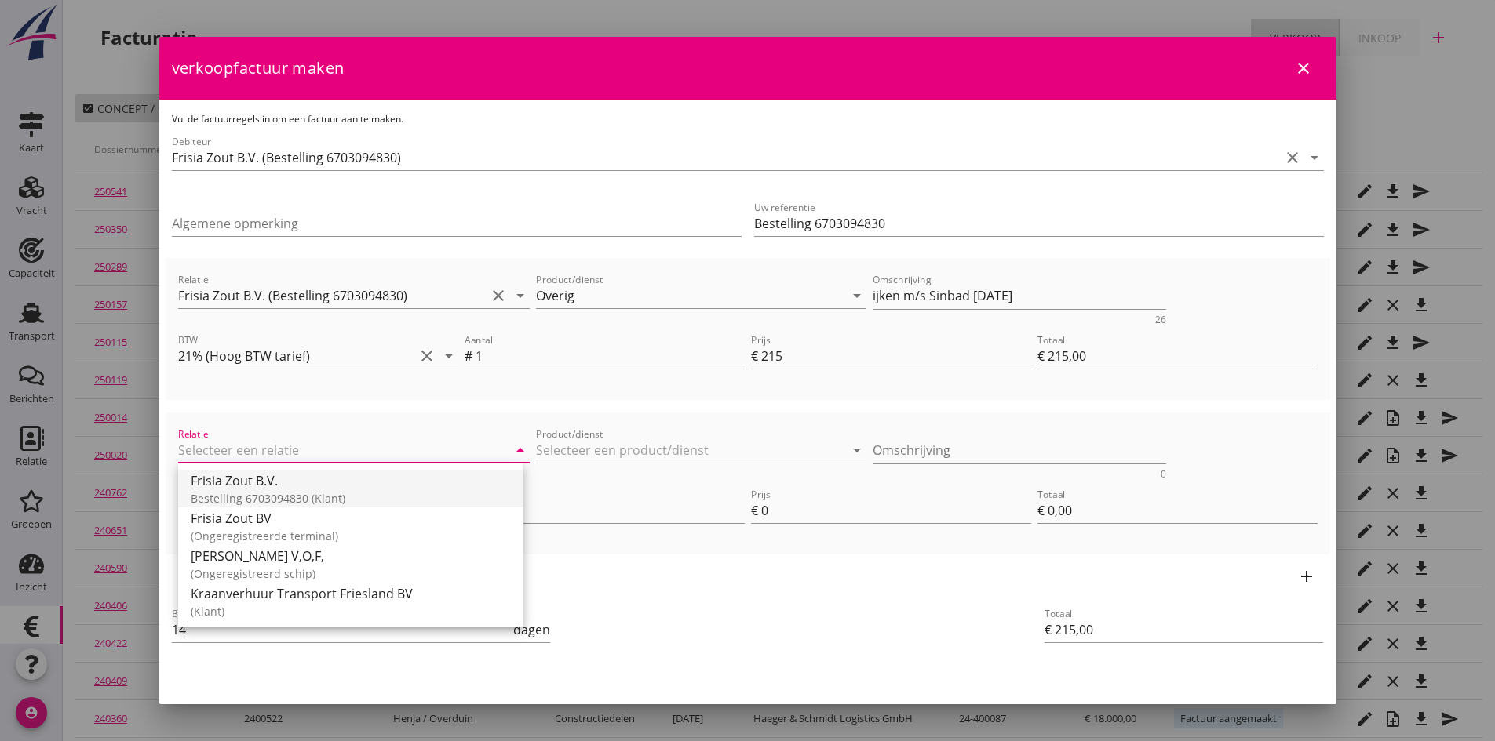
click at [343, 483] on div "Frisia Zout B.V." at bounding box center [351, 481] width 320 height 19
type input "Frisia Zout B.V. (Bestelling 6703094830)"
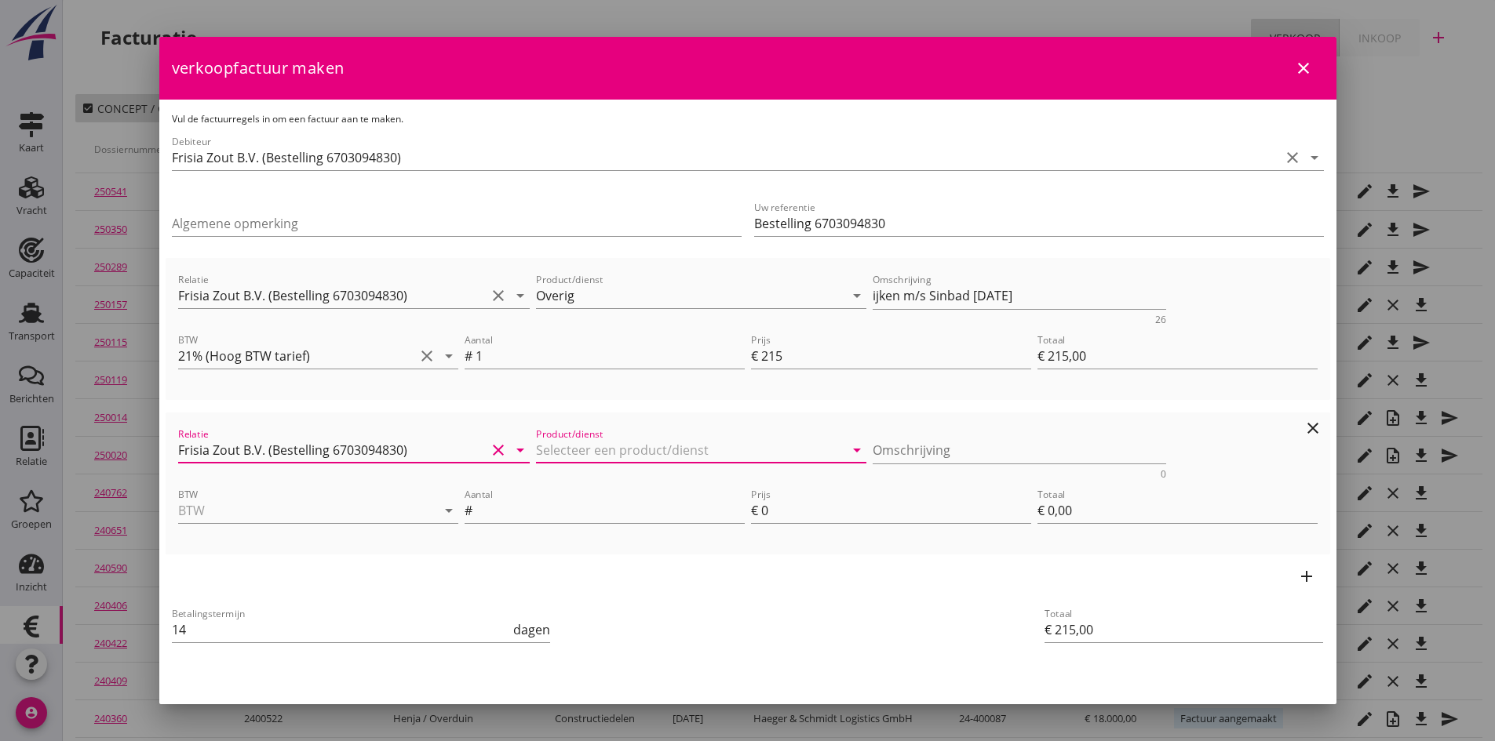
click at [551, 452] on input "Product/dienst" at bounding box center [690, 450] width 308 height 25
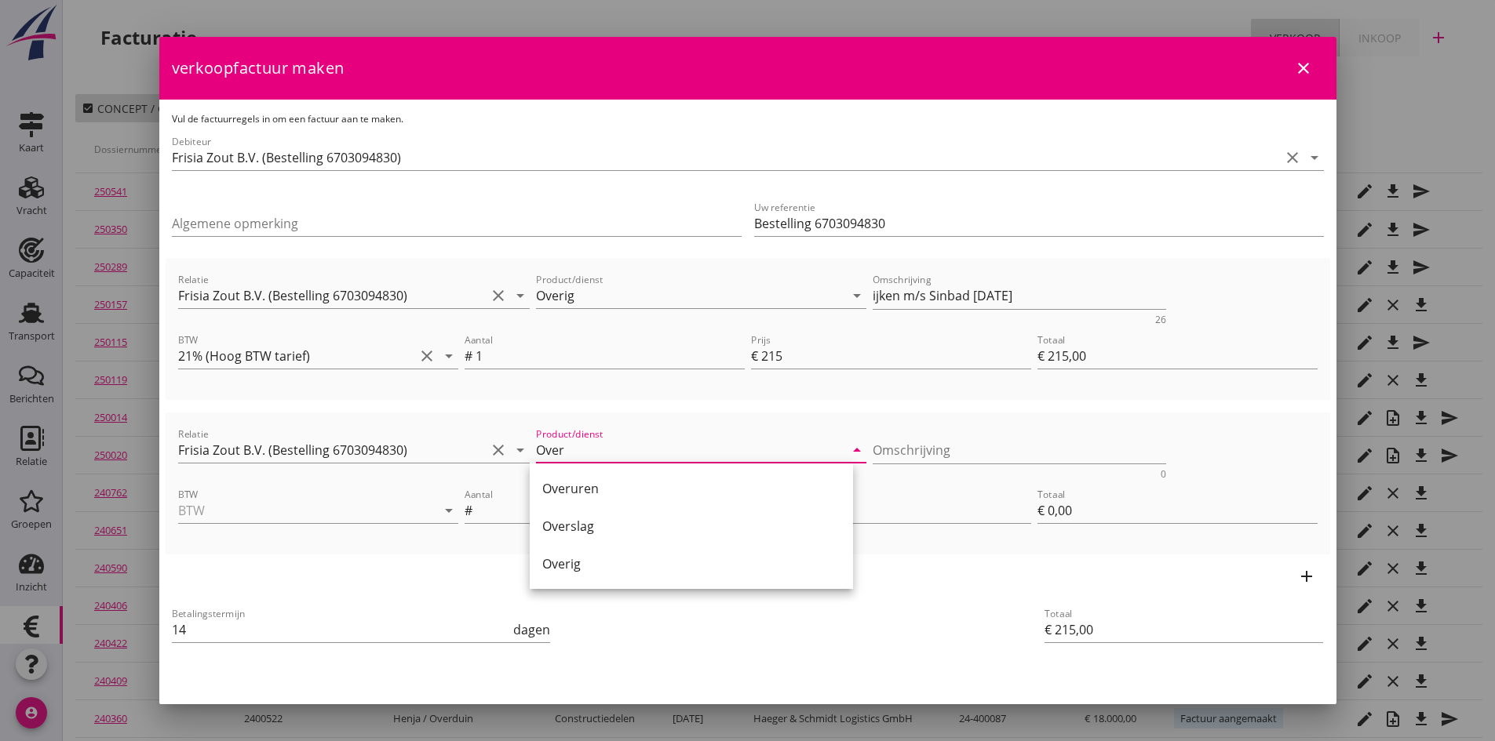
click at [610, 563] on div "Overig" at bounding box center [691, 564] width 298 height 19
type input "Overig"
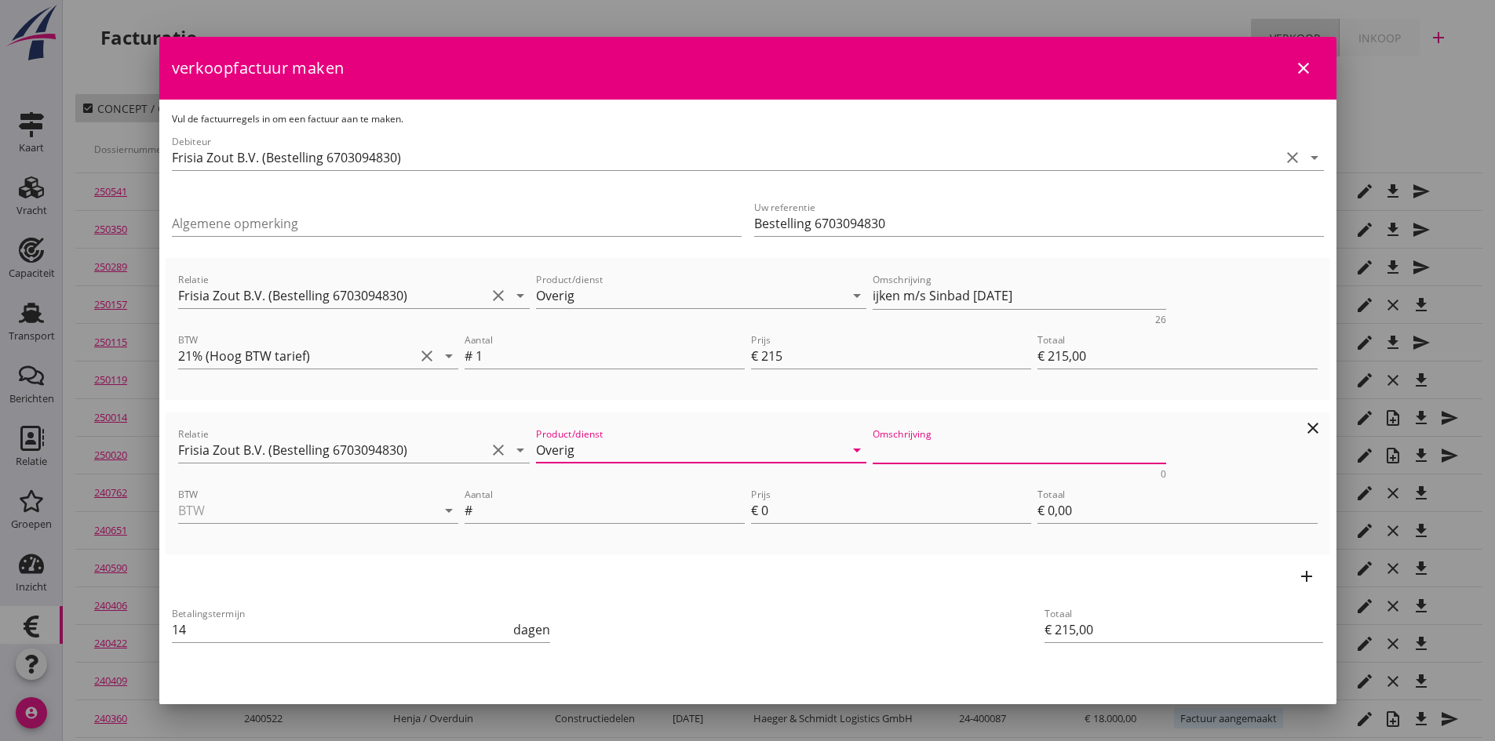
click at [892, 444] on textarea "Omschrijving" at bounding box center [1018, 451] width 293 height 26
type textarea "ijken m/s"
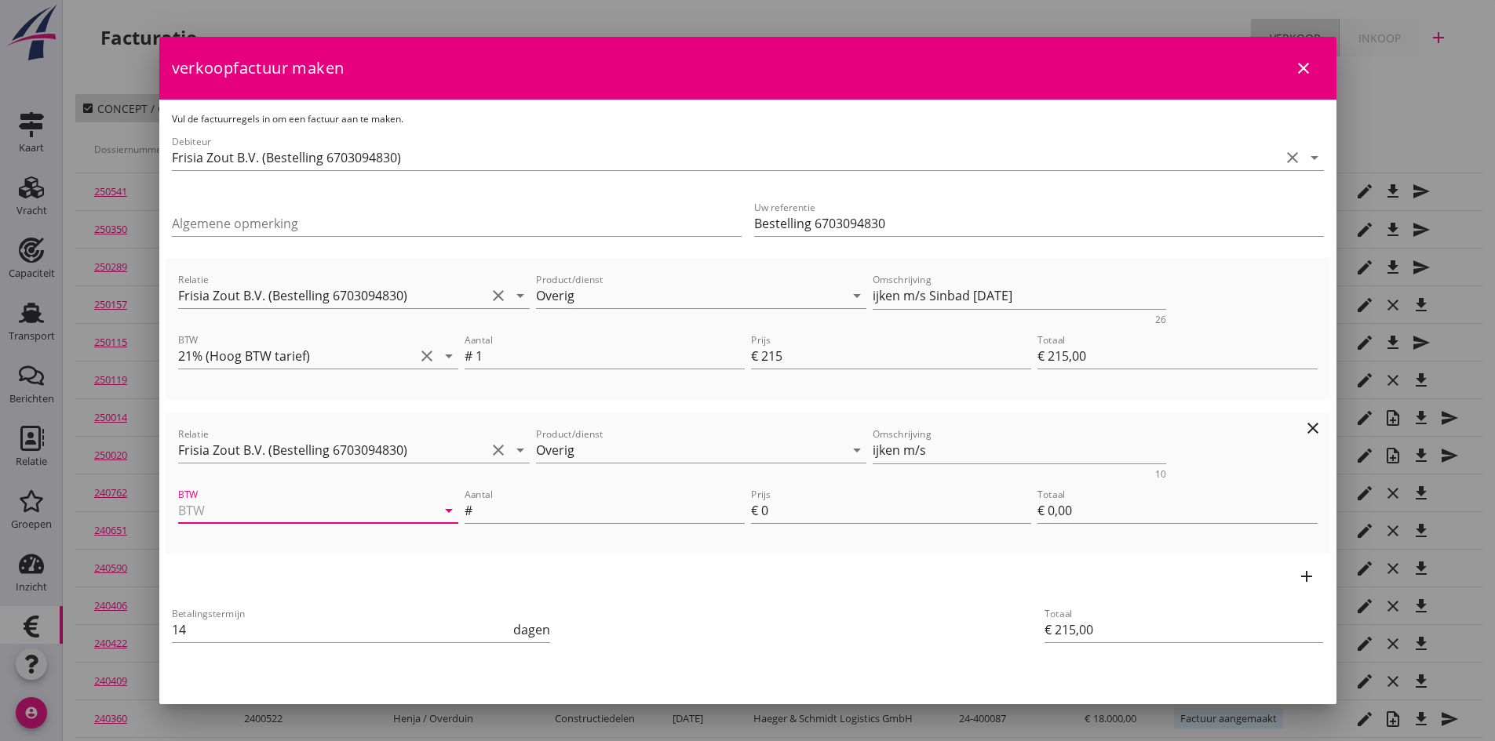
click at [311, 512] on input "BTW" at bounding box center [296, 510] width 236 height 25
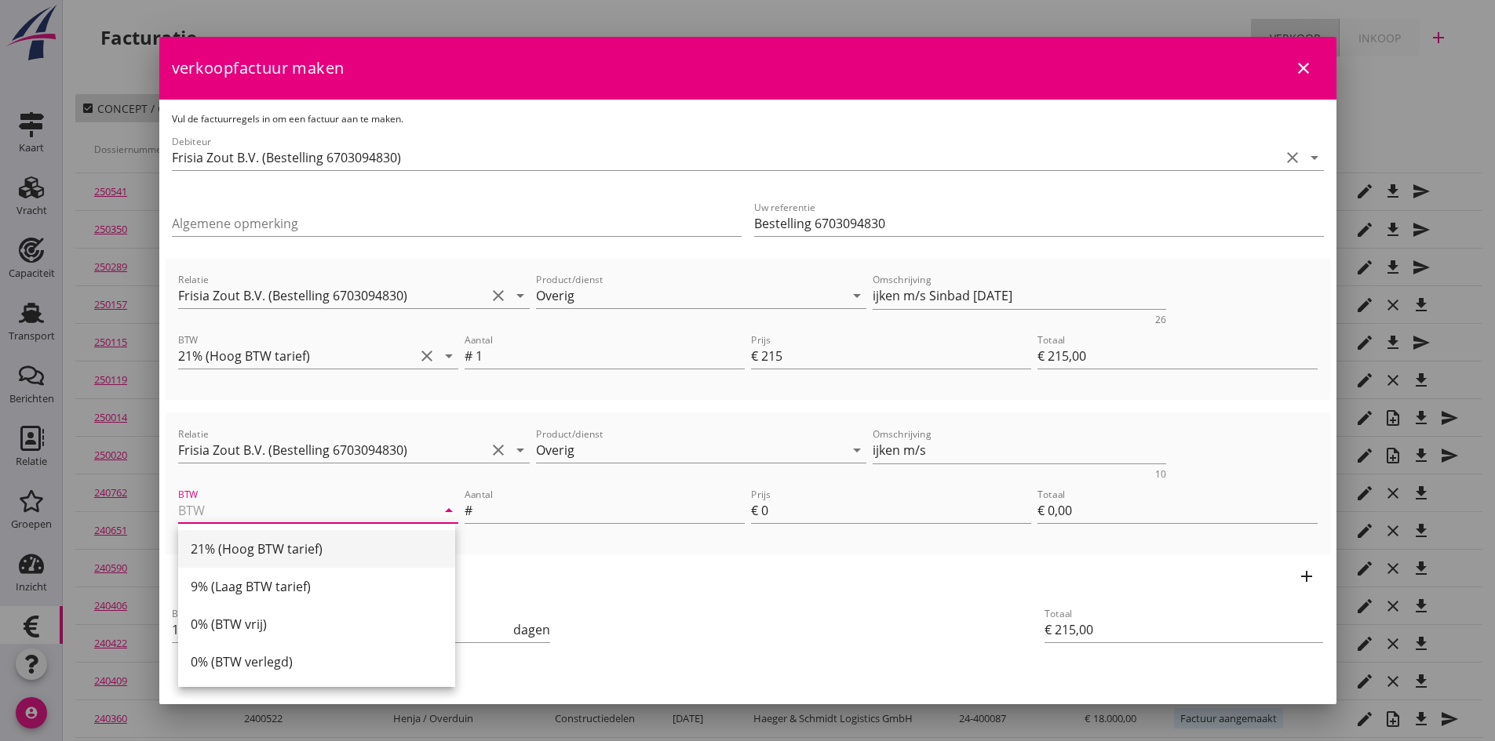
click at [300, 551] on div "21% (Hoog BTW tarief)" at bounding box center [317, 549] width 252 height 19
type input "21% (Hoog BTW tarief)"
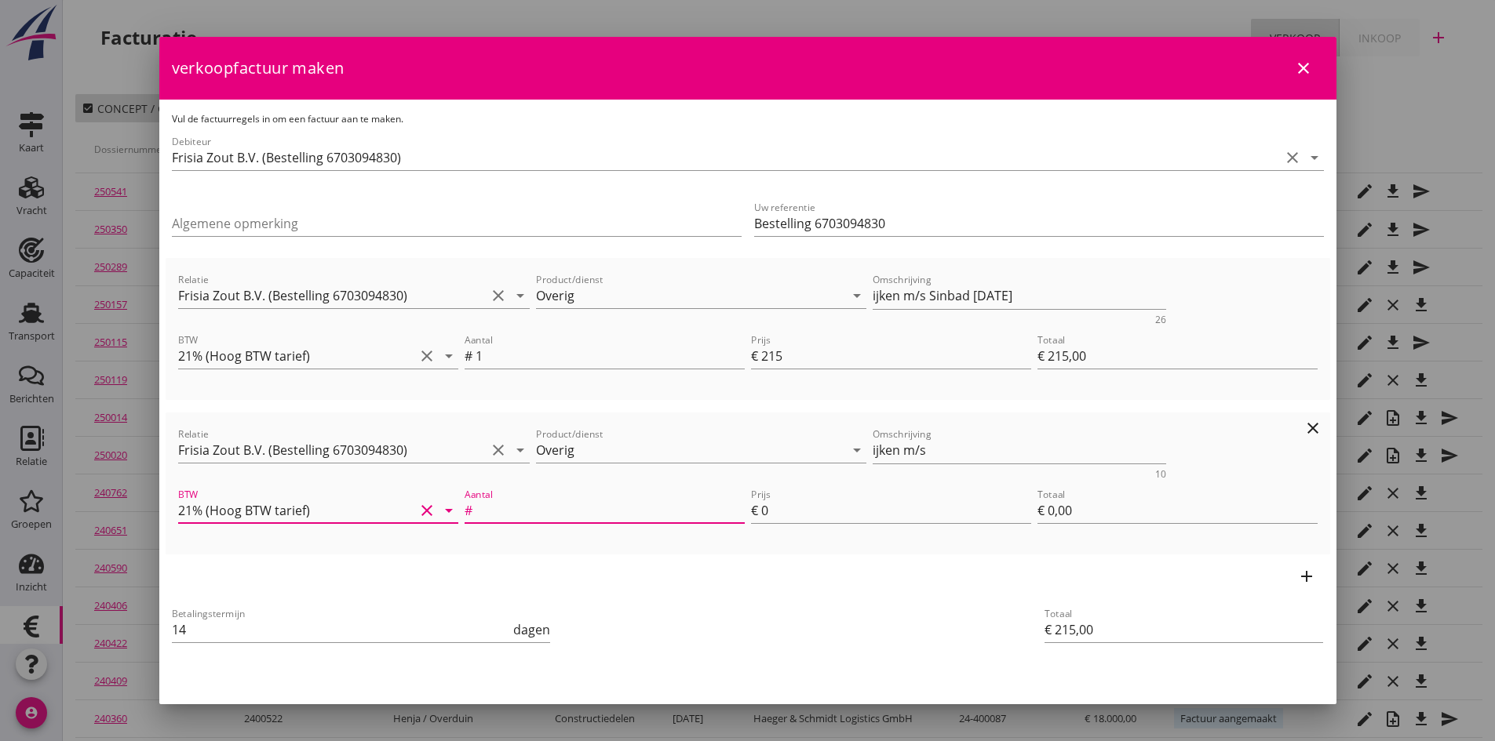
click at [506, 511] on input "Aantal" at bounding box center [609, 510] width 269 height 25
type input "1"
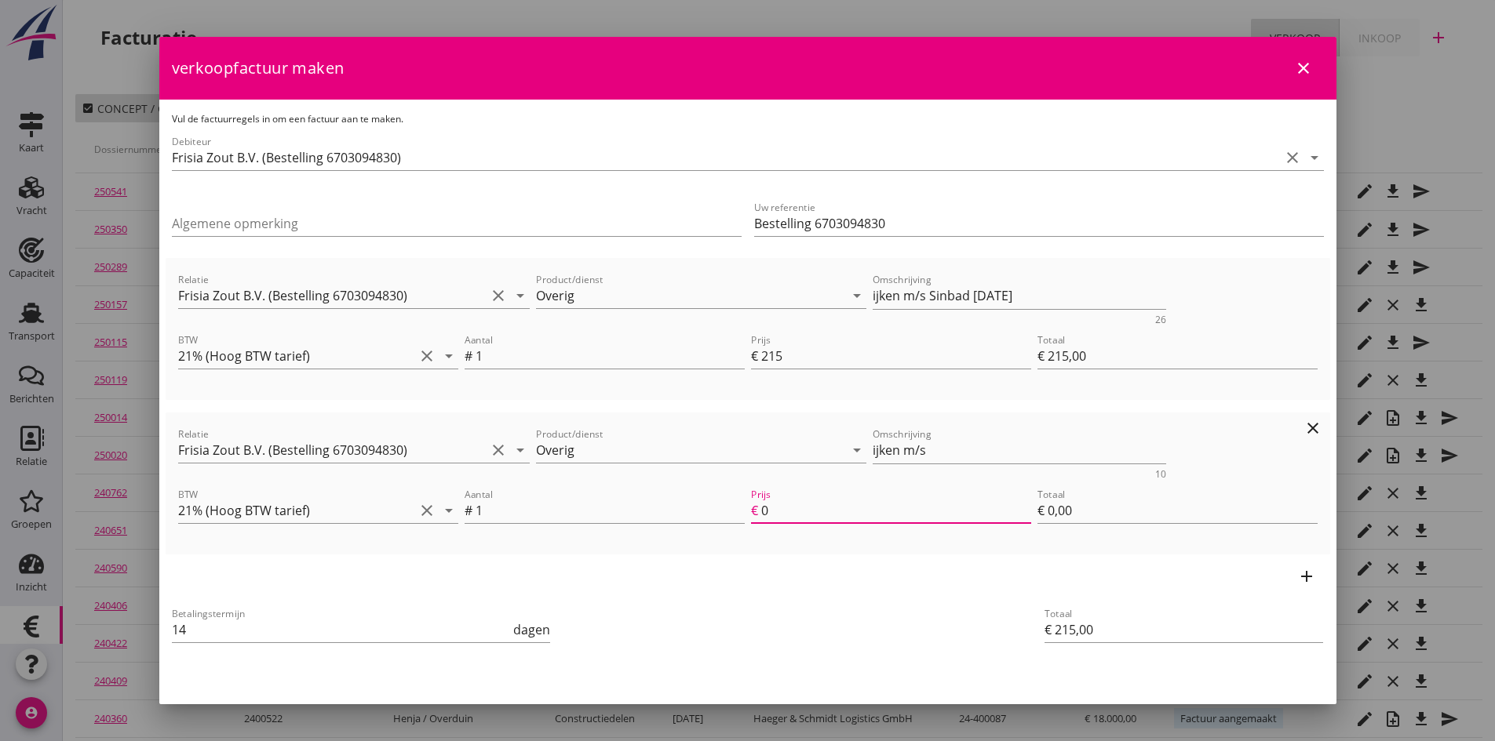
type input "€ 217,00"
type input "2"
type input "€ 2,00"
type input "€ 236,00"
type input "21"
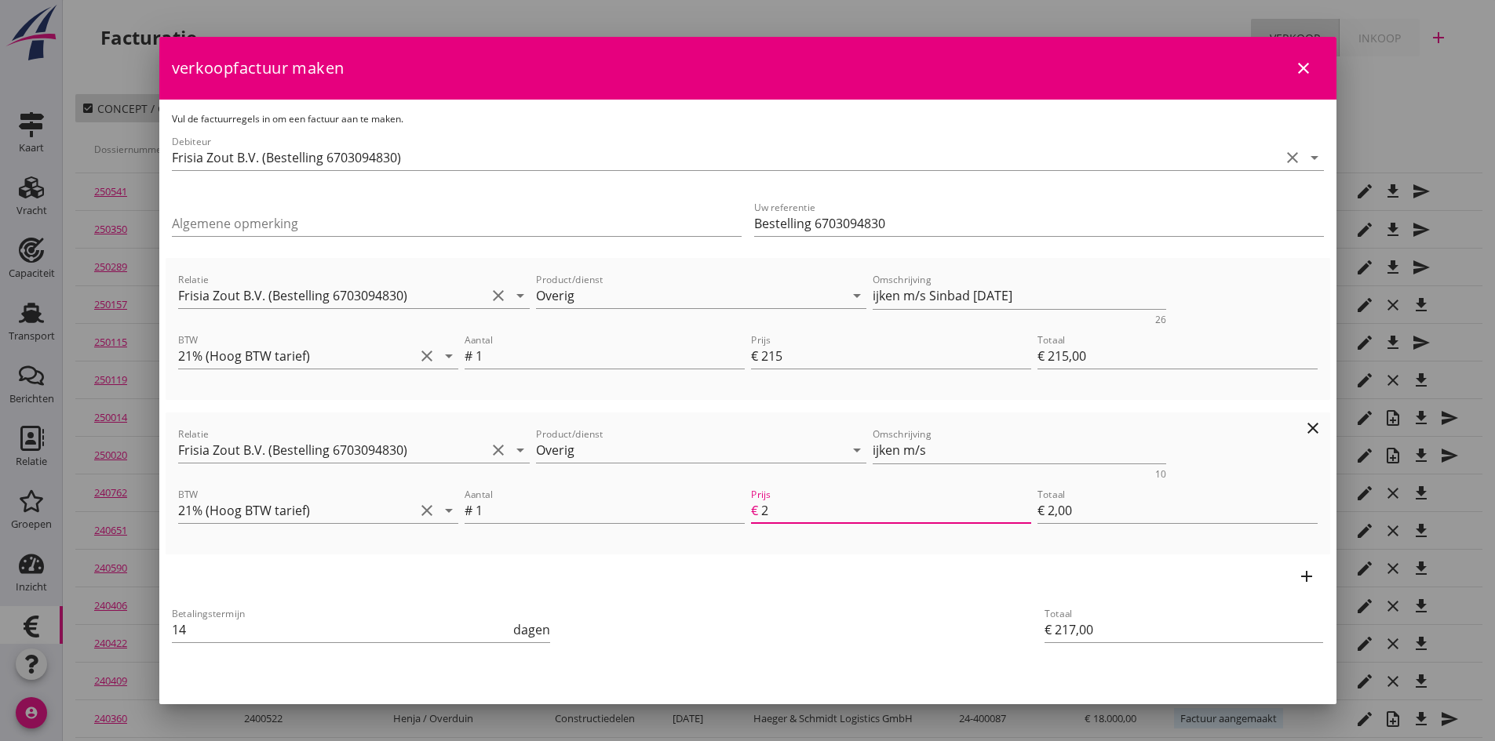
type input "€ 21,00"
type input "€ 430,00"
type input "215"
type input "€ 215,00"
type input "215"
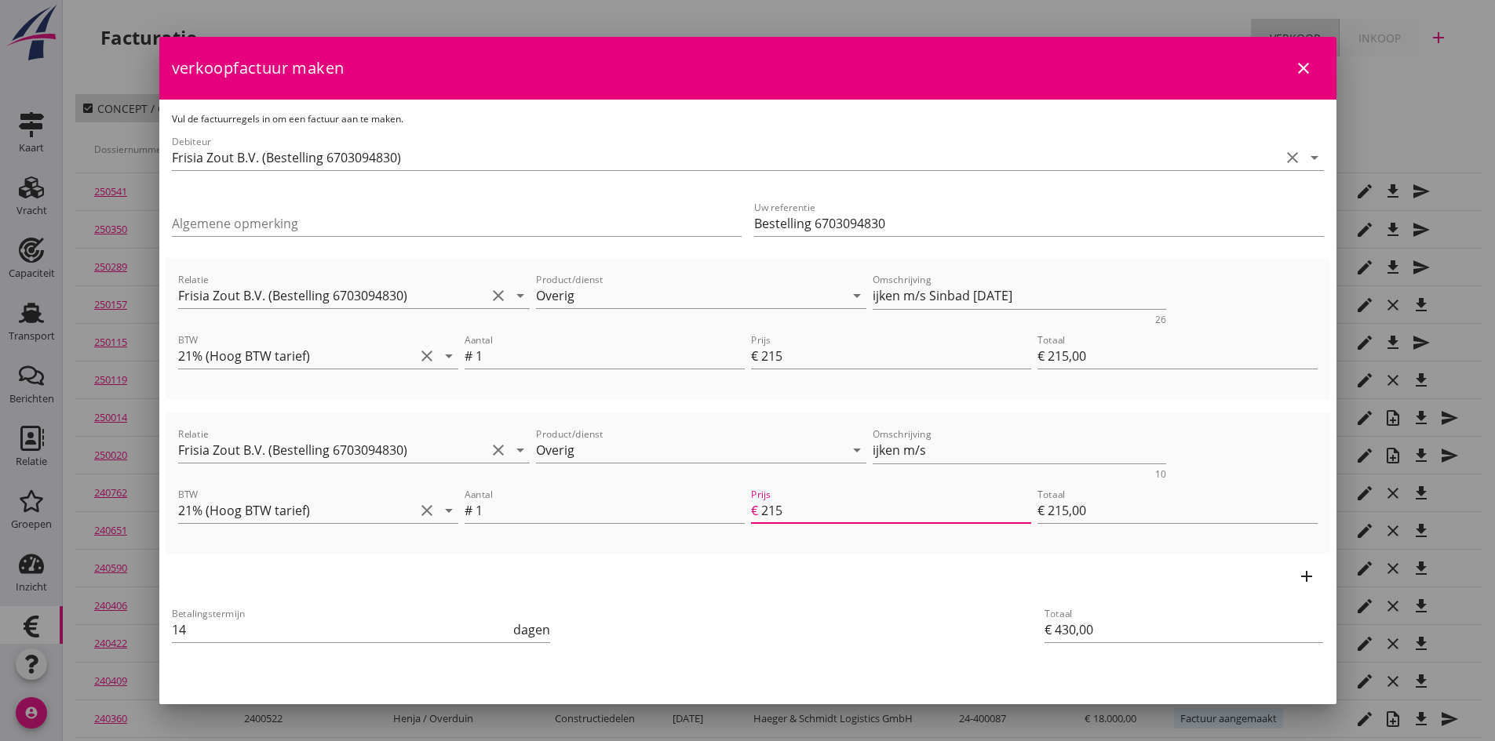
click at [1297, 577] on icon "add" at bounding box center [1306, 576] width 19 height 19
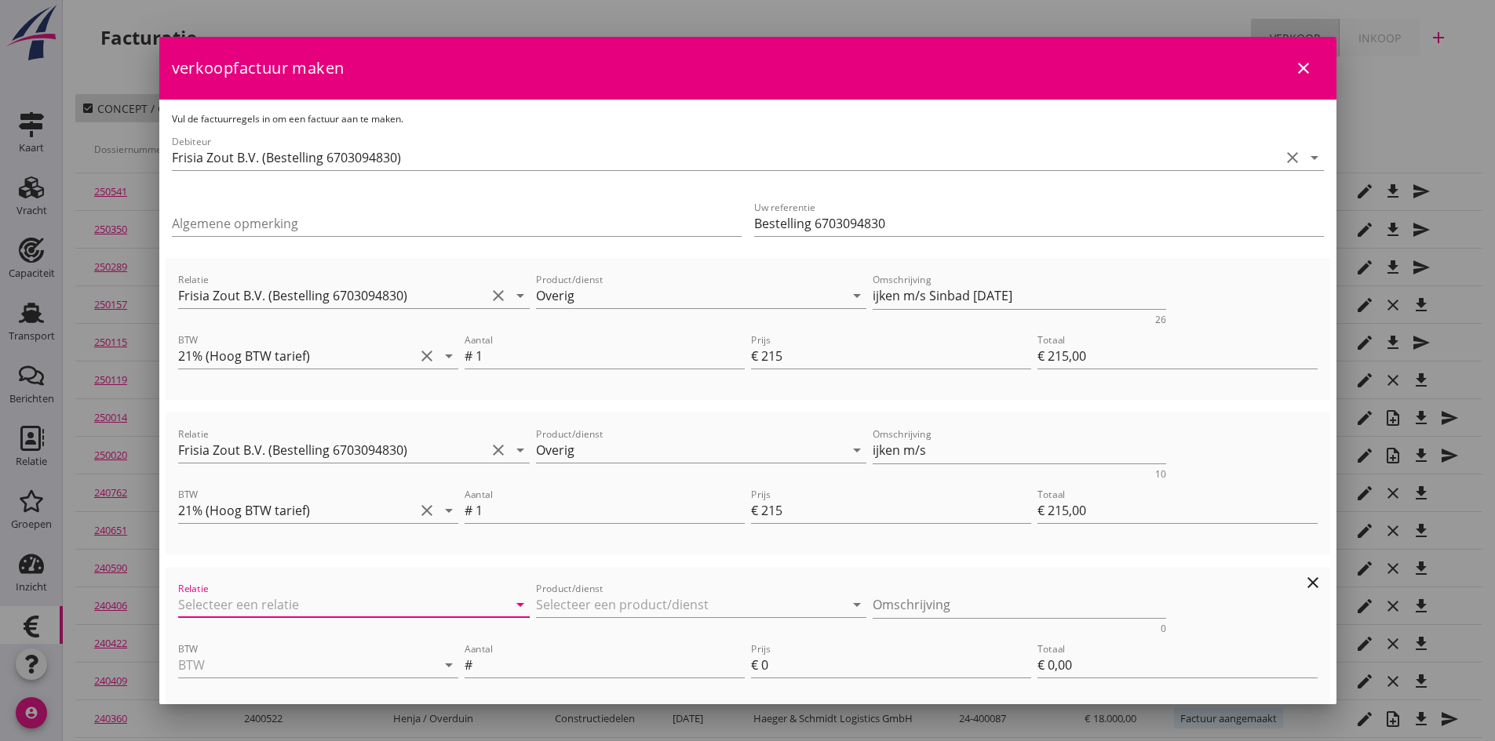
click at [339, 604] on input "Relatie" at bounding box center [332, 604] width 308 height 25
click at [300, 643] on div "Frisia Zout B.V." at bounding box center [351, 635] width 320 height 19
type input "Frisia Zout B.V. (Bestelling 6703094830)"
click at [565, 595] on input "Product/dienst" at bounding box center [690, 604] width 308 height 25
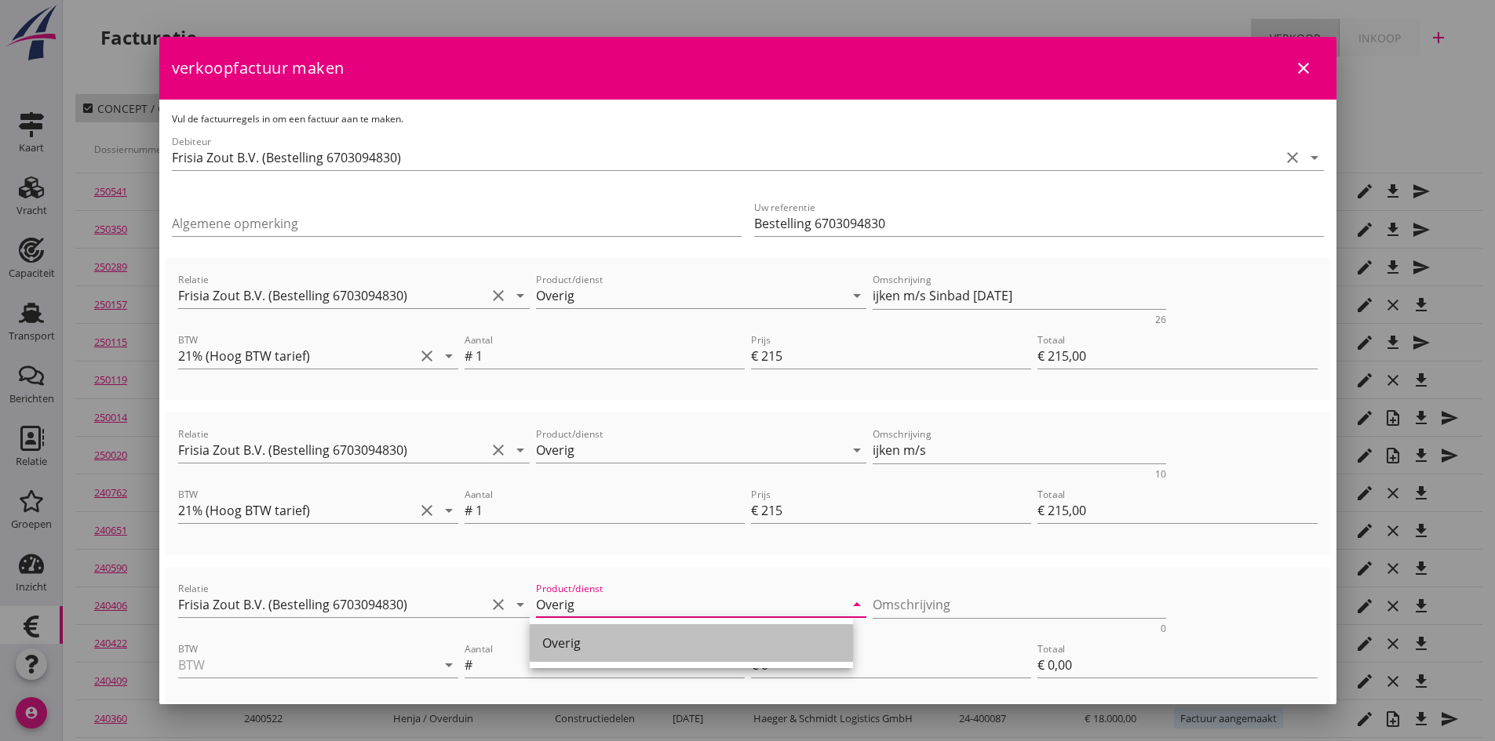
click at [570, 645] on div "Overig" at bounding box center [691, 643] width 298 height 19
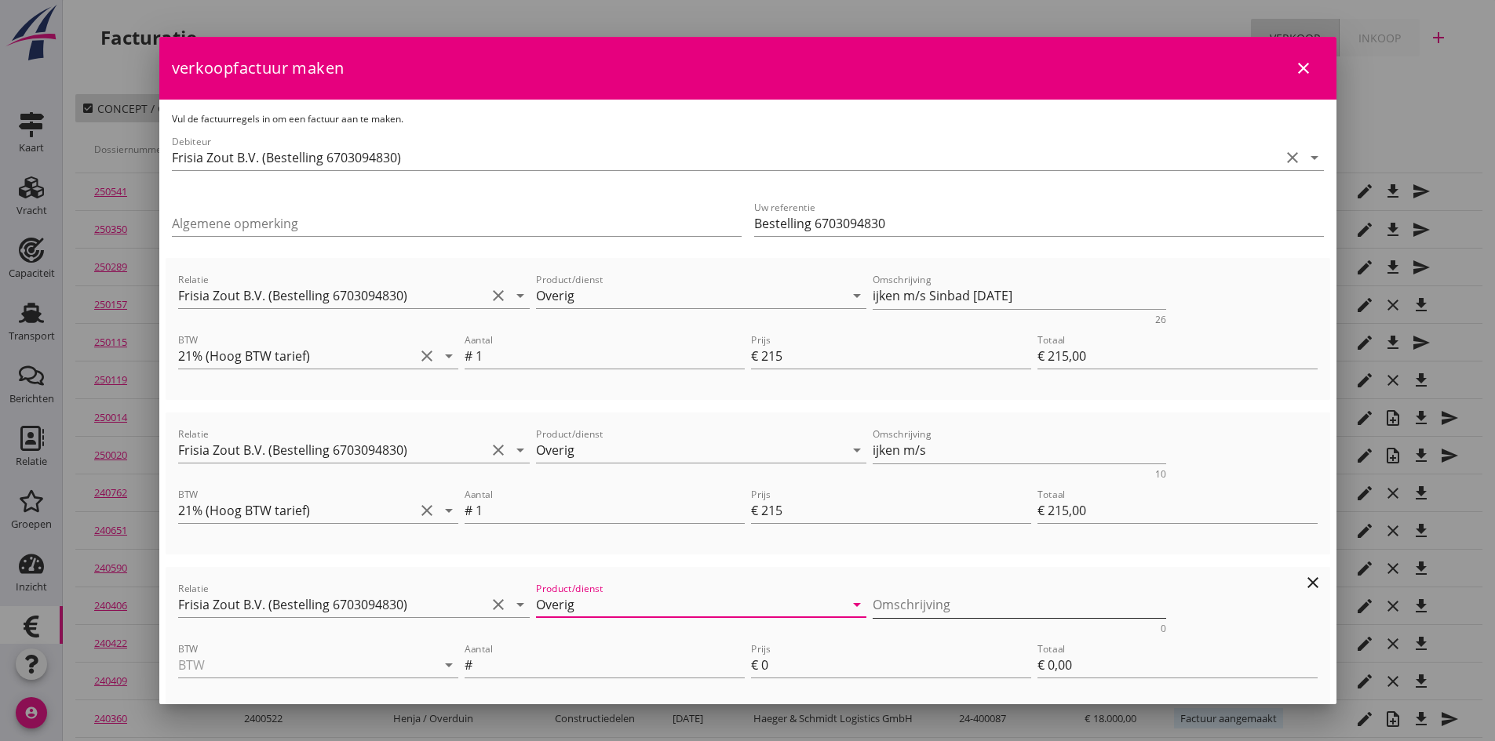
type input "Overig"
click at [893, 608] on textarea "Omschrijving" at bounding box center [1018, 605] width 293 height 26
type textarea "ijken m/s"
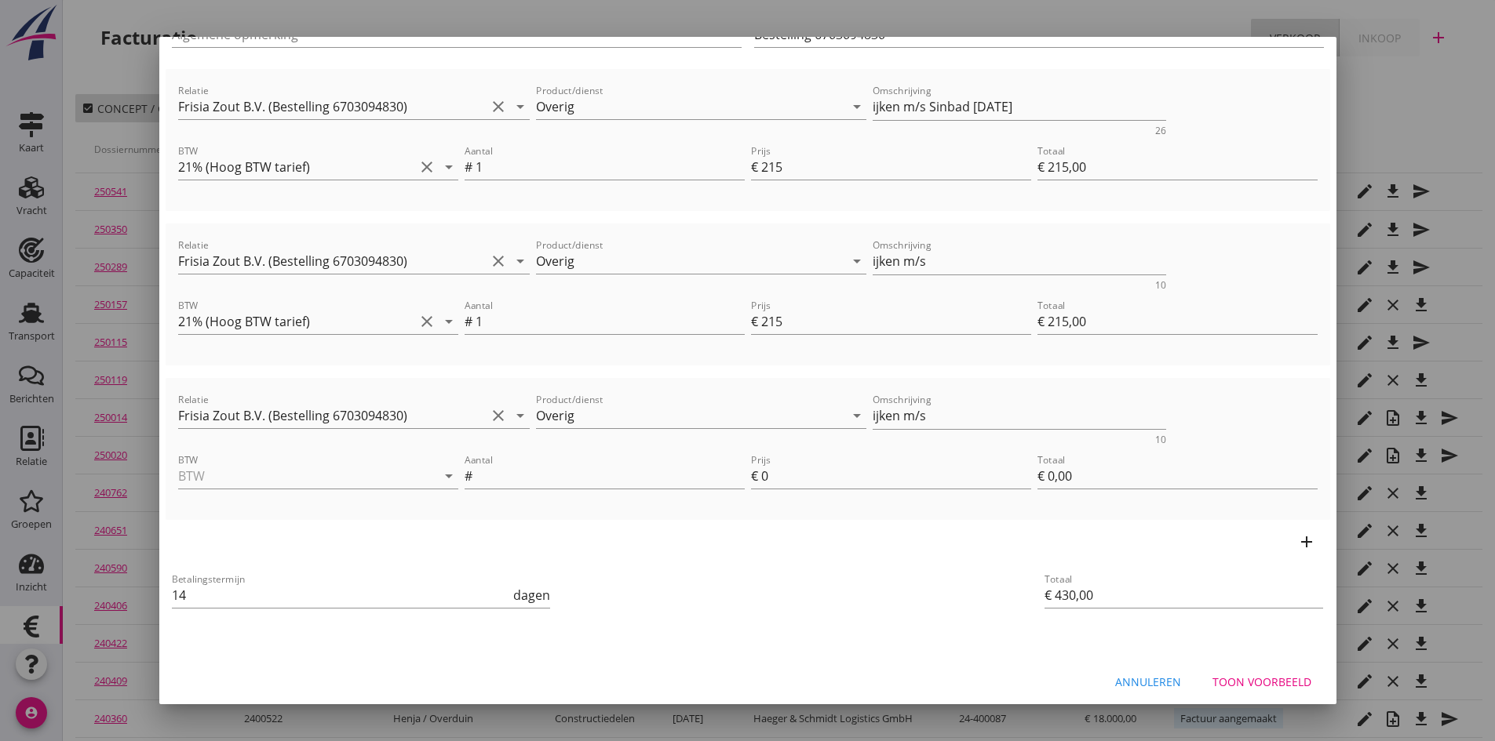
scroll to position [196, 0]
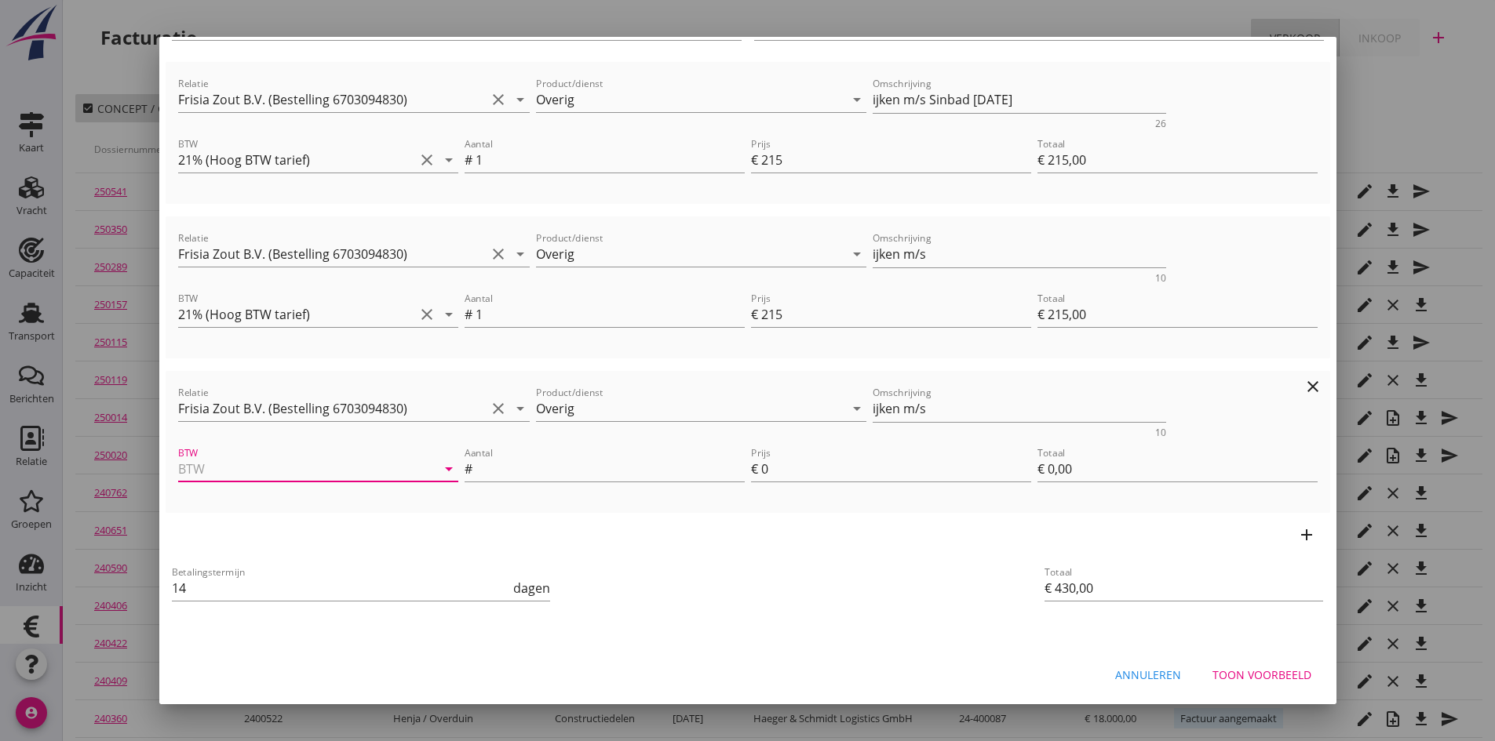
click at [245, 466] on input "BTW" at bounding box center [296, 469] width 236 height 25
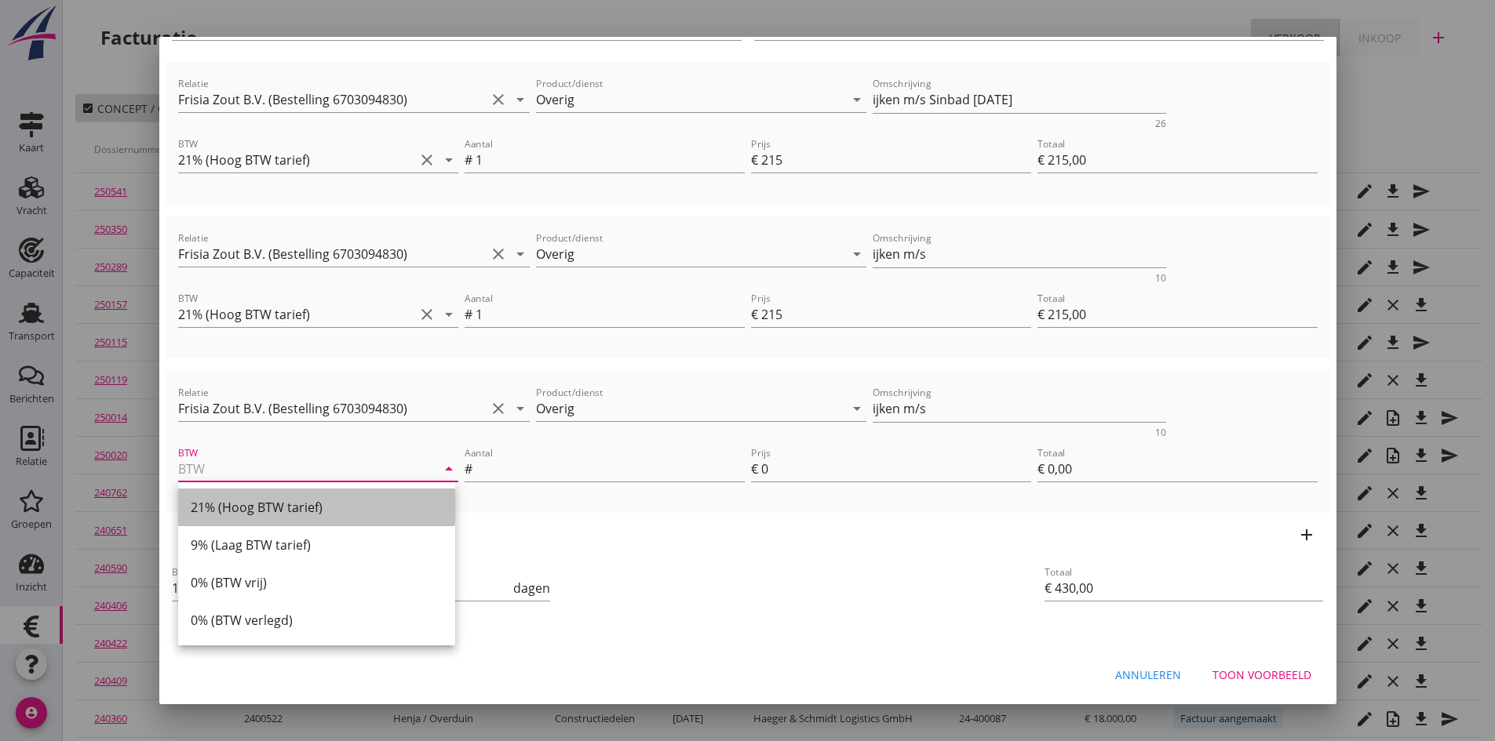
click at [248, 504] on div "21% (Hoog BTW tarief)" at bounding box center [317, 507] width 252 height 19
type input "21% (Hoog BTW tarief)"
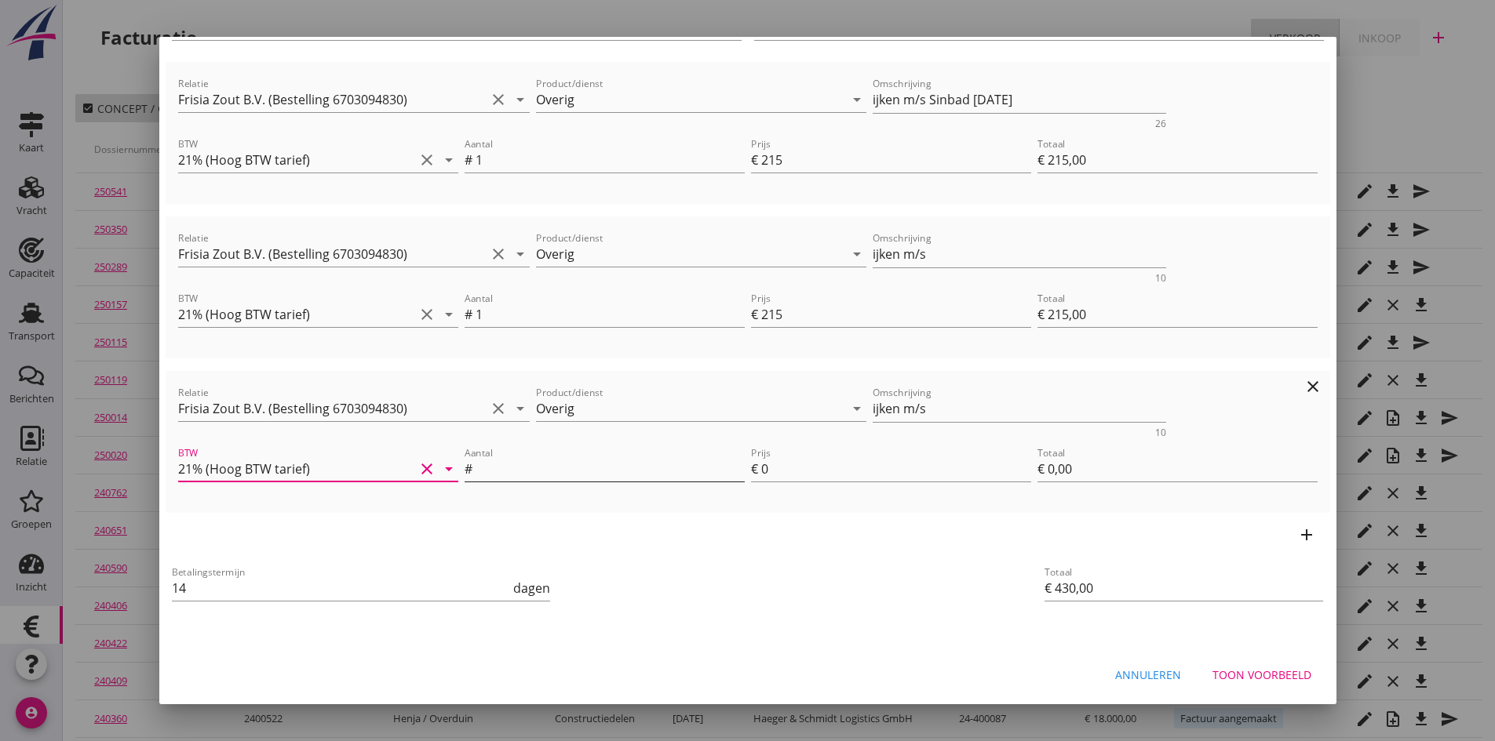
click at [499, 469] on input "Aantal" at bounding box center [609, 469] width 269 height 25
type input "1"
type input "€ 432,00"
type input "2"
type input "€ 2,00"
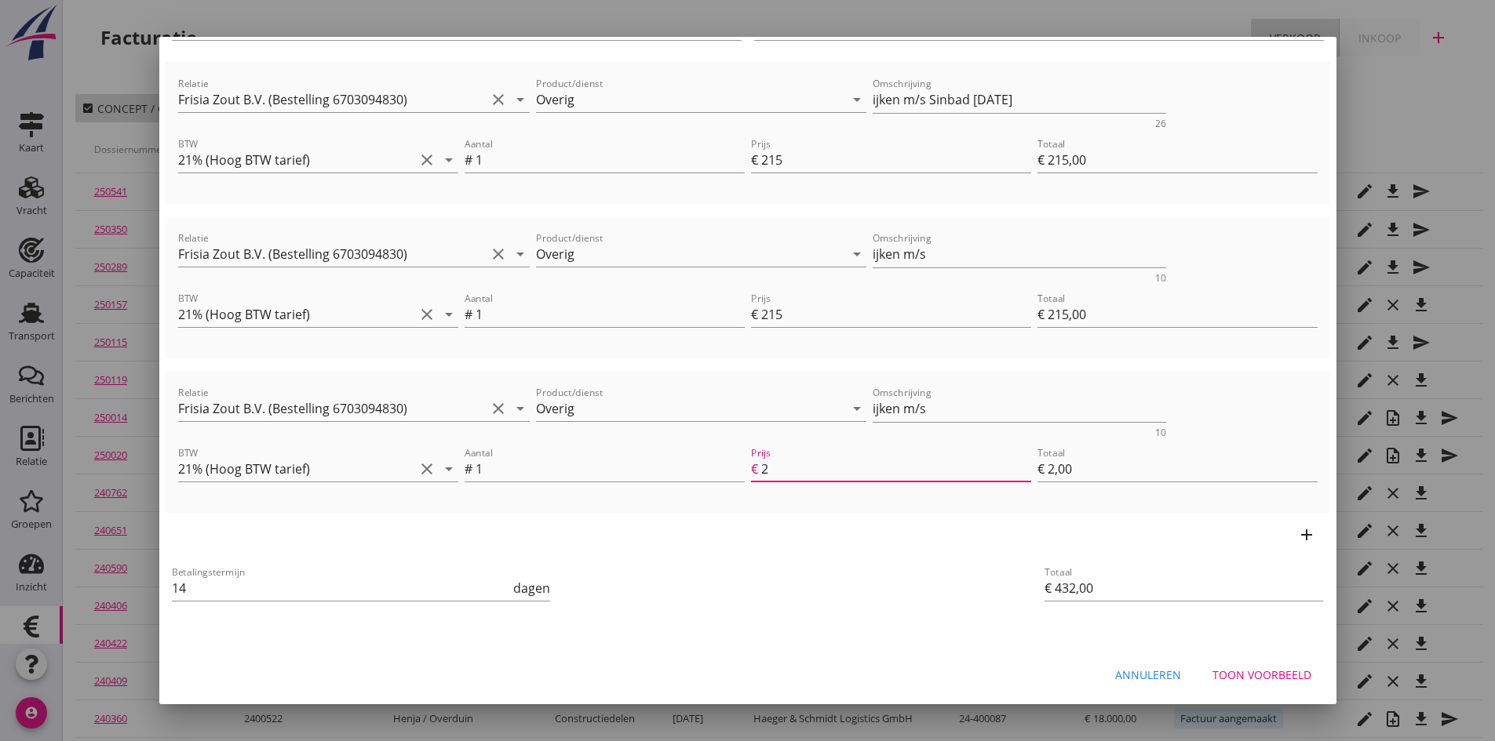
type input "21"
type input "€ 451,00"
type input "€ 21,00"
type input "215"
type input "€ 645,00"
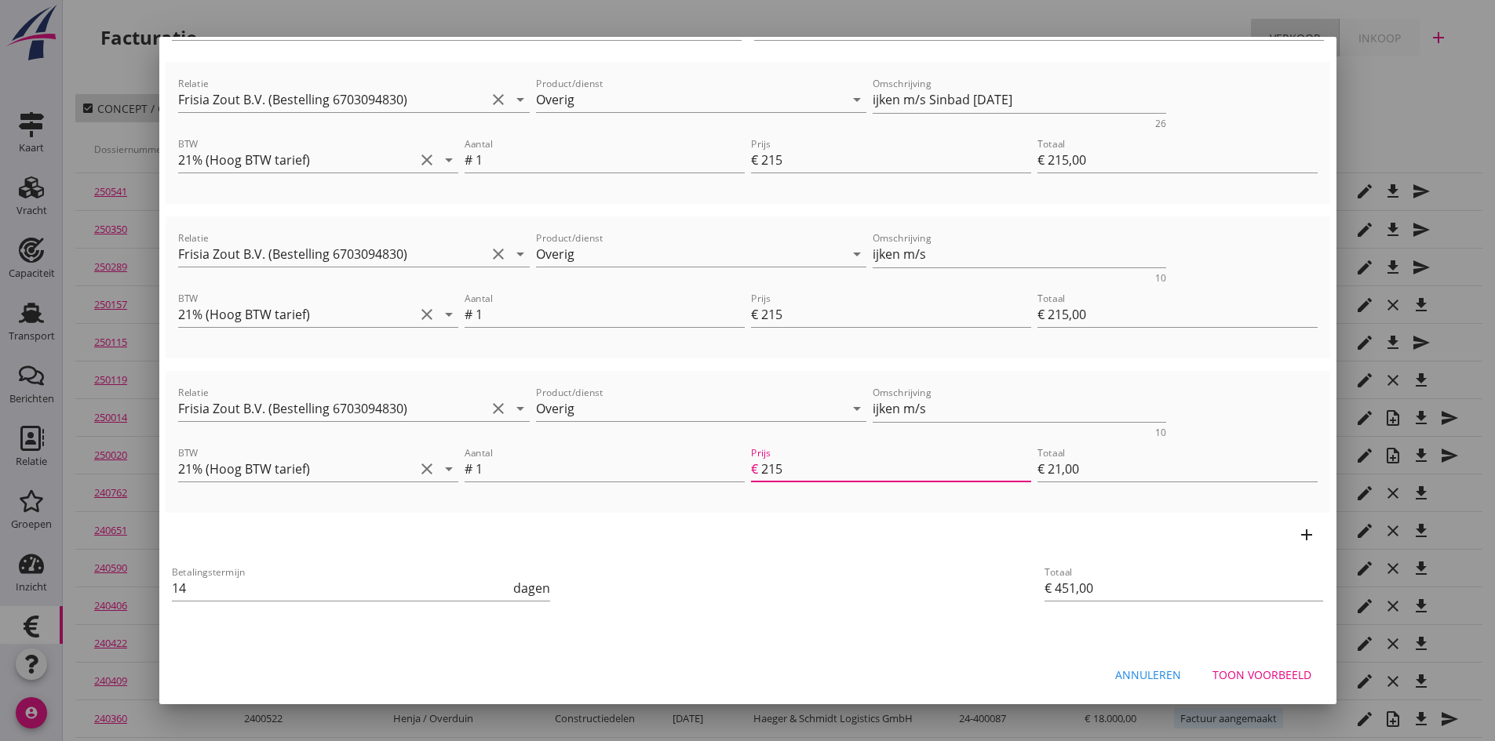
type input "€ 215,00"
type input "215"
click at [958, 257] on textarea "ijken m/s" at bounding box center [1018, 255] width 293 height 26
type textarea "ijken m/s Ortygia [DATE]"
click at [985, 410] on textarea "ijken m/s" at bounding box center [1018, 409] width 293 height 26
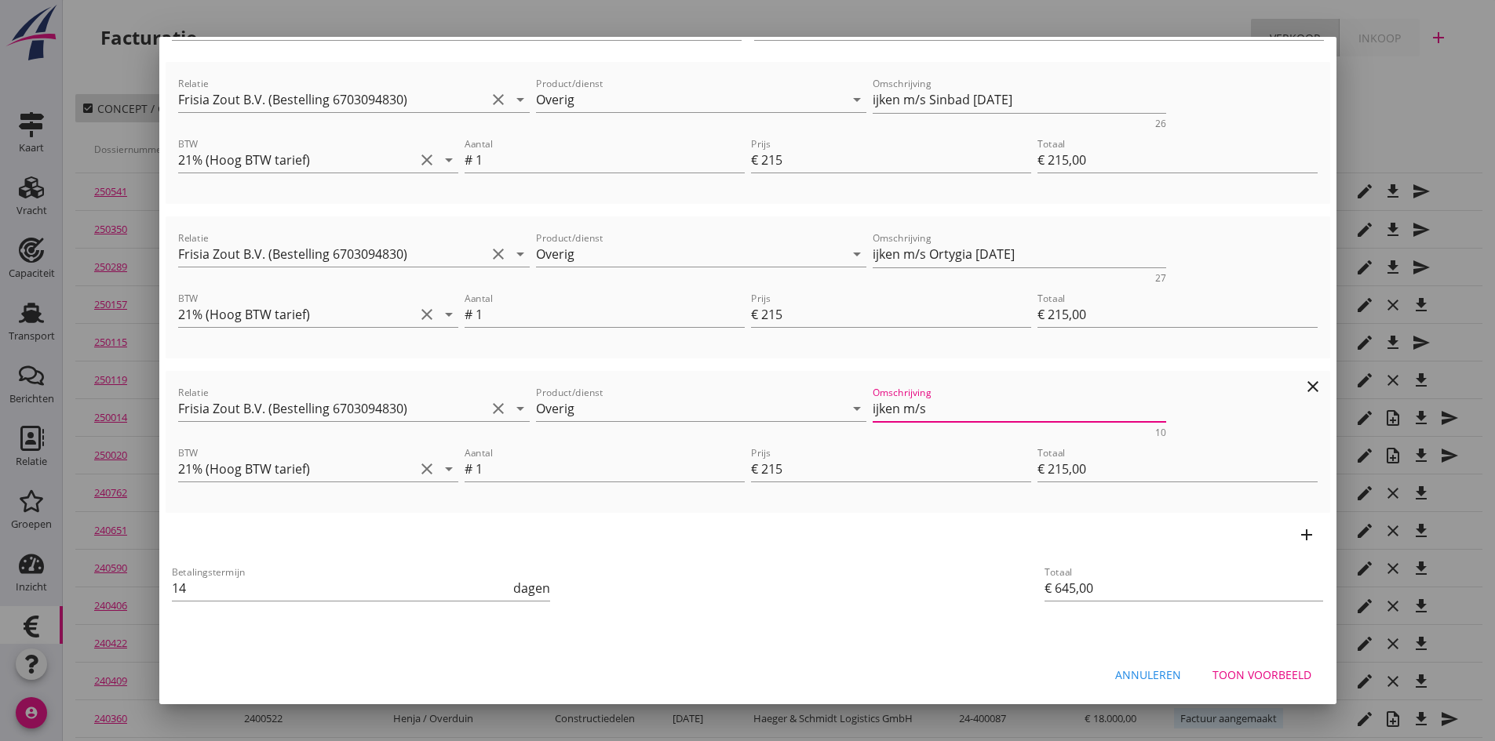
click at [938, 409] on textarea "ijken m/s" at bounding box center [1018, 409] width 293 height 26
type textarea "ijken m/s Maritiem [DATE]"
drag, startPoint x: 1215, startPoint y: 669, endPoint x: 1185, endPoint y: 668, distance: 30.6
click at [1215, 669] on div "Toon voorbeeld" at bounding box center [1261, 675] width 99 height 16
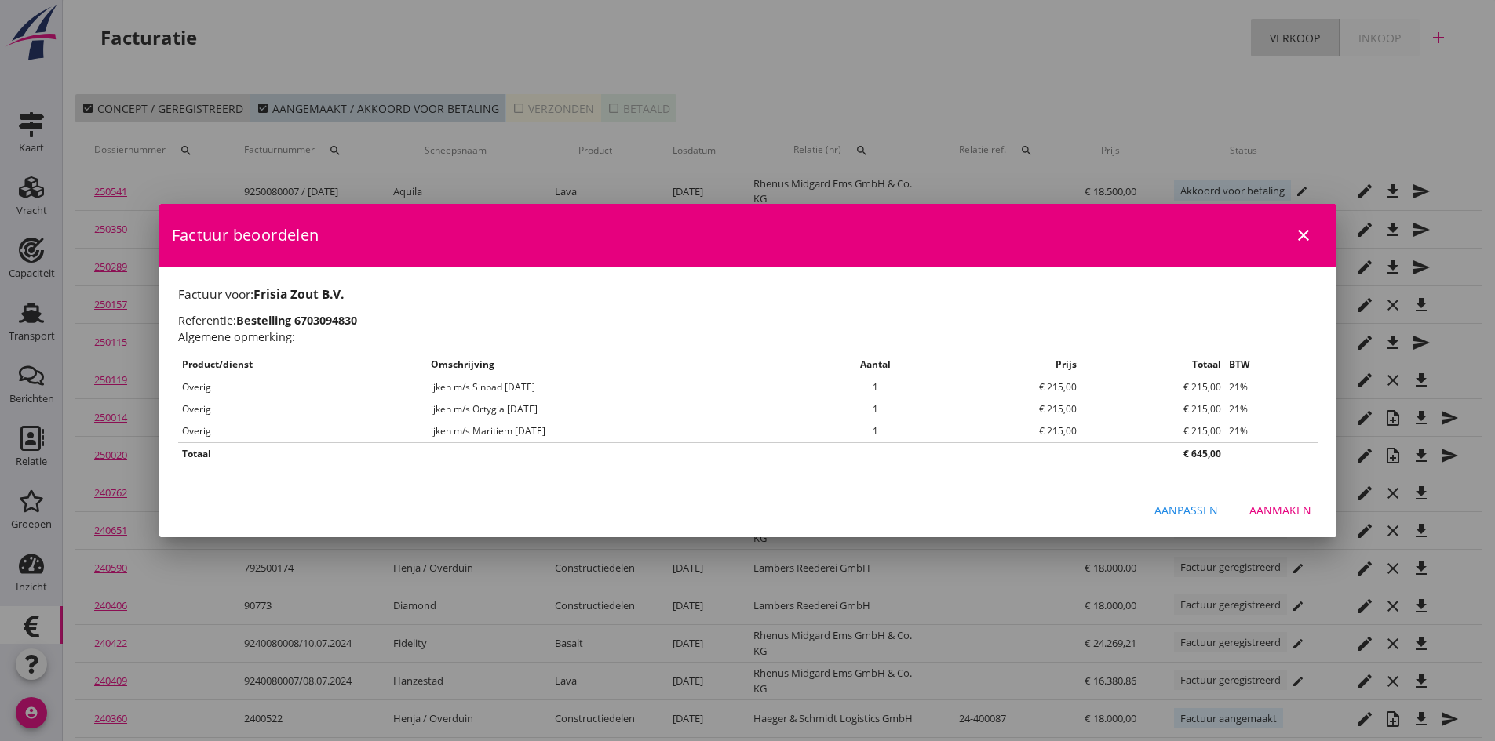
scroll to position [0, 0]
click at [1268, 512] on div "Aanmaken" at bounding box center [1280, 510] width 62 height 16
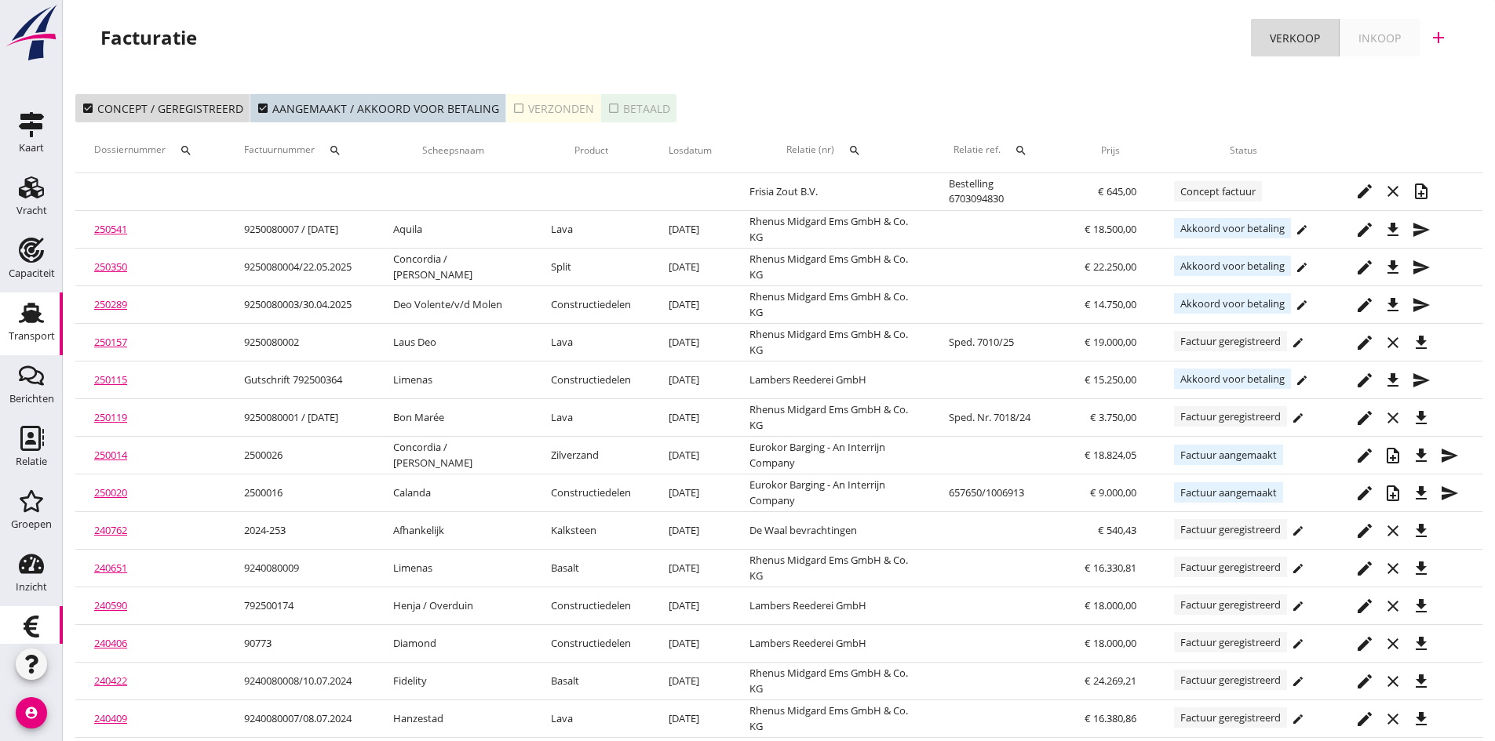
click at [28, 321] on use at bounding box center [31, 313] width 25 height 20
